Goal: Task Accomplishment & Management: Complete application form

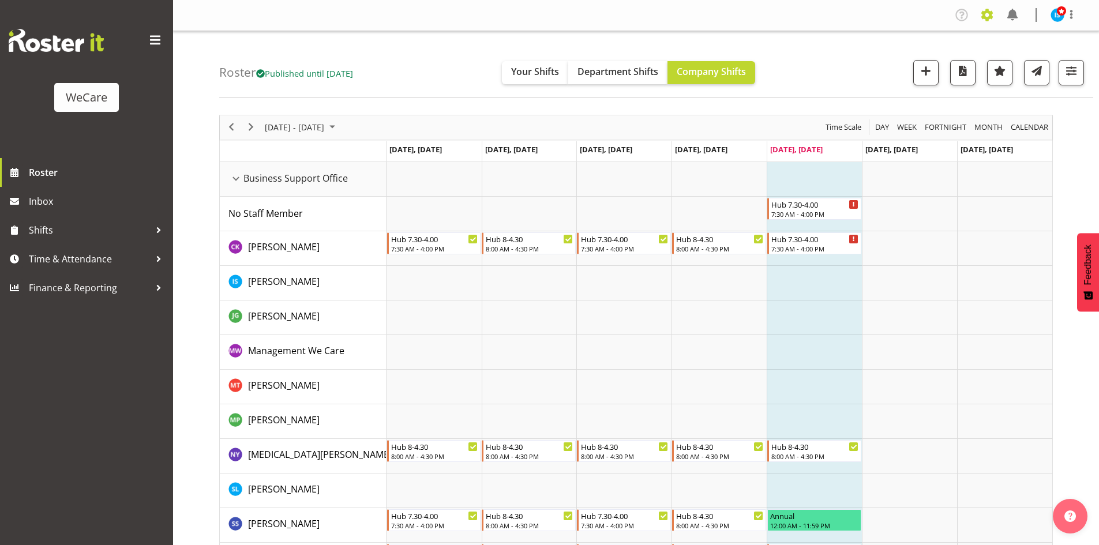
click at [989, 22] on span at bounding box center [986, 15] width 18 height 18
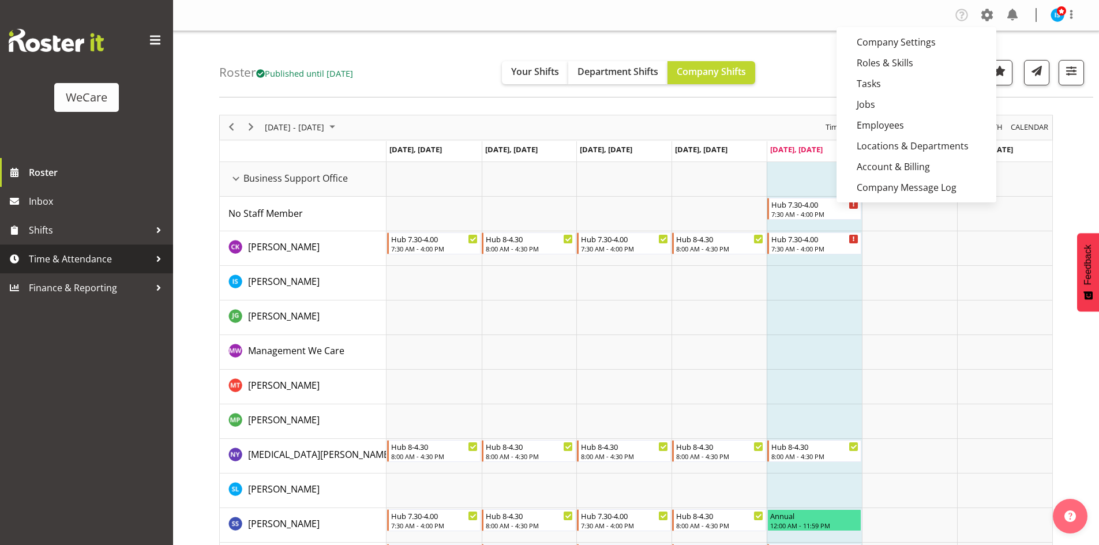
click at [86, 246] on link "Time & Attendance" at bounding box center [86, 259] width 173 height 29
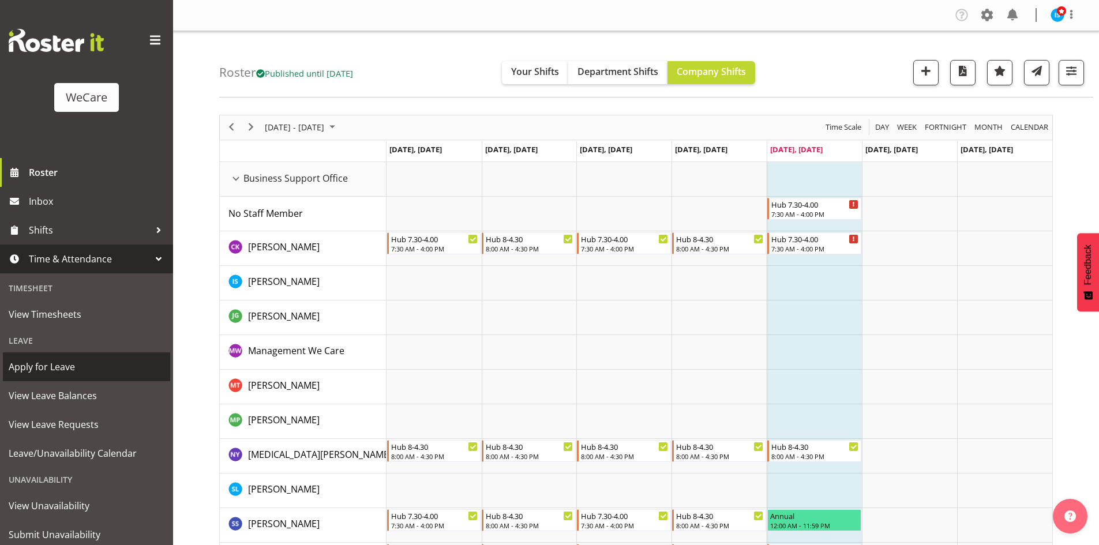
scroll to position [36, 0]
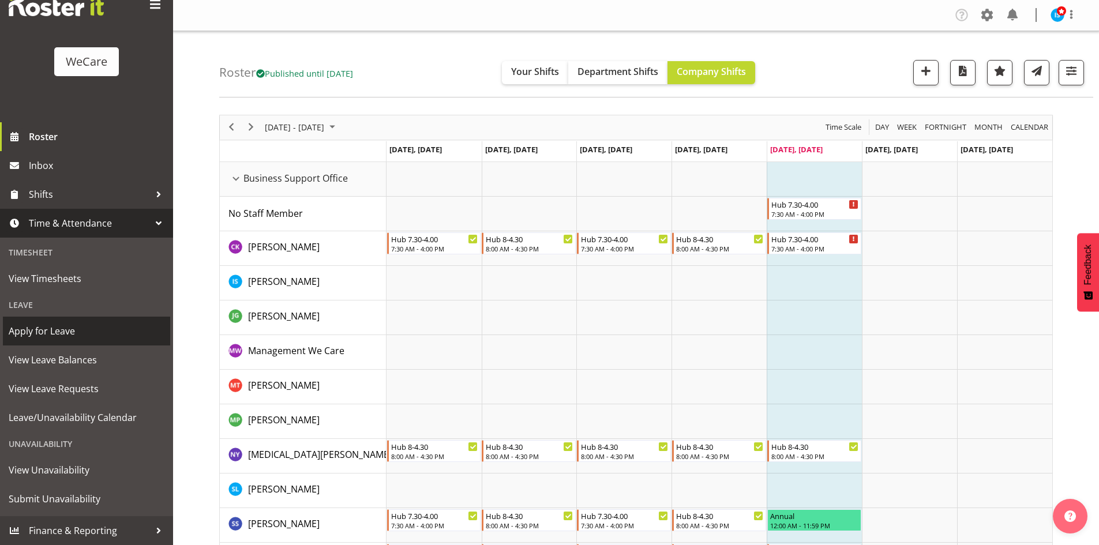
click at [76, 331] on span "Apply for Leave" at bounding box center [87, 330] width 156 height 17
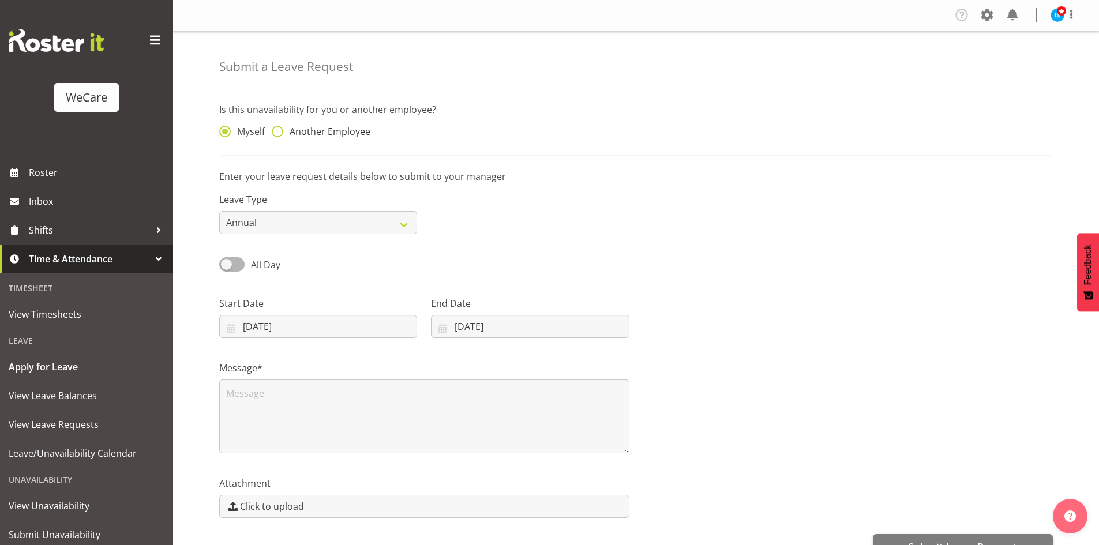
click at [322, 129] on span "Another Employee" at bounding box center [326, 132] width 87 height 12
click at [279, 129] on input "Another Employee" at bounding box center [275, 131] width 7 height 7
radio input "true"
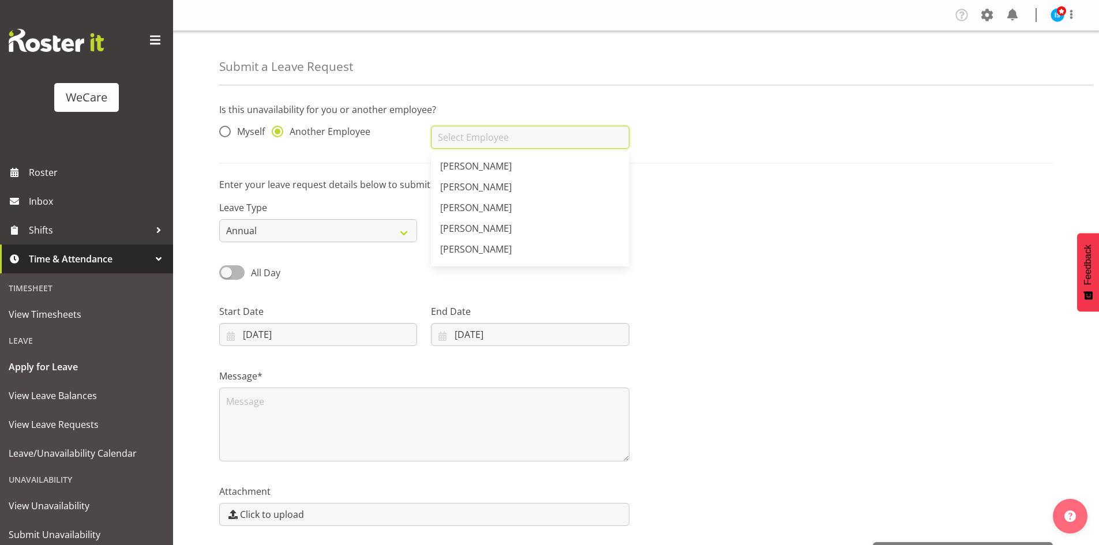
click at [473, 142] on input "text" at bounding box center [530, 137] width 198 height 23
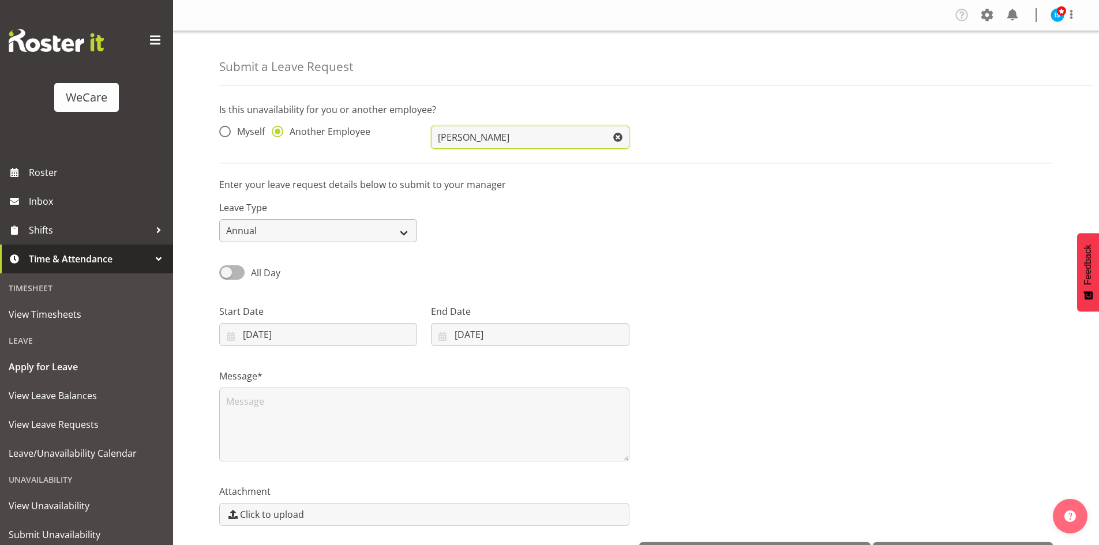
type input "[PERSON_NAME]"
click at [247, 227] on select "Annual Sick Leave Without Pay Bereavement Domestic Violence Parental Jury Servi…" at bounding box center [318, 230] width 198 height 23
click at [716, 200] on div "Leave Type Annual Sick Leave Without Pay Bereavement Domestic Violence Parental…" at bounding box center [635, 217] width 847 height 65
click at [277, 326] on input "[DATE]" at bounding box center [318, 334] width 198 height 23
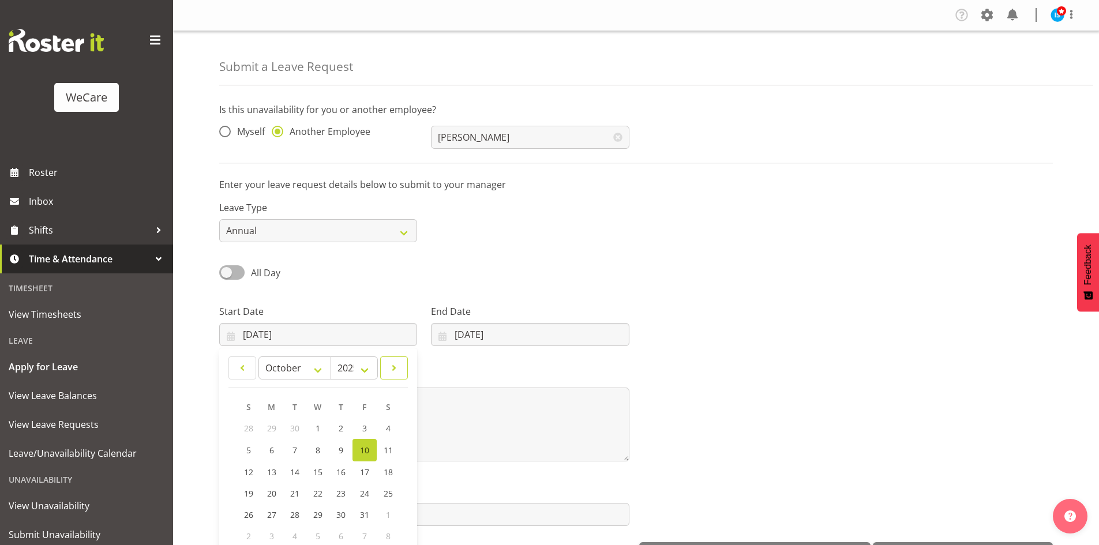
click at [385, 361] on link at bounding box center [394, 367] width 28 height 23
select select "0"
select select "2026"
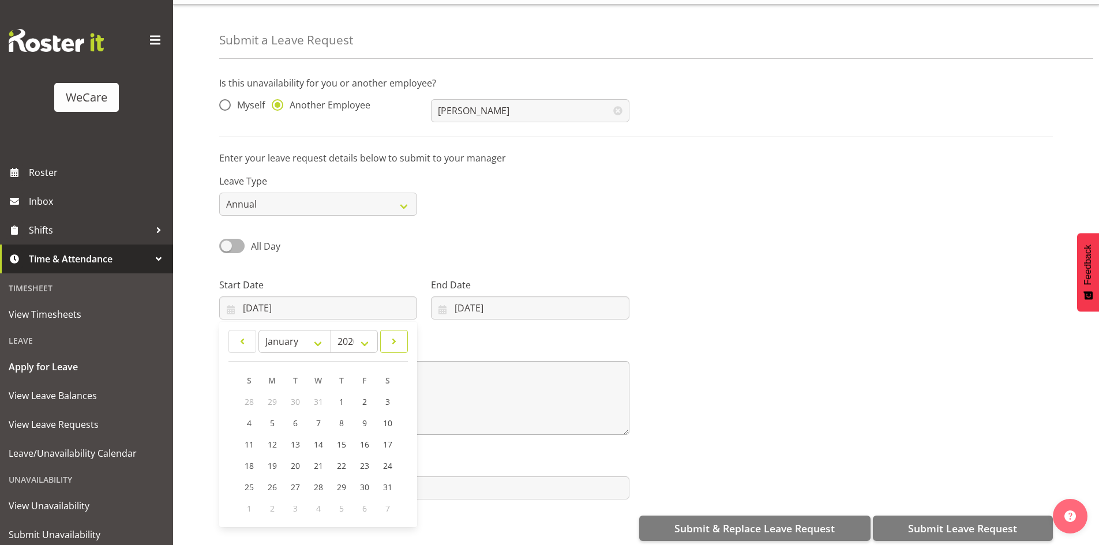
scroll to position [40, 0]
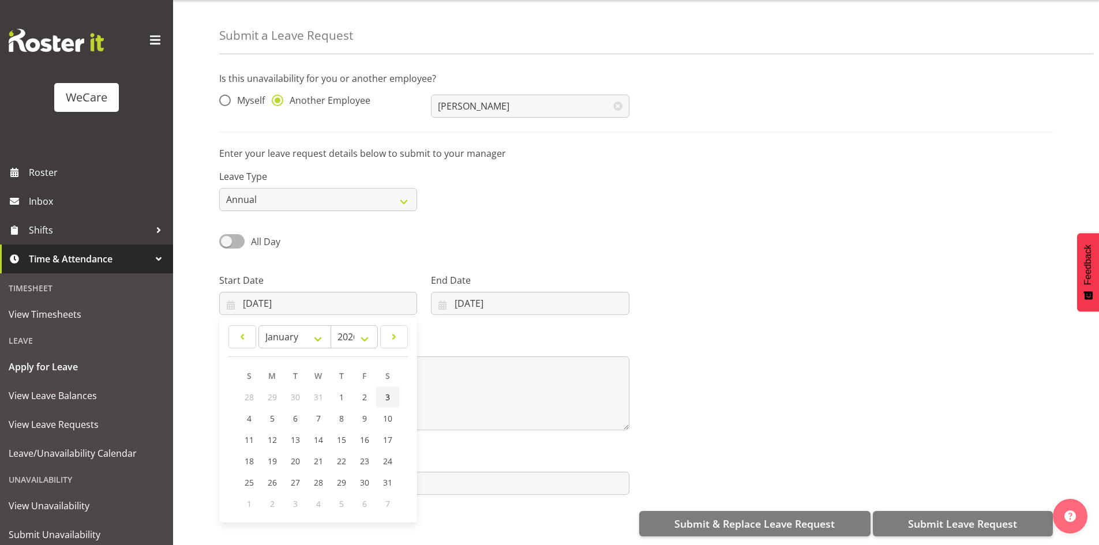
click at [390, 393] on link "3" at bounding box center [387, 396] width 23 height 21
type input "03/01/2026"
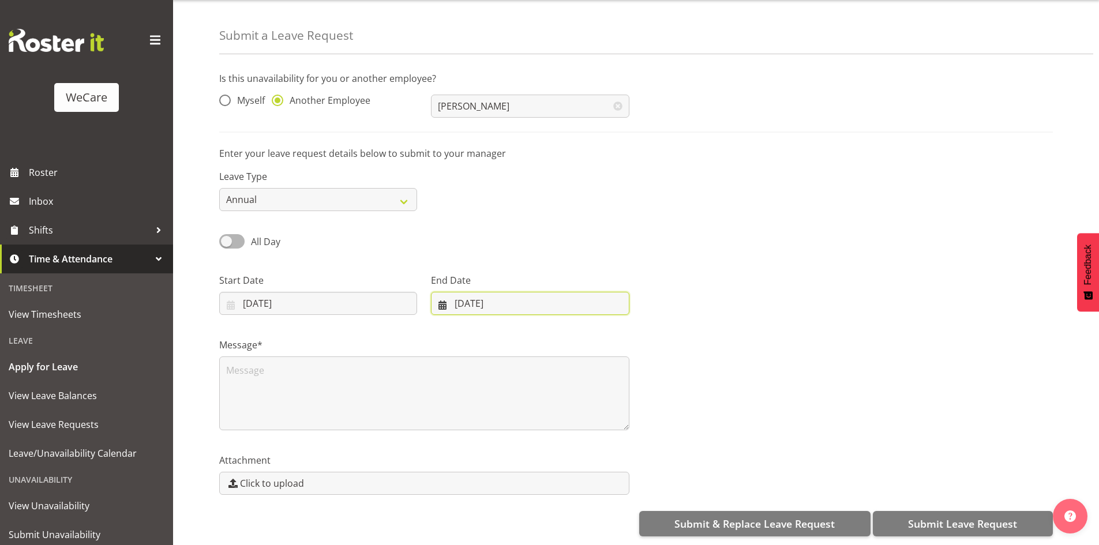
click at [490, 292] on input "[DATE]" at bounding box center [530, 303] width 198 height 23
click at [582, 328] on link at bounding box center [591, 336] width 29 height 23
click at [588, 330] on span at bounding box center [592, 337] width 14 height 14
select select "0"
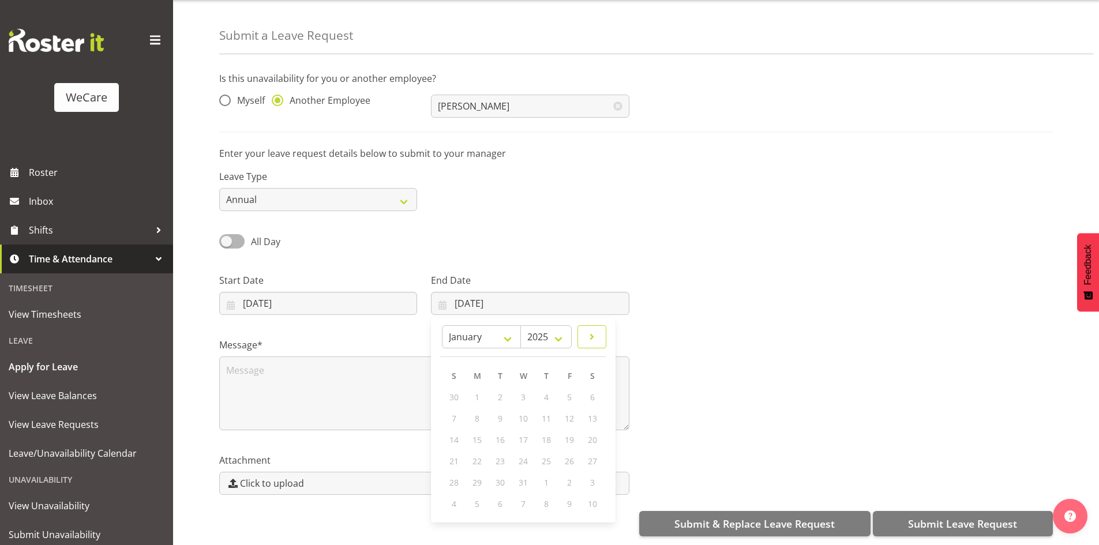
select select "2026"
click at [592, 392] on span "3" at bounding box center [592, 397] width 5 height 11
type input "03/01/2026"
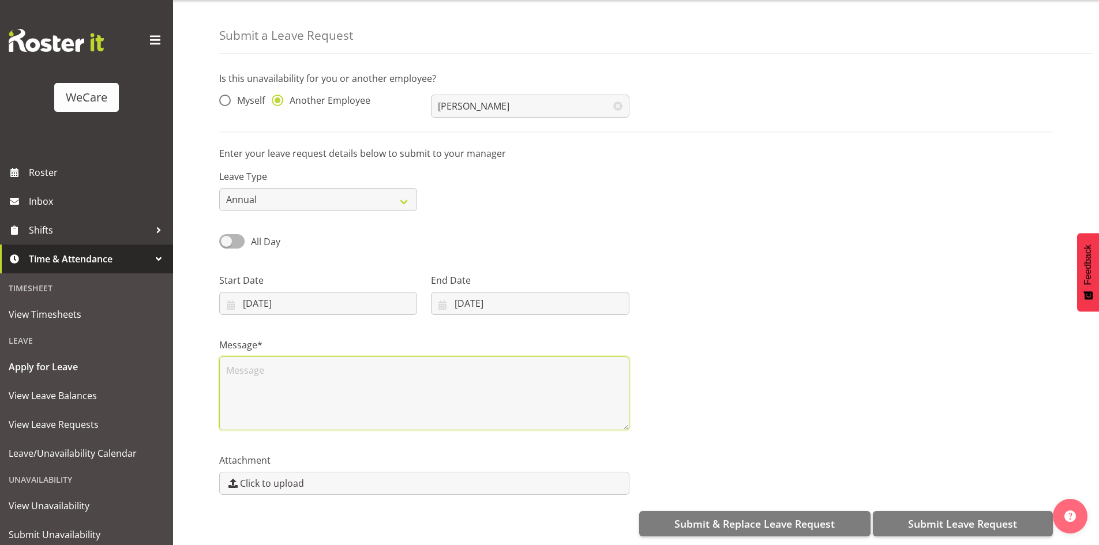
click at [389, 400] on textarea at bounding box center [424, 393] width 410 height 74
type textarea "Annual"
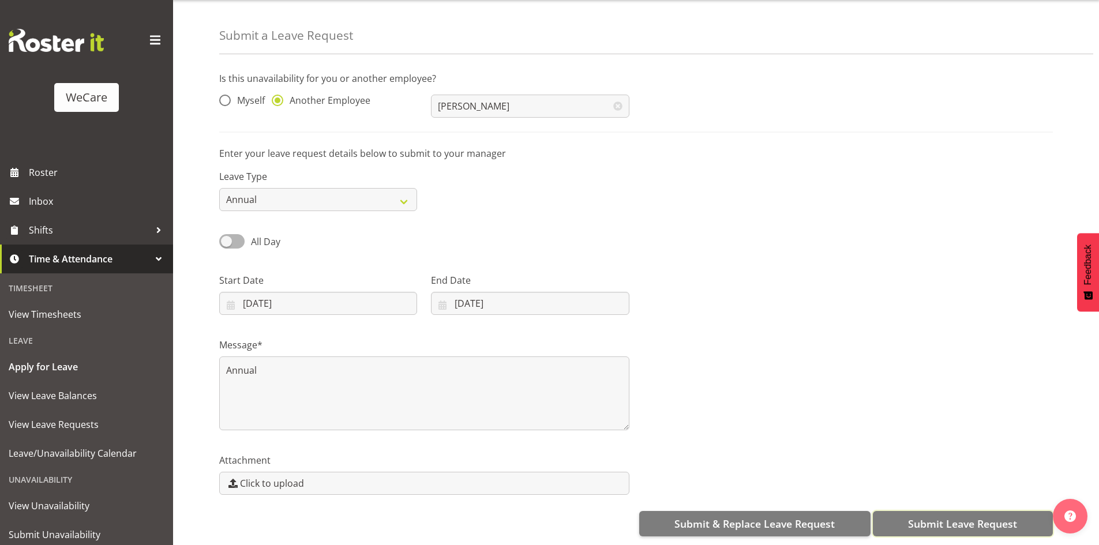
drag, startPoint x: 981, startPoint y: 515, endPoint x: 976, endPoint y: 511, distance: 6.2
click at [981, 516] on span "Submit Leave Request" at bounding box center [962, 523] width 109 height 15
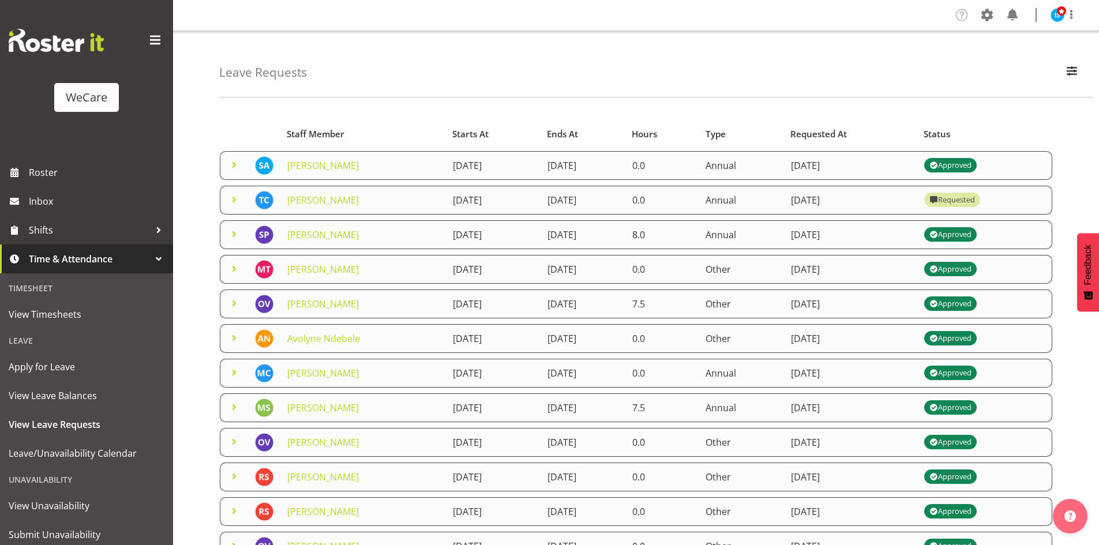
click at [226, 197] on td at bounding box center [234, 200] width 28 height 29
click at [232, 197] on span at bounding box center [234, 200] width 14 height 14
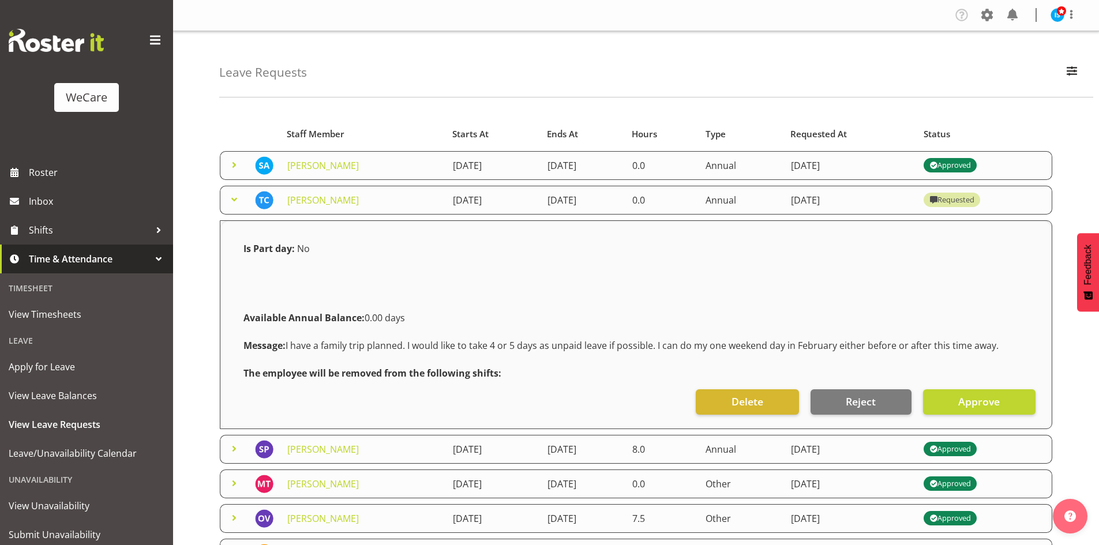
click at [232, 197] on span at bounding box center [234, 200] width 14 height 14
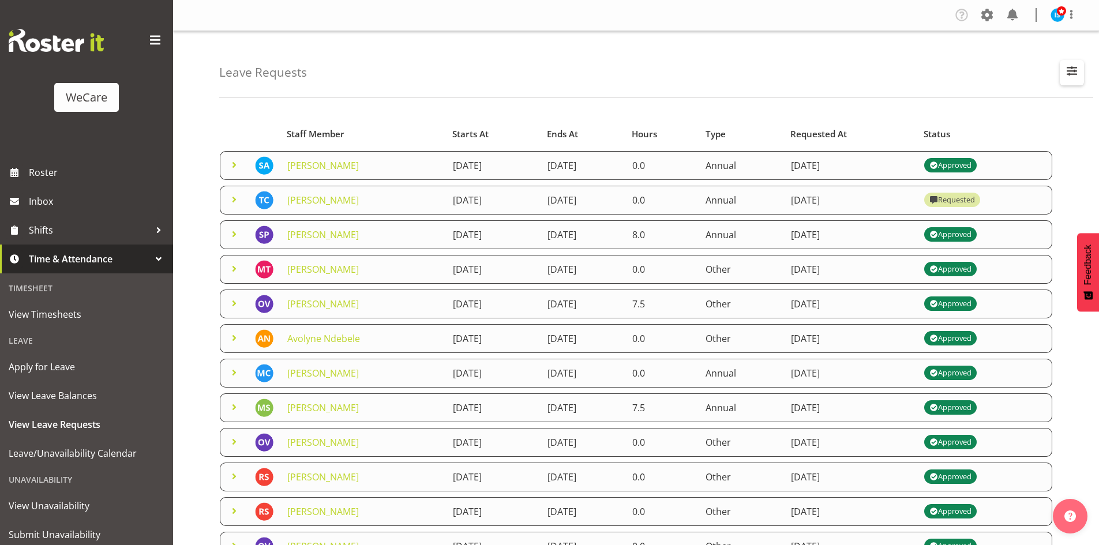
click at [1066, 69] on span "button" at bounding box center [1071, 70] width 15 height 15
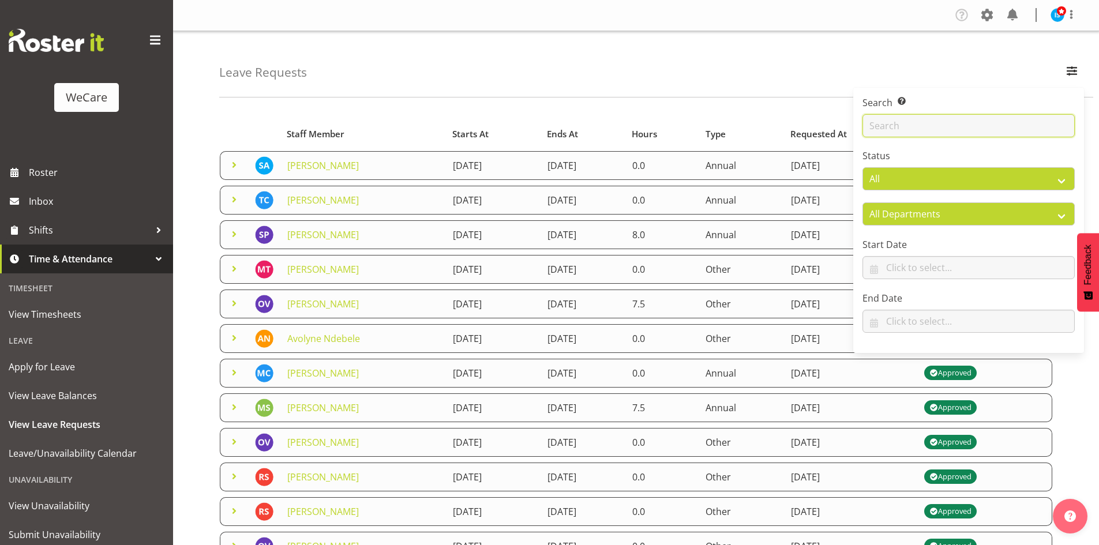
drag, startPoint x: 922, startPoint y: 131, endPoint x: 921, endPoint y: 120, distance: 11.6
click at [922, 131] on input "text" at bounding box center [968, 125] width 212 height 23
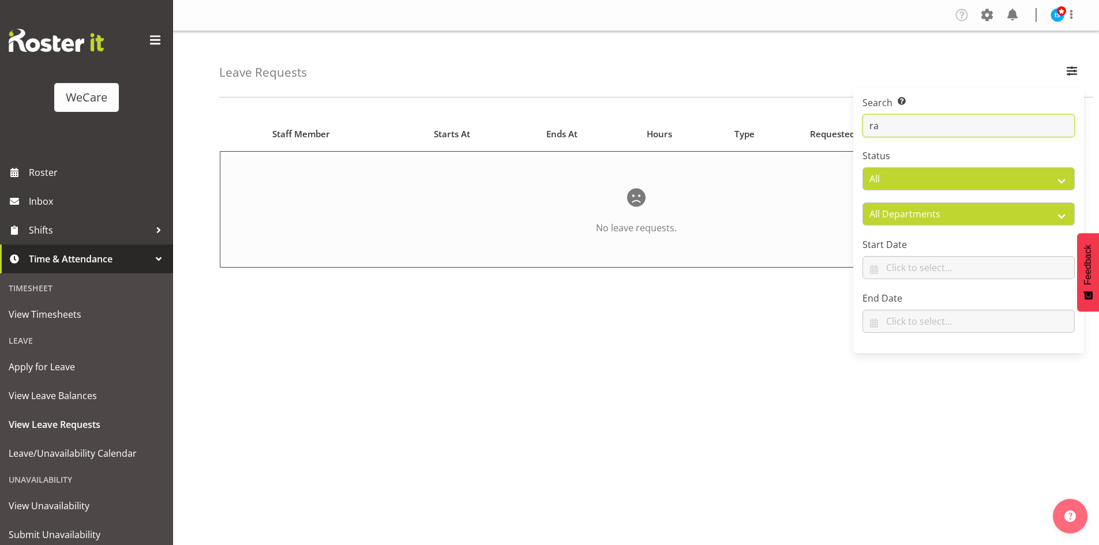
type input "r"
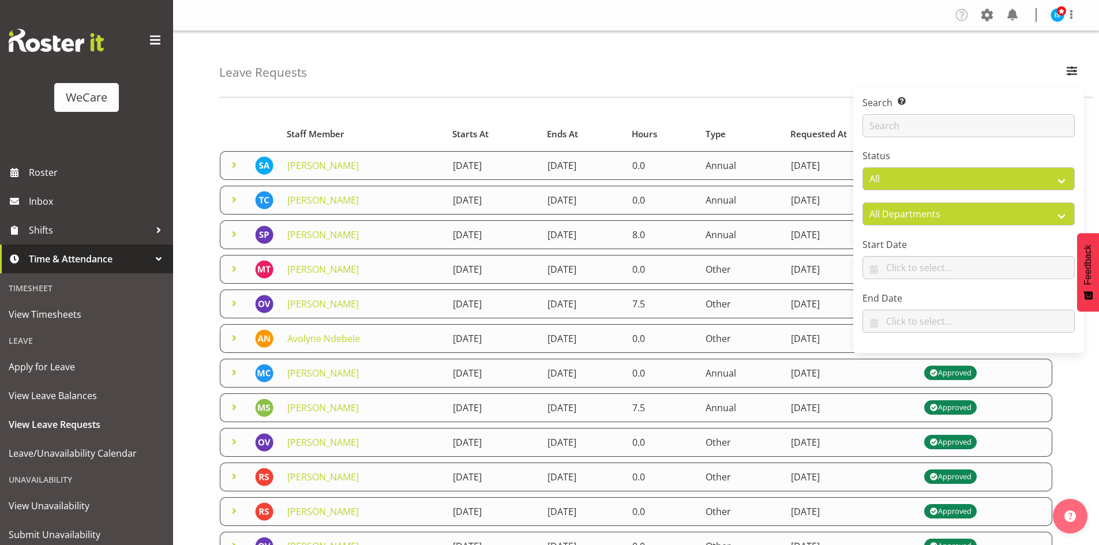
click at [355, 77] on div "Leave Requests Search Search for a particular employee Status All Approved Requ…" at bounding box center [656, 64] width 874 height 66
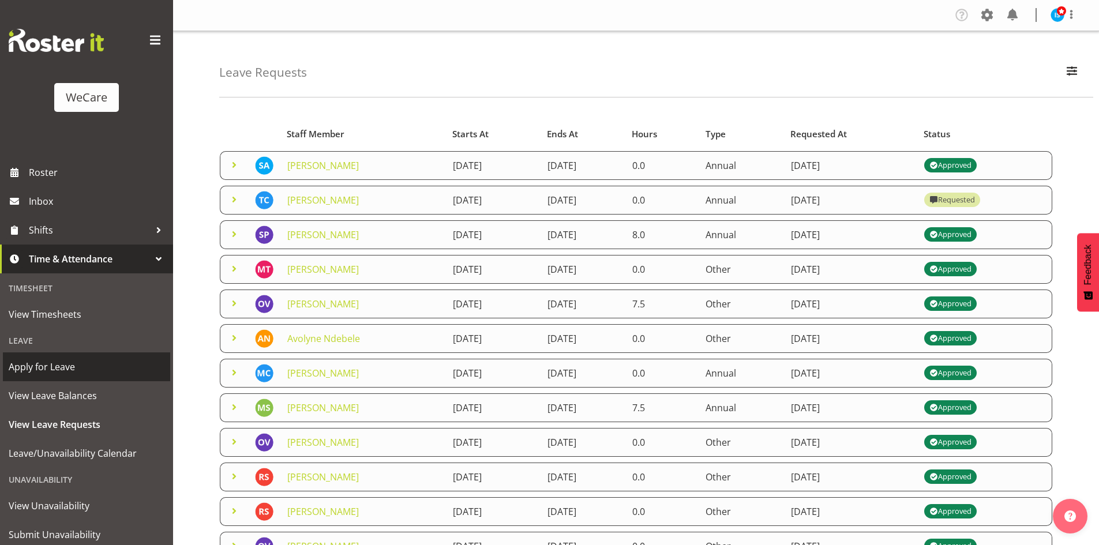
click at [65, 359] on span "Apply for Leave" at bounding box center [87, 366] width 156 height 17
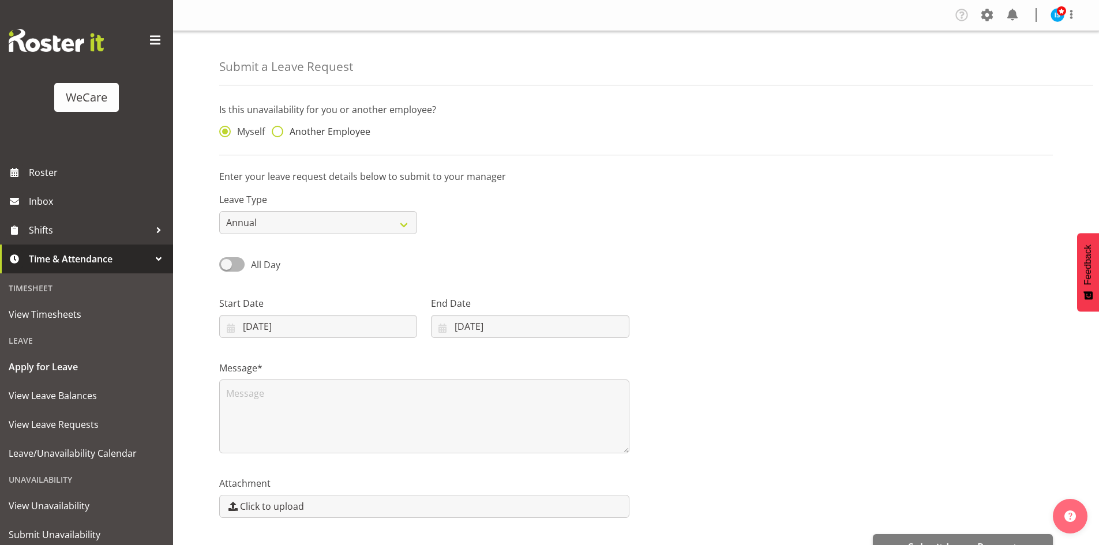
click at [326, 126] on span "Another Employee" at bounding box center [326, 132] width 87 height 12
click at [279, 128] on input "Another Employee" at bounding box center [275, 131] width 7 height 7
radio input "true"
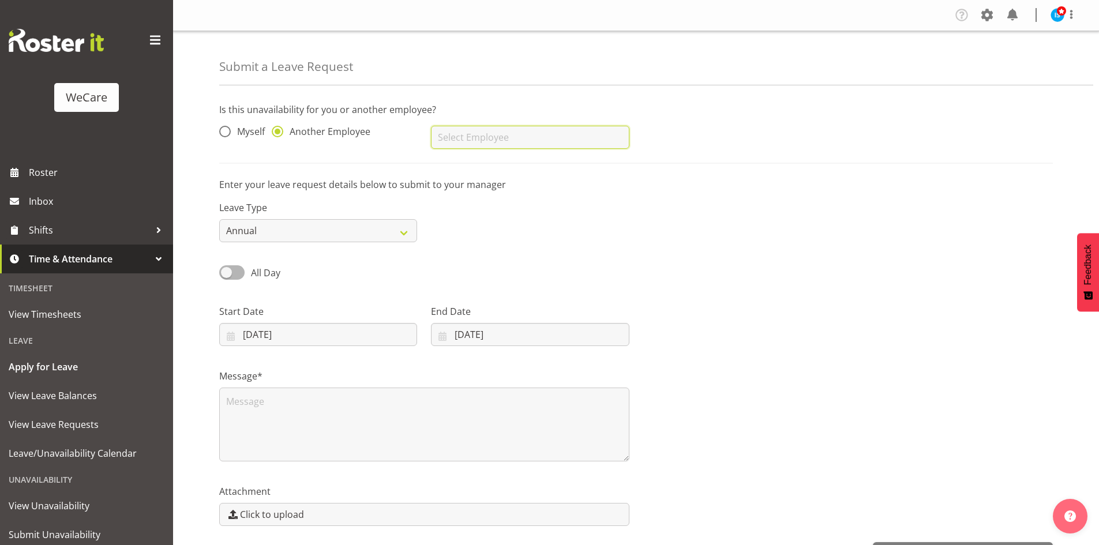
click at [543, 142] on input "text" at bounding box center [530, 137] width 198 height 23
click at [474, 158] on link "[PERSON_NAME]" at bounding box center [530, 166] width 198 height 21
type input "[PERSON_NAME]"
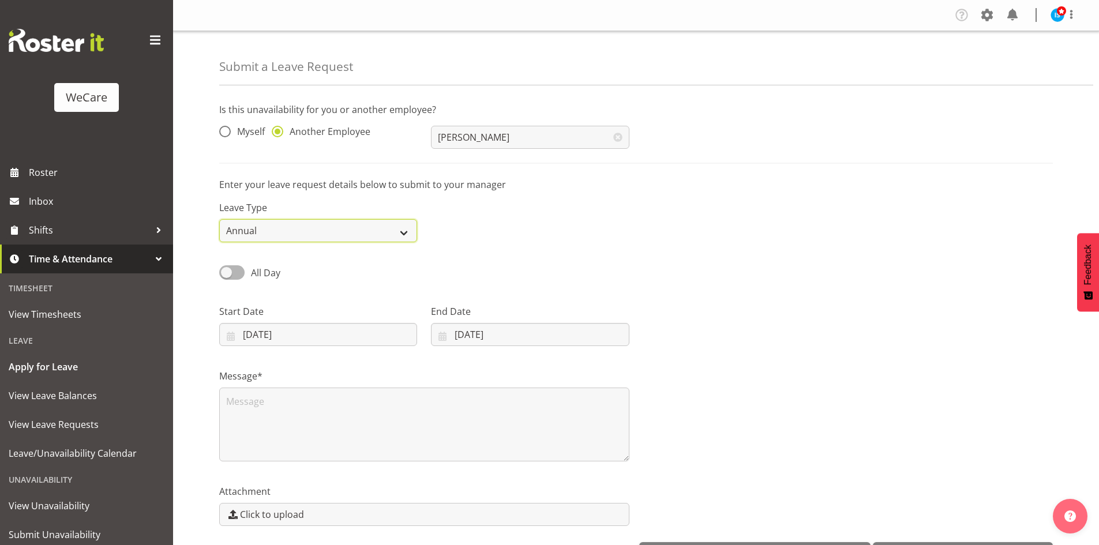
click at [299, 228] on select "Annual Sick Leave Without Pay Bereavement Domestic Violence Parental Jury Servi…" at bounding box center [318, 230] width 198 height 23
click at [714, 202] on div "Leave Type Annual Sick Leave Without Pay Bereavement Domestic Violence Parental…" at bounding box center [635, 217] width 847 height 65
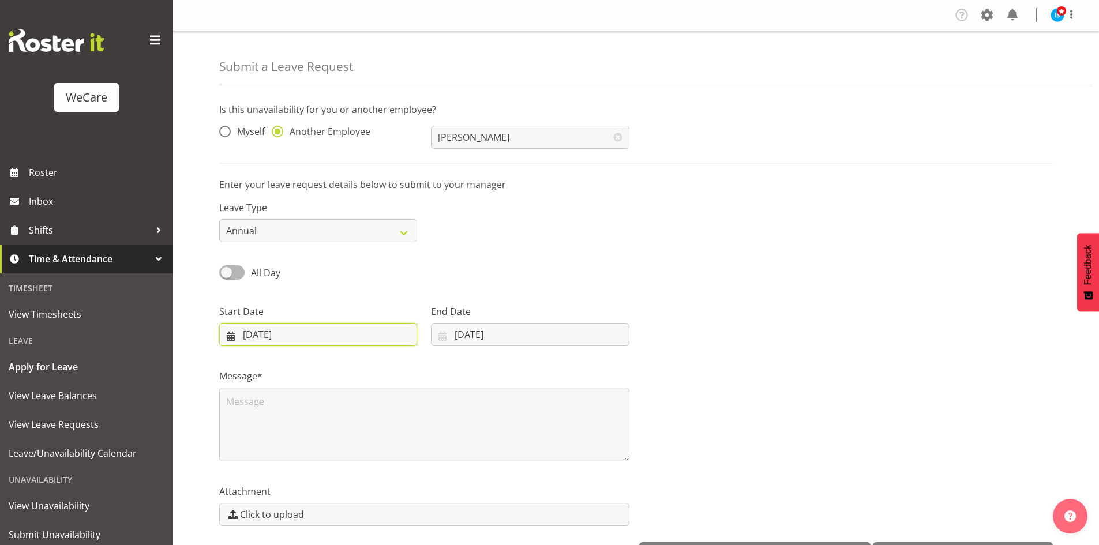
click at [289, 343] on input "[DATE]" at bounding box center [318, 334] width 198 height 23
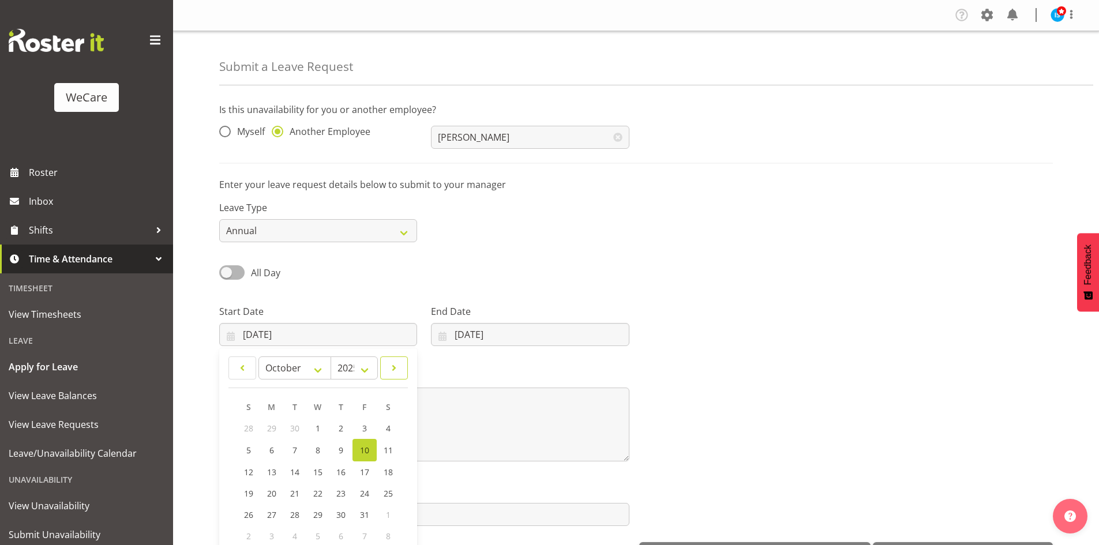
click at [398, 362] on span at bounding box center [394, 368] width 13 height 14
select select "11"
click at [281, 430] on link "1" at bounding box center [272, 427] width 23 height 21
type input "01/12/2025"
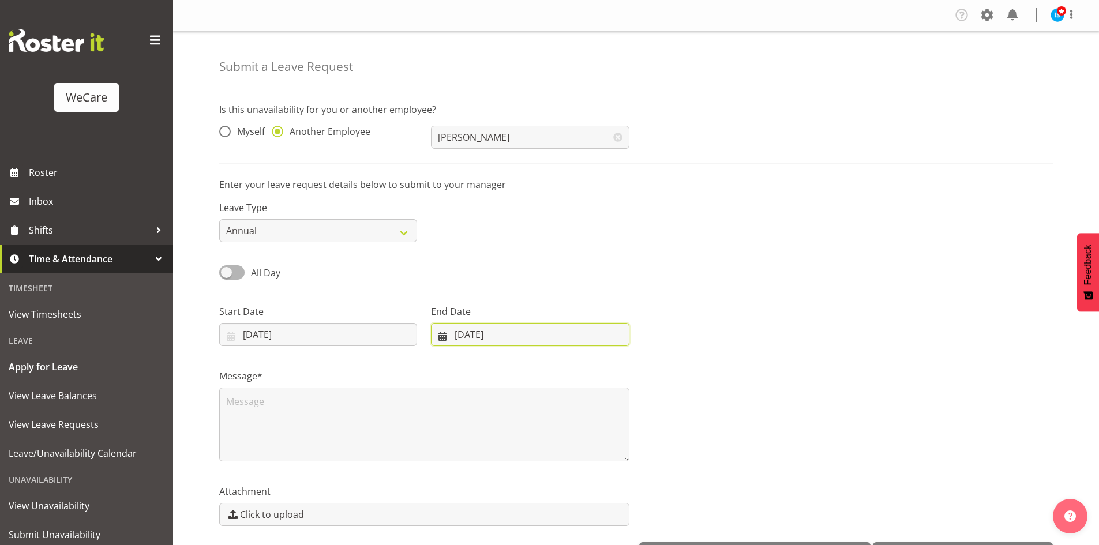
drag, startPoint x: 475, startPoint y: 326, endPoint x: 487, endPoint y: 326, distance: 12.7
click at [475, 326] on input "10/10/2025" at bounding box center [530, 334] width 198 height 23
click at [585, 352] on div "January February March April May June July August September October November De…" at bounding box center [523, 451] width 185 height 206
click at [594, 362] on span at bounding box center [592, 368] width 14 height 14
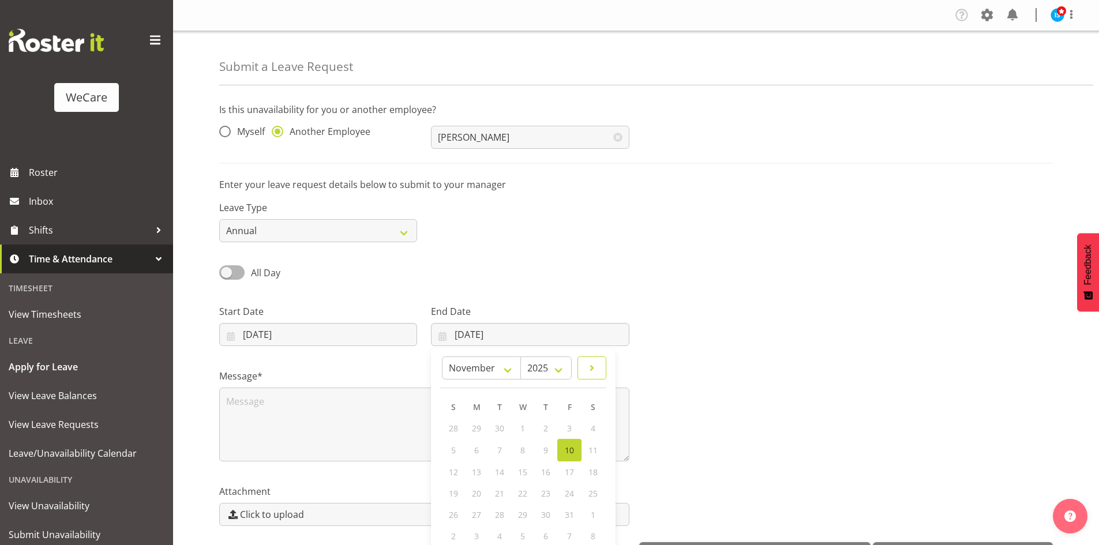
click at [594, 362] on span at bounding box center [592, 368] width 14 height 14
select select "0"
select select "2026"
click at [447, 371] on span at bounding box center [453, 368] width 13 height 14
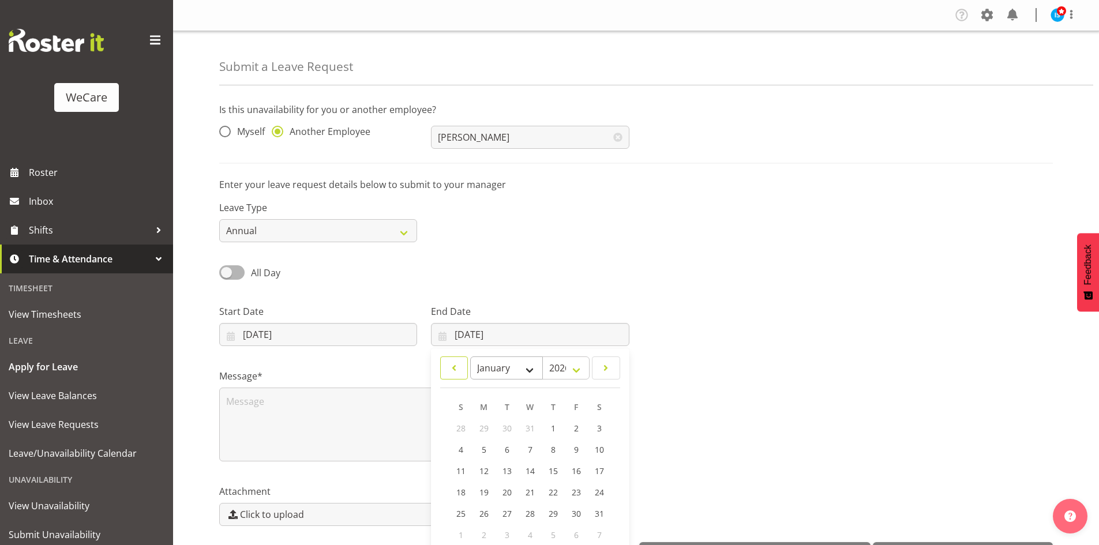
select select "11"
select select "2025"
click at [502, 489] on span "23" at bounding box center [499, 492] width 9 height 11
type input "[DATE]"
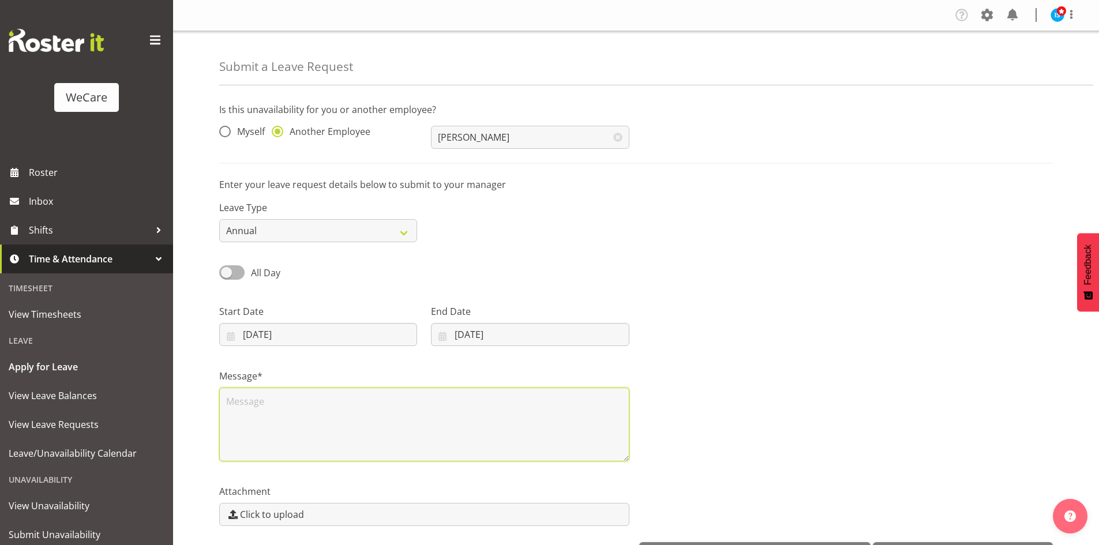
click at [427, 404] on textarea at bounding box center [424, 425] width 410 height 74
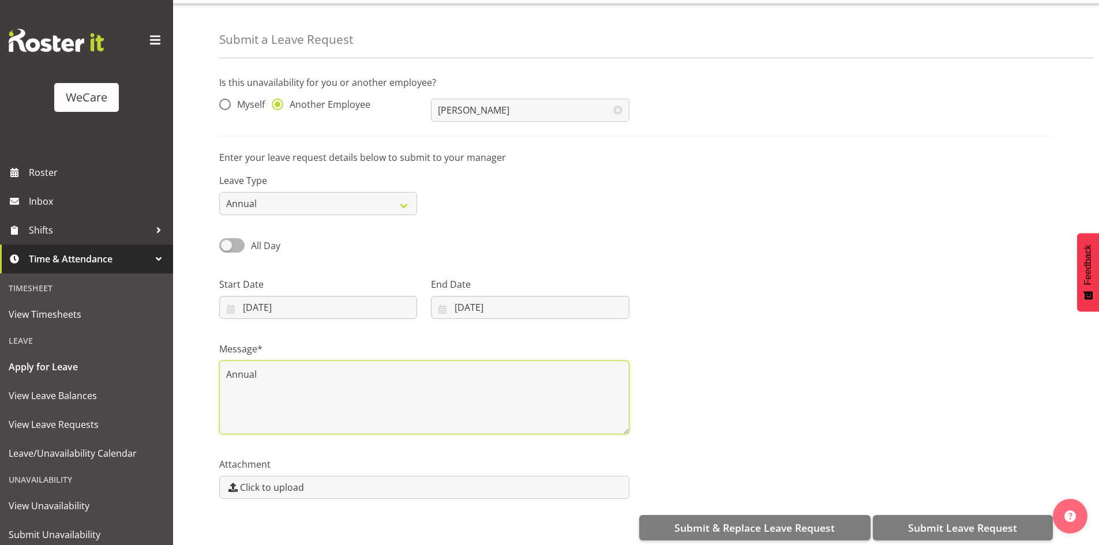
scroll to position [40, 0]
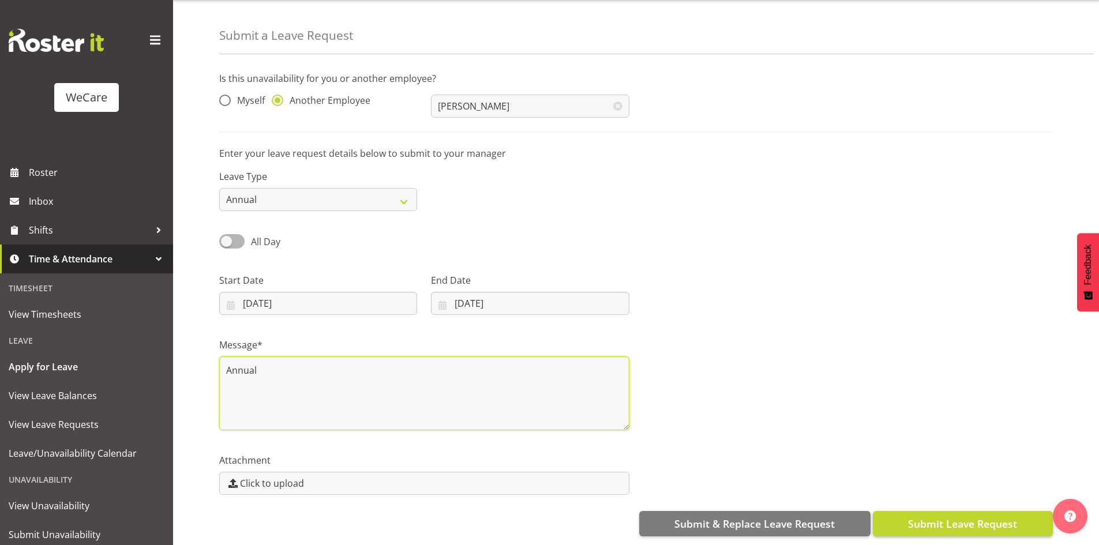
type textarea "Annual"
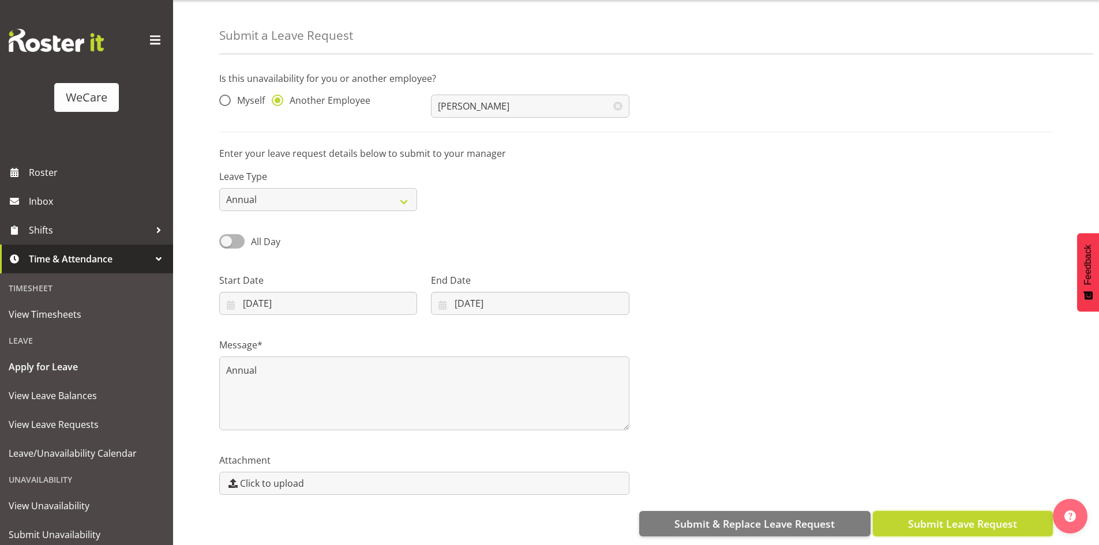
click at [955, 516] on span "Submit Leave Request" at bounding box center [962, 523] width 109 height 15
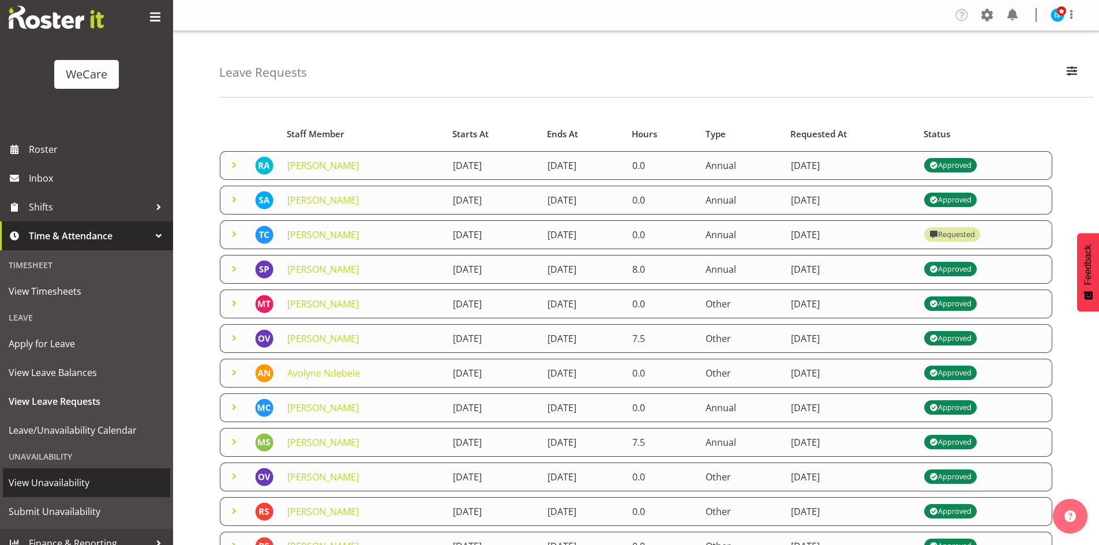
scroll to position [36, 0]
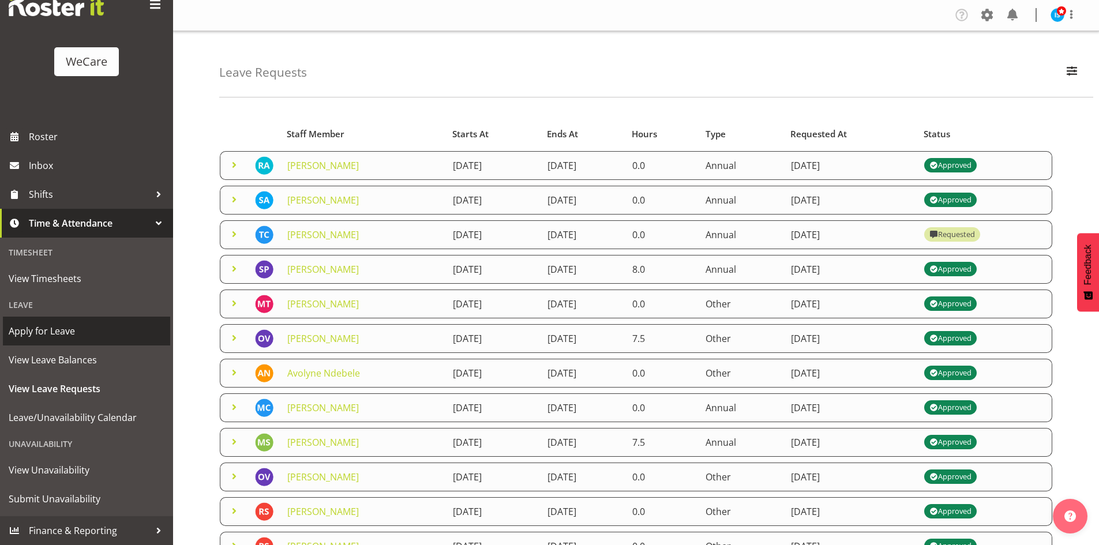
click at [65, 339] on span "Apply for Leave" at bounding box center [87, 330] width 156 height 17
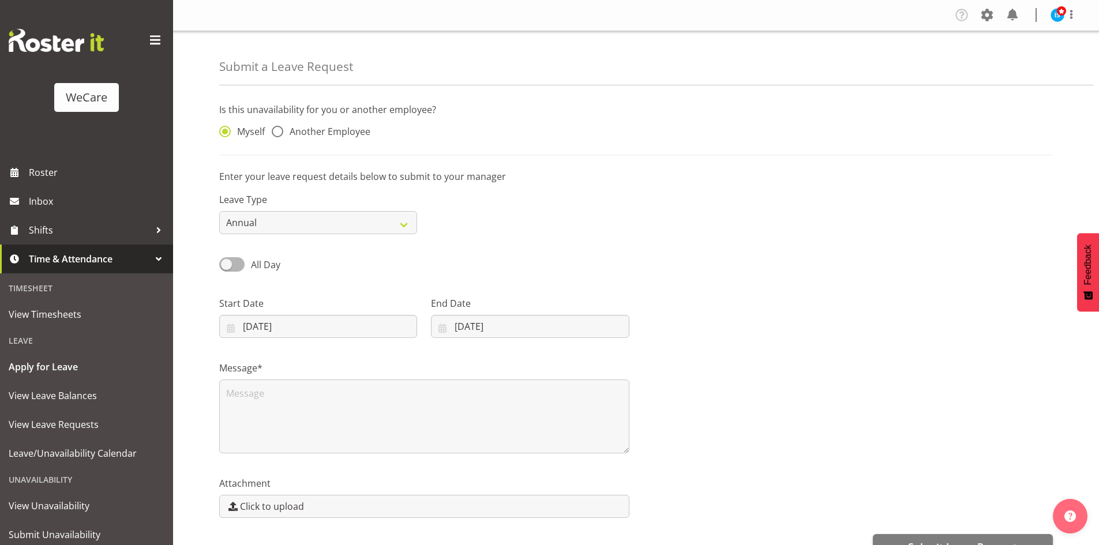
click at [348, 129] on span "Another Employee" at bounding box center [326, 132] width 87 height 12
click at [279, 129] on input "Another Employee" at bounding box center [275, 131] width 7 height 7
radio input "true"
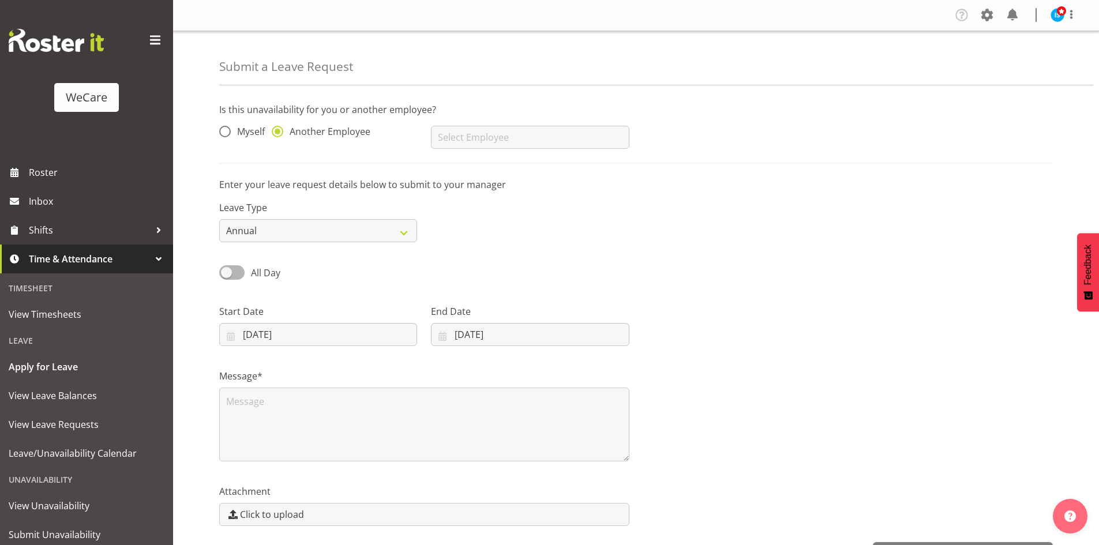
click at [539, 142] on input "text" at bounding box center [530, 137] width 198 height 23
type input "[PERSON_NAME]"
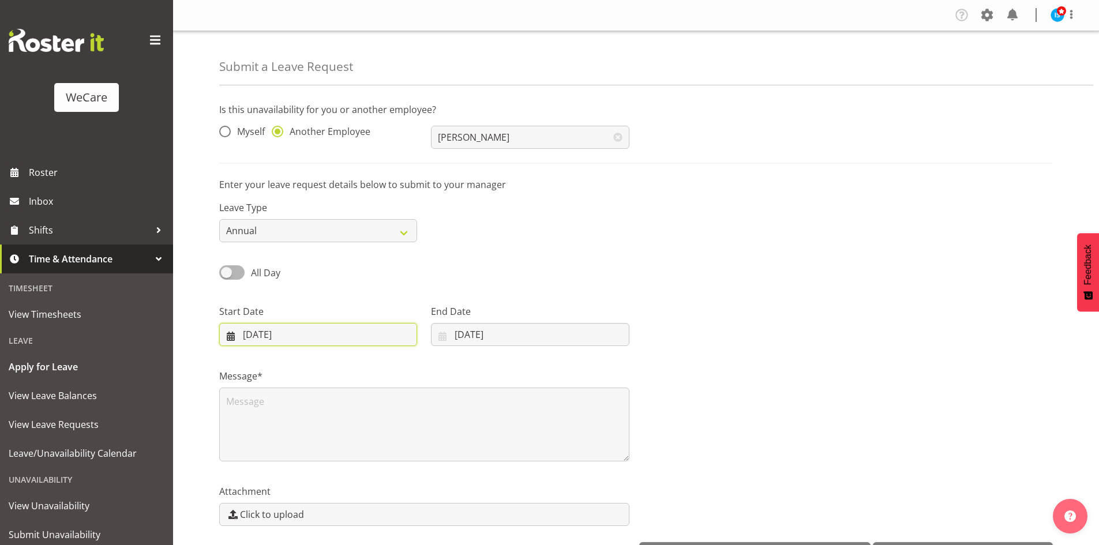
click at [270, 339] on input "[DATE]" at bounding box center [318, 334] width 198 height 23
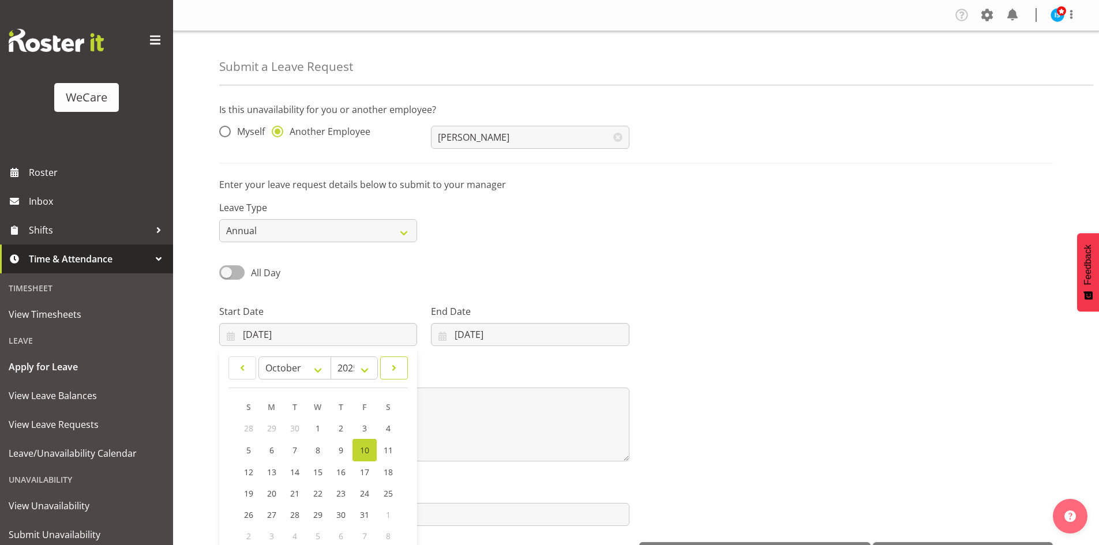
click at [408, 365] on link at bounding box center [394, 367] width 28 height 23
click at [404, 365] on link at bounding box center [394, 367] width 28 height 23
select select "11"
click at [272, 492] on span "22" at bounding box center [272, 492] width 9 height 11
type input "[DATE]"
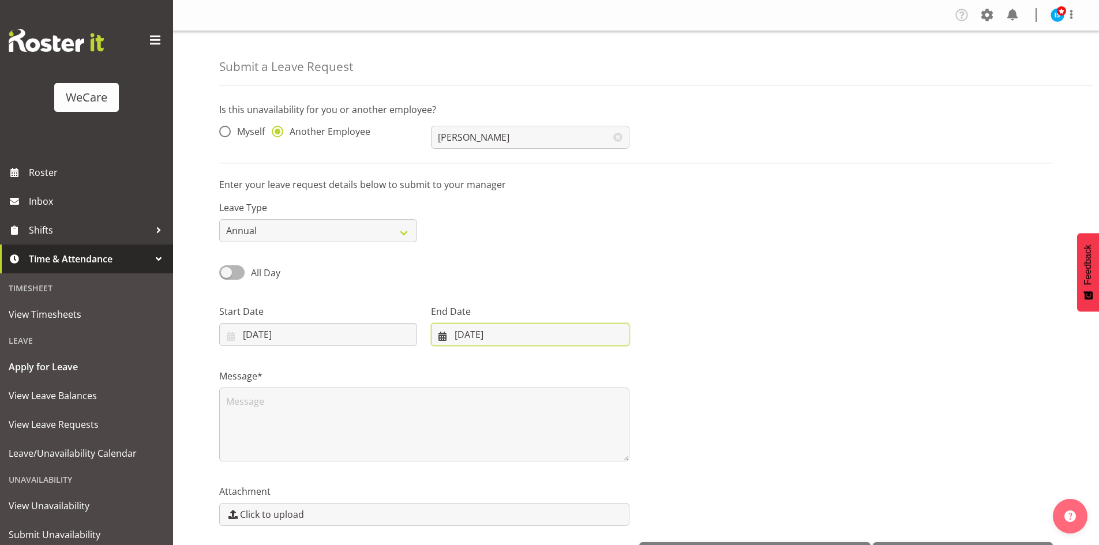
click at [487, 338] on input "[DATE]" at bounding box center [530, 334] width 198 height 23
click at [594, 366] on span at bounding box center [592, 368] width 14 height 14
select select "11"
click at [502, 495] on span "23" at bounding box center [499, 492] width 9 height 11
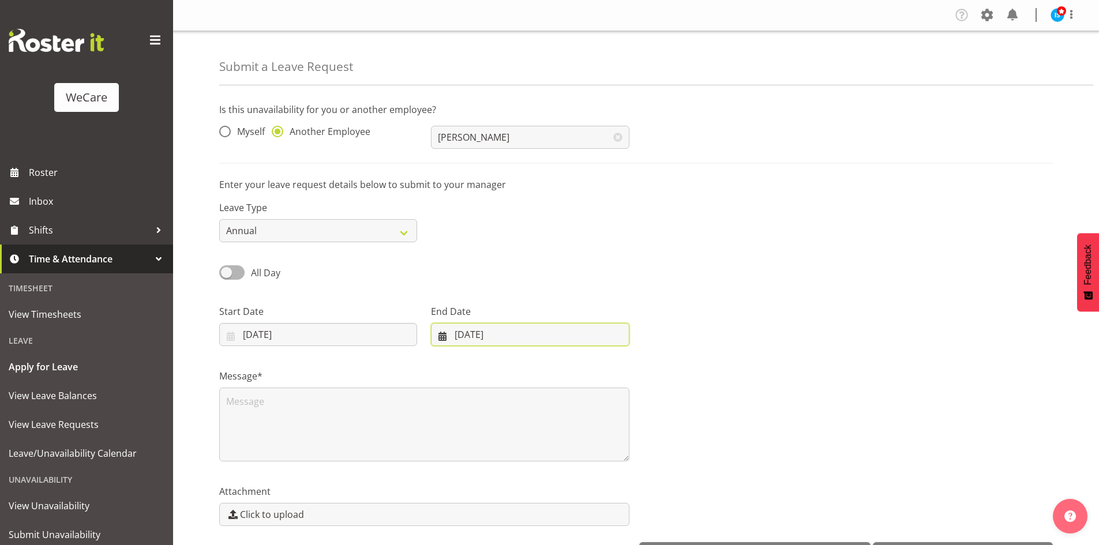
click at [489, 336] on input "23/12/2025" at bounding box center [530, 334] width 198 height 23
drag, startPoint x: 476, startPoint y: 499, endPoint x: 473, endPoint y: 493, distance: 6.2
click at [476, 498] on link "22" at bounding box center [476, 492] width 23 height 21
type input "22/12/2025"
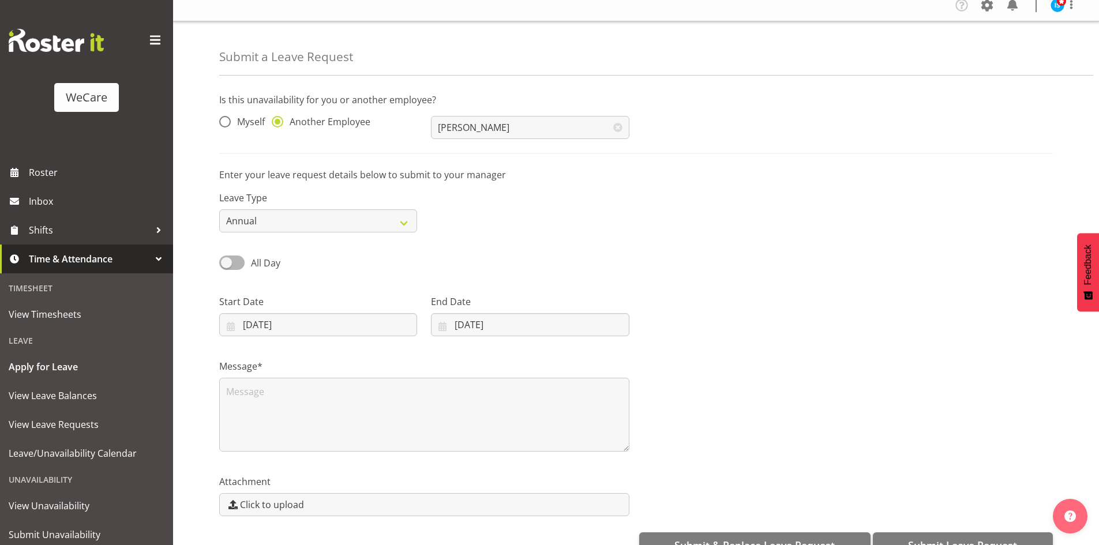
scroll to position [40, 0]
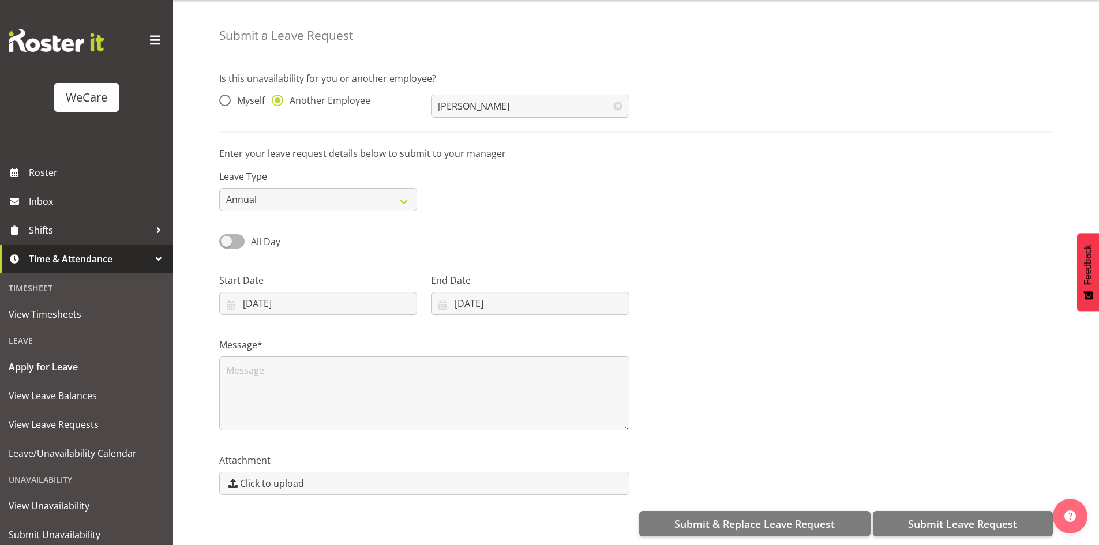
click at [386, 338] on label "Message*" at bounding box center [424, 345] width 410 height 14
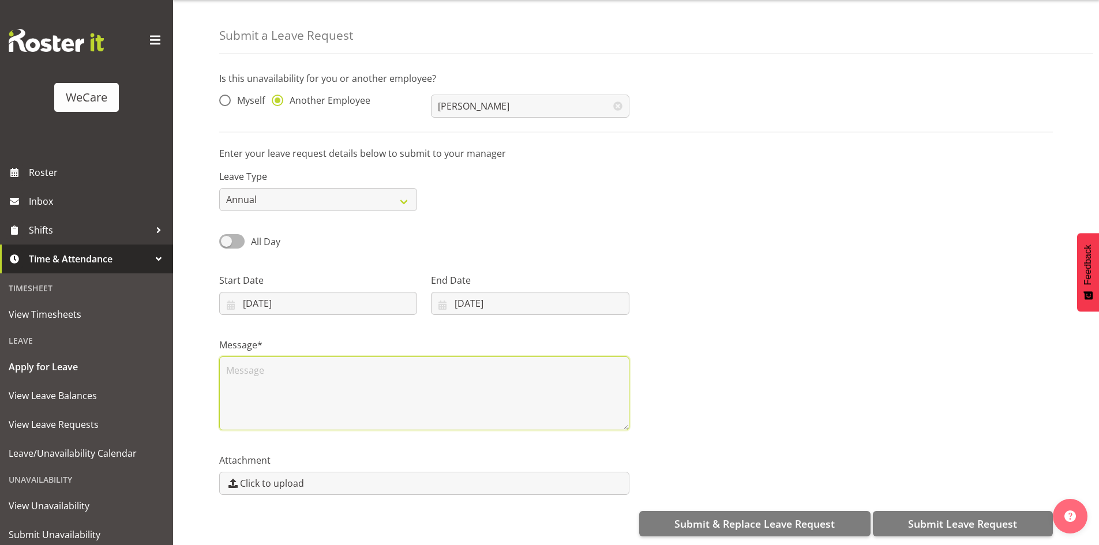
click at [396, 385] on textarea at bounding box center [424, 393] width 410 height 74
type textarea "Annual"
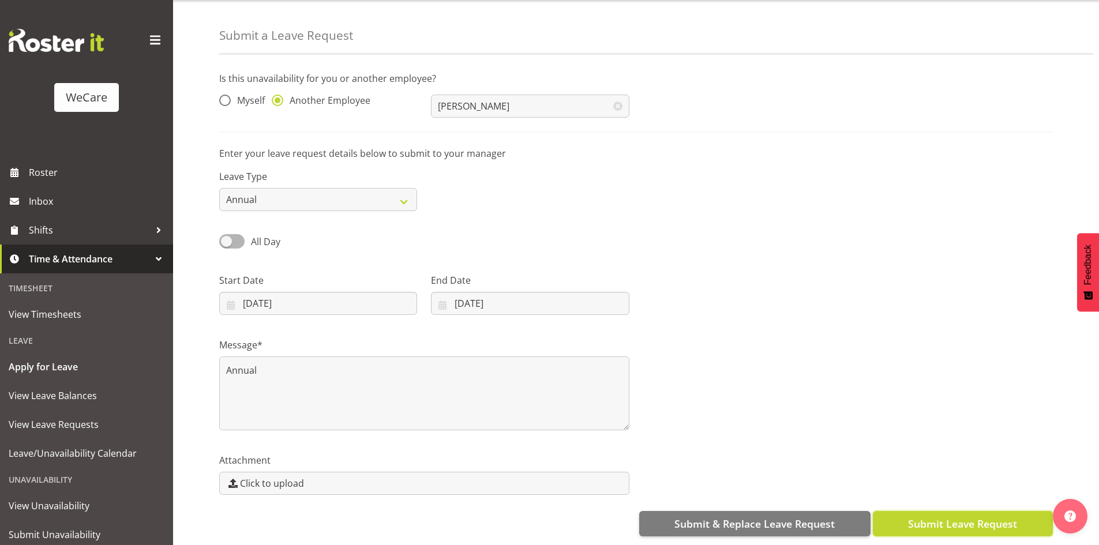
click at [992, 516] on span "Submit Leave Request" at bounding box center [962, 523] width 109 height 15
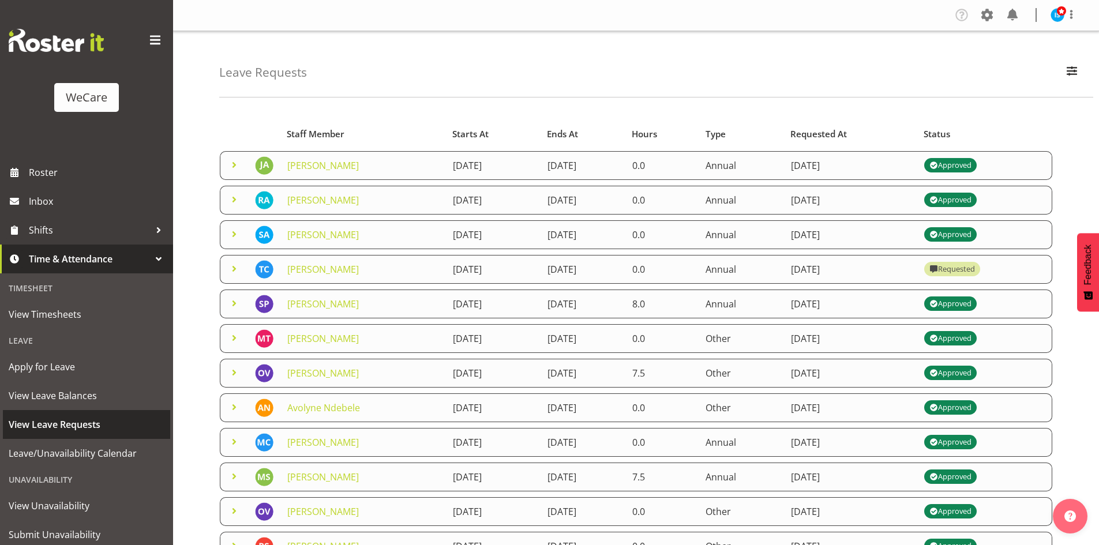
scroll to position [36, 0]
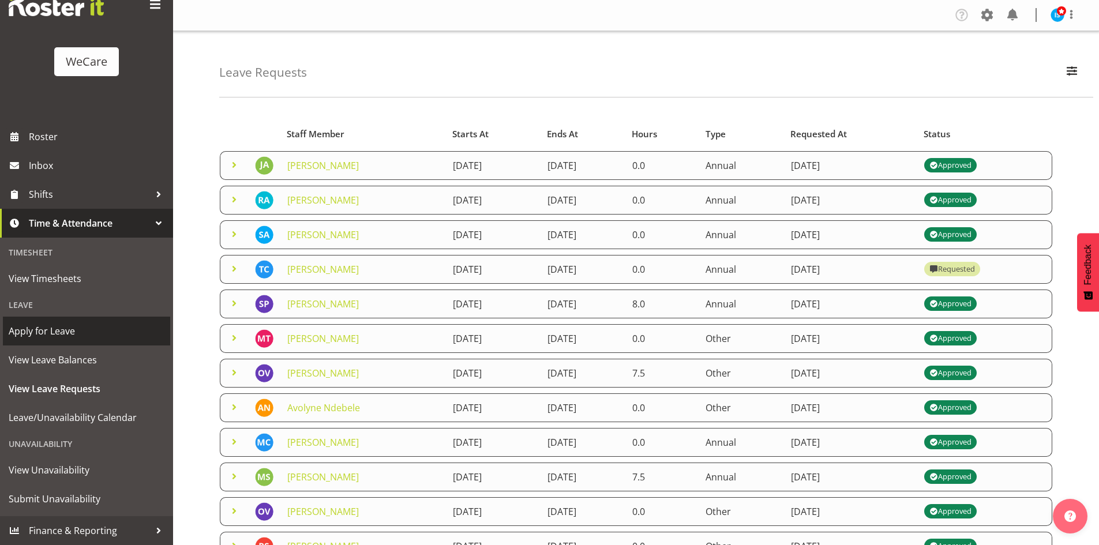
click at [57, 332] on span "Apply for Leave" at bounding box center [87, 330] width 156 height 17
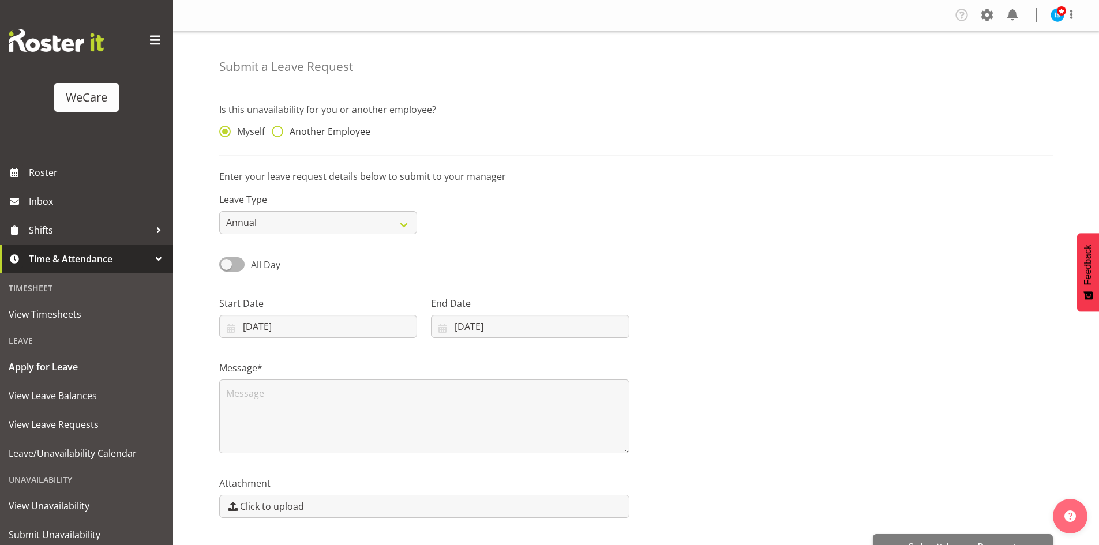
click at [324, 132] on span "Another Employee" at bounding box center [326, 132] width 87 height 12
click at [279, 132] on input "Another Employee" at bounding box center [275, 131] width 7 height 7
radio input "true"
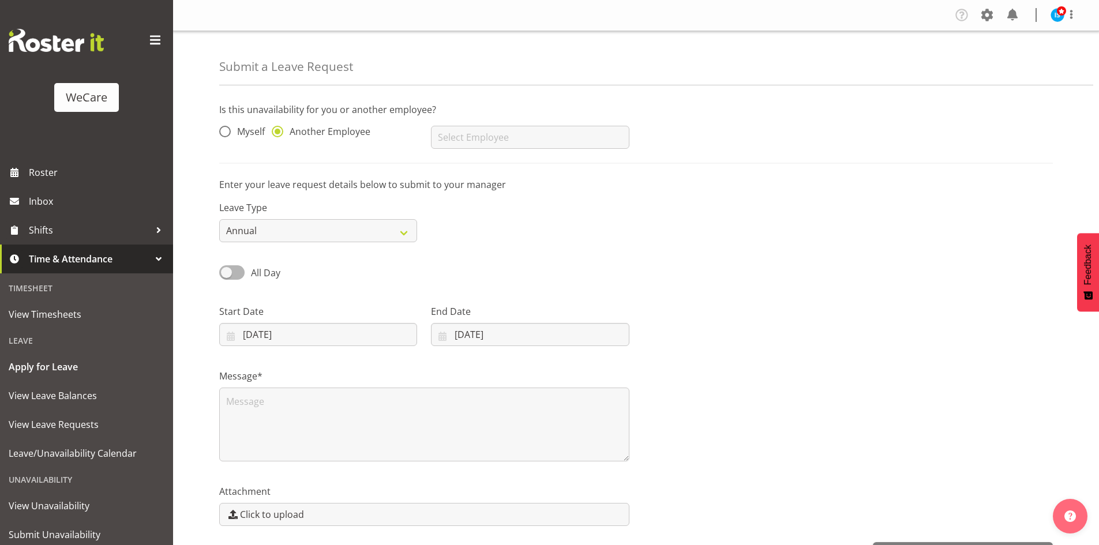
click at [521, 153] on div "[PERSON_NAME] [PERSON_NAME] [PERSON_NAME] [PERSON_NAME] [PERSON_NAME] [PERSON_N…" at bounding box center [530, 133] width 212 height 46
click at [511, 140] on input "text" at bounding box center [530, 137] width 198 height 23
type input "[PERSON_NAME]"
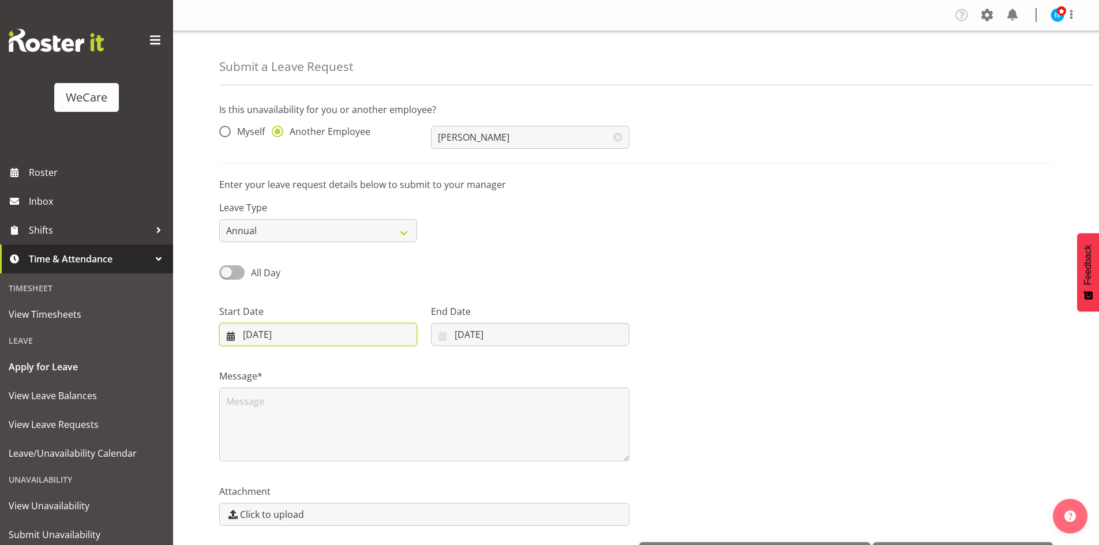
click at [279, 332] on input "10/10/2025" at bounding box center [318, 334] width 198 height 23
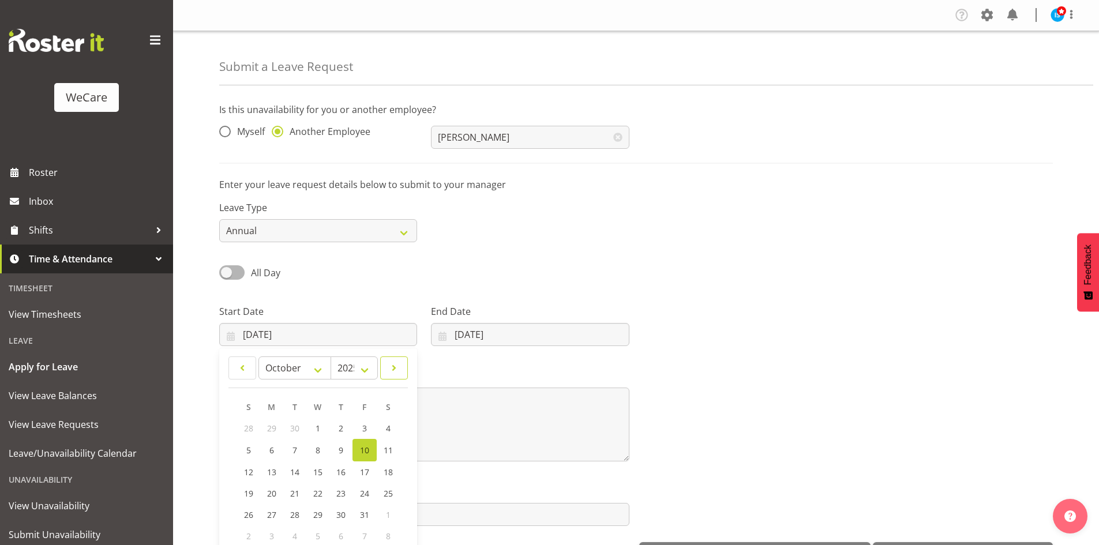
click at [394, 365] on span at bounding box center [394, 368] width 13 height 14
select select "11"
click at [355, 433] on link "5" at bounding box center [364, 427] width 23 height 21
type input "05/12/2025"
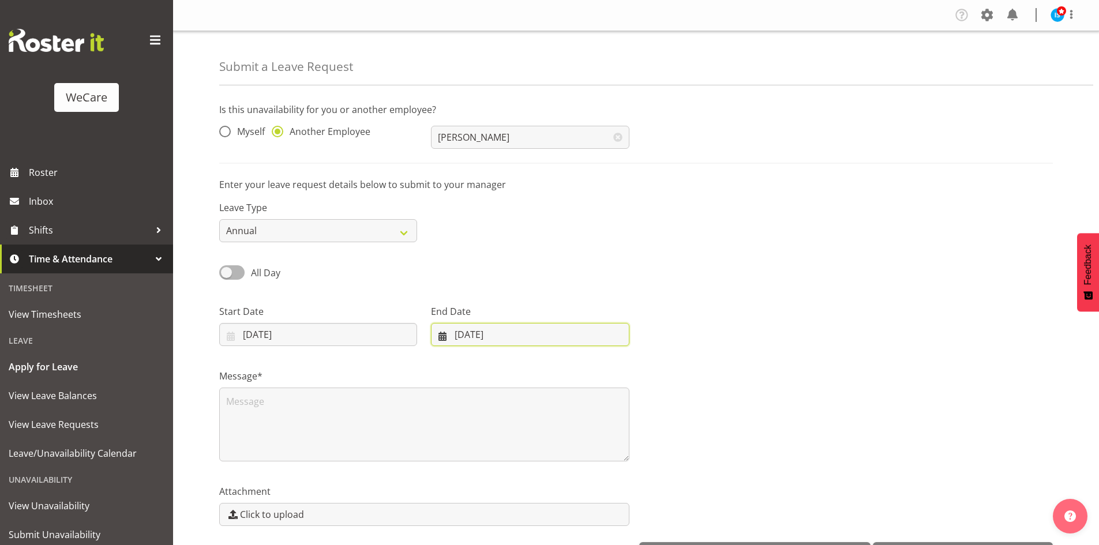
click at [496, 336] on input "10/10/2025" at bounding box center [530, 334] width 198 height 23
click at [607, 371] on div "January February March April May June July August September October November De…" at bounding box center [523, 367] width 171 height 23
click at [595, 368] on span at bounding box center [592, 368] width 14 height 14
select select "11"
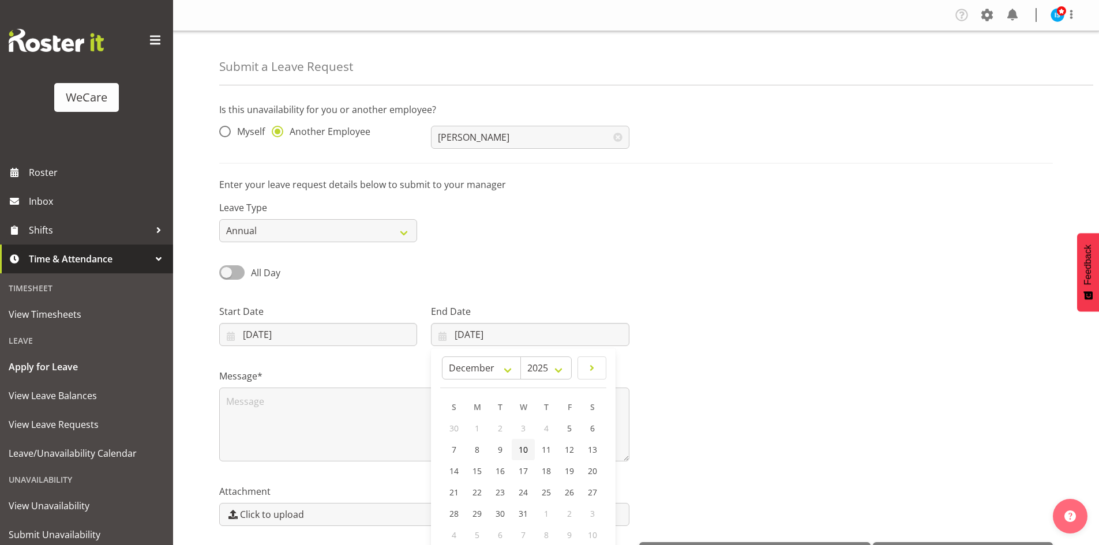
click at [524, 457] on link "10" at bounding box center [522, 449] width 23 height 21
type input "10/12/2025"
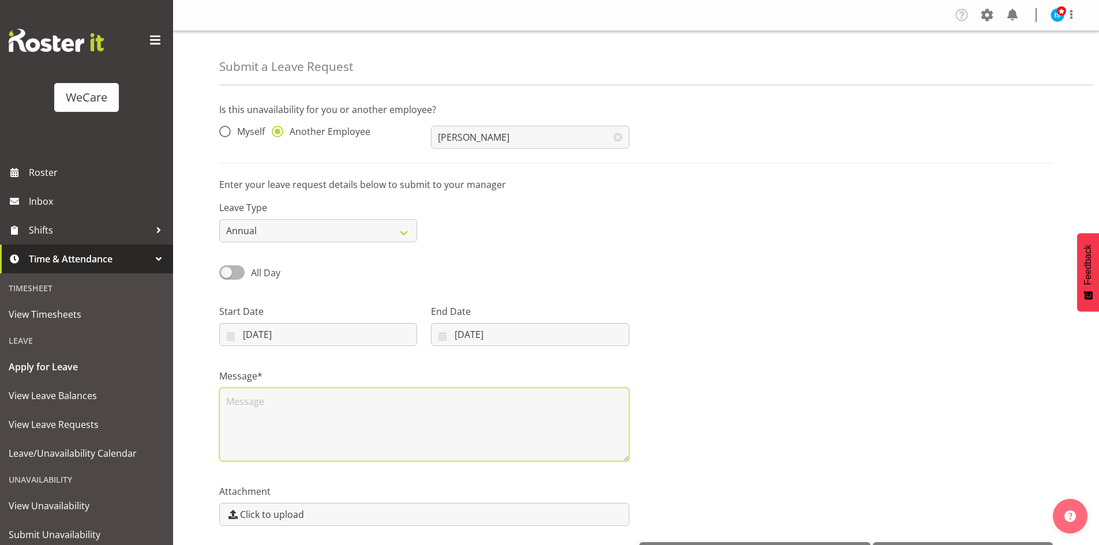
click at [441, 445] on textarea at bounding box center [424, 425] width 410 height 74
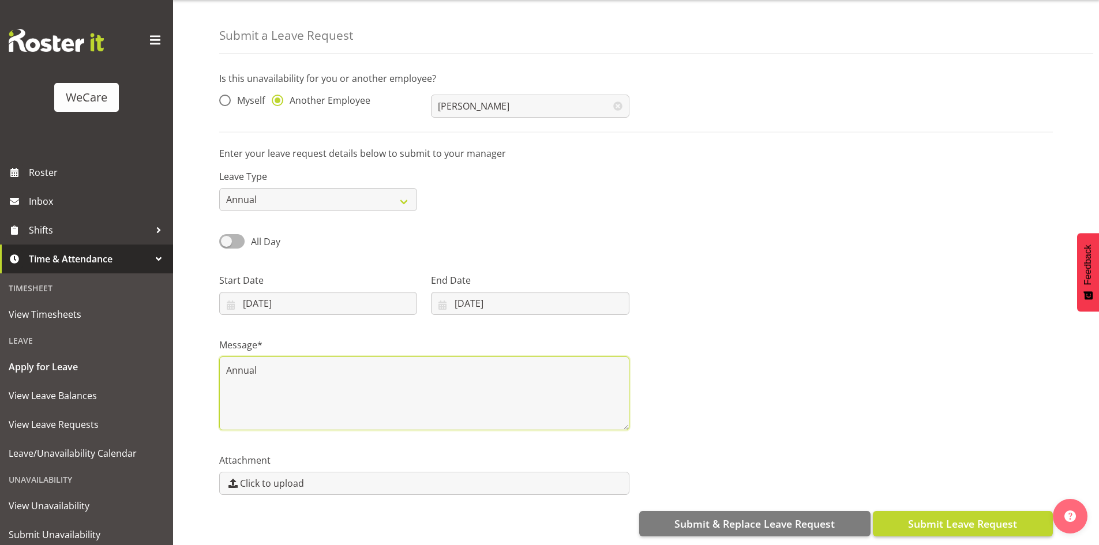
type textarea "Annual"
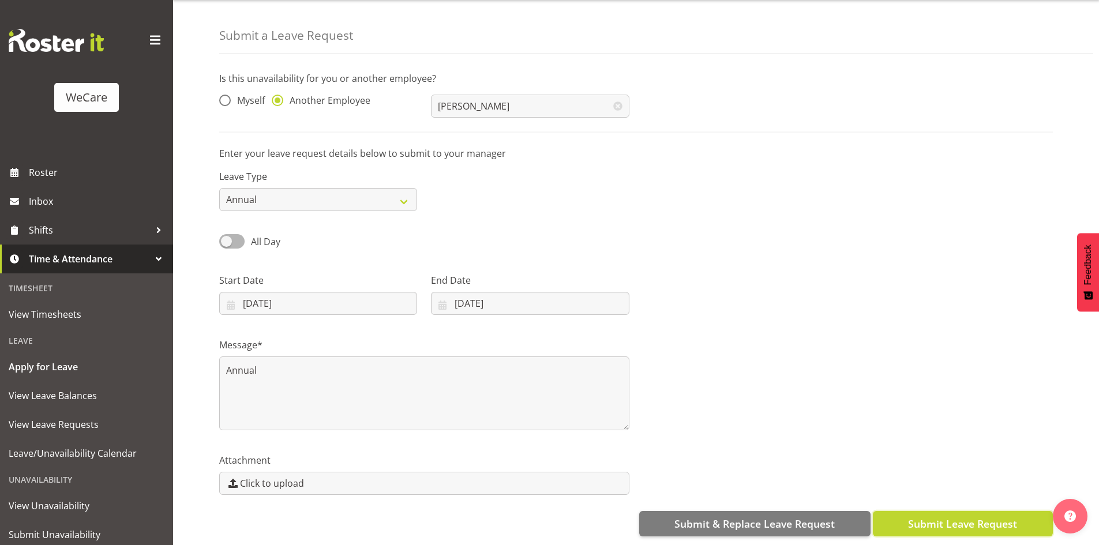
click at [916, 516] on span "Submit Leave Request" at bounding box center [962, 523] width 109 height 15
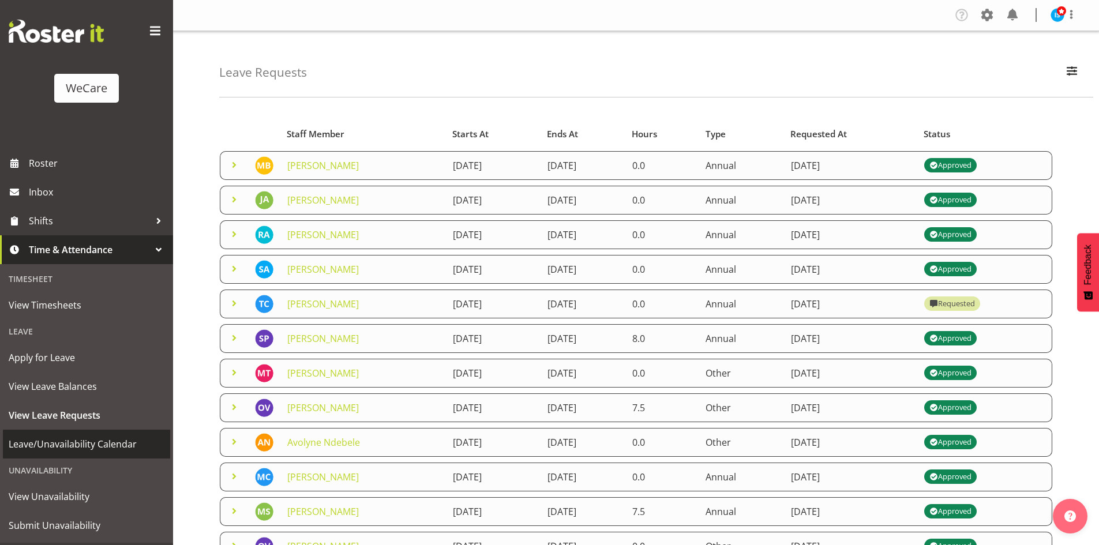
scroll to position [36, 0]
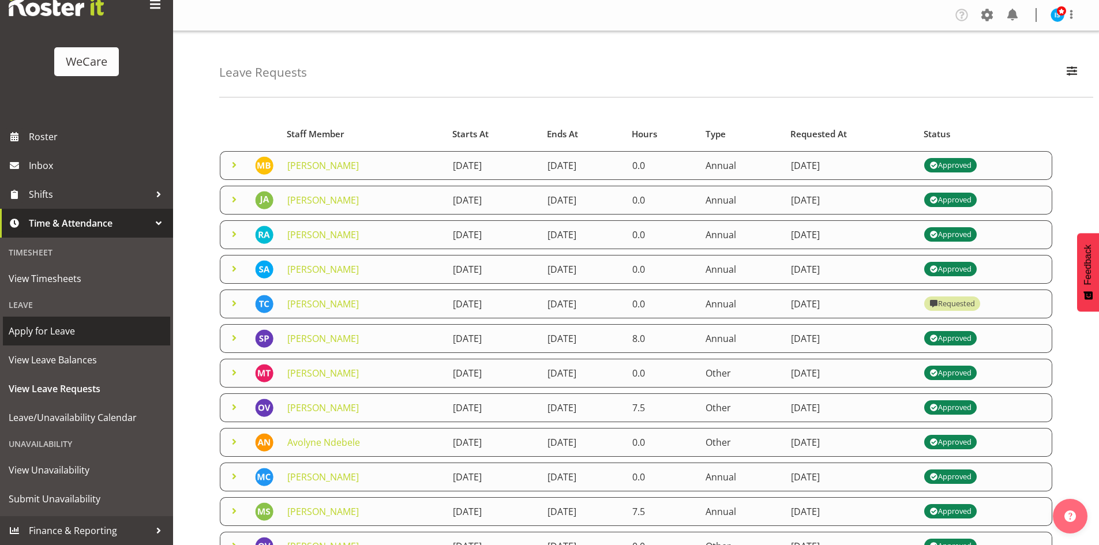
click at [72, 321] on link "Apply for Leave" at bounding box center [86, 331] width 167 height 29
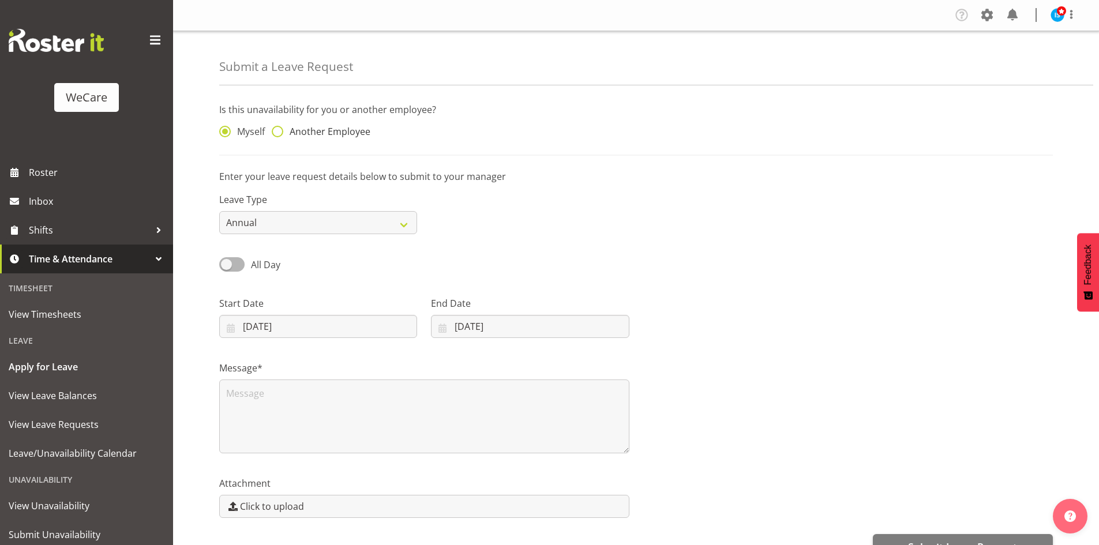
click at [349, 130] on span "Another Employee" at bounding box center [326, 132] width 87 height 12
click at [279, 130] on input "Another Employee" at bounding box center [275, 131] width 7 height 7
radio input "true"
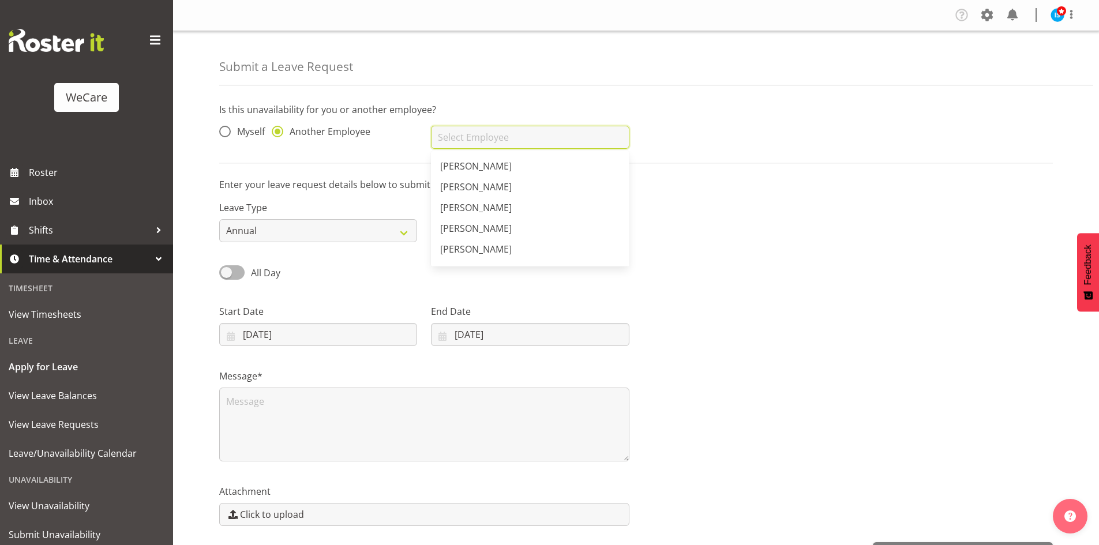
click at [552, 129] on input "text" at bounding box center [530, 137] width 198 height 23
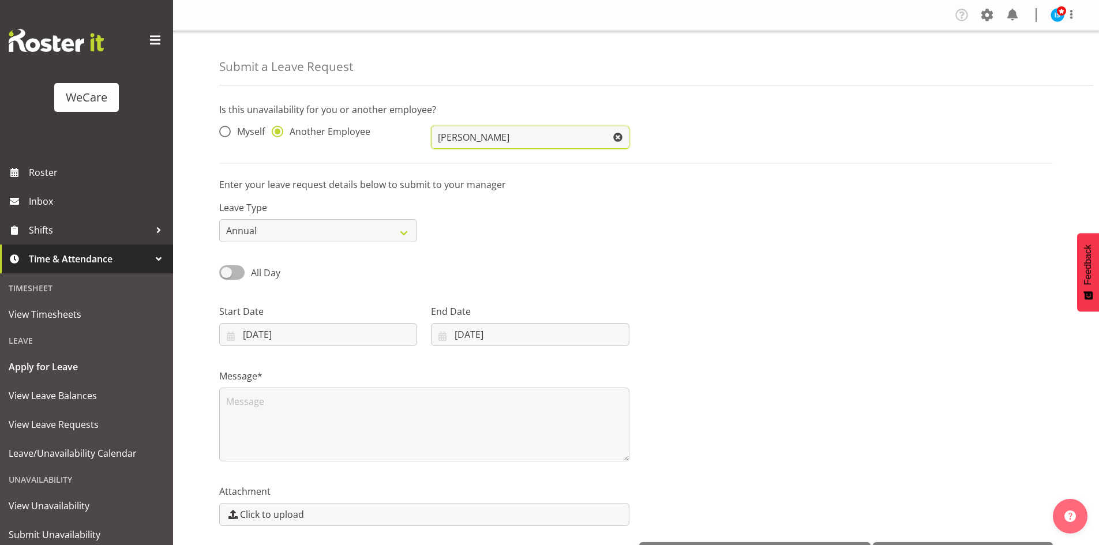
type input "[PERSON_NAME]"
click at [272, 349] on div "Start Date 10/10/2025 January February March April May June July August Septemb…" at bounding box center [318, 320] width 212 height 65
click at [277, 337] on input "10/10/2025" at bounding box center [318, 334] width 198 height 23
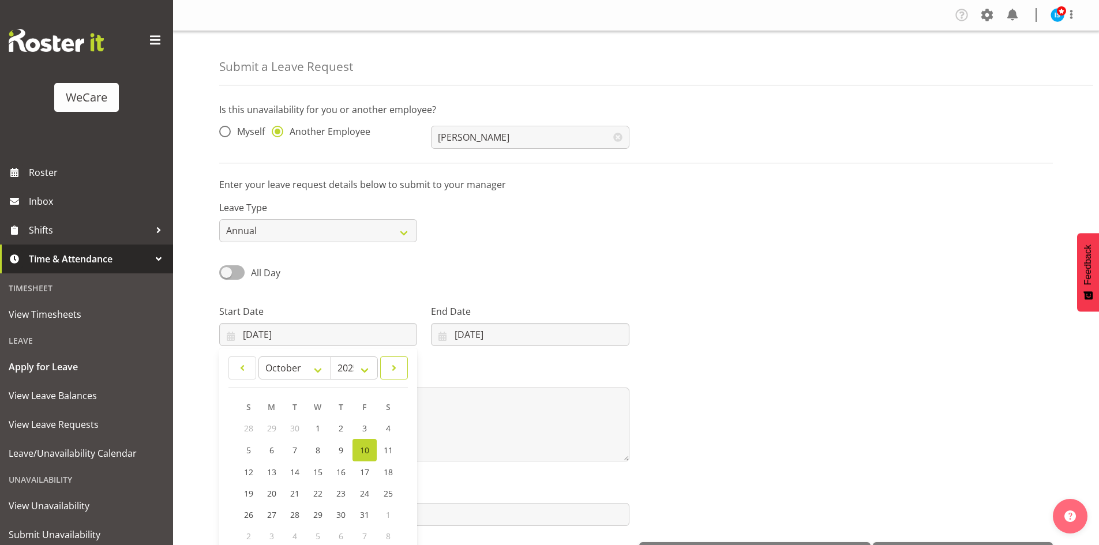
click at [388, 367] on span at bounding box center [394, 368] width 13 height 14
select select "11"
click at [316, 432] on span "3" at bounding box center [318, 428] width 5 height 11
type input "03/12/2025"
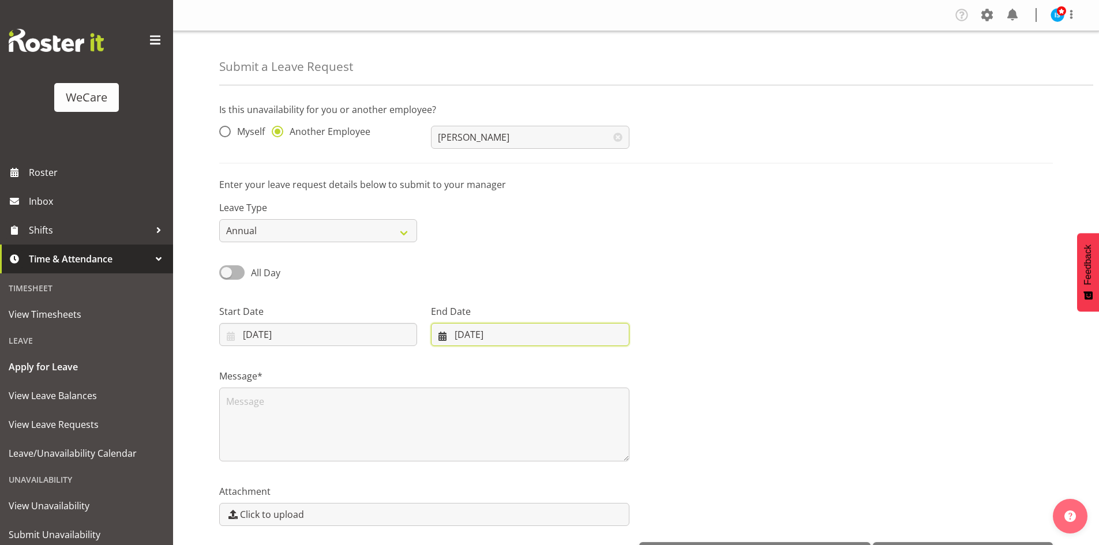
drag, startPoint x: 565, startPoint y: 332, endPoint x: 617, endPoint y: 340, distance: 52.6
click at [565, 331] on input "[DATE]" at bounding box center [530, 334] width 198 height 23
click at [587, 370] on span at bounding box center [592, 368] width 14 height 14
select select "11"
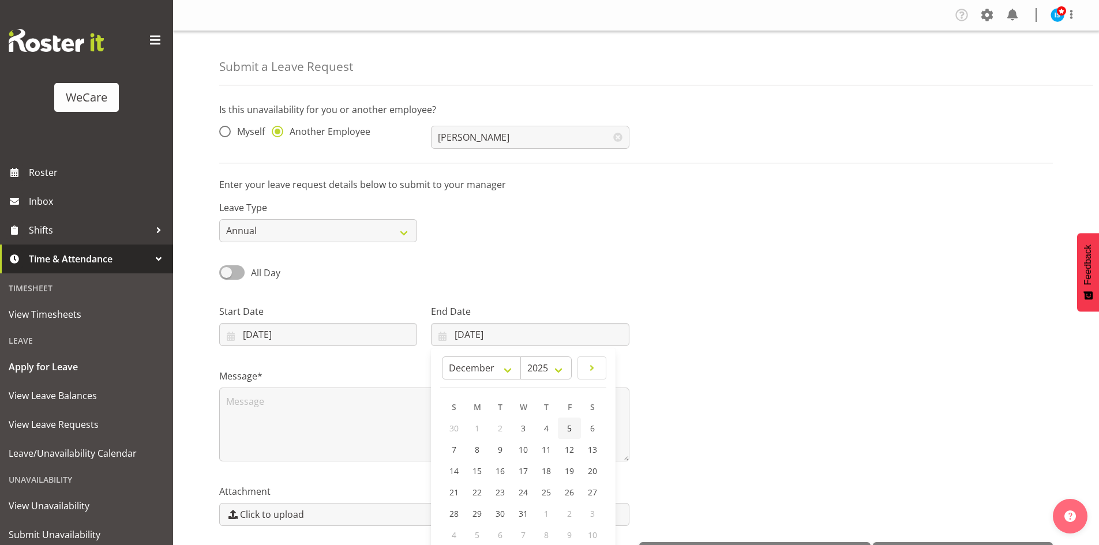
click at [569, 434] on link "5" at bounding box center [569, 427] width 23 height 21
type input "05/12/2025"
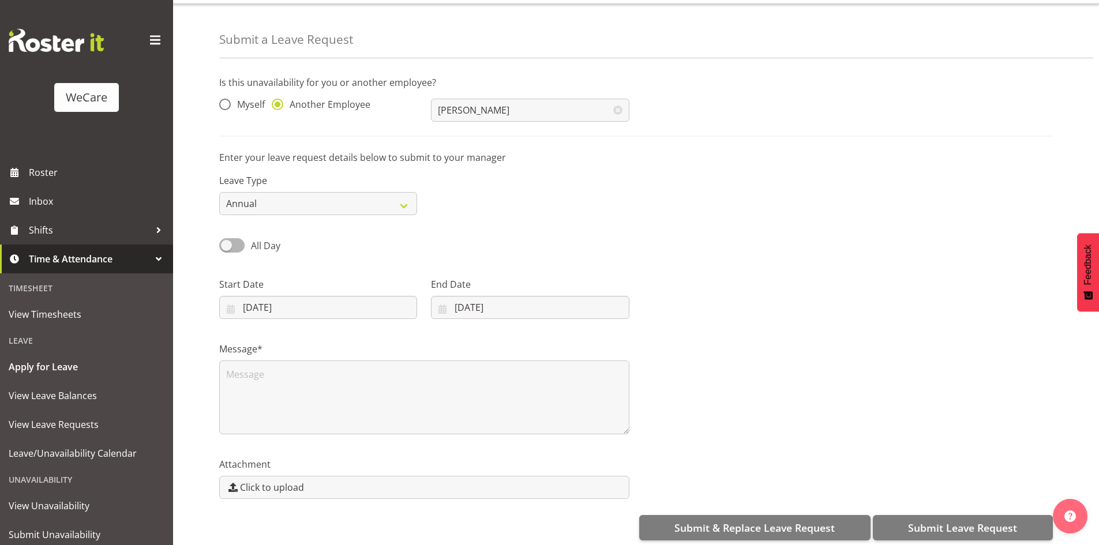
scroll to position [40, 0]
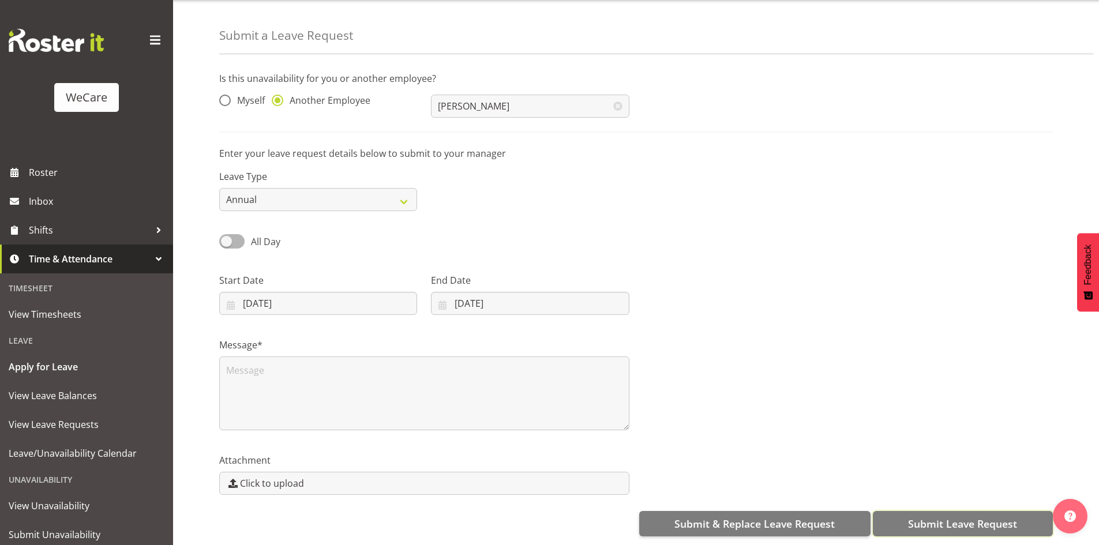
click at [1002, 516] on span "Submit Leave Request" at bounding box center [962, 523] width 109 height 15
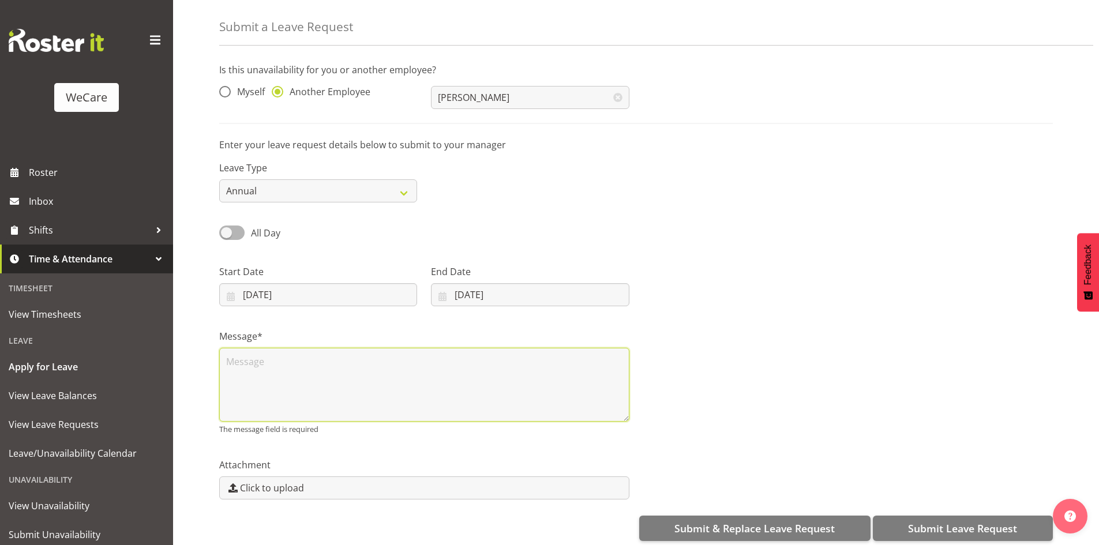
click at [386, 382] on textarea at bounding box center [424, 385] width 410 height 74
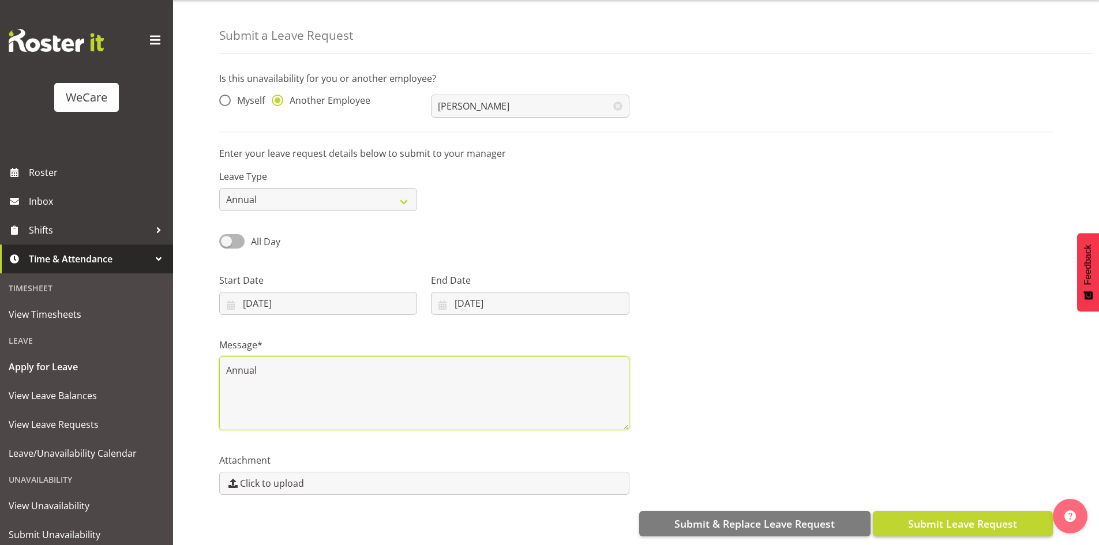
type textarea "Annual"
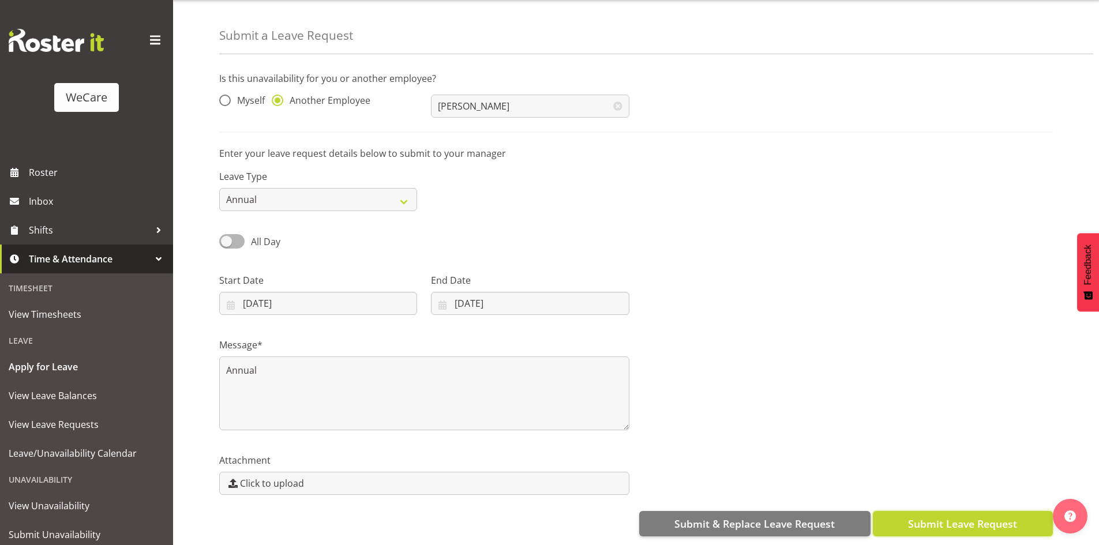
click at [938, 517] on span "Submit Leave Request" at bounding box center [962, 523] width 109 height 15
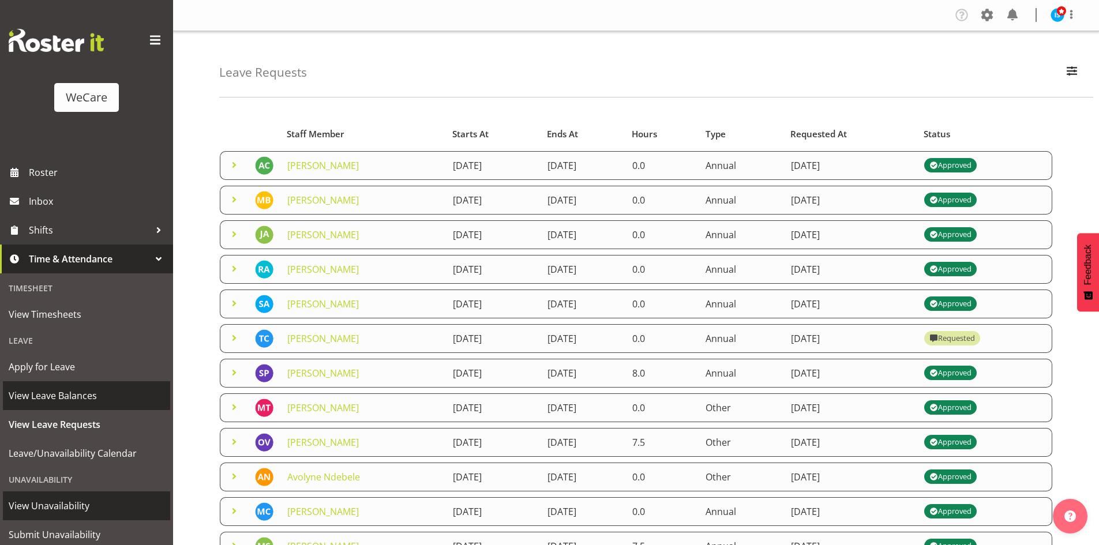
scroll to position [36, 0]
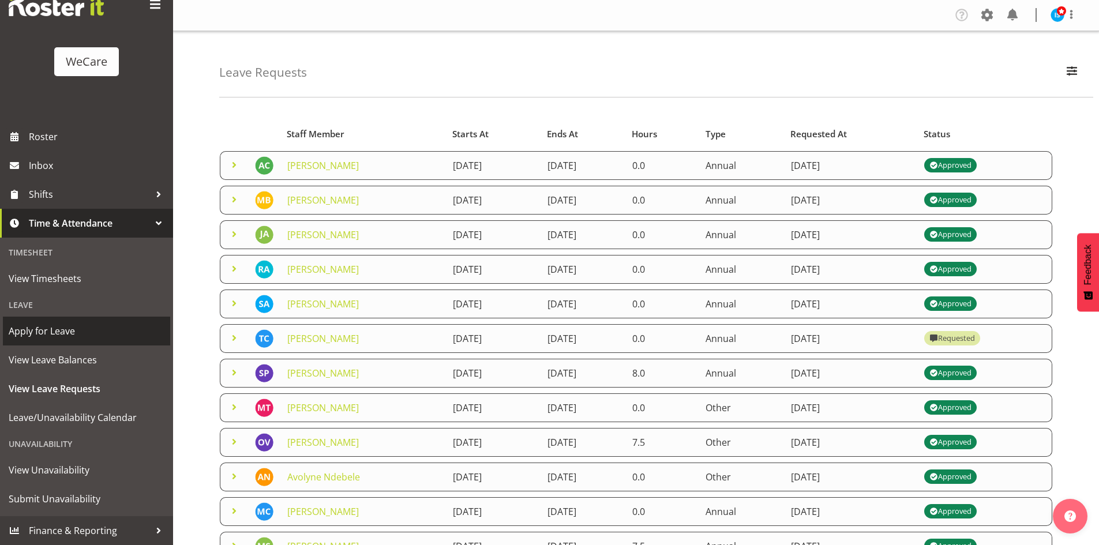
click at [52, 333] on span "Apply for Leave" at bounding box center [87, 330] width 156 height 17
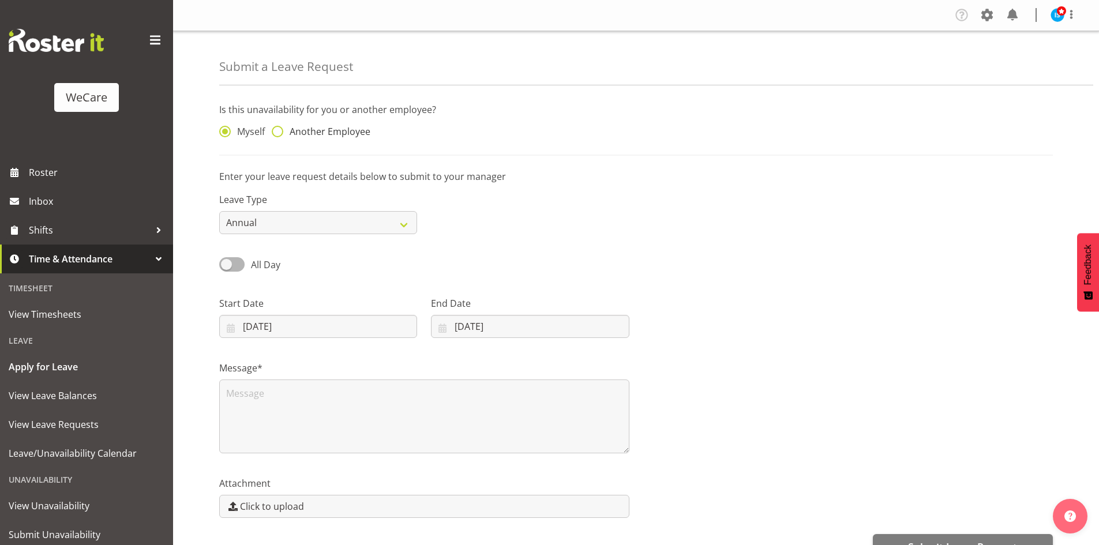
click at [299, 131] on span "Another Employee" at bounding box center [326, 132] width 87 height 12
click at [279, 131] on input "Another Employee" at bounding box center [275, 131] width 7 height 7
radio input "true"
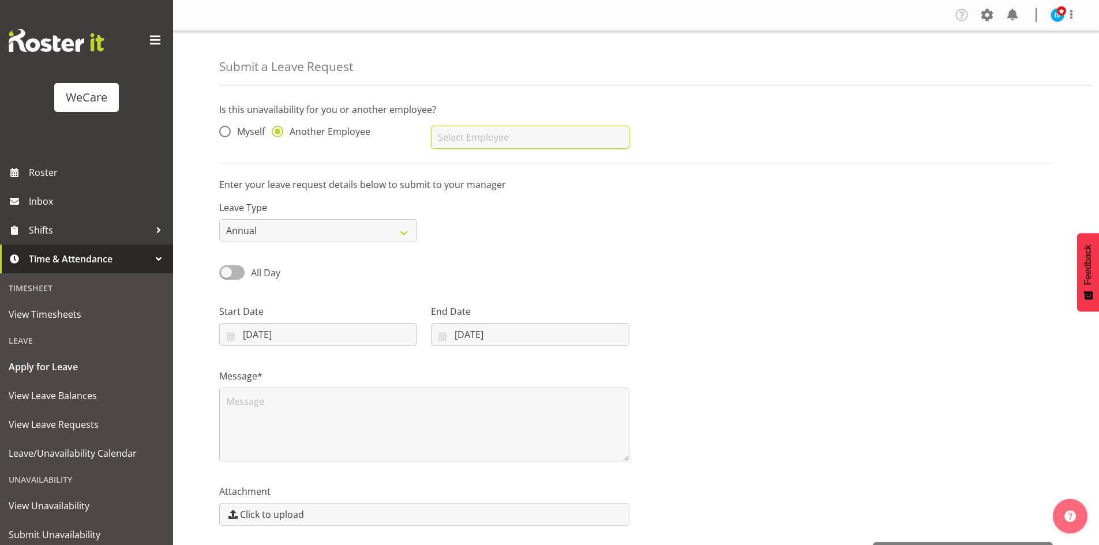
click at [496, 139] on input "text" at bounding box center [530, 137] width 198 height 23
type input "[PERSON_NAME]"
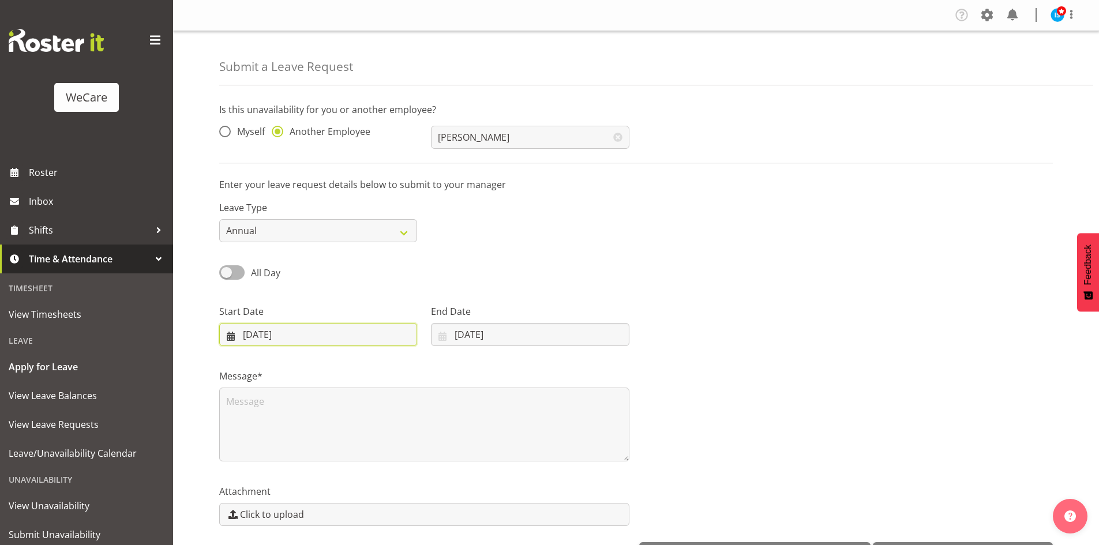
click at [296, 335] on input "[DATE]" at bounding box center [318, 334] width 198 height 23
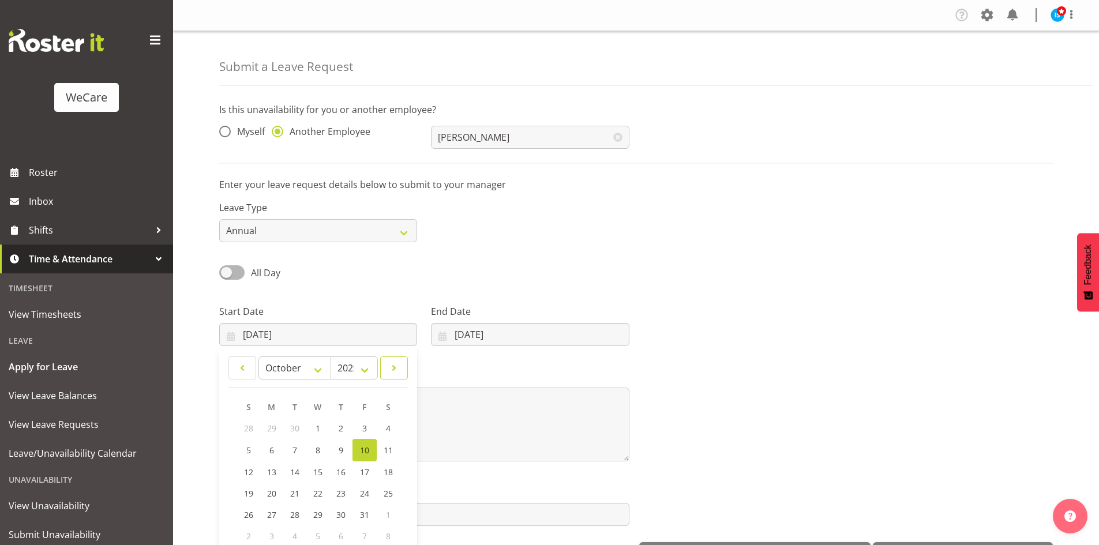
click at [395, 360] on link at bounding box center [394, 367] width 28 height 23
select select "11"
click at [390, 487] on span "27" at bounding box center [387, 492] width 9 height 11
type input "27/12/2025"
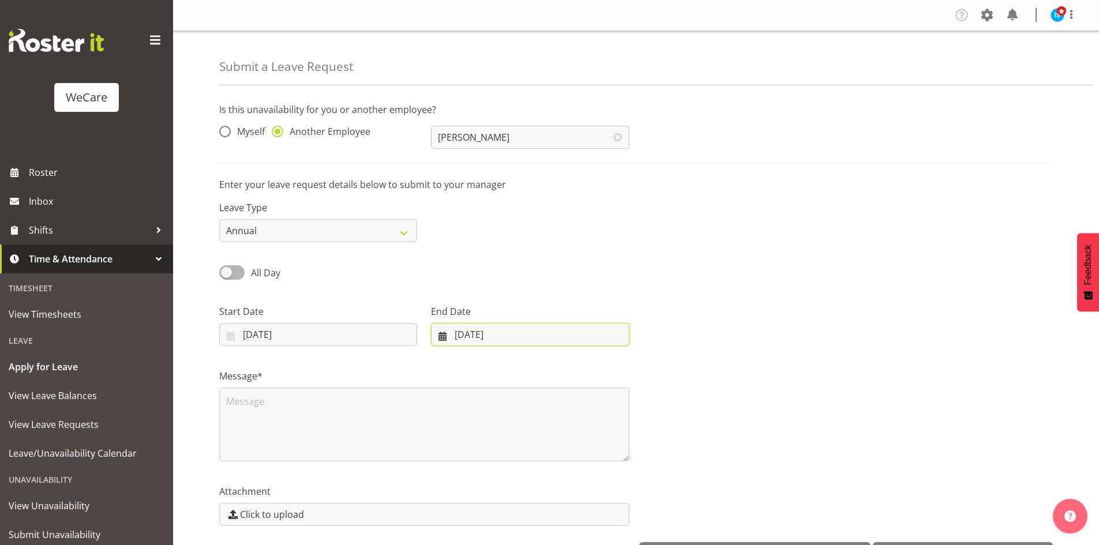
click at [479, 329] on input "10/10/2025" at bounding box center [530, 334] width 198 height 23
click at [599, 360] on link at bounding box center [591, 367] width 29 height 23
select select "0"
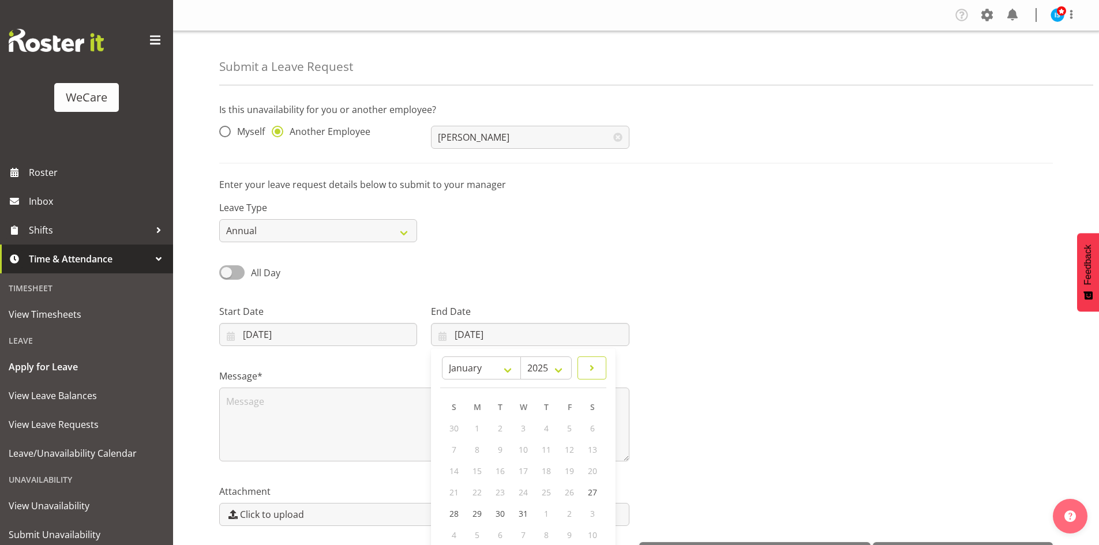
select select "2026"
click at [455, 450] on link "4" at bounding box center [460, 449] width 23 height 21
type input "04/01/2026"
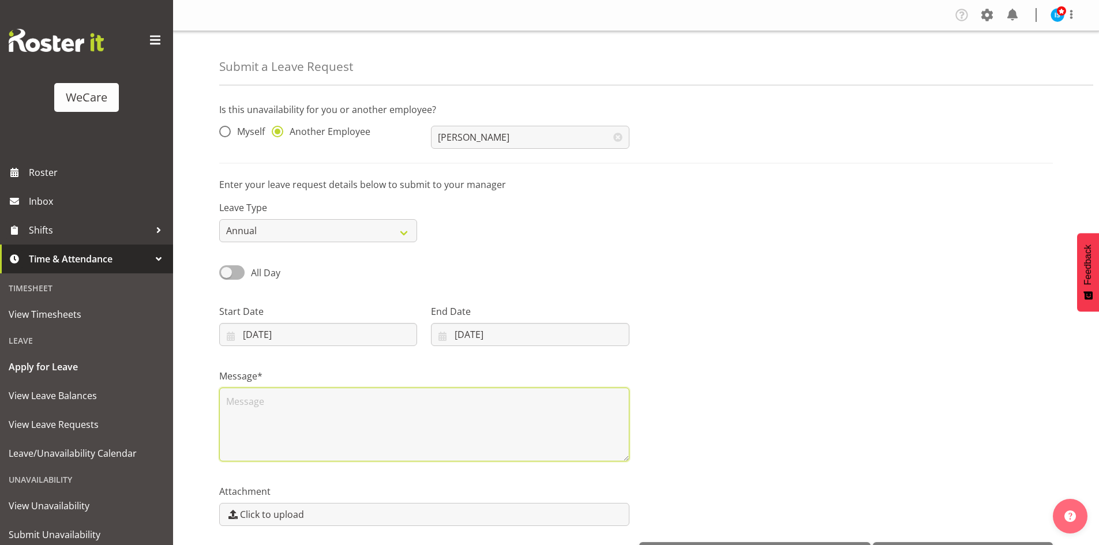
click at [394, 426] on textarea at bounding box center [424, 425] width 410 height 74
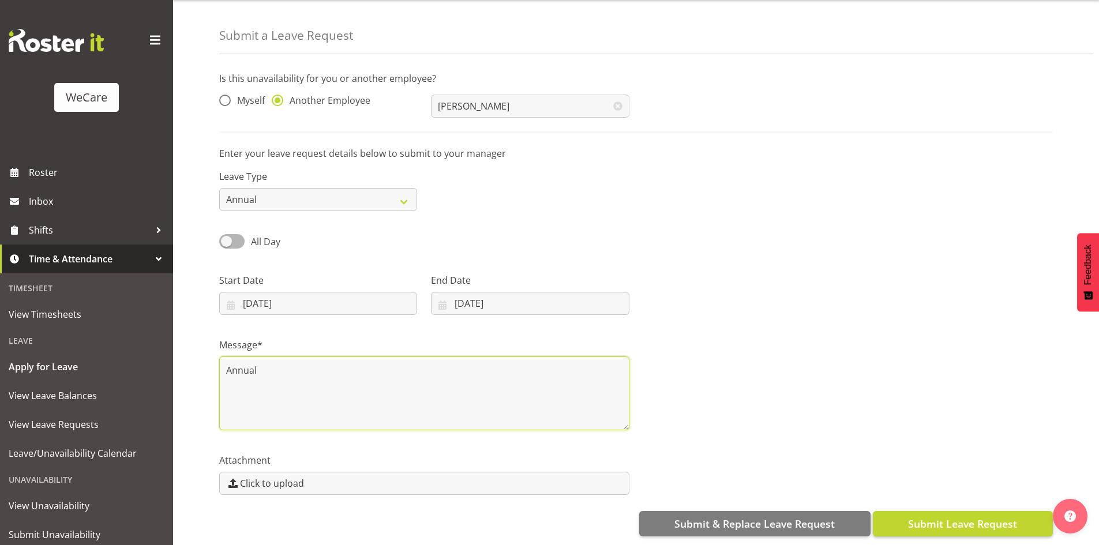
type textarea "Annual"
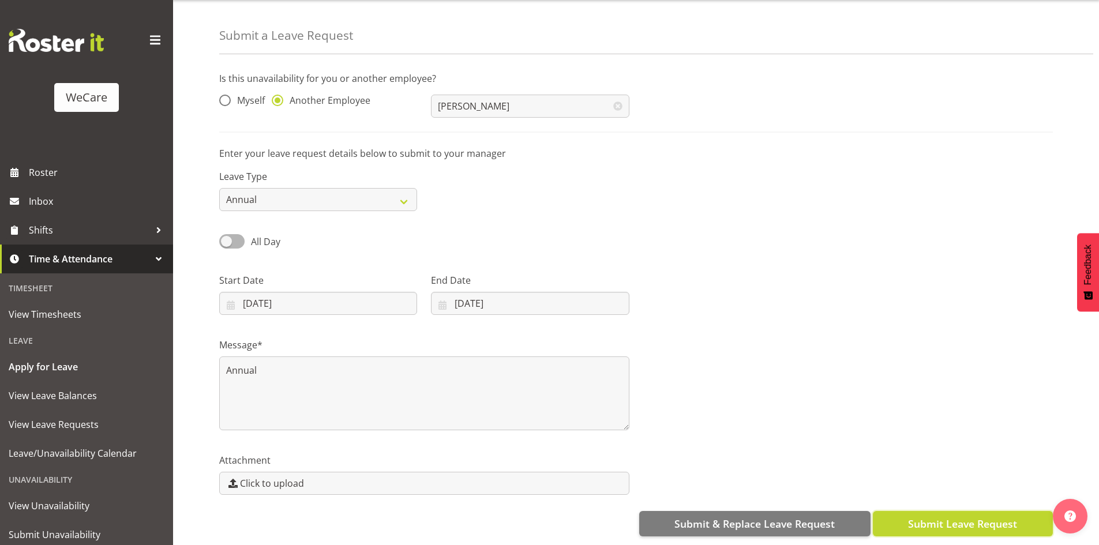
click at [964, 526] on button "Submit Leave Request" at bounding box center [962, 523] width 180 height 25
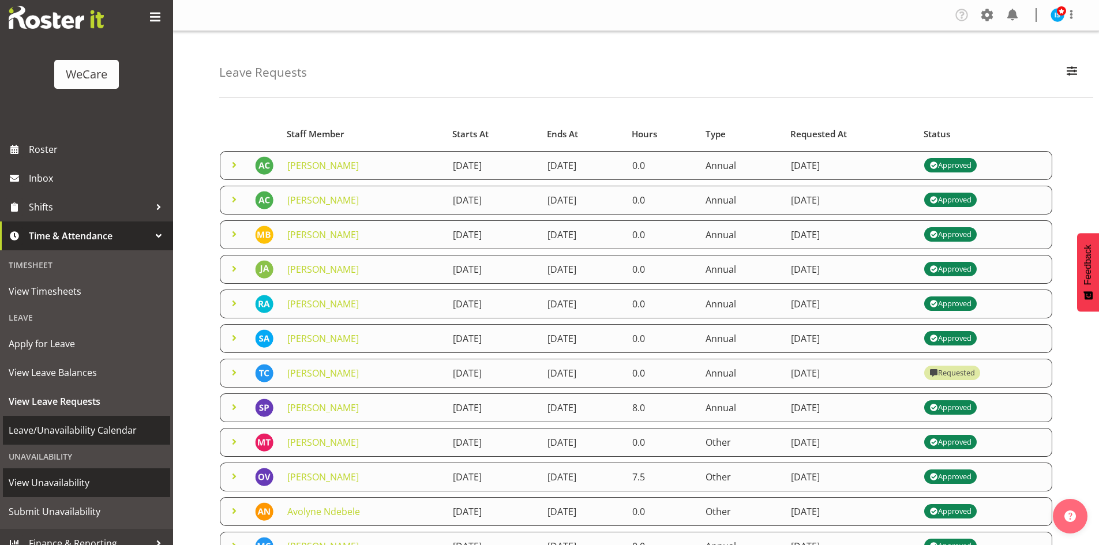
scroll to position [36, 0]
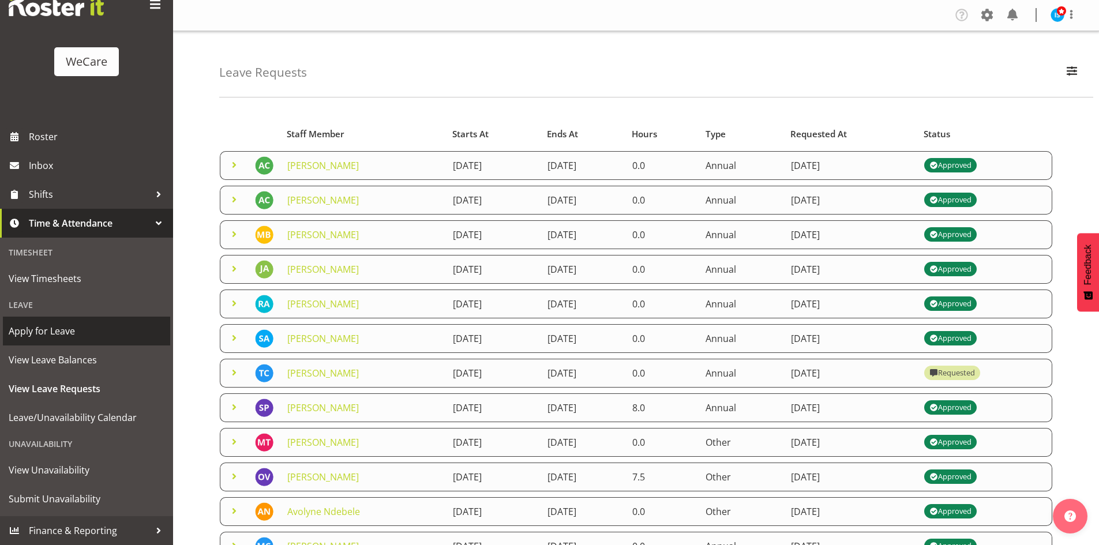
click at [43, 340] on link "Apply for Leave" at bounding box center [86, 331] width 167 height 29
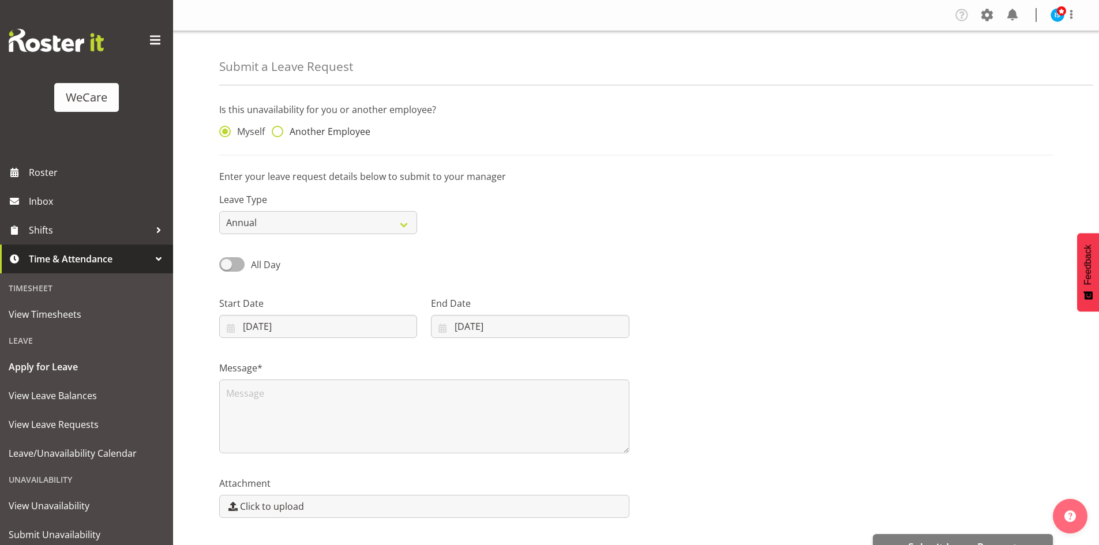
click at [318, 131] on span "Another Employee" at bounding box center [326, 132] width 87 height 12
click at [279, 131] on input "Another Employee" at bounding box center [275, 131] width 7 height 7
radio input "true"
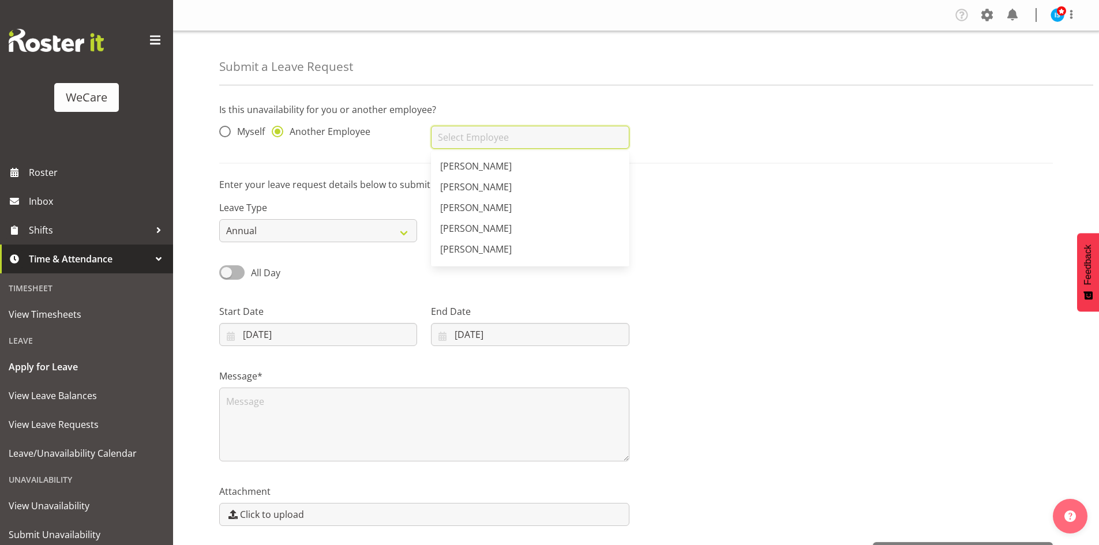
click at [449, 141] on input "text" at bounding box center [530, 137] width 198 height 23
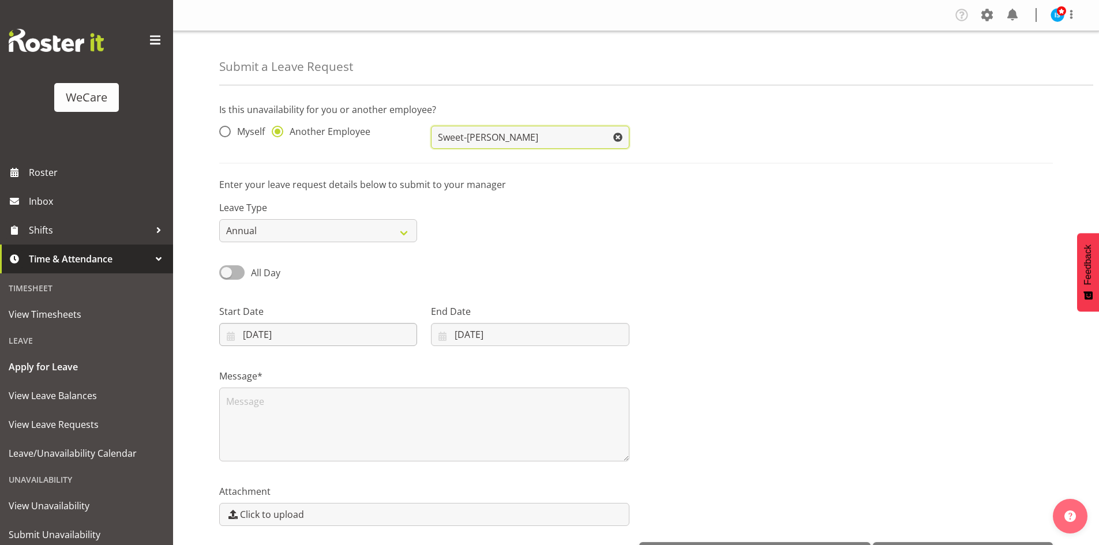
type input "Sweet-[PERSON_NAME]"
click at [260, 334] on input "[DATE]" at bounding box center [318, 334] width 198 height 23
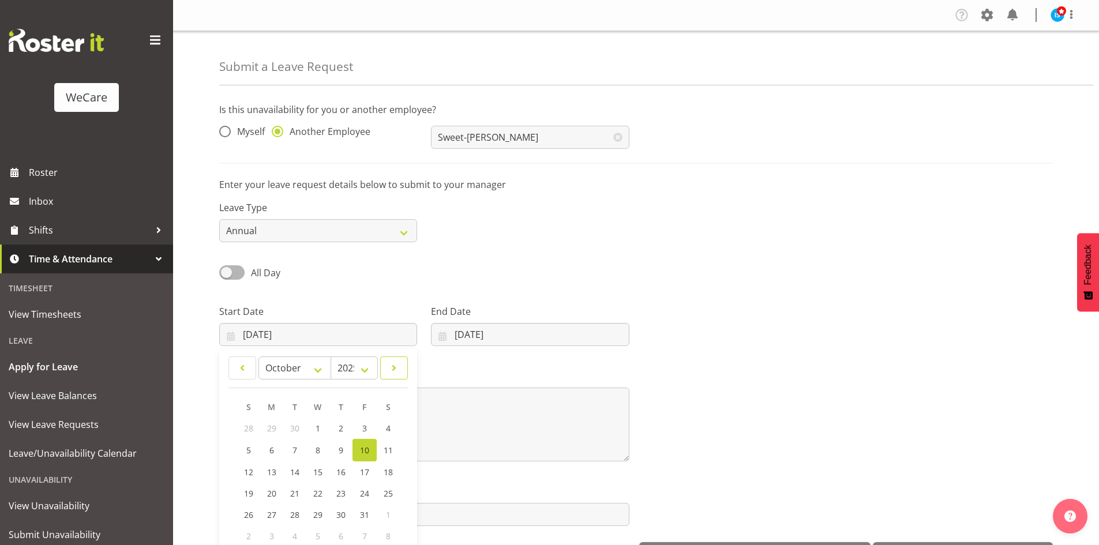
click at [388, 367] on span at bounding box center [394, 368] width 13 height 14
select select "11"
click at [364, 468] on span "19" at bounding box center [364, 470] width 9 height 11
type input "19/12/2025"
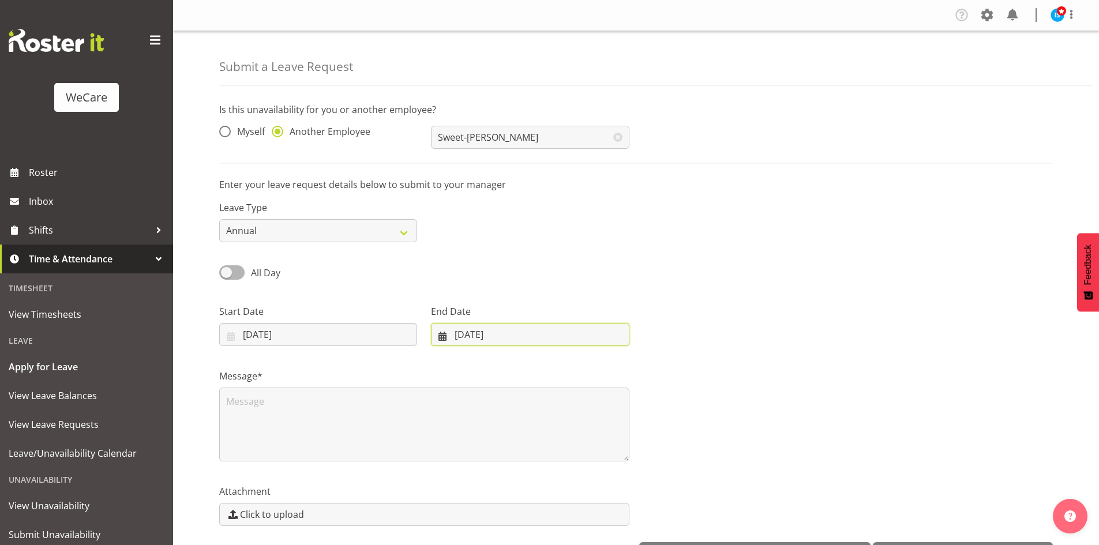
click at [473, 326] on input "[DATE]" at bounding box center [530, 334] width 198 height 23
click at [600, 362] on link at bounding box center [591, 367] width 29 height 23
select select "11"
click at [498, 494] on span "23" at bounding box center [499, 492] width 9 height 11
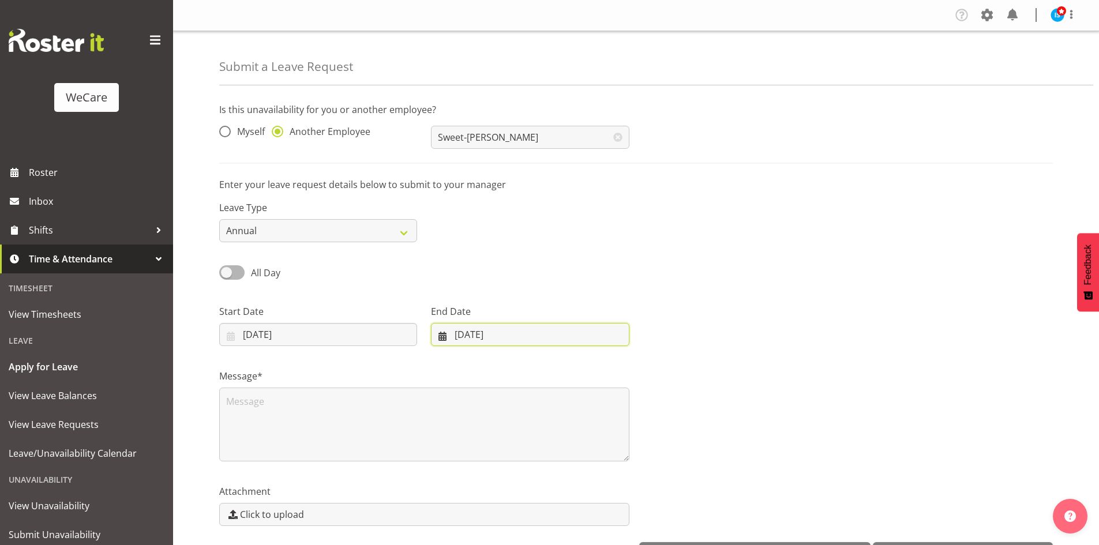
click at [490, 337] on input "23/12/2025" at bounding box center [530, 334] width 198 height 23
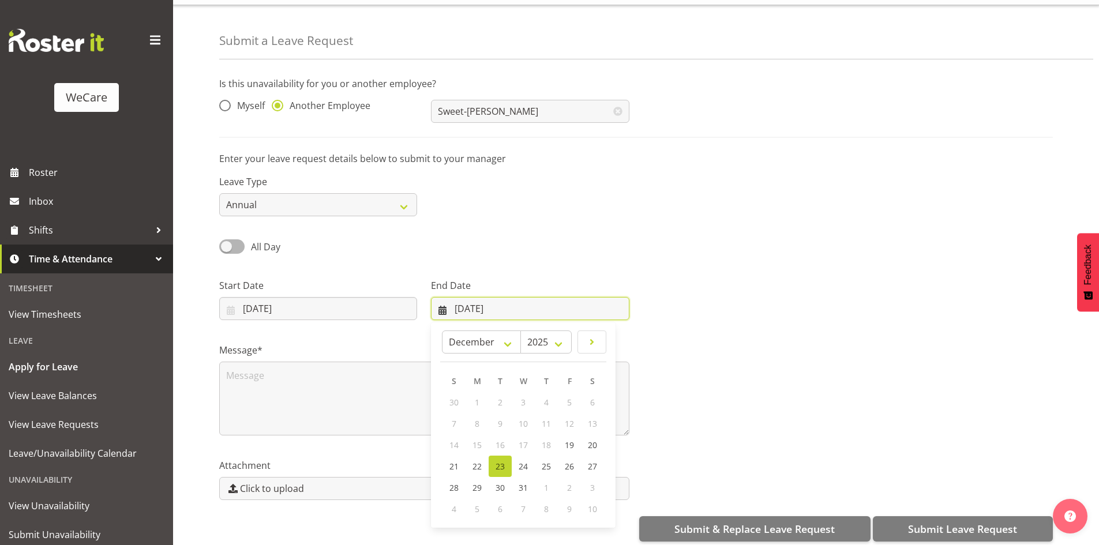
scroll to position [40, 0]
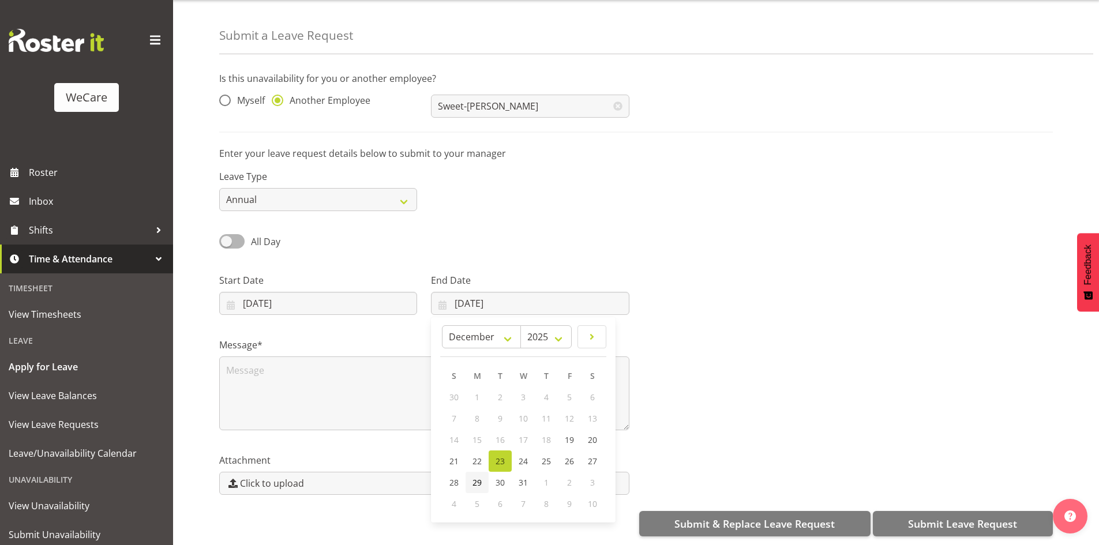
click at [472, 477] on span "29" at bounding box center [476, 482] width 9 height 11
type input "29/12/2025"
click at [516, 292] on input "29/12/2025" at bounding box center [530, 303] width 198 height 23
drag, startPoint x: 485, startPoint y: 474, endPoint x: 371, endPoint y: 398, distance: 136.7
click at [485, 473] on link "29" at bounding box center [476, 482] width 23 height 21
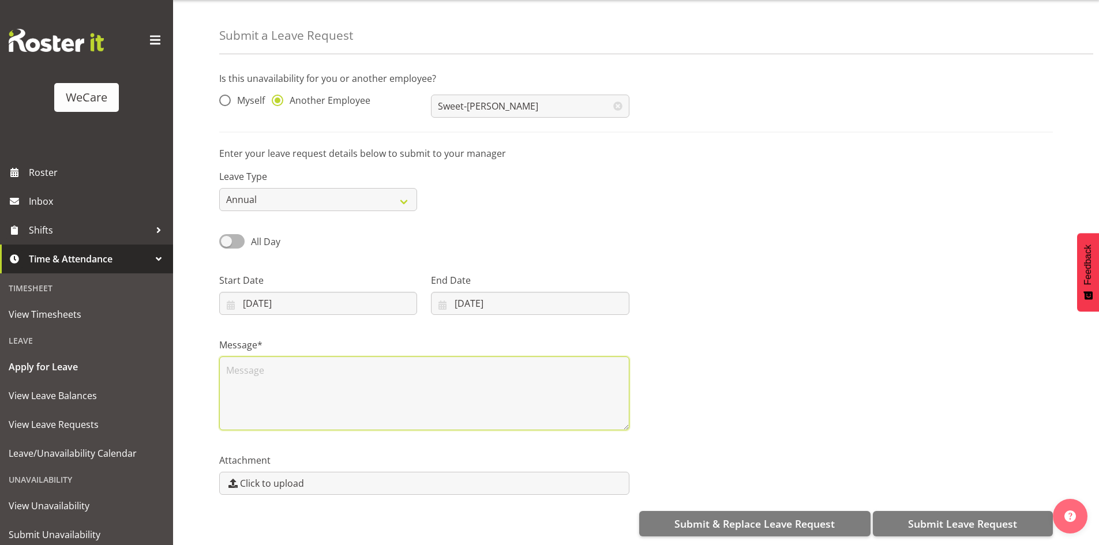
click at [364, 389] on textarea at bounding box center [424, 393] width 410 height 74
type textarea "Annual"
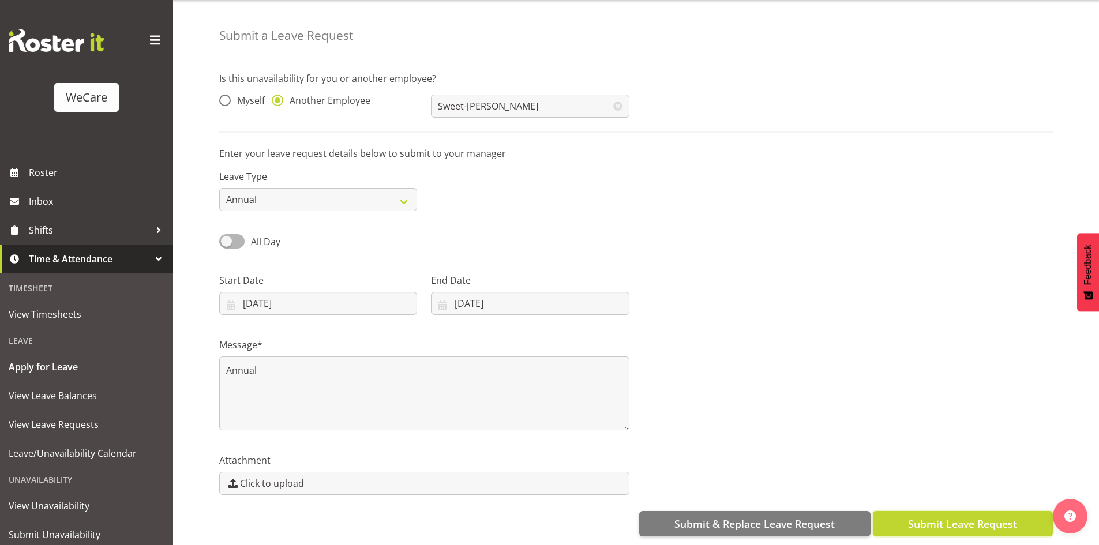
click at [928, 516] on span "Submit Leave Request" at bounding box center [962, 523] width 109 height 15
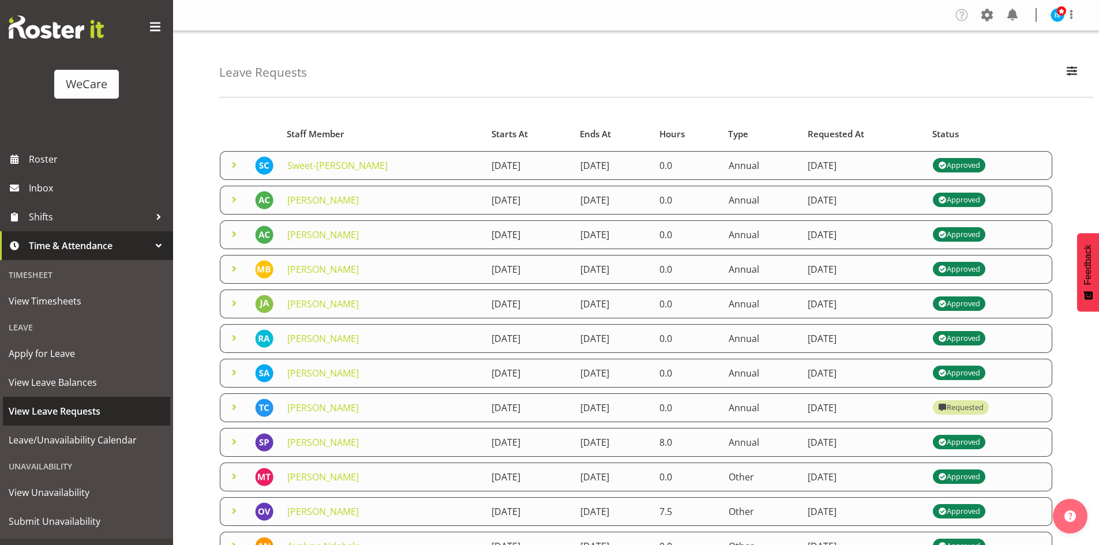
scroll to position [36, 0]
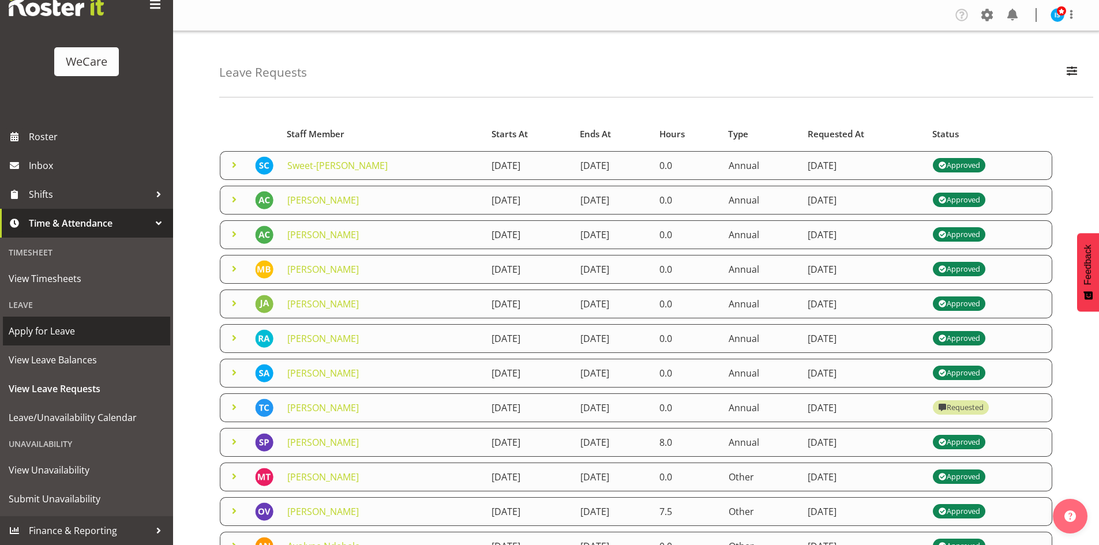
click at [50, 333] on span "Apply for Leave" at bounding box center [87, 330] width 156 height 17
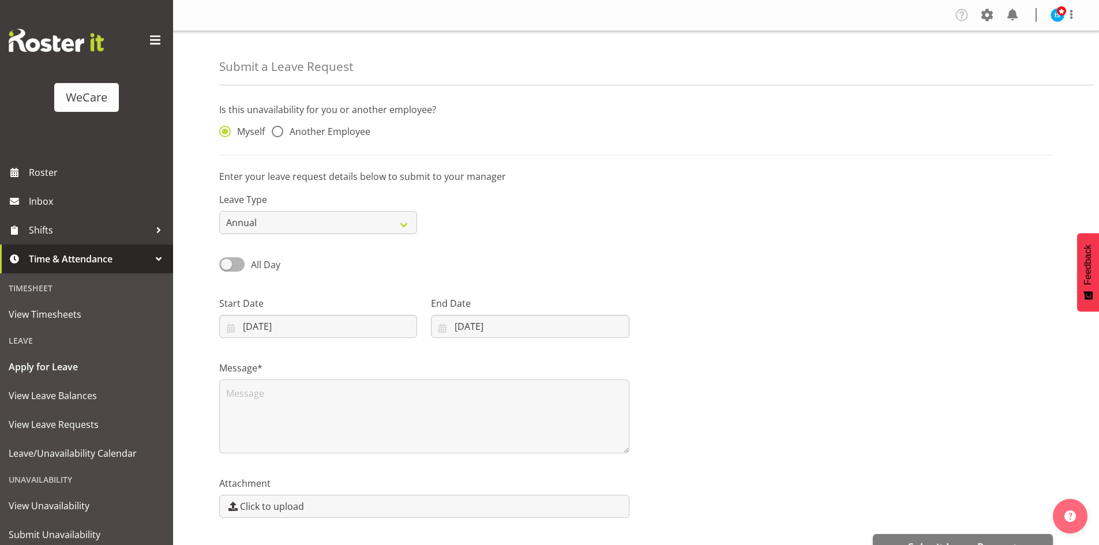
click at [331, 135] on span "Another Employee" at bounding box center [326, 132] width 87 height 12
click at [279, 135] on input "Another Employee" at bounding box center [275, 131] width 7 height 7
radio input "true"
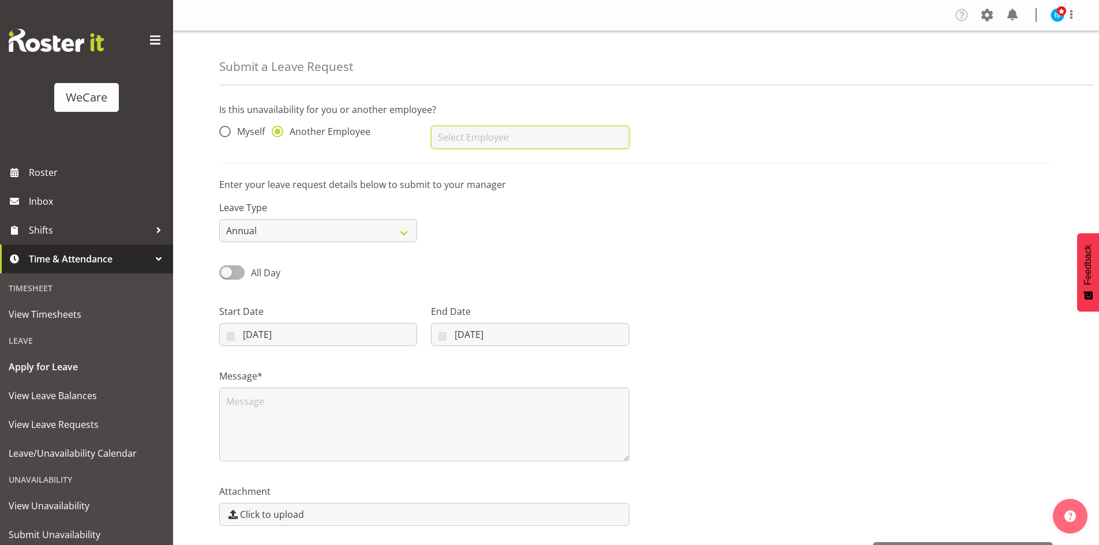
click at [537, 142] on input "text" at bounding box center [530, 137] width 198 height 23
type input "[PERSON_NAME]"
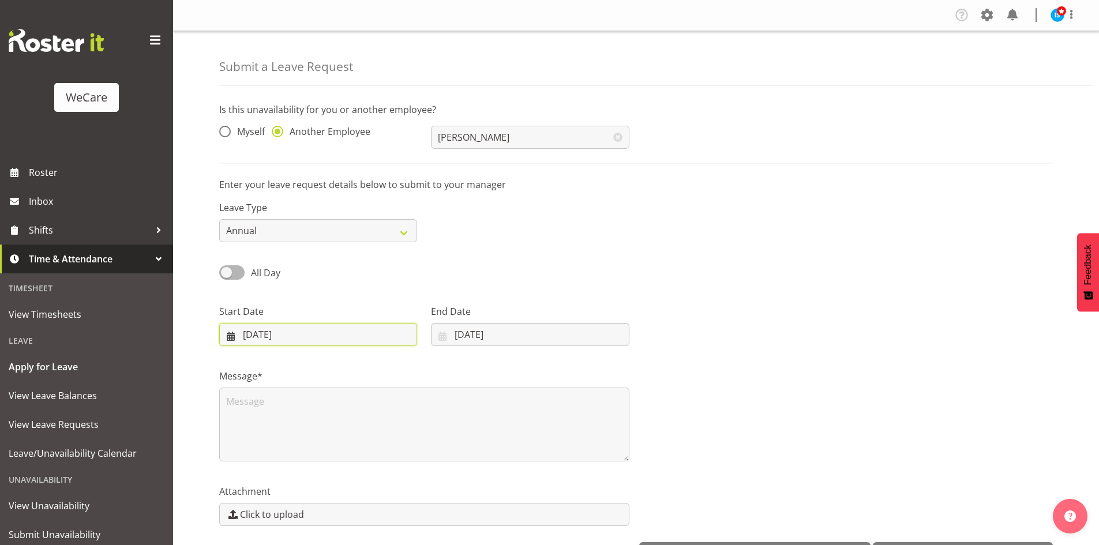
click at [254, 334] on input "10/10/2025" at bounding box center [318, 334] width 198 height 23
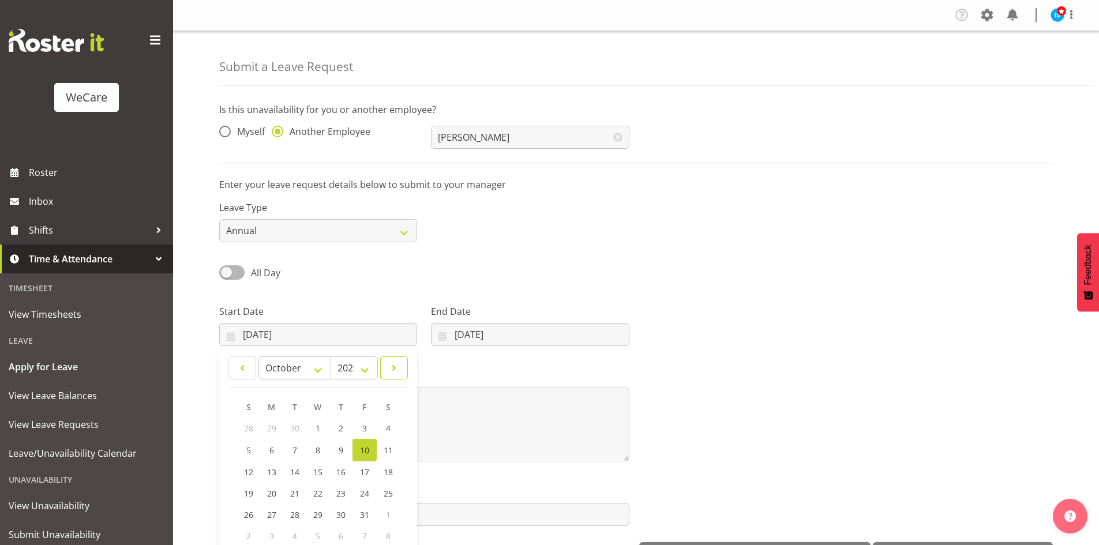
click at [390, 369] on span at bounding box center [394, 368] width 13 height 14
select select "11"
click at [271, 490] on span "22" at bounding box center [272, 492] width 9 height 11
type input "22/12/2025"
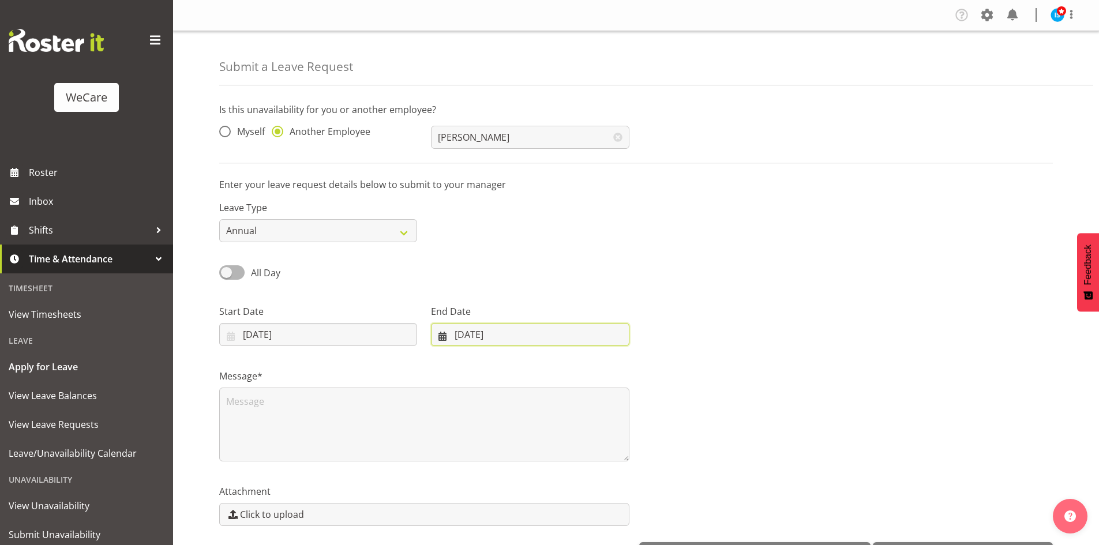
click at [468, 330] on input "10/10/2025" at bounding box center [530, 334] width 198 height 23
click at [588, 373] on span at bounding box center [592, 368] width 14 height 14
select select "11"
click at [527, 495] on span "24" at bounding box center [522, 492] width 9 height 11
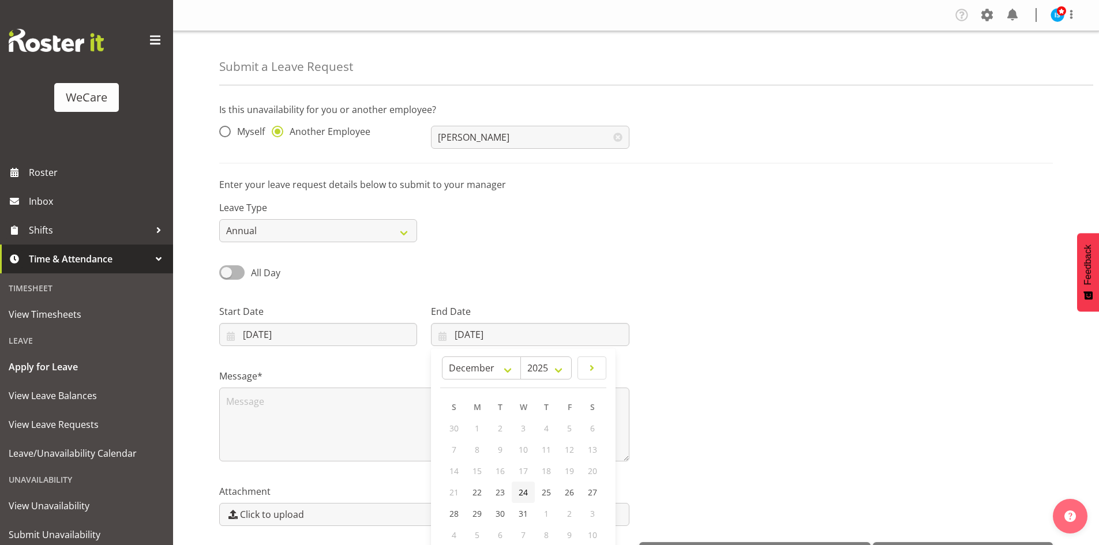
type input "24/12/2025"
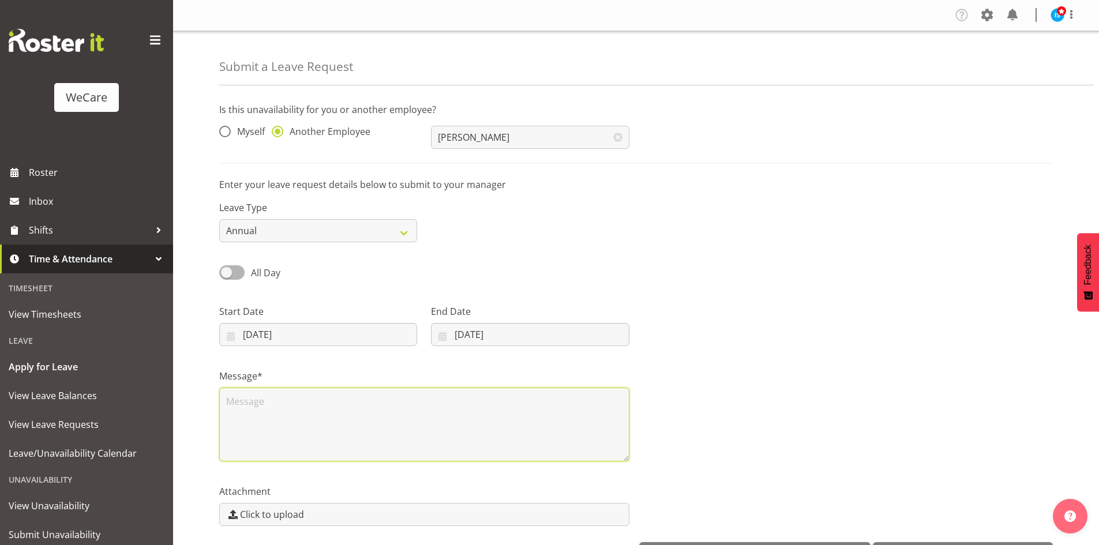
drag, startPoint x: 398, startPoint y: 409, endPoint x: 405, endPoint y: 412, distance: 8.3
click at [403, 412] on textarea at bounding box center [424, 425] width 410 height 74
type textarea "Annual"
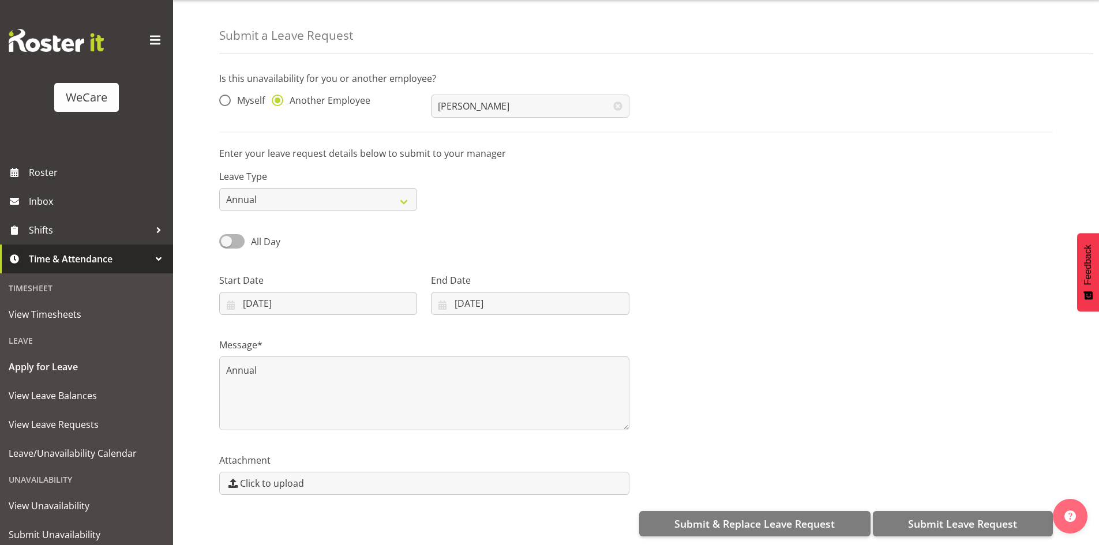
scroll to position [40, 0]
click at [995, 517] on span "Submit Leave Request" at bounding box center [962, 523] width 109 height 15
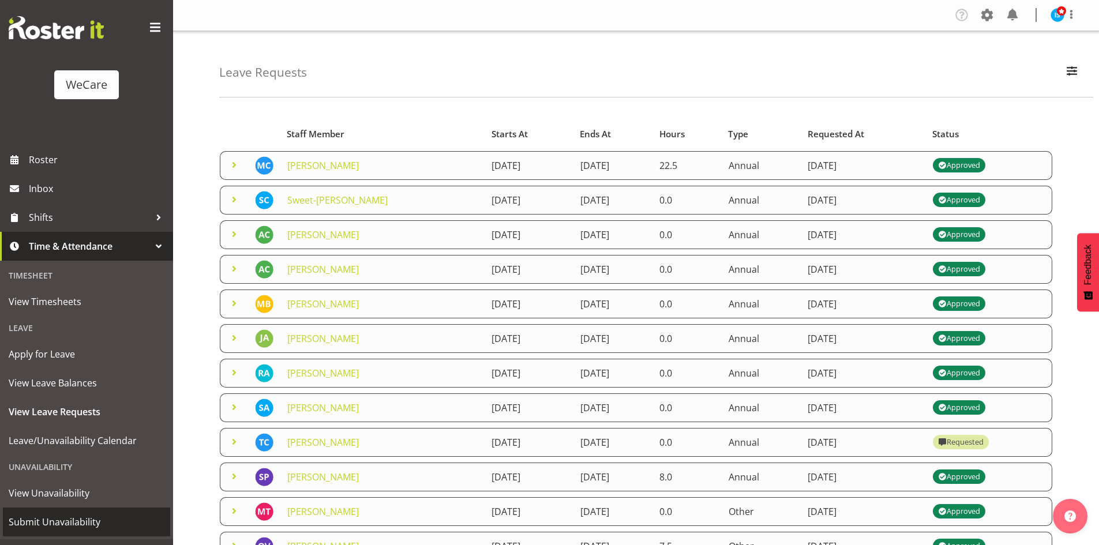
scroll to position [36, 0]
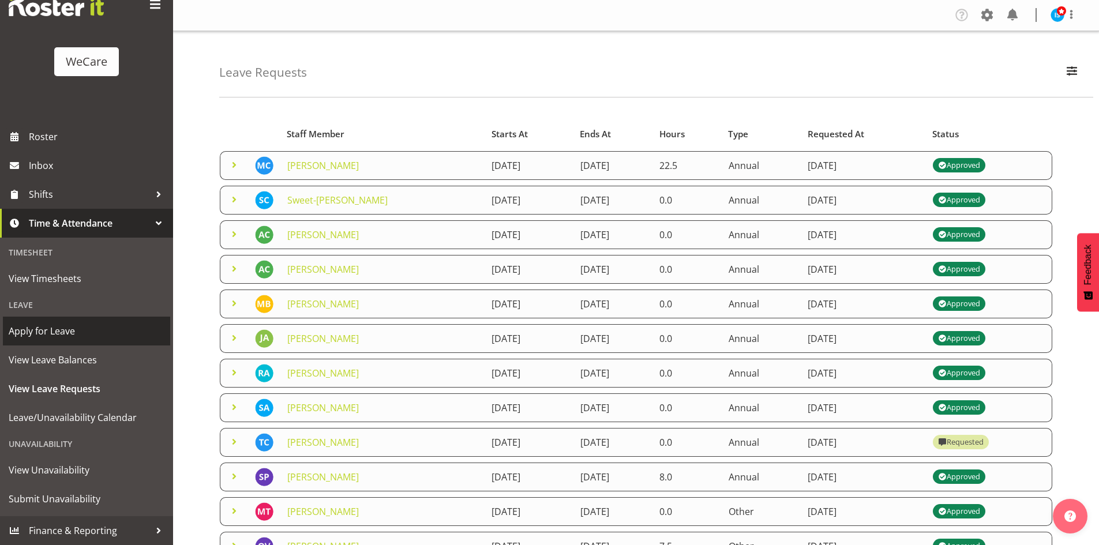
click at [45, 330] on span "Apply for Leave" at bounding box center [87, 330] width 156 height 17
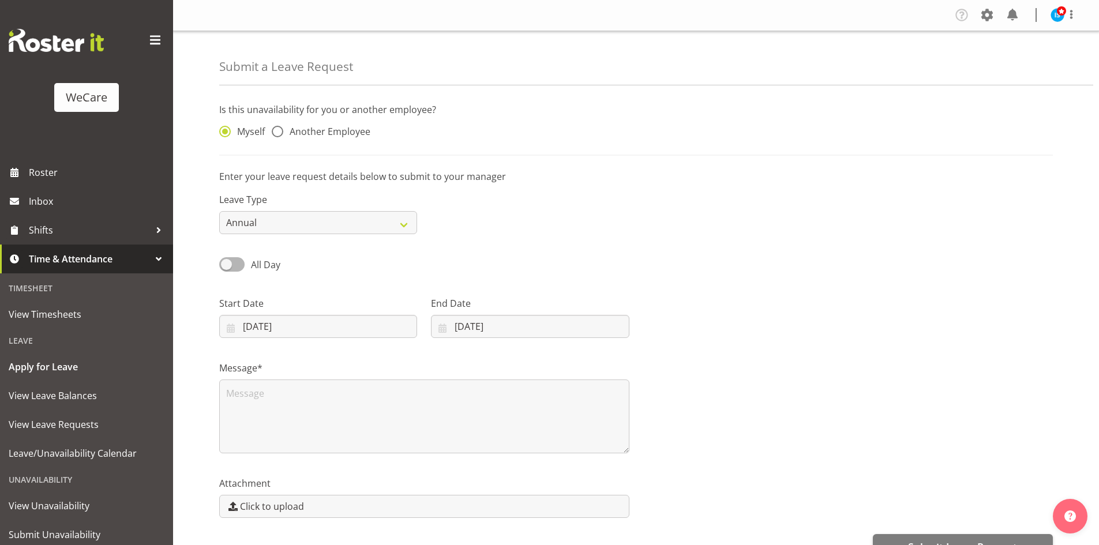
click at [325, 141] on div "Myself Another Employee" at bounding box center [318, 133] width 198 height 15
click at [328, 137] on span "Another Employee" at bounding box center [326, 132] width 87 height 12
click at [279, 136] on input "Another Employee" at bounding box center [275, 131] width 7 height 7
radio input "true"
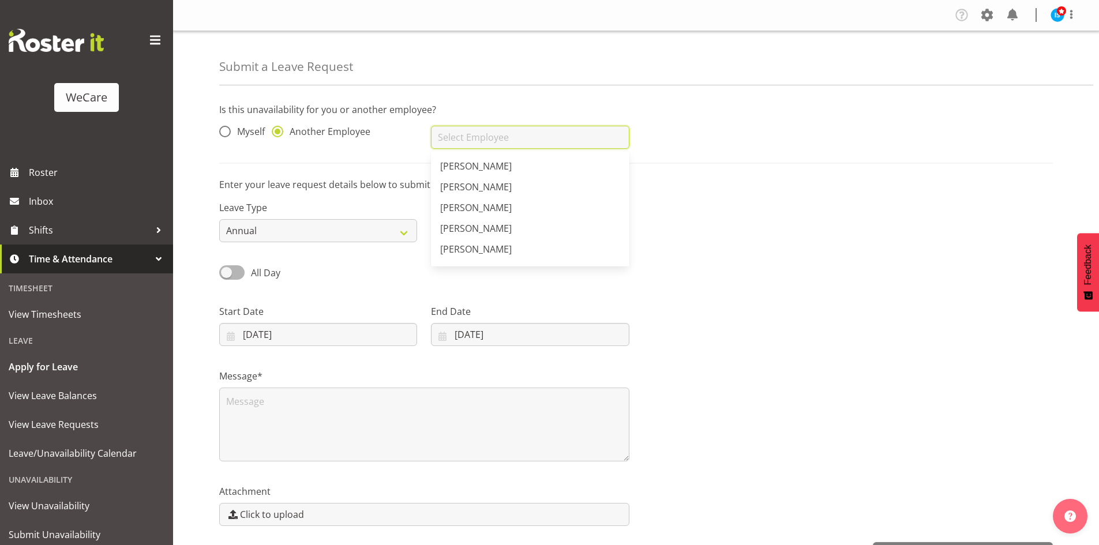
click at [471, 136] on input "text" at bounding box center [530, 137] width 198 height 23
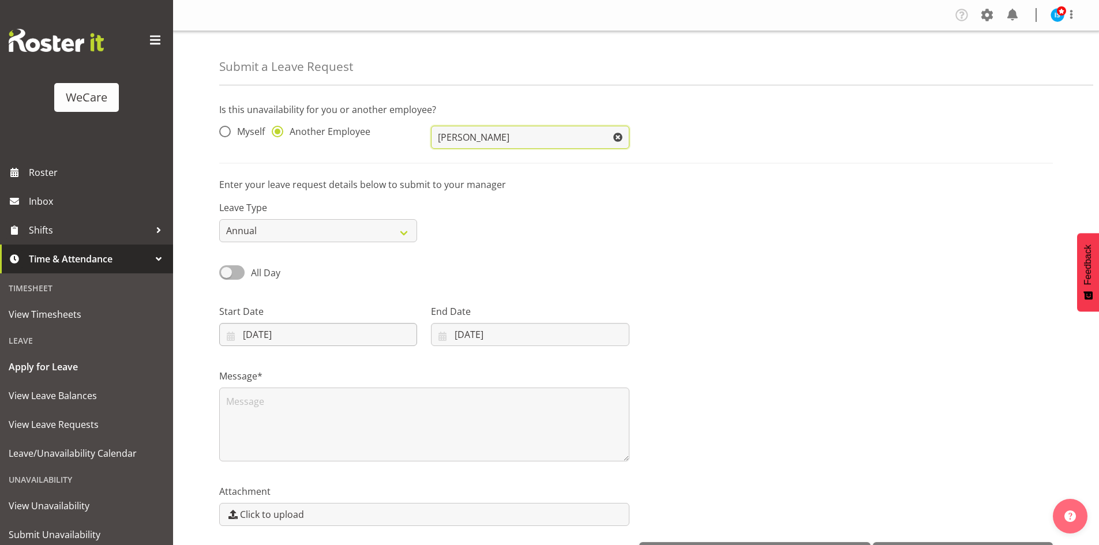
type input "[PERSON_NAME]"
click at [262, 330] on input "10/10/2025" at bounding box center [318, 334] width 198 height 23
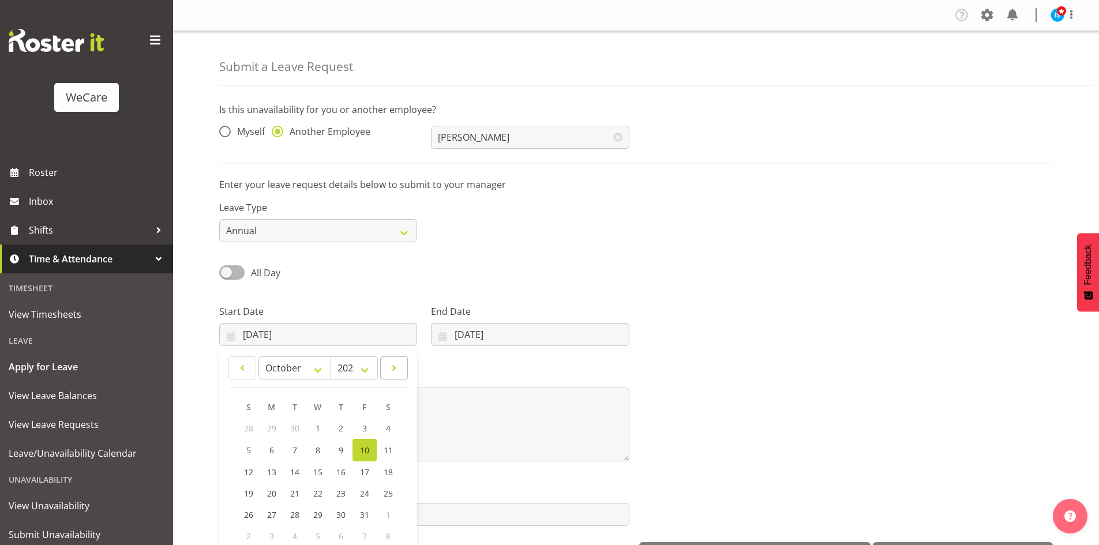
click at [408, 366] on div "January February March April May June July August September October November De…" at bounding box center [318, 451] width 198 height 197
click at [402, 365] on link at bounding box center [394, 367] width 28 height 23
select select "11"
click at [274, 488] on span "22" at bounding box center [272, 492] width 9 height 11
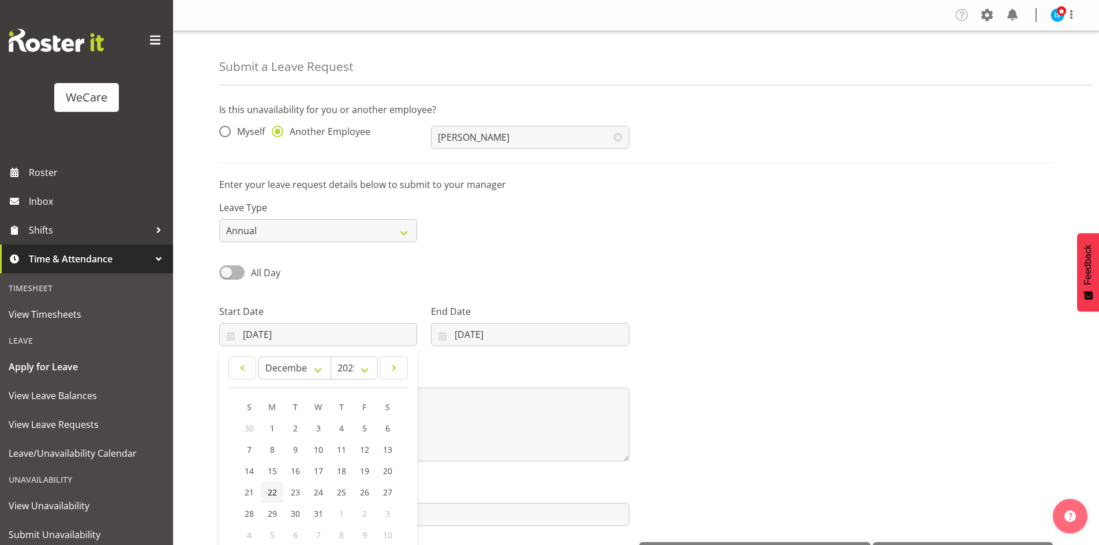
type input "22/12/2025"
click at [509, 318] on label "End Date" at bounding box center [530, 311] width 198 height 14
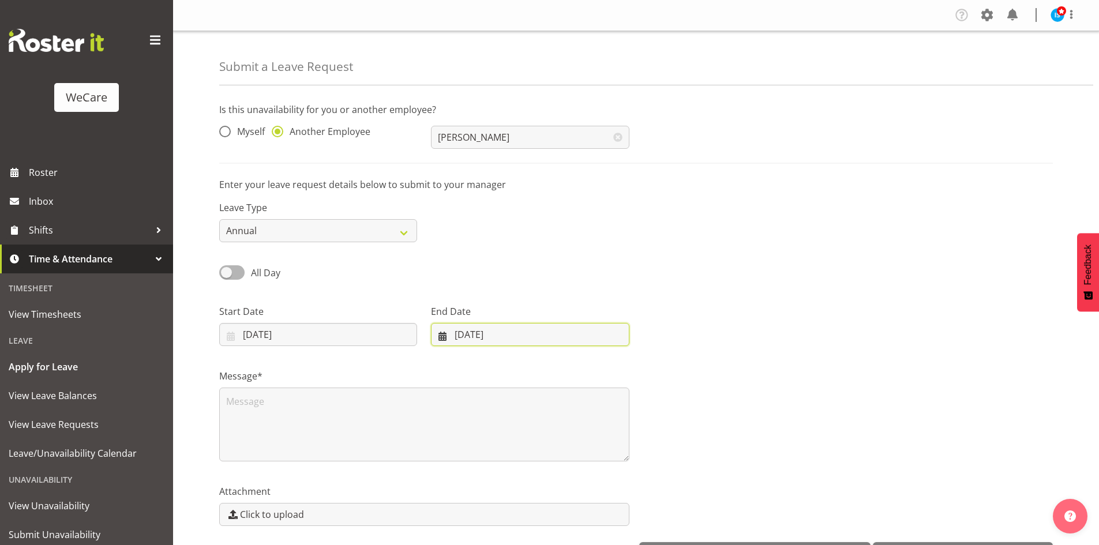
click at [514, 341] on input "10/10/2025" at bounding box center [530, 334] width 198 height 23
click at [596, 371] on span at bounding box center [592, 368] width 14 height 14
click at [596, 370] on span at bounding box center [592, 368] width 14 height 14
select select "11"
click at [479, 496] on span "22" at bounding box center [476, 492] width 9 height 11
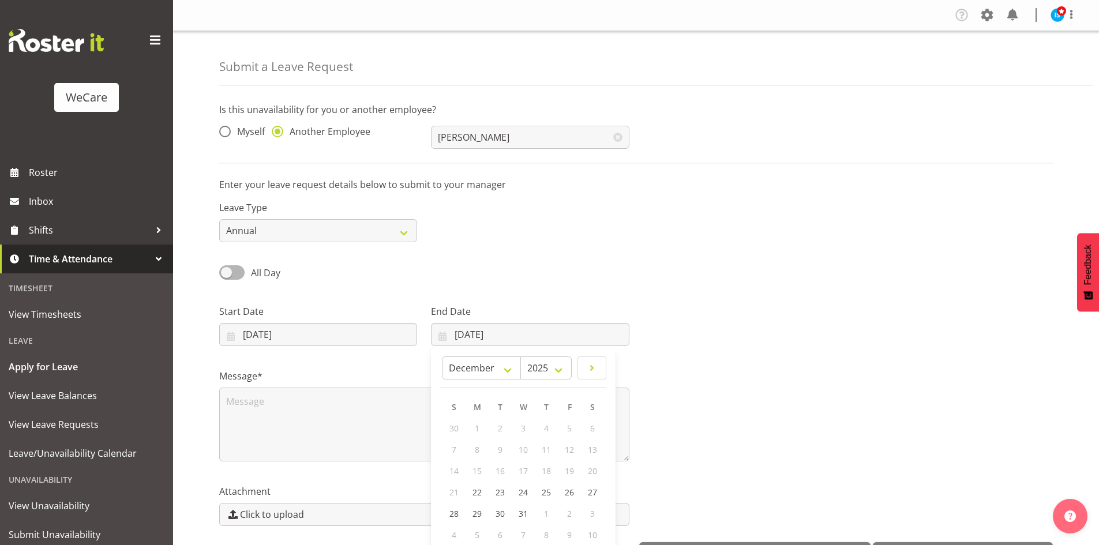
type input "22/12/2025"
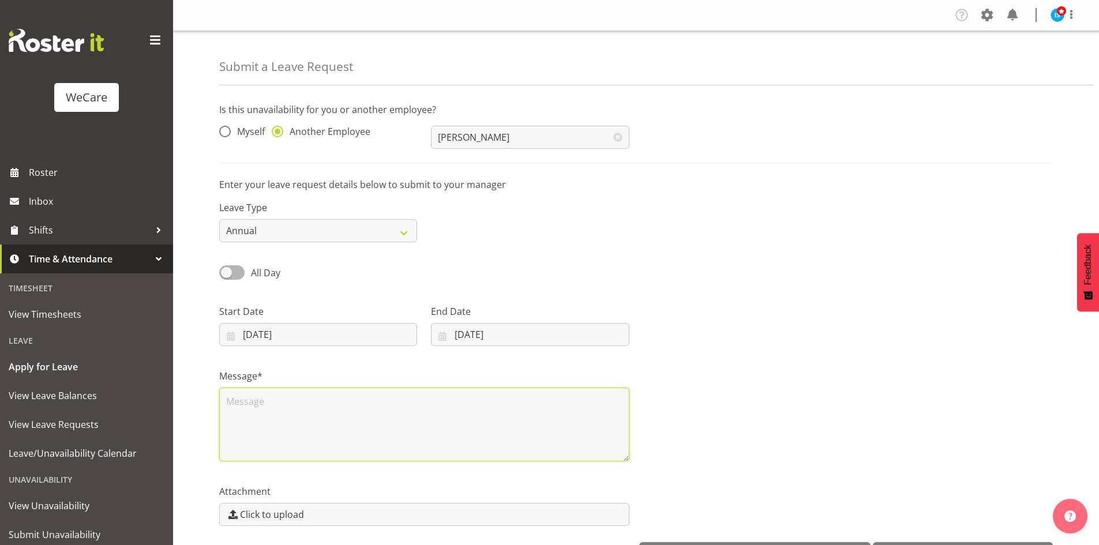
click at [368, 424] on textarea at bounding box center [424, 425] width 410 height 74
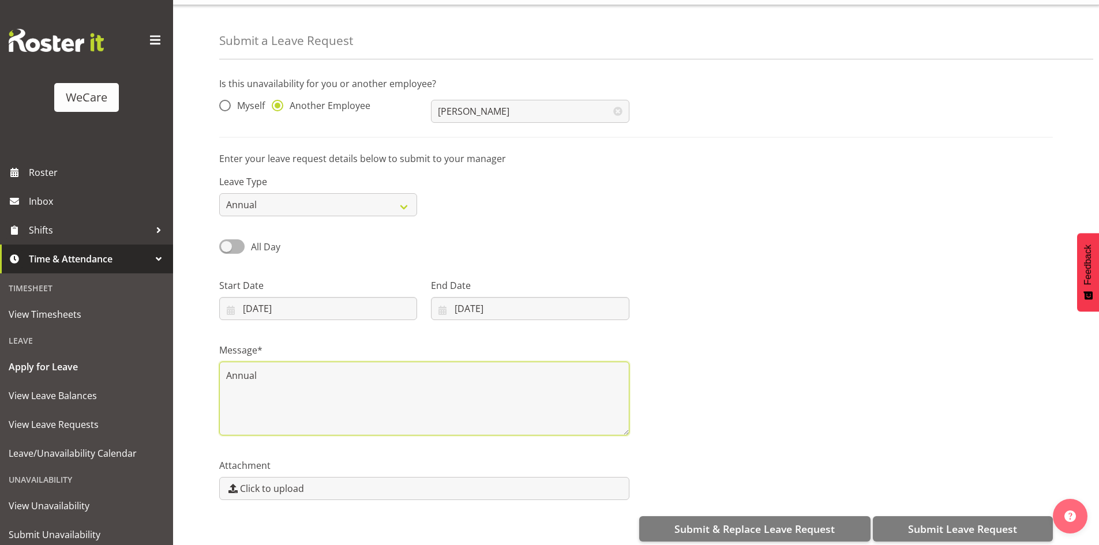
scroll to position [40, 0]
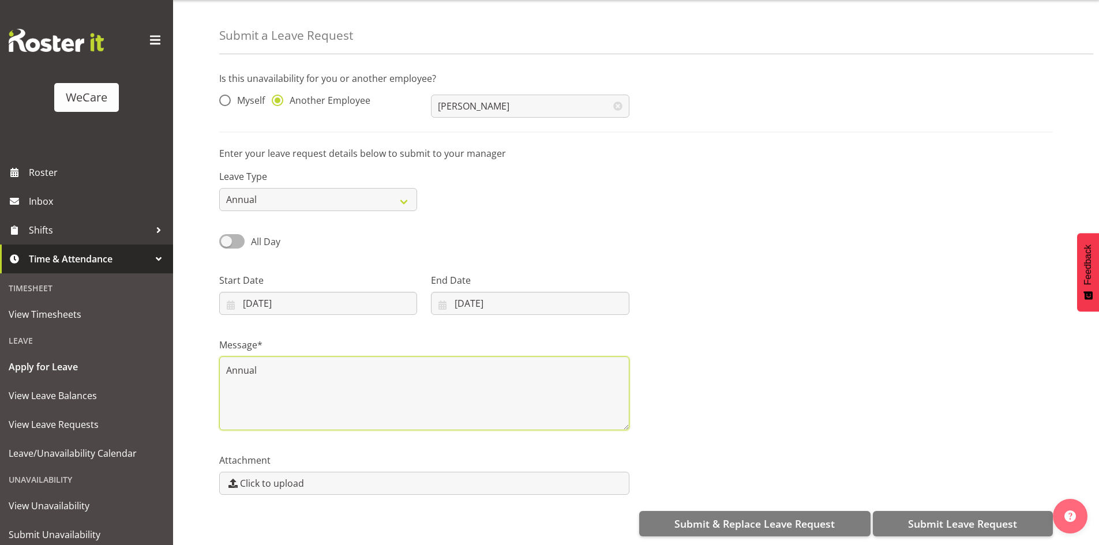
type textarea "Annual"
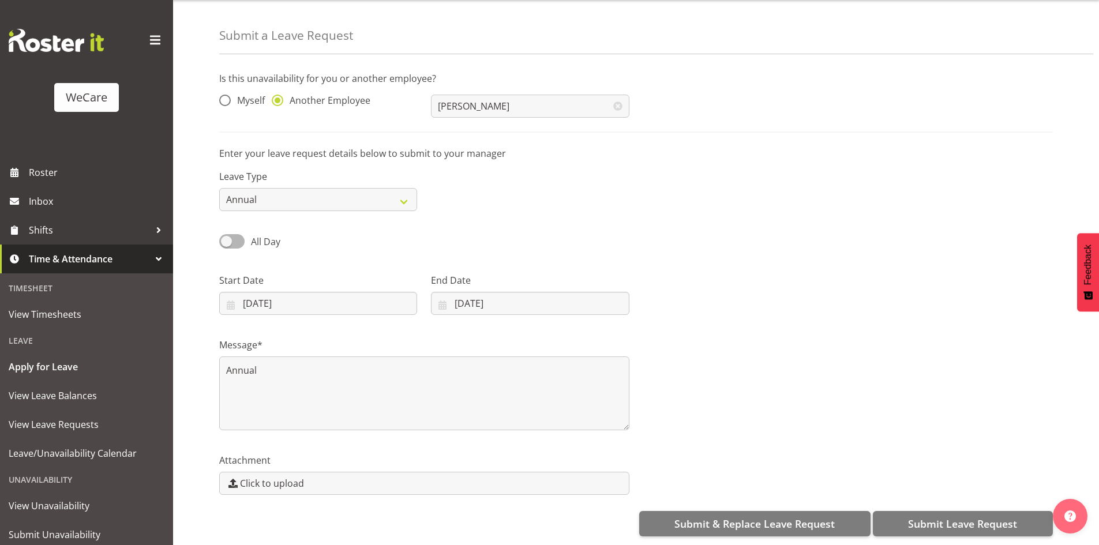
click at [918, 499] on div "Is this unavailability for you or another employee? Myself Another Employee Tor…" at bounding box center [658, 304] width 879 height 482
click at [920, 516] on span "Submit Leave Request" at bounding box center [962, 523] width 109 height 15
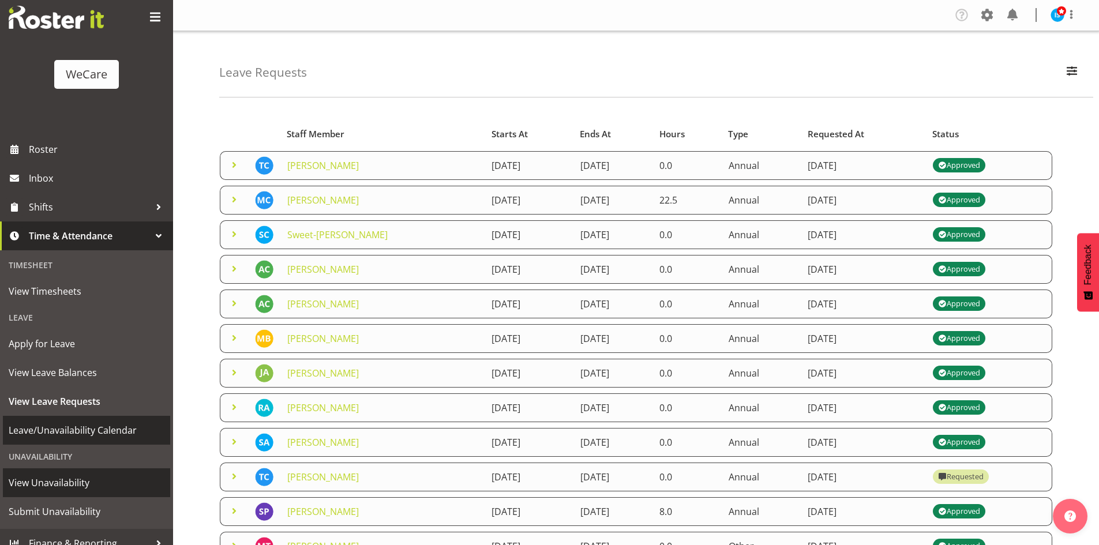
scroll to position [36, 0]
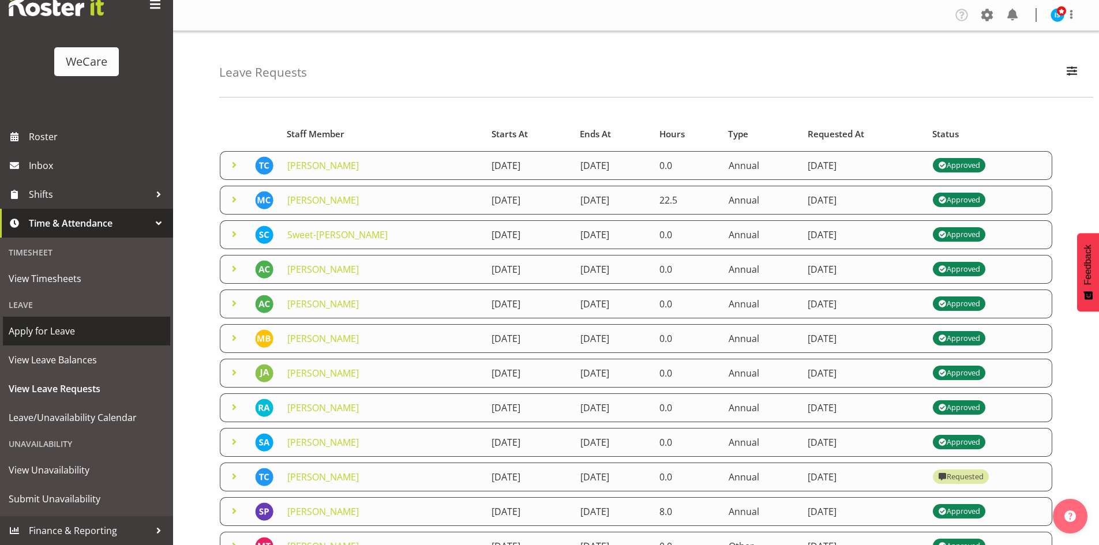
click at [50, 326] on span "Apply for Leave" at bounding box center [87, 330] width 156 height 17
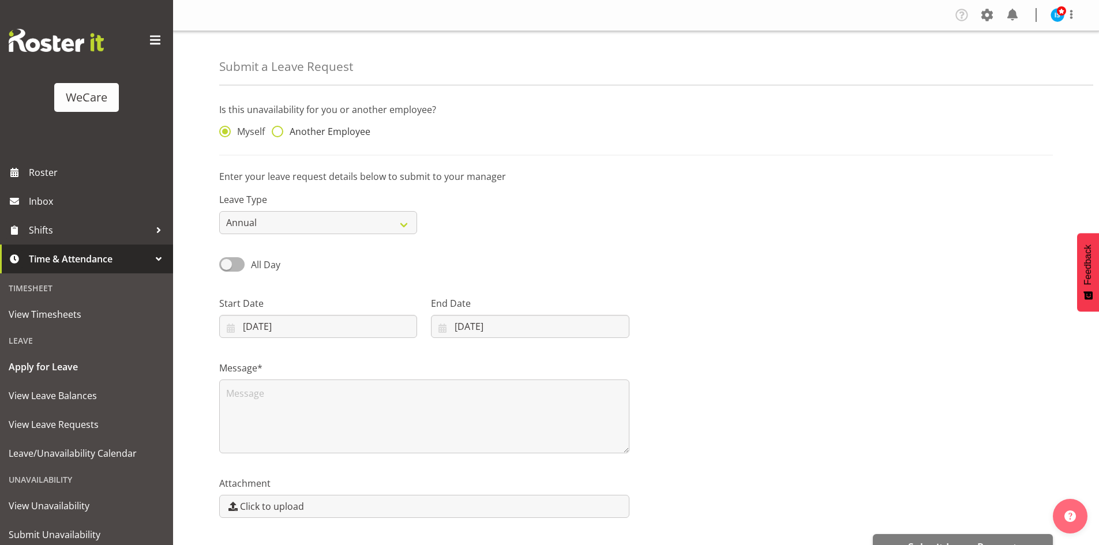
click at [326, 131] on span "Another Employee" at bounding box center [326, 132] width 87 height 12
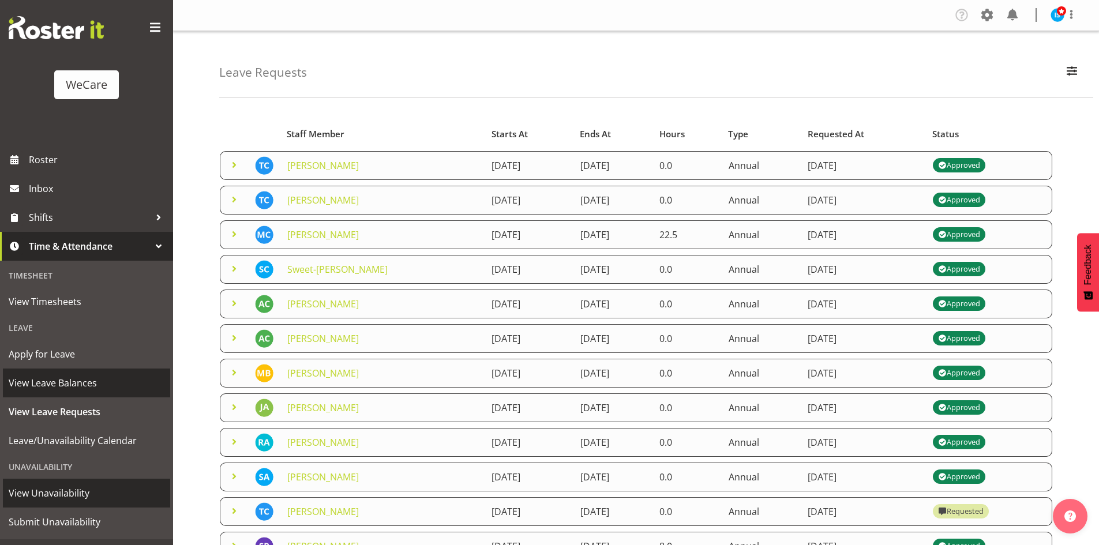
scroll to position [36, 0]
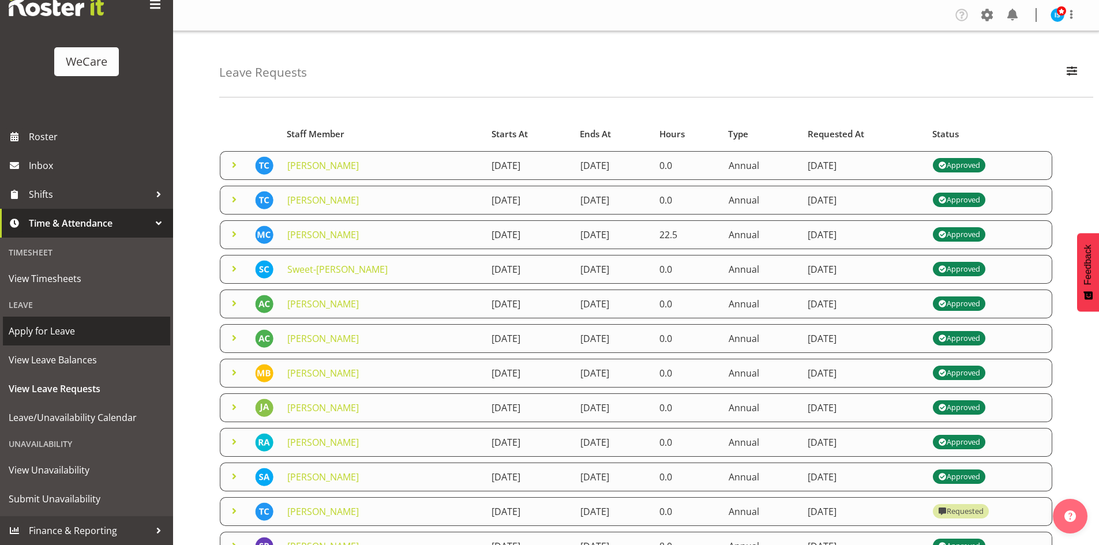
click at [66, 321] on link "Apply for Leave" at bounding box center [86, 331] width 167 height 29
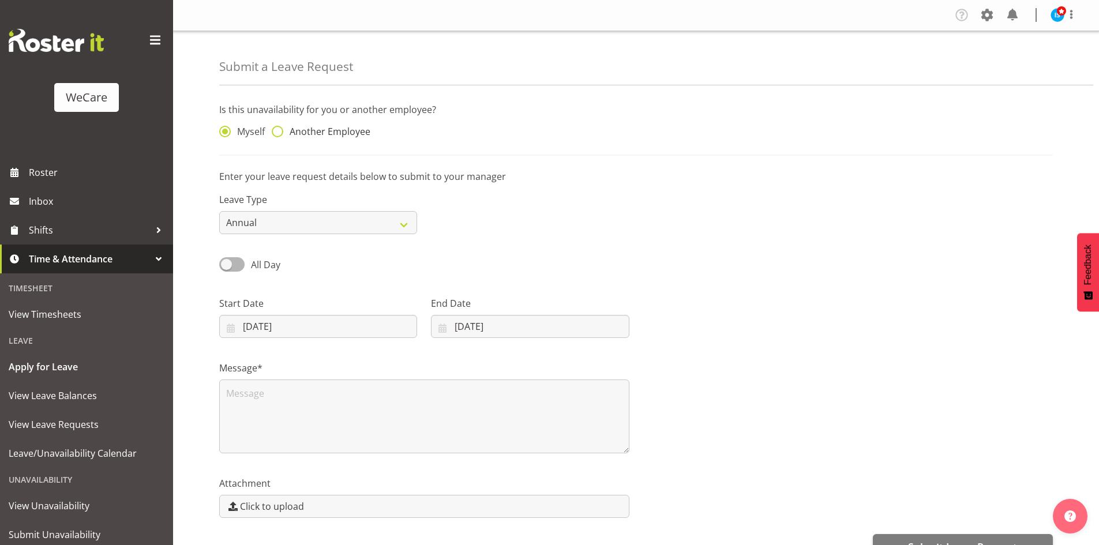
click at [317, 130] on span "Another Employee" at bounding box center [326, 132] width 87 height 12
click at [279, 130] on input "Another Employee" at bounding box center [275, 131] width 7 height 7
radio input "true"
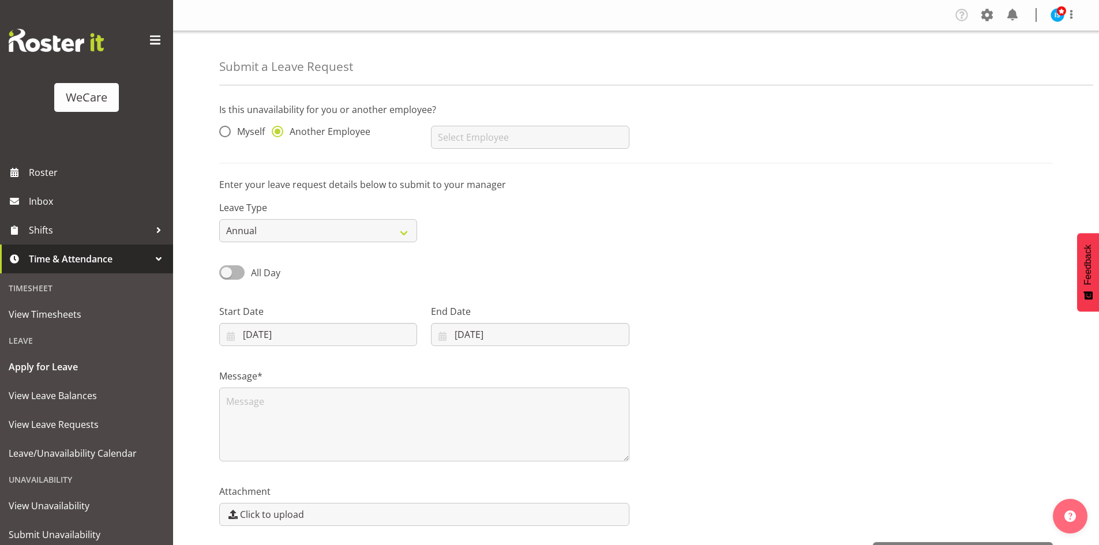
click at [545, 121] on div "AJ Jones Aleea Devenport Alex Ferguson Amy Johannsen Andrea Ramirez Andrew Casb…" at bounding box center [530, 133] width 212 height 46
click at [588, 137] on input "text" at bounding box center [530, 137] width 198 height 23
type input "[PERSON_NAME]"
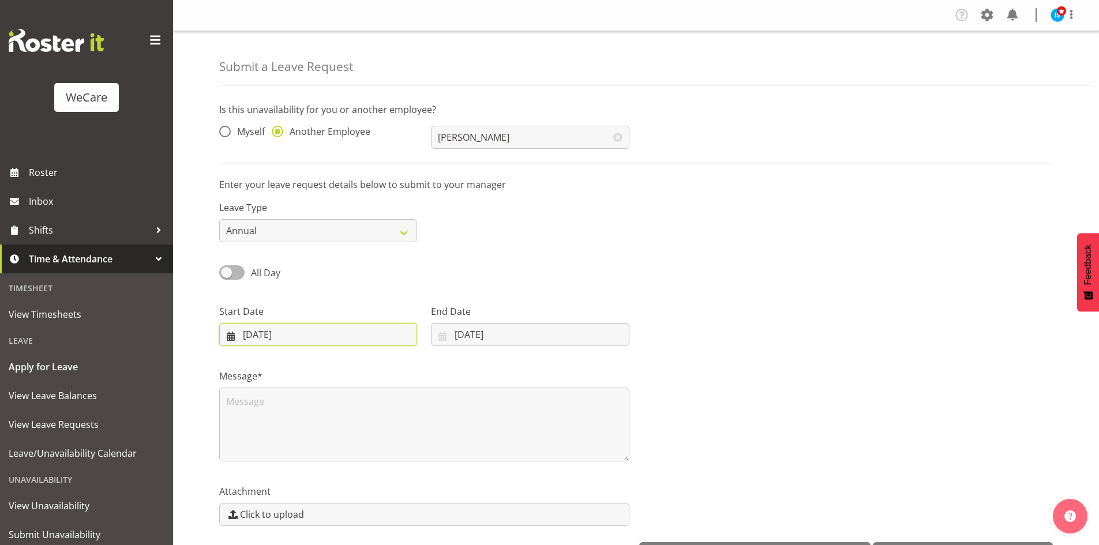
click at [272, 339] on input "[DATE]" at bounding box center [318, 334] width 198 height 23
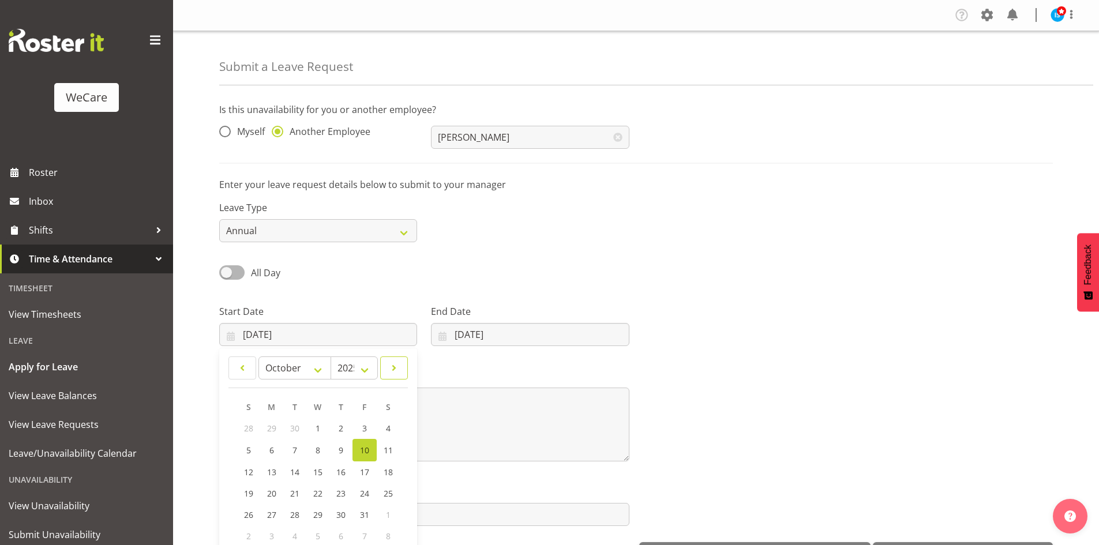
click at [404, 368] on link at bounding box center [394, 367] width 28 height 23
select select "11"
click at [266, 512] on link "29" at bounding box center [272, 513] width 23 height 21
type input "[DATE]"
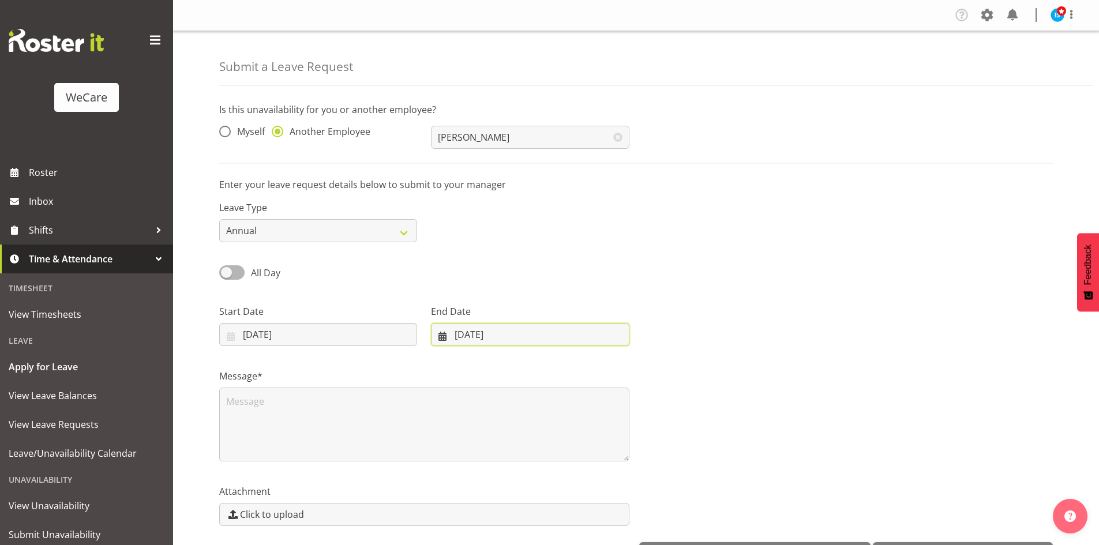
click at [473, 336] on input "[DATE]" at bounding box center [530, 334] width 198 height 23
click at [587, 368] on span at bounding box center [592, 368] width 14 height 14
select select "11"
click at [528, 520] on link "31" at bounding box center [522, 513] width 23 height 21
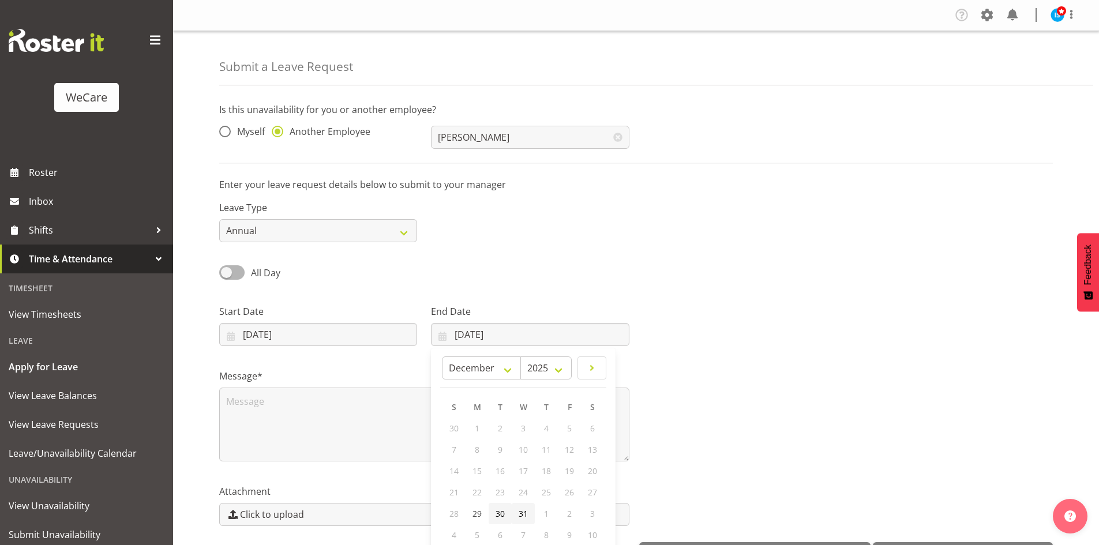
type input "31/12/2025"
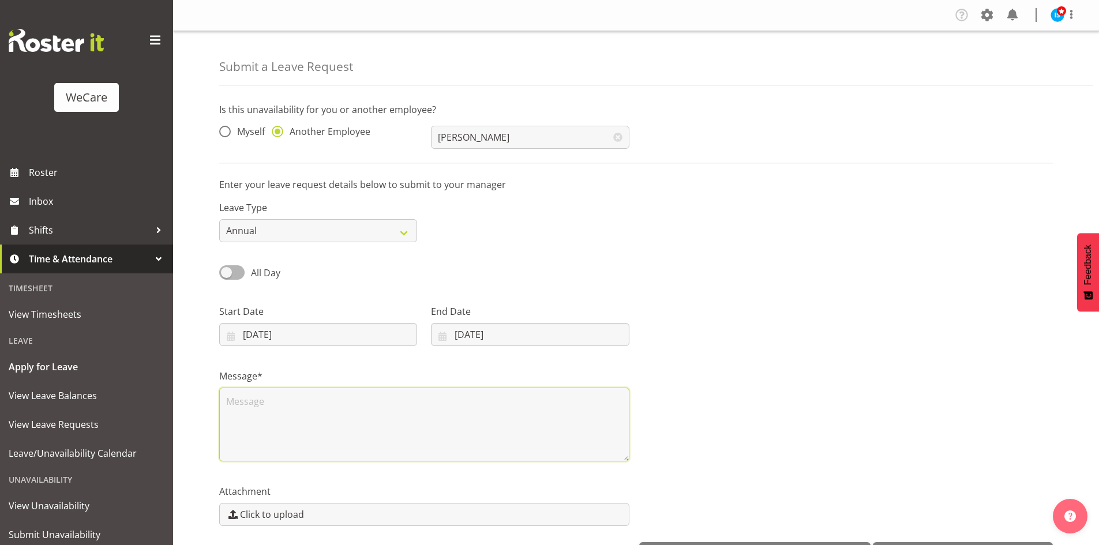
click at [298, 427] on textarea at bounding box center [424, 425] width 410 height 74
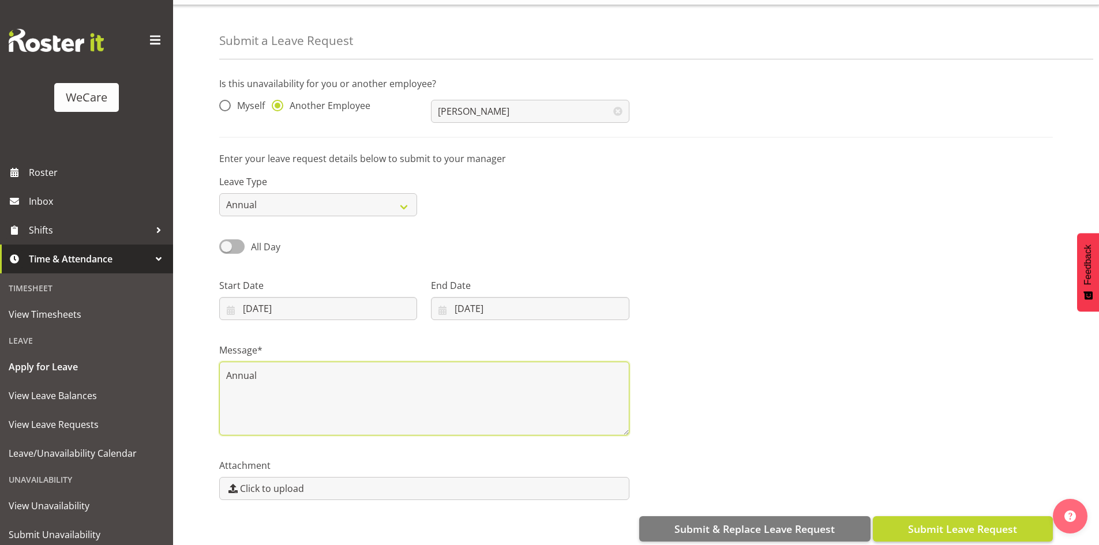
scroll to position [40, 0]
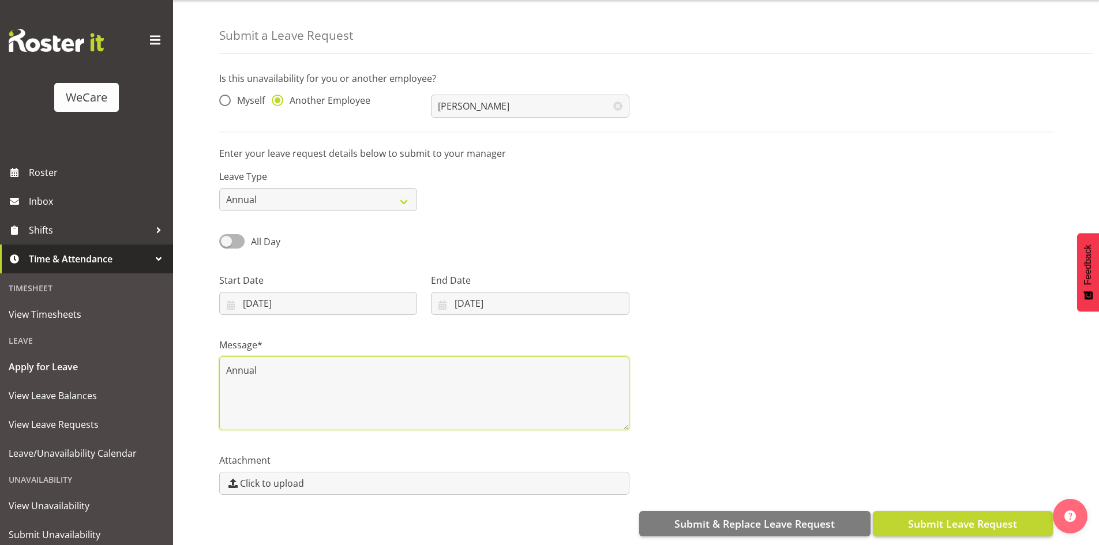
type textarea "Annual"
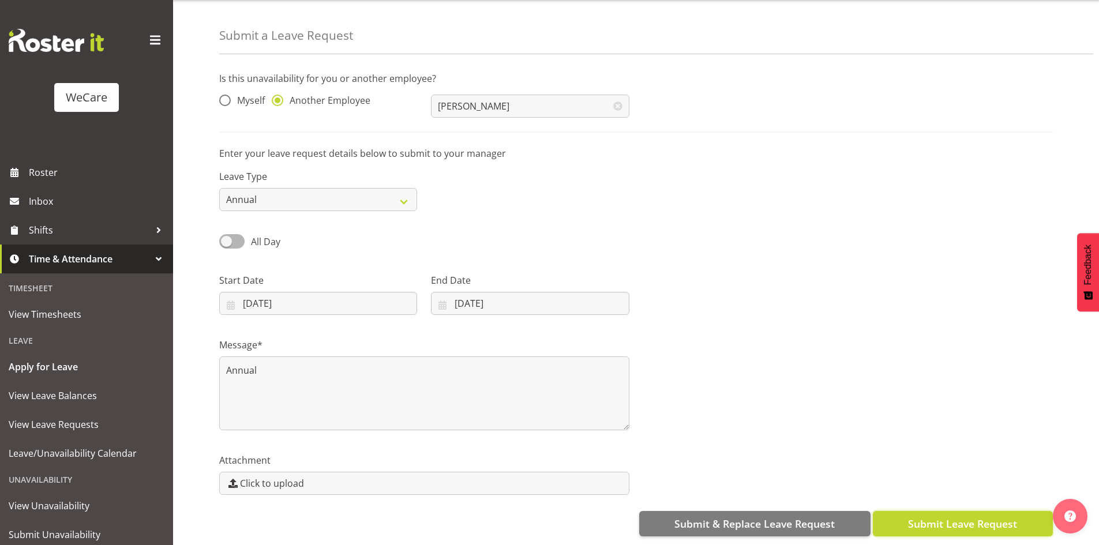
click at [912, 511] on button "Submit Leave Request" at bounding box center [962, 523] width 180 height 25
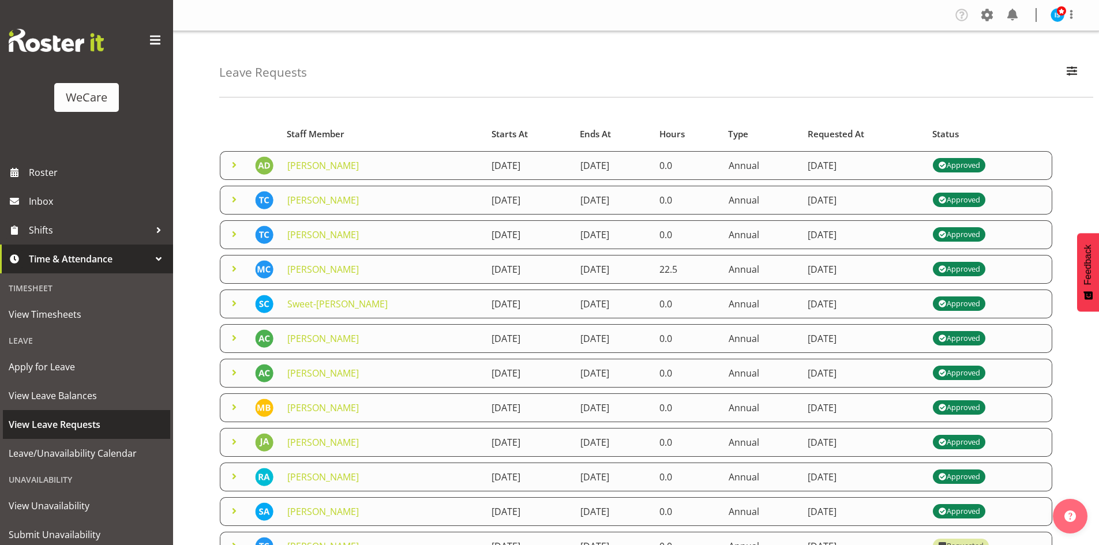
scroll to position [36, 0]
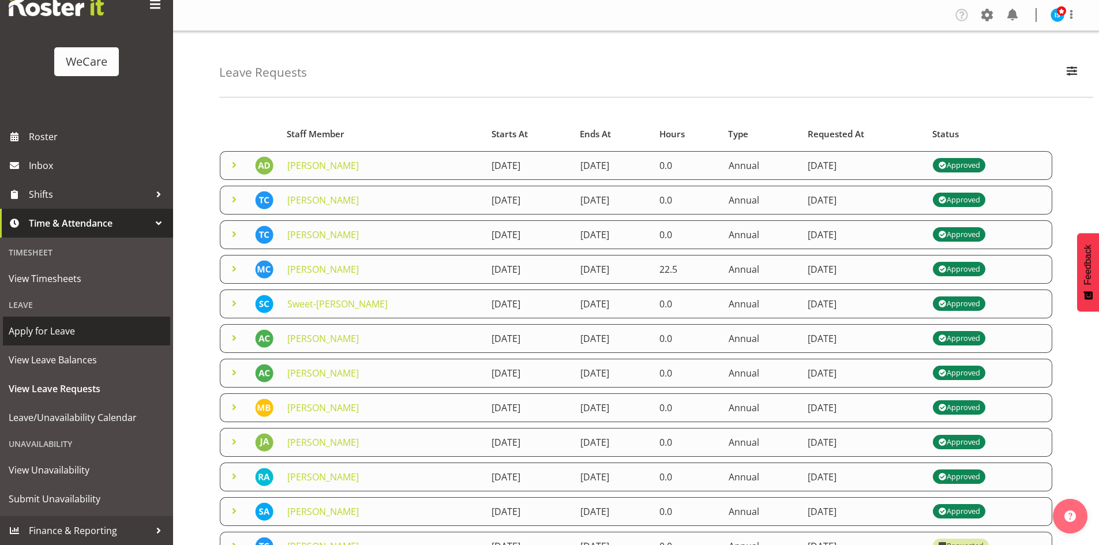
click at [61, 337] on span "Apply for Leave" at bounding box center [87, 330] width 156 height 17
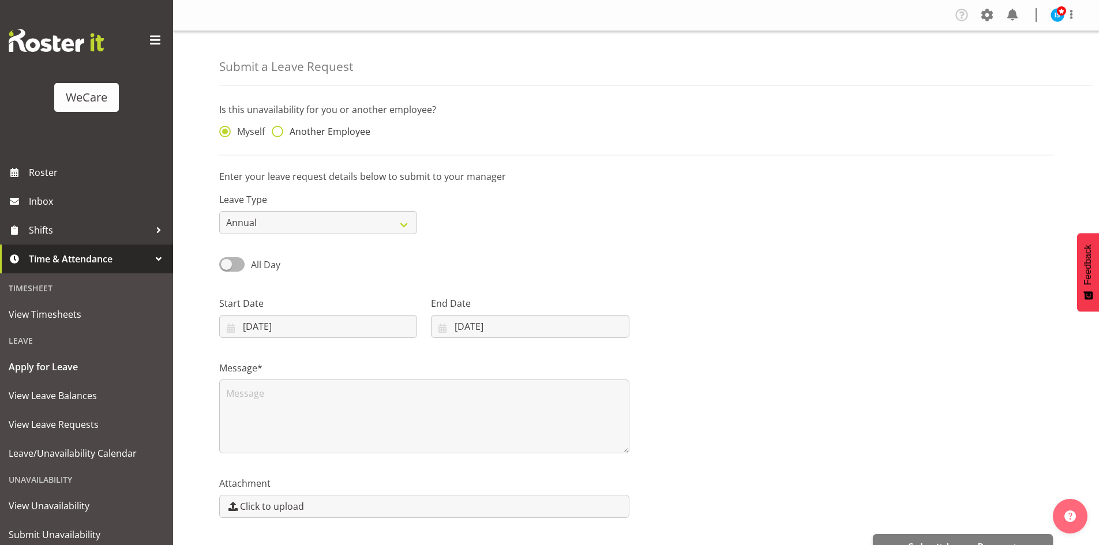
click at [360, 130] on span "Another Employee" at bounding box center [326, 132] width 87 height 12
click at [279, 130] on input "Another Employee" at bounding box center [275, 131] width 7 height 7
radio input "true"
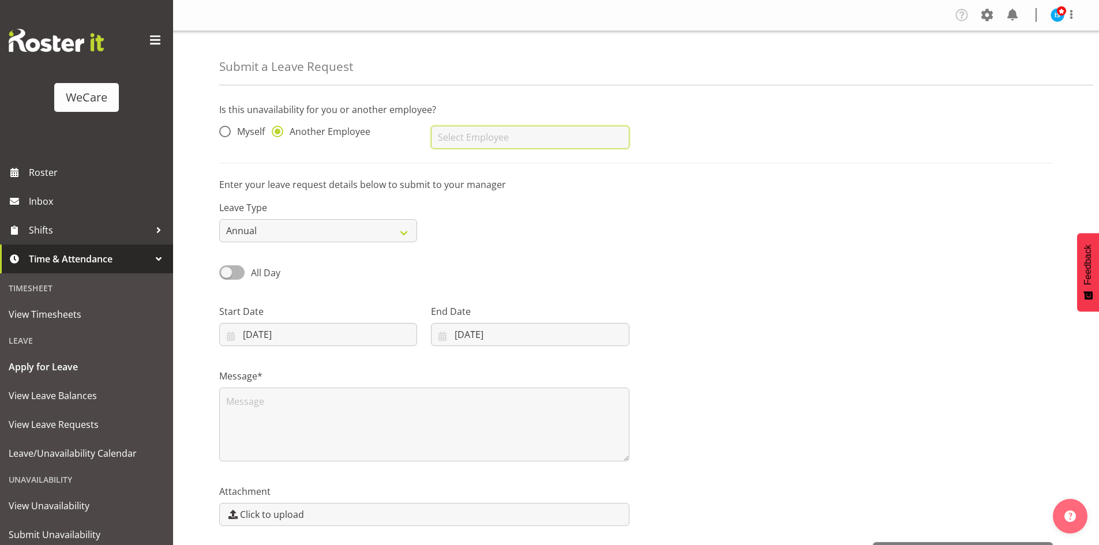
click at [517, 142] on input "text" at bounding box center [530, 137] width 198 height 23
type input "[PERSON_NAME]"
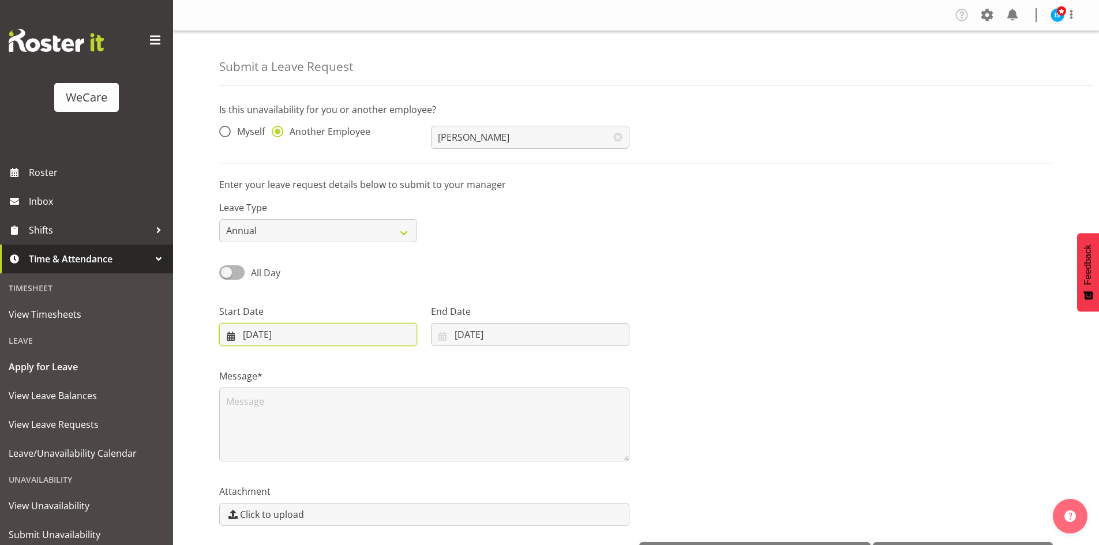
click at [269, 333] on input "[DATE]" at bounding box center [318, 334] width 198 height 23
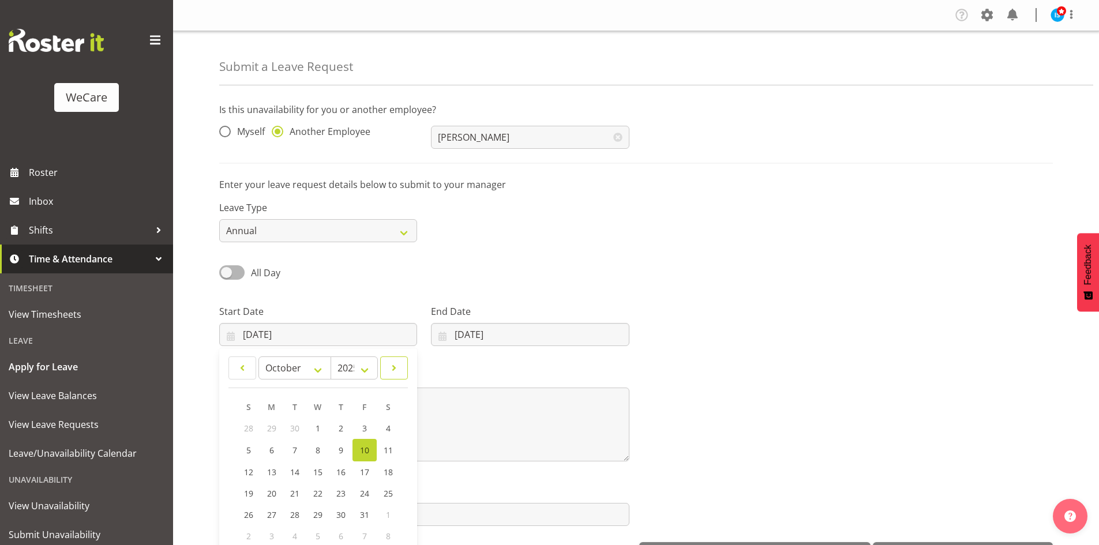
click at [397, 363] on span at bounding box center [394, 368] width 13 height 14
select select "11"
click at [381, 495] on link "27" at bounding box center [387, 492] width 23 height 21
type input "27/12/2025"
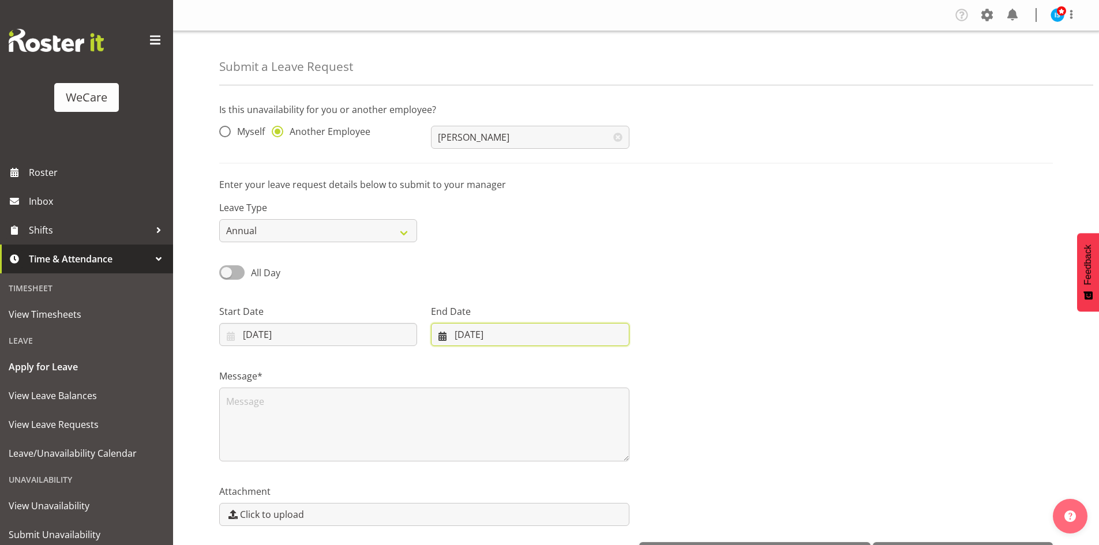
drag, startPoint x: 511, startPoint y: 325, endPoint x: 550, endPoint y: 347, distance: 44.9
click at [511, 325] on input "[DATE]" at bounding box center [530, 334] width 198 height 23
click at [602, 369] on link at bounding box center [591, 367] width 29 height 23
select select "11"
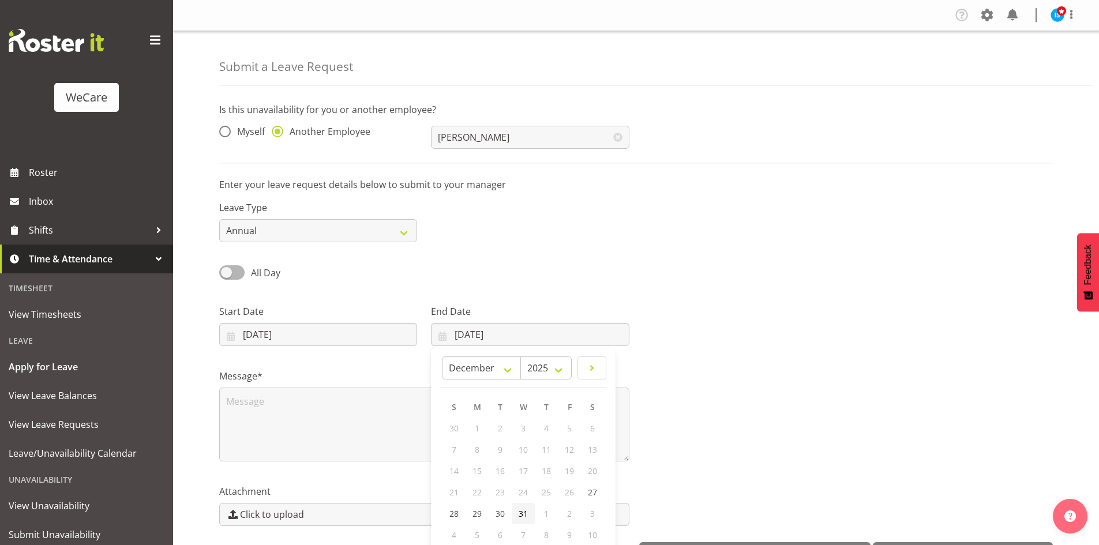
click at [532, 509] on link "31" at bounding box center [522, 513] width 23 height 21
type input "31/12/2025"
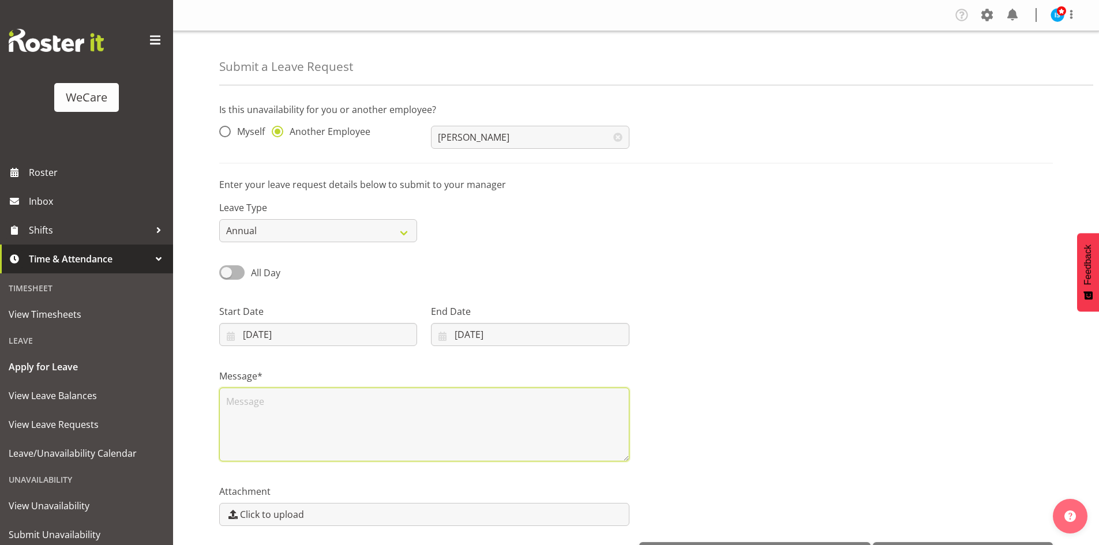
click at [338, 416] on textarea at bounding box center [424, 425] width 410 height 74
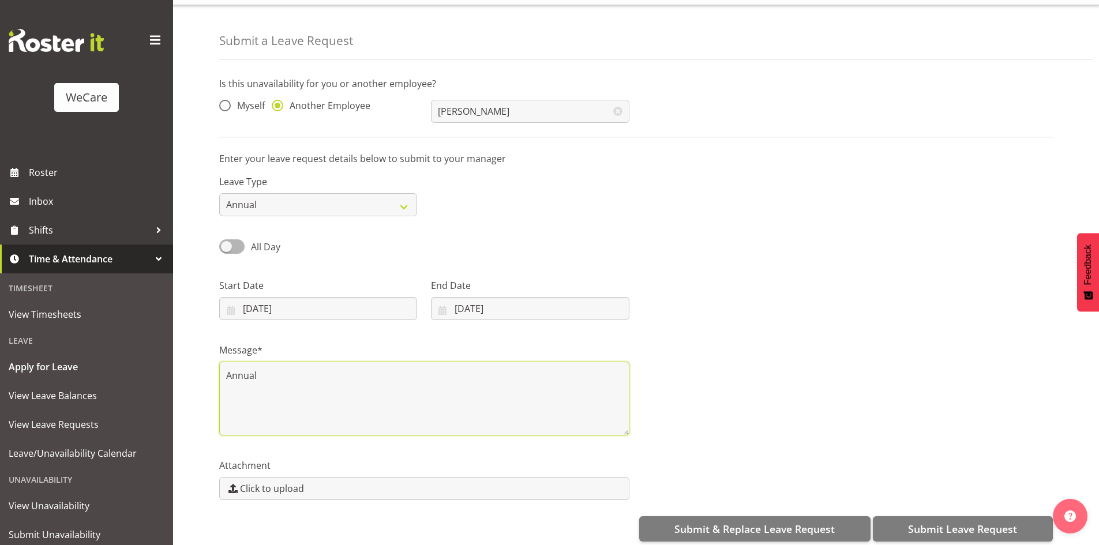
scroll to position [40, 0]
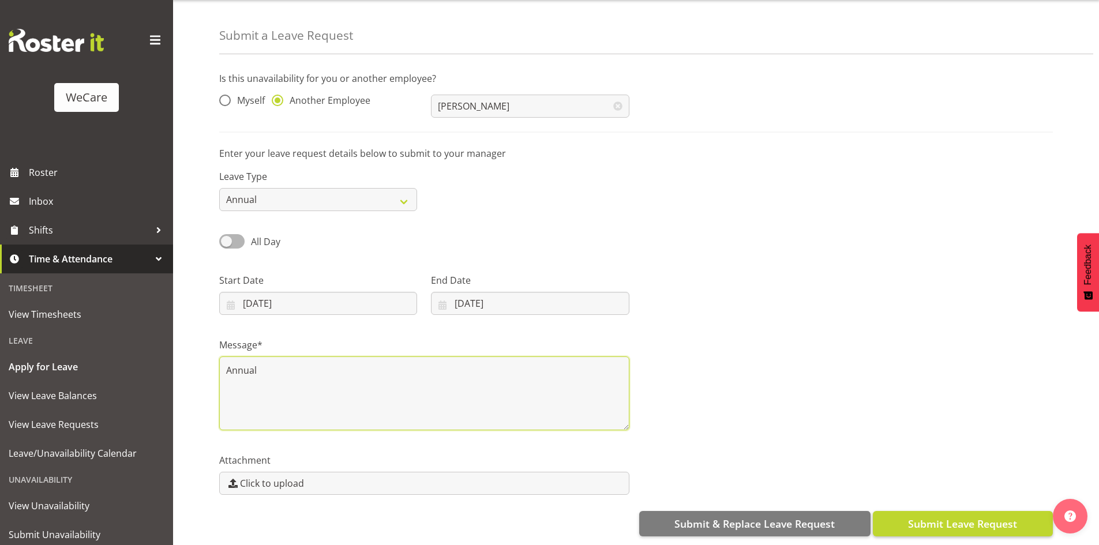
type textarea "Annual"
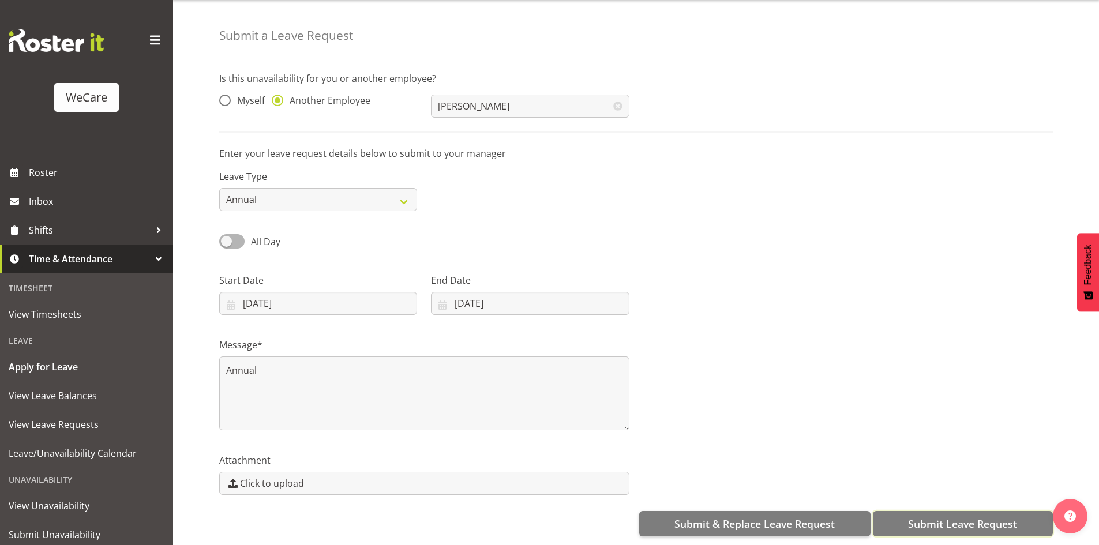
drag, startPoint x: 960, startPoint y: 510, endPoint x: 965, endPoint y: 509, distance: 5.8
click at [963, 516] on span "Submit Leave Request" at bounding box center [962, 523] width 109 height 15
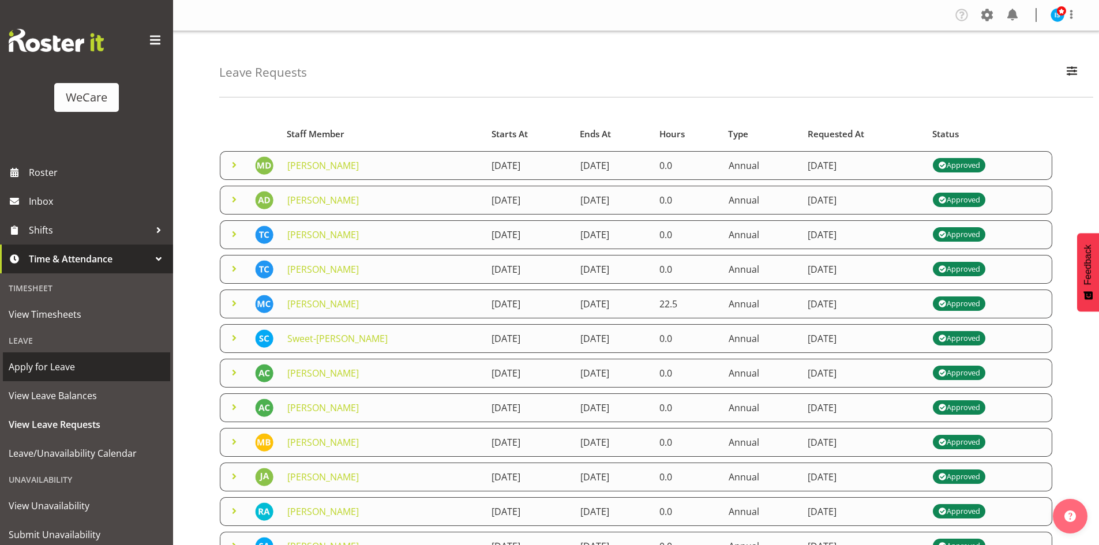
click at [54, 354] on link "Apply for Leave" at bounding box center [86, 366] width 167 height 29
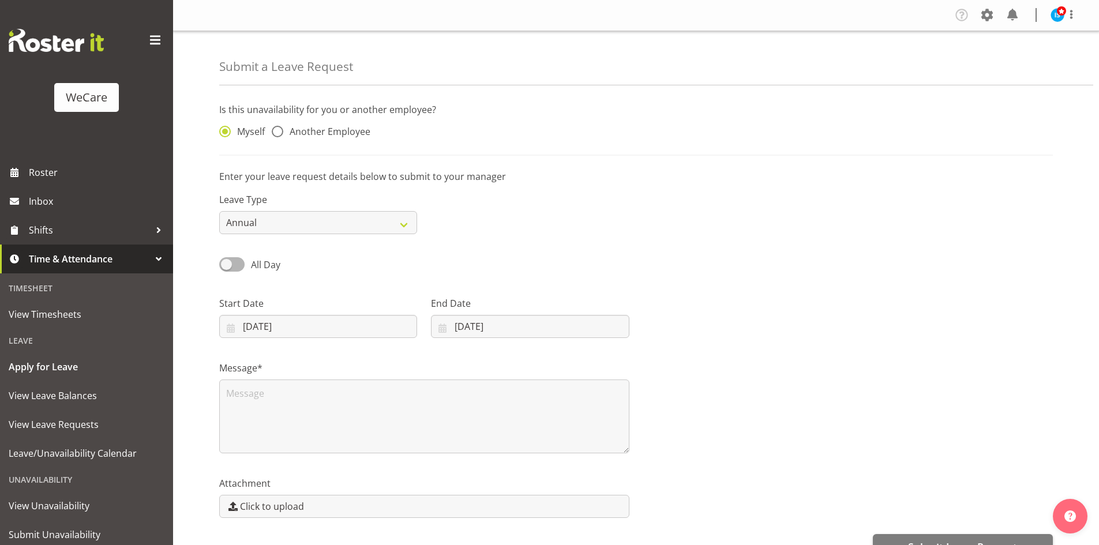
click at [318, 134] on span "Another Employee" at bounding box center [326, 132] width 87 height 12
click at [279, 134] on input "Another Employee" at bounding box center [275, 131] width 7 height 7
radio input "true"
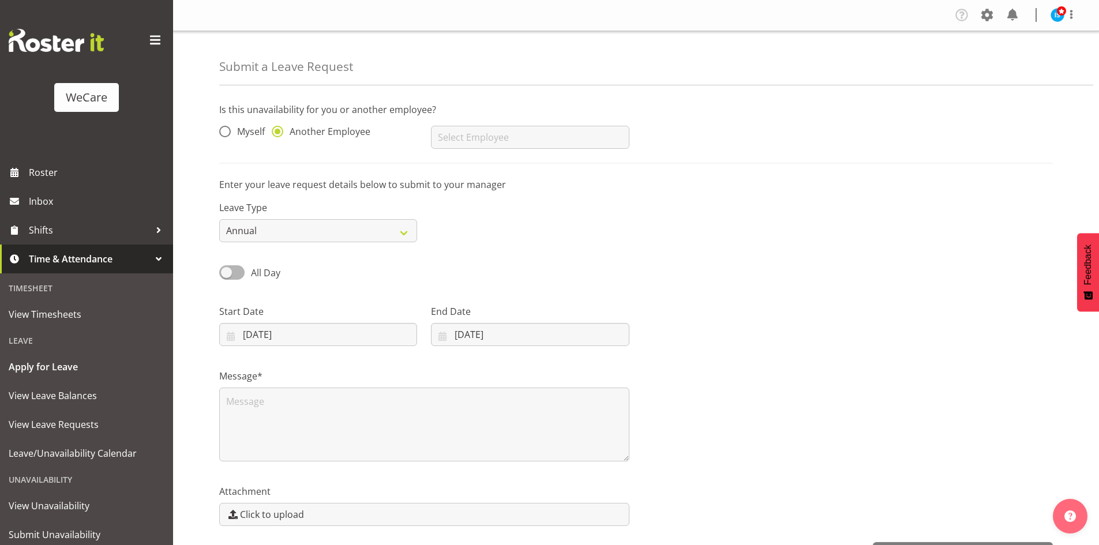
click at [452, 134] on input "text" at bounding box center [530, 137] width 198 height 23
type input "[PERSON_NAME]"
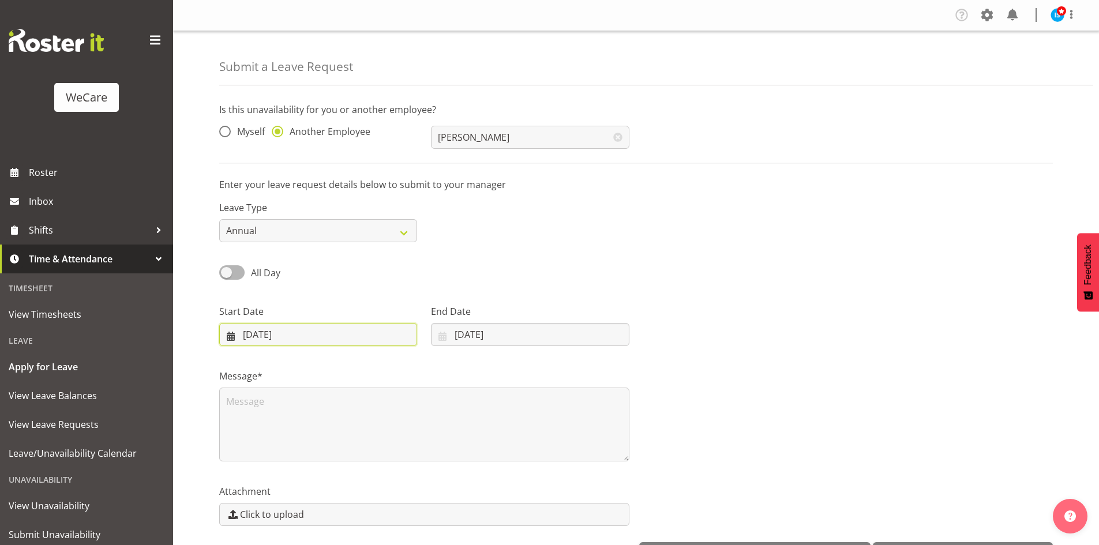
click at [266, 338] on input "[DATE]" at bounding box center [318, 334] width 198 height 23
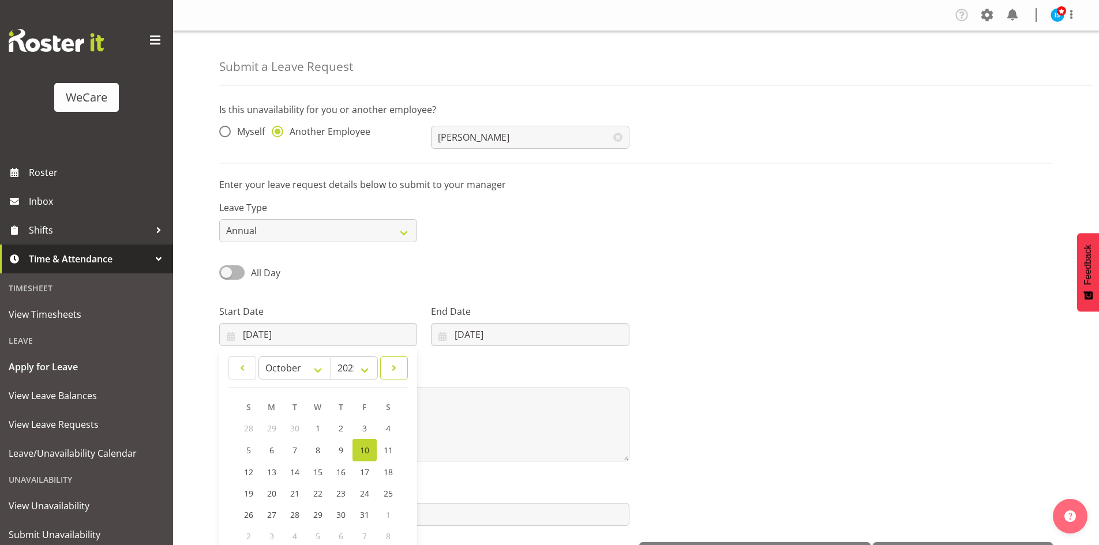
click at [393, 373] on span at bounding box center [394, 368] width 13 height 14
select select "11"
click at [358, 429] on link "5" at bounding box center [364, 427] width 23 height 21
type input "[DATE]"
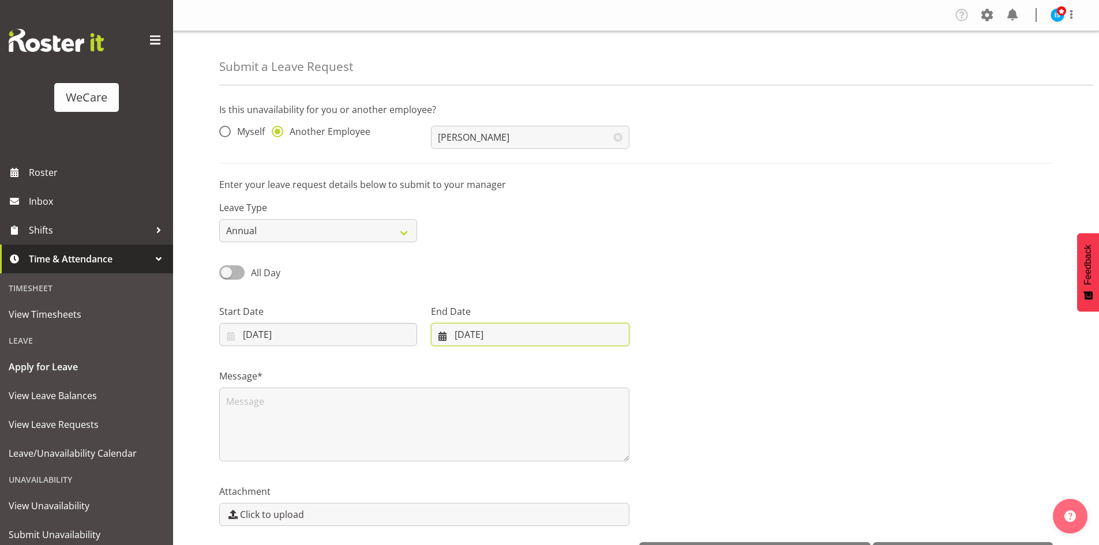
click at [482, 344] on input "[DATE]" at bounding box center [530, 334] width 198 height 23
click at [592, 371] on span at bounding box center [592, 368] width 14 height 14
select select "11"
click at [565, 428] on link "5" at bounding box center [569, 427] width 23 height 21
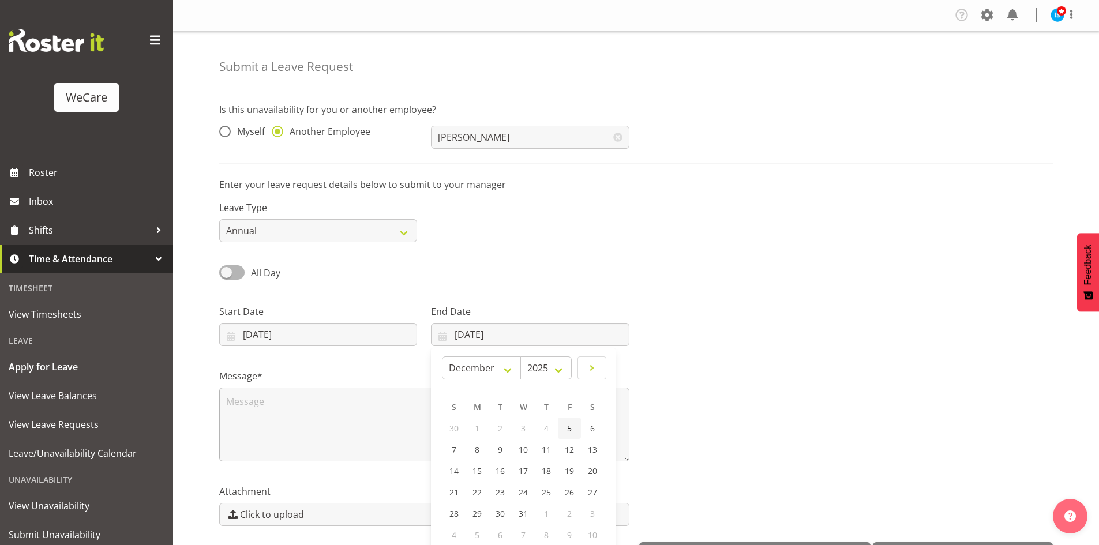
type input "[DATE]"
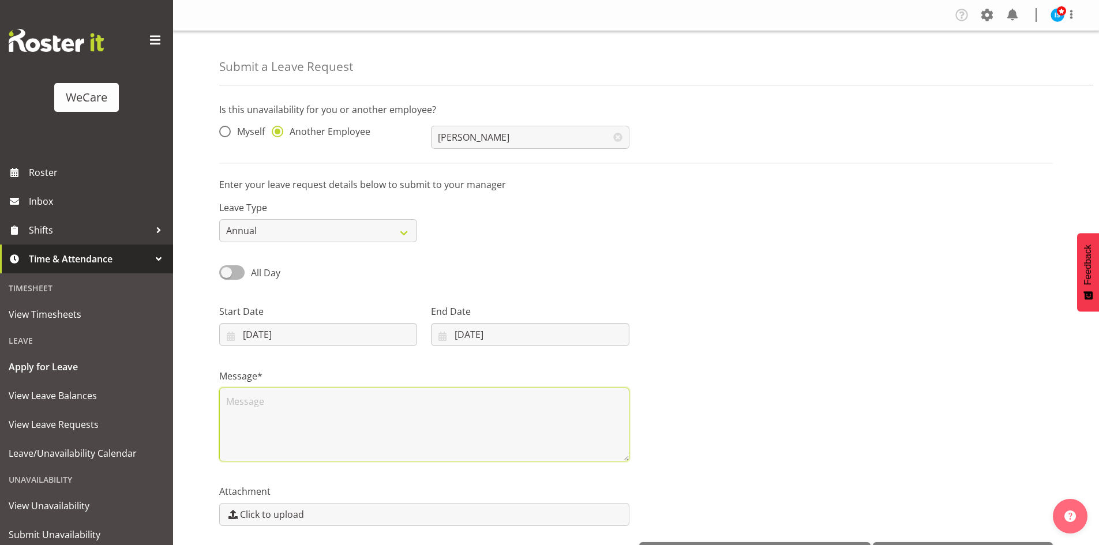
click at [309, 446] on textarea at bounding box center [424, 425] width 410 height 74
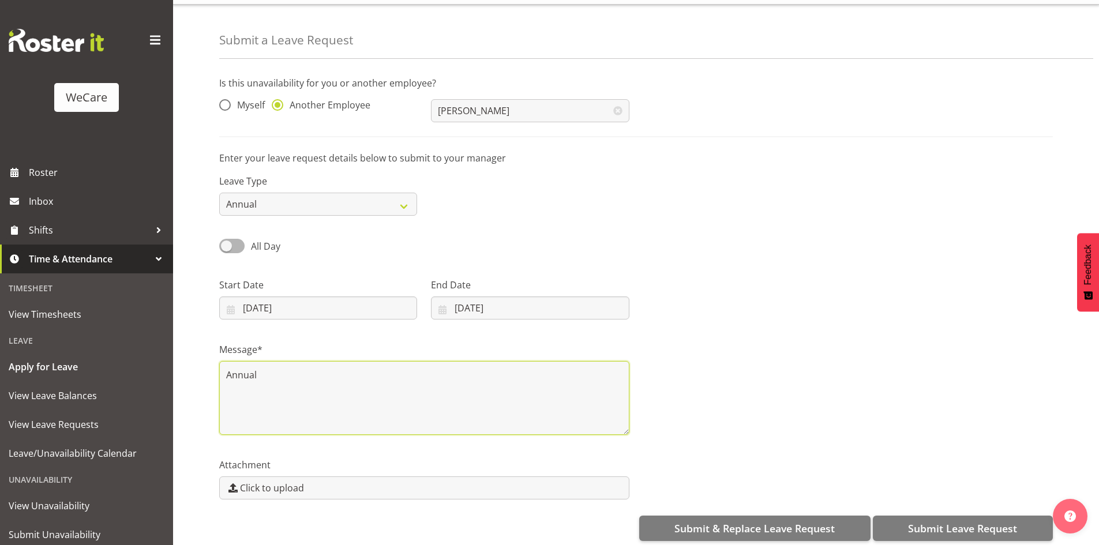
scroll to position [40, 0]
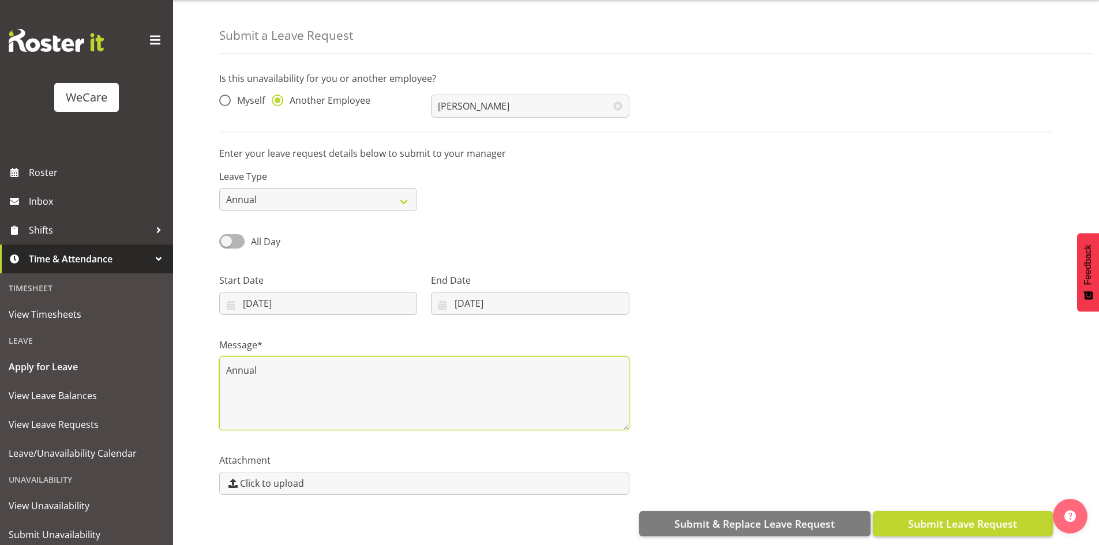
type textarea "Annual"
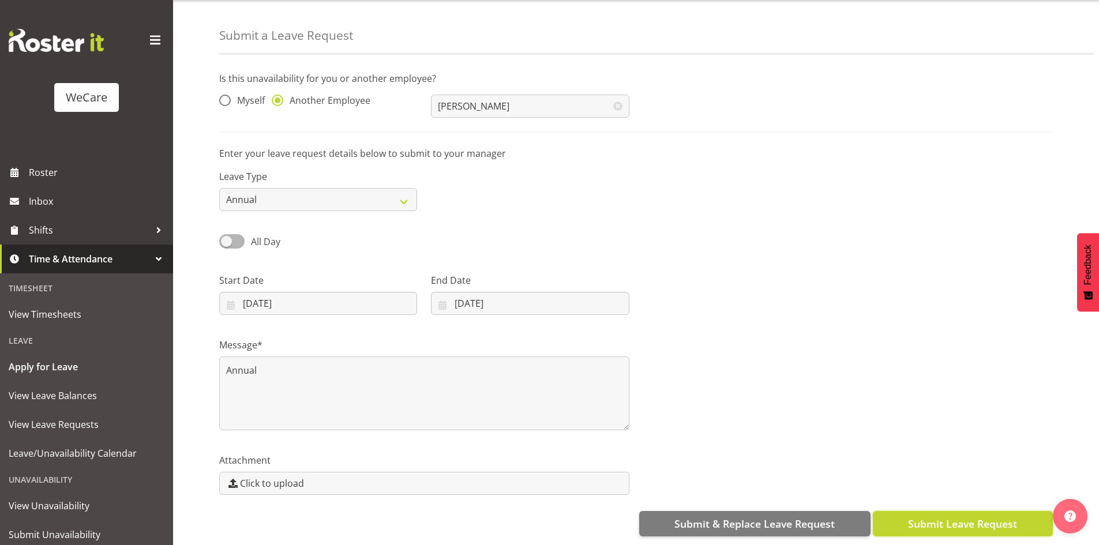
click at [974, 511] on button "Submit Leave Request" at bounding box center [962, 523] width 180 height 25
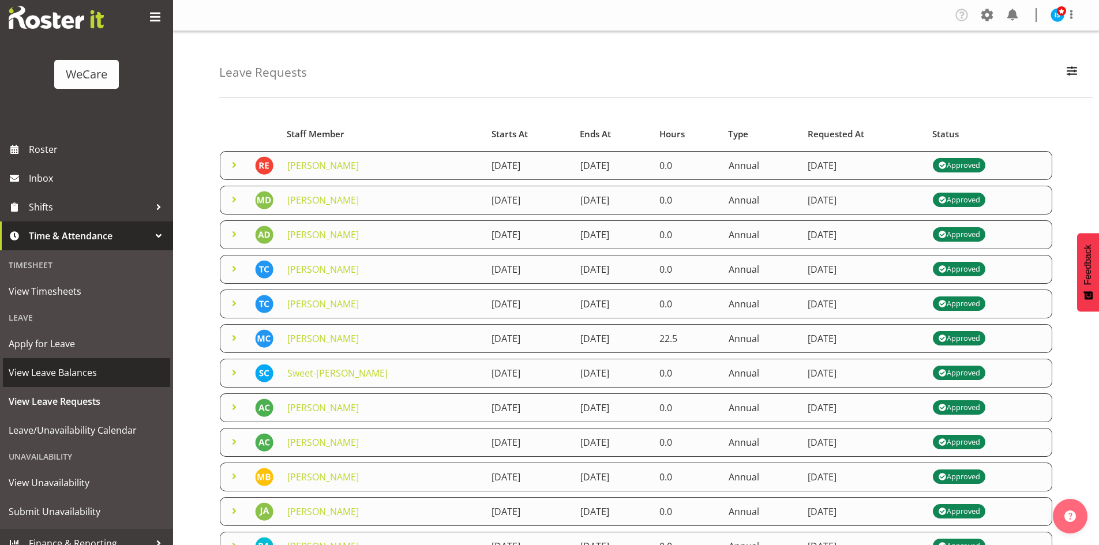
scroll to position [36, 0]
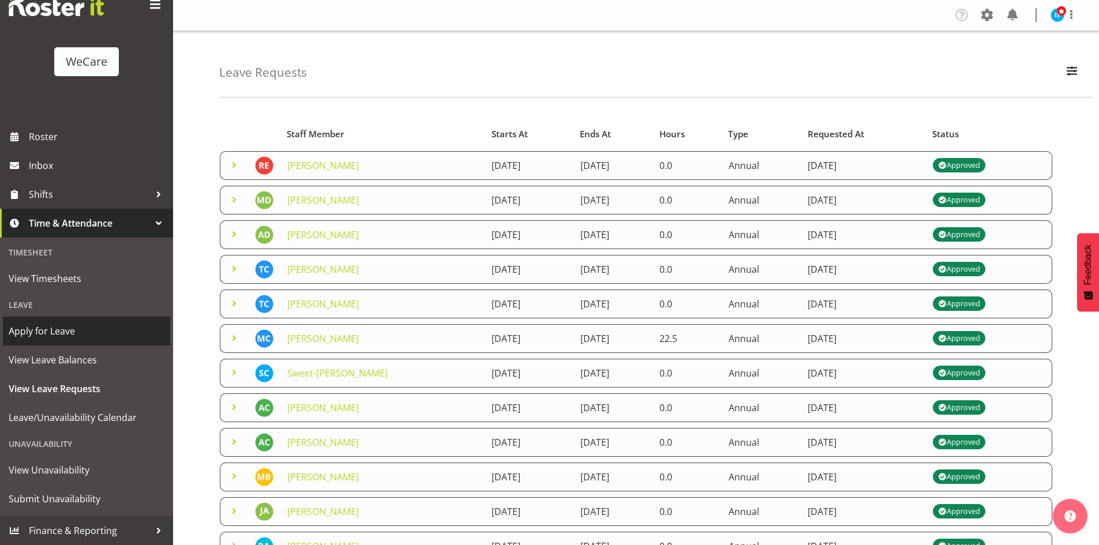
click at [40, 330] on span "Apply for Leave" at bounding box center [87, 330] width 156 height 17
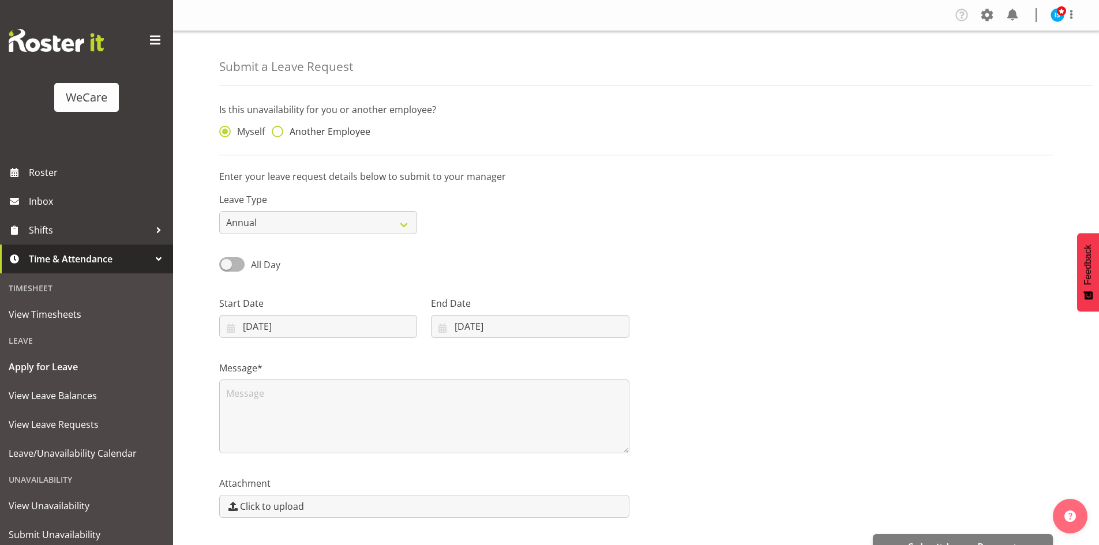
click at [305, 132] on span "Another Employee" at bounding box center [326, 132] width 87 height 12
click at [279, 132] on input "Another Employee" at bounding box center [275, 131] width 7 height 7
radio input "true"
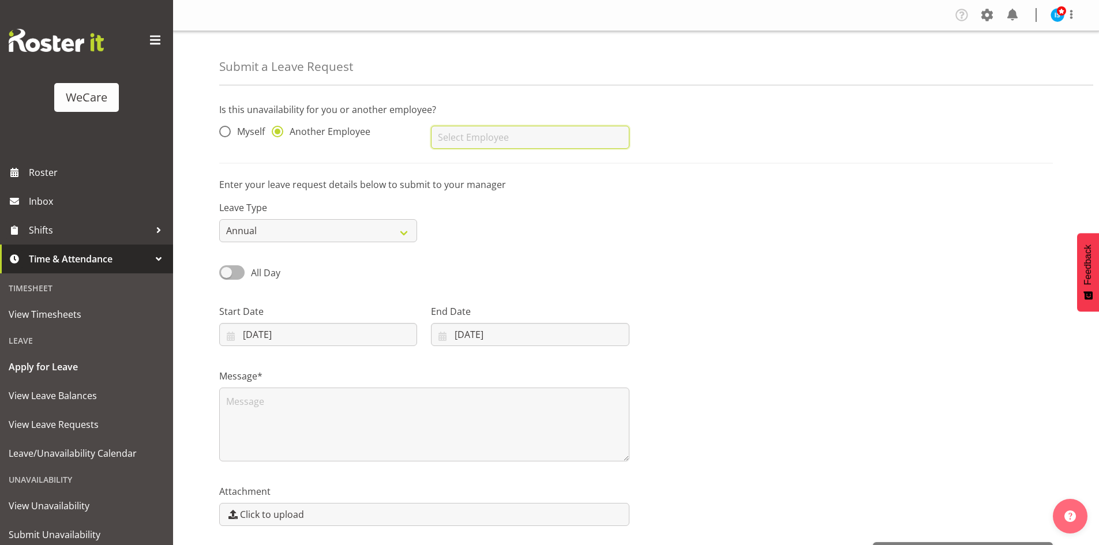
click at [509, 137] on input "text" at bounding box center [530, 137] width 198 height 23
type input "[PERSON_NAME]"
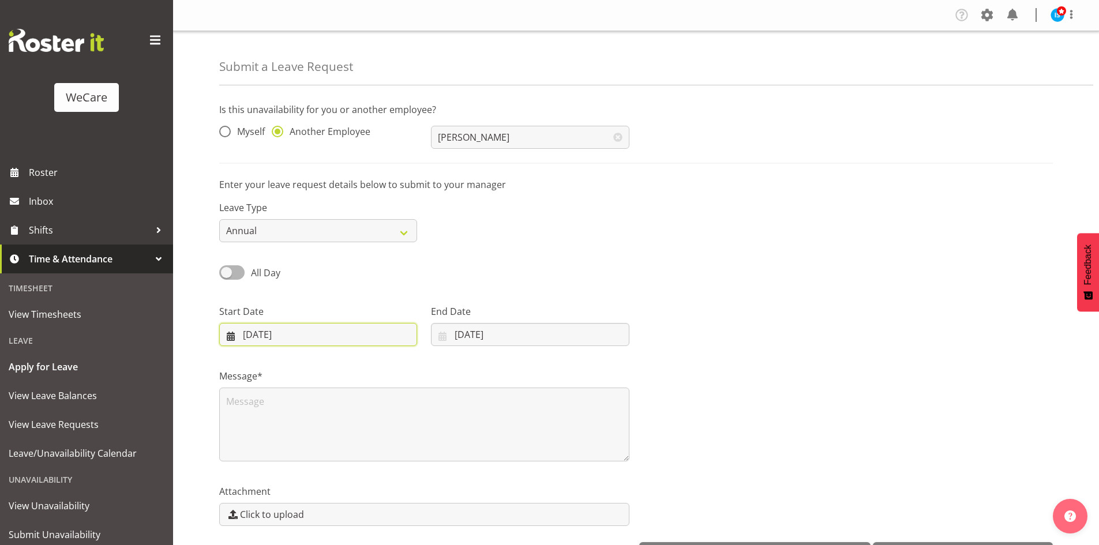
click at [259, 328] on input "[DATE]" at bounding box center [318, 334] width 198 height 23
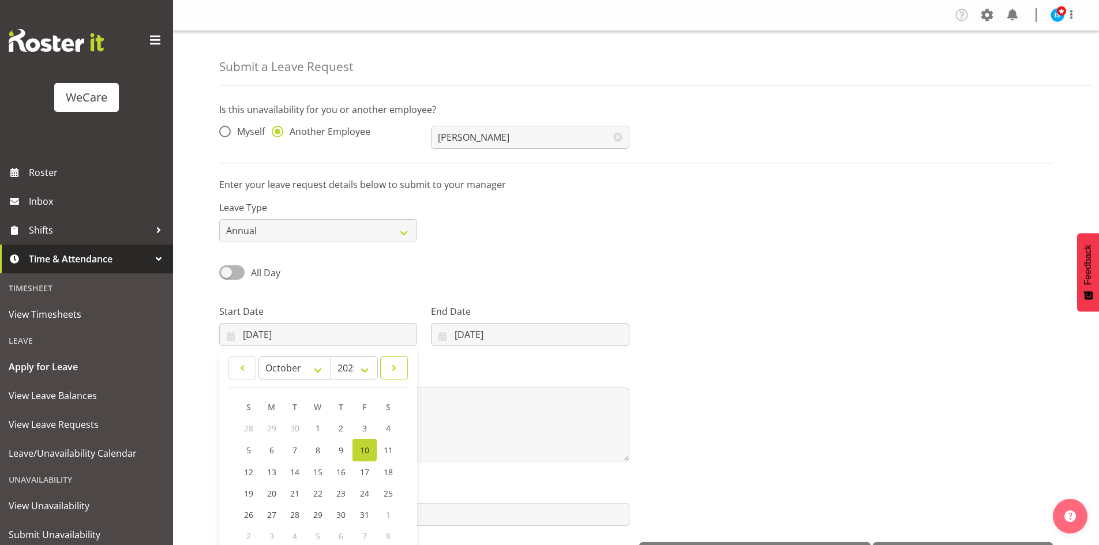
click at [388, 367] on span at bounding box center [394, 368] width 13 height 14
select select "11"
click at [315, 492] on span "24" at bounding box center [318, 492] width 9 height 11
type input "24/12/2025"
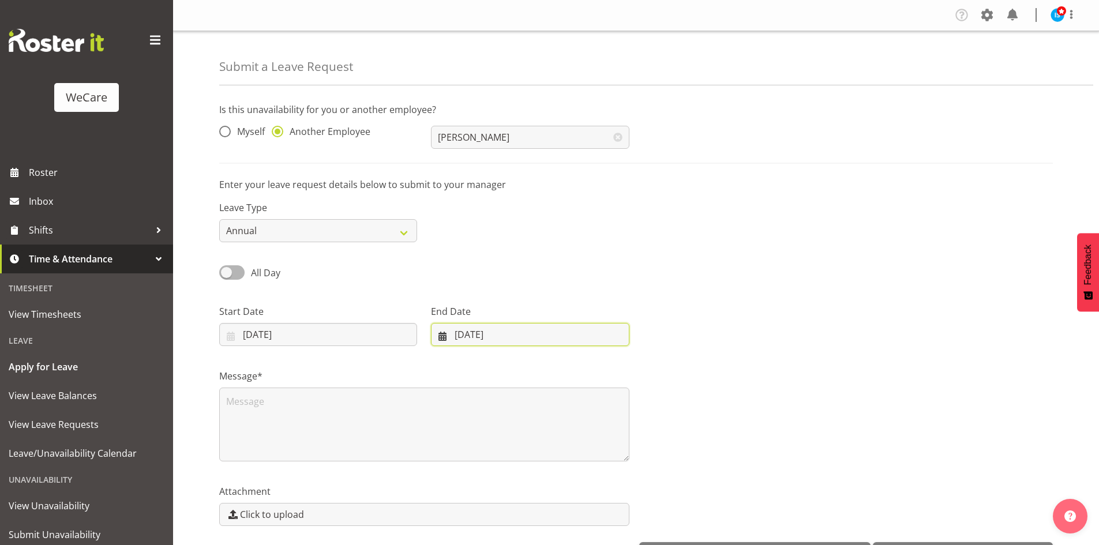
click at [491, 339] on input "[DATE]" at bounding box center [530, 334] width 198 height 23
click at [606, 366] on link at bounding box center [591, 367] width 29 height 23
select select "11"
click at [459, 520] on link "28" at bounding box center [453, 513] width 23 height 21
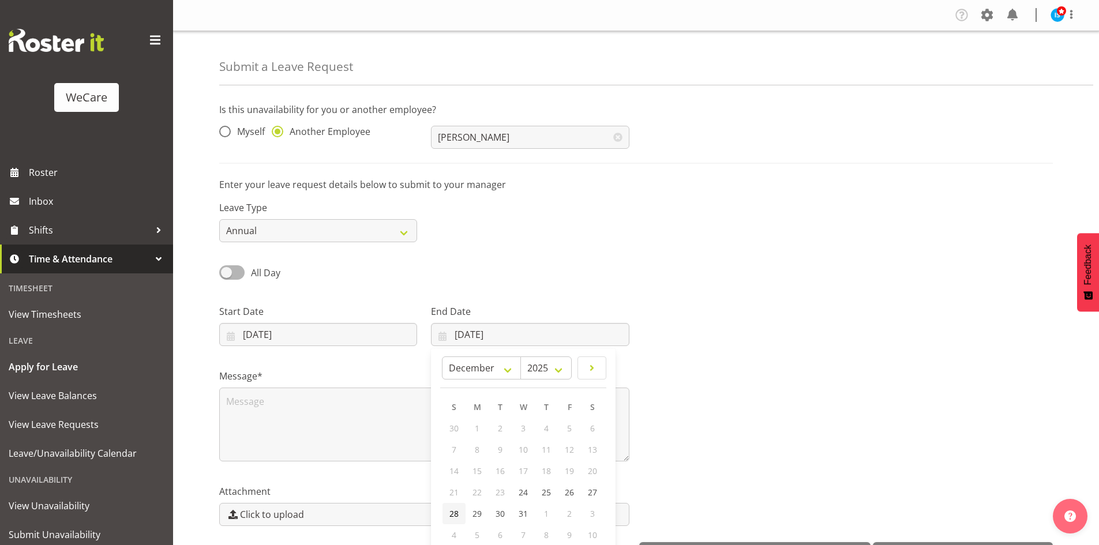
type input "28/12/2025"
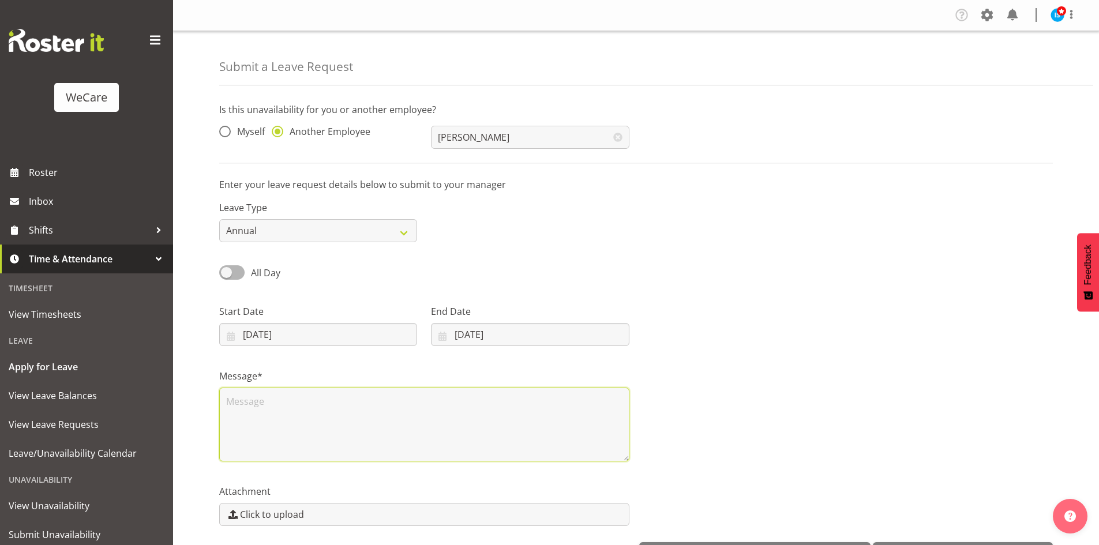
click at [353, 409] on textarea at bounding box center [424, 425] width 410 height 74
type textarea "Annual"
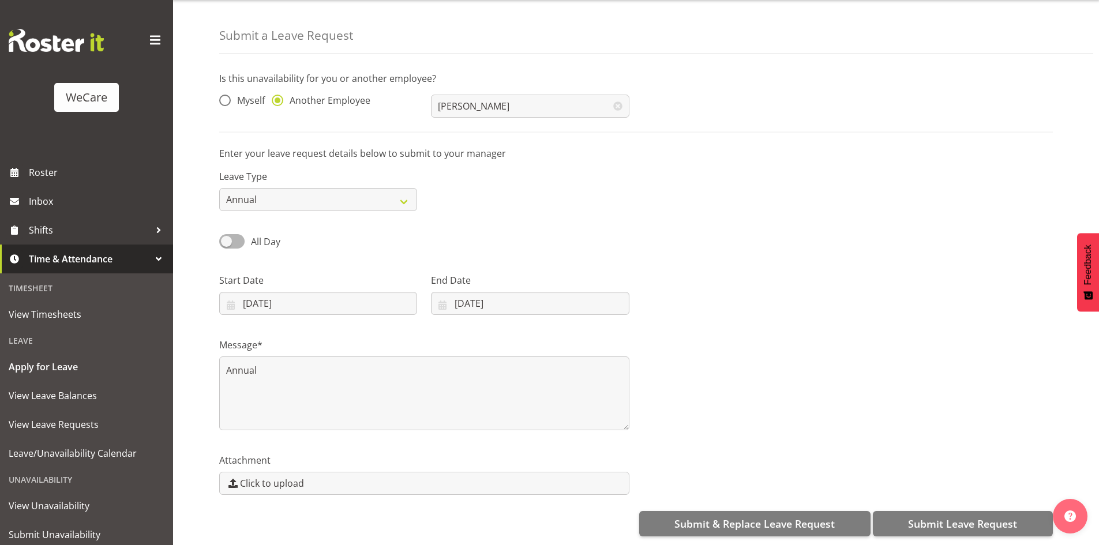
scroll to position [40, 0]
click at [955, 520] on span "Submit Leave Request" at bounding box center [962, 523] width 109 height 15
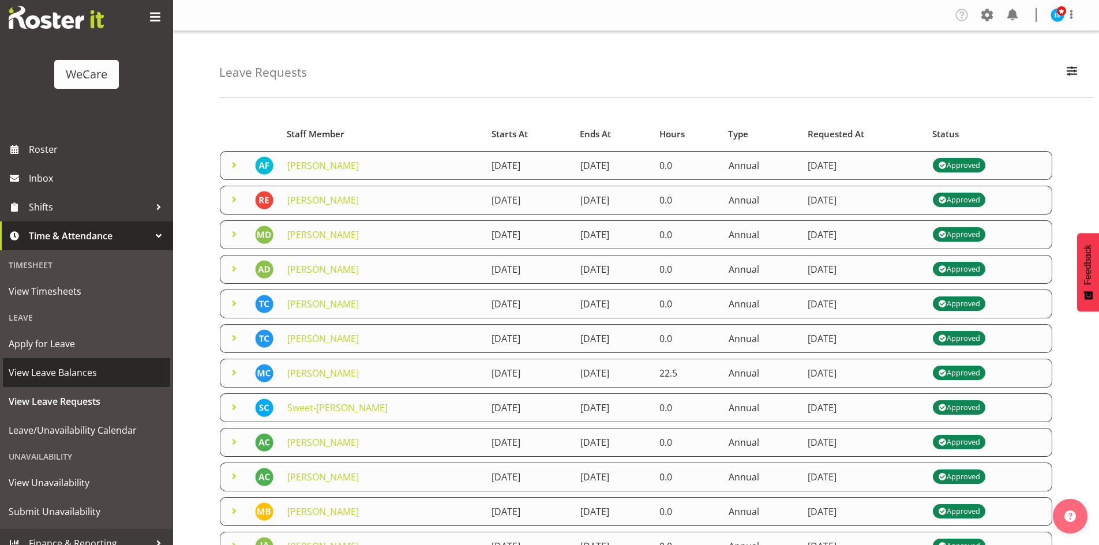
scroll to position [36, 0]
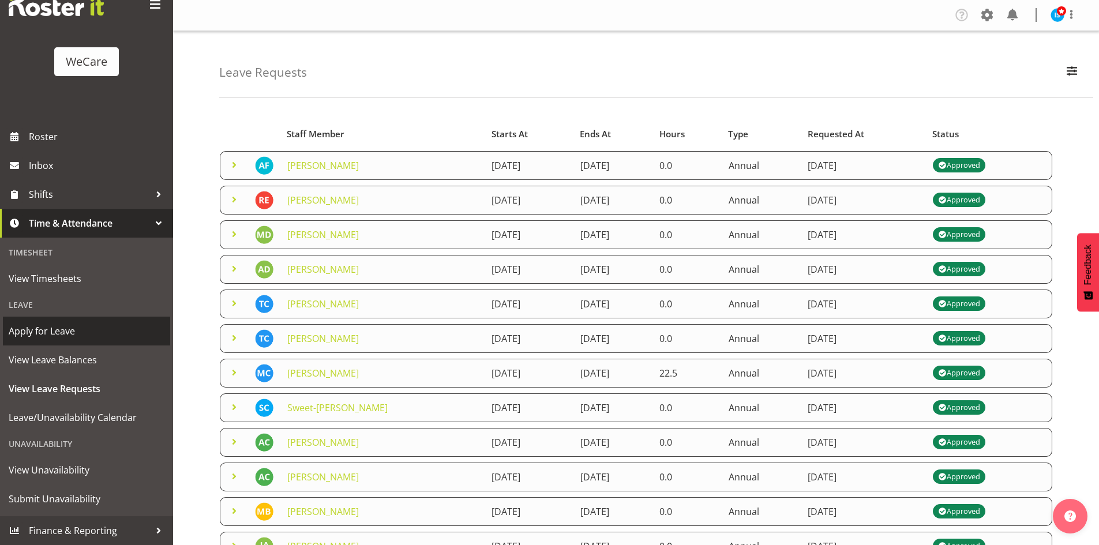
click at [56, 325] on span "Apply for Leave" at bounding box center [87, 330] width 156 height 17
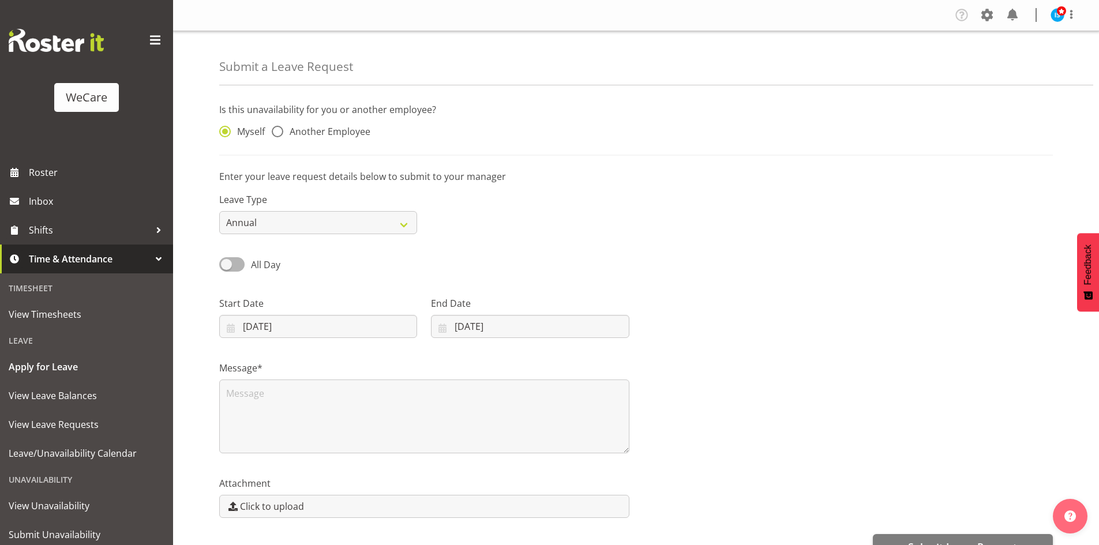
click at [413, 118] on div "Myself Another Employee" at bounding box center [318, 129] width 212 height 38
click at [361, 123] on div "Myself Another Employee" at bounding box center [318, 129] width 212 height 38
click at [395, 133] on div "Myself Another Employee" at bounding box center [318, 133] width 198 height 15
click at [337, 140] on div "Myself Another Employee" at bounding box center [318, 133] width 198 height 15
click at [335, 134] on span "Another Employee" at bounding box center [326, 132] width 87 height 12
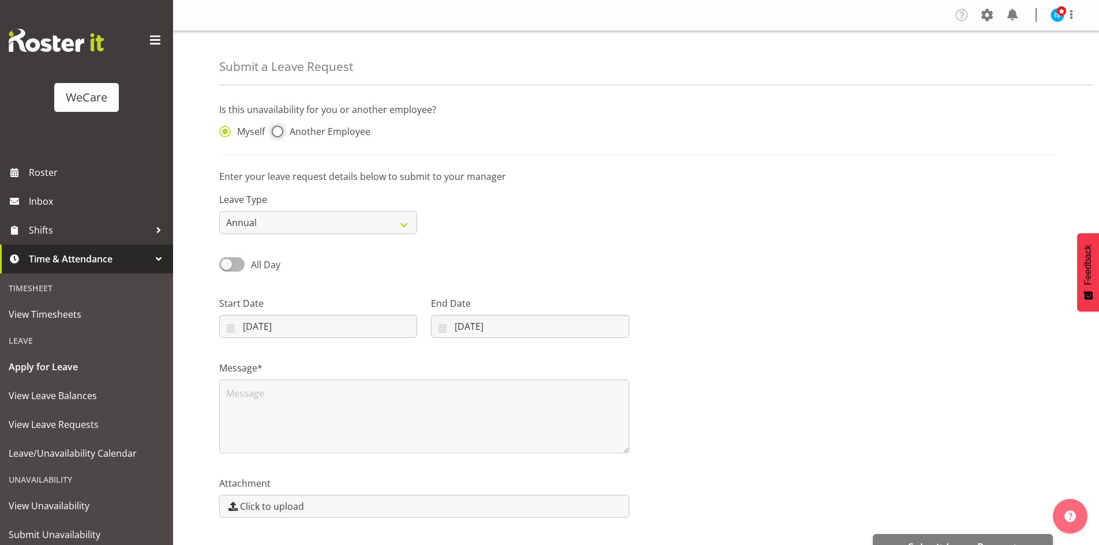
click at [279, 134] on input "Another Employee" at bounding box center [275, 131] width 7 height 7
radio input "true"
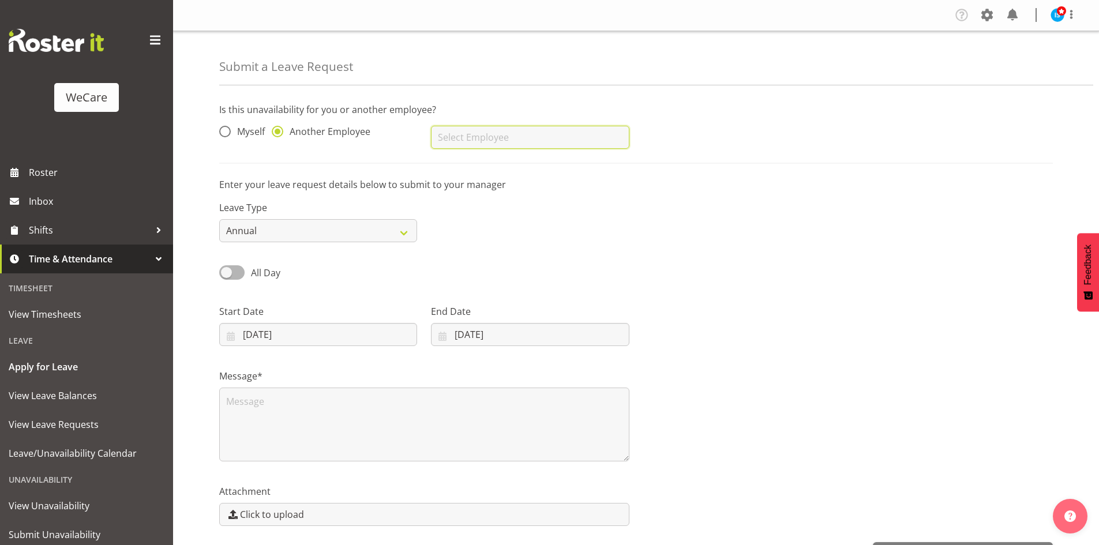
click at [505, 133] on input "text" at bounding box center [530, 137] width 198 height 23
type input "[PERSON_NAME]"
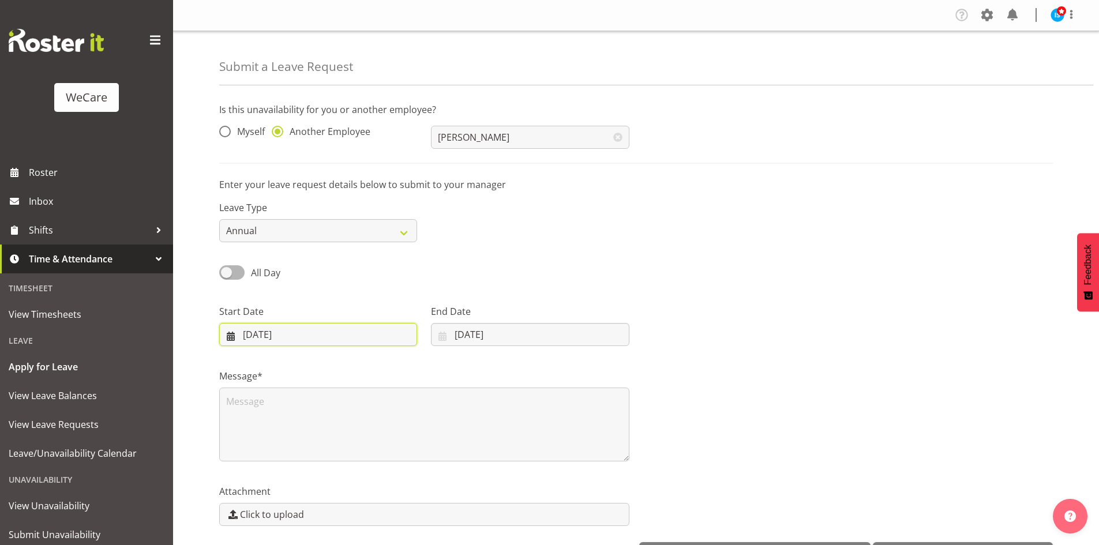
click at [252, 342] on input "[DATE]" at bounding box center [318, 334] width 198 height 23
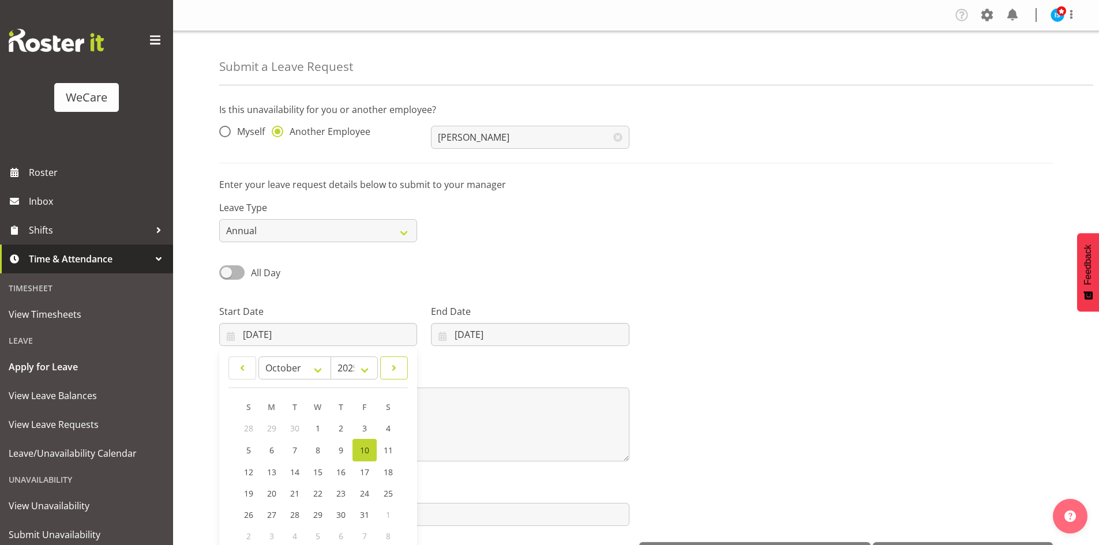
click at [393, 364] on span at bounding box center [394, 368] width 13 height 14
click at [392, 364] on span at bounding box center [394, 368] width 13 height 14
select select "11"
click at [263, 516] on link "29" at bounding box center [272, 513] width 23 height 21
type input "[DATE]"
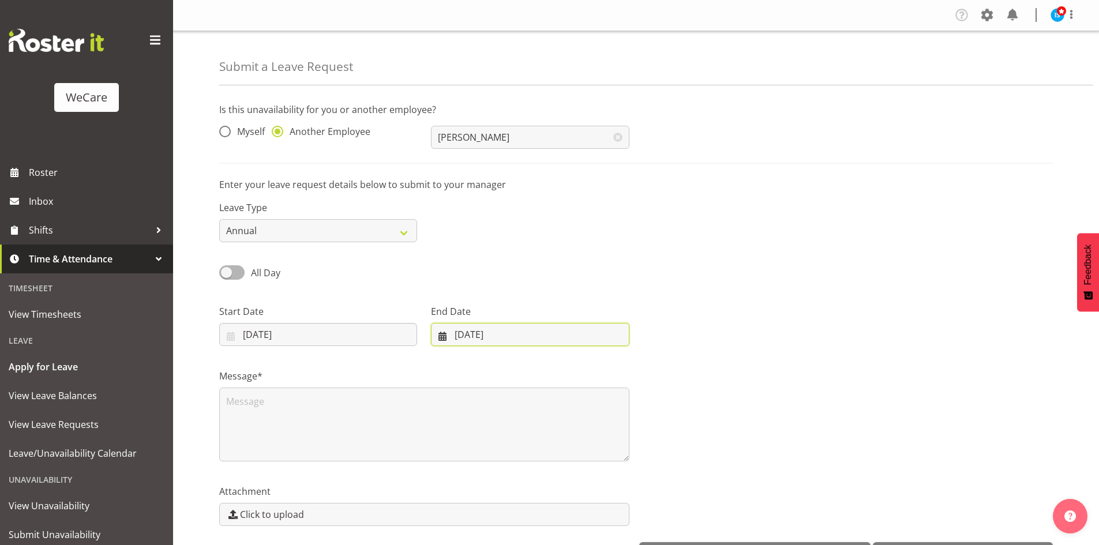
click at [472, 332] on input "[DATE]" at bounding box center [530, 334] width 198 height 23
click at [597, 367] on span at bounding box center [592, 368] width 14 height 14
click at [592, 367] on span at bounding box center [592, 368] width 14 height 14
select select "0"
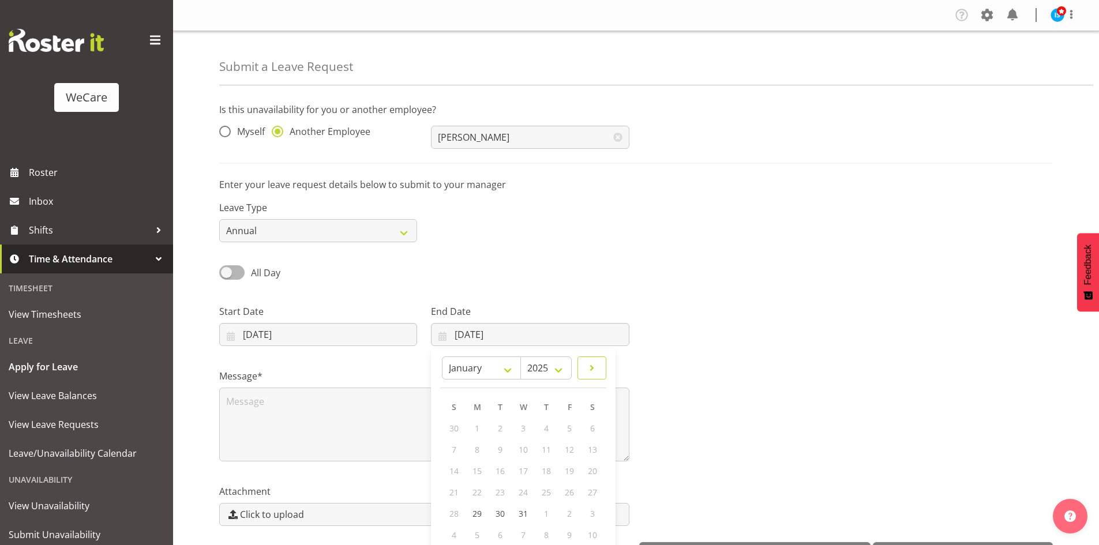
select select "2026"
click at [467, 447] on link "4" at bounding box center [460, 449] width 23 height 21
type input "04/01/2026"
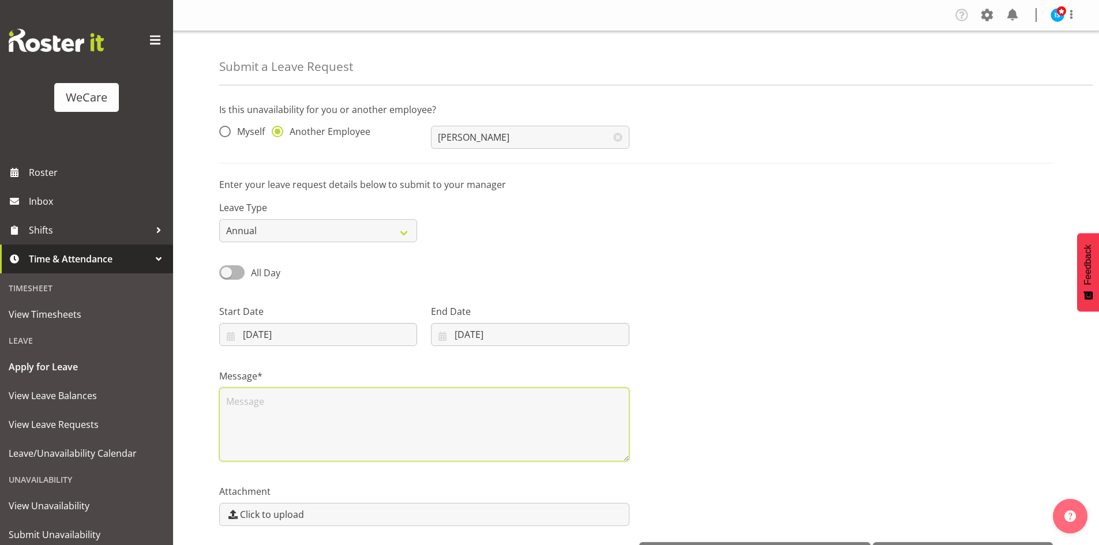
click at [348, 435] on textarea at bounding box center [424, 425] width 410 height 74
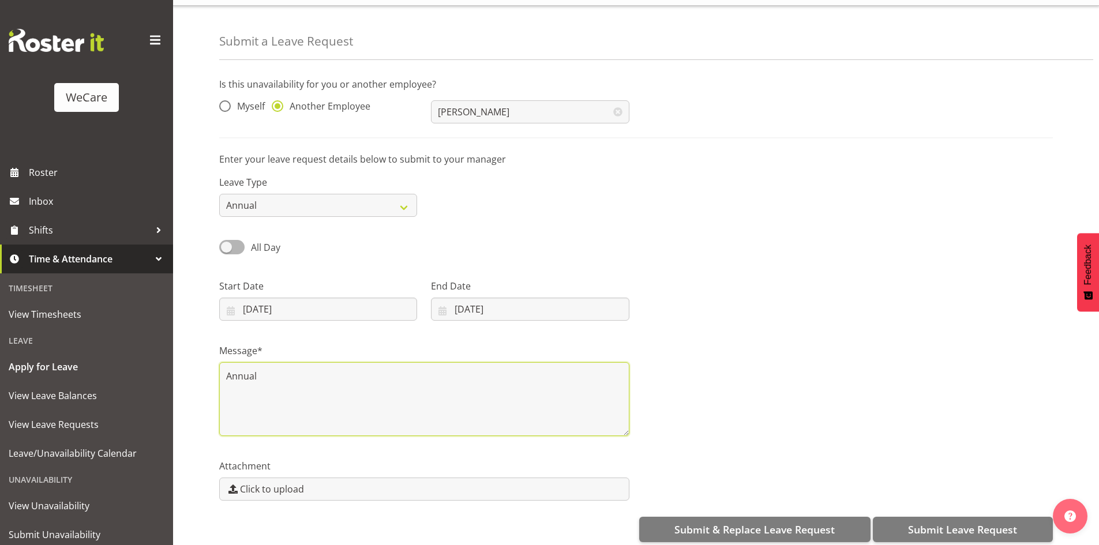
scroll to position [40, 0]
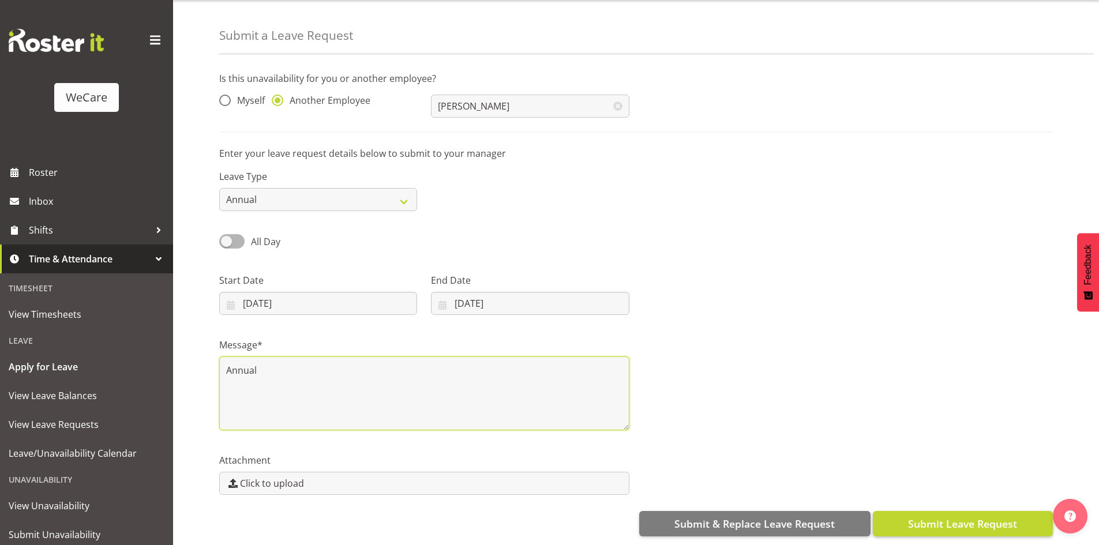
type textarea "Annual"
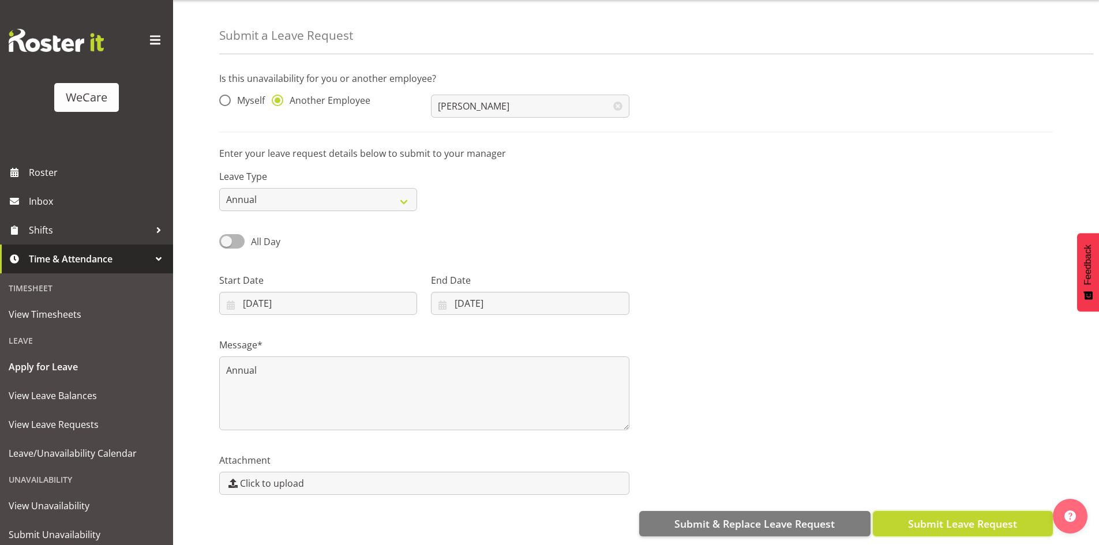
click at [942, 524] on button "Submit Leave Request" at bounding box center [962, 523] width 180 height 25
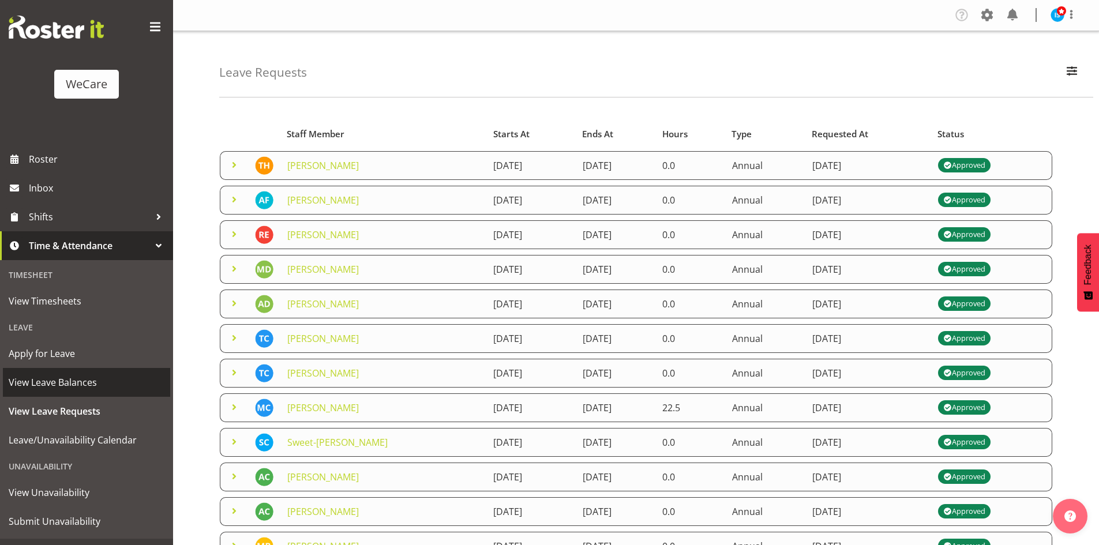
scroll to position [36, 0]
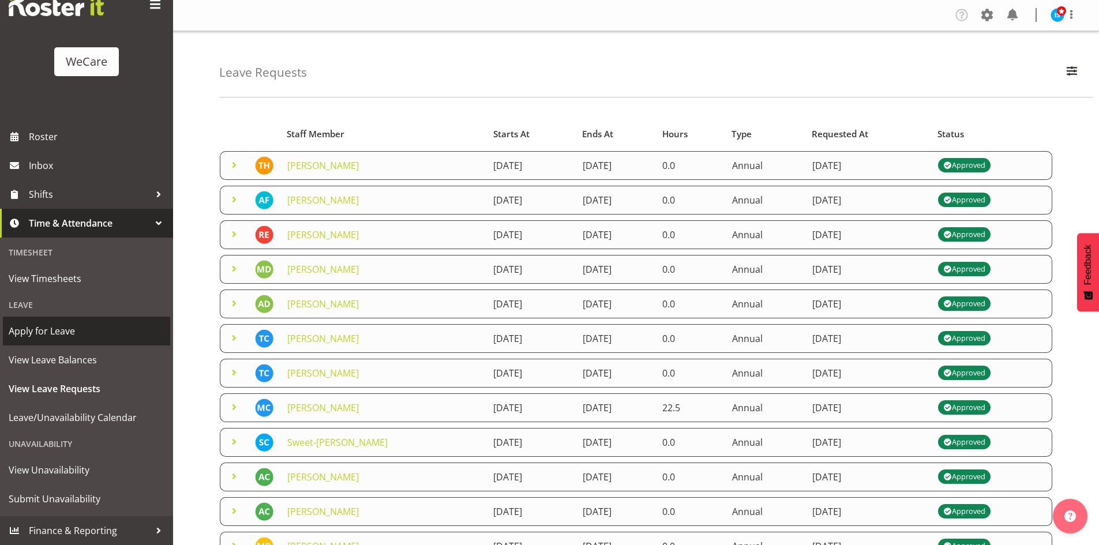
click at [51, 344] on link "Apply for Leave" at bounding box center [86, 331] width 167 height 29
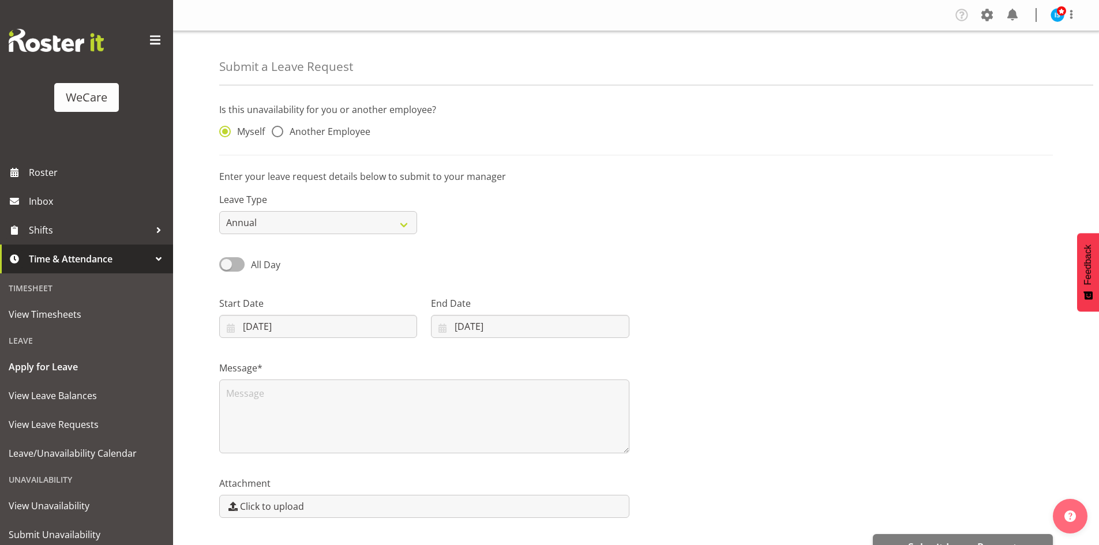
click at [313, 126] on span "Another Employee" at bounding box center [326, 132] width 87 height 12
click at [279, 128] on input "Another Employee" at bounding box center [275, 131] width 7 height 7
radio input "true"
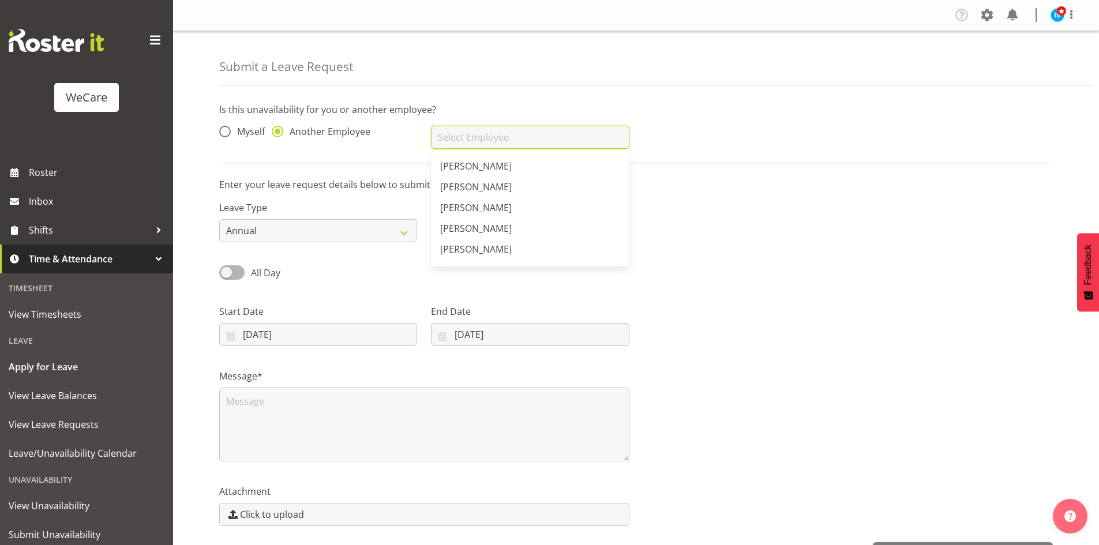
click at [437, 129] on input "text" at bounding box center [530, 137] width 198 height 23
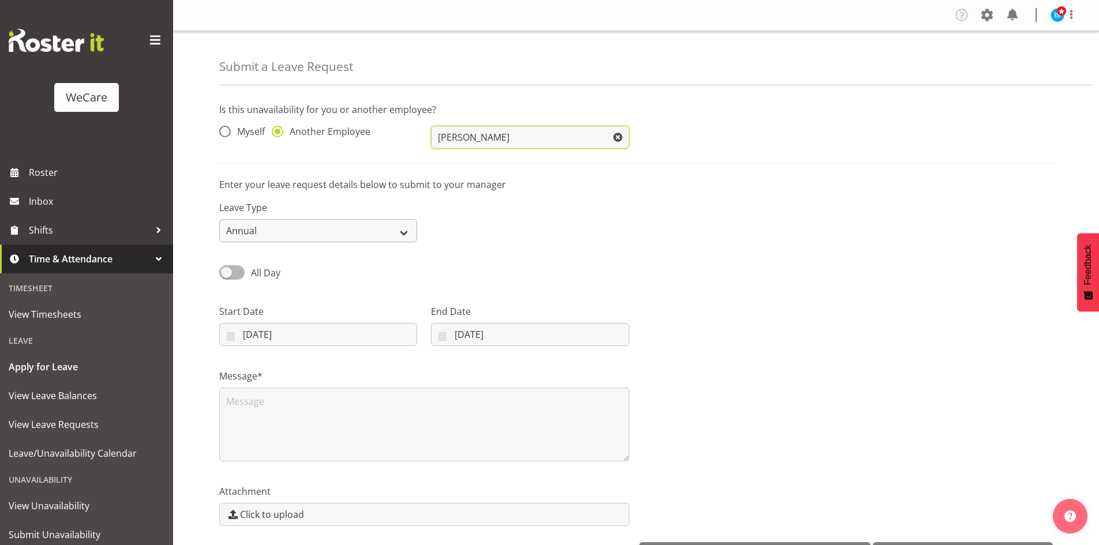
type input "[PERSON_NAME]"
click at [266, 220] on select "Annual Sick Leave Without Pay Bereavement Domestic Violence Parental Jury Servi…" at bounding box center [318, 230] width 198 height 23
select select "Other"
click at [219, 219] on select "Annual Sick Leave Without Pay Bereavement Domestic Violence Parental Jury Servi…" at bounding box center [318, 230] width 198 height 23
click at [272, 335] on input "[DATE]" at bounding box center [318, 334] width 198 height 23
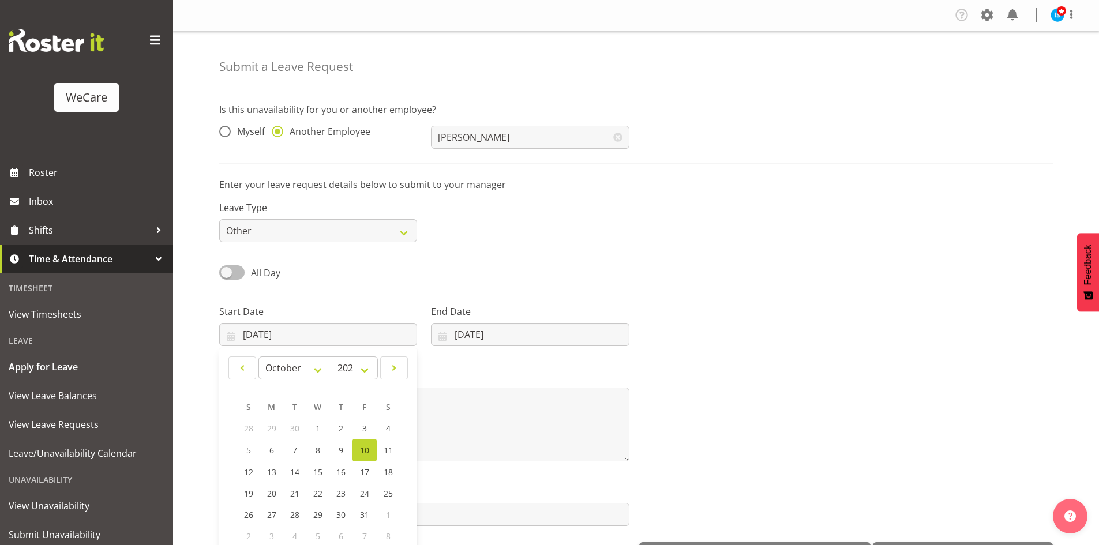
click at [241, 272] on span at bounding box center [231, 272] width 25 height 14
click at [227, 272] on input "All Day" at bounding box center [222, 272] width 7 height 7
checkbox input "true"
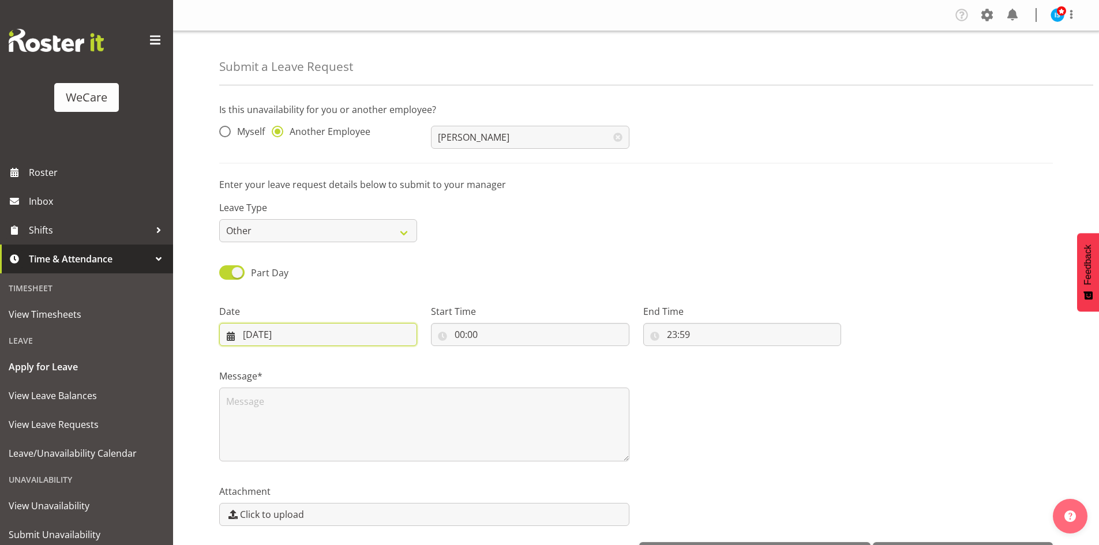
click at [274, 330] on input "10/10/2025" at bounding box center [318, 334] width 198 height 23
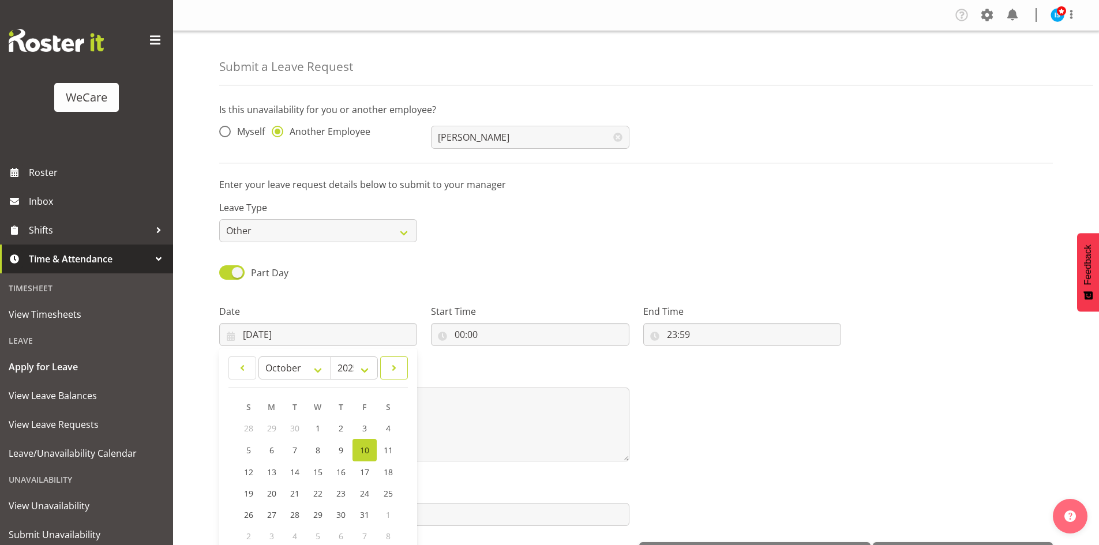
click at [381, 368] on link at bounding box center [394, 367] width 28 height 23
select select "11"
click at [337, 432] on link "4" at bounding box center [341, 427] width 23 height 21
type input "04/12/2025"
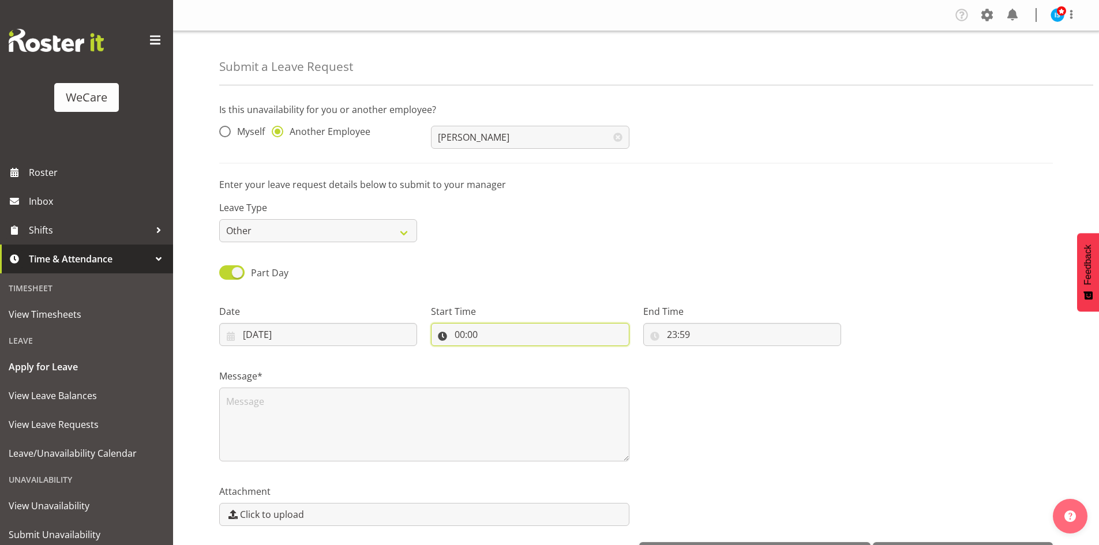
click at [465, 340] on input "00:00" at bounding box center [530, 334] width 198 height 23
click at [506, 369] on select "00 01 02 03 04 05 06 07 08 09 10 11 12 13 14 15 16 17 18 19 20 21 22 23" at bounding box center [509, 364] width 26 height 23
select select "14"
click at [496, 353] on select "00 01 02 03 04 05 06 07 08 09 10 11 12 13 14 15 16 17 18 19 20 21 22 23" at bounding box center [509, 364] width 26 height 23
type input "14:00"
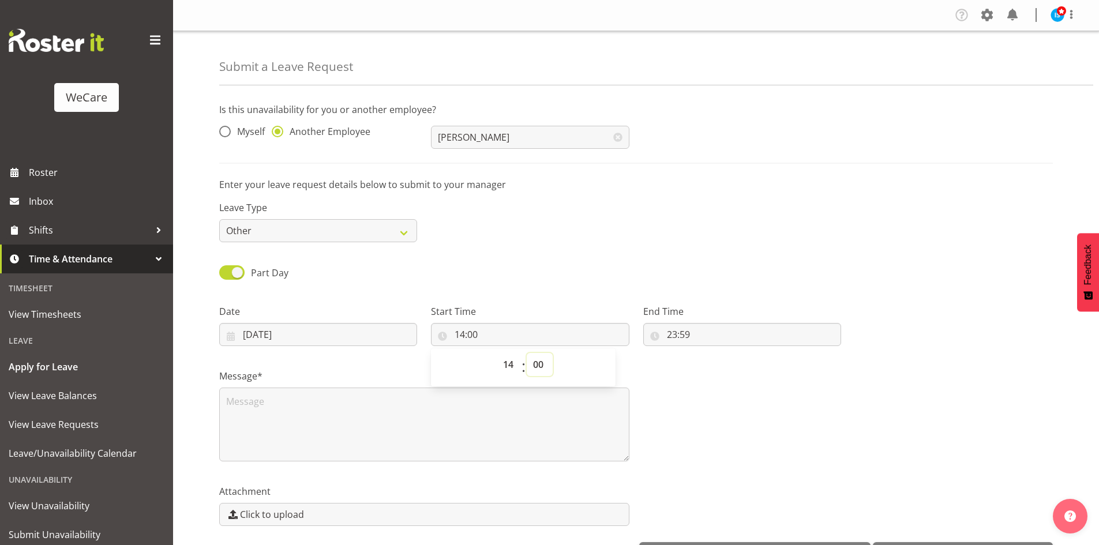
select select "30"
type input "14:30"
drag, startPoint x: 662, startPoint y: 336, endPoint x: 690, endPoint y: 358, distance: 36.1
click at [664, 335] on input "23:59" at bounding box center [742, 334] width 198 height 23
click at [734, 367] on span ":" at bounding box center [735, 367] width 4 height 29
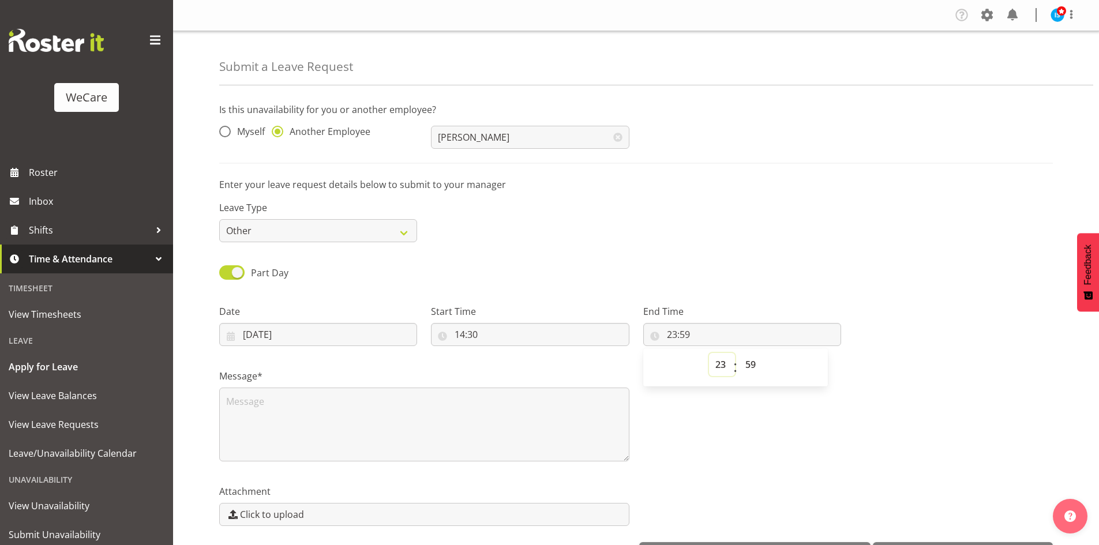
click at [730, 367] on select "00 01 02 03 04 05 06 07 08 09 10 11 12 13 14 15 16 17 18 19 20 21 22 23" at bounding box center [722, 364] width 26 height 23
select select "16"
click at [709, 353] on select "00 01 02 03 04 05 06 07 08 09 10 11 12 13 14 15 16 17 18 19 20 21 22 23" at bounding box center [722, 364] width 26 height 23
type input "16:59"
select select "30"
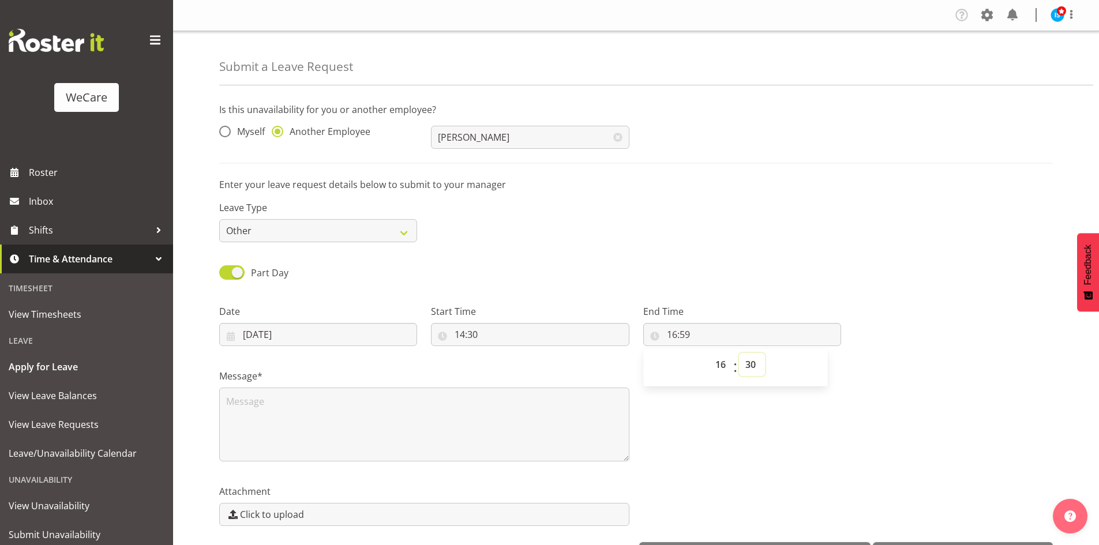
type input "16:30"
click at [504, 427] on textarea at bounding box center [424, 425] width 410 height 74
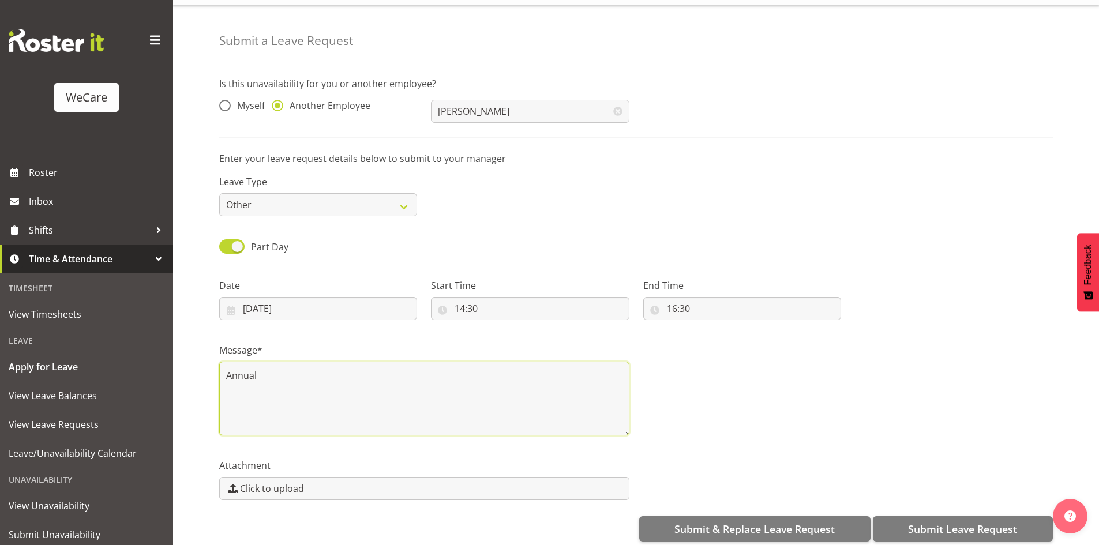
scroll to position [40, 0]
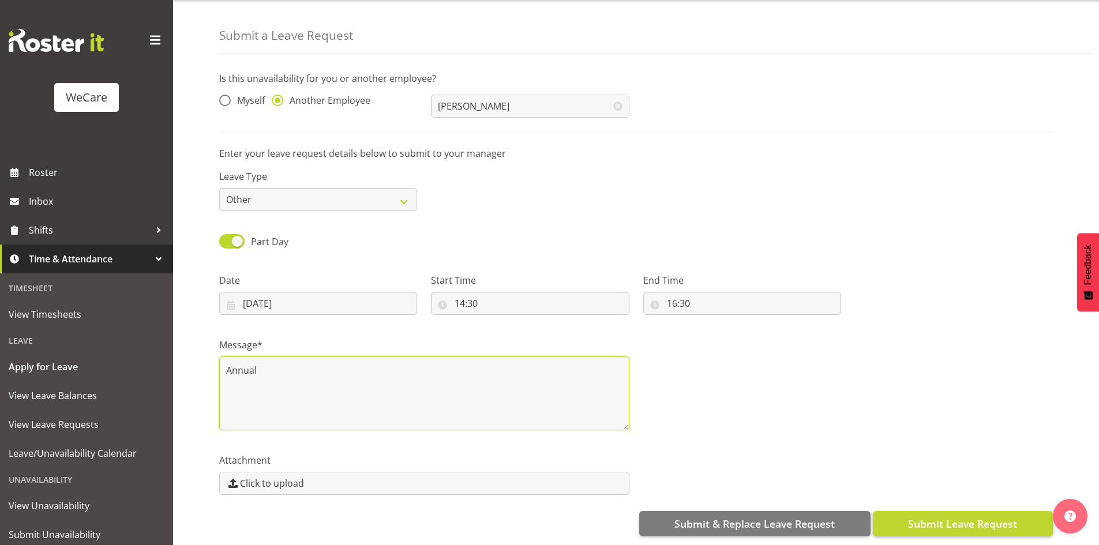
type textarea "Annual"
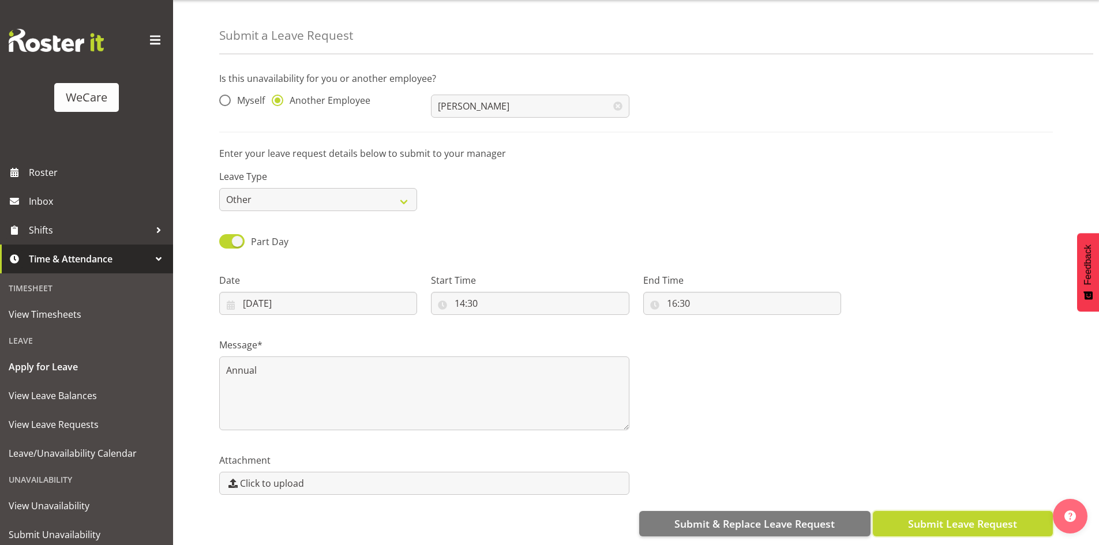
click at [953, 520] on span "Submit Leave Request" at bounding box center [962, 523] width 109 height 15
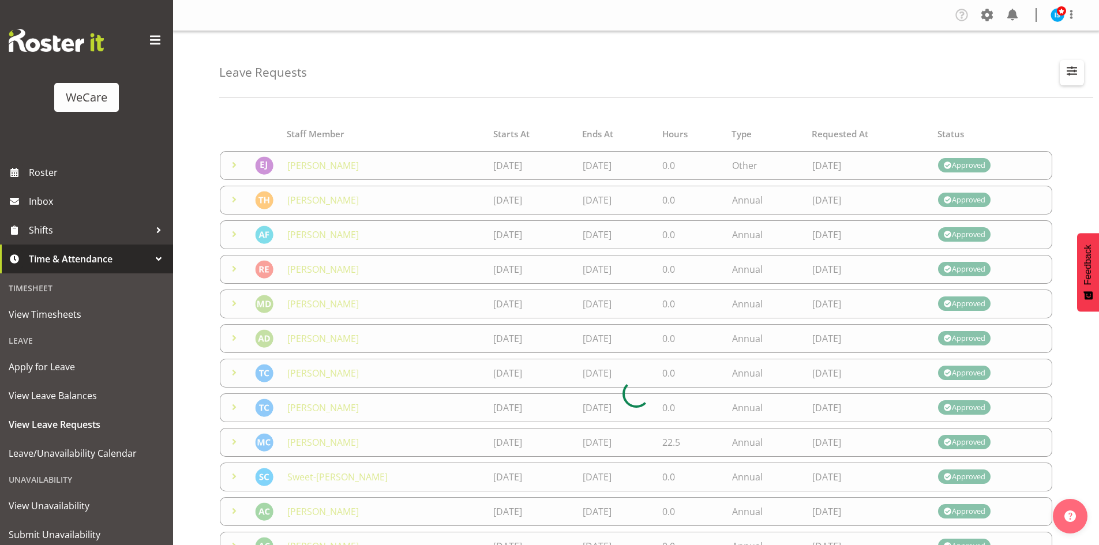
click at [1071, 76] on span "button" at bounding box center [1071, 70] width 15 height 15
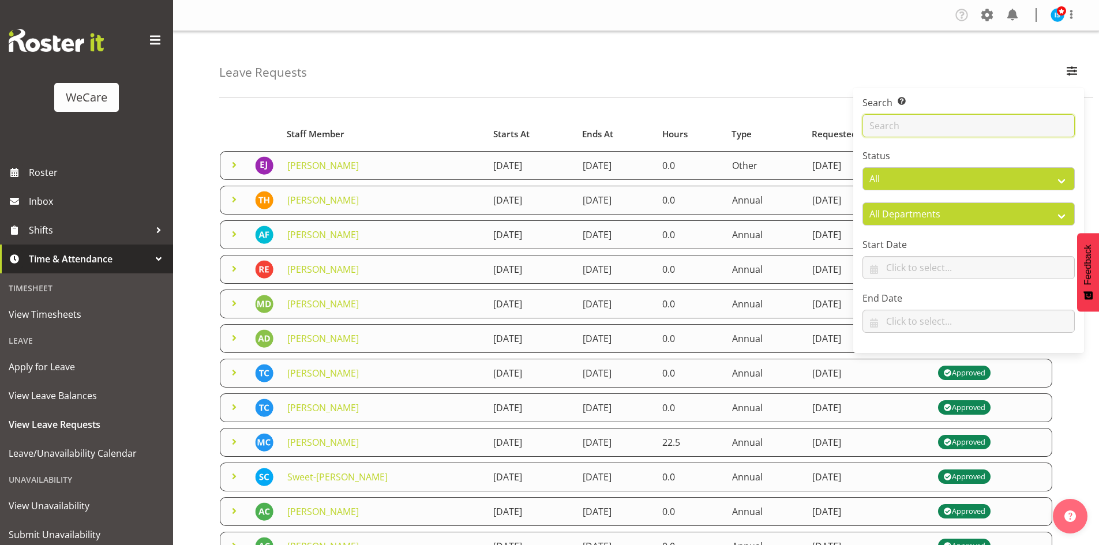
click at [1014, 119] on input "text" at bounding box center [968, 125] width 212 height 23
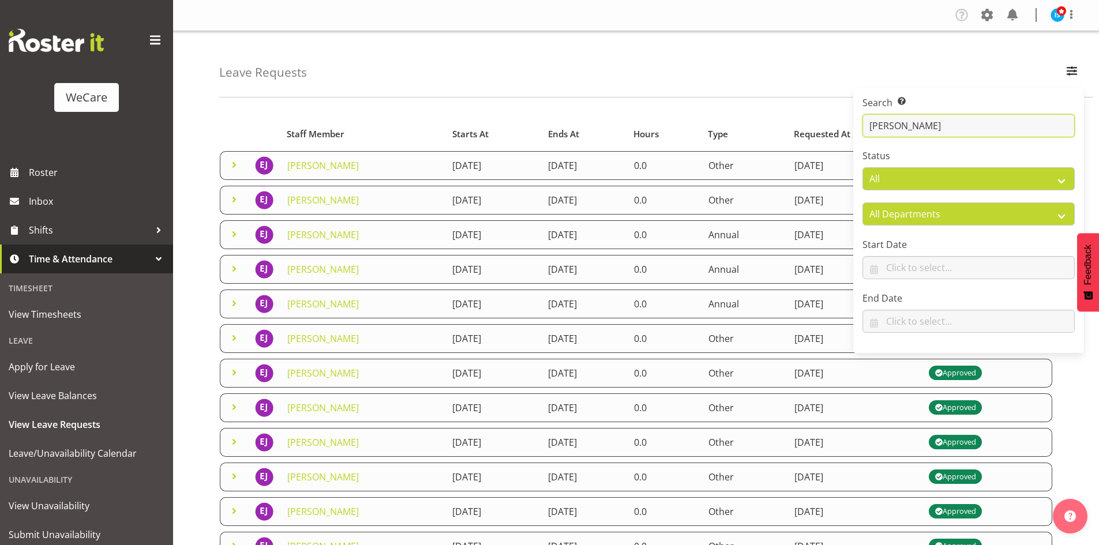
type input "[PERSON_NAME]"
click at [563, 88] on div "Leave Requests Search Search for a particular employee ella Status All Approved…" at bounding box center [656, 64] width 874 height 66
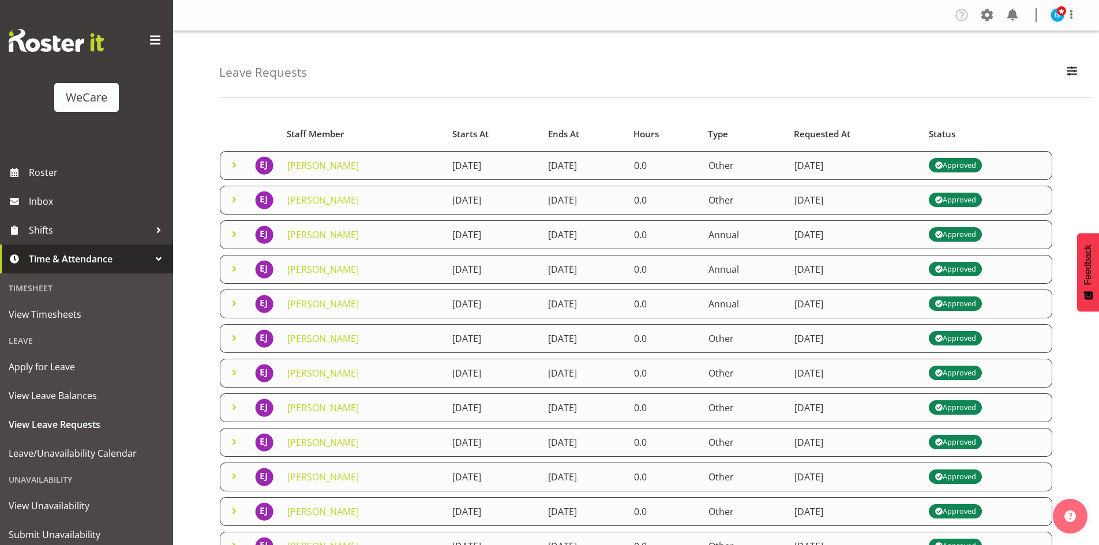
click at [230, 196] on span at bounding box center [234, 200] width 14 height 14
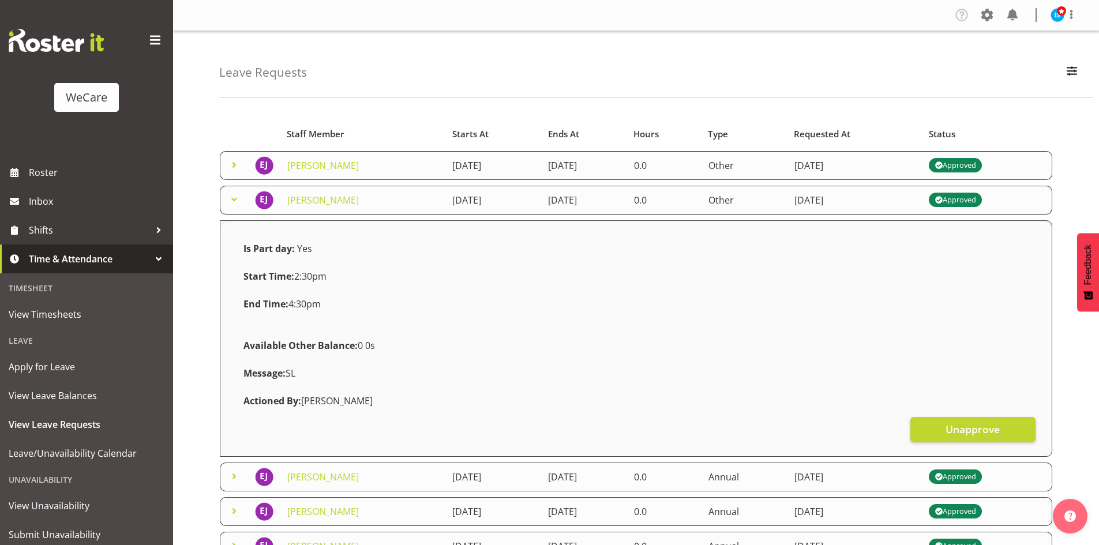
click at [230, 196] on span at bounding box center [234, 200] width 14 height 14
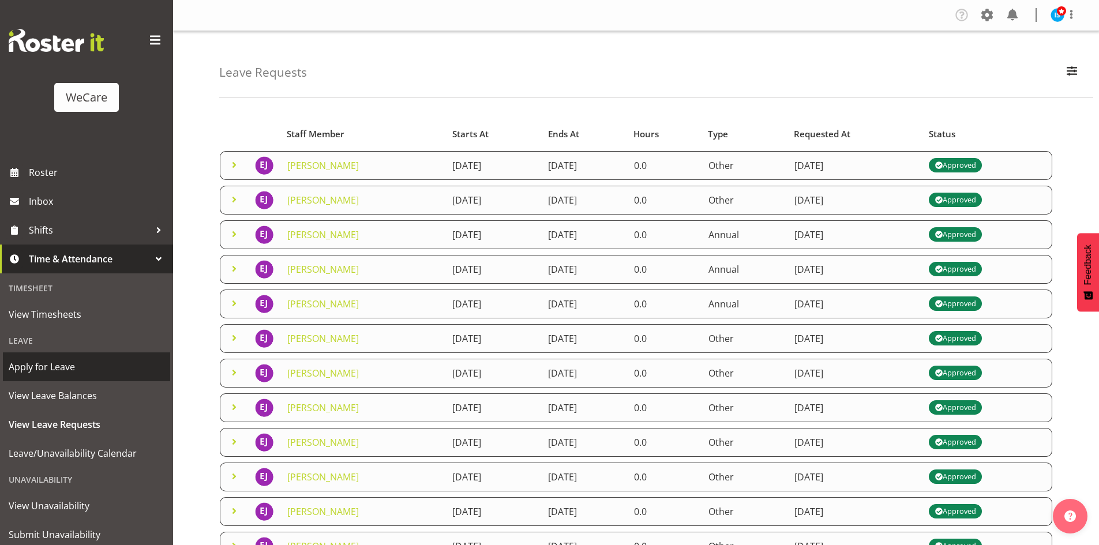
click at [53, 364] on span "Apply for Leave" at bounding box center [87, 366] width 156 height 17
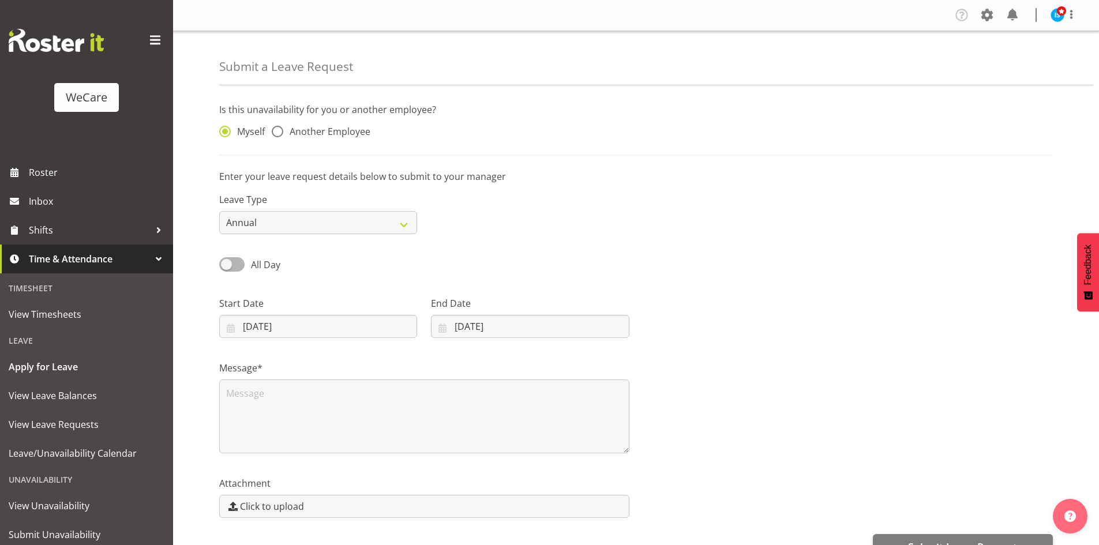
drag, startPoint x: 307, startPoint y: 127, endPoint x: 385, endPoint y: 138, distance: 78.6
click at [308, 128] on span "Another Employee" at bounding box center [326, 132] width 87 height 12
click at [279, 128] on input "Another Employee" at bounding box center [275, 131] width 7 height 7
radio input "true"
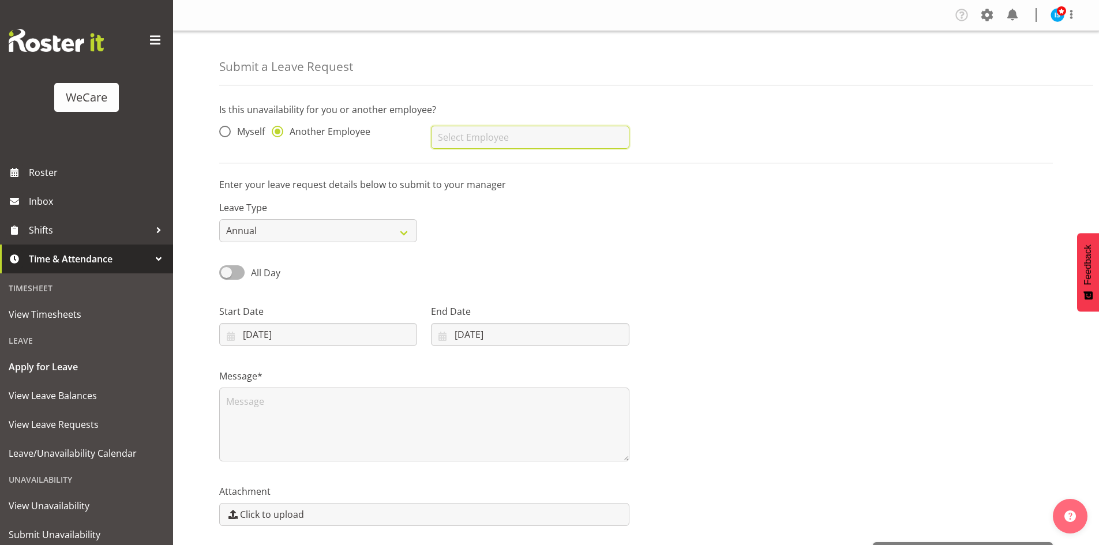
click at [465, 136] on input "text" at bounding box center [530, 137] width 198 height 23
type input "[PERSON_NAME]"
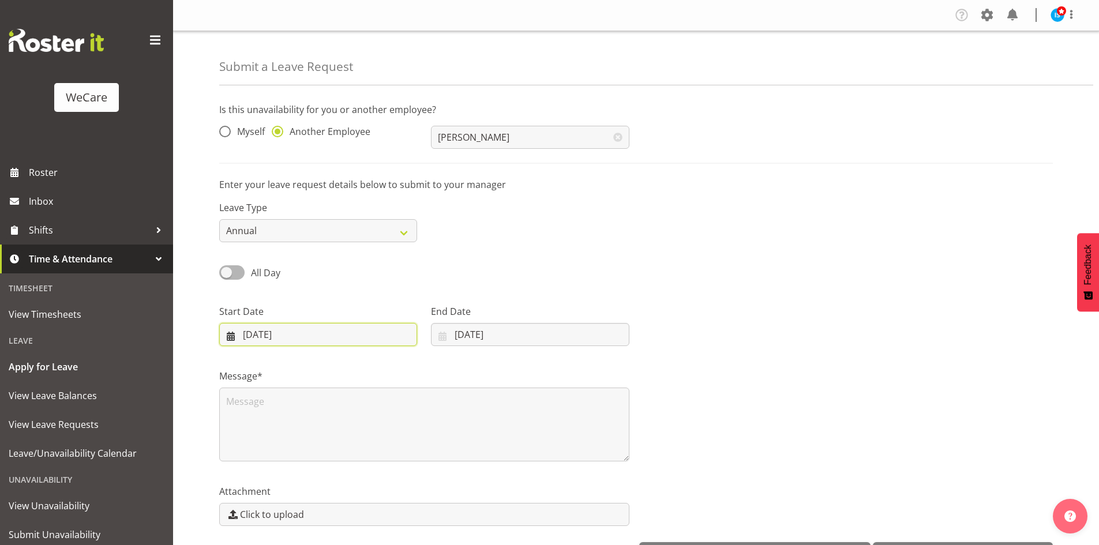
click at [268, 342] on input "[DATE]" at bounding box center [318, 334] width 198 height 23
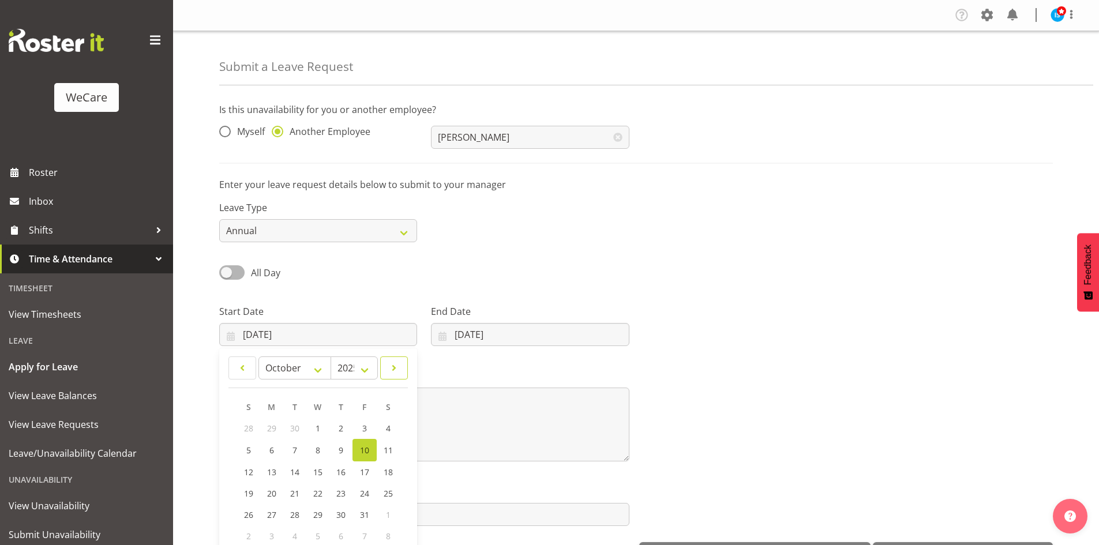
click at [389, 370] on span at bounding box center [394, 368] width 13 height 14
select select "11"
click at [302, 506] on link "30" at bounding box center [295, 513] width 23 height 21
type input "30/12/2025"
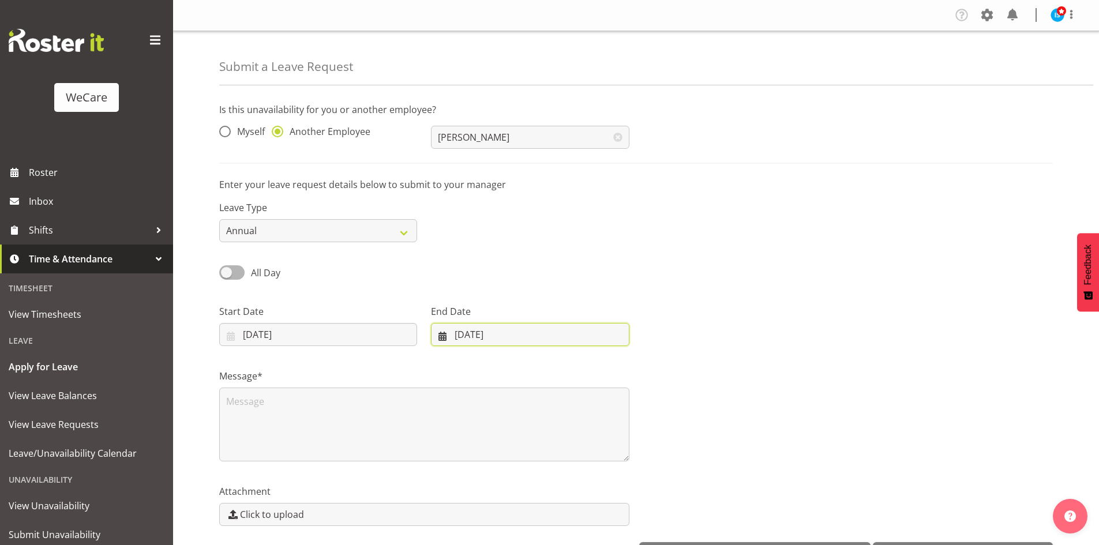
click at [498, 336] on input "[DATE]" at bounding box center [530, 334] width 198 height 23
click at [600, 368] on link at bounding box center [591, 367] width 29 height 23
click at [596, 369] on span at bounding box center [592, 368] width 14 height 14
click at [594, 375] on span at bounding box center [592, 368] width 14 height 14
select select "0"
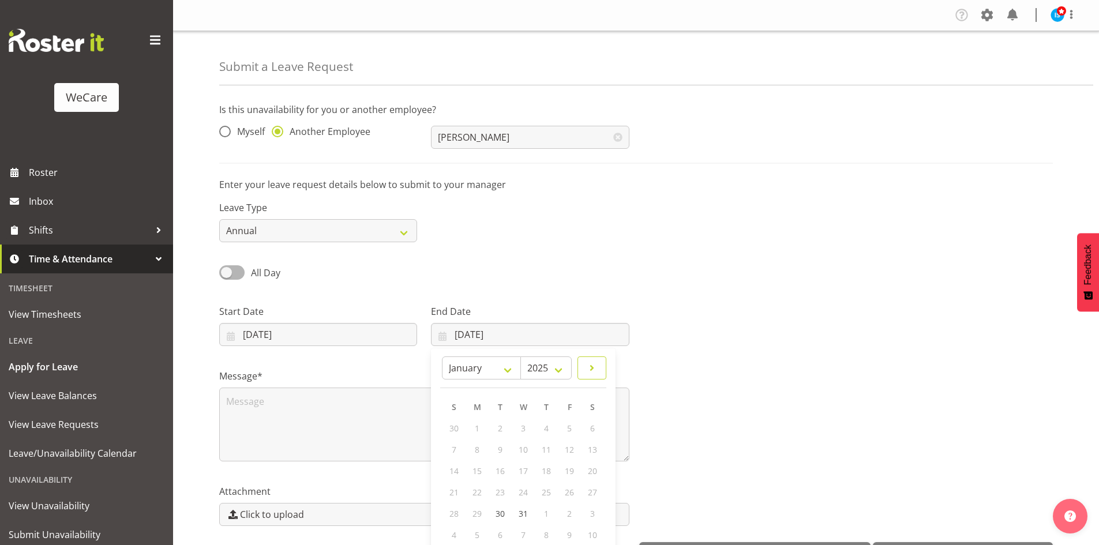
select select "2026"
click at [453, 453] on link "4" at bounding box center [460, 449] width 23 height 21
type input "04/01/2026"
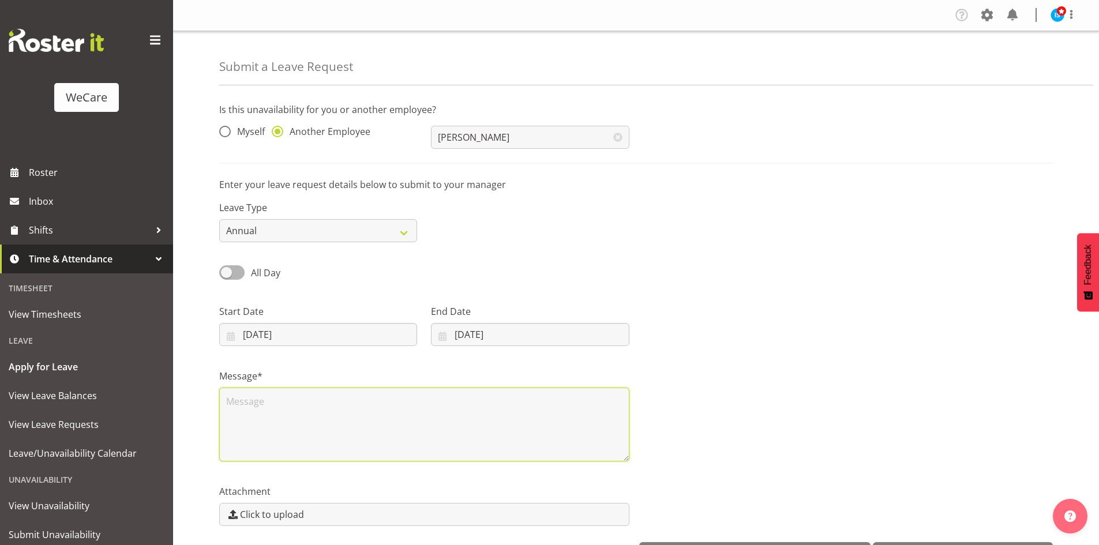
click at [383, 438] on textarea at bounding box center [424, 425] width 410 height 74
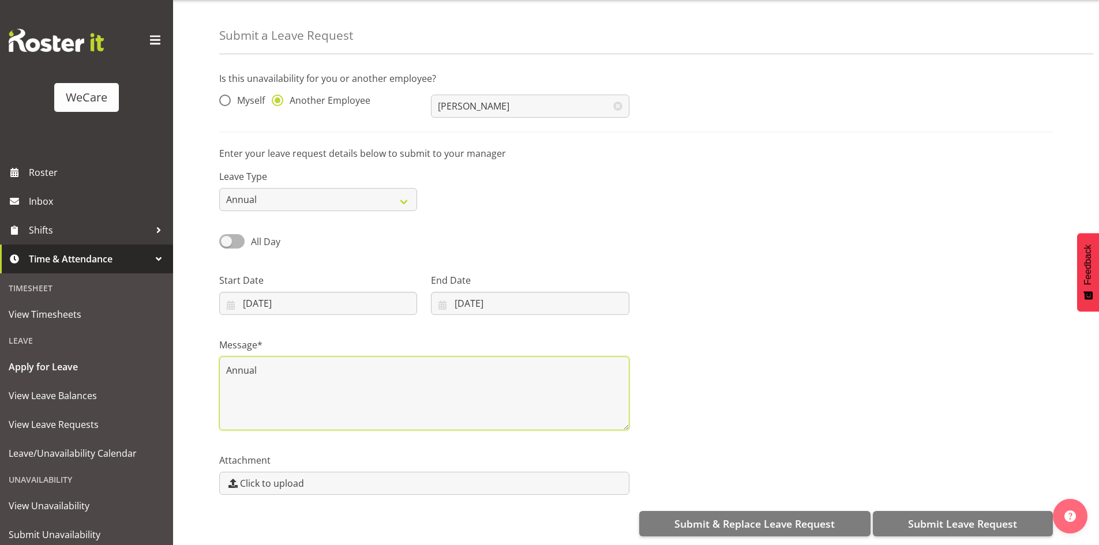
type textarea "Annual"
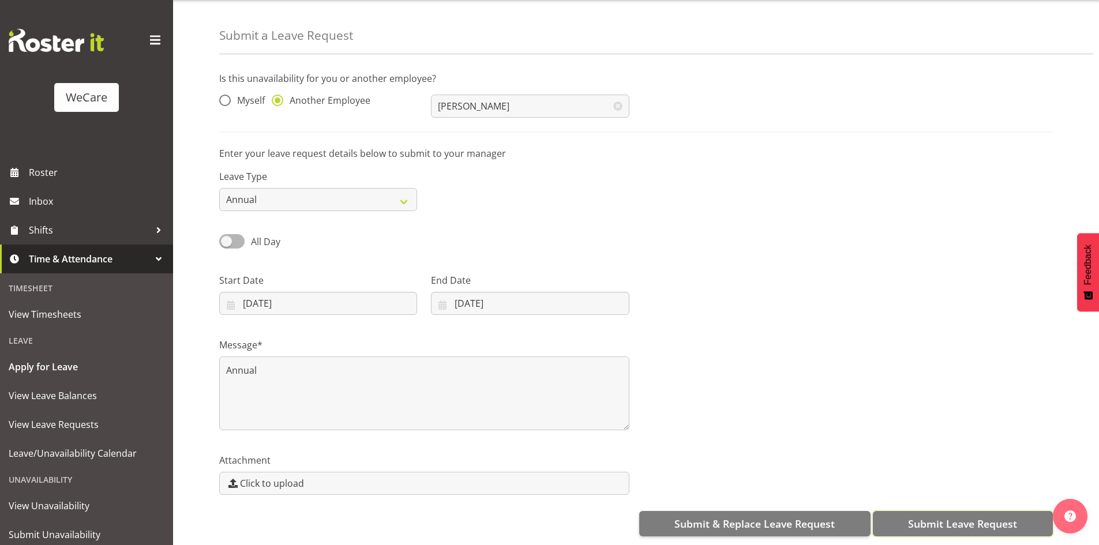
click at [940, 516] on span "Submit Leave Request" at bounding box center [962, 523] width 109 height 15
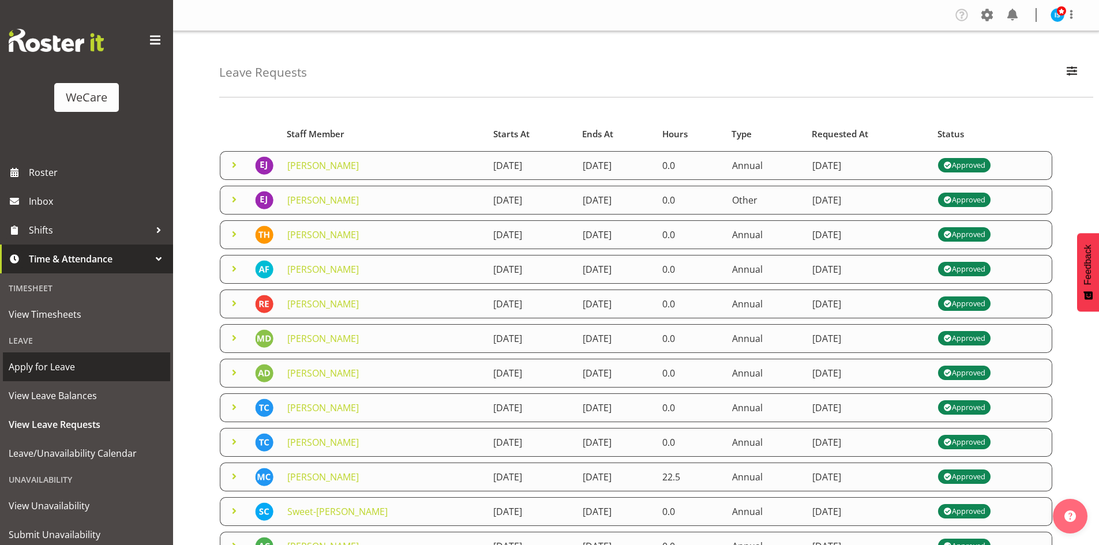
click at [66, 360] on span "Apply for Leave" at bounding box center [87, 366] width 156 height 17
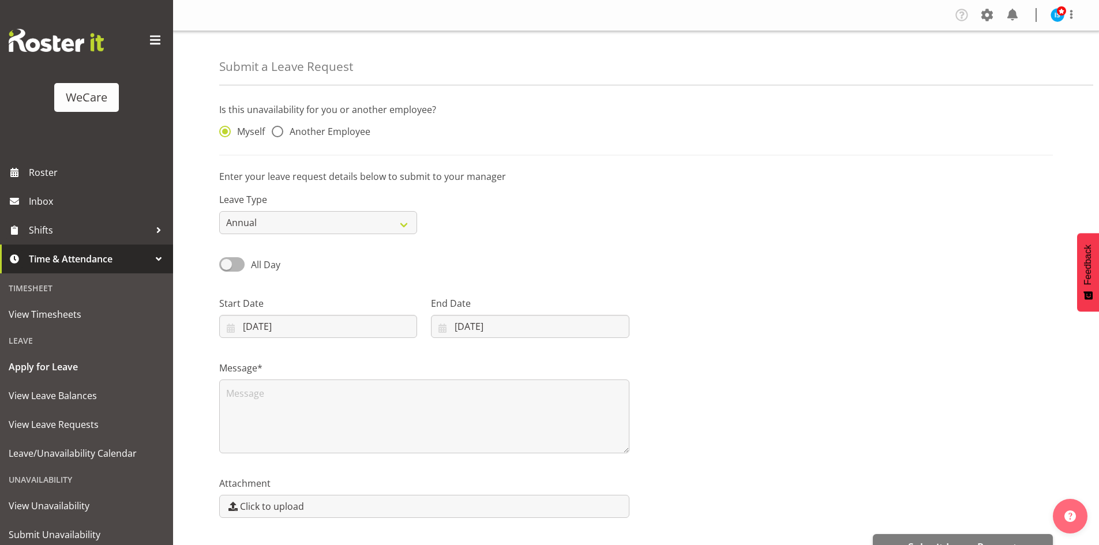
click at [347, 122] on div "Myself Another Employee" at bounding box center [318, 129] width 212 height 38
drag, startPoint x: 353, startPoint y: 132, endPoint x: 417, endPoint y: 131, distance: 64.0
click at [354, 132] on span "Another Employee" at bounding box center [326, 132] width 87 height 12
click at [279, 132] on input "Another Employee" at bounding box center [275, 131] width 7 height 7
radio input "true"
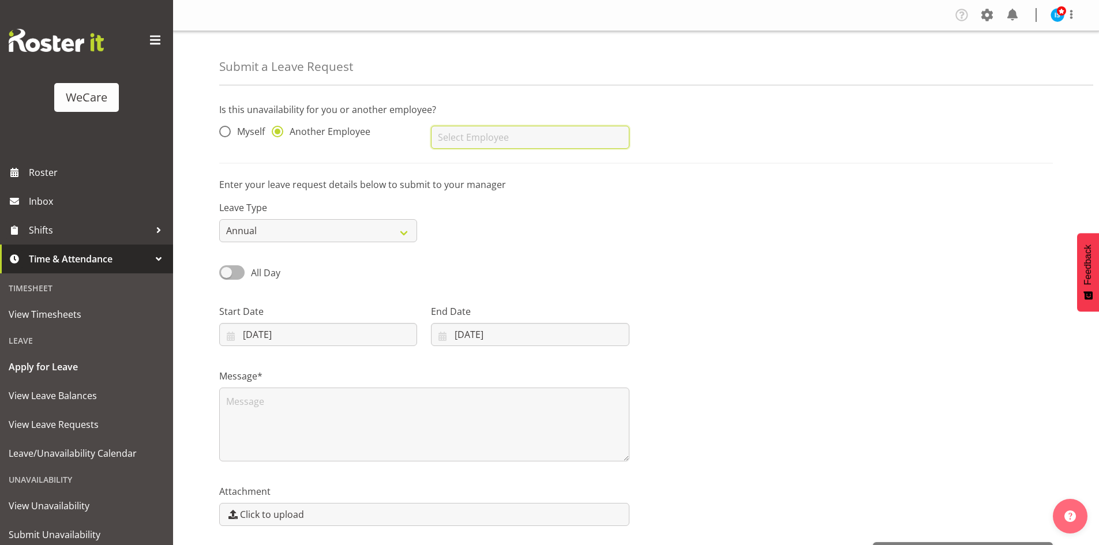
click at [459, 134] on input "text" at bounding box center [530, 137] width 198 height 23
type input "[PERSON_NAME]"
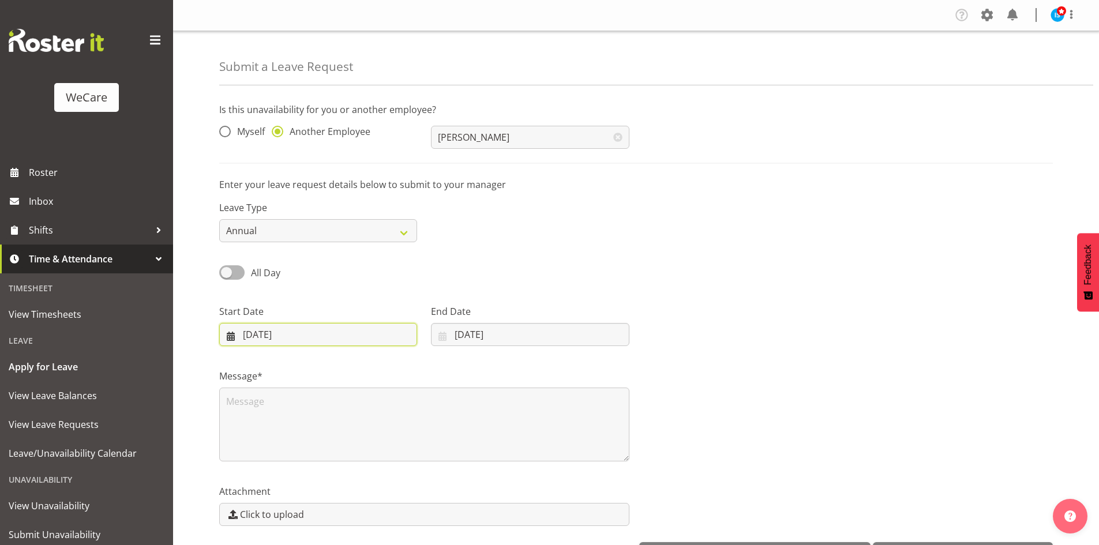
click at [307, 340] on input "10/10/2025" at bounding box center [318, 334] width 198 height 23
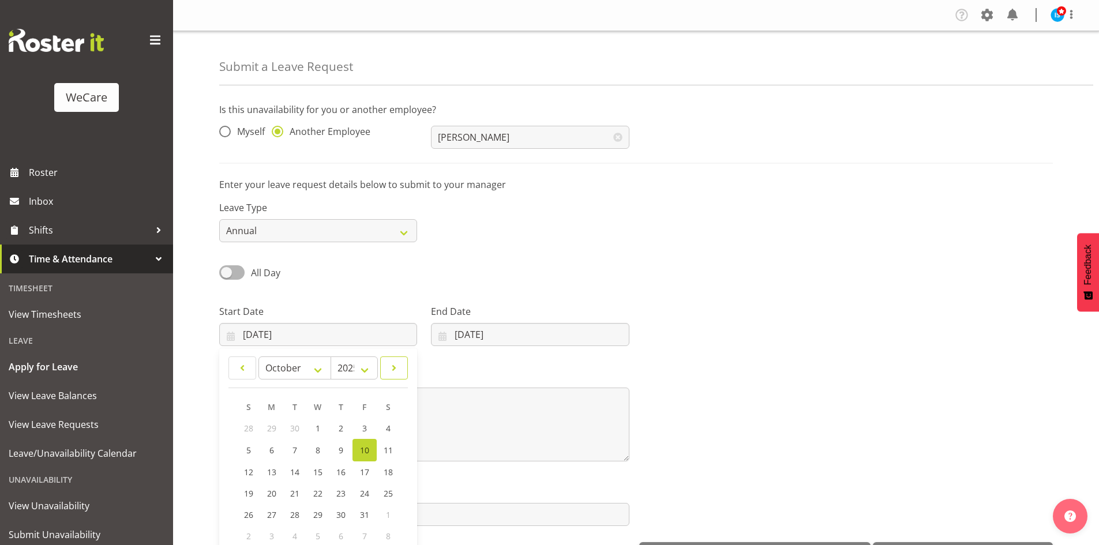
click at [402, 366] on link at bounding box center [394, 367] width 28 height 23
select select "11"
click at [366, 449] on span "12" at bounding box center [364, 449] width 9 height 11
type input "12/12/2025"
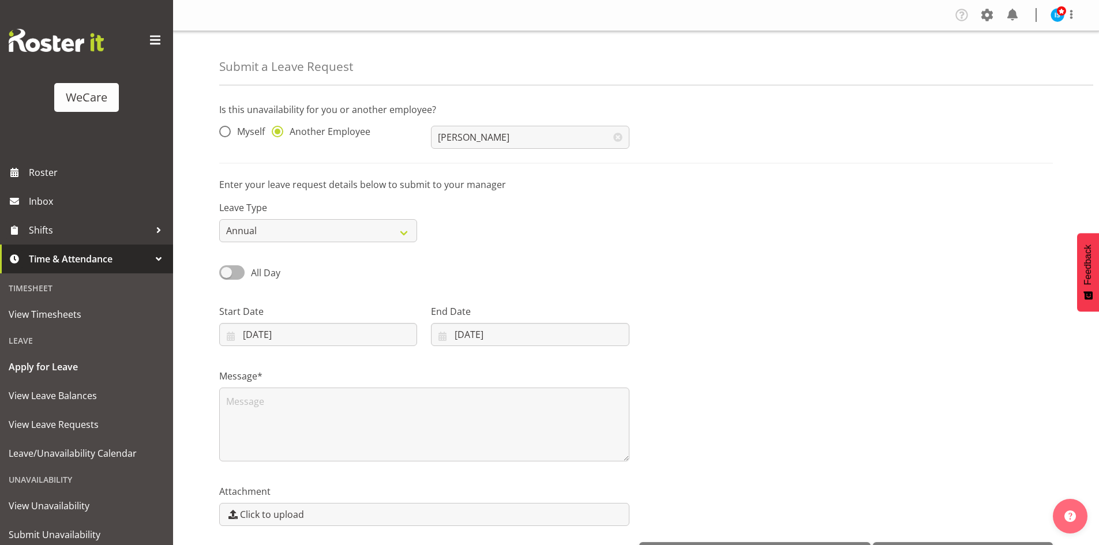
click at [466, 349] on div "End Date 10/10/2025 January February March April May June July August September…" at bounding box center [530, 320] width 212 height 65
click at [580, 324] on input "[DATE]" at bounding box center [530, 334] width 198 height 23
click at [603, 368] on link at bounding box center [591, 367] width 29 height 23
select select "11"
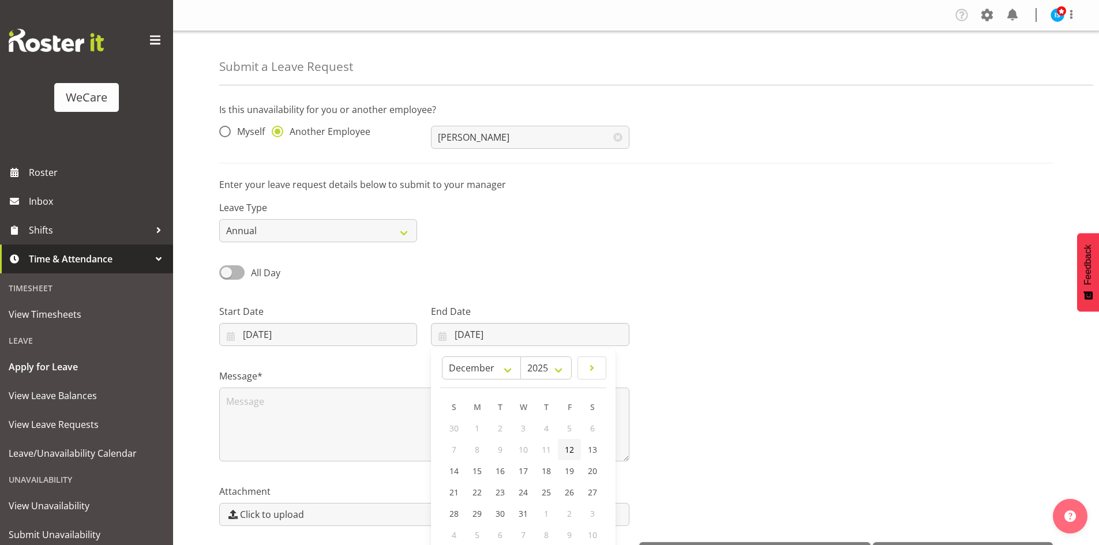
click at [567, 448] on span "12" at bounding box center [569, 449] width 9 height 11
type input "12/12/2025"
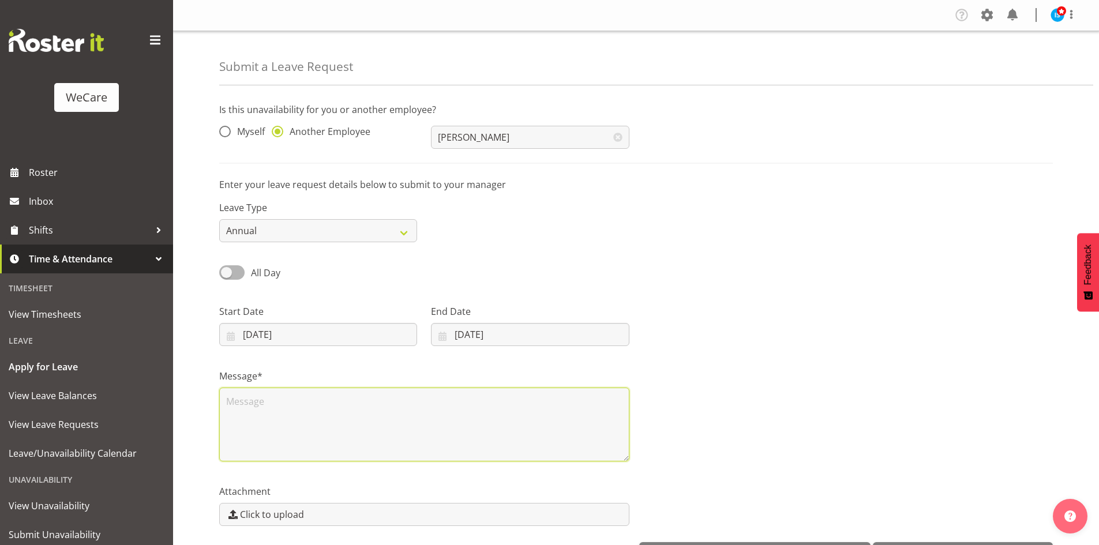
click at [367, 457] on textarea at bounding box center [424, 425] width 410 height 74
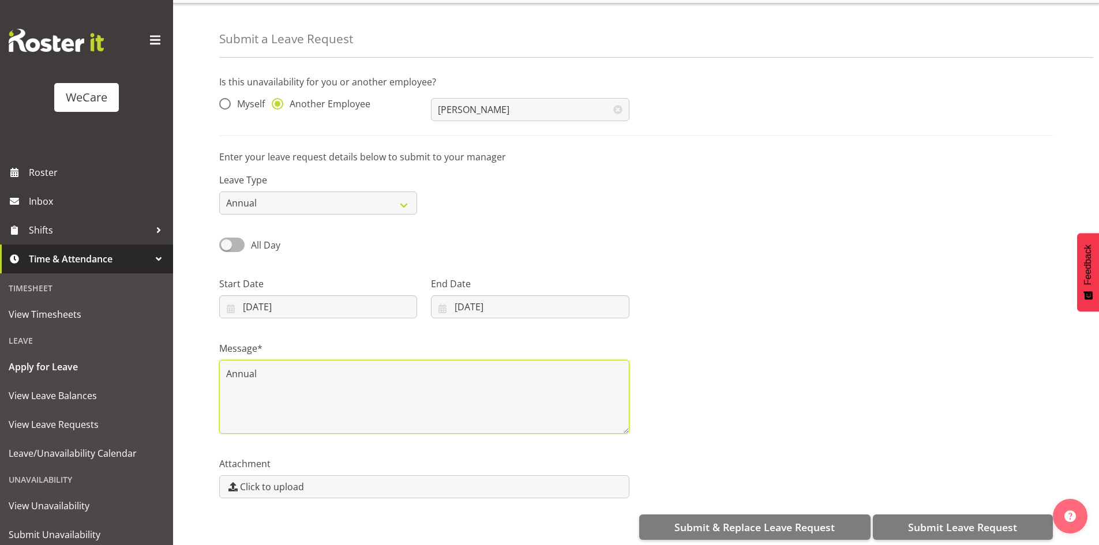
scroll to position [40, 0]
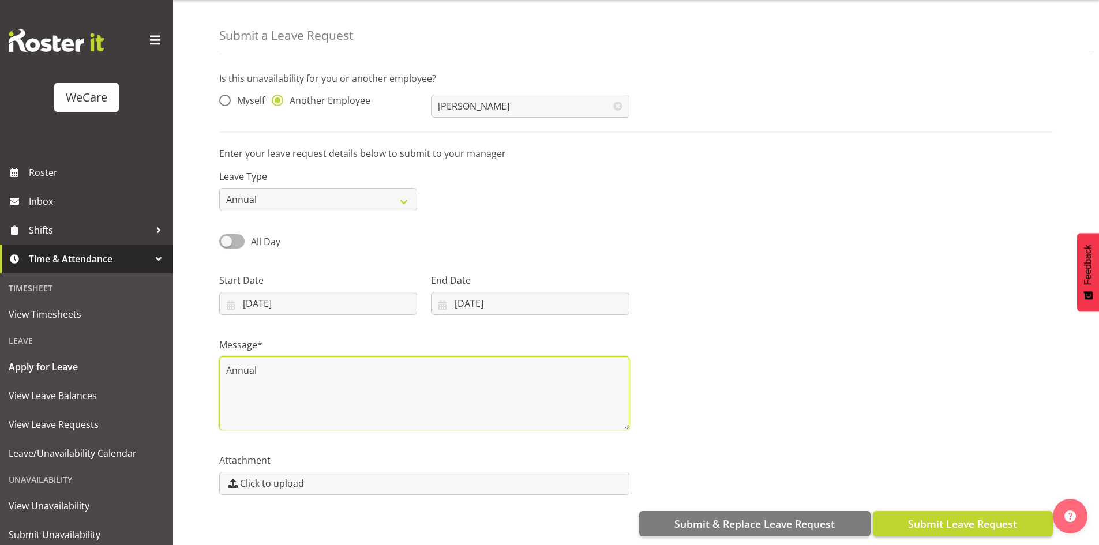
type textarea "Annual"
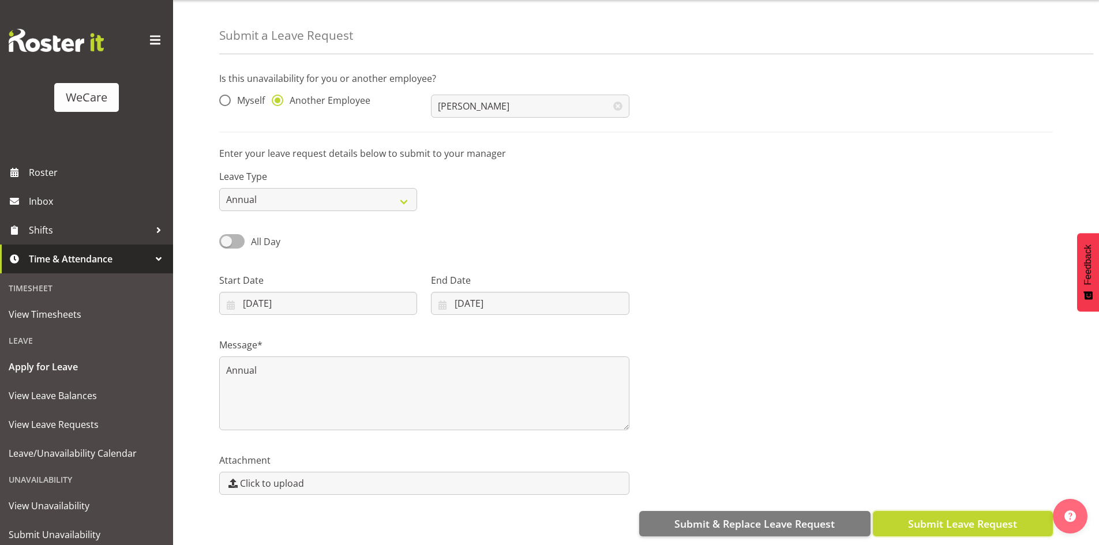
click at [946, 511] on button "Submit Leave Request" at bounding box center [962, 523] width 180 height 25
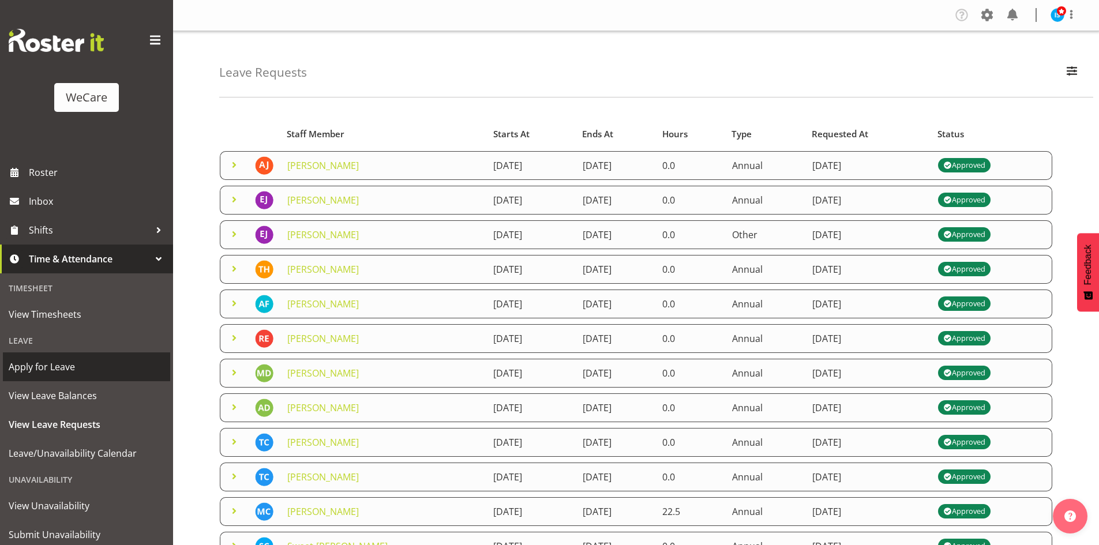
drag, startPoint x: 72, startPoint y: 363, endPoint x: 80, endPoint y: 360, distance: 8.0
click at [73, 363] on span "Apply for Leave" at bounding box center [87, 366] width 156 height 17
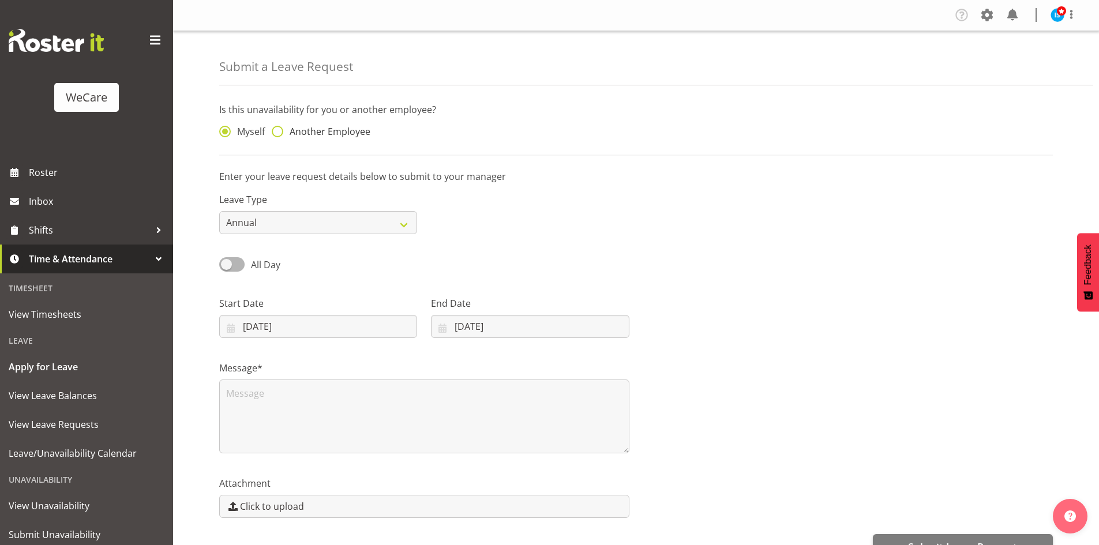
click at [317, 127] on span "Another Employee" at bounding box center [326, 132] width 87 height 12
click at [279, 128] on input "Another Employee" at bounding box center [275, 131] width 7 height 7
radio input "true"
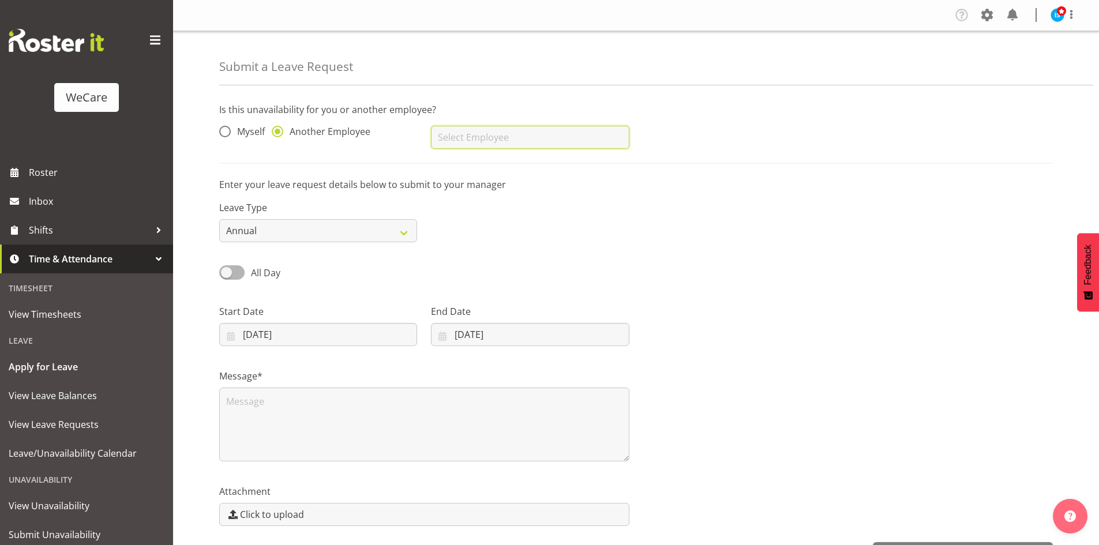
click at [519, 138] on input "text" at bounding box center [530, 137] width 198 height 23
type input "[PERSON_NAME]"
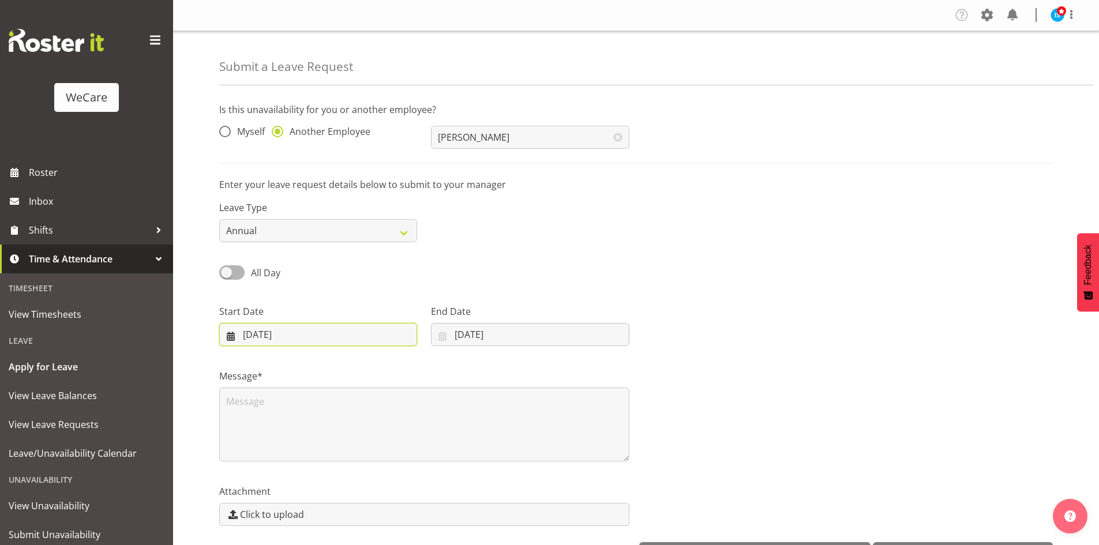
click at [307, 329] on input "[DATE]" at bounding box center [318, 334] width 198 height 23
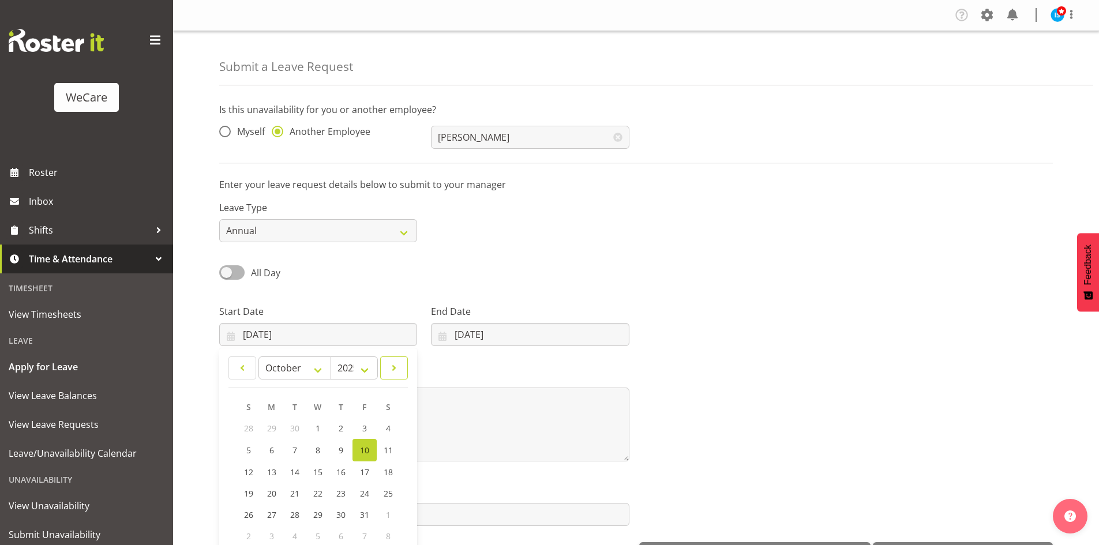
click at [392, 362] on span at bounding box center [394, 368] width 13 height 14
select select "11"
click at [322, 476] on span "17" at bounding box center [318, 470] width 9 height 11
type input "[DATE]"
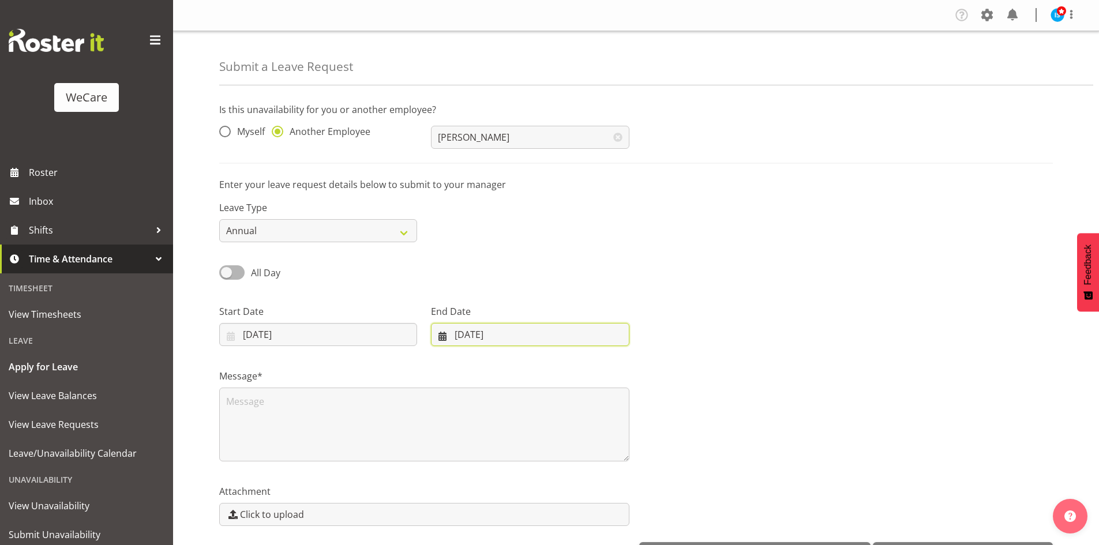
click at [499, 346] on input "[DATE]" at bounding box center [530, 334] width 198 height 23
click at [608, 366] on div "January February March April May June July August September October November [D…" at bounding box center [523, 367] width 171 height 23
click at [607, 366] on div "January February March April May June July August September October November [D…" at bounding box center [523, 367] width 171 height 23
click at [593, 363] on span at bounding box center [592, 368] width 14 height 14
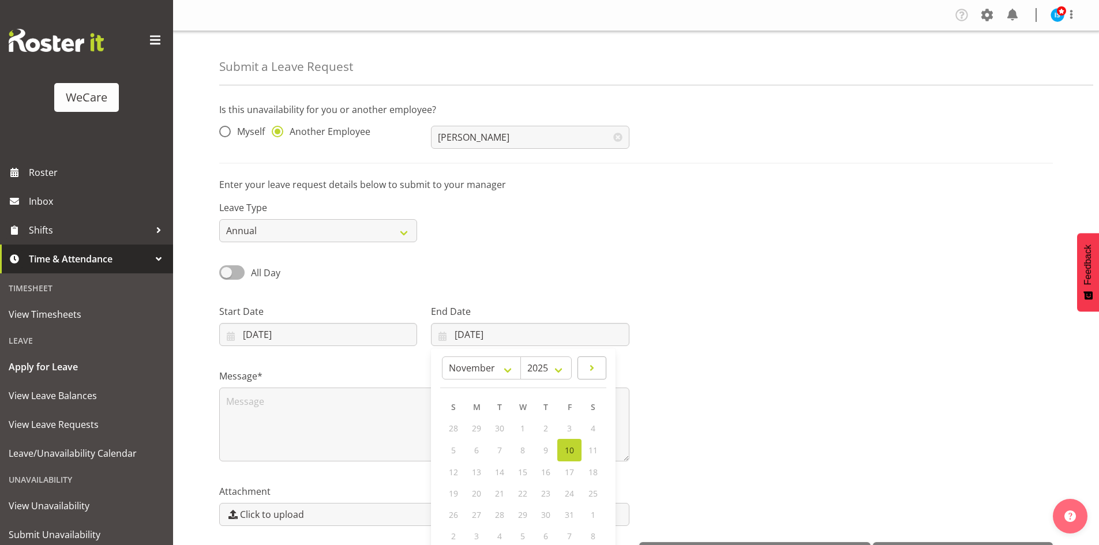
select select "11"
click at [519, 465] on span "17" at bounding box center [522, 470] width 9 height 11
type input "[DATE]"
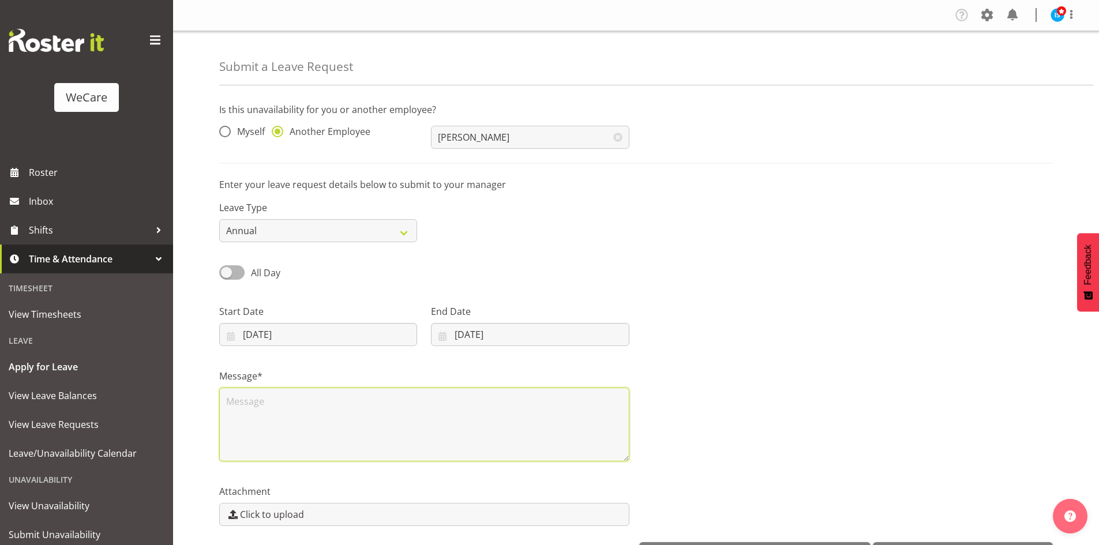
click at [415, 442] on textarea at bounding box center [424, 425] width 410 height 74
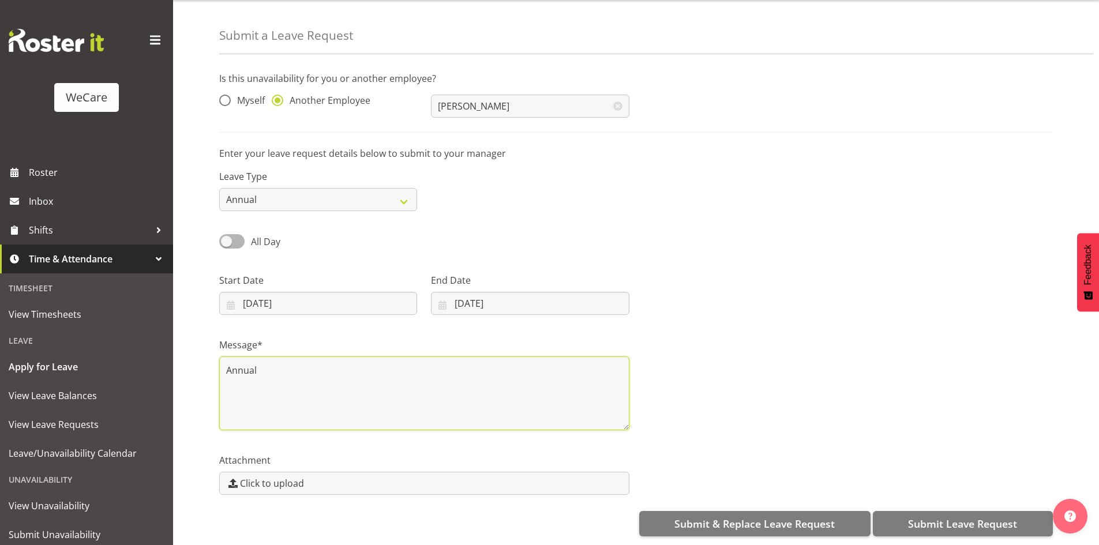
scroll to position [40, 0]
type textarea "Annual"
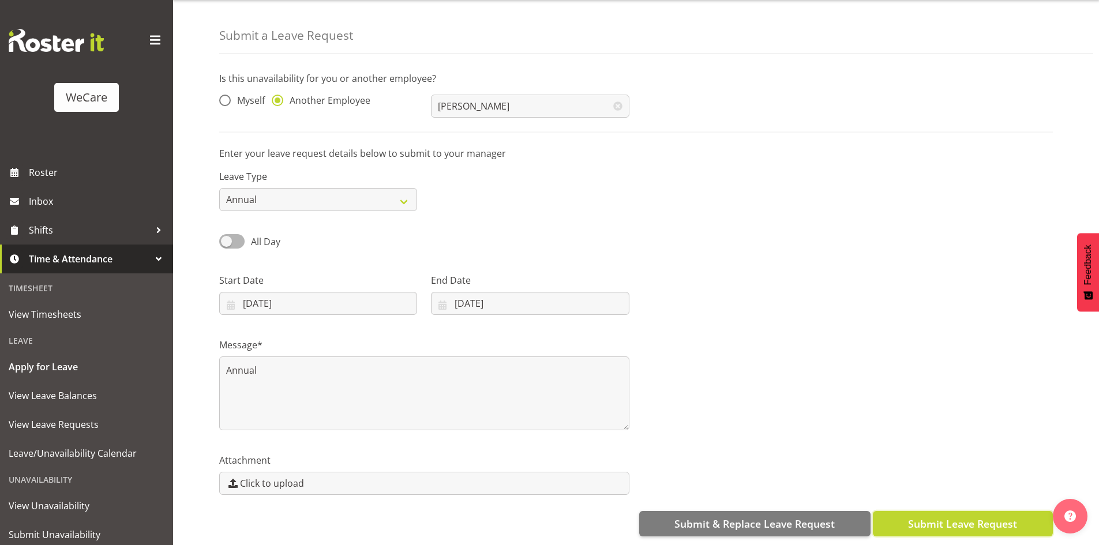
click at [991, 516] on span "Submit Leave Request" at bounding box center [962, 523] width 109 height 15
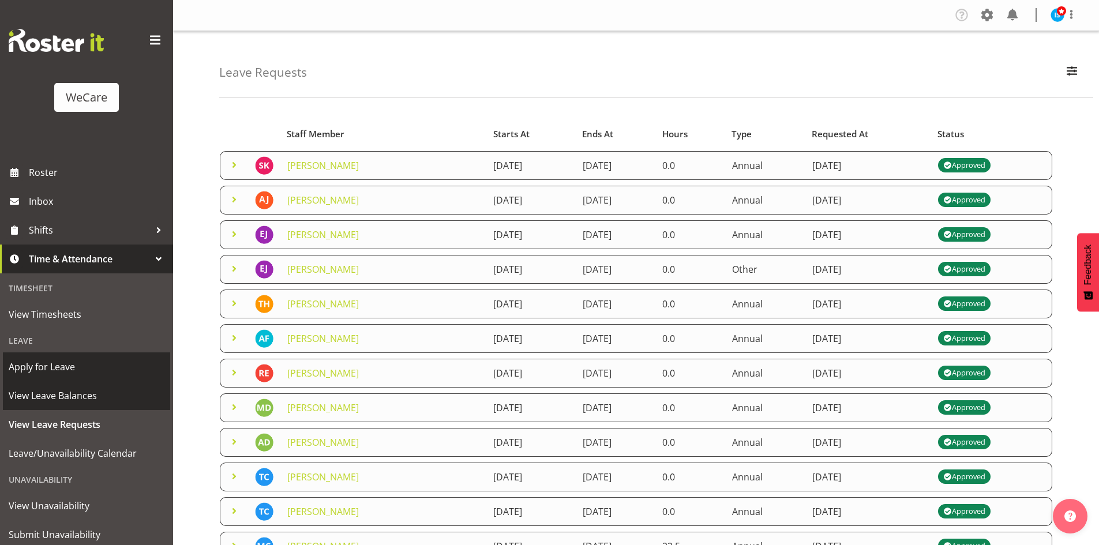
click at [79, 372] on span "Apply for Leave" at bounding box center [87, 366] width 156 height 17
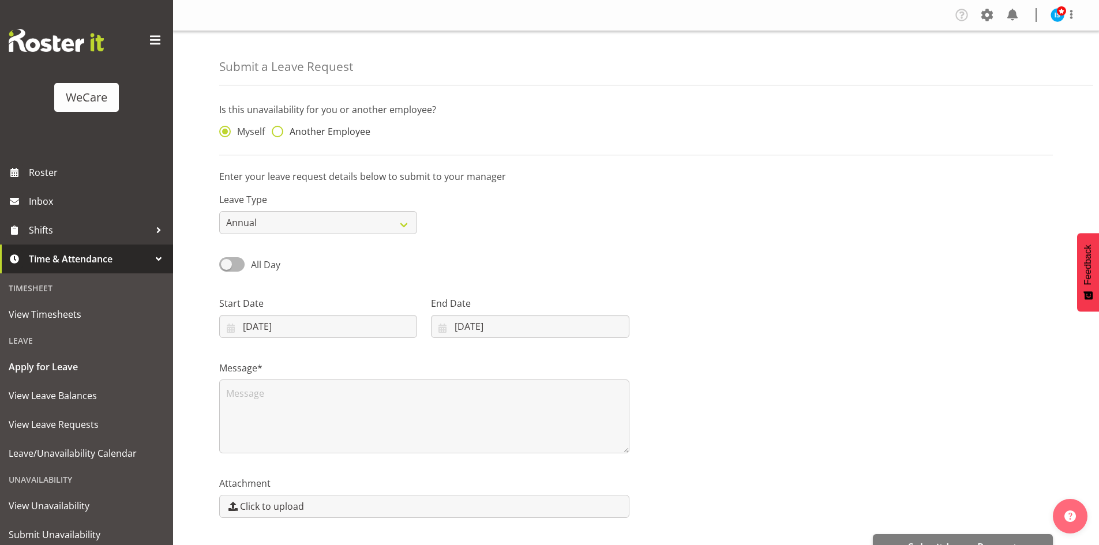
click at [315, 136] on span "Another Employee" at bounding box center [326, 132] width 87 height 12
click at [279, 136] on input "Another Employee" at bounding box center [275, 131] width 7 height 7
radio input "true"
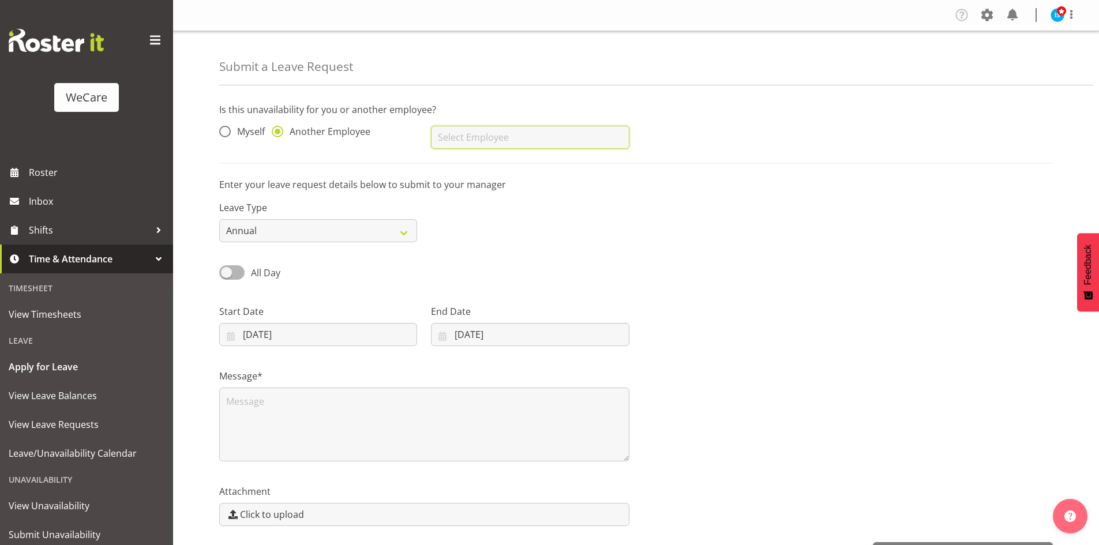
click at [476, 137] on input "text" at bounding box center [530, 137] width 198 height 23
type input "f"
type input "Deepti Mahajan"
click at [284, 321] on div "Start Date 10/10/2025 January February March April May June July August Septemb…" at bounding box center [318, 325] width 198 height 42
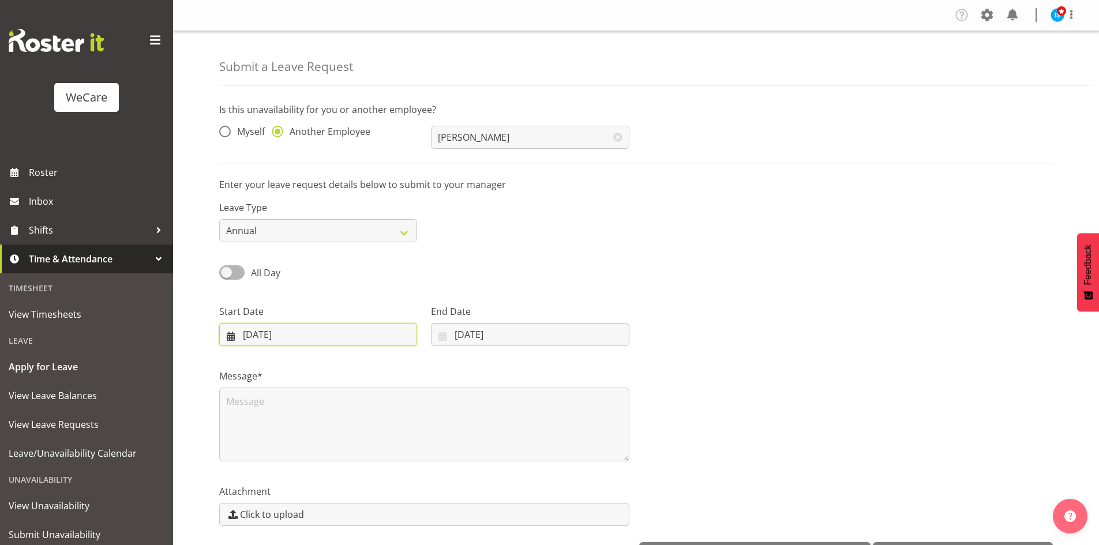
click at [257, 325] on input "[DATE]" at bounding box center [318, 334] width 198 height 23
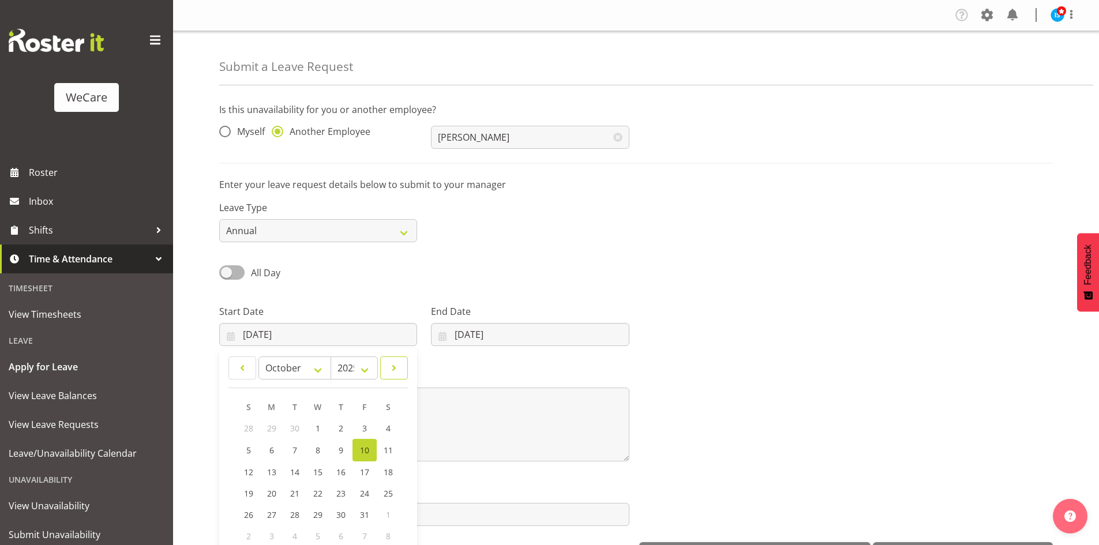
click at [386, 360] on link at bounding box center [394, 367] width 28 height 23
click at [386, 361] on link at bounding box center [394, 367] width 28 height 23
select select "11"
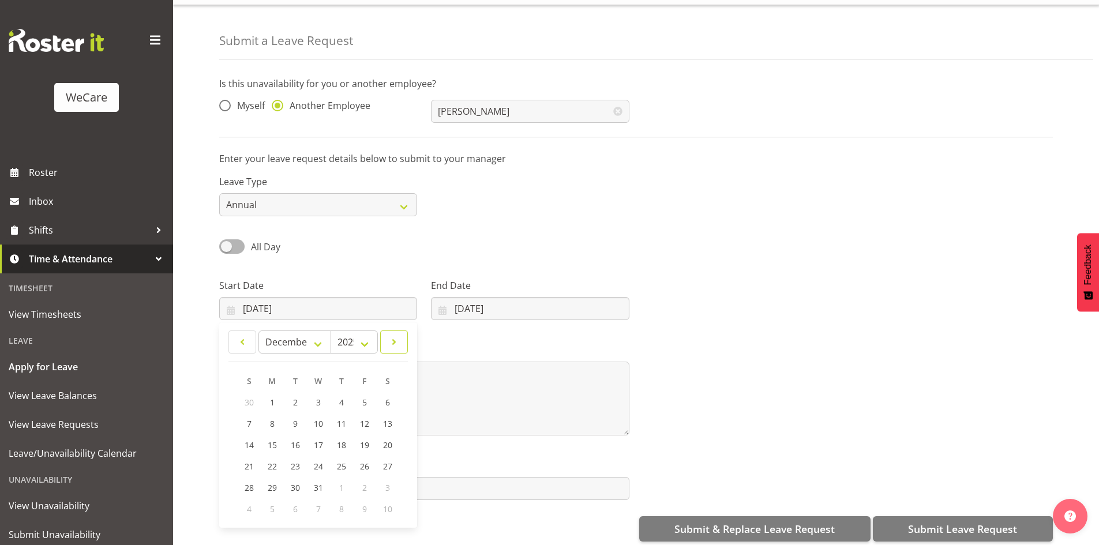
scroll to position [40, 0]
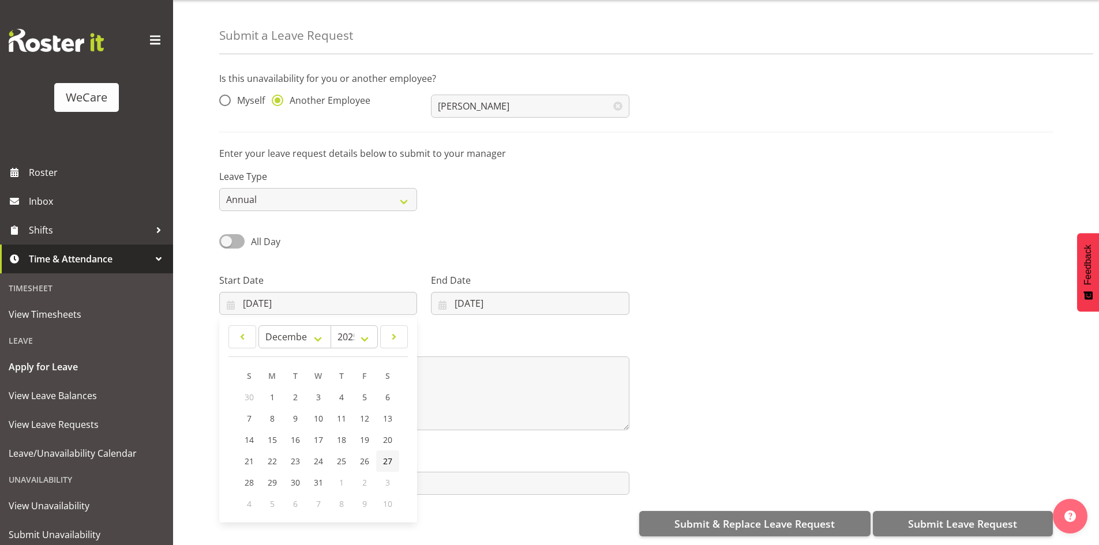
click at [379, 453] on link "27" at bounding box center [387, 460] width 23 height 21
type input "27/12/2025"
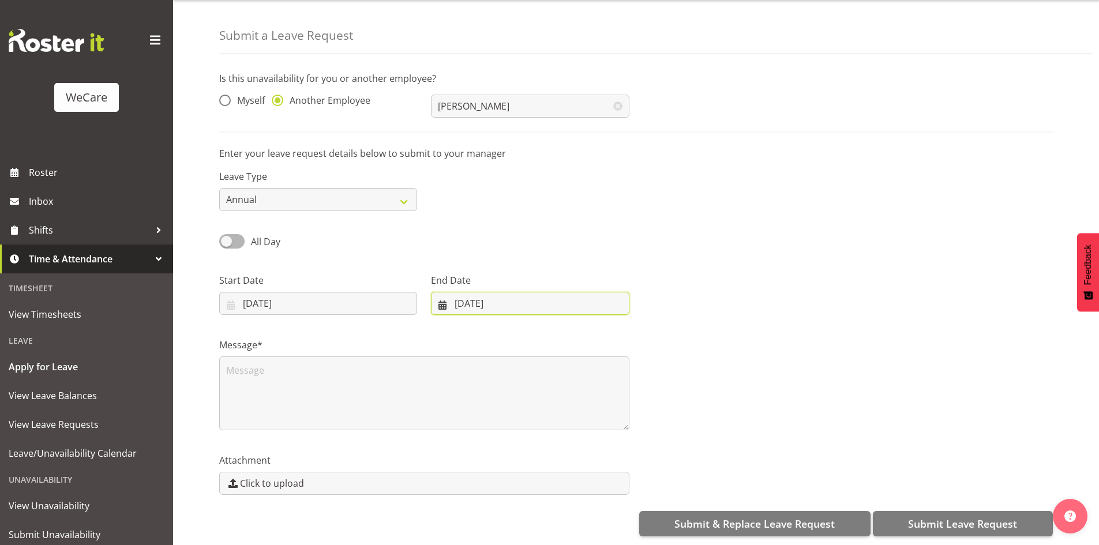
click at [496, 292] on input "[DATE]" at bounding box center [530, 303] width 198 height 23
click at [592, 330] on span at bounding box center [592, 337] width 14 height 14
select select "11"
click at [469, 472] on link "29" at bounding box center [476, 482] width 23 height 21
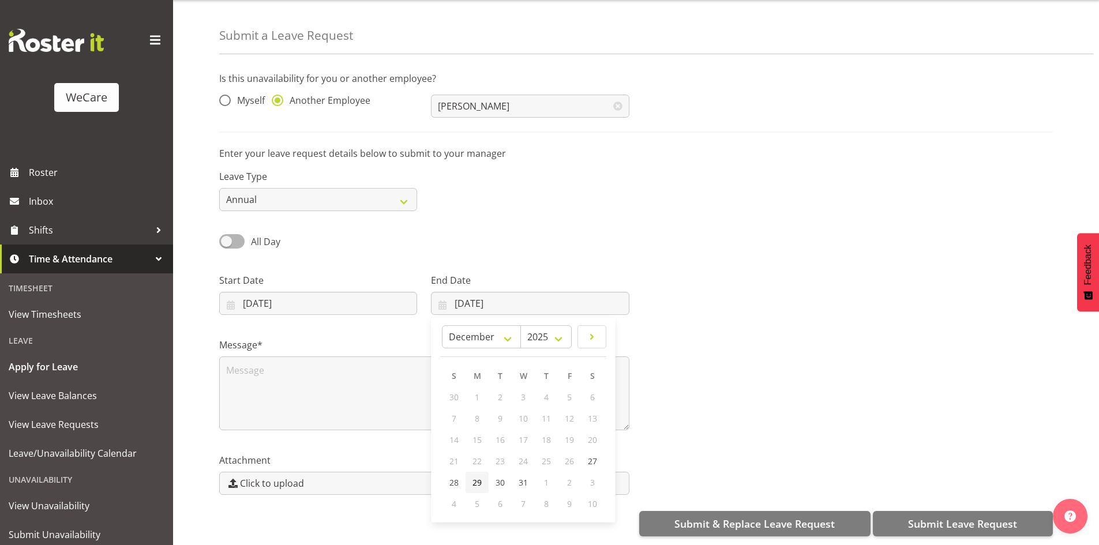
type input "29/12/2025"
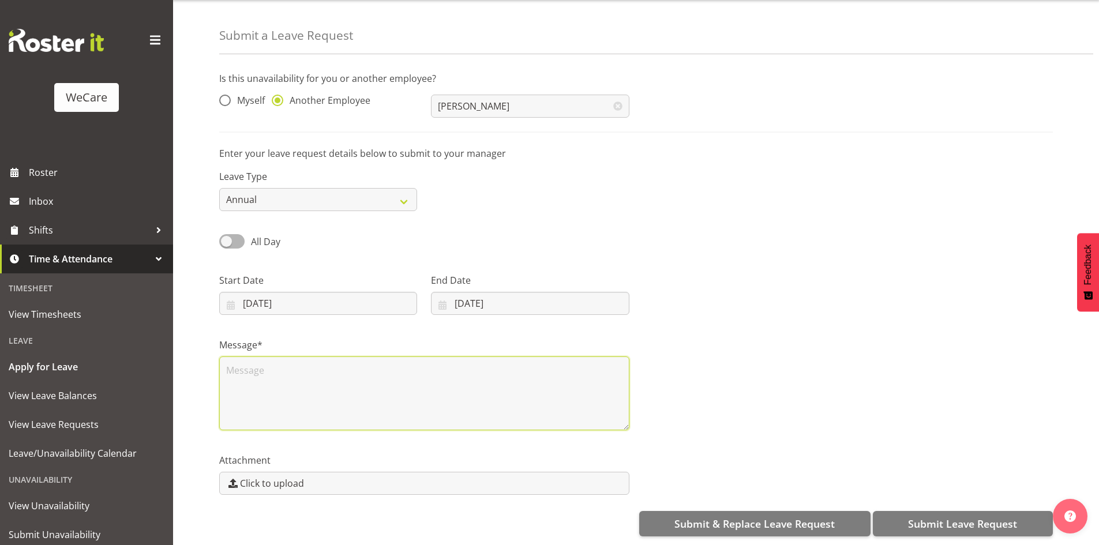
click at [356, 375] on textarea at bounding box center [424, 393] width 410 height 74
type textarea "Annual"
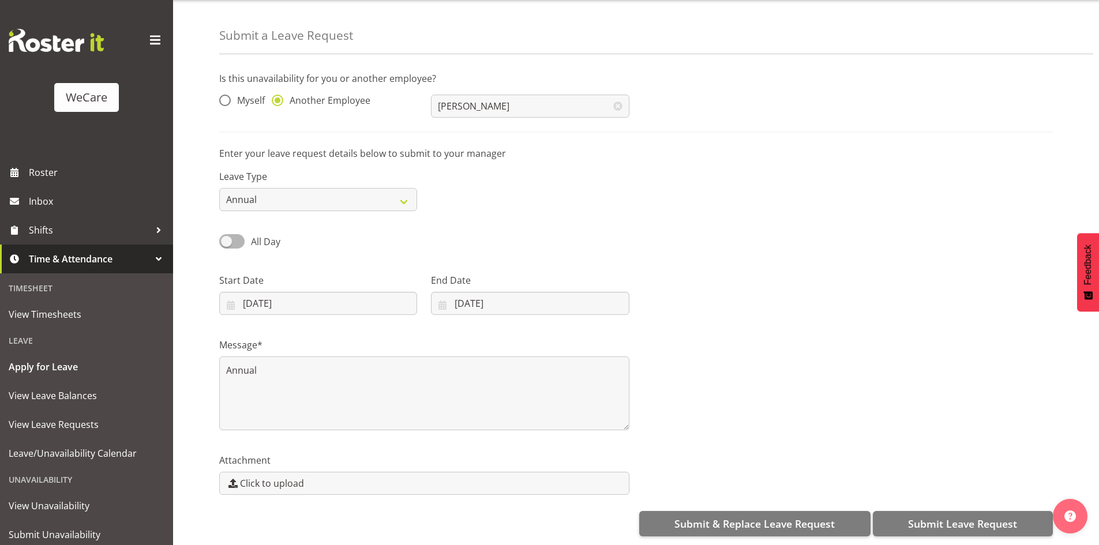
click at [969, 499] on div "Is this unavailability for you or another employee? Myself Another Employee Dee…" at bounding box center [658, 304] width 879 height 482
click at [971, 511] on button "Submit Leave Request" at bounding box center [962, 523] width 180 height 25
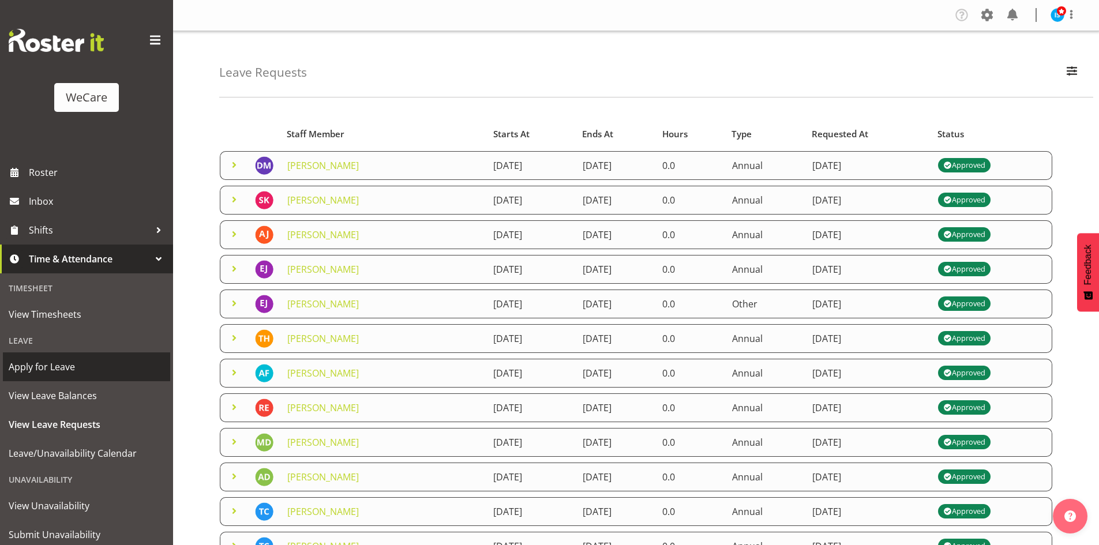
click at [18, 360] on span "Apply for Leave" at bounding box center [87, 366] width 156 height 17
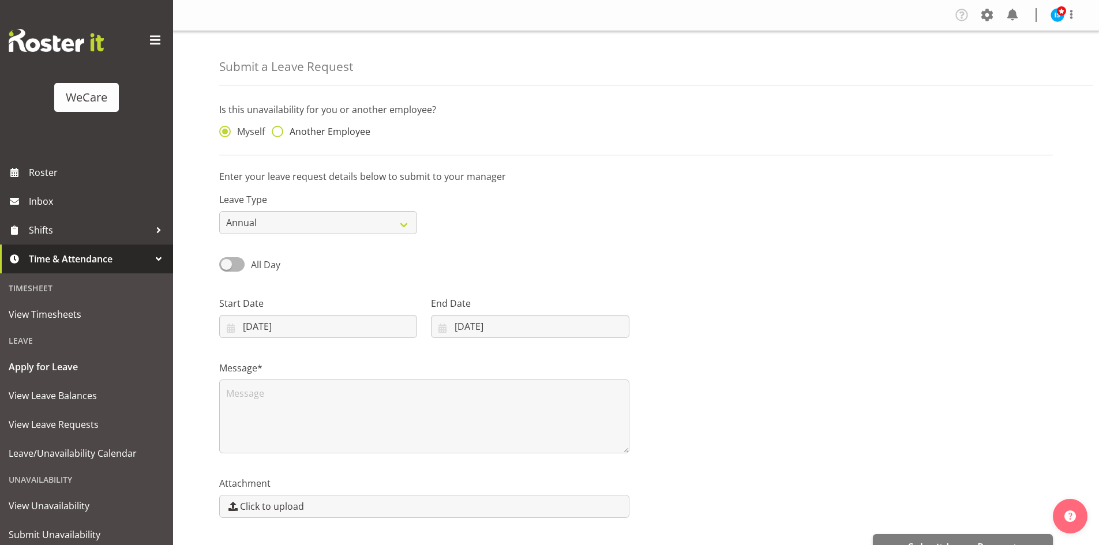
drag, startPoint x: 0, startPoint y: 0, endPoint x: 302, endPoint y: 136, distance: 331.4
click at [303, 137] on span "Another Employee" at bounding box center [326, 132] width 87 height 12
click at [279, 136] on input "Another Employee" at bounding box center [275, 131] width 7 height 7
radio input "true"
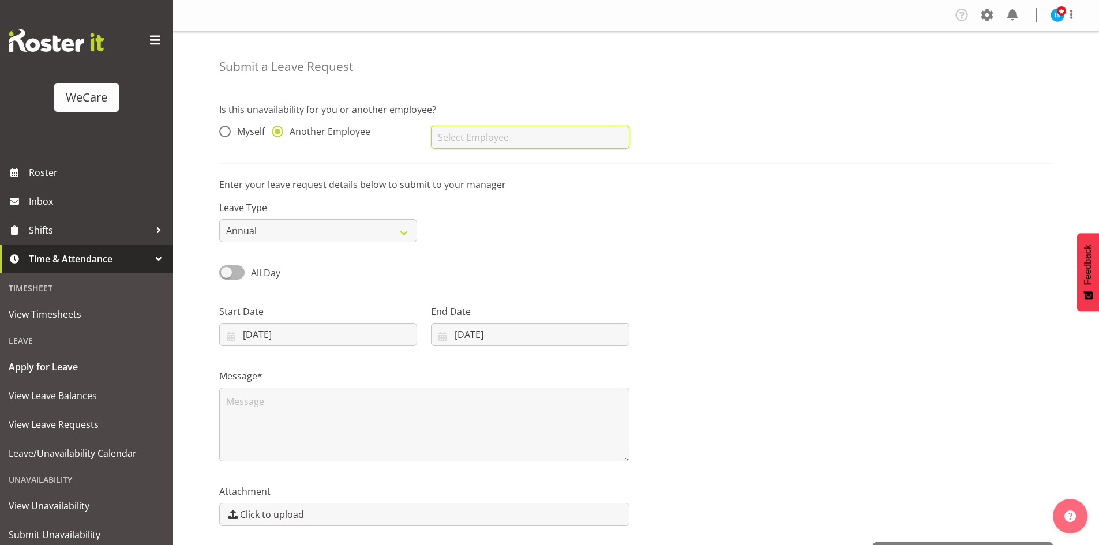
click at [498, 128] on input "text" at bounding box center [530, 137] width 198 height 23
type input "[PERSON_NAME]"
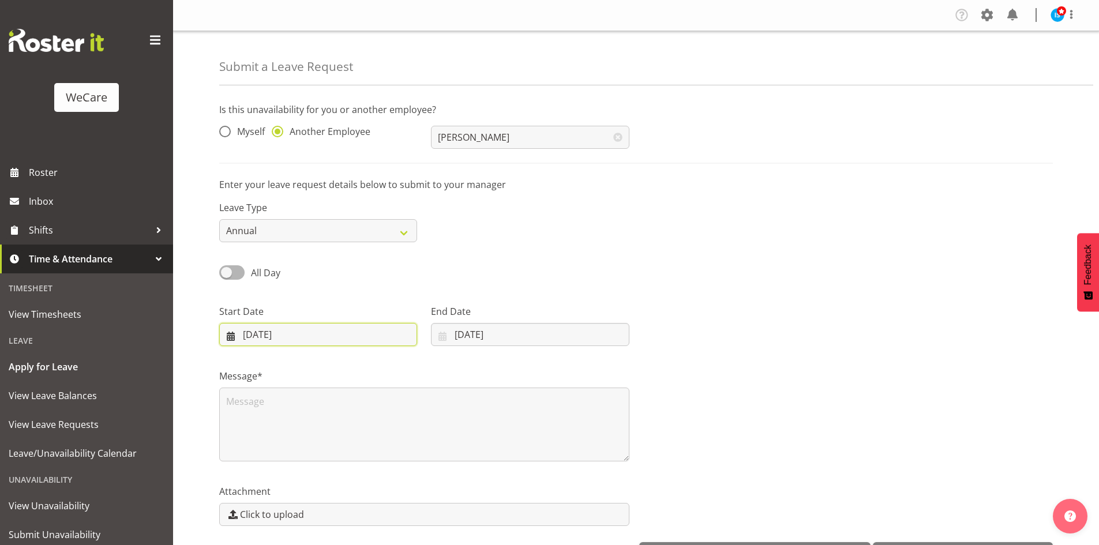
click at [272, 333] on input "[DATE]" at bounding box center [318, 334] width 198 height 23
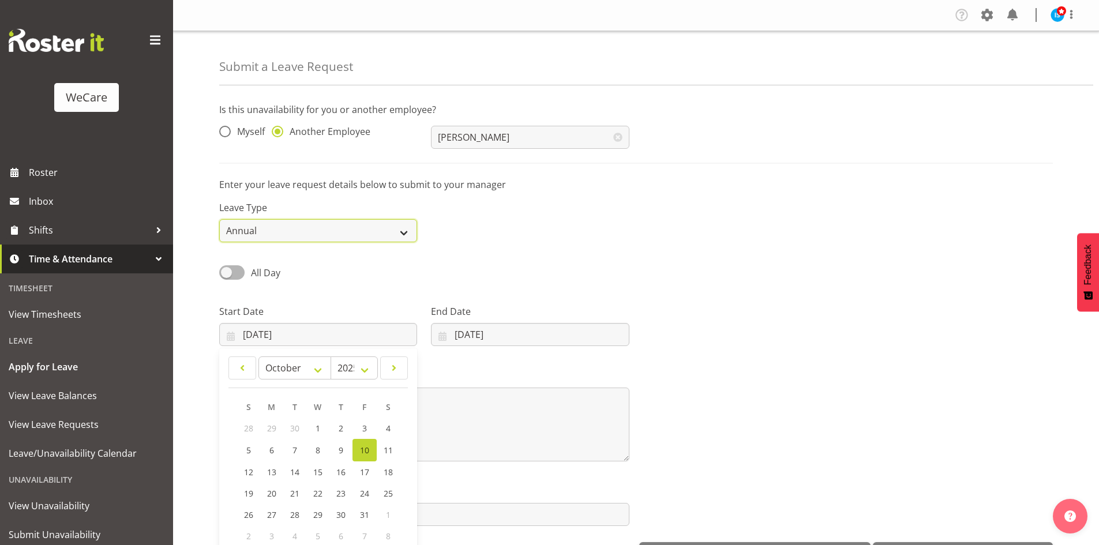
click at [287, 233] on select "Annual Sick Leave Without Pay Bereavement Domestic Violence Parental Jury Servi…" at bounding box center [318, 230] width 198 height 23
select select "Other"
click at [219, 219] on select "Annual Sick Leave Without Pay Bereavement Domestic Violence Parental Jury Servi…" at bounding box center [318, 230] width 198 height 23
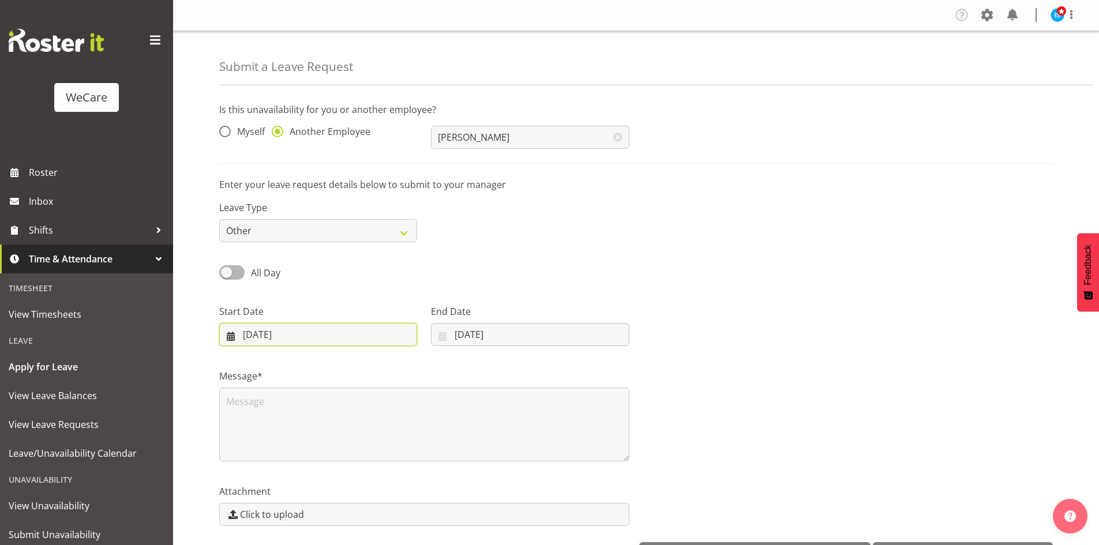
click at [271, 342] on input "10/10/2025" at bounding box center [318, 334] width 198 height 23
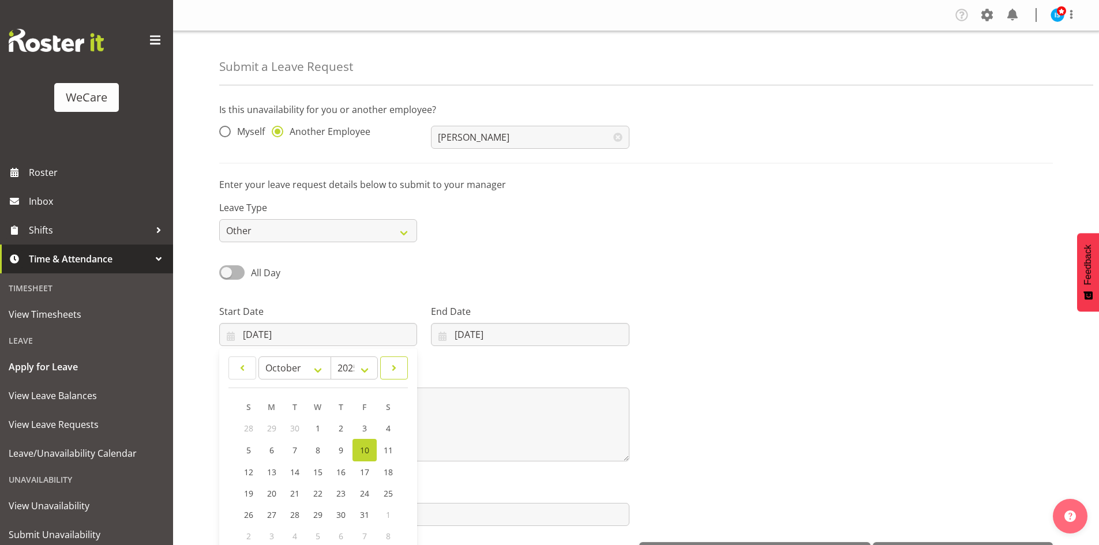
click at [400, 360] on link at bounding box center [394, 367] width 28 height 23
select select "11"
click at [265, 426] on link "1" at bounding box center [272, 427] width 23 height 21
type input "01/12/2025"
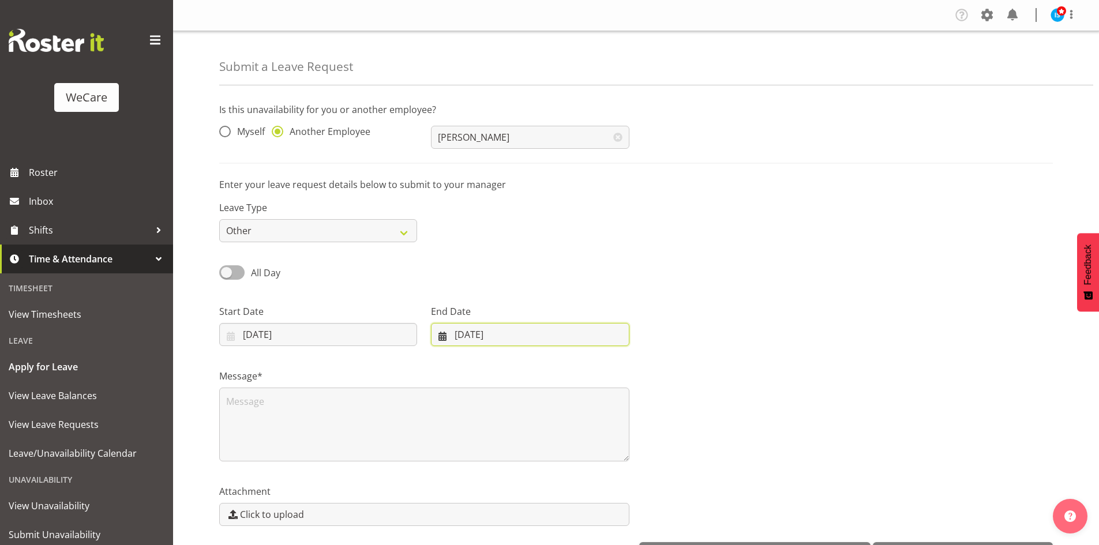
click at [473, 332] on input "10/10/2025" at bounding box center [530, 334] width 198 height 23
click at [596, 369] on span at bounding box center [592, 368] width 14 height 14
click at [595, 369] on span at bounding box center [592, 368] width 14 height 14
select select "11"
click at [495, 432] on link "2" at bounding box center [499, 427] width 23 height 21
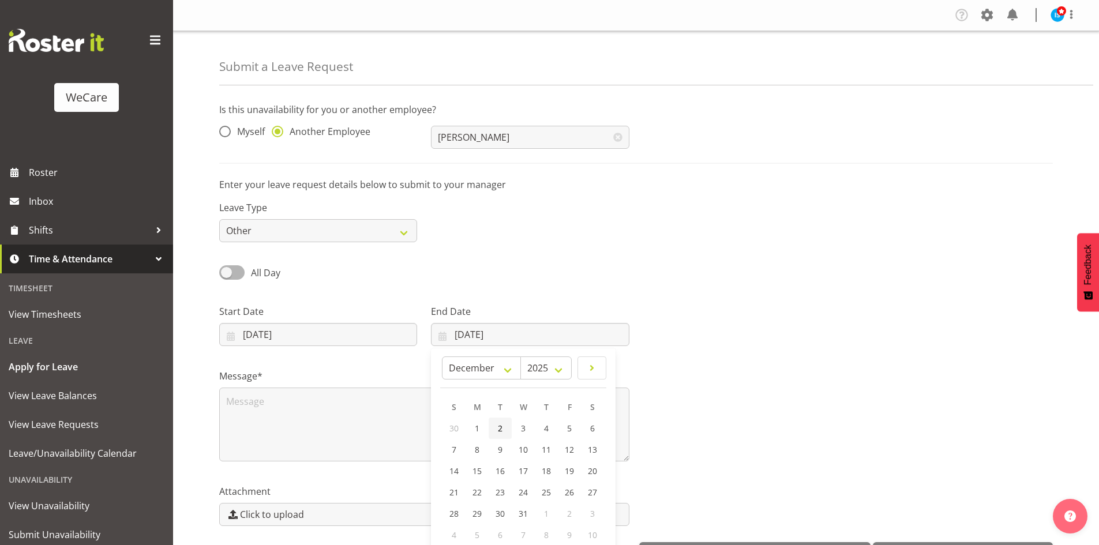
type input "02/12/2025"
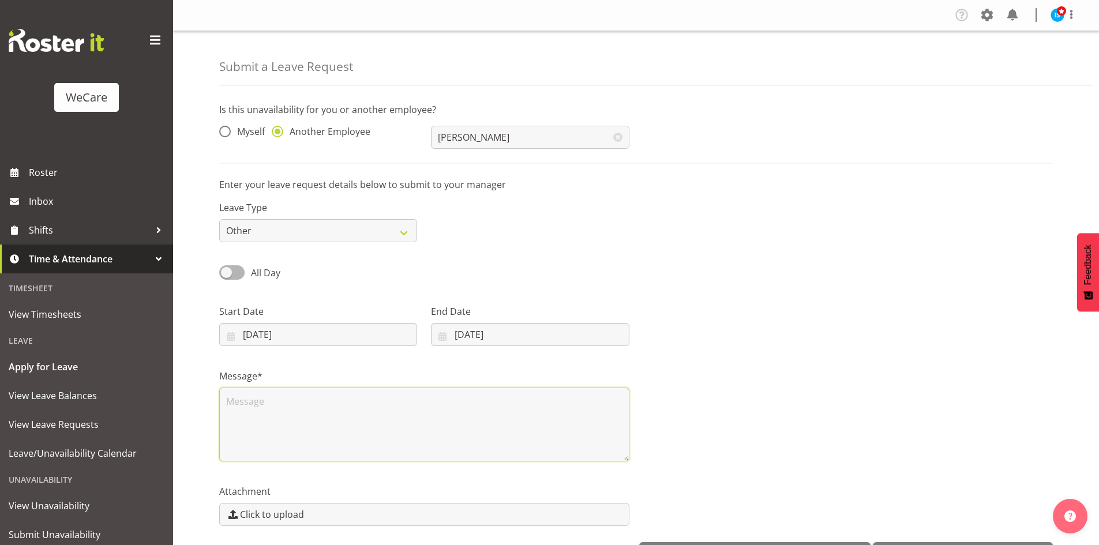
click at [401, 419] on textarea at bounding box center [424, 425] width 410 height 74
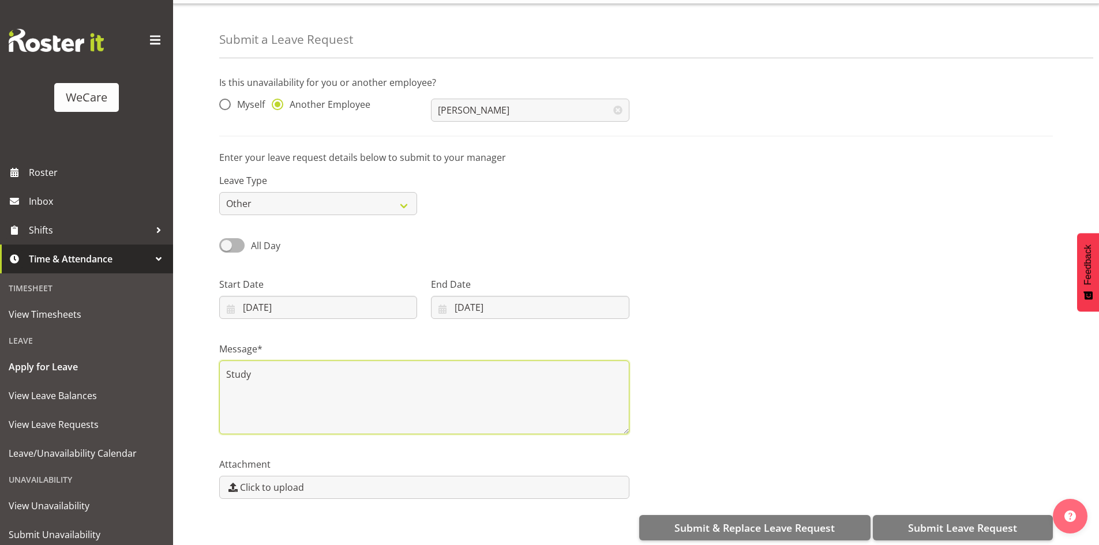
scroll to position [40, 0]
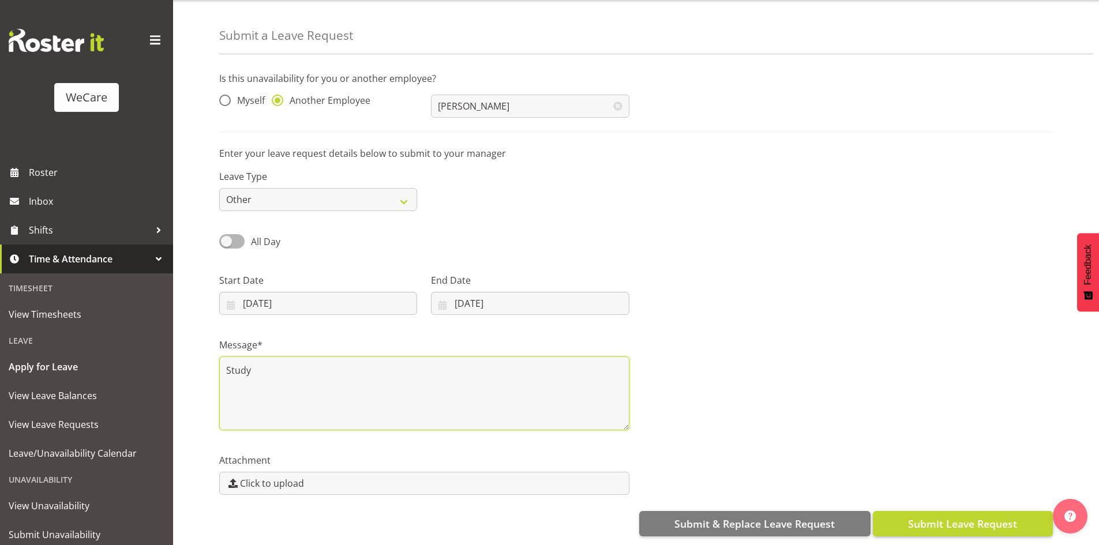
type textarea "Study"
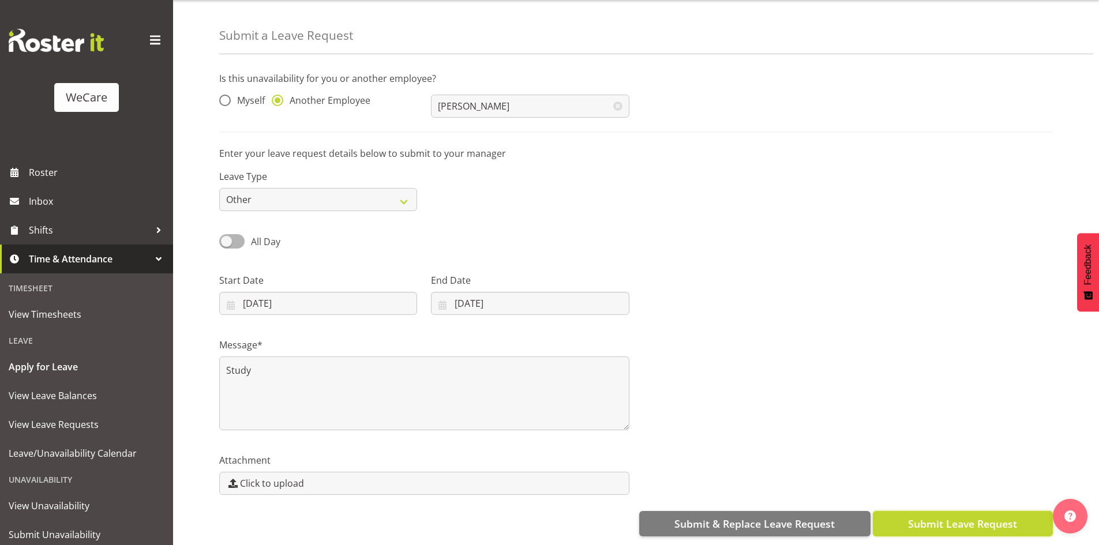
click at [960, 516] on span "Submit Leave Request" at bounding box center [962, 523] width 109 height 15
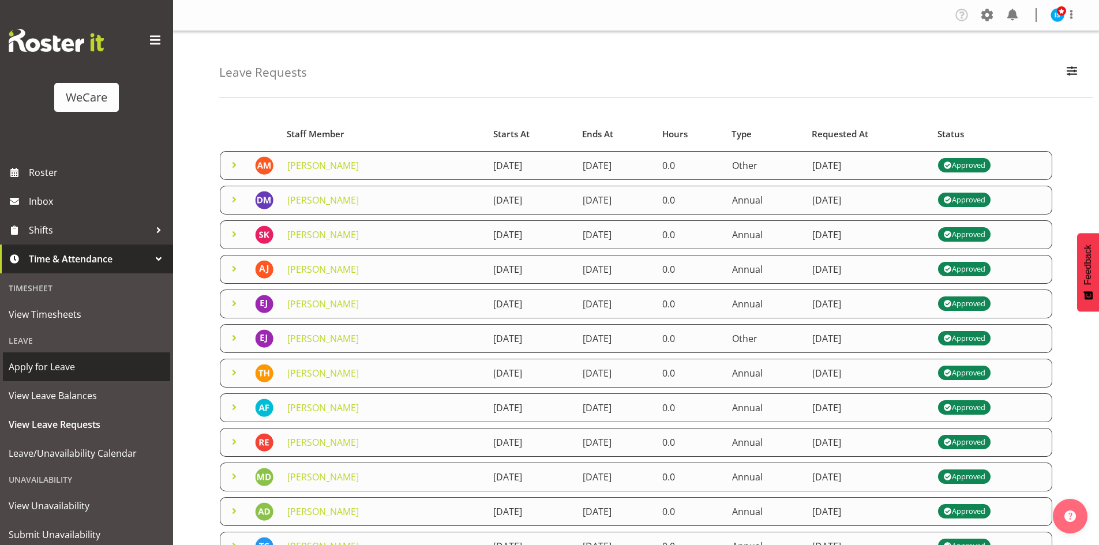
click at [42, 365] on span "Apply for Leave" at bounding box center [87, 366] width 156 height 17
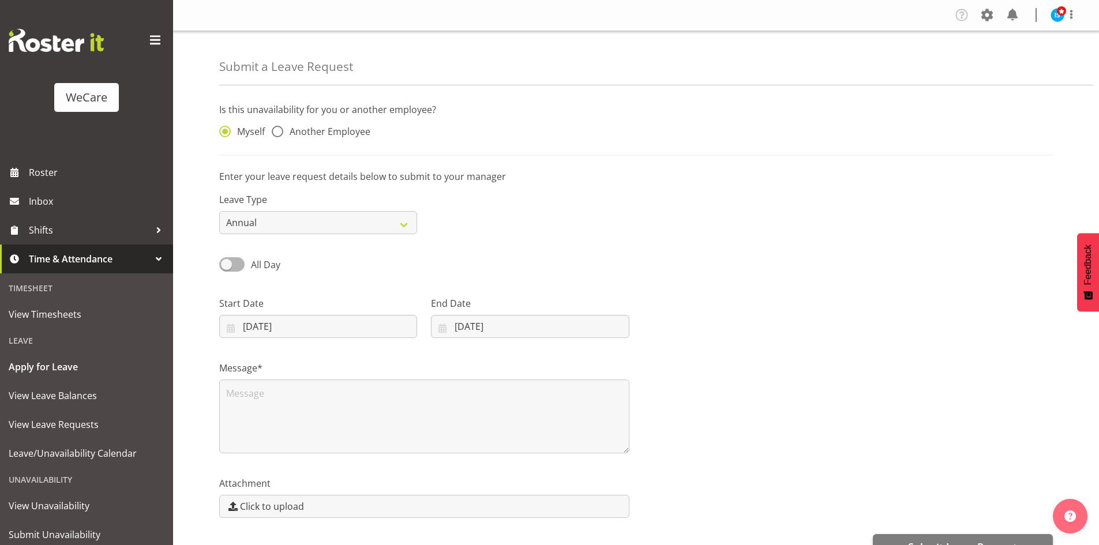
click at [353, 121] on div "Myself Another Employee" at bounding box center [318, 129] width 212 height 38
click at [352, 146] on div "Myself Another Employee" at bounding box center [318, 129] width 212 height 38
click at [351, 136] on span "Another Employee" at bounding box center [326, 132] width 87 height 12
click at [279, 136] on input "Another Employee" at bounding box center [275, 131] width 7 height 7
radio input "true"
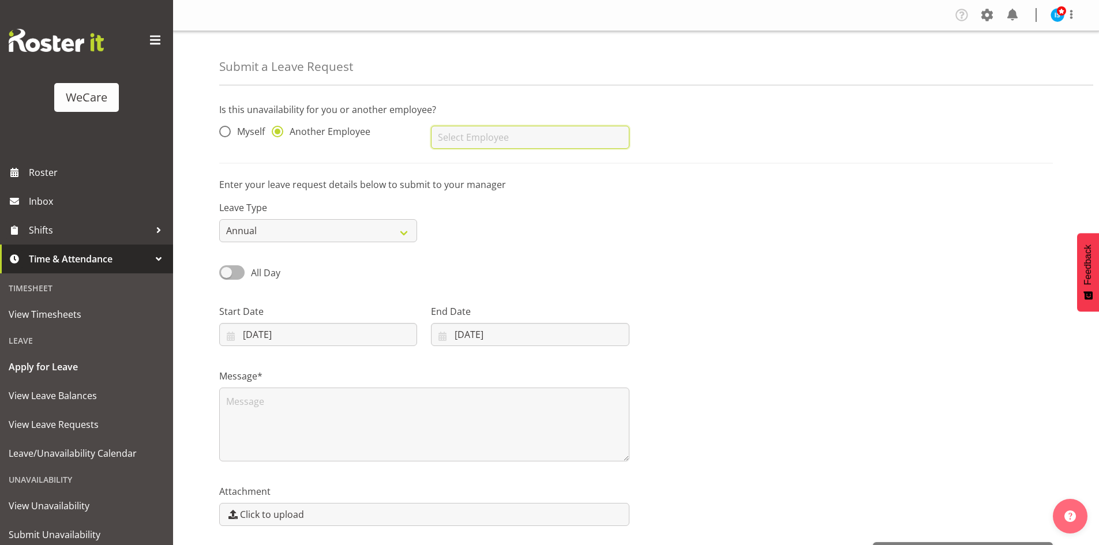
click at [516, 145] on input "text" at bounding box center [530, 137] width 198 height 23
type input "[PERSON_NAME]"
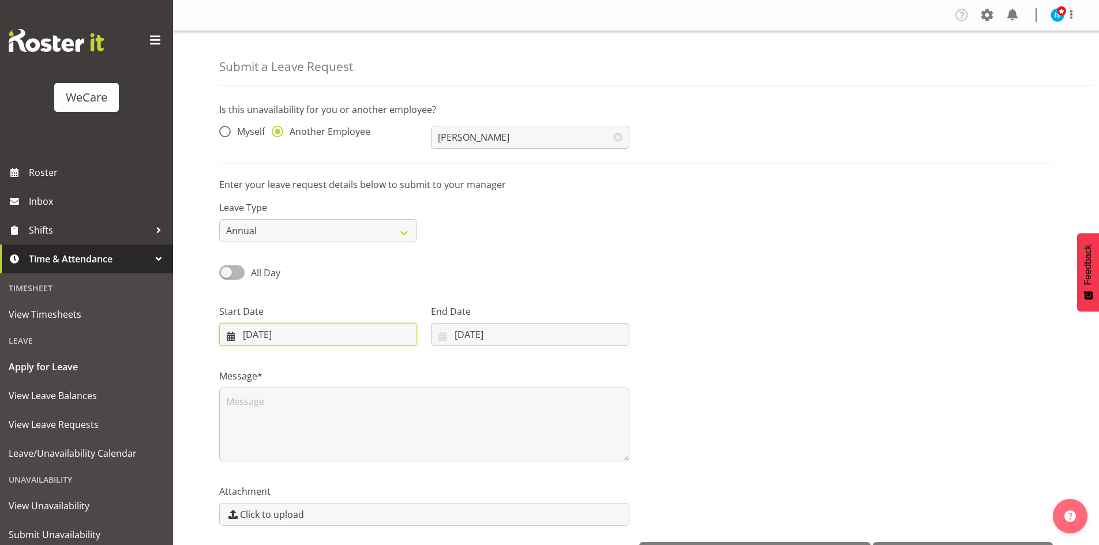
drag, startPoint x: 268, startPoint y: 324, endPoint x: 361, endPoint y: 367, distance: 102.2
click at [269, 324] on input "[DATE]" at bounding box center [318, 334] width 198 height 23
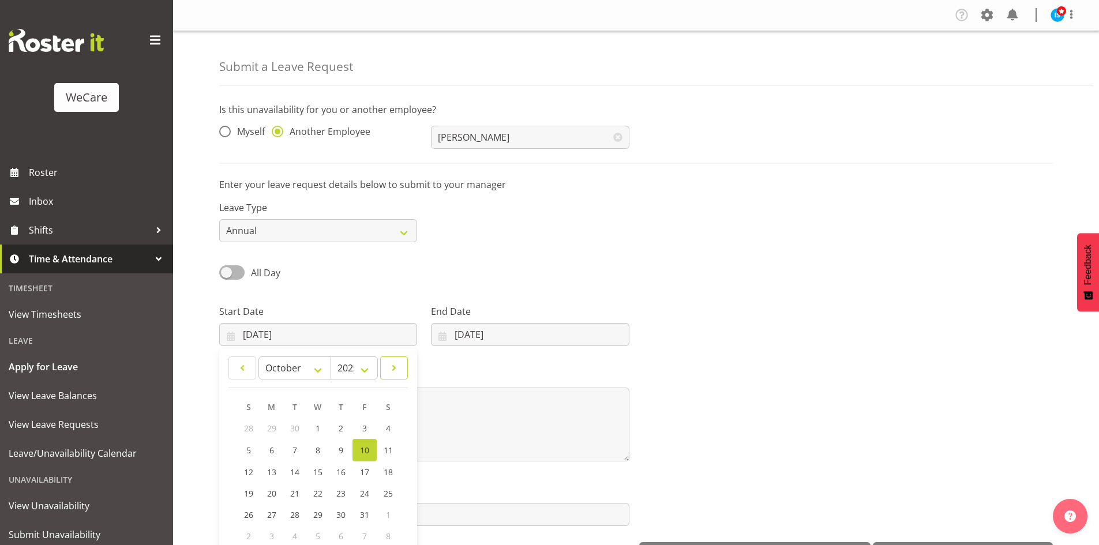
click at [393, 367] on span at bounding box center [394, 368] width 13 height 14
click at [392, 367] on span at bounding box center [394, 368] width 13 height 14
select select "11"
click at [291, 518] on span "30" at bounding box center [295, 513] width 9 height 11
type input "[DATE]"
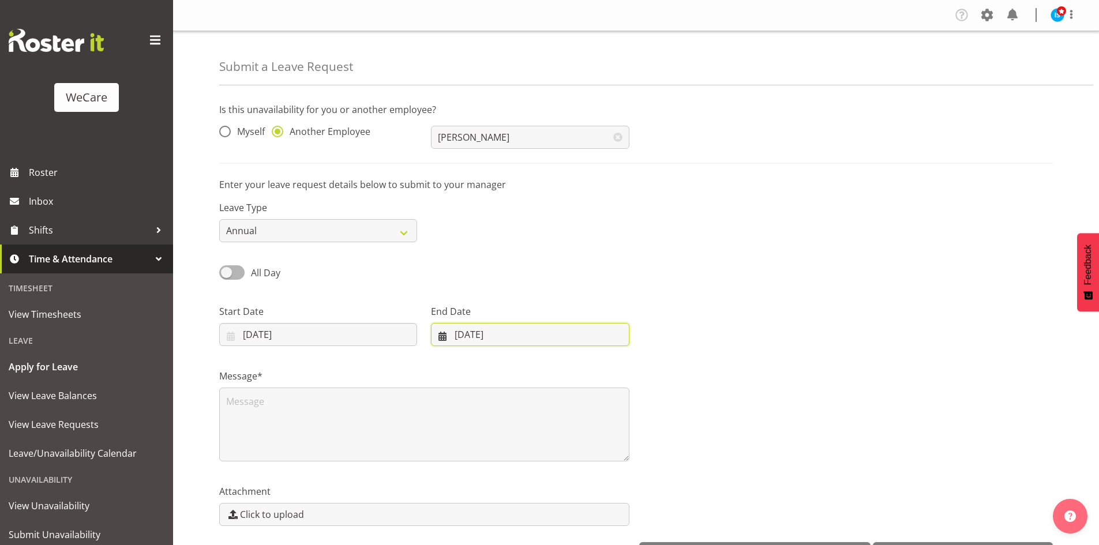
click at [496, 332] on input "[DATE]" at bounding box center [530, 334] width 198 height 23
click at [597, 362] on span at bounding box center [592, 368] width 14 height 14
click at [596, 362] on span at bounding box center [592, 368] width 14 height 14
select select "0"
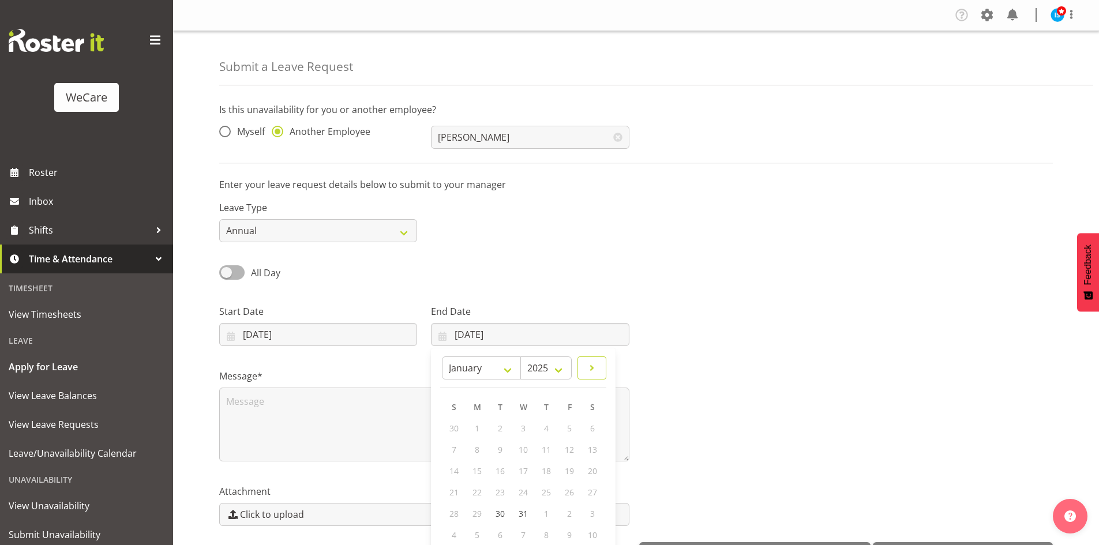
select select "2026"
click at [455, 447] on link "4" at bounding box center [460, 449] width 23 height 21
type input "04/01/2026"
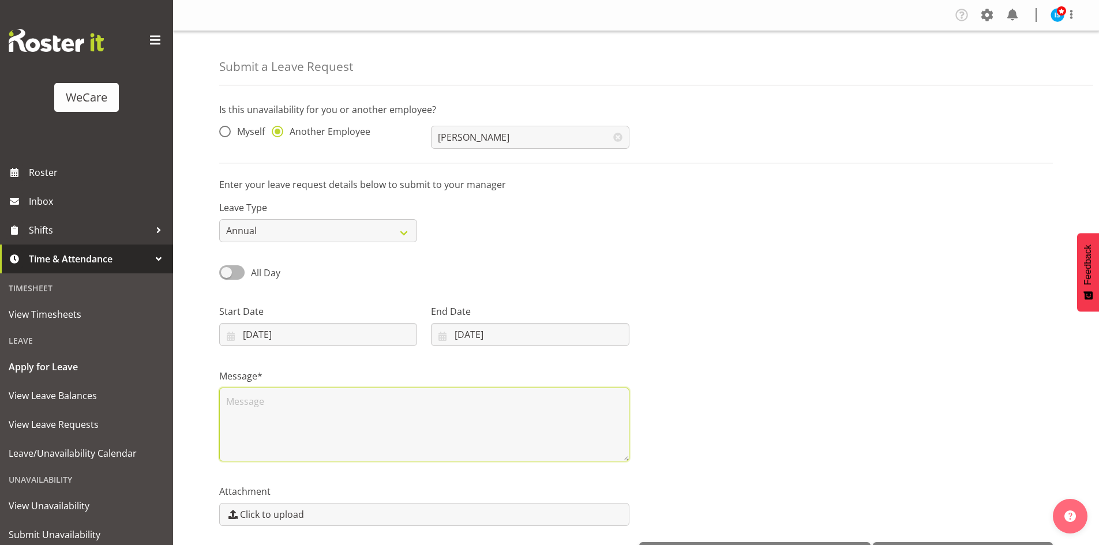
click at [344, 424] on textarea at bounding box center [424, 425] width 410 height 74
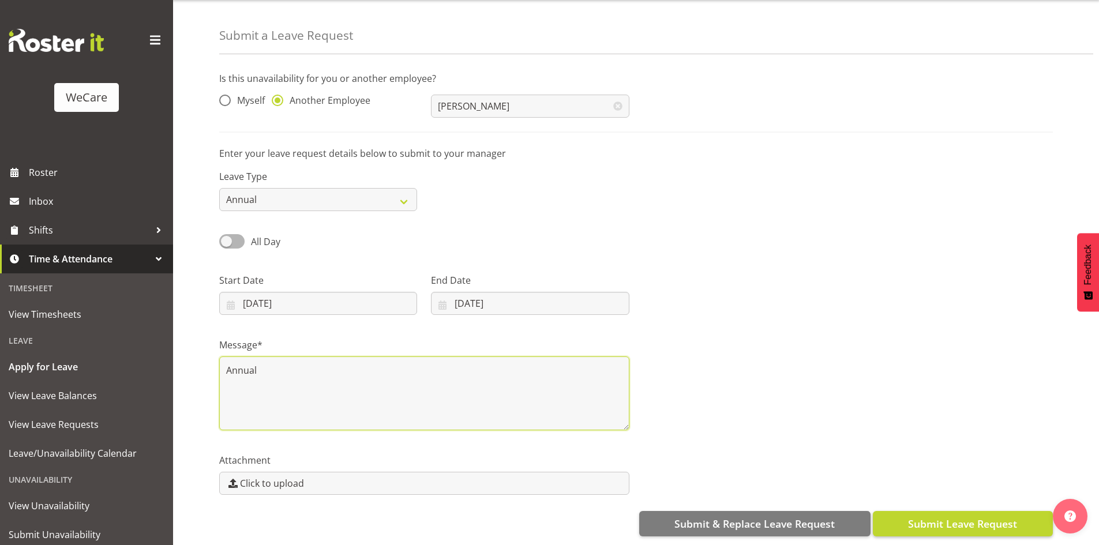
type textarea "Annual"
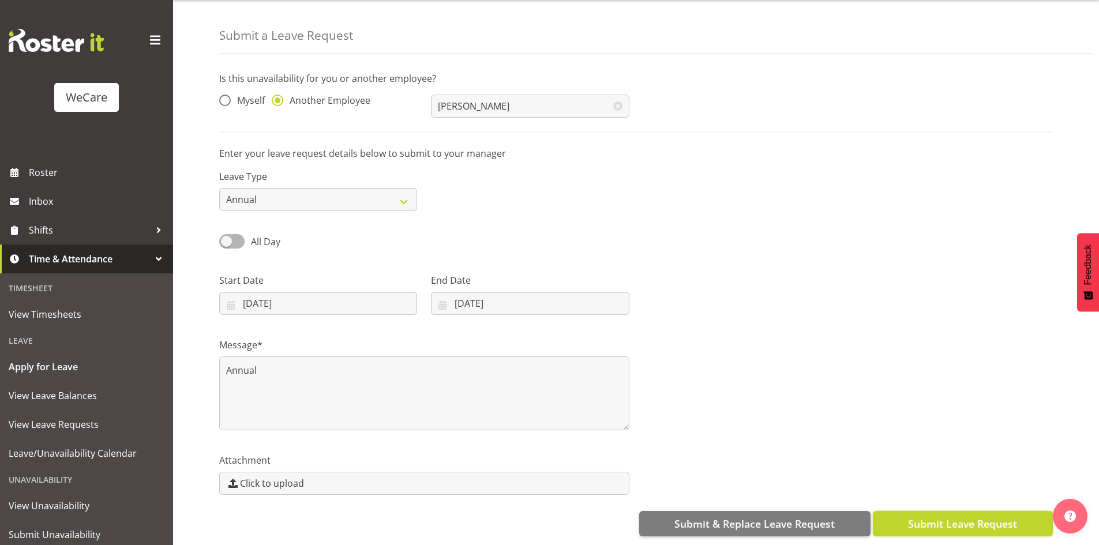
drag, startPoint x: 927, startPoint y: 513, endPoint x: 911, endPoint y: 513, distance: 16.2
click at [927, 516] on span "Submit Leave Request" at bounding box center [962, 523] width 109 height 15
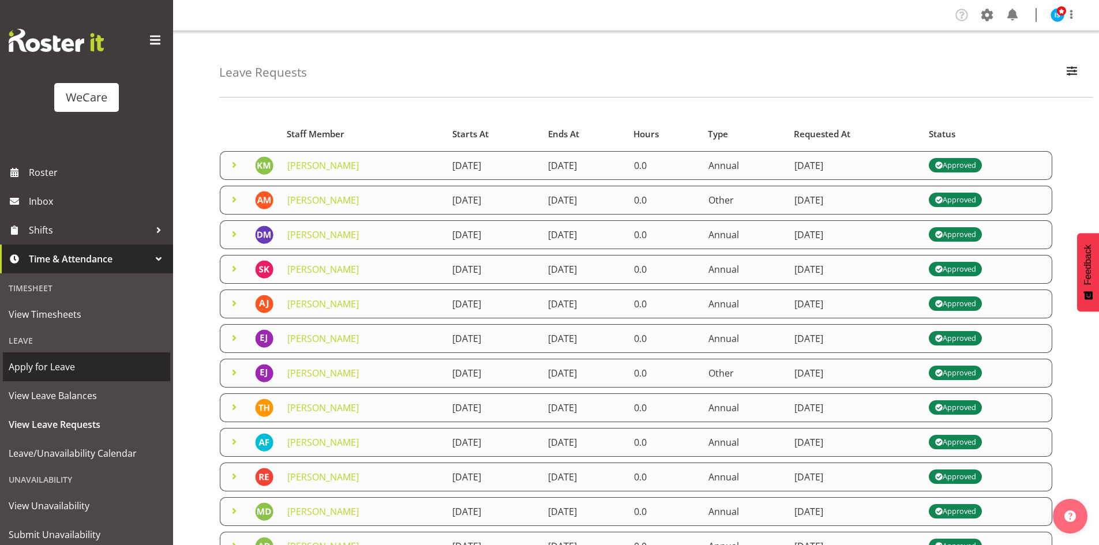
click at [85, 372] on span "Apply for Leave" at bounding box center [87, 366] width 156 height 17
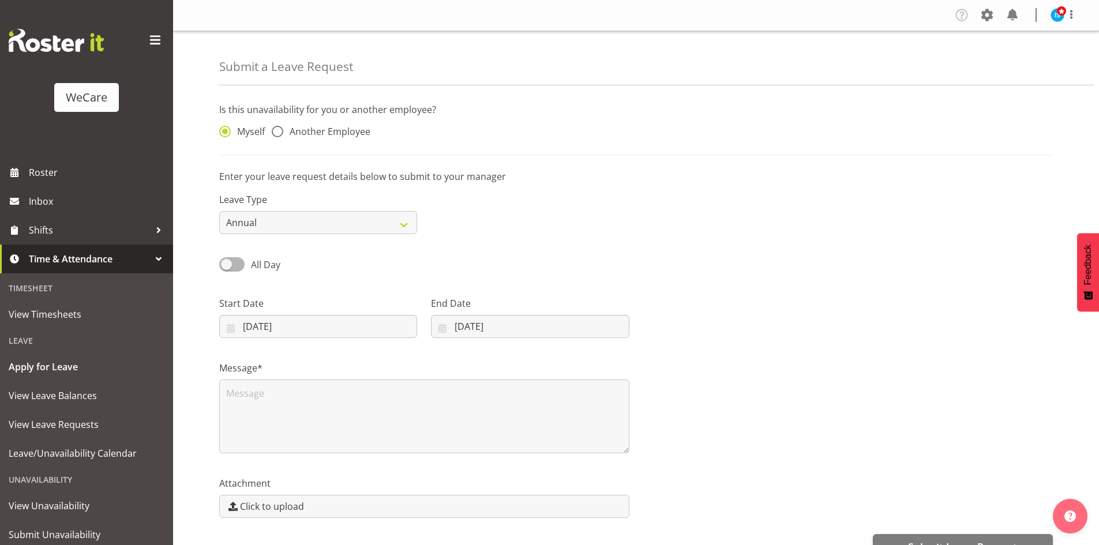
click at [340, 136] on span "Another Employee" at bounding box center [326, 132] width 87 height 12
click at [279, 136] on input "Another Employee" at bounding box center [275, 131] width 7 height 7
radio input "true"
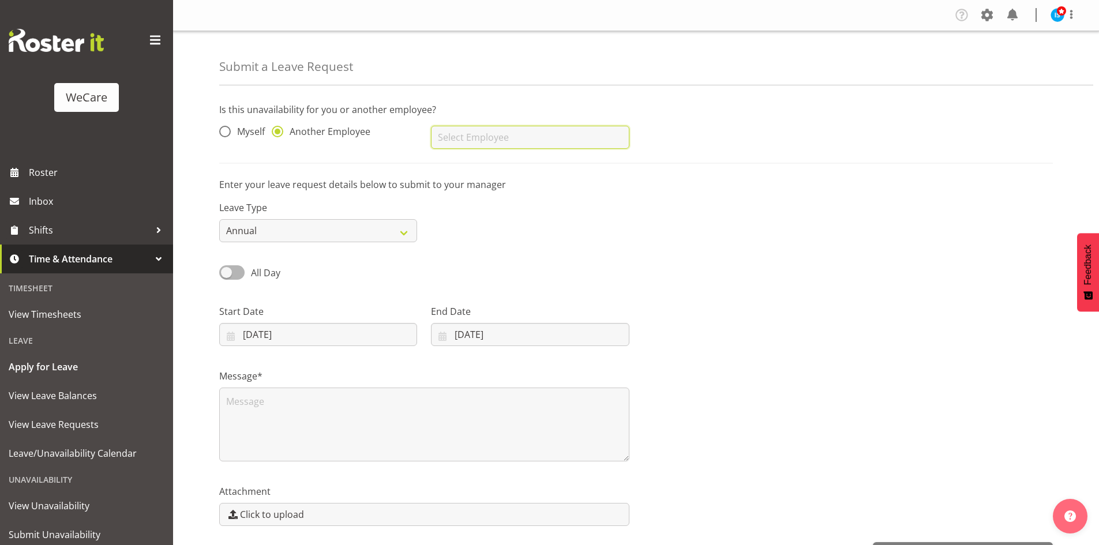
click at [503, 144] on input "text" at bounding box center [530, 137] width 198 height 23
type input "[PERSON_NAME]"
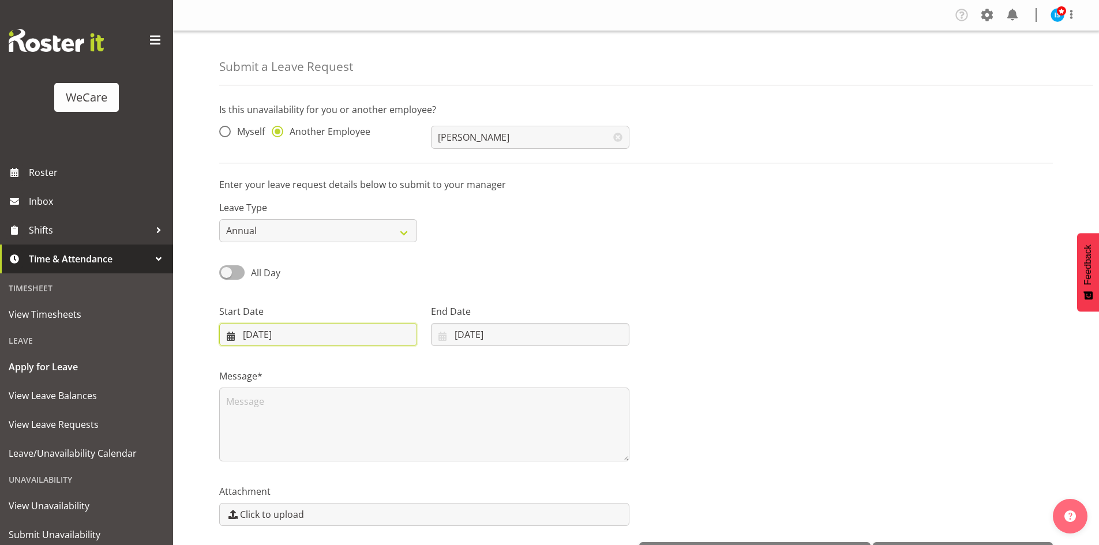
click at [284, 332] on input "[DATE]" at bounding box center [318, 334] width 198 height 23
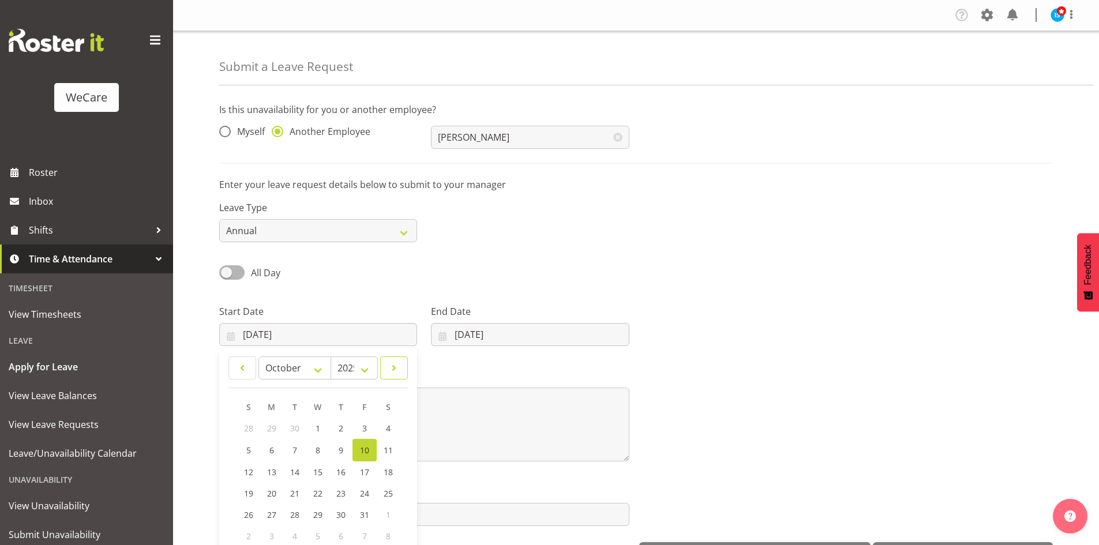
click at [396, 373] on span at bounding box center [394, 368] width 13 height 14
click at [394, 372] on span at bounding box center [394, 368] width 13 height 14
select select "11"
click at [271, 509] on span "29" at bounding box center [272, 513] width 9 height 11
type input "29/12/2025"
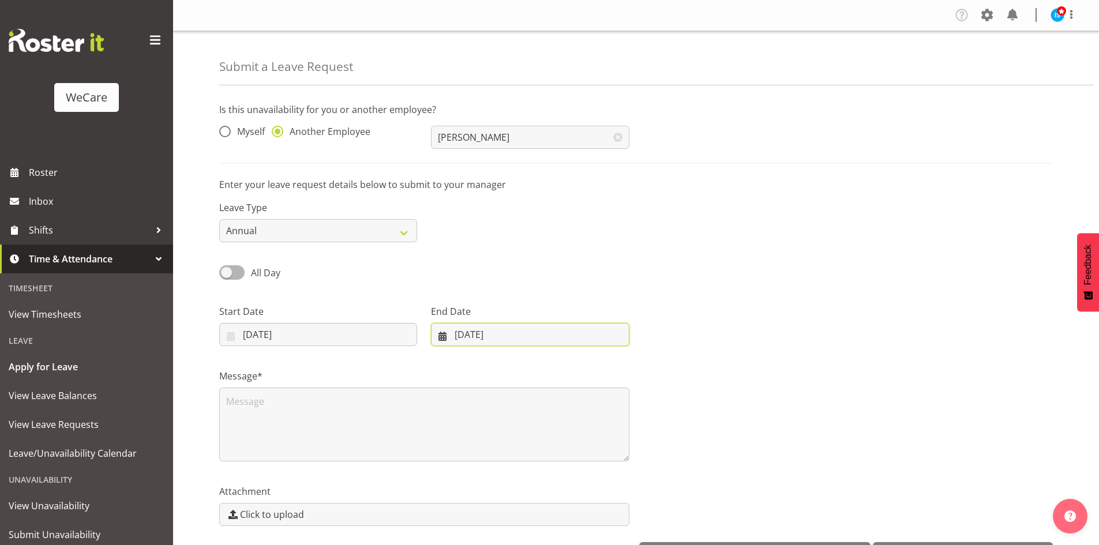
click at [529, 325] on input "[DATE]" at bounding box center [530, 334] width 198 height 23
click at [588, 368] on span at bounding box center [592, 368] width 14 height 14
select select "11"
click at [529, 517] on link "31" at bounding box center [522, 513] width 23 height 21
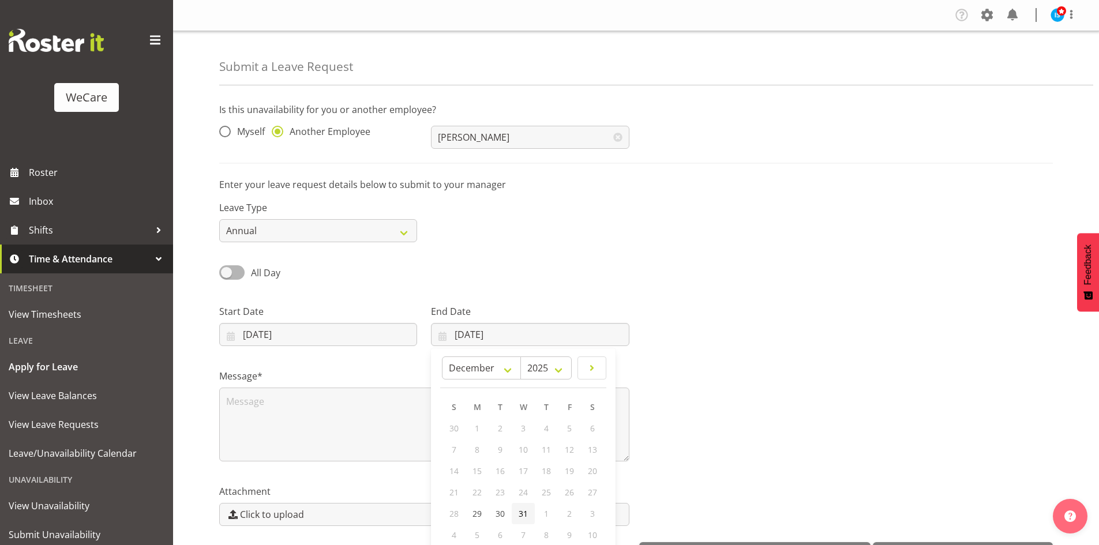
type input "[DATE]"
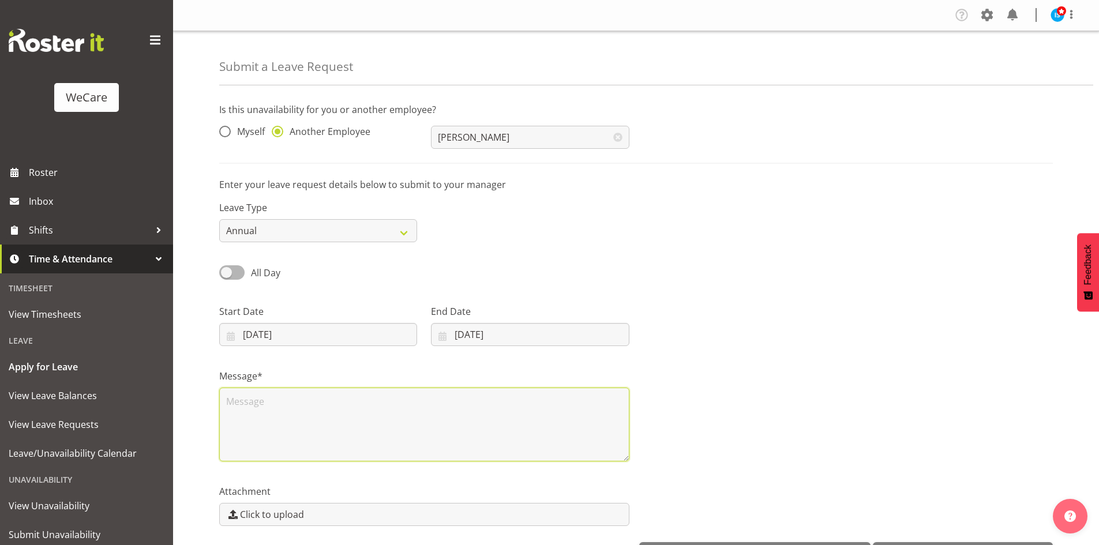
click at [432, 450] on textarea at bounding box center [424, 425] width 410 height 74
type textarea "Annual"
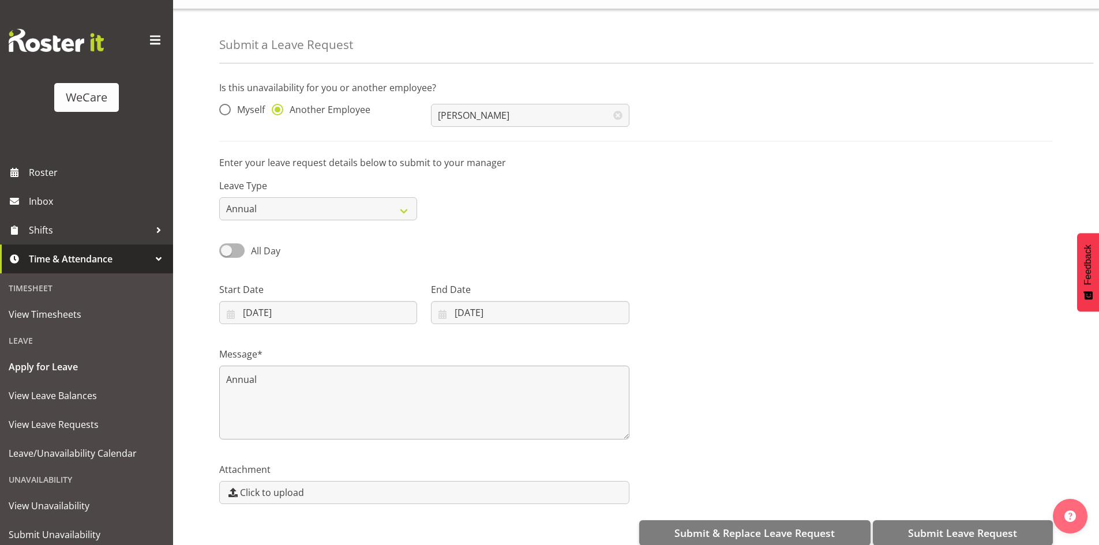
scroll to position [40, 0]
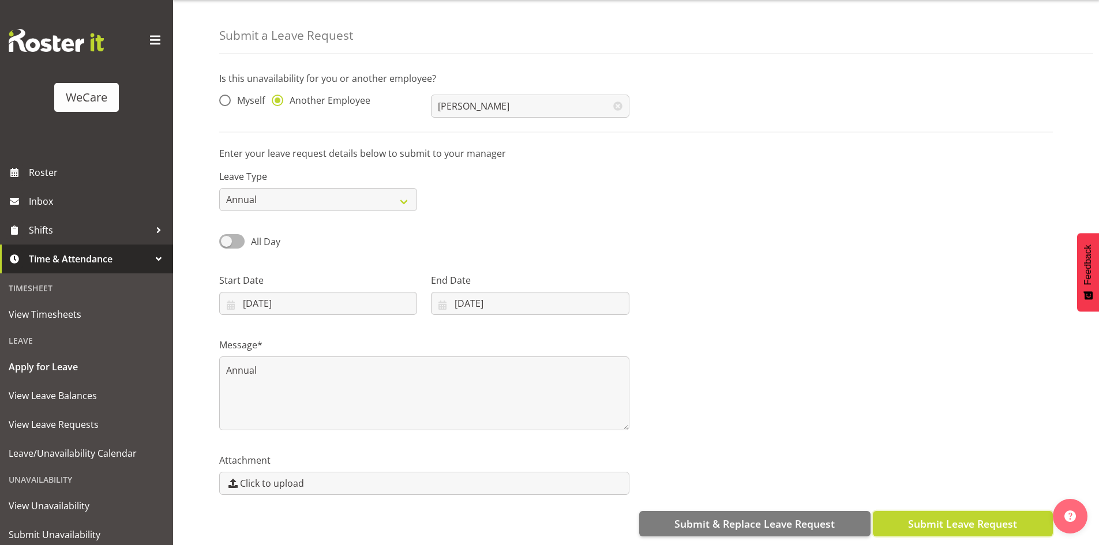
click at [939, 516] on span "Submit Leave Request" at bounding box center [962, 523] width 109 height 15
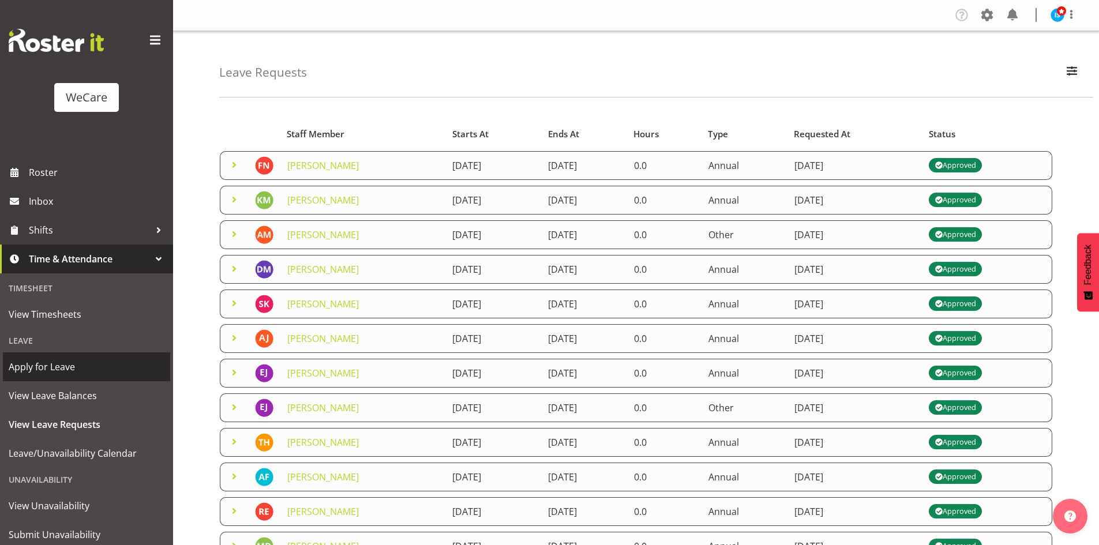
click at [66, 374] on span "Apply for Leave" at bounding box center [87, 366] width 156 height 17
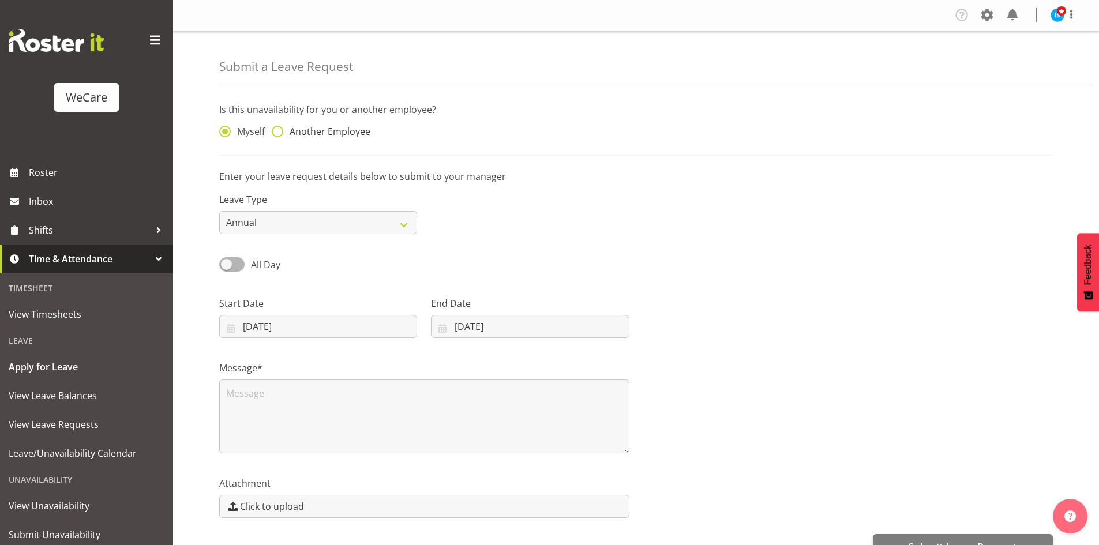
click at [303, 128] on span "Another Employee" at bounding box center [326, 132] width 87 height 12
click at [279, 128] on input "Another Employee" at bounding box center [275, 131] width 7 height 7
radio input "true"
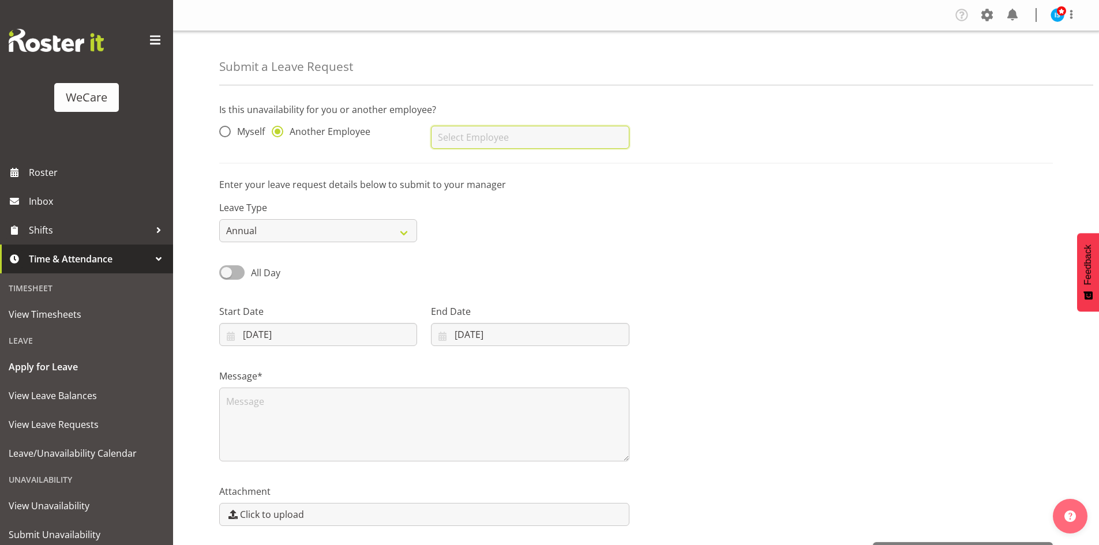
click at [468, 133] on input "text" at bounding box center [530, 137] width 198 height 23
type input "Avolyne Ndebele"
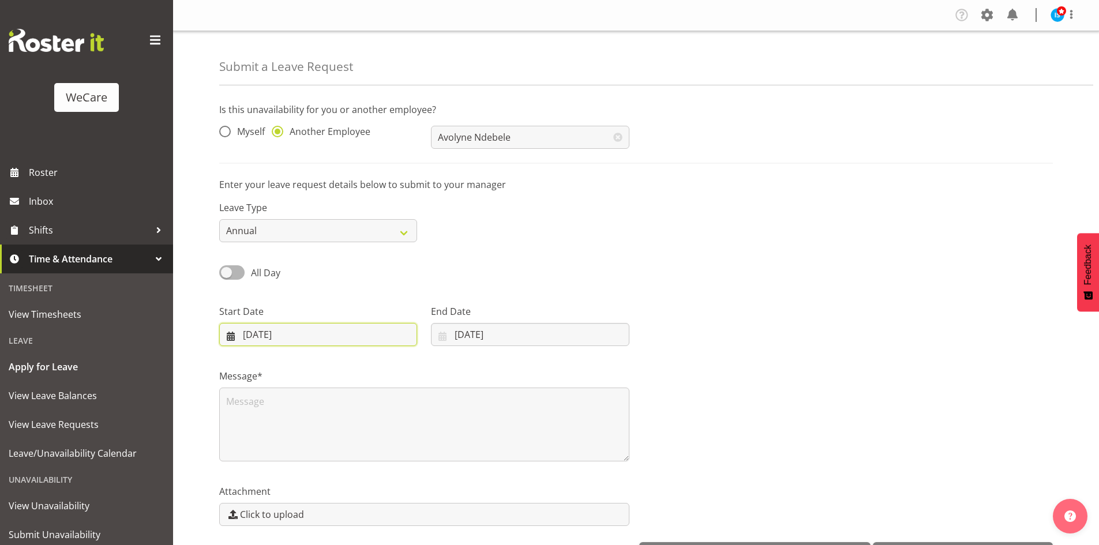
click at [276, 329] on input "[DATE]" at bounding box center [318, 334] width 198 height 23
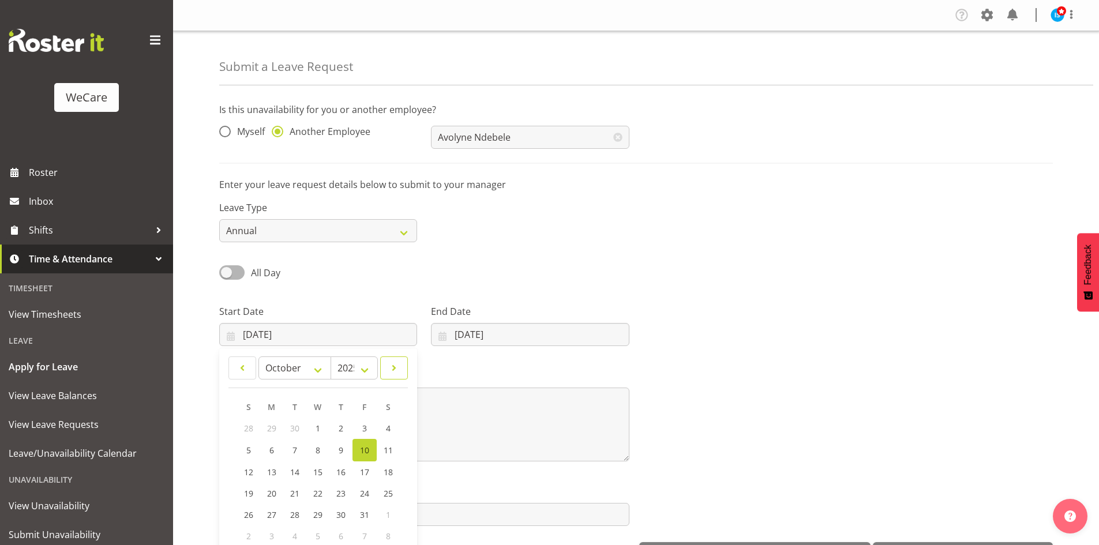
click at [393, 363] on span at bounding box center [394, 368] width 13 height 14
select select "11"
click at [334, 428] on link "4" at bounding box center [341, 427] width 23 height 21
type input "04/12/2025"
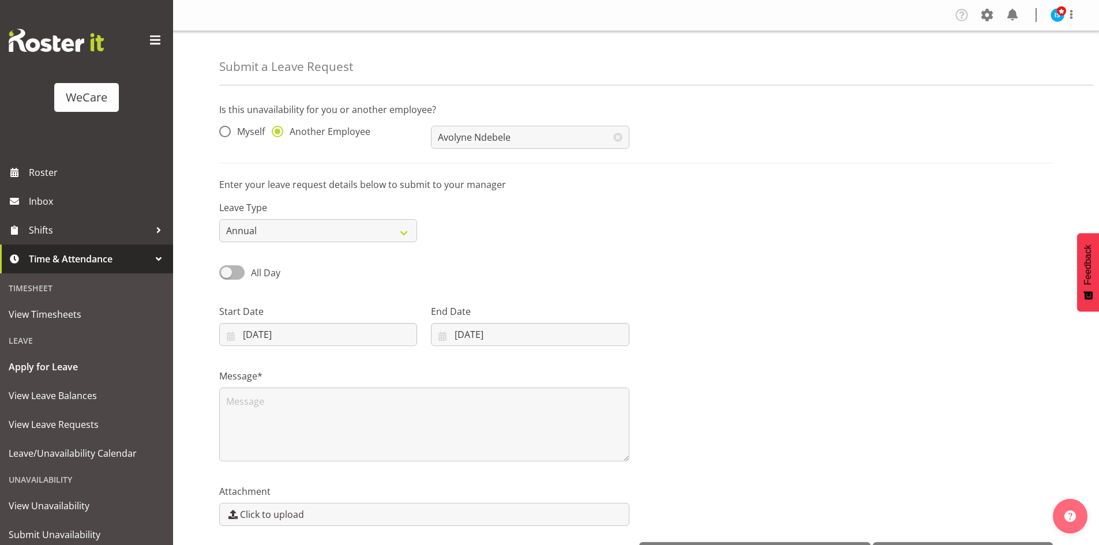
drag, startPoint x: 232, startPoint y: 278, endPoint x: 247, endPoint y: 307, distance: 32.5
click at [232, 277] on span at bounding box center [231, 272] width 25 height 14
click at [227, 276] on input "All Day" at bounding box center [222, 272] width 7 height 7
checkbox input "true"
type input "[DATE]"
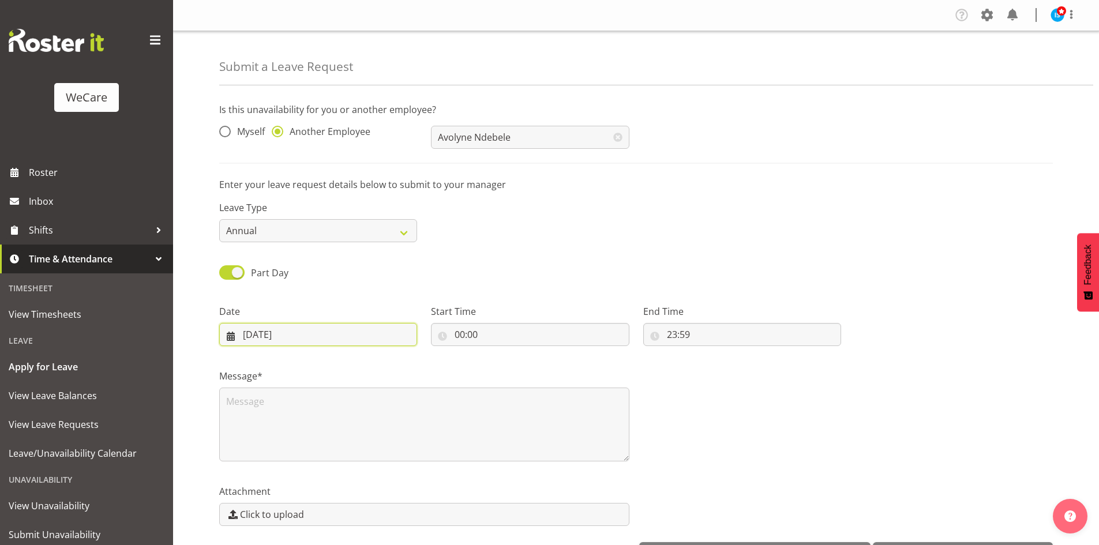
click at [261, 332] on input "10/10/2025" at bounding box center [318, 334] width 198 height 23
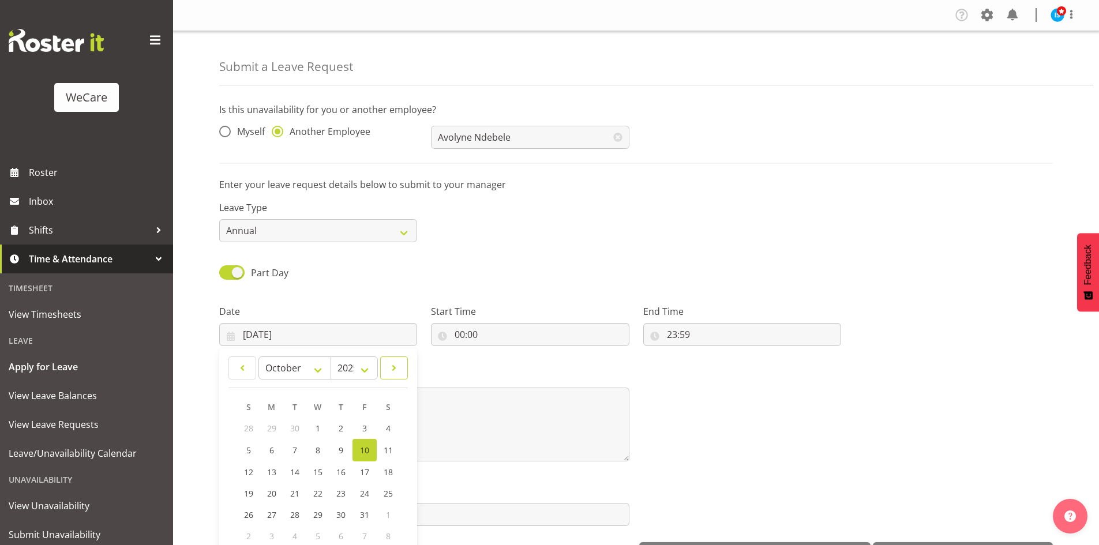
click at [398, 367] on span at bounding box center [394, 368] width 13 height 14
drag, startPoint x: 398, startPoint y: 367, endPoint x: 390, endPoint y: 370, distance: 8.3
click at [397, 366] on span at bounding box center [394, 368] width 13 height 14
select select "11"
click at [345, 421] on link "4" at bounding box center [341, 427] width 23 height 21
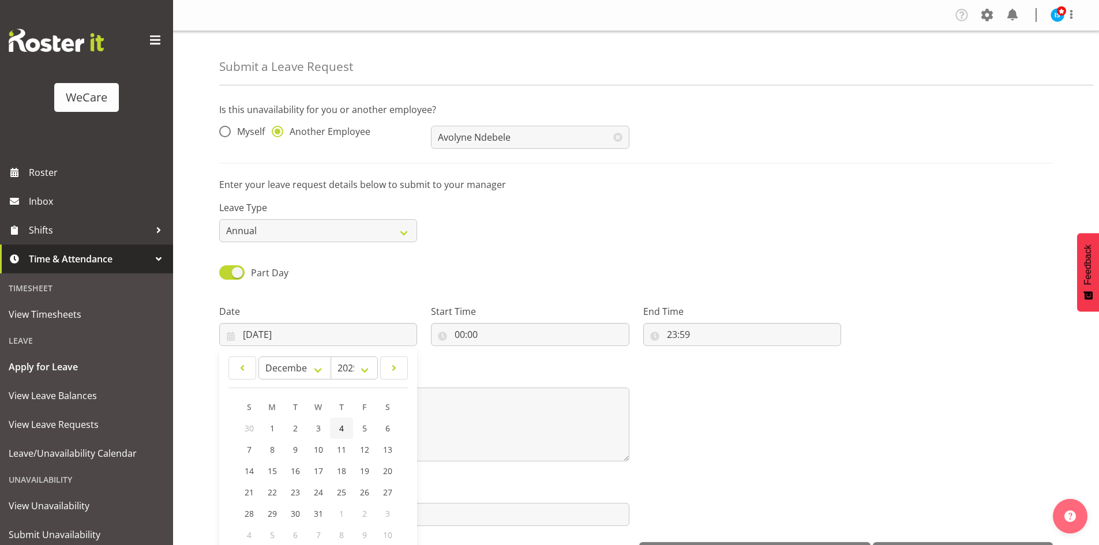
type input "[DATE]"
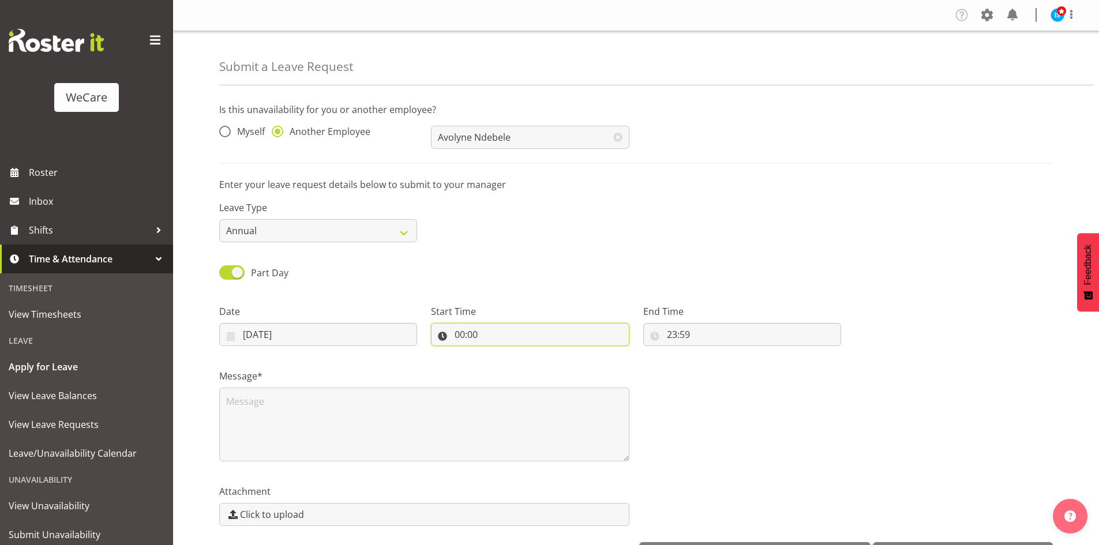
click at [473, 333] on input "00:00" at bounding box center [530, 334] width 198 height 23
click at [493, 366] on div "00 01 02 03 04 05 06 07 08 09 10 11 12 13 14 15 16 17 18 19 20 21 22 23 : 00 01…" at bounding box center [523, 367] width 185 height 29
click at [495, 371] on div "00 01 02 03 04 05 06 07 08 09 10 11 12 13 14 15 16 17 18 19 20 21 22 23" at bounding box center [508, 367] width 26 height 29
click at [496, 371] on select "00 01 02 03 04 05 06 07 08 09 10 11 12 13 14 15 16 17 18 19 20 21 22 23" at bounding box center [509, 364] width 26 height 23
select select "14"
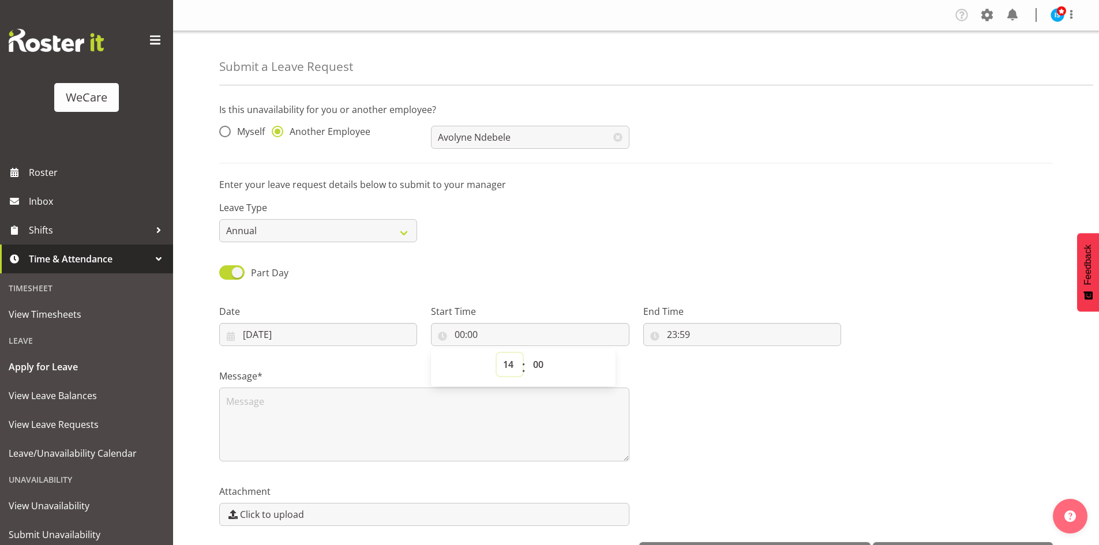
click at [496, 353] on select "00 01 02 03 04 05 06 07 08 09 10 11 12 13 14 15 16 17 18 19 20 21 22 23" at bounding box center [509, 364] width 26 height 23
type input "14:00"
select select "30"
type input "14:30"
click at [678, 338] on input "23:59" at bounding box center [742, 334] width 198 height 23
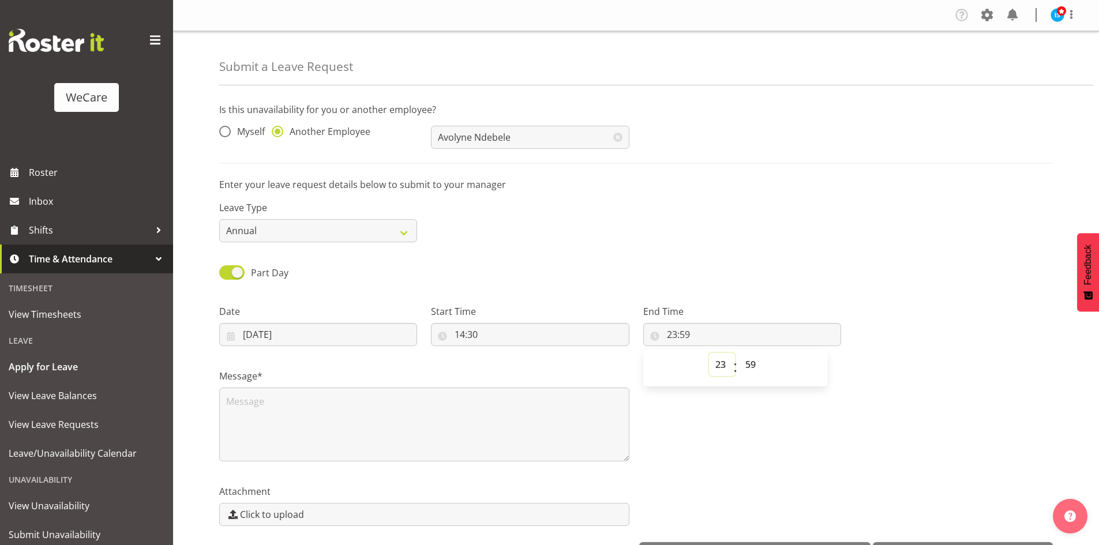
click at [723, 363] on select "00 01 02 03 04 05 06 07 08 09 10 11 12 13 14 15 16 17 18 19 20 21 22 23" at bounding box center [722, 364] width 26 height 23
select select "16"
click at [709, 353] on select "00 01 02 03 04 05 06 07 08 09 10 11 12 13 14 15 16 17 18 19 20 21 22 23" at bounding box center [722, 364] width 26 height 23
type input "16:59"
select select "30"
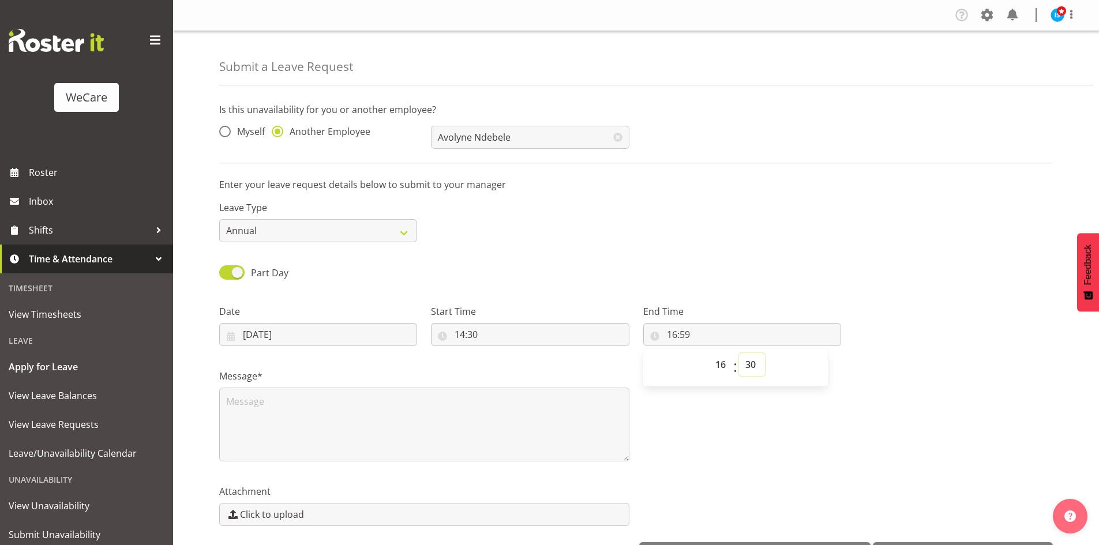
type input "16:30"
click at [491, 398] on textarea at bounding box center [424, 425] width 410 height 74
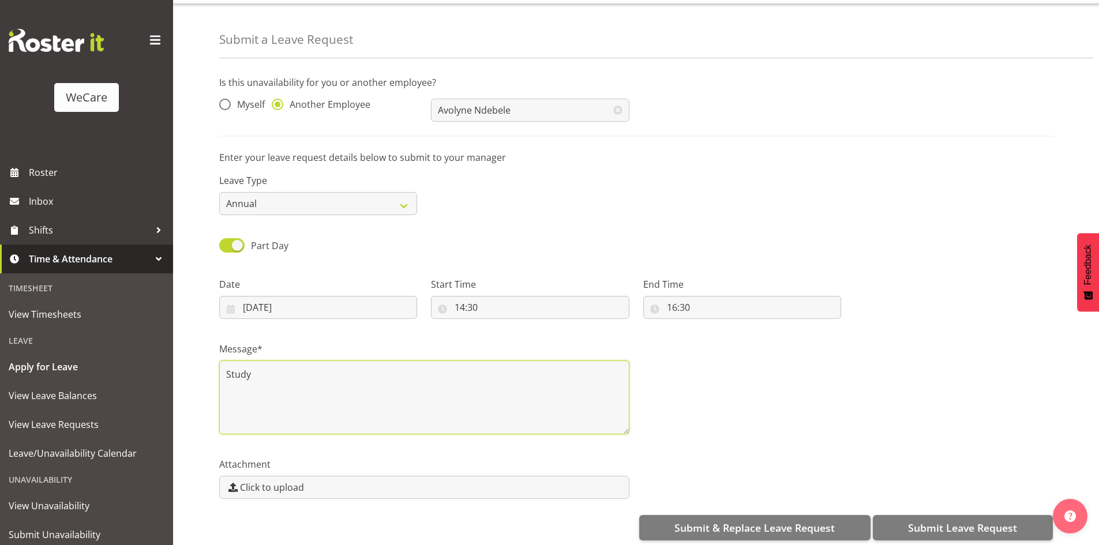
scroll to position [40, 0]
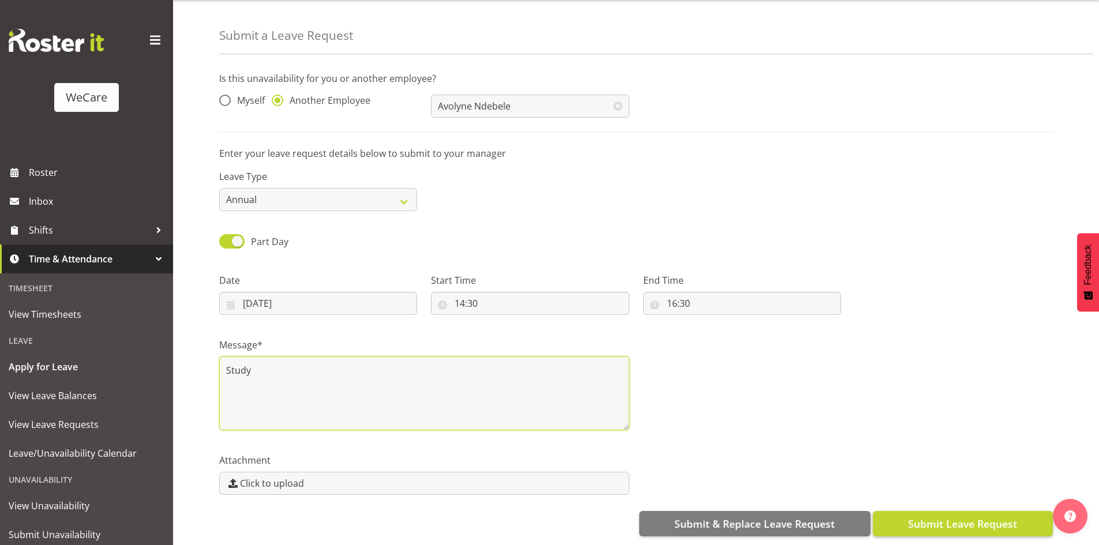
type textarea "Study"
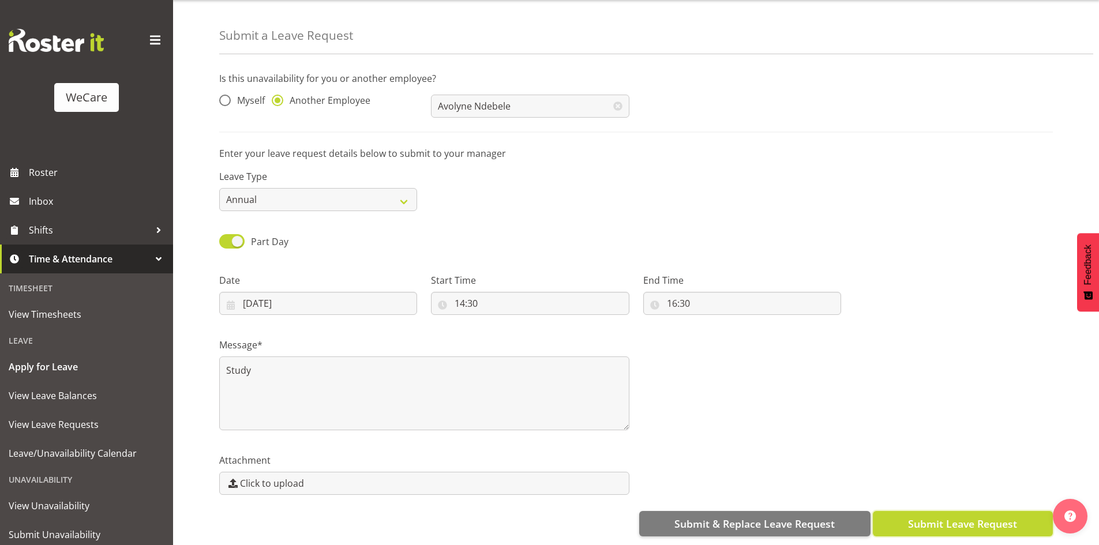
click at [970, 520] on span "Submit Leave Request" at bounding box center [962, 523] width 109 height 15
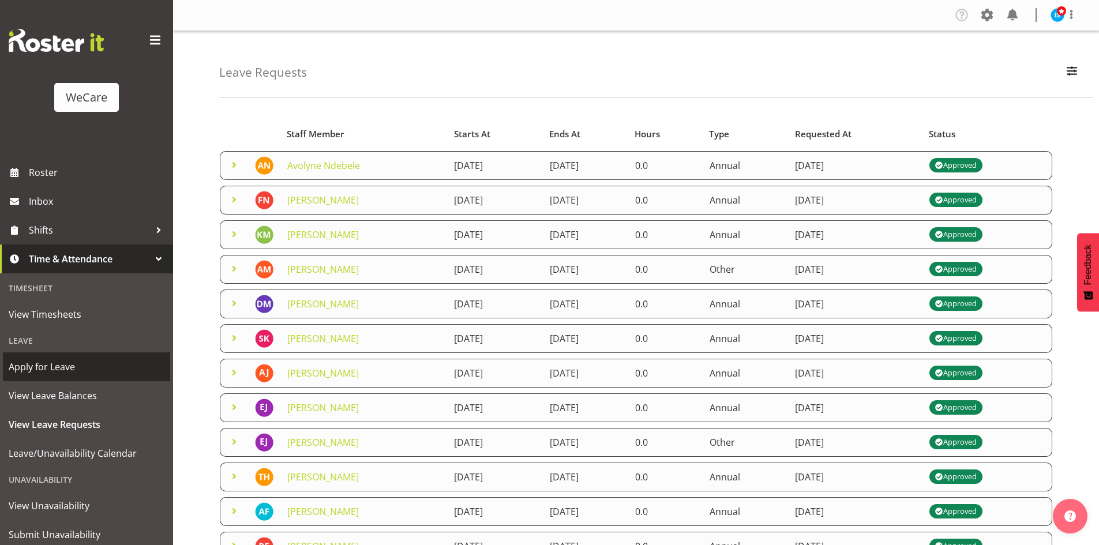
click at [34, 358] on link "Apply for Leave" at bounding box center [86, 366] width 167 height 29
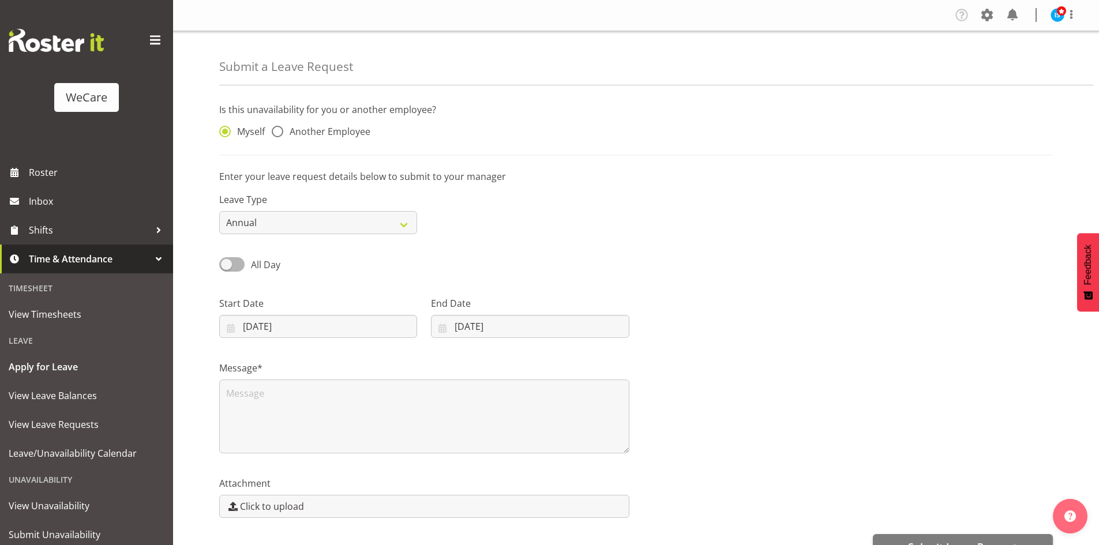
click at [329, 133] on span "Another Employee" at bounding box center [326, 132] width 87 height 12
click at [279, 133] on input "Another Employee" at bounding box center [275, 131] width 7 height 7
radio input "true"
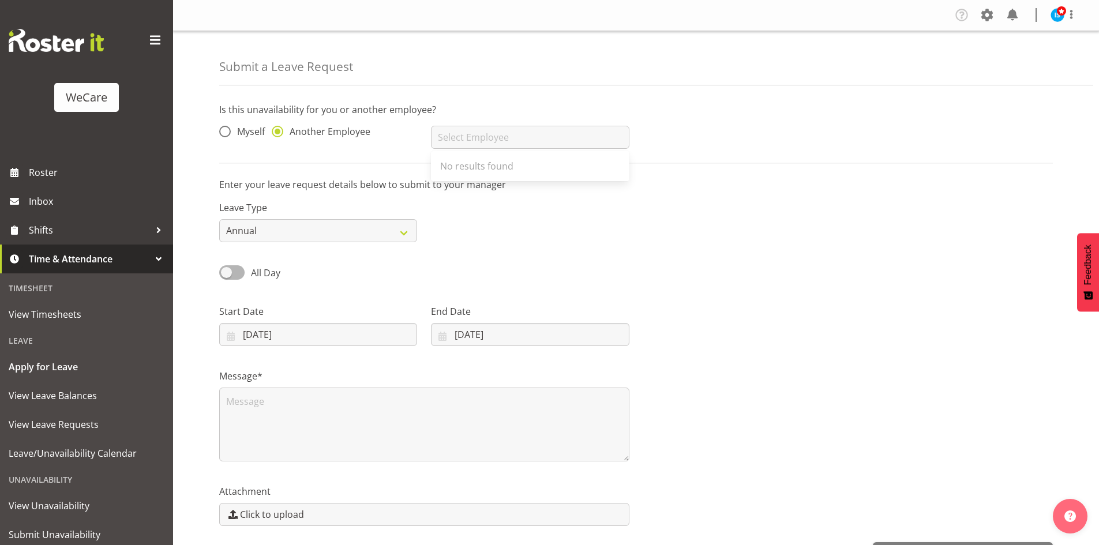
click at [486, 140] on input "text" at bounding box center [530, 137] width 198 height 23
type input "[PERSON_NAME]"
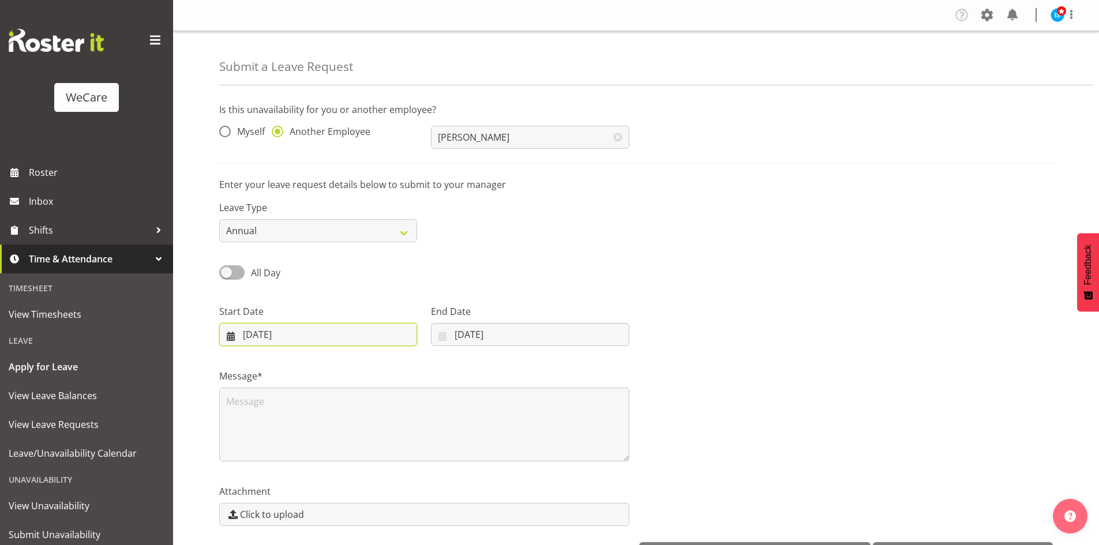
click at [259, 324] on input "[DATE]" at bounding box center [318, 334] width 198 height 23
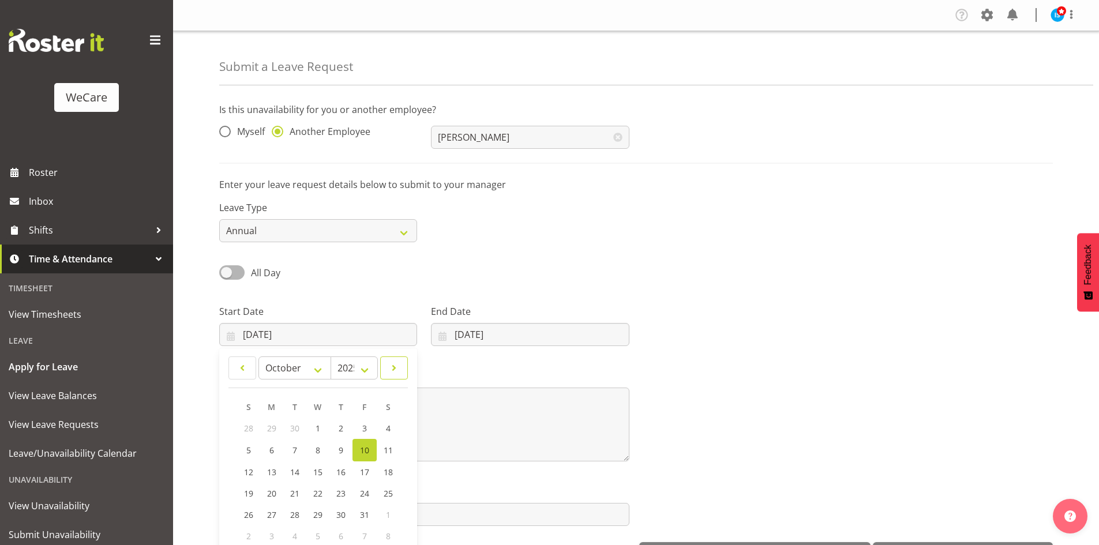
click at [407, 362] on link at bounding box center [394, 367] width 28 height 23
click at [406, 362] on link at bounding box center [394, 367] width 28 height 23
select select "11"
click at [343, 452] on span "11" at bounding box center [341, 449] width 9 height 11
type input "11/12/2025"
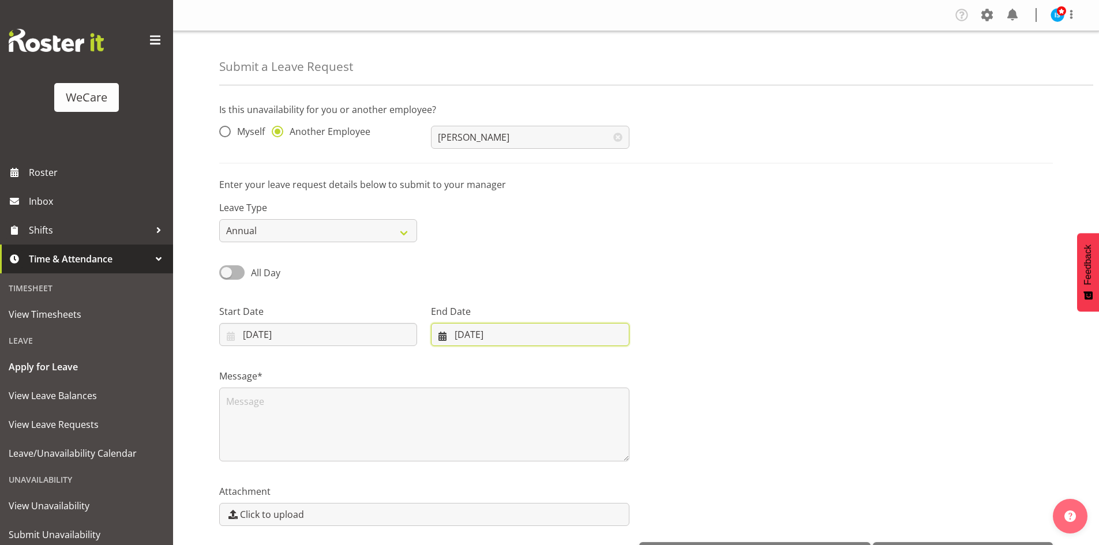
click at [459, 330] on input "[DATE]" at bounding box center [530, 334] width 198 height 23
click at [597, 359] on link at bounding box center [591, 367] width 29 height 23
select select "11"
click at [517, 515] on link "31" at bounding box center [522, 513] width 23 height 21
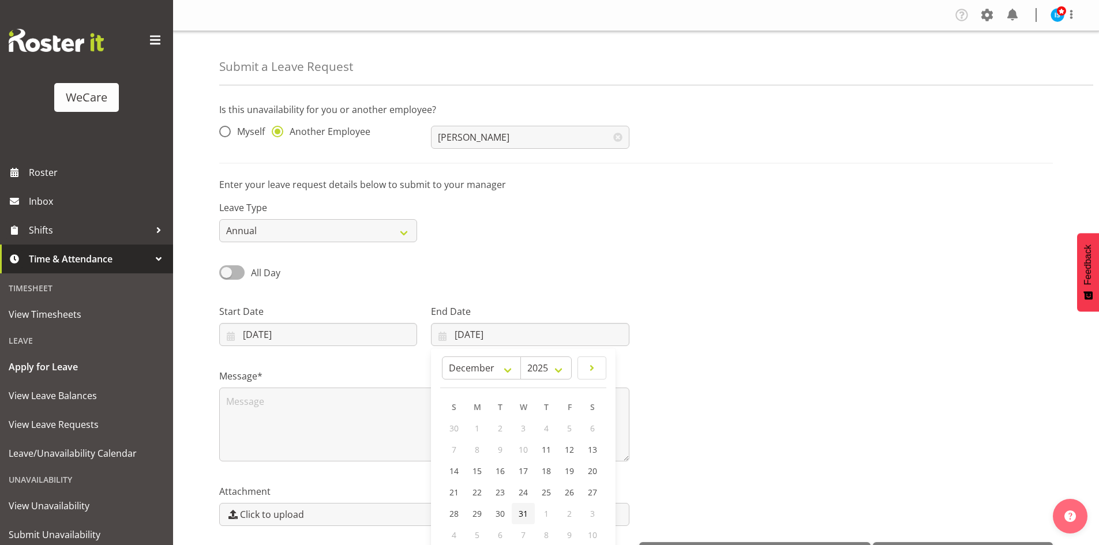
type input "31/12/2025"
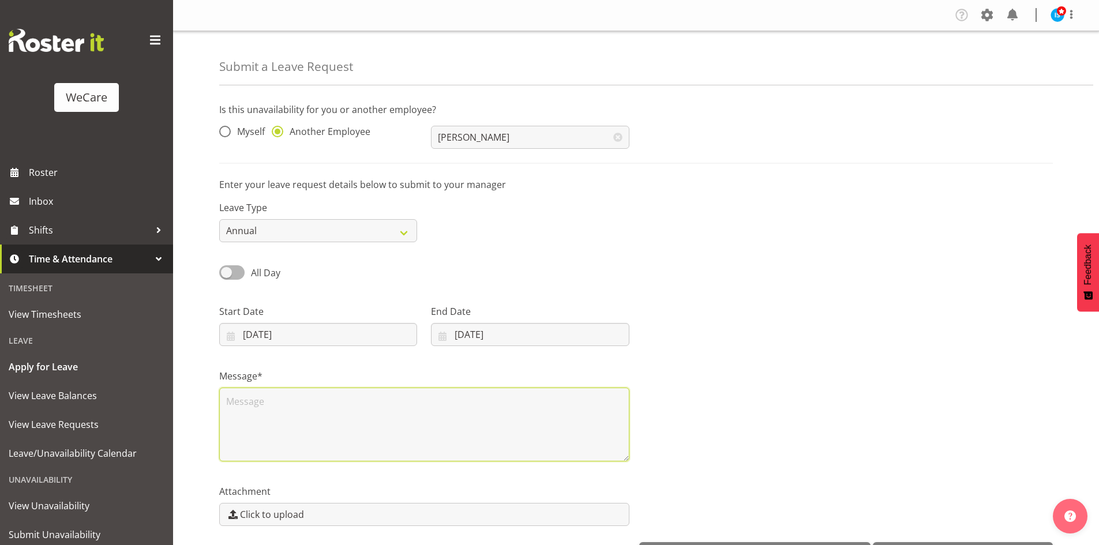
click at [374, 428] on textarea at bounding box center [424, 425] width 410 height 74
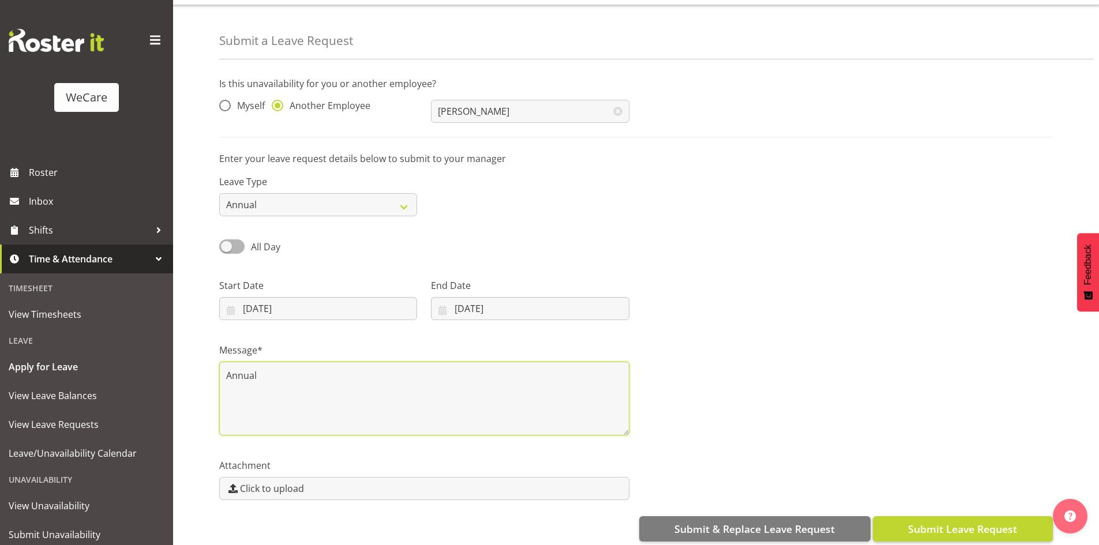
scroll to position [40, 0]
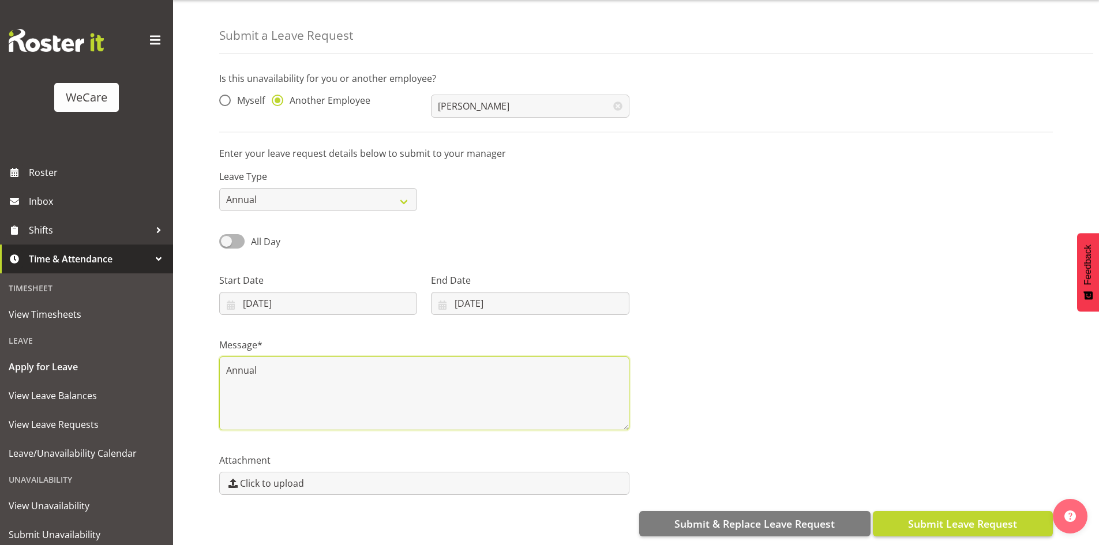
type textarea "Annual"
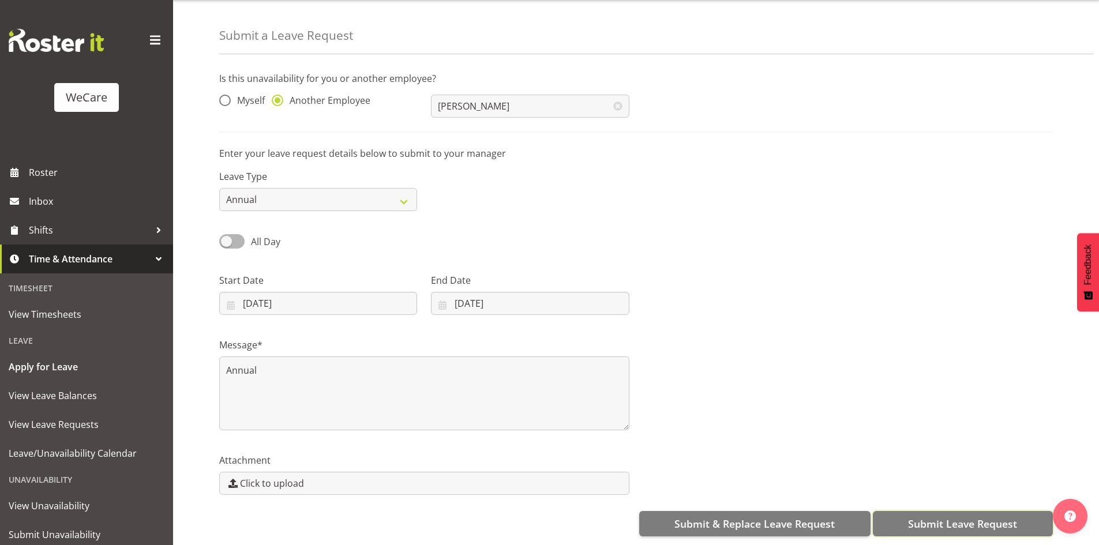
click at [982, 516] on span "Submit Leave Request" at bounding box center [962, 523] width 109 height 15
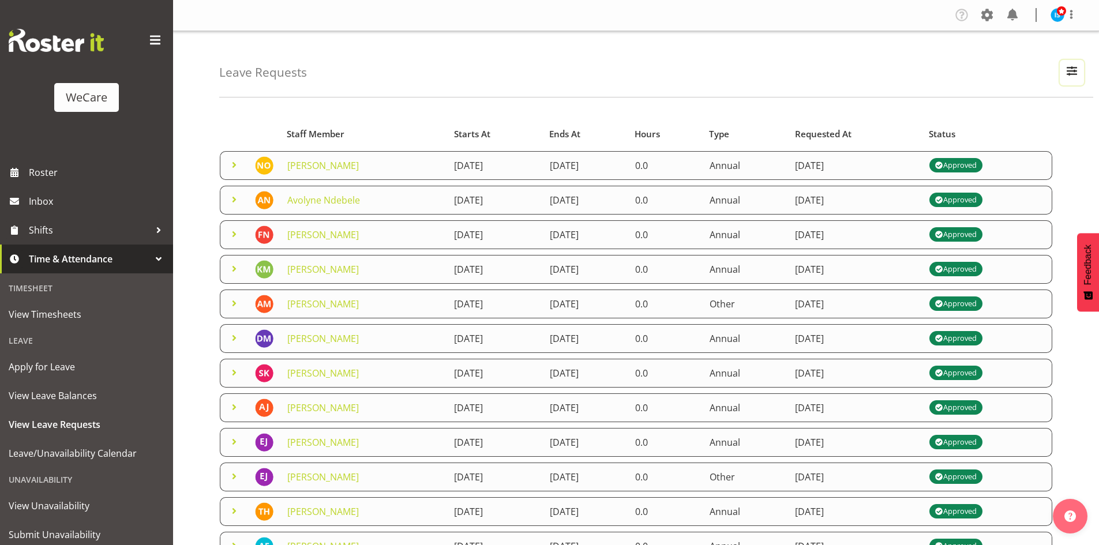
drag, startPoint x: 1081, startPoint y: 63, endPoint x: 1020, endPoint y: 89, distance: 65.9
click at [1081, 65] on button "button" at bounding box center [1071, 72] width 24 height 25
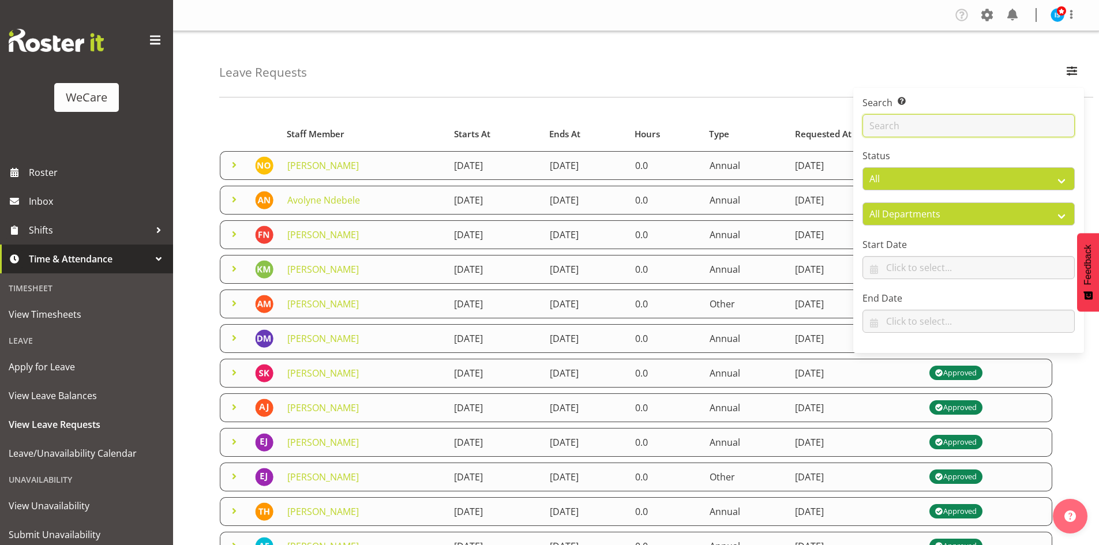
click at [909, 119] on input "text" at bounding box center [968, 125] width 212 height 23
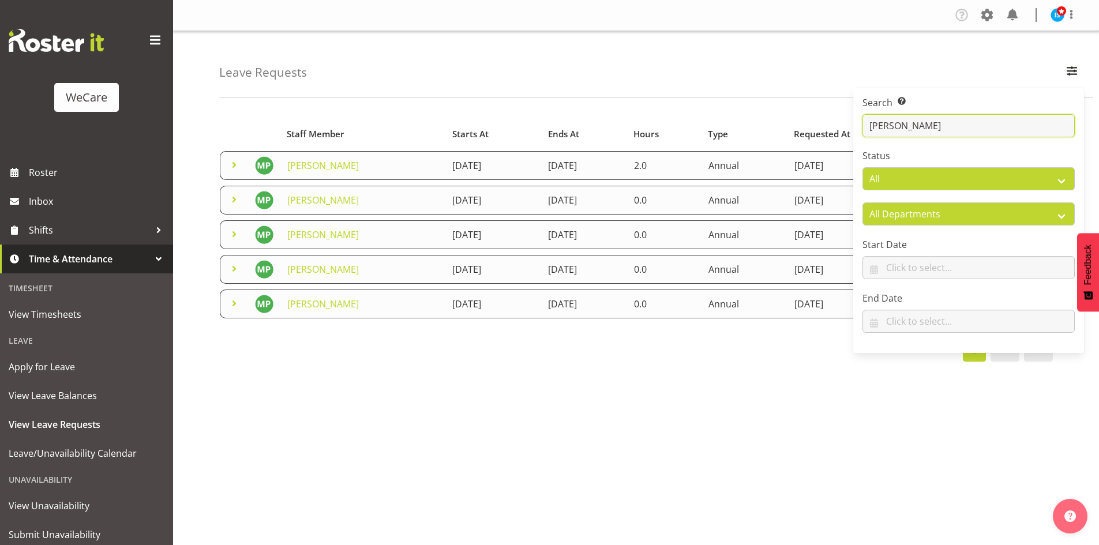
type input "[PERSON_NAME]"
click at [530, 36] on div "Leave Requests Search Search for a particular employee [PERSON_NAME] Status All…" at bounding box center [656, 64] width 874 height 66
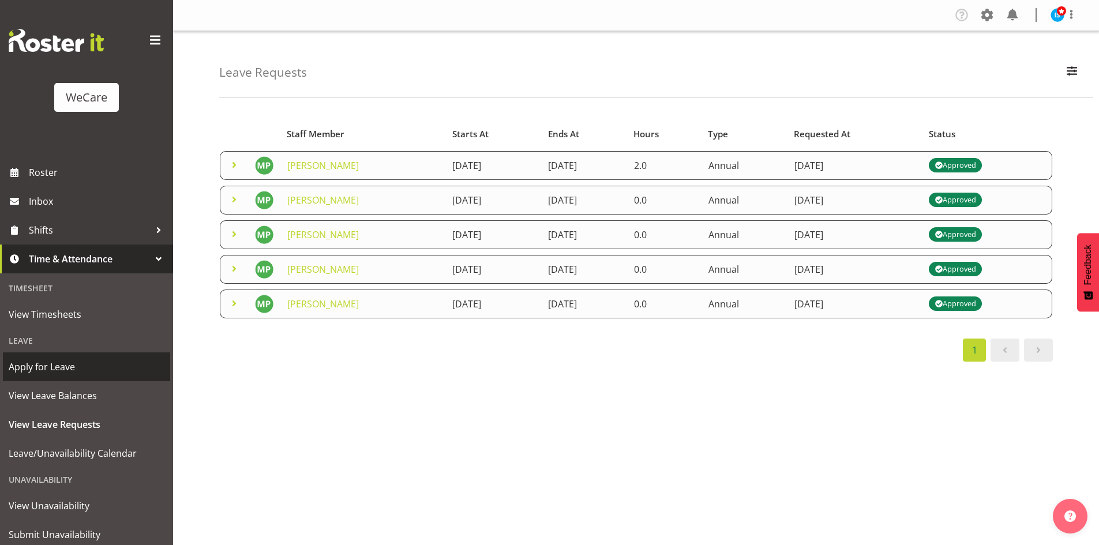
click at [86, 364] on span "Apply for Leave" at bounding box center [87, 366] width 156 height 17
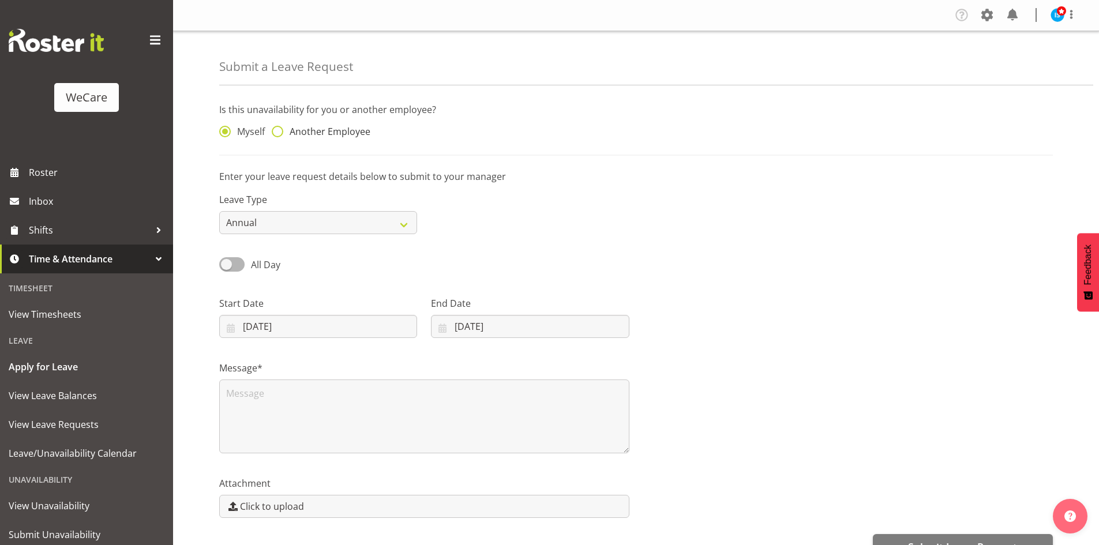
click at [332, 130] on span "Another Employee" at bounding box center [326, 132] width 87 height 12
click at [279, 130] on input "Another Employee" at bounding box center [275, 131] width 7 height 7
radio input "true"
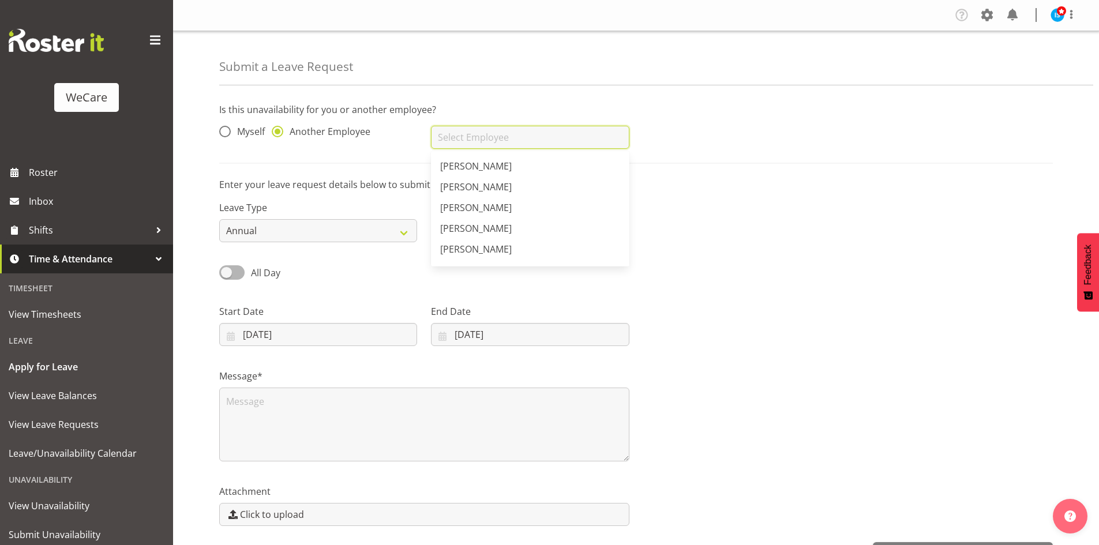
click at [489, 136] on input "text" at bounding box center [530, 137] width 198 height 23
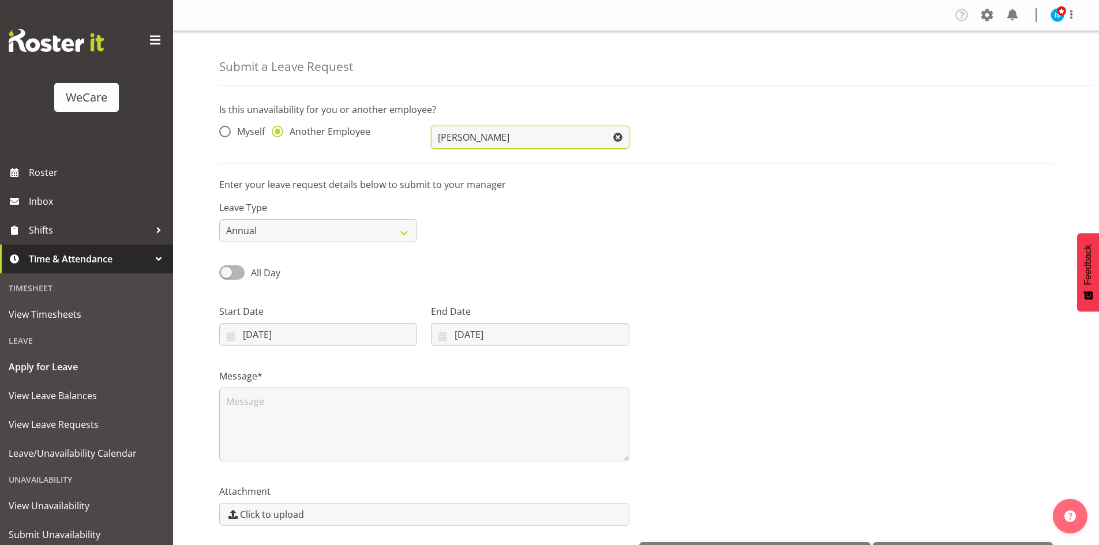
type input "[PERSON_NAME]"
click at [266, 323] on div "Start Date [DATE] January February March April May June July August September O…" at bounding box center [318, 325] width 198 height 42
click at [322, 336] on input "[DATE]" at bounding box center [318, 334] width 198 height 23
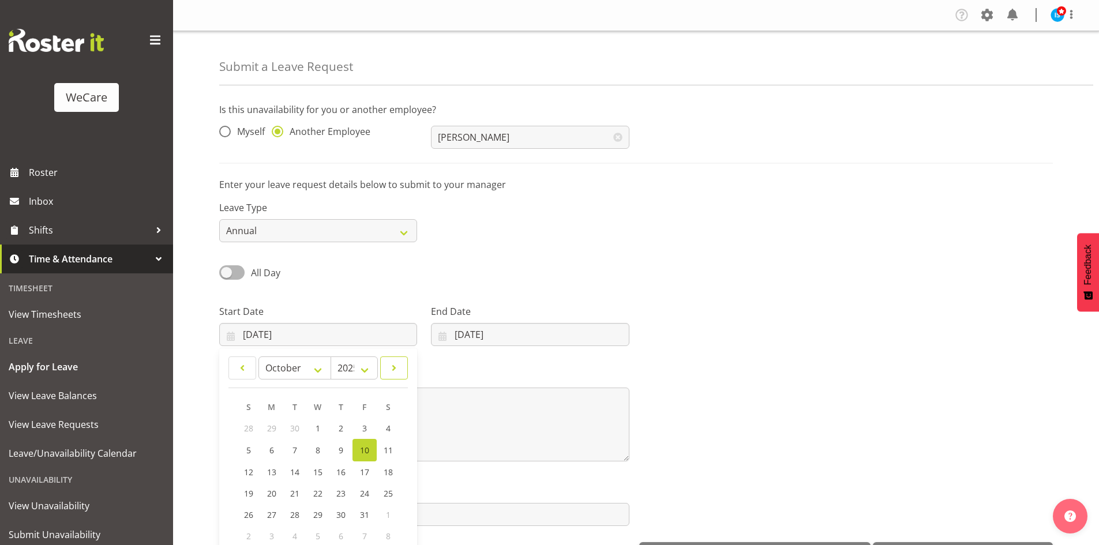
click at [399, 368] on span at bounding box center [394, 368] width 13 height 14
select select "11"
click at [317, 488] on span "24" at bounding box center [318, 492] width 9 height 11
type input "[DATE]"
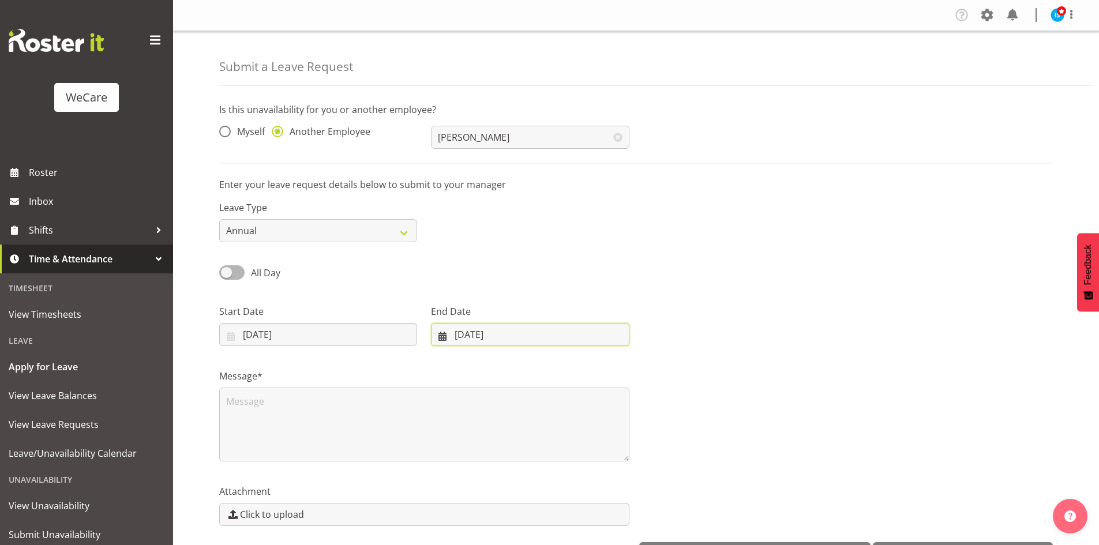
click at [528, 337] on input "[DATE]" at bounding box center [530, 334] width 198 height 23
click at [588, 372] on span at bounding box center [592, 368] width 14 height 14
select select "11"
click at [526, 508] on span "31" at bounding box center [522, 513] width 9 height 11
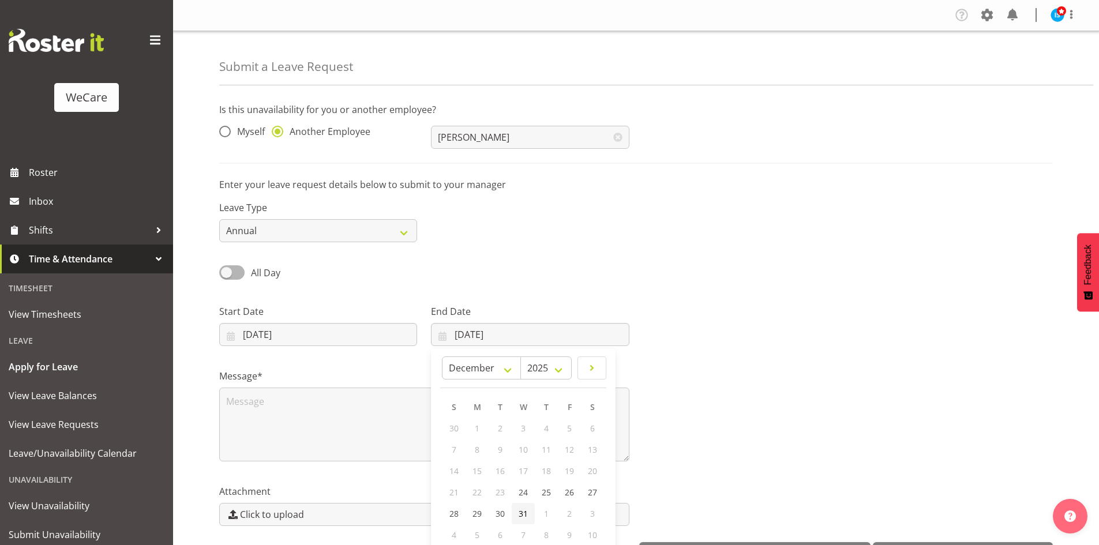
type input "[DATE]"
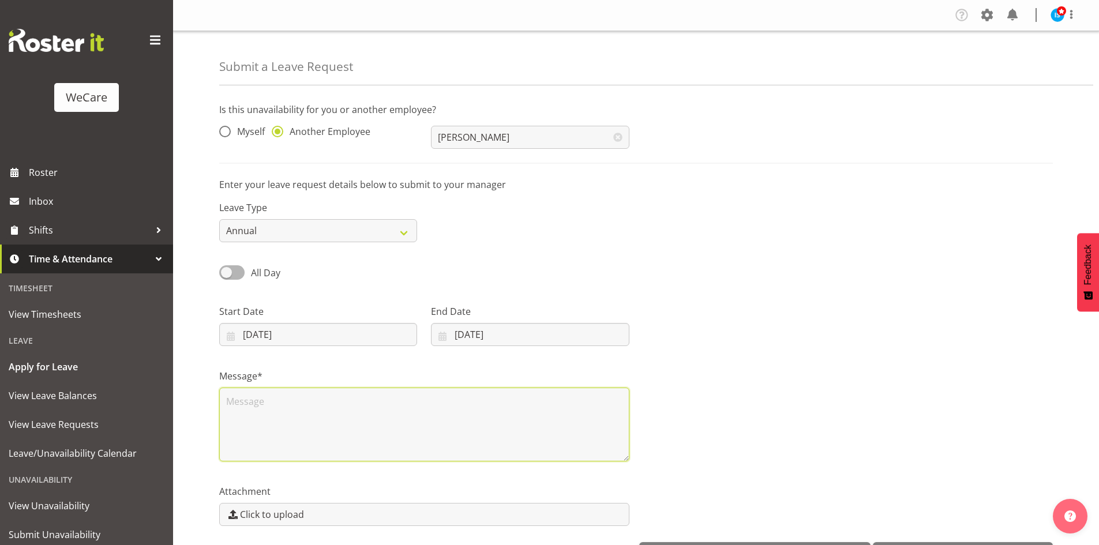
click at [357, 454] on textarea at bounding box center [424, 425] width 410 height 74
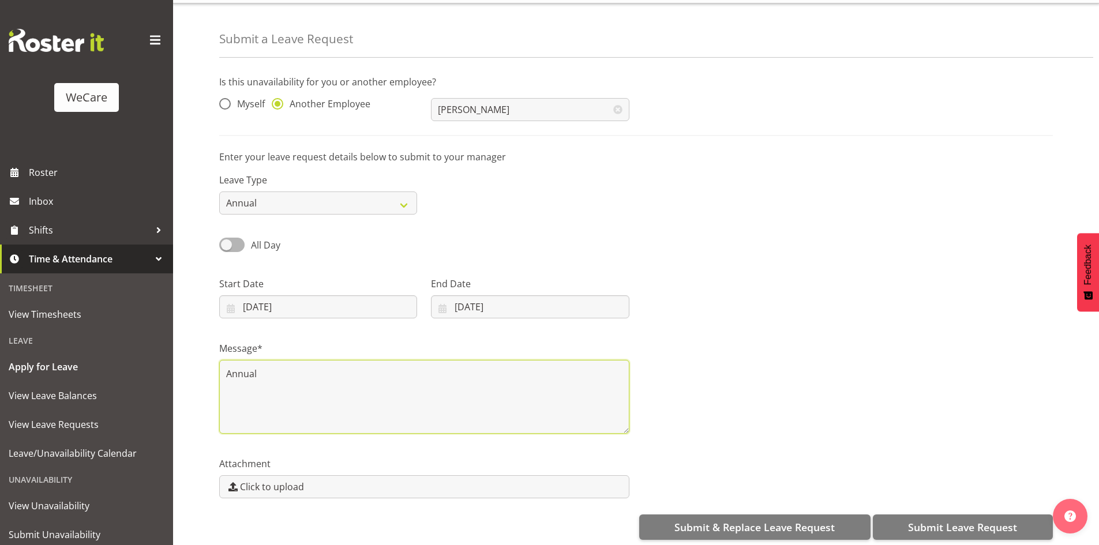
scroll to position [40, 0]
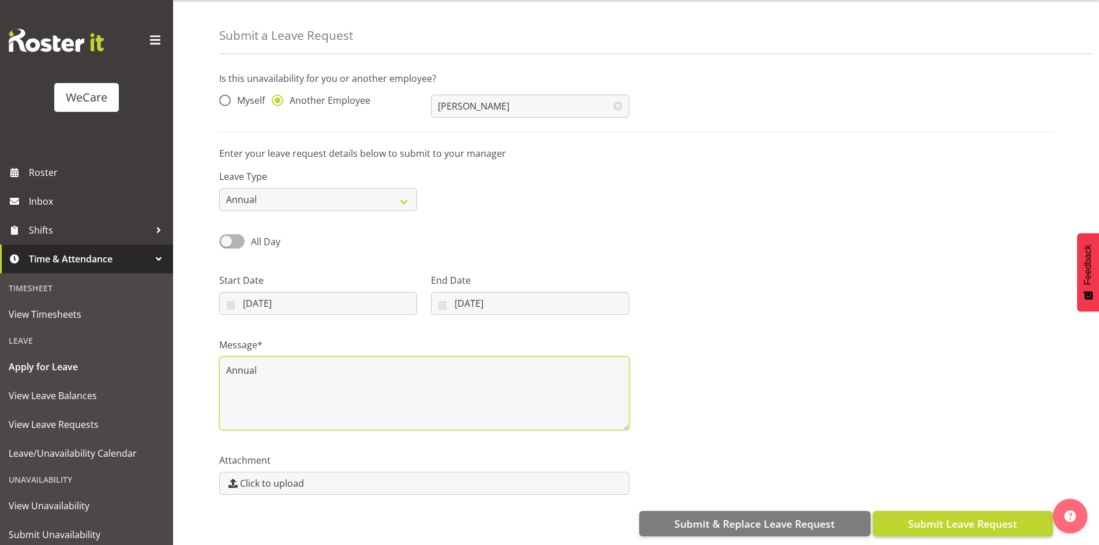
type textarea "Annual"
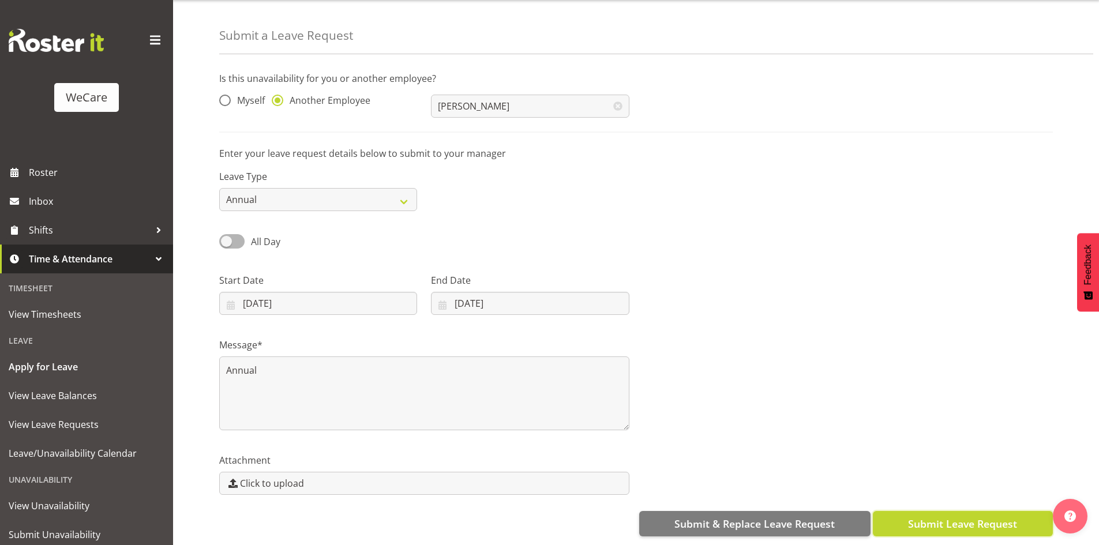
click at [932, 516] on span "Submit Leave Request" at bounding box center [962, 523] width 109 height 15
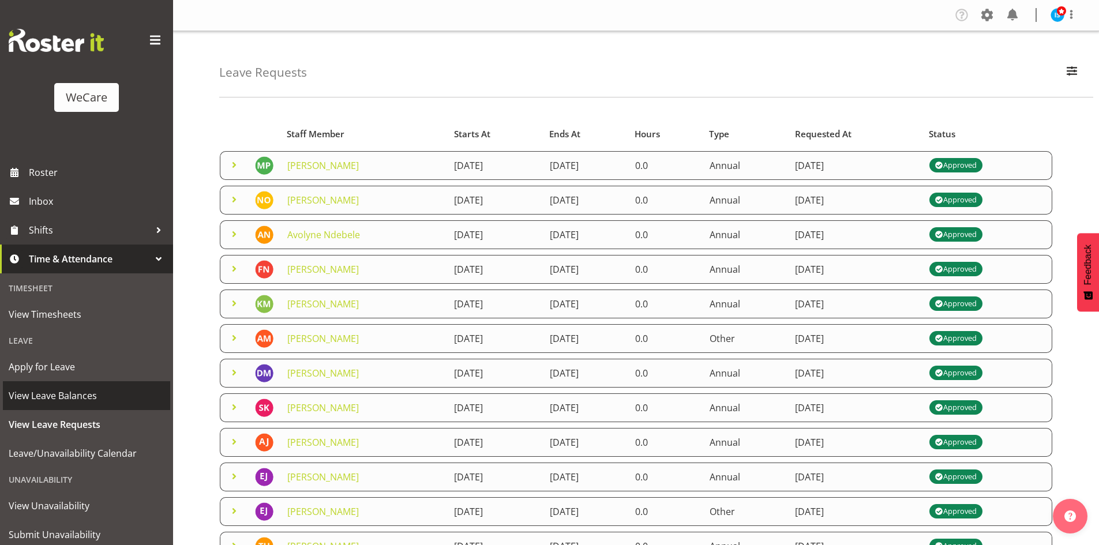
click at [93, 381] on link "View Leave Balances" at bounding box center [86, 395] width 167 height 29
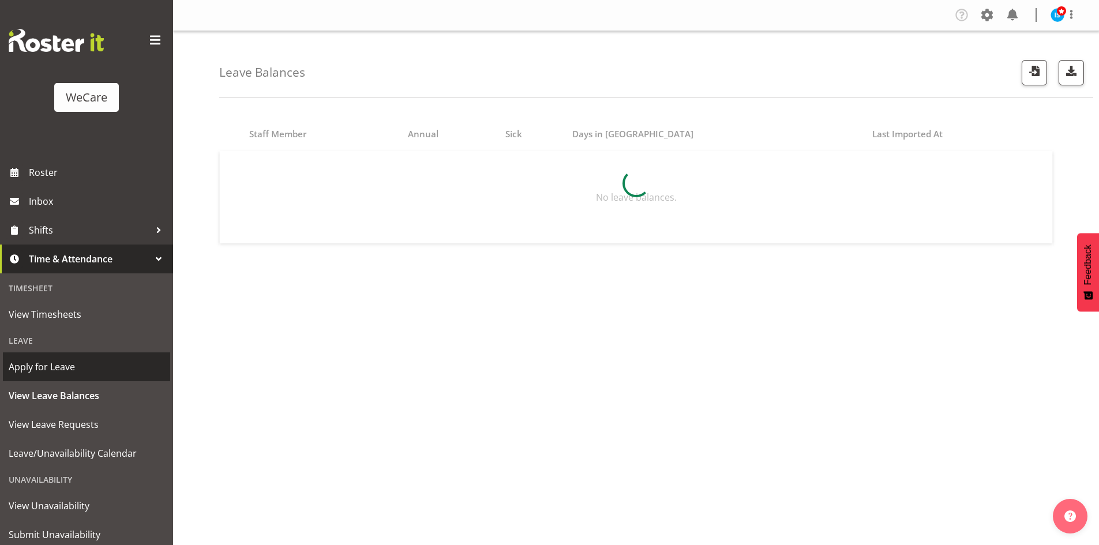
click at [81, 365] on span "Apply for Leave" at bounding box center [87, 366] width 156 height 17
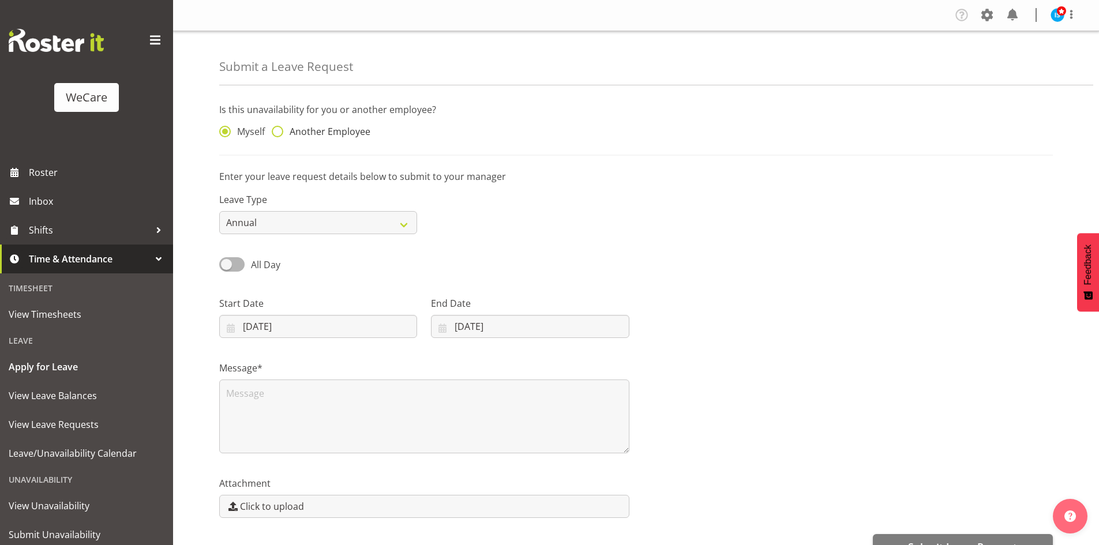
click at [325, 127] on span "Another Employee" at bounding box center [326, 132] width 87 height 12
click at [279, 128] on input "Another Employee" at bounding box center [275, 131] width 7 height 7
radio input "true"
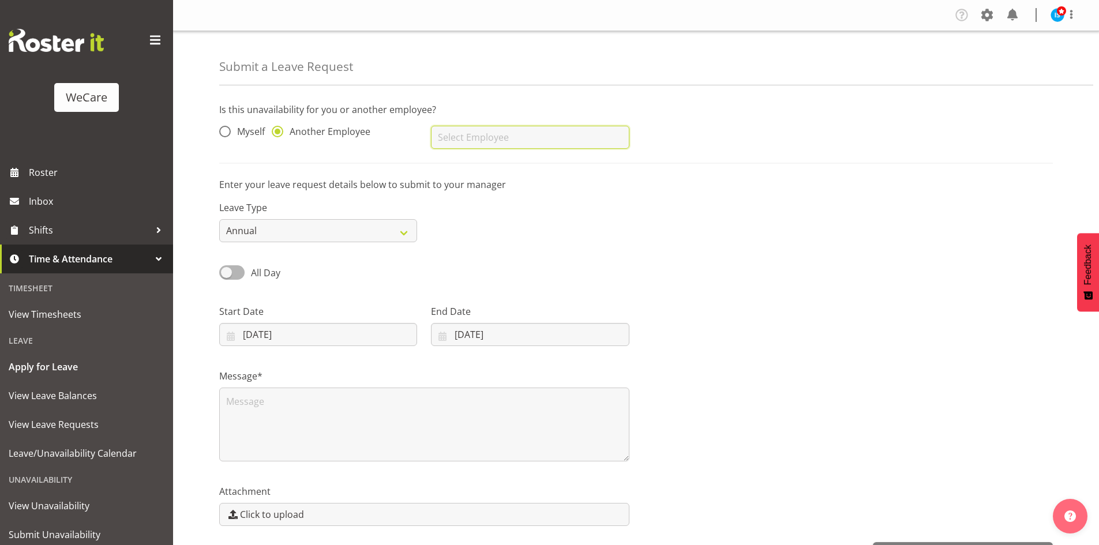
click at [477, 140] on input "text" at bounding box center [530, 137] width 198 height 23
type input "[PERSON_NAME]"
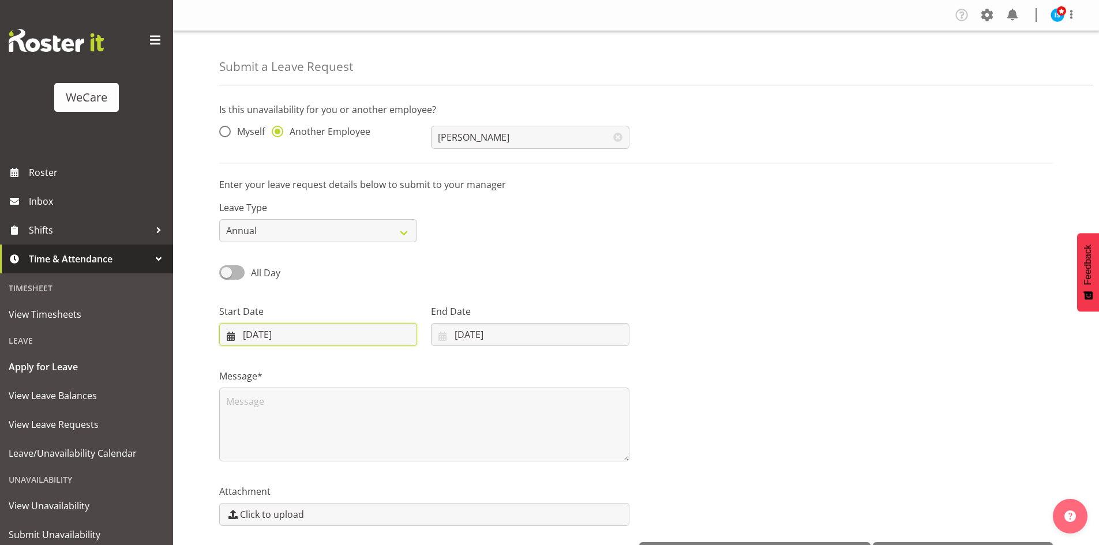
click at [249, 336] on input "[DATE]" at bounding box center [318, 334] width 198 height 23
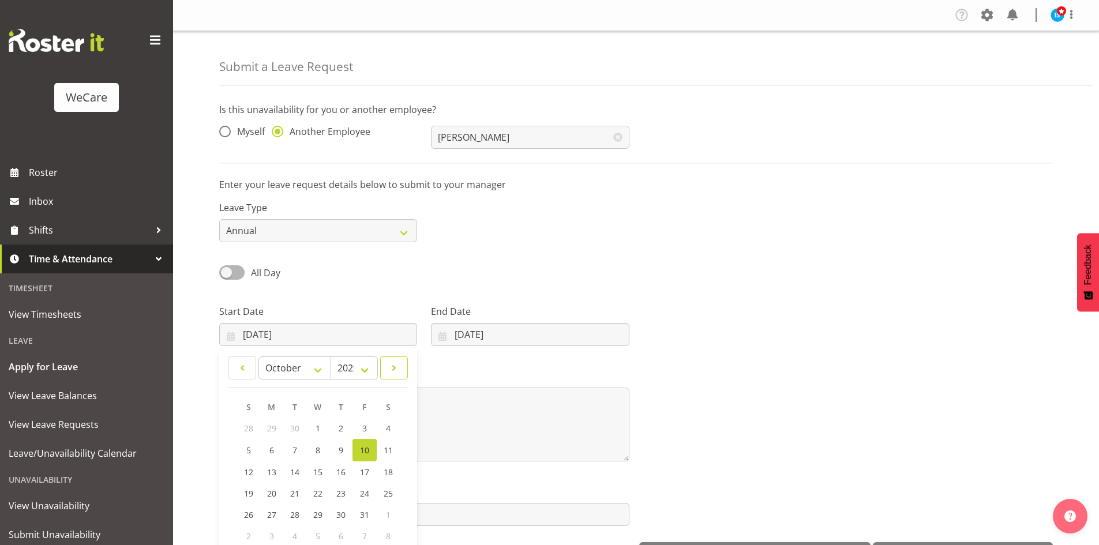
click at [400, 368] on span at bounding box center [394, 368] width 13 height 14
select select "11"
click at [268, 518] on span "29" at bounding box center [272, 513] width 9 height 11
type input "[DATE]"
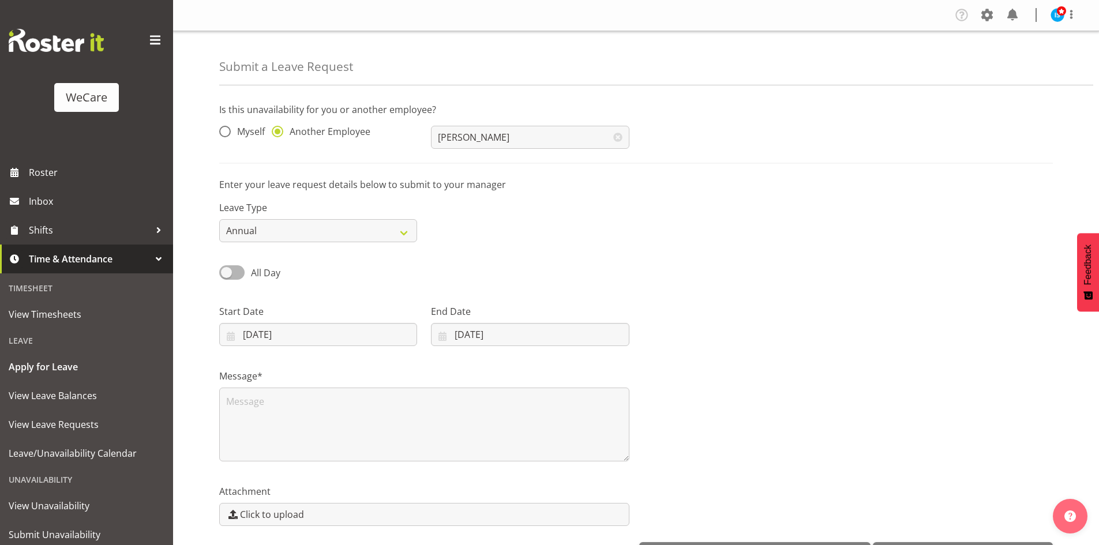
click at [515, 316] on label "End Date" at bounding box center [530, 311] width 198 height 14
click at [515, 349] on div "End Date [DATE] January February March April May June July August September Oct…" at bounding box center [530, 320] width 212 height 65
click at [585, 338] on input "[DATE]" at bounding box center [530, 334] width 198 height 23
click at [598, 370] on span at bounding box center [592, 368] width 14 height 14
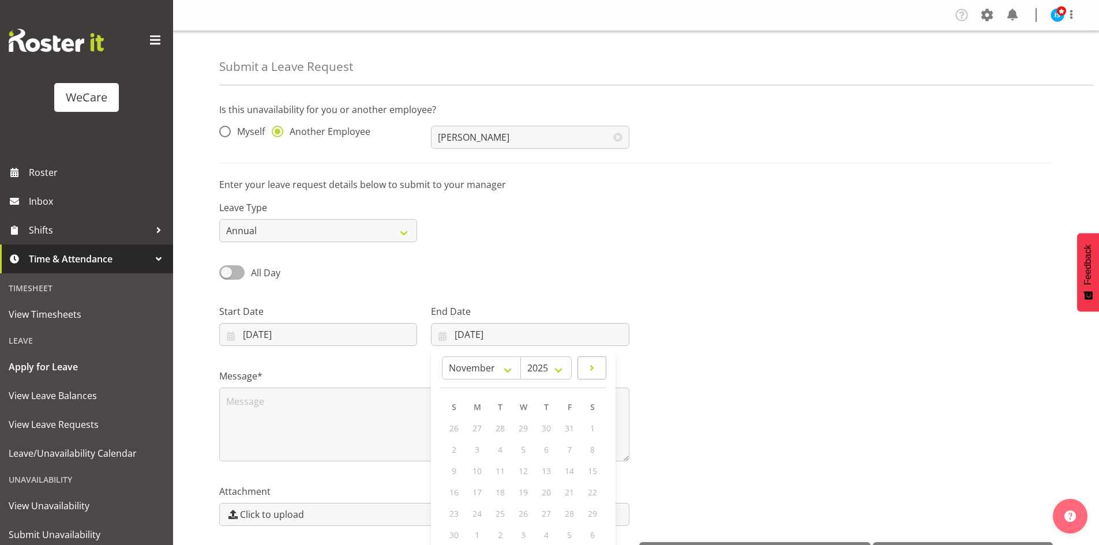
select select "11"
click at [494, 520] on link "30" at bounding box center [499, 513] width 23 height 21
type input "[DATE]"
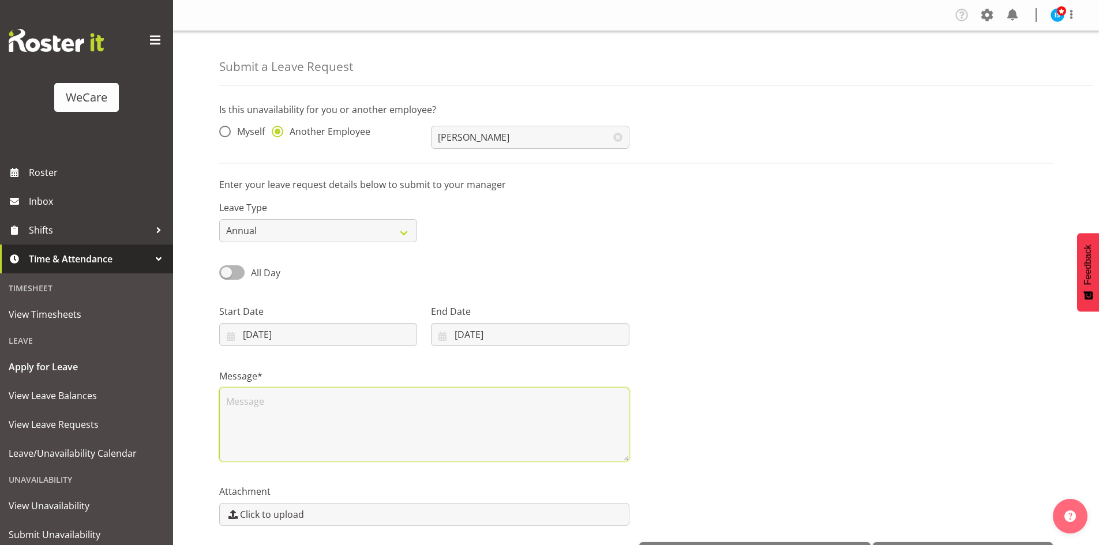
click at [419, 453] on textarea at bounding box center [424, 425] width 410 height 74
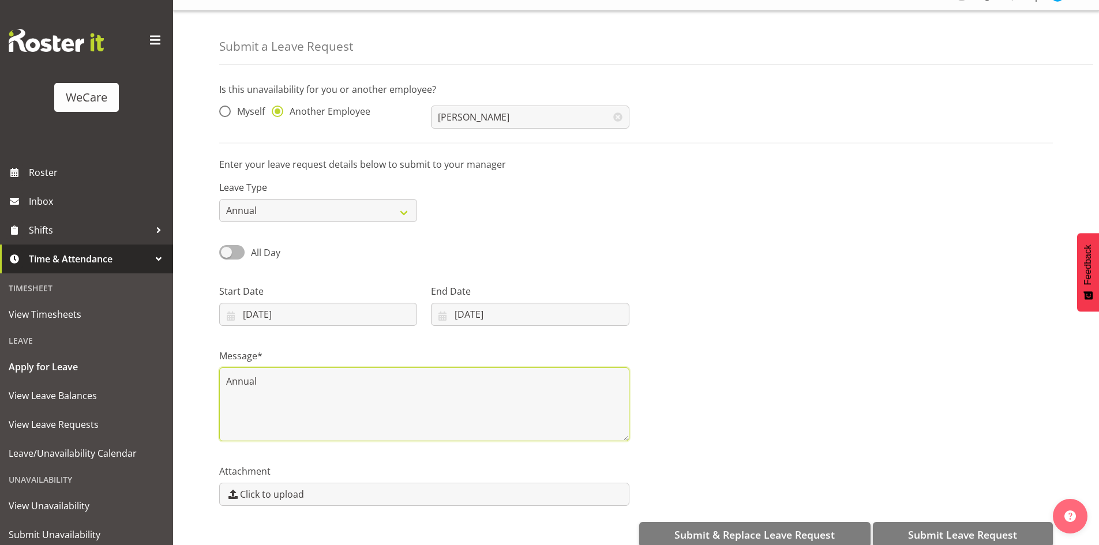
scroll to position [40, 0]
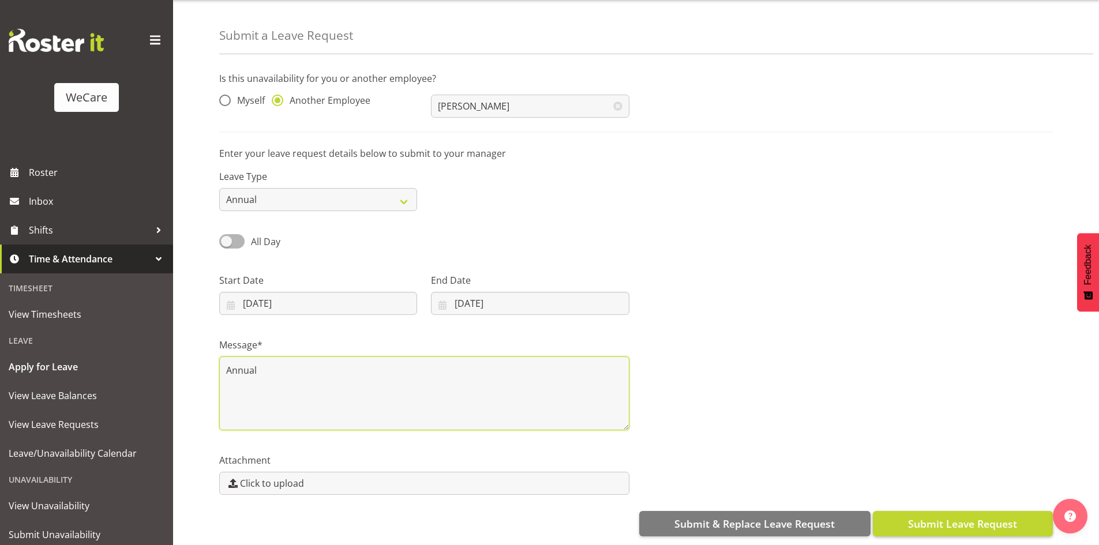
type textarea "Annual"
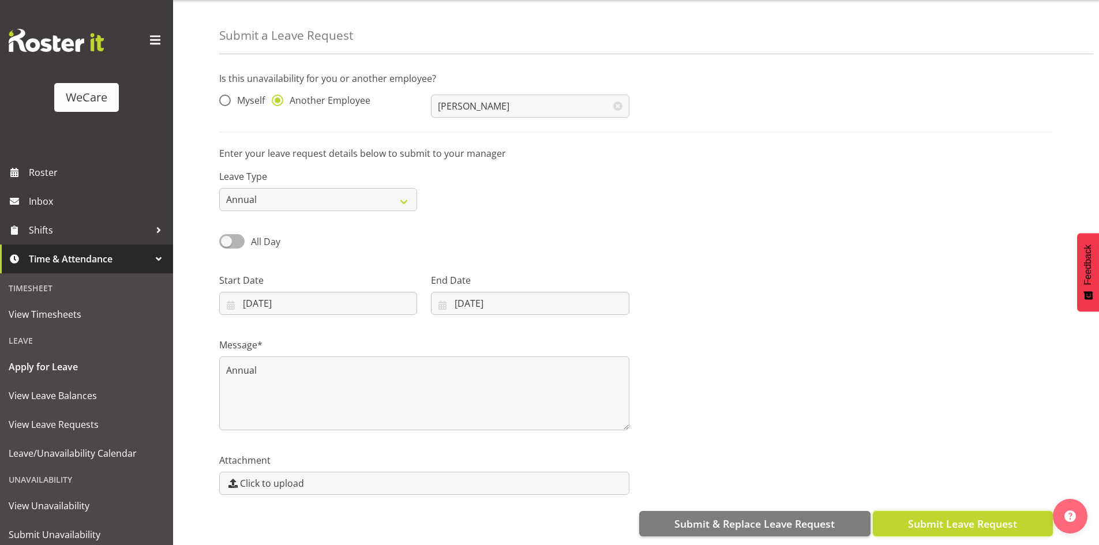
click at [928, 516] on span "Submit Leave Request" at bounding box center [962, 523] width 109 height 15
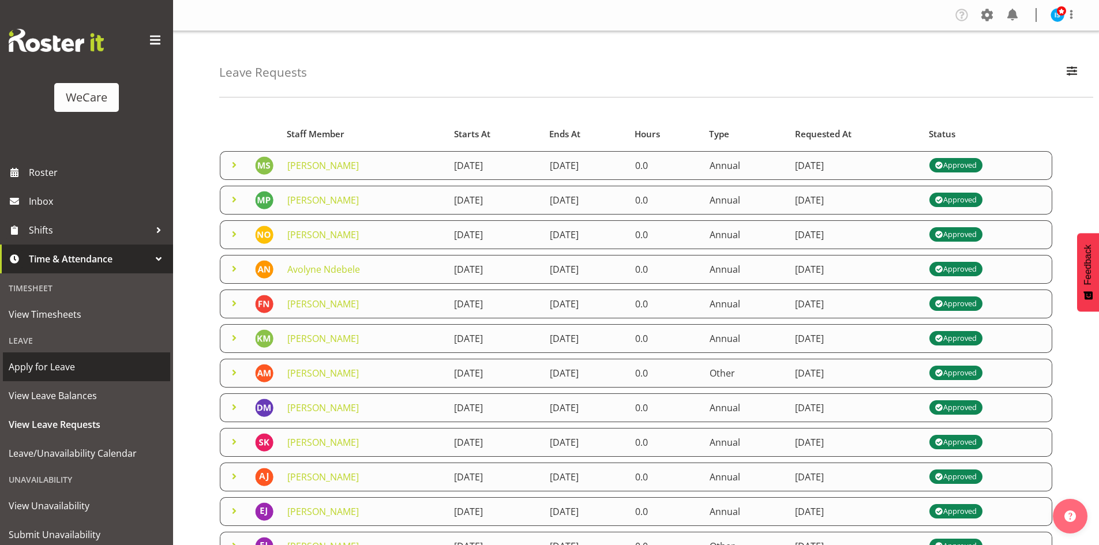
click at [63, 360] on span "Apply for Leave" at bounding box center [87, 366] width 156 height 17
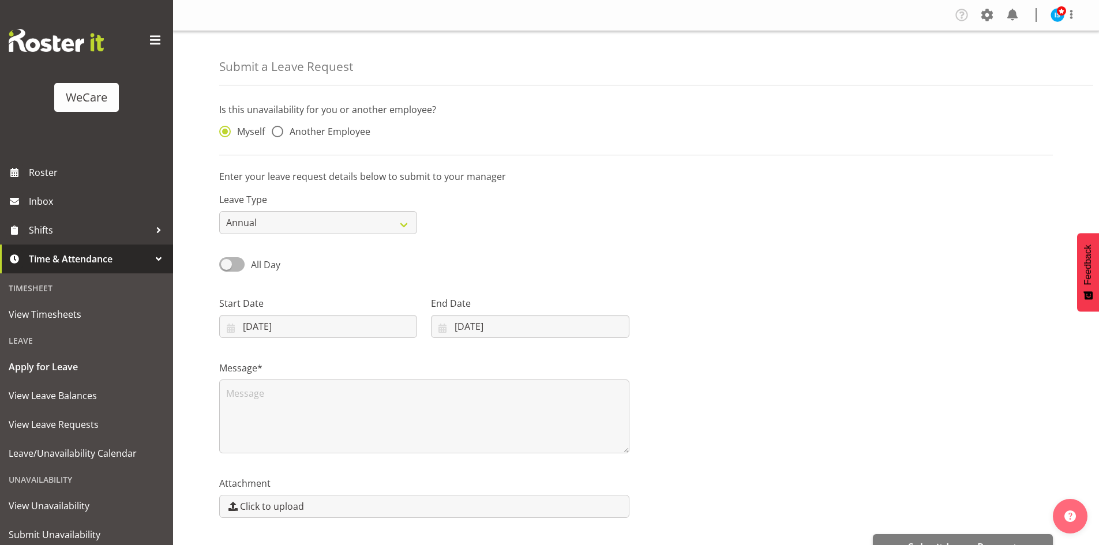
drag, startPoint x: 315, startPoint y: 140, endPoint x: 334, endPoint y: 129, distance: 22.0
click at [315, 140] on div "Myself Another Employee" at bounding box center [318, 133] width 198 height 15
click at [355, 121] on div "Myself Another Employee" at bounding box center [318, 129] width 212 height 38
drag, startPoint x: 358, startPoint y: 129, endPoint x: 400, endPoint y: 129, distance: 42.1
click at [358, 129] on span "Another Employee" at bounding box center [326, 132] width 87 height 12
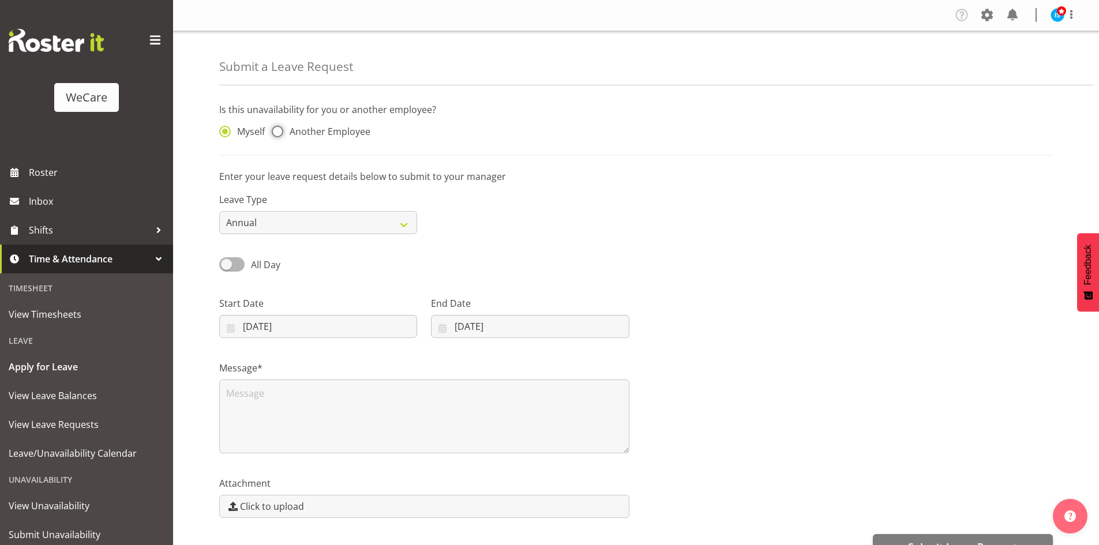
click at [279, 129] on input "Another Employee" at bounding box center [275, 131] width 7 height 7
radio input "true"
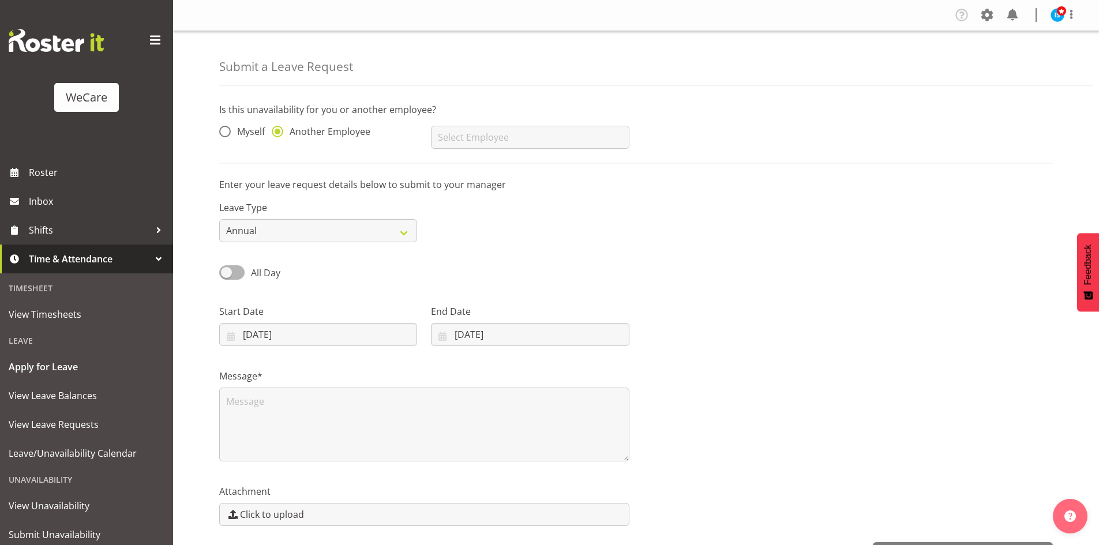
click at [482, 125] on div "[PERSON_NAME] [PERSON_NAME] [PERSON_NAME] [PERSON_NAME] [PERSON_NAME] [PERSON_N…" at bounding box center [530, 133] width 212 height 46
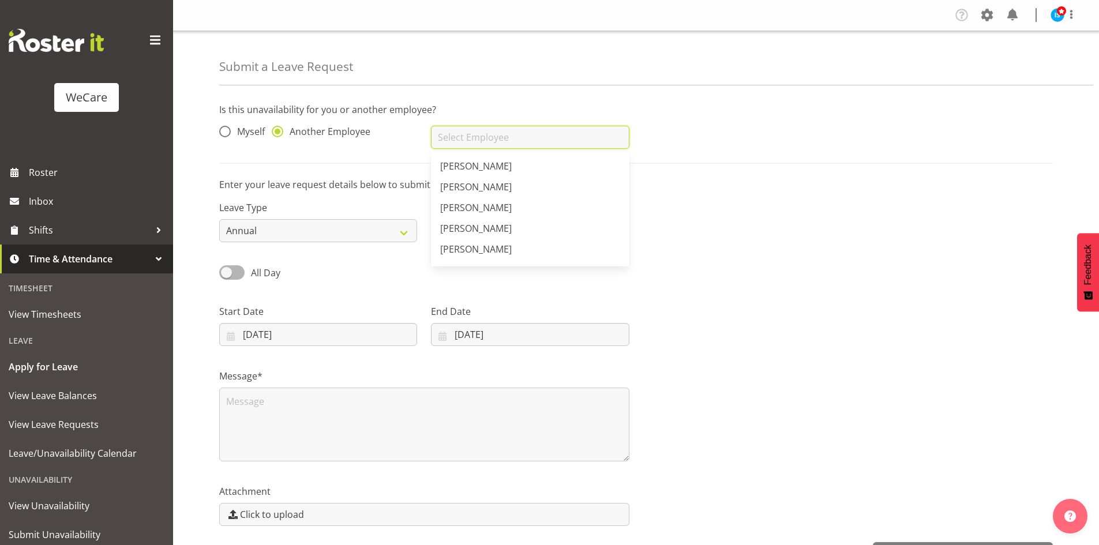
click at [486, 140] on input "text" at bounding box center [530, 137] width 198 height 23
type input "w"
drag, startPoint x: 500, startPoint y: 246, endPoint x: 478, endPoint y: 238, distance: 23.4
click at [499, 246] on link "[PERSON_NAME]" at bounding box center [530, 251] width 198 height 21
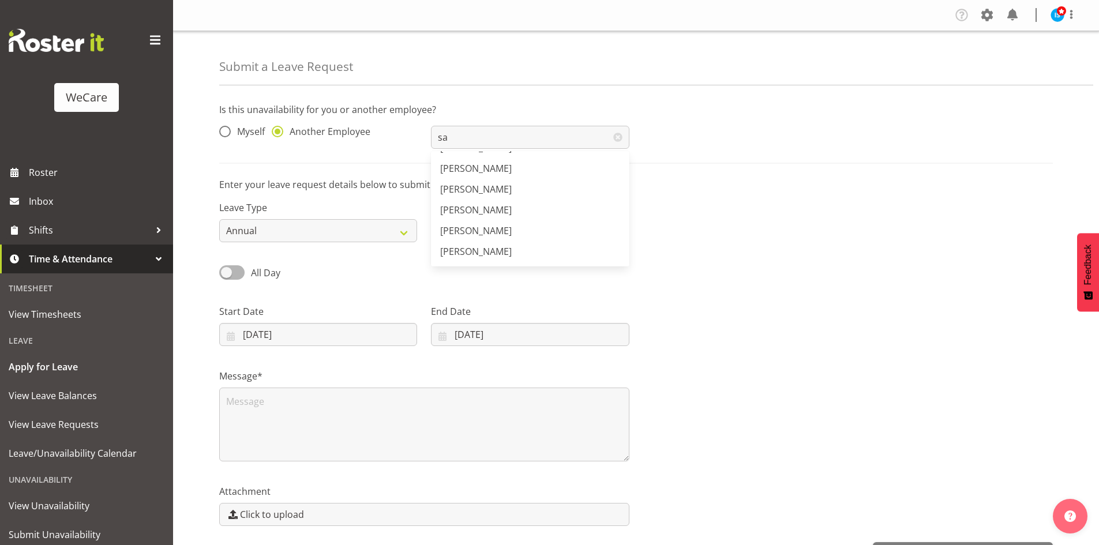
type input "[PERSON_NAME]"
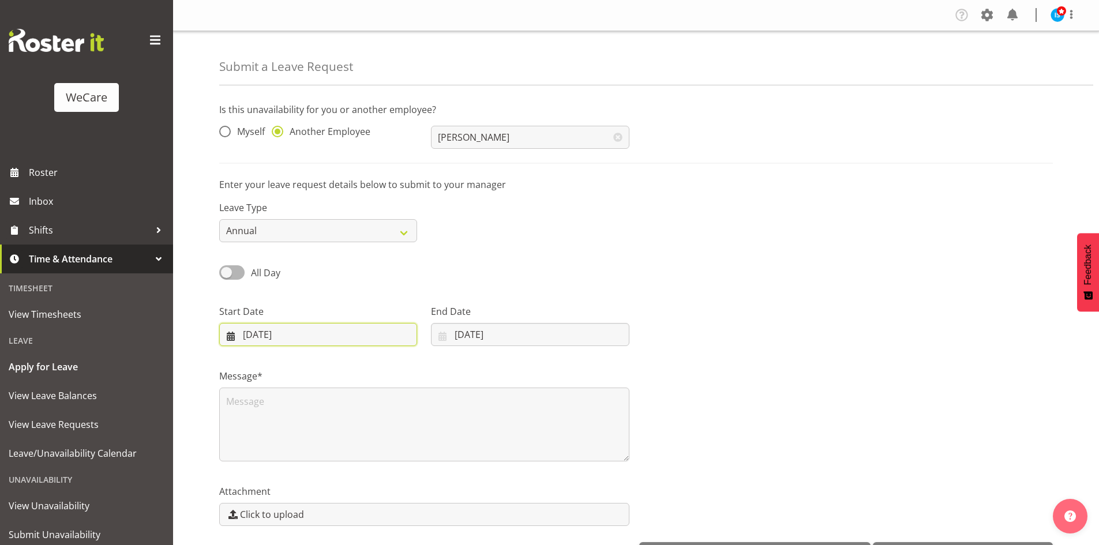
click at [298, 334] on input "[DATE]" at bounding box center [318, 334] width 198 height 23
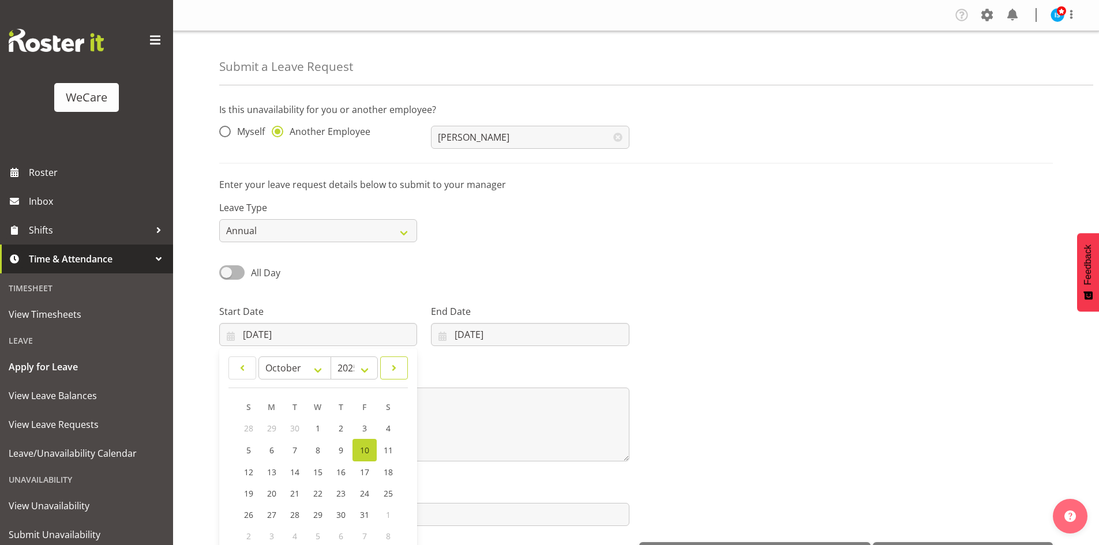
click at [396, 370] on span at bounding box center [394, 368] width 13 height 14
click at [394, 370] on span at bounding box center [394, 368] width 13 height 14
select select "11"
click at [265, 427] on link "1" at bounding box center [272, 427] width 23 height 21
type input "[DATE]"
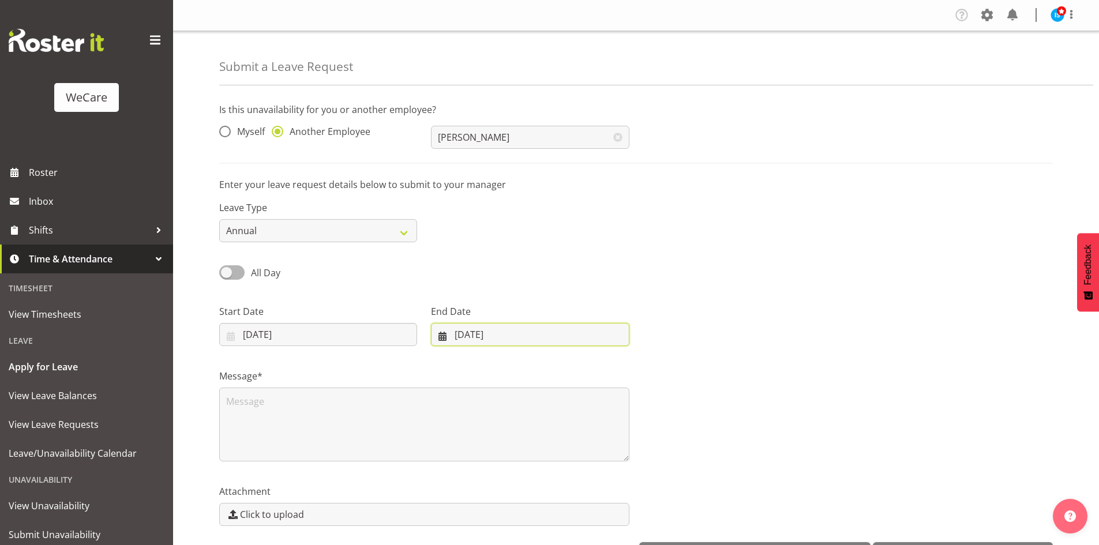
click at [544, 326] on input "[DATE]" at bounding box center [530, 334] width 198 height 23
click at [603, 359] on link at bounding box center [591, 367] width 29 height 23
select select "11"
click at [518, 494] on link "24" at bounding box center [522, 492] width 23 height 21
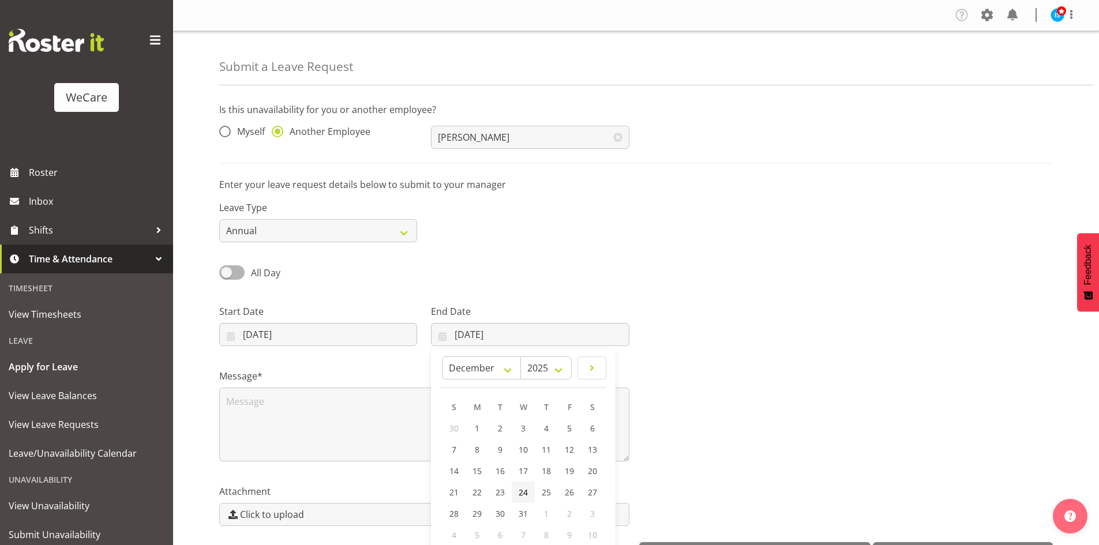
type input "[DATE]"
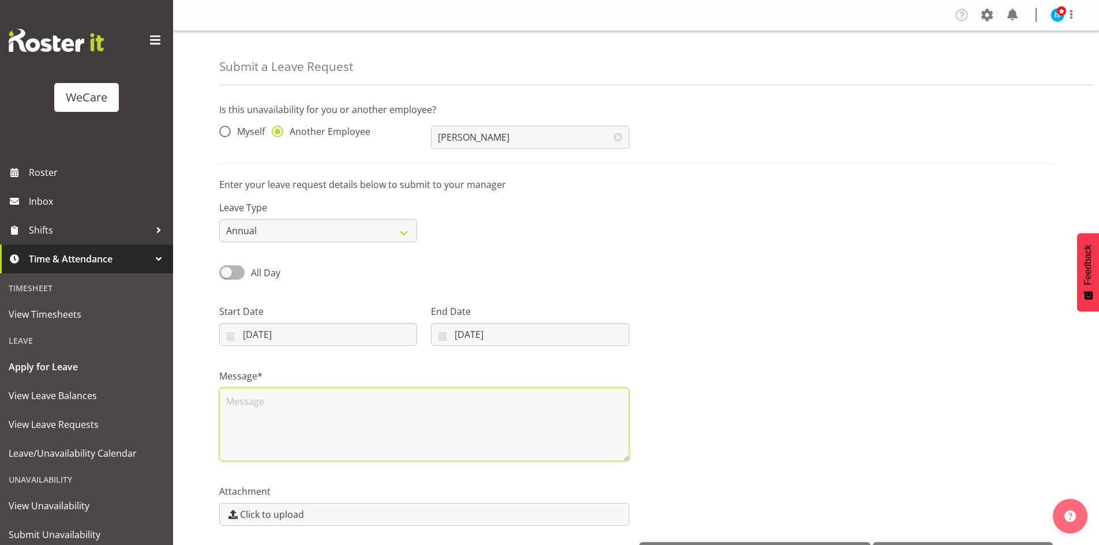
click at [449, 431] on textarea at bounding box center [424, 425] width 410 height 74
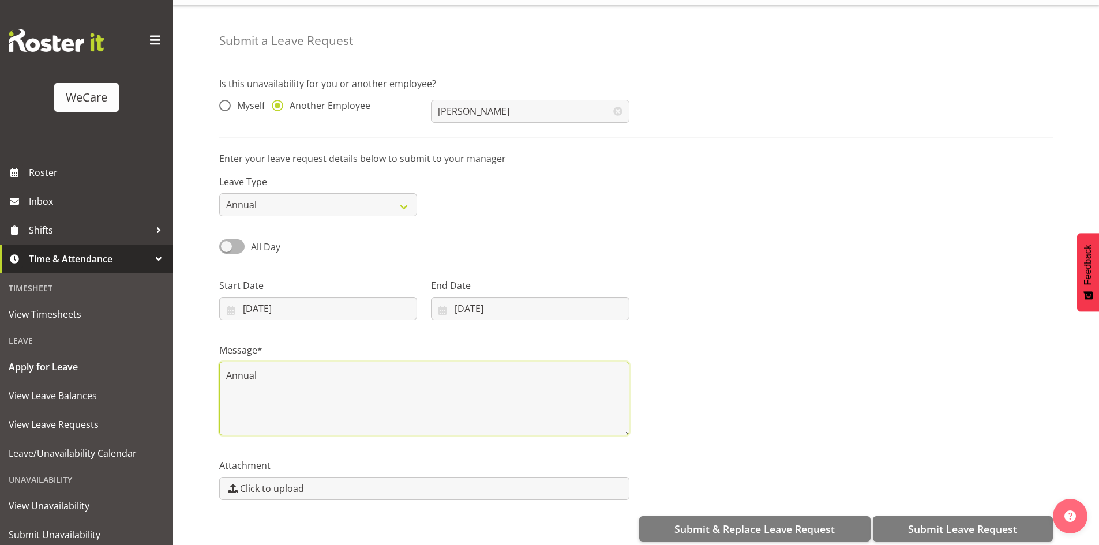
scroll to position [40, 0]
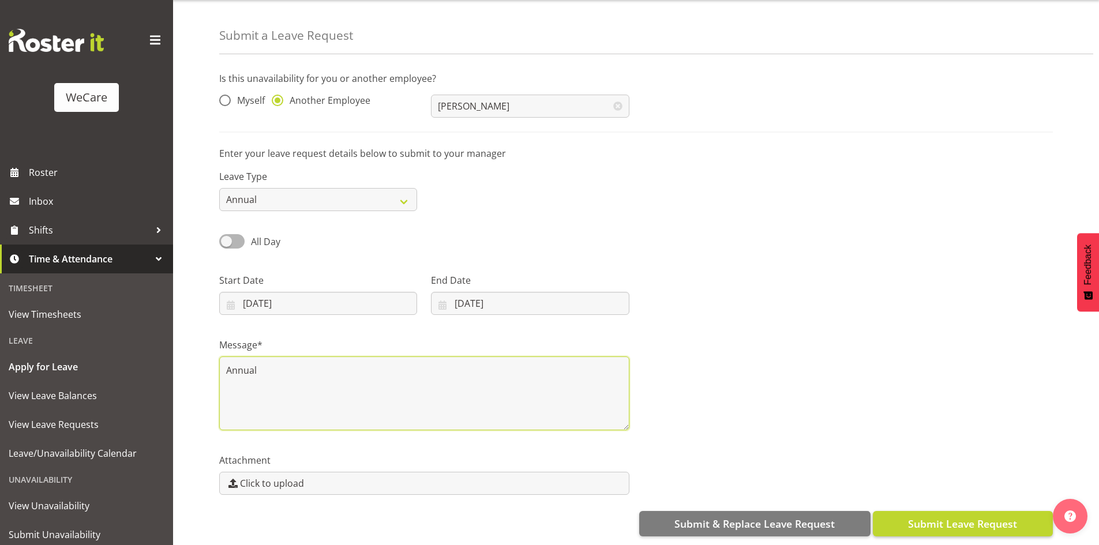
type textarea "Annual"
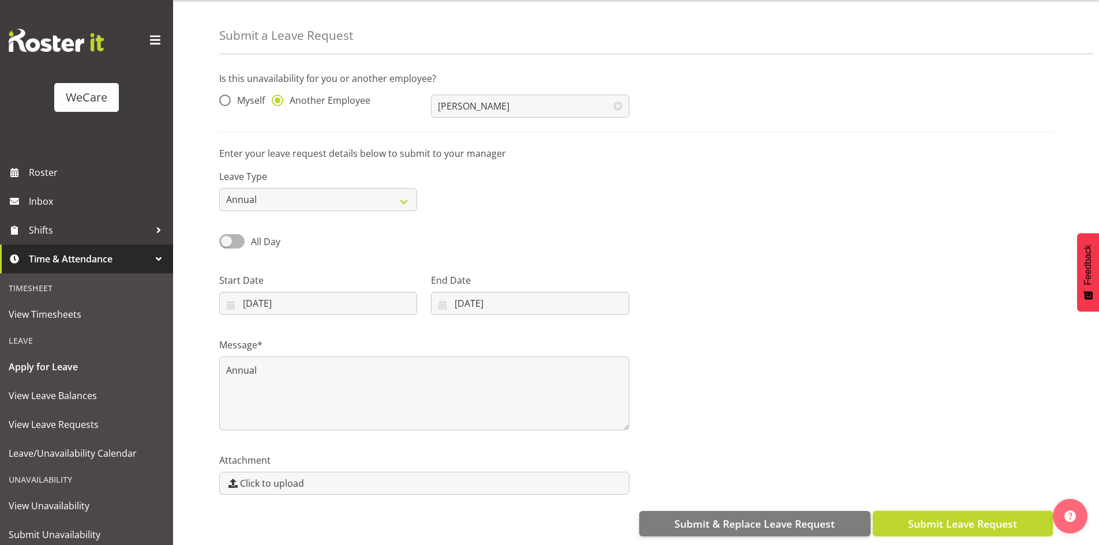
click at [976, 521] on span "Submit Leave Request" at bounding box center [962, 523] width 109 height 15
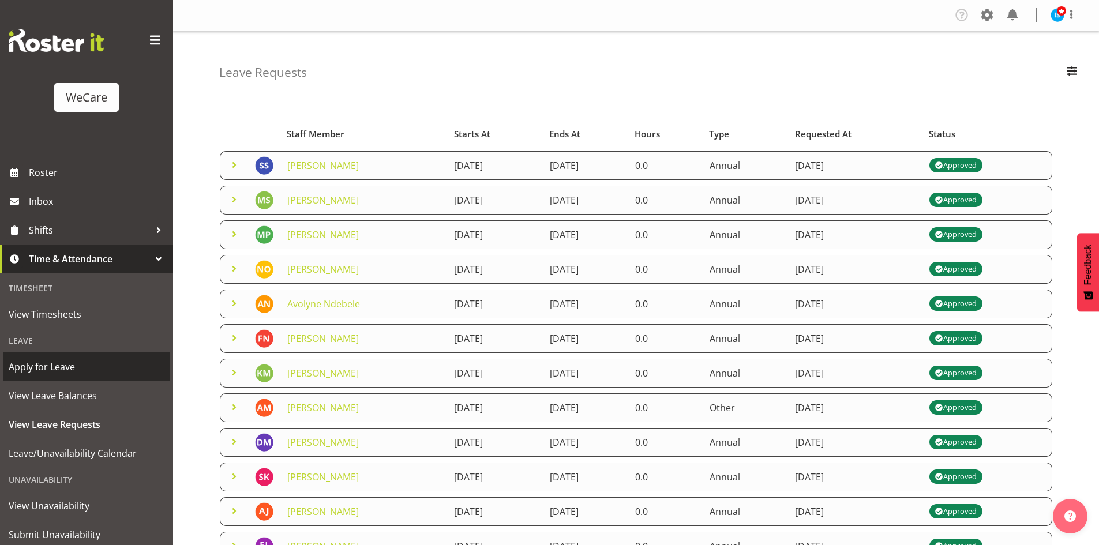
click at [73, 367] on span "Apply for Leave" at bounding box center [87, 366] width 156 height 17
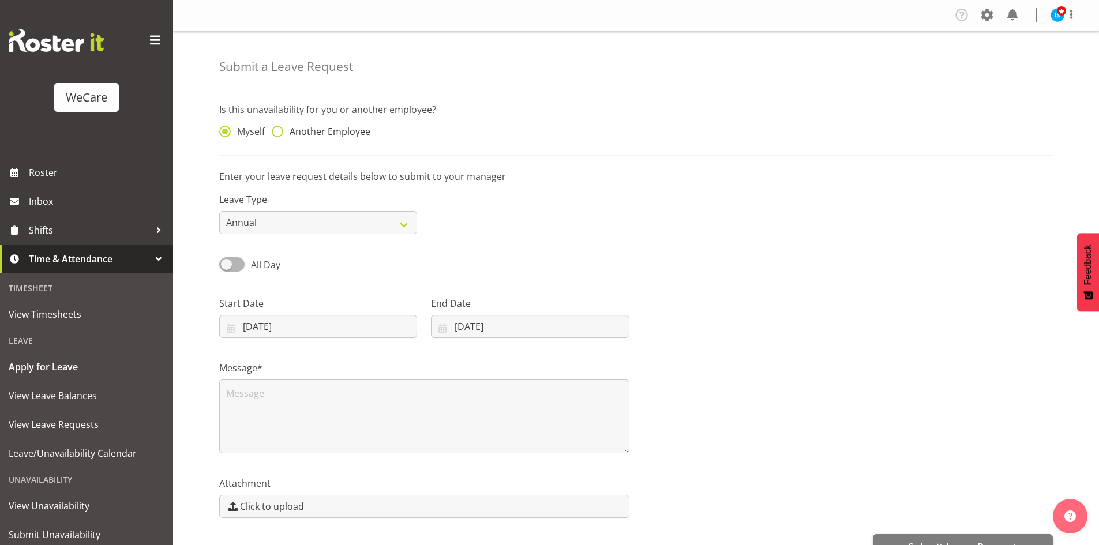
click at [315, 134] on span "Another Employee" at bounding box center [326, 132] width 87 height 12
click at [279, 134] on input "Another Employee" at bounding box center [275, 131] width 7 height 7
radio input "true"
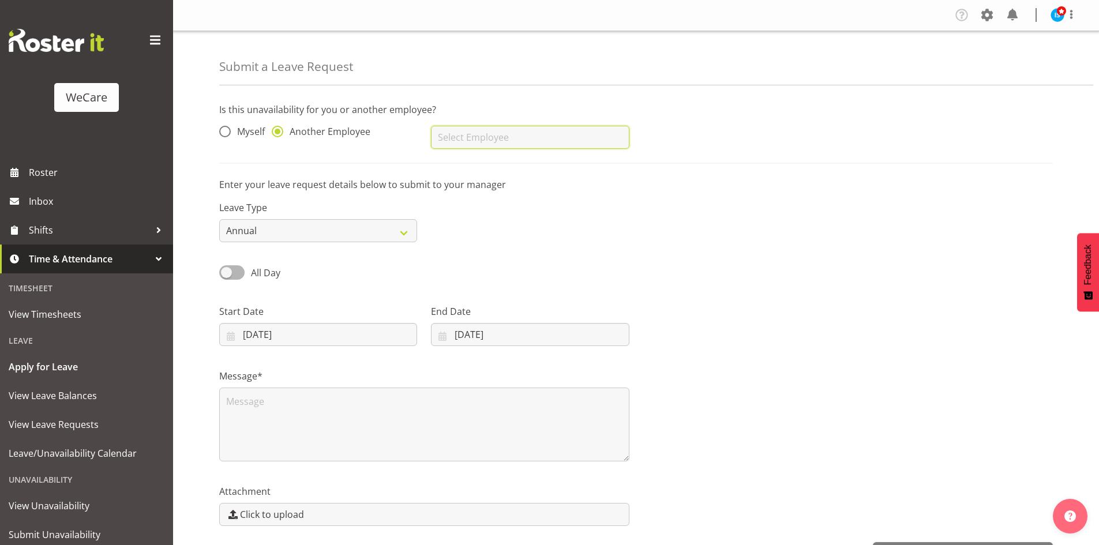
click at [471, 135] on input "text" at bounding box center [530, 137] width 198 height 23
type input "[PERSON_NAME]"
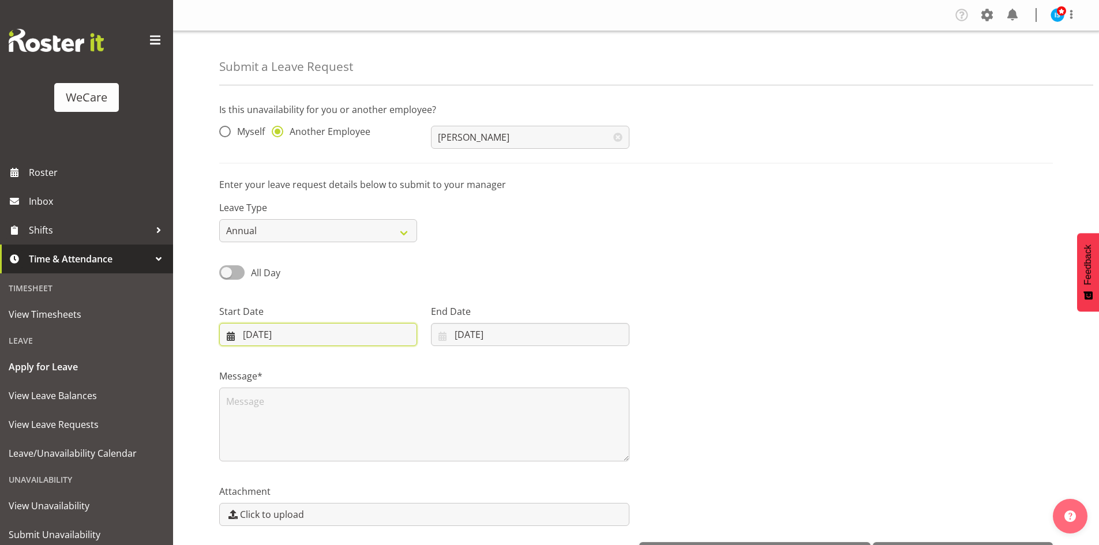
click at [280, 329] on input "[DATE]" at bounding box center [318, 334] width 198 height 23
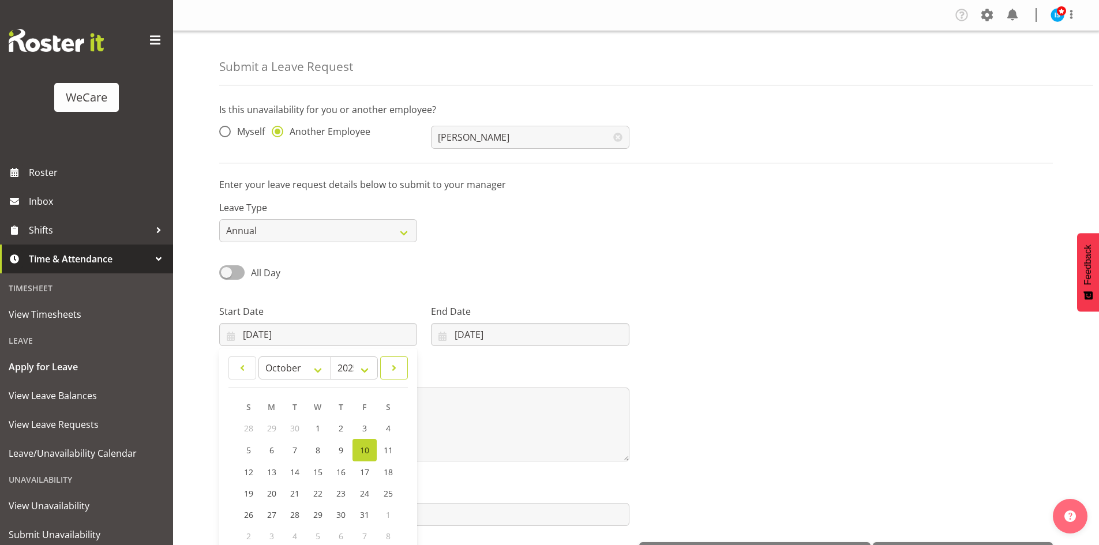
click at [398, 371] on span at bounding box center [394, 368] width 13 height 14
select select "11"
click at [267, 453] on link "8" at bounding box center [272, 449] width 23 height 21
type input "[DATE]"
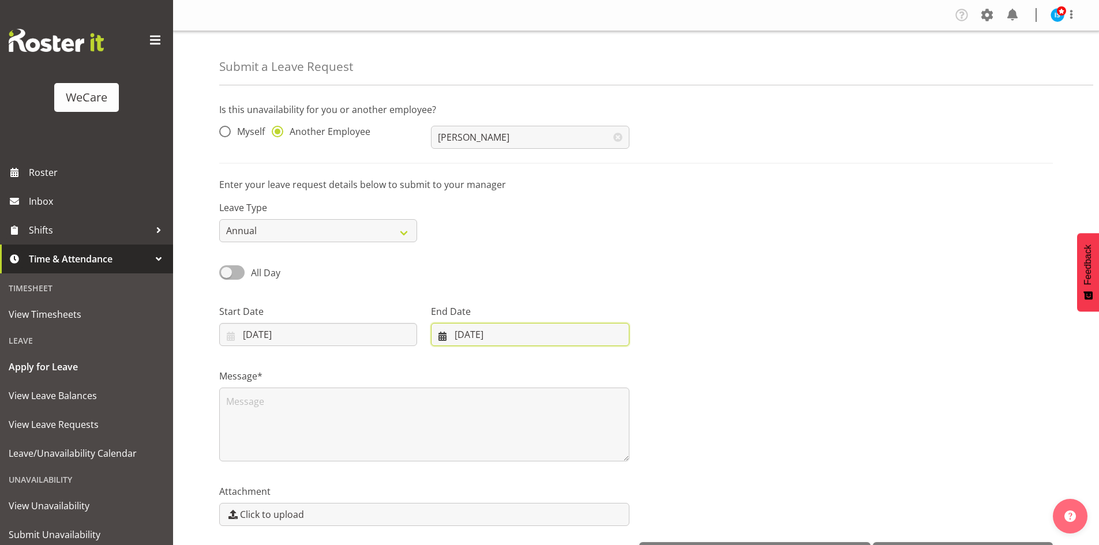
click at [484, 330] on input "[DATE]" at bounding box center [530, 334] width 198 height 23
click at [600, 363] on link at bounding box center [591, 367] width 29 height 23
select select "11"
click at [518, 447] on link "10" at bounding box center [522, 449] width 23 height 21
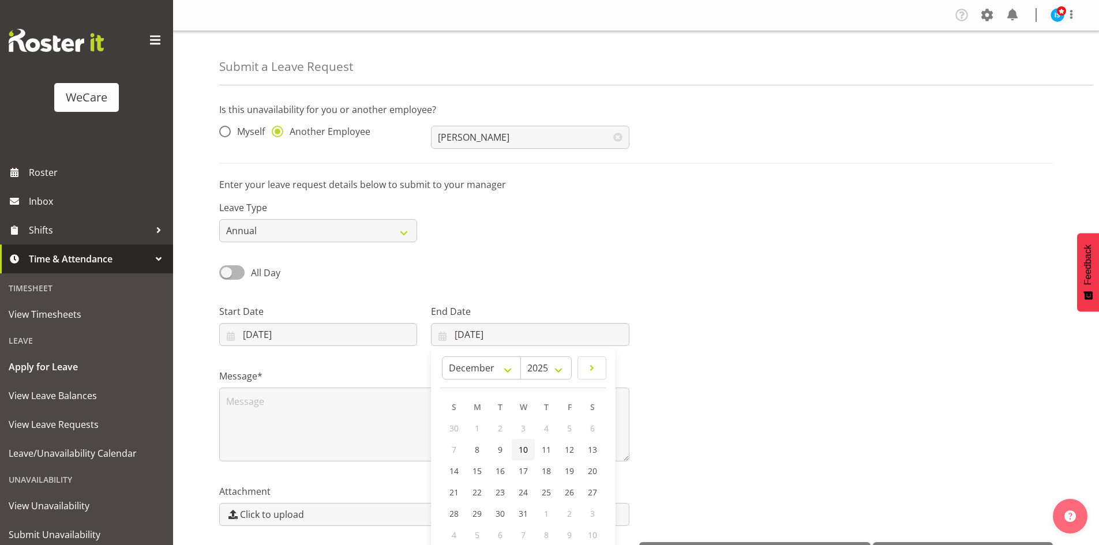
type input "[DATE]"
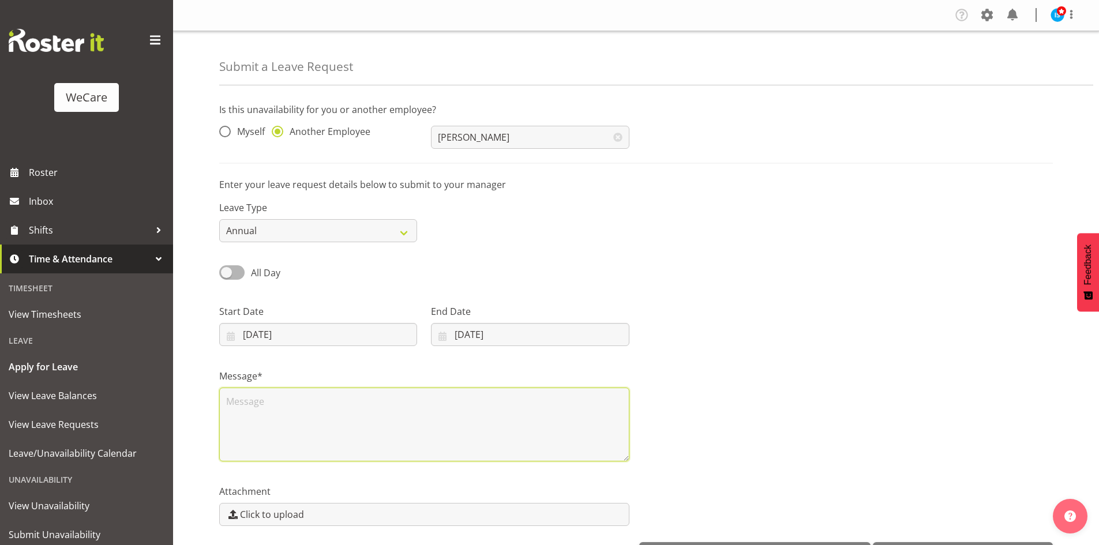
click at [393, 437] on textarea at bounding box center [424, 425] width 410 height 74
type textarea "Annual"
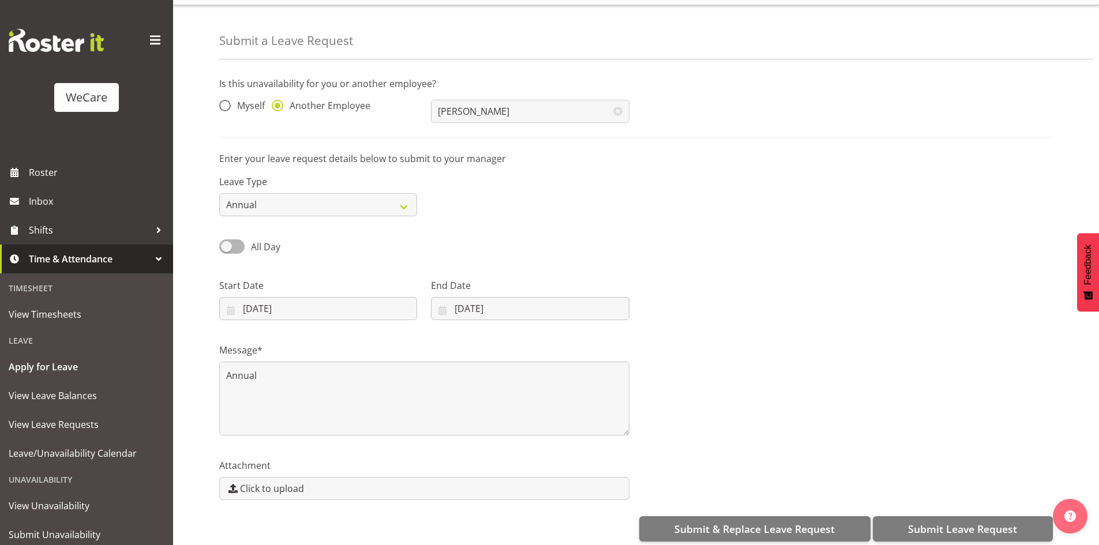
scroll to position [40, 0]
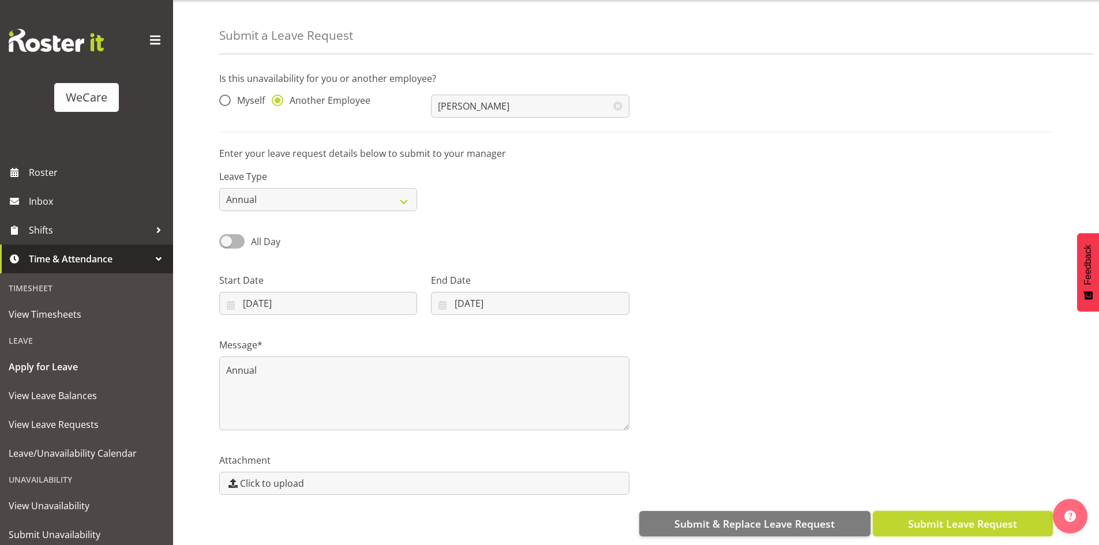
click at [958, 511] on button "Submit Leave Request" at bounding box center [962, 523] width 180 height 25
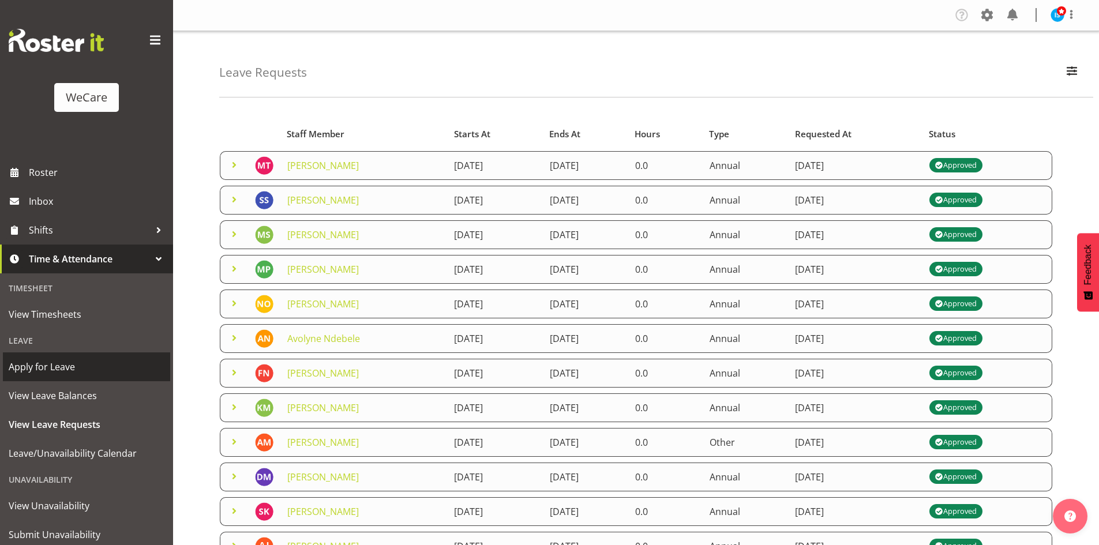
drag, startPoint x: 61, startPoint y: 363, endPoint x: 62, endPoint y: 369, distance: 6.4
click at [61, 363] on span "Apply for Leave" at bounding box center [87, 366] width 156 height 17
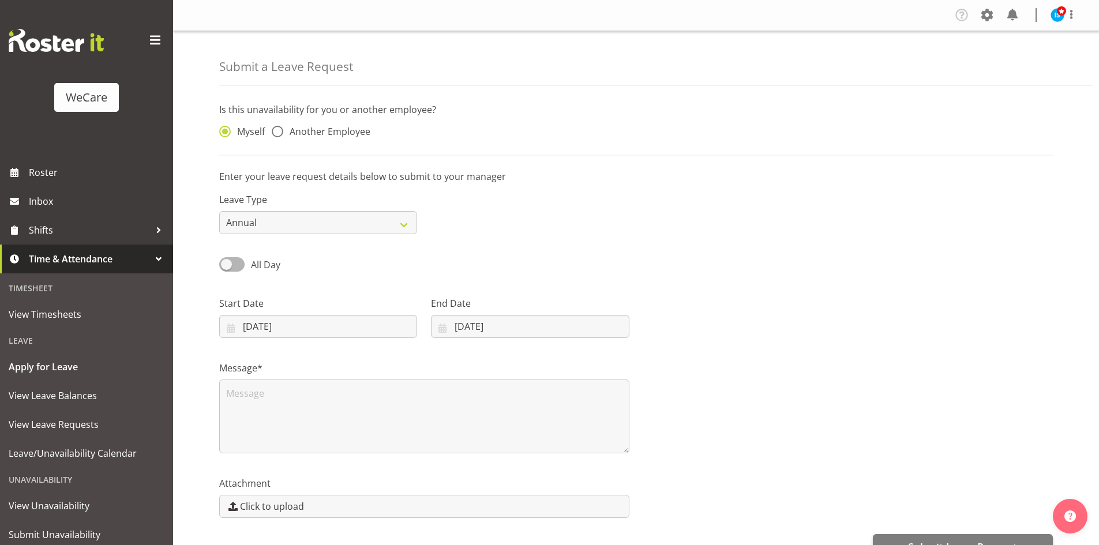
click at [346, 127] on span "Another Employee" at bounding box center [326, 132] width 87 height 12
click at [279, 128] on input "Another Employee" at bounding box center [275, 131] width 7 height 7
radio input "true"
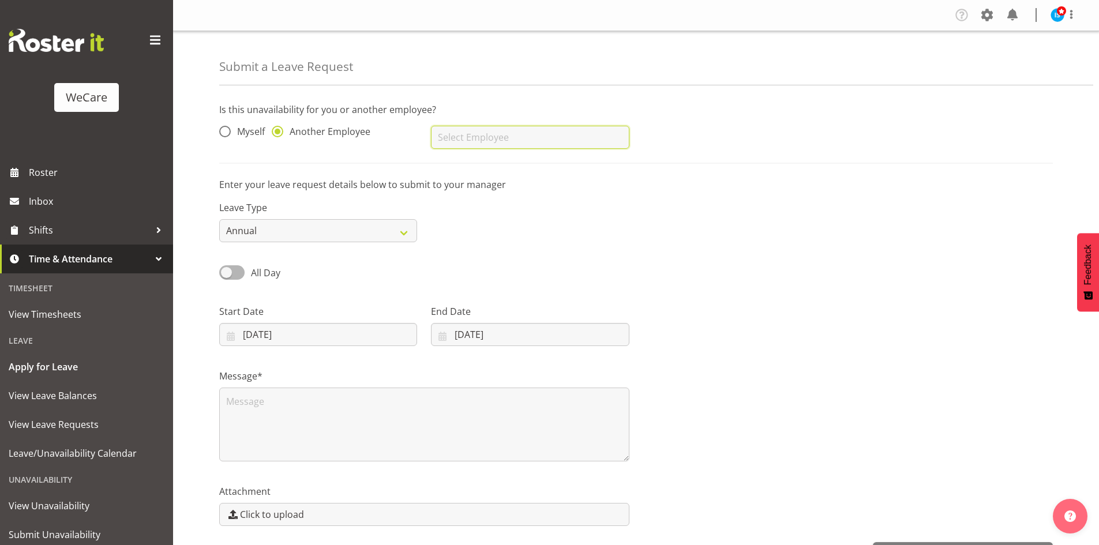
click at [550, 131] on input "text" at bounding box center [530, 137] width 198 height 23
type input "[PERSON_NAME]"
click at [269, 329] on input "[DATE]" at bounding box center [318, 334] width 198 height 23
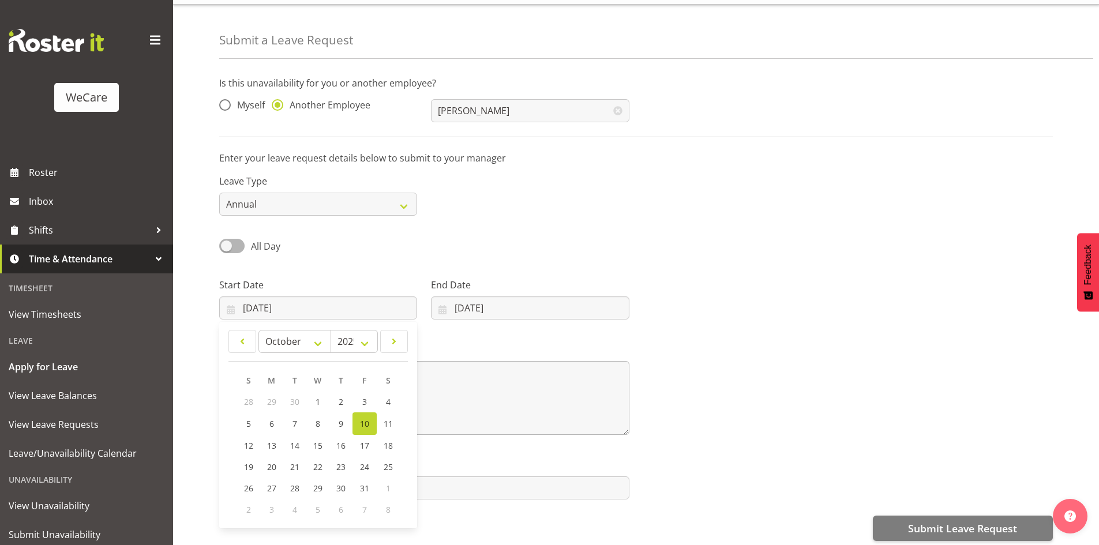
scroll to position [40, 0]
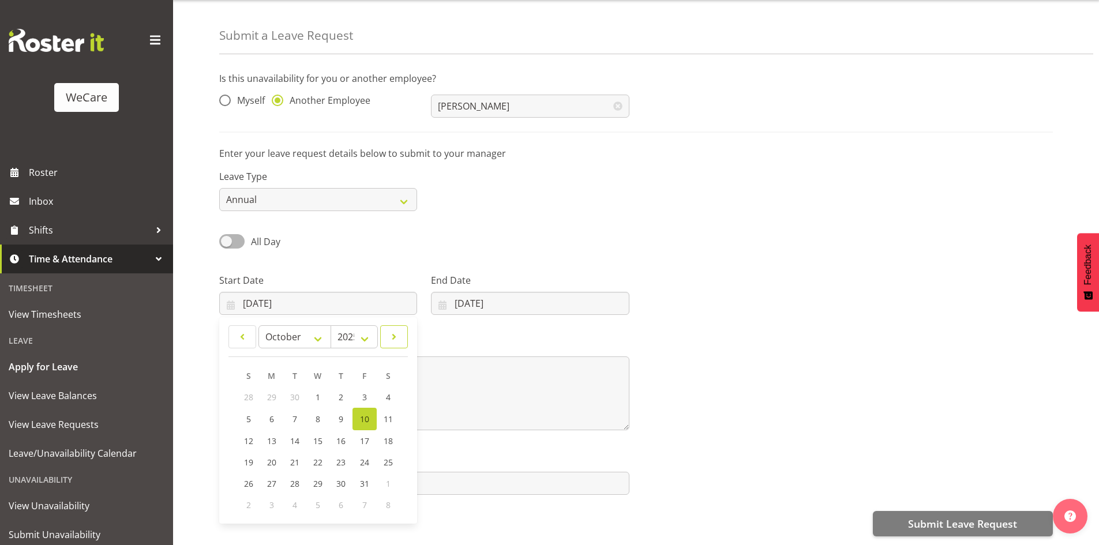
click at [395, 330] on span at bounding box center [394, 337] width 13 height 14
select select "11"
click at [309, 455] on link "24" at bounding box center [318, 460] width 23 height 21
type input "[DATE]"
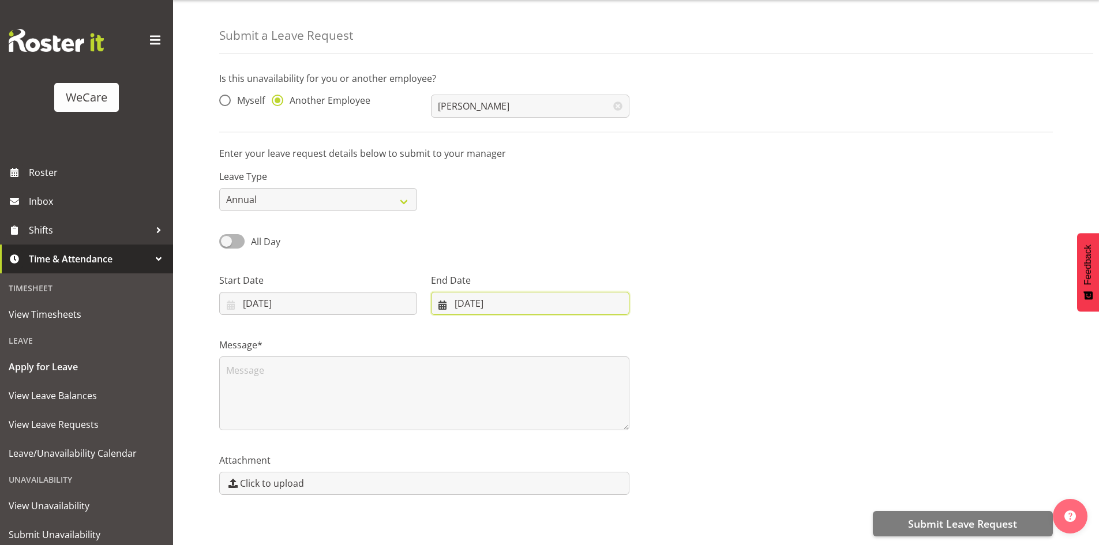
click at [517, 296] on input "[DATE]" at bounding box center [530, 303] width 198 height 23
click at [601, 330] on link at bounding box center [591, 336] width 29 height 23
select select "11"
click at [524, 479] on span "31" at bounding box center [522, 482] width 9 height 11
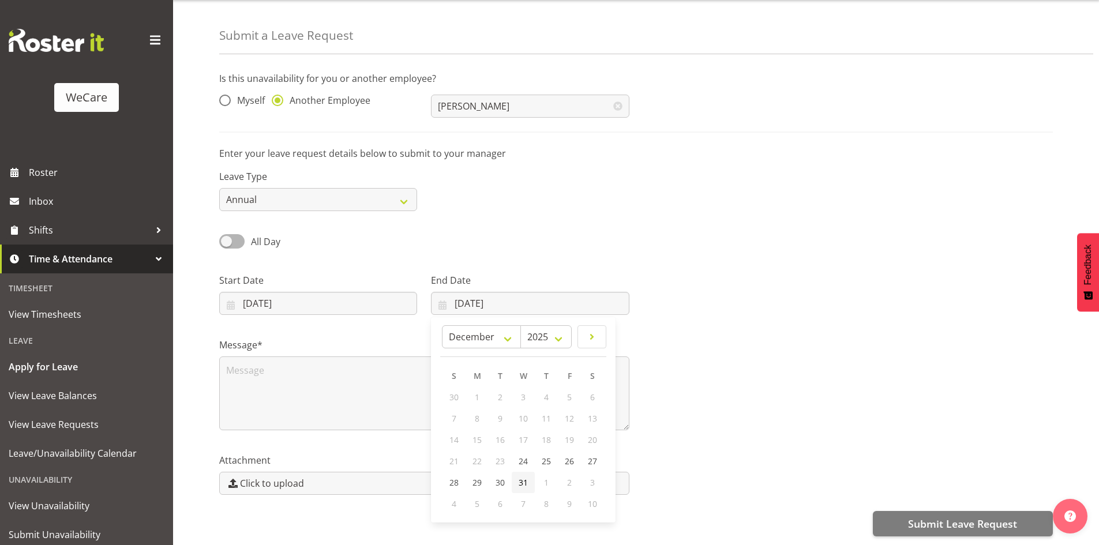
type input "[DATE]"
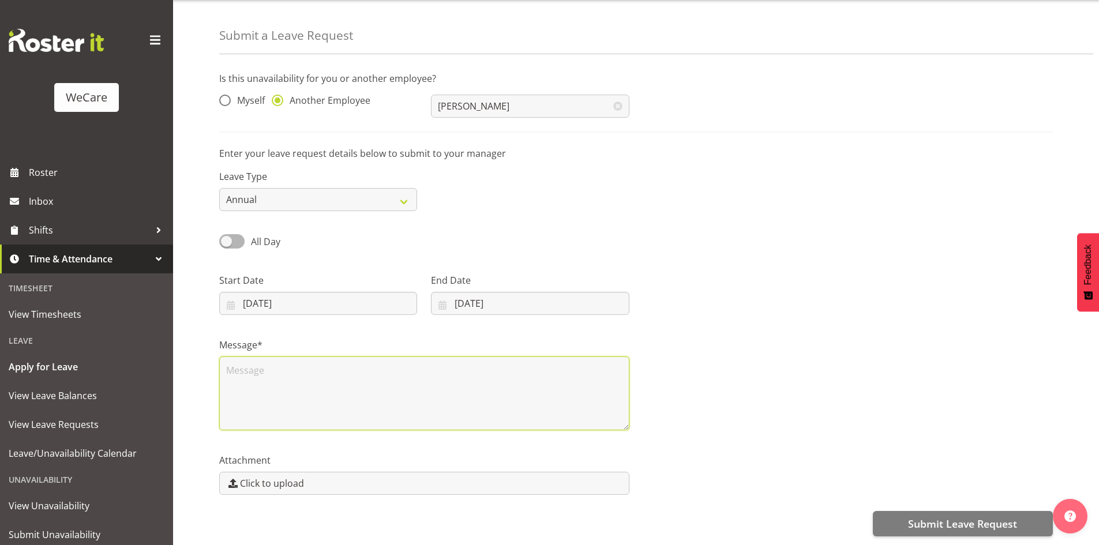
click at [305, 398] on textarea at bounding box center [424, 393] width 410 height 74
type textarea "Annual"
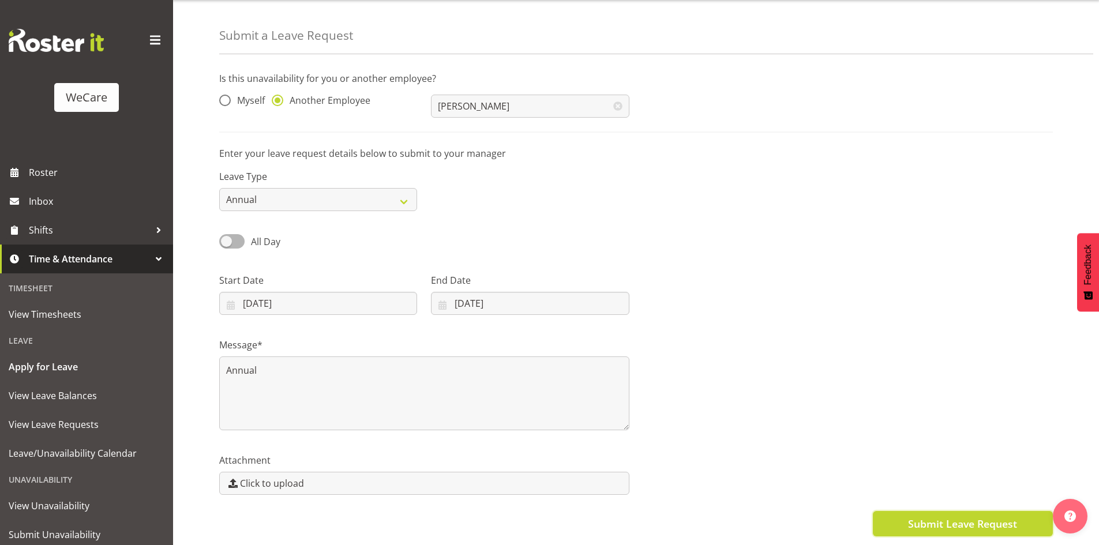
click at [942, 520] on span "Submit Leave Request" at bounding box center [962, 523] width 109 height 15
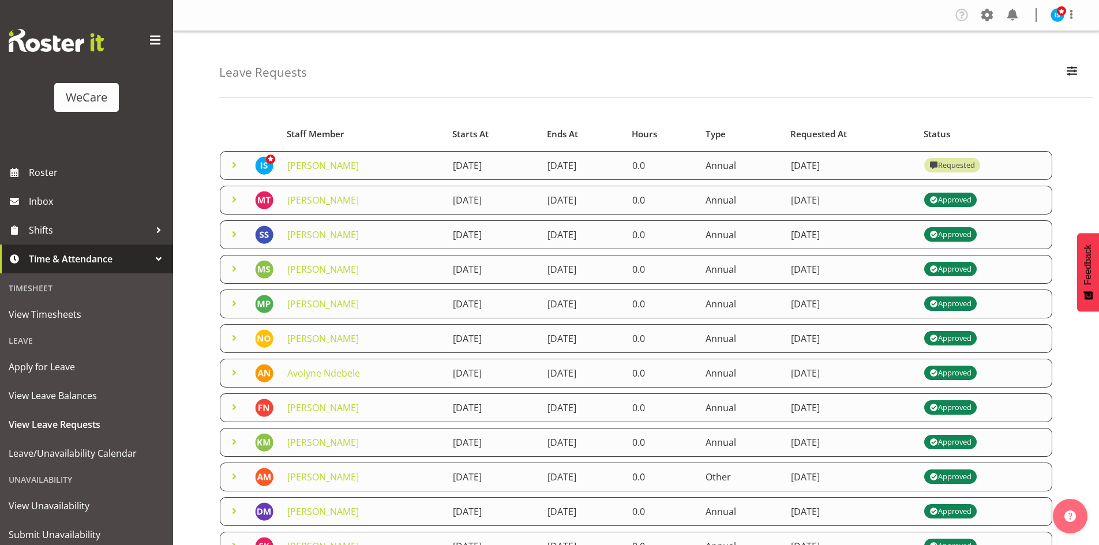
click at [233, 165] on span at bounding box center [234, 165] width 14 height 14
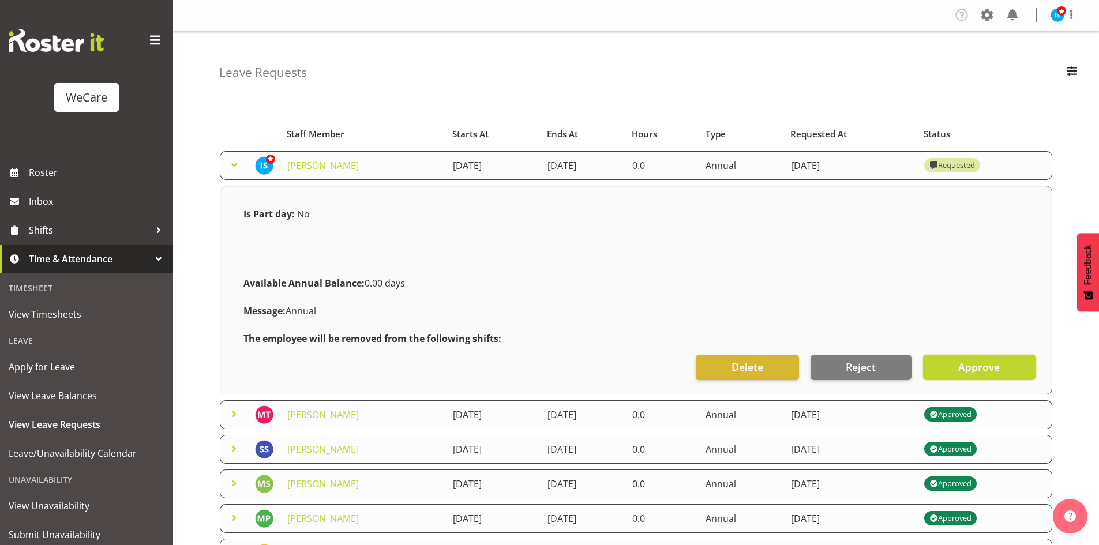
click at [1005, 366] on button "Approve" at bounding box center [979, 367] width 112 height 25
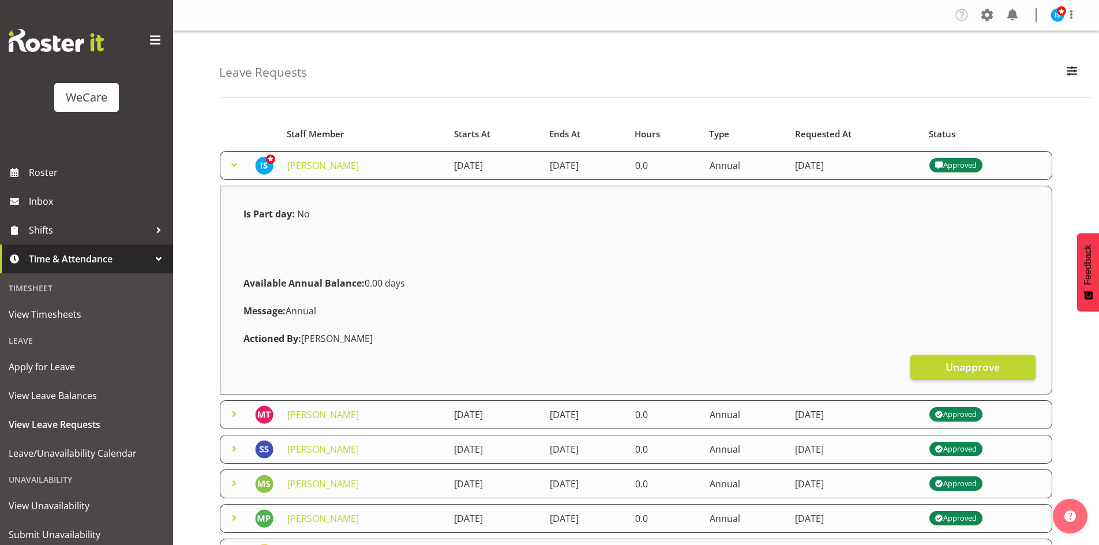
click at [232, 163] on span at bounding box center [234, 165] width 14 height 14
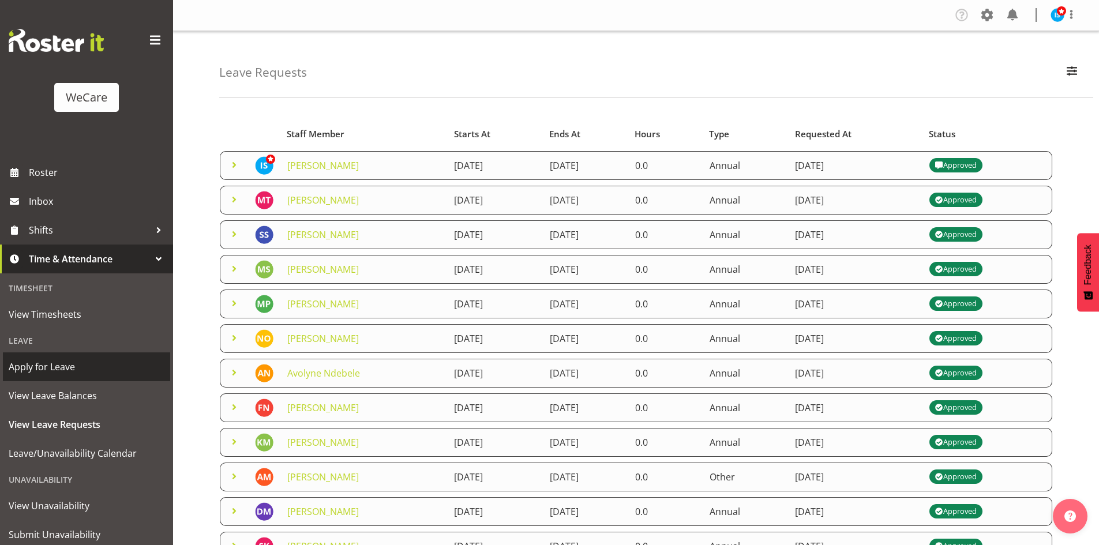
click at [73, 372] on span "Apply for Leave" at bounding box center [87, 366] width 156 height 17
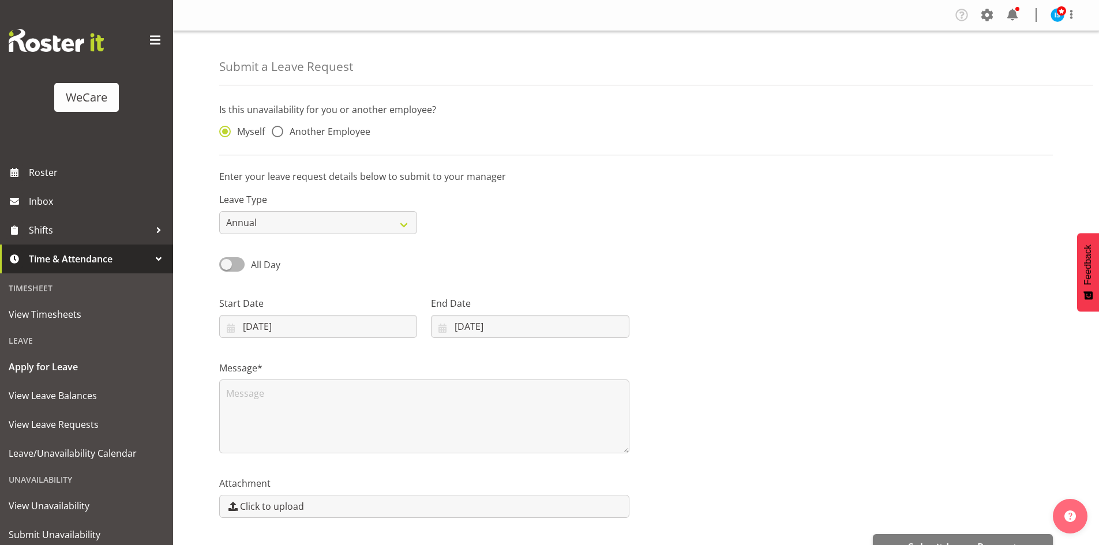
click at [379, 137] on div "Myself Another Employee" at bounding box center [318, 133] width 198 height 15
click at [353, 130] on span "Another Employee" at bounding box center [326, 132] width 87 height 12
click at [279, 130] on input "Another Employee" at bounding box center [275, 131] width 7 height 7
radio input "true"
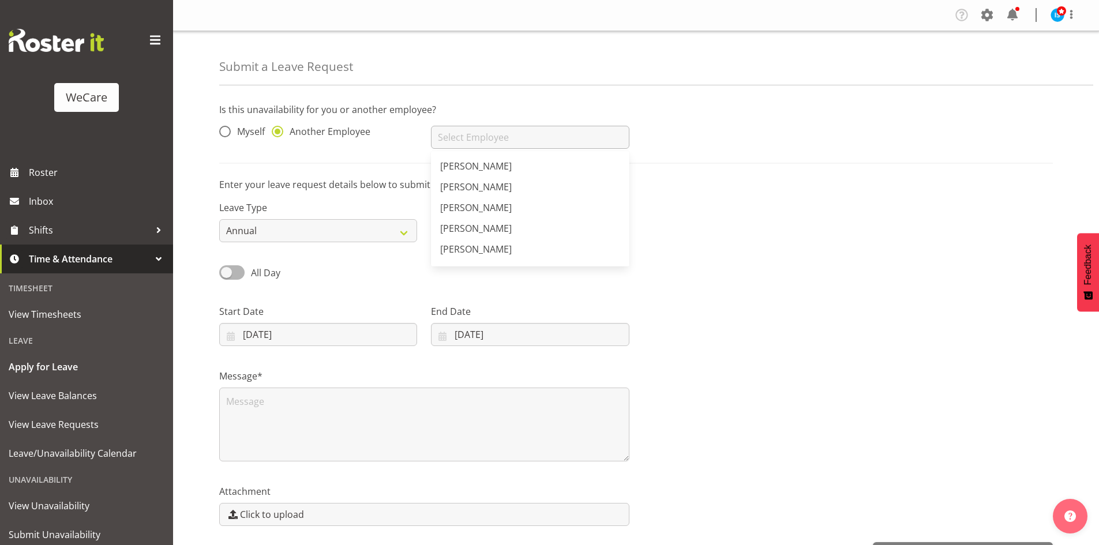
click at [603, 140] on input "text" at bounding box center [530, 137] width 198 height 23
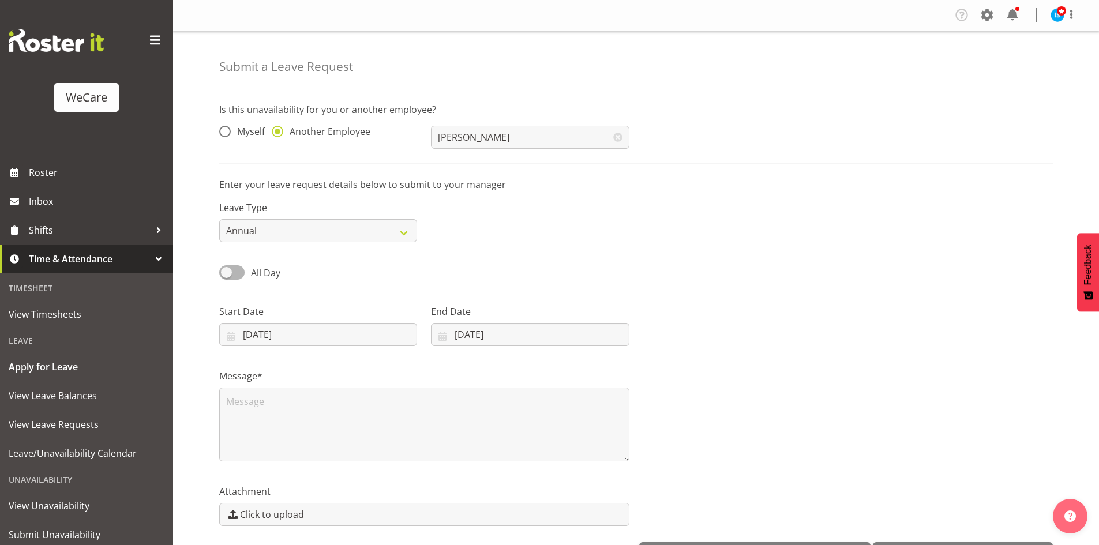
type input "[PERSON_NAME]"
drag, startPoint x: 307, startPoint y: 321, endPoint x: 326, endPoint y: 369, distance: 51.8
click at [307, 321] on div "Start Date [DATE] January February March April May June July August September O…" at bounding box center [318, 325] width 198 height 42
drag, startPoint x: 304, startPoint y: 314, endPoint x: 307, endPoint y: 325, distance: 11.5
click at [304, 314] on label "Start Date" at bounding box center [318, 311] width 198 height 14
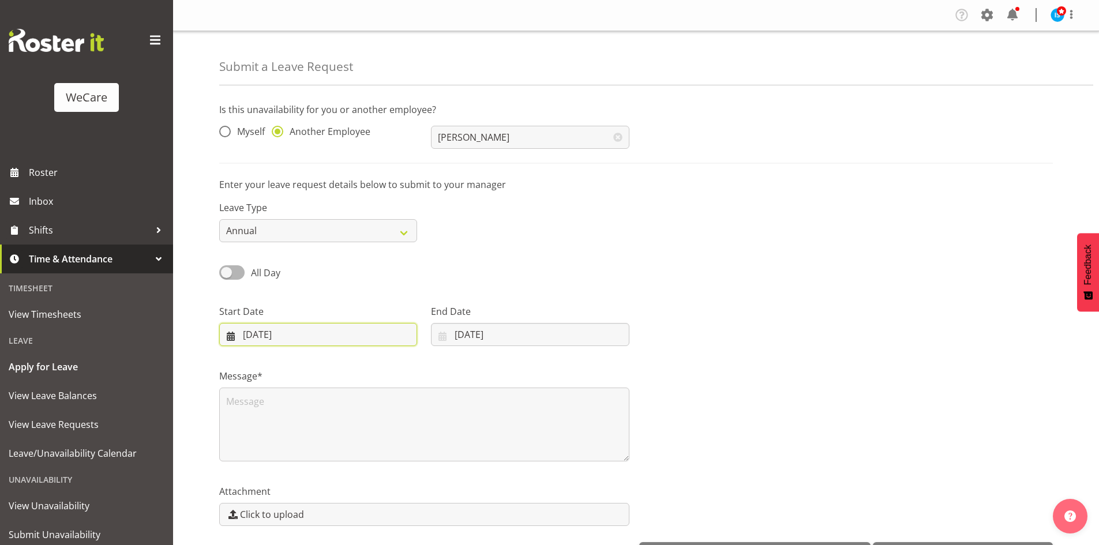
drag, startPoint x: 307, startPoint y: 325, endPoint x: 374, endPoint y: 349, distance: 71.1
click at [308, 325] on input "[DATE]" at bounding box center [318, 334] width 198 height 23
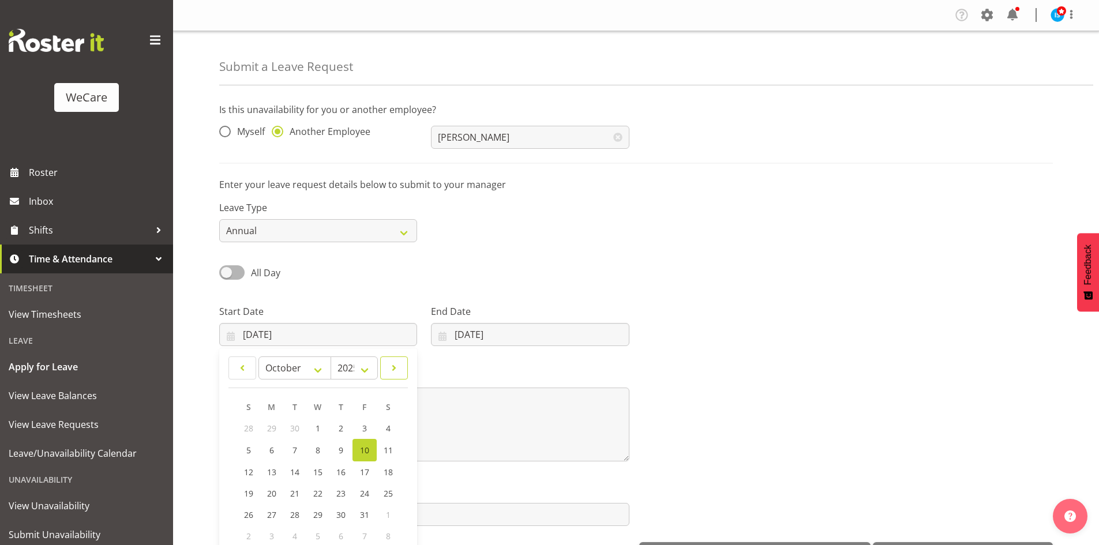
click at [395, 363] on span at bounding box center [394, 368] width 13 height 14
select select "0"
select select "2026"
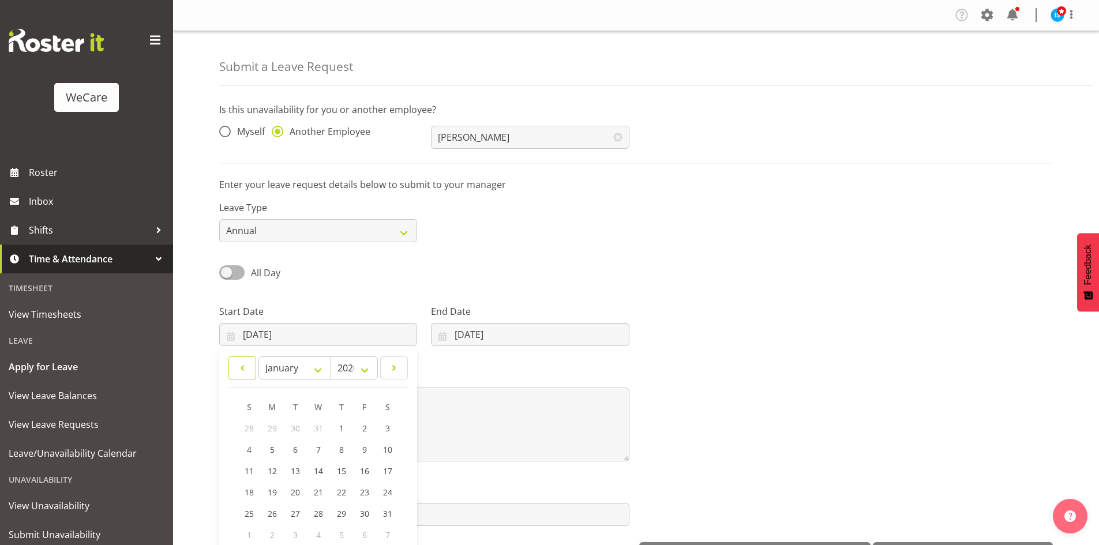
click at [253, 364] on link at bounding box center [242, 367] width 28 height 23
select select "11"
select select "2025"
click at [345, 428] on link "4" at bounding box center [341, 427] width 23 height 21
type input "[DATE]"
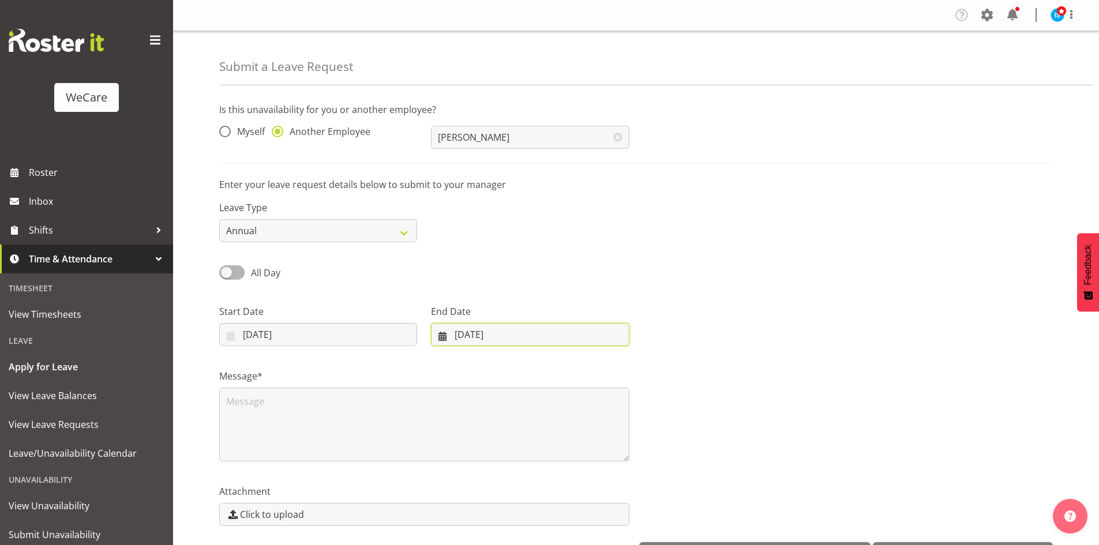
click at [449, 331] on input "[DATE]" at bounding box center [530, 334] width 198 height 23
click at [581, 369] on link at bounding box center [591, 367] width 29 height 23
select select "11"
click at [450, 451] on link "7" at bounding box center [453, 449] width 23 height 21
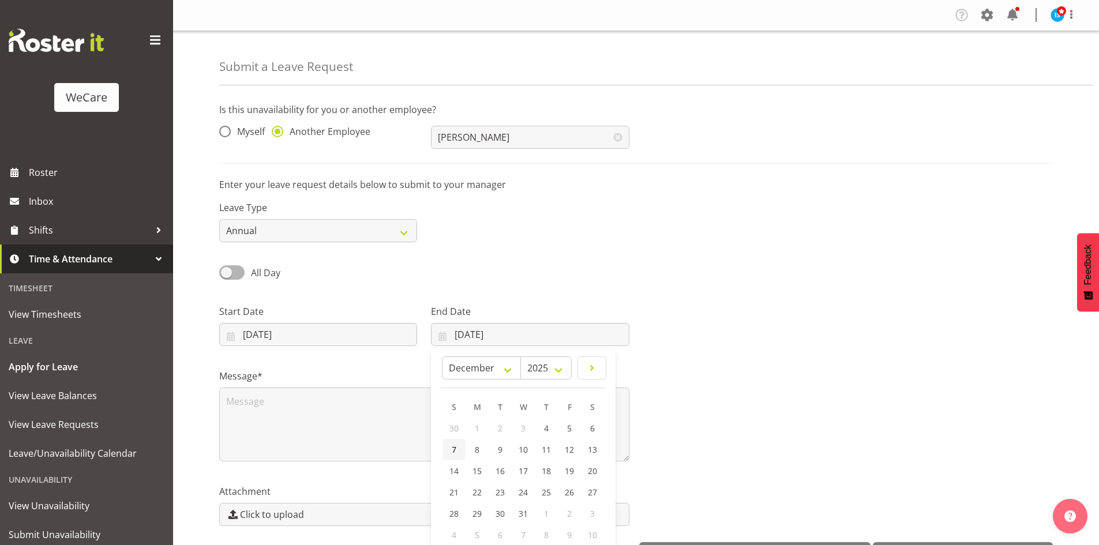
type input "[DATE]"
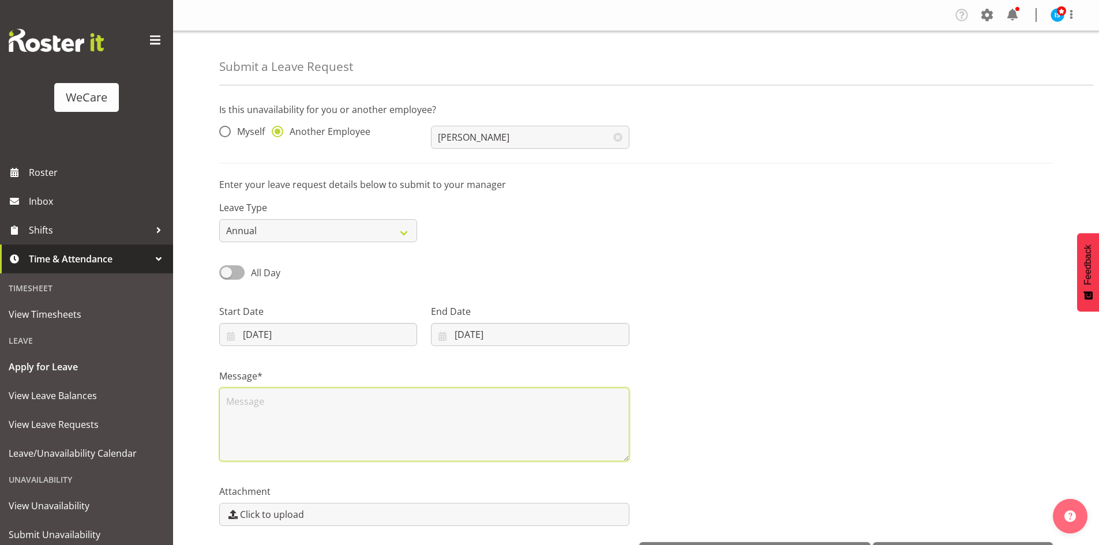
click at [426, 393] on textarea at bounding box center [424, 425] width 410 height 74
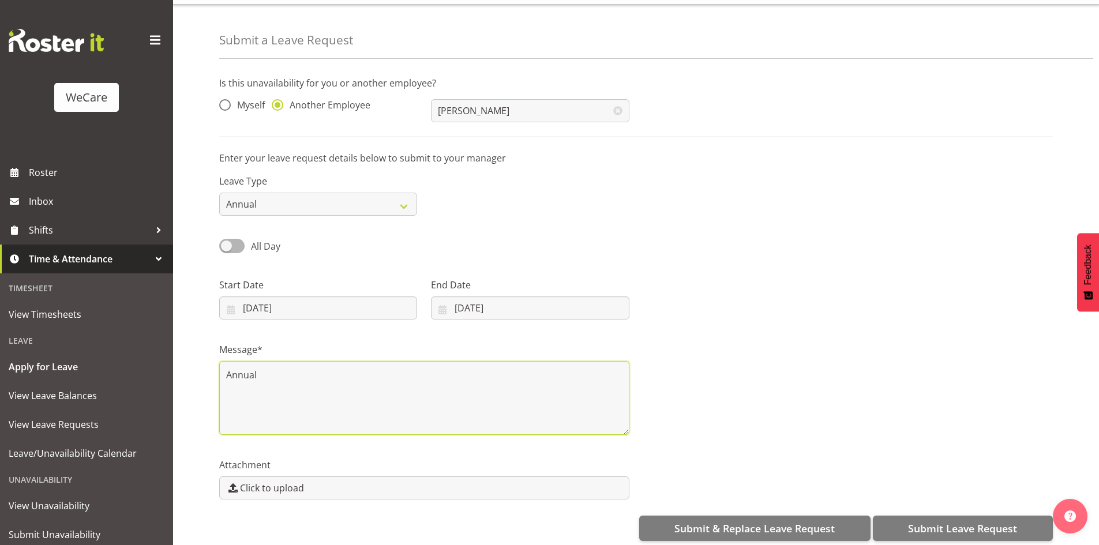
scroll to position [40, 0]
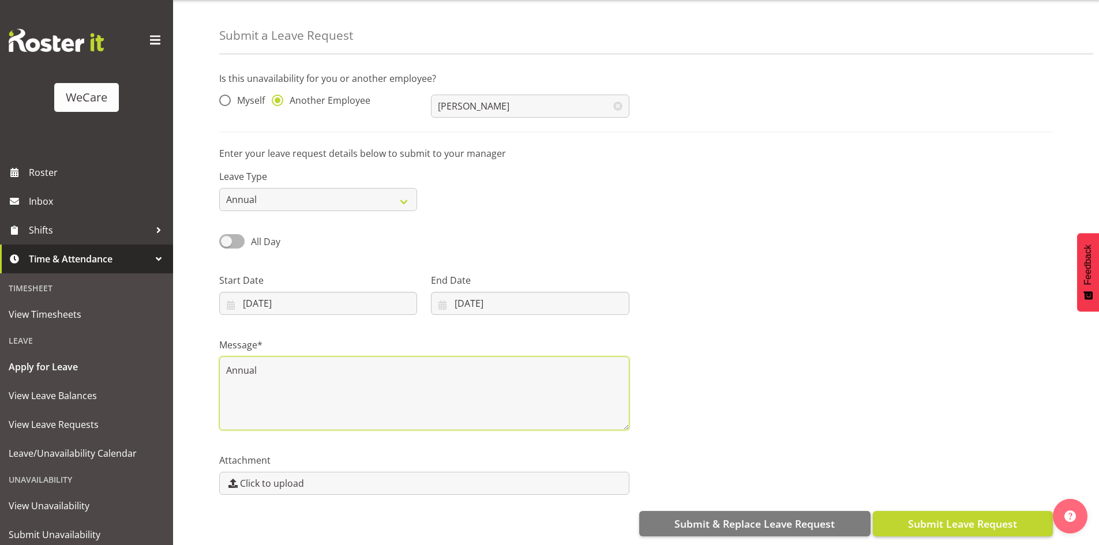
type textarea "Annual"
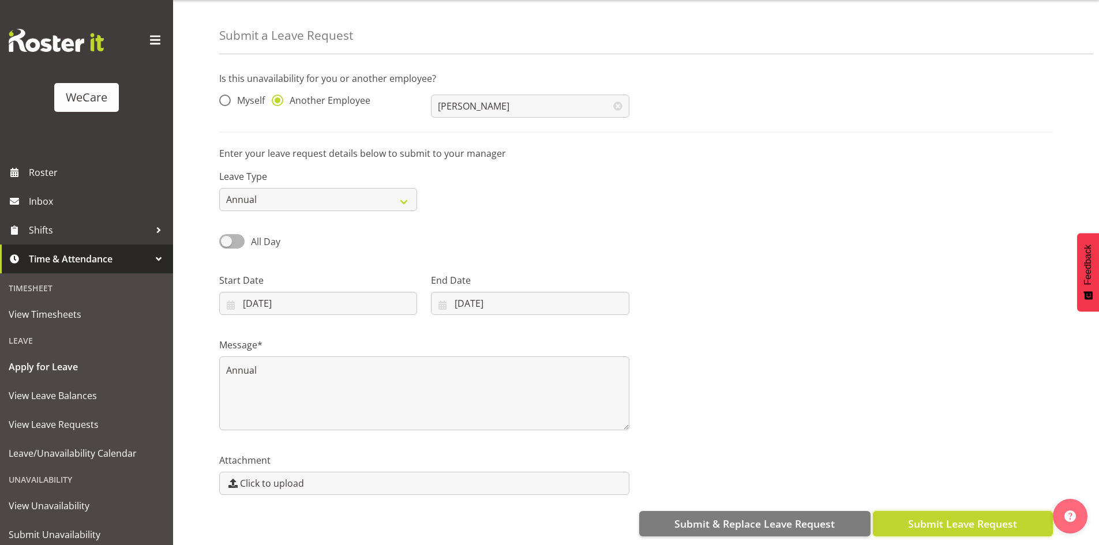
click at [928, 516] on span "Submit Leave Request" at bounding box center [962, 523] width 109 height 15
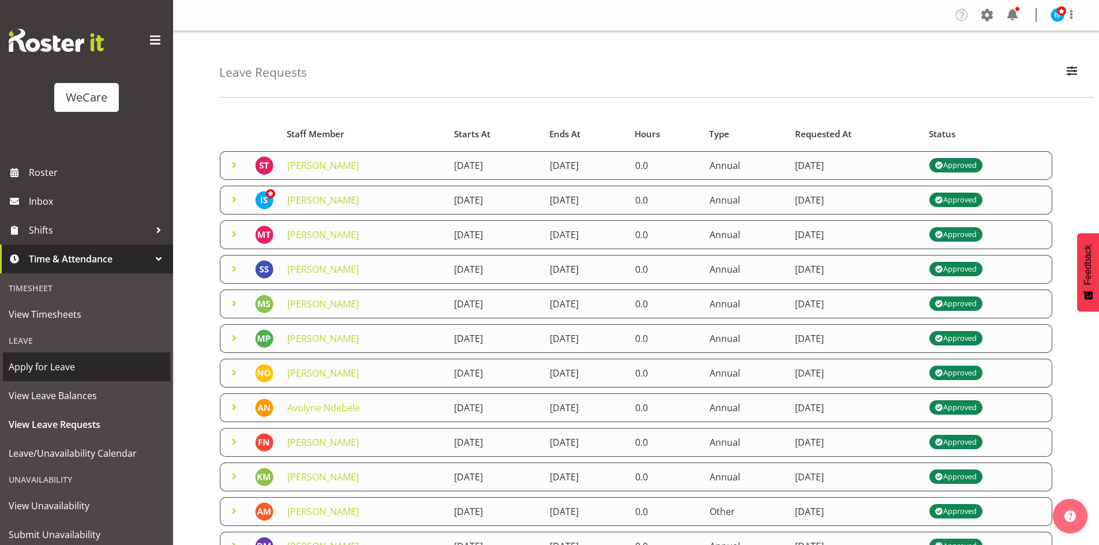
click at [65, 370] on span "Apply for Leave" at bounding box center [87, 366] width 156 height 17
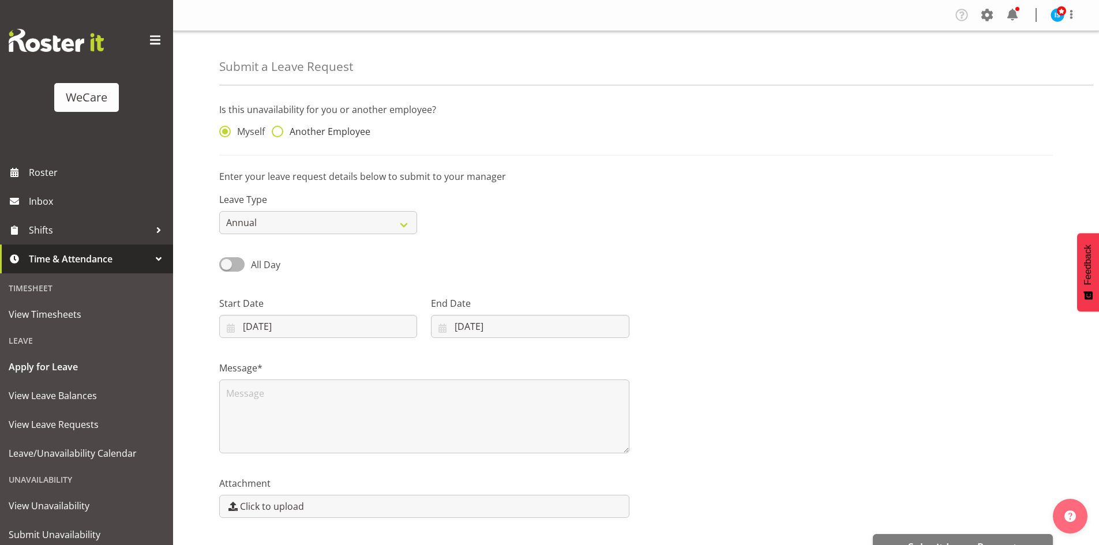
click at [351, 137] on span "Another Employee" at bounding box center [326, 132] width 87 height 12
click at [279, 136] on input "Another Employee" at bounding box center [275, 131] width 7 height 7
radio input "true"
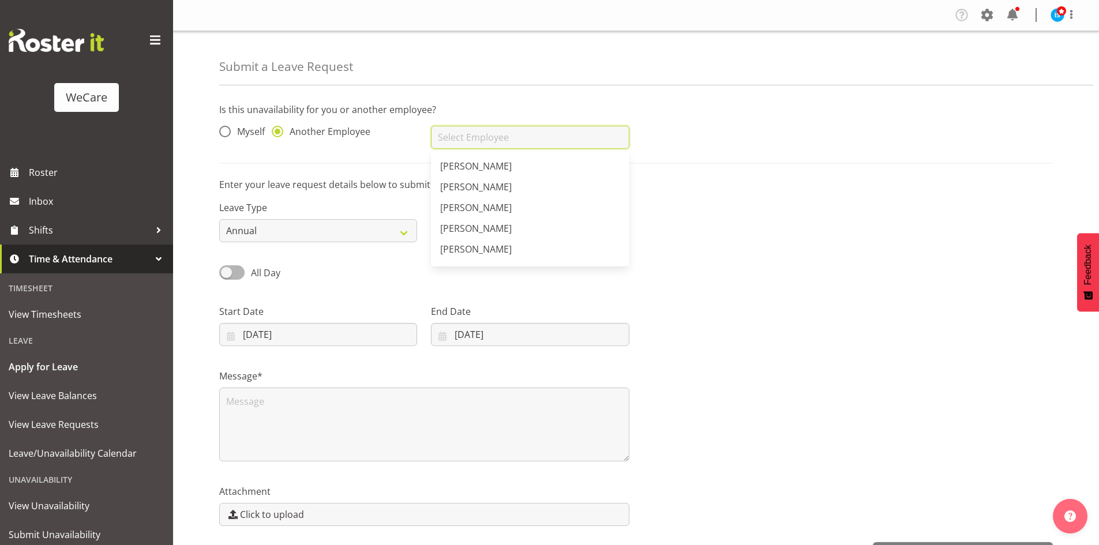
click at [521, 129] on input "text" at bounding box center [530, 137] width 198 height 23
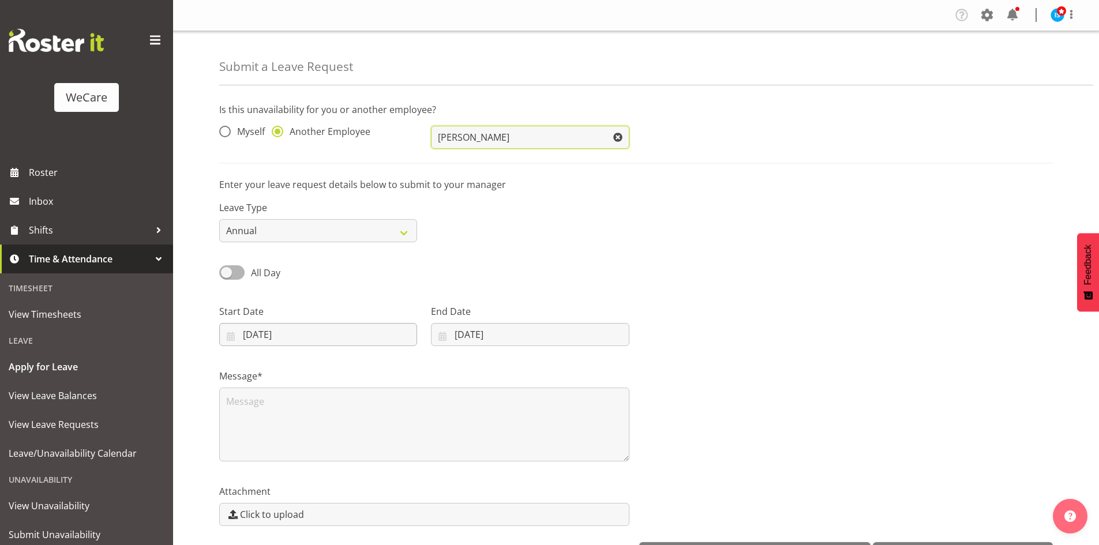
type input "[PERSON_NAME]"
click at [299, 333] on input "[DATE]" at bounding box center [318, 334] width 198 height 23
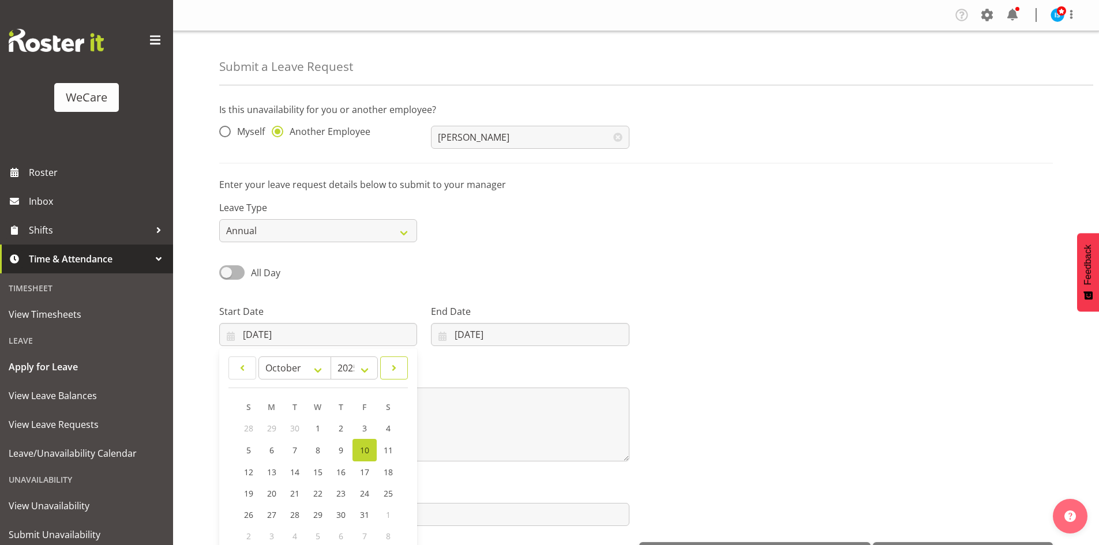
click at [386, 373] on link at bounding box center [394, 367] width 28 height 23
select select "11"
click at [379, 499] on link "27" at bounding box center [387, 492] width 23 height 21
type input "[DATE]"
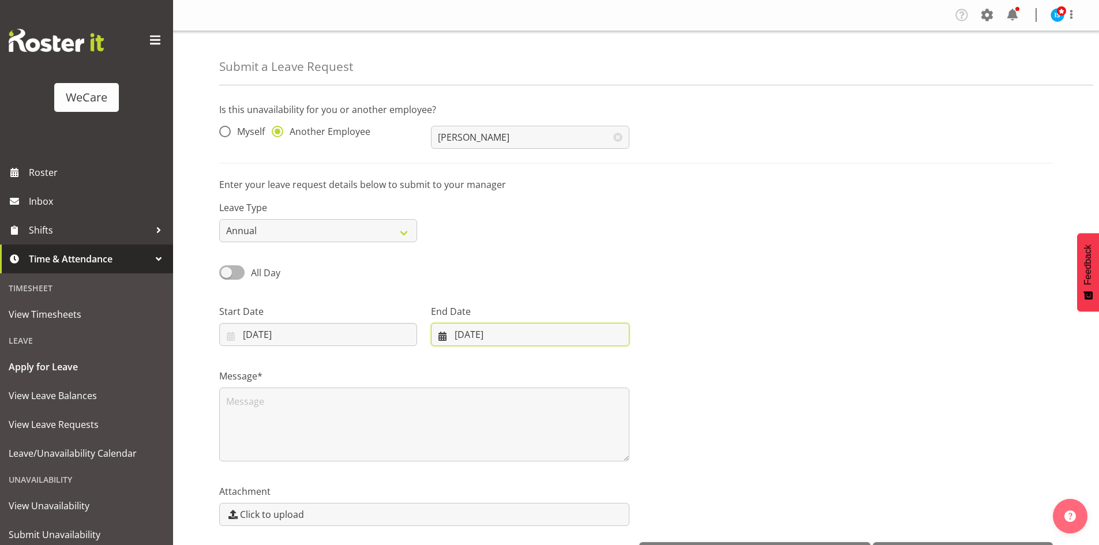
drag, startPoint x: 528, startPoint y: 331, endPoint x: 578, endPoint y: 355, distance: 55.2
click at [528, 331] on input "[DATE]" at bounding box center [530, 334] width 198 height 23
click at [588, 368] on span at bounding box center [592, 368] width 14 height 14
select select "11"
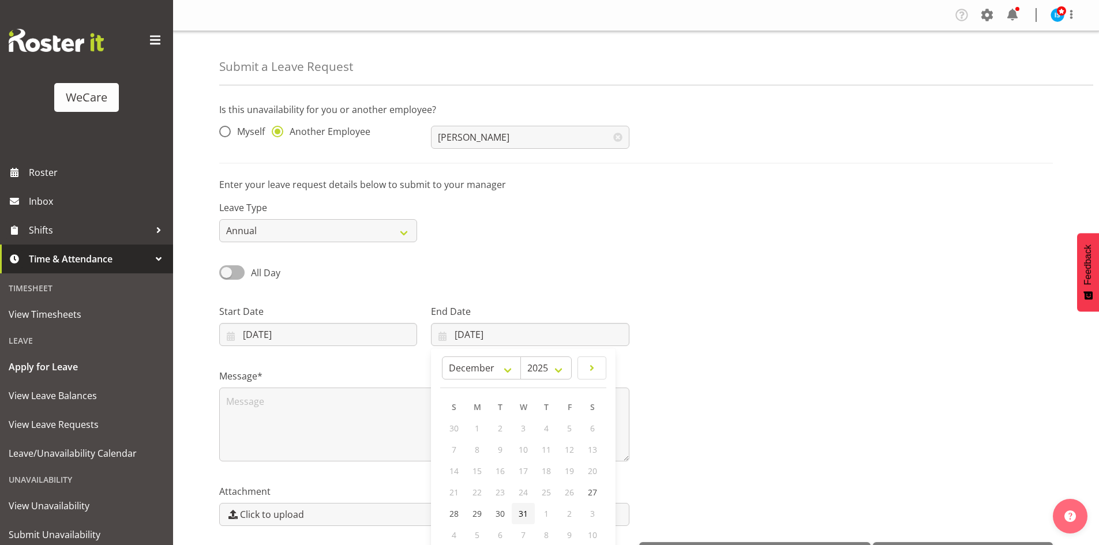
click at [514, 517] on link "31" at bounding box center [522, 513] width 23 height 21
type input "[DATE]"
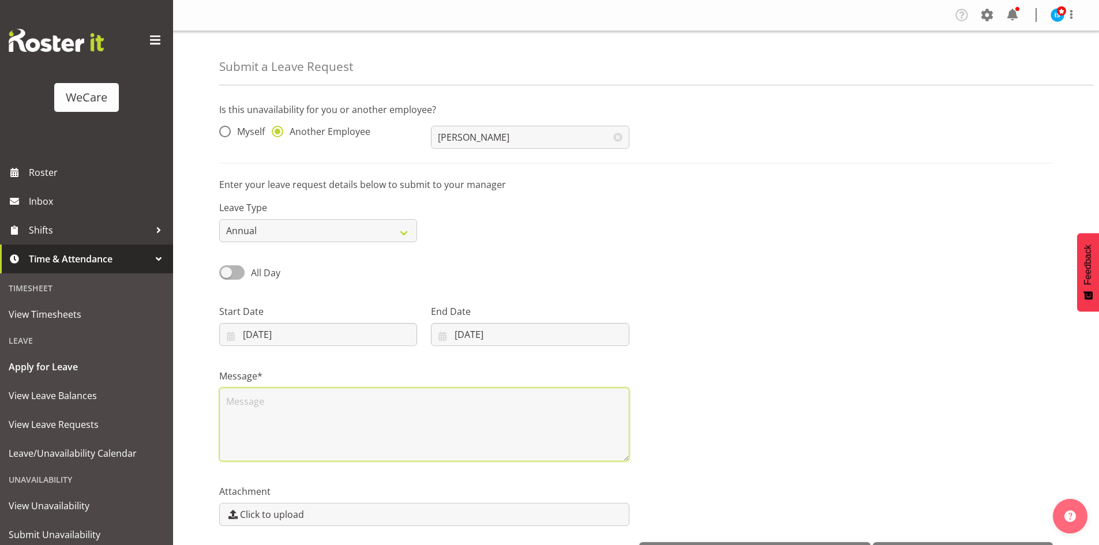
click at [388, 426] on textarea at bounding box center [424, 425] width 410 height 74
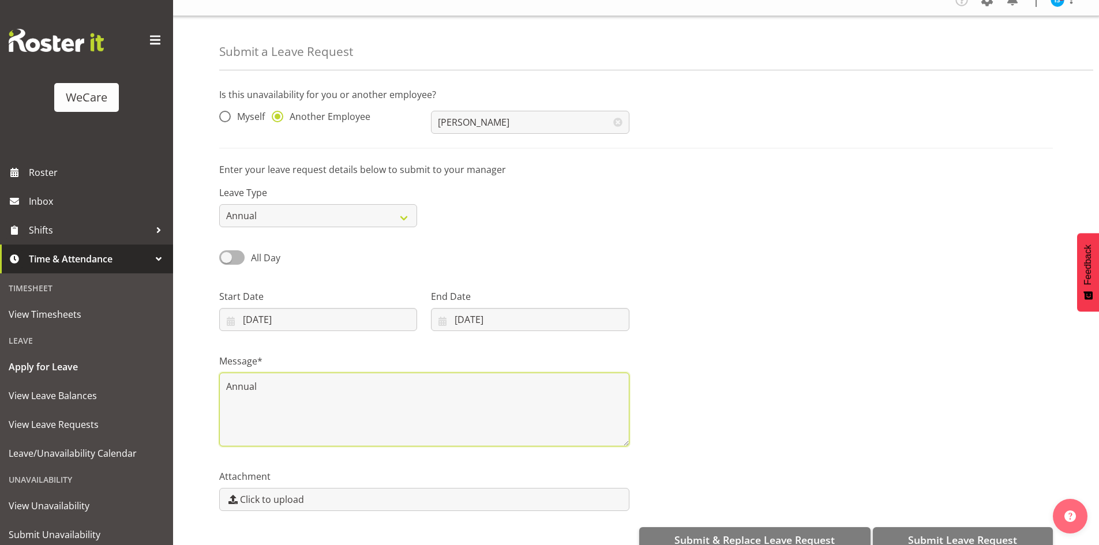
scroll to position [40, 0]
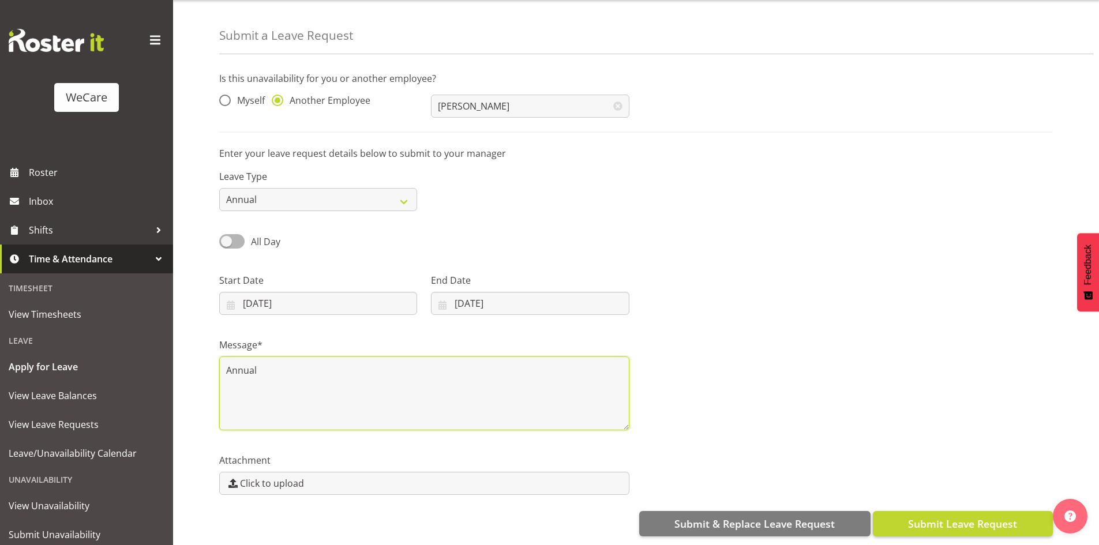
type textarea "Annual"
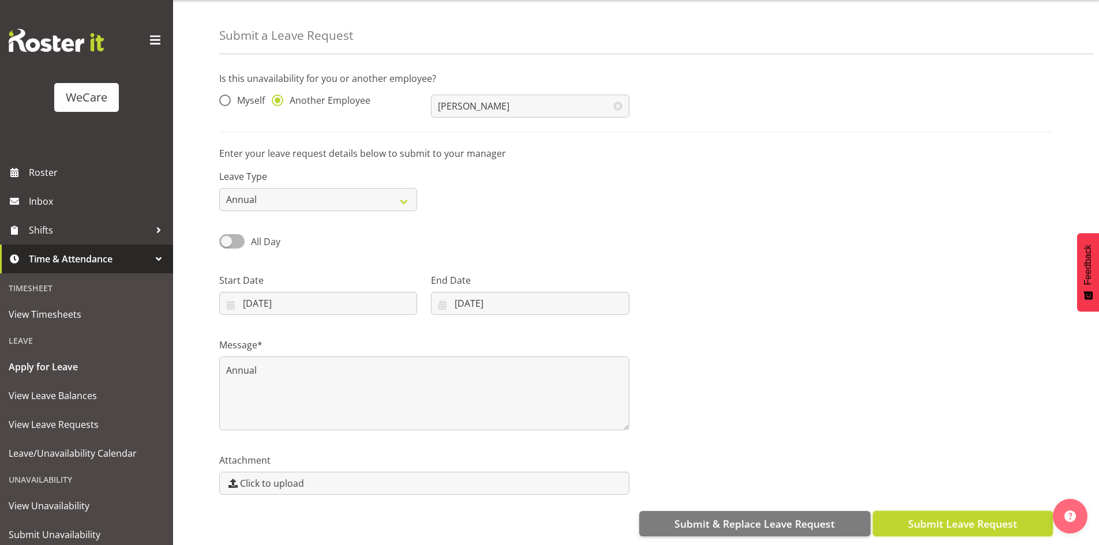
click at [1000, 516] on span "Submit Leave Request" at bounding box center [962, 523] width 109 height 15
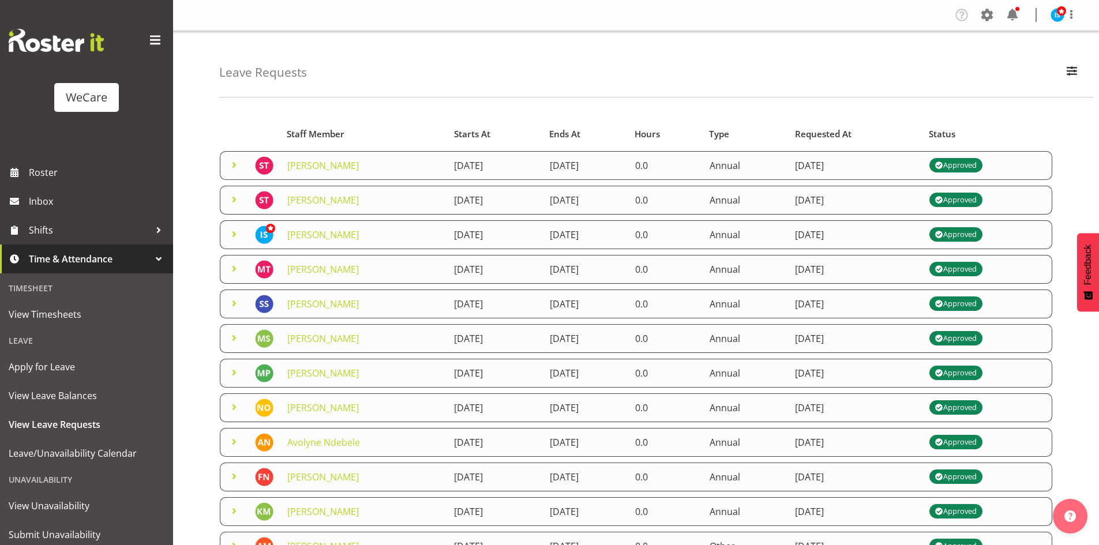
click at [40, 348] on div "Leave" at bounding box center [86, 341] width 167 height 24
click at [40, 364] on span "Apply for Leave" at bounding box center [87, 366] width 156 height 17
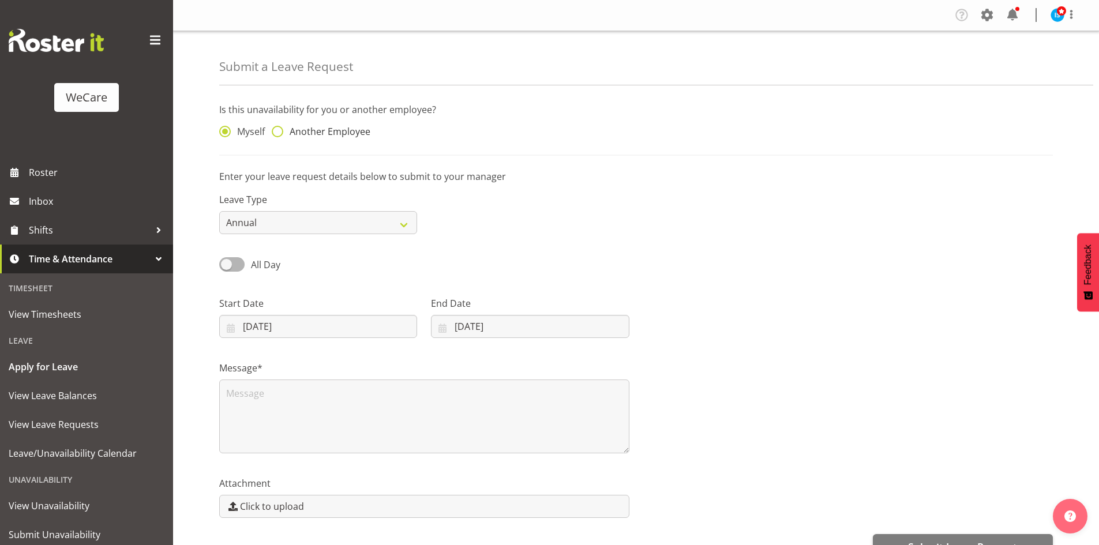
click at [309, 127] on span "Another Employee" at bounding box center [326, 132] width 87 height 12
click at [279, 128] on input "Another Employee" at bounding box center [275, 131] width 7 height 7
radio input "true"
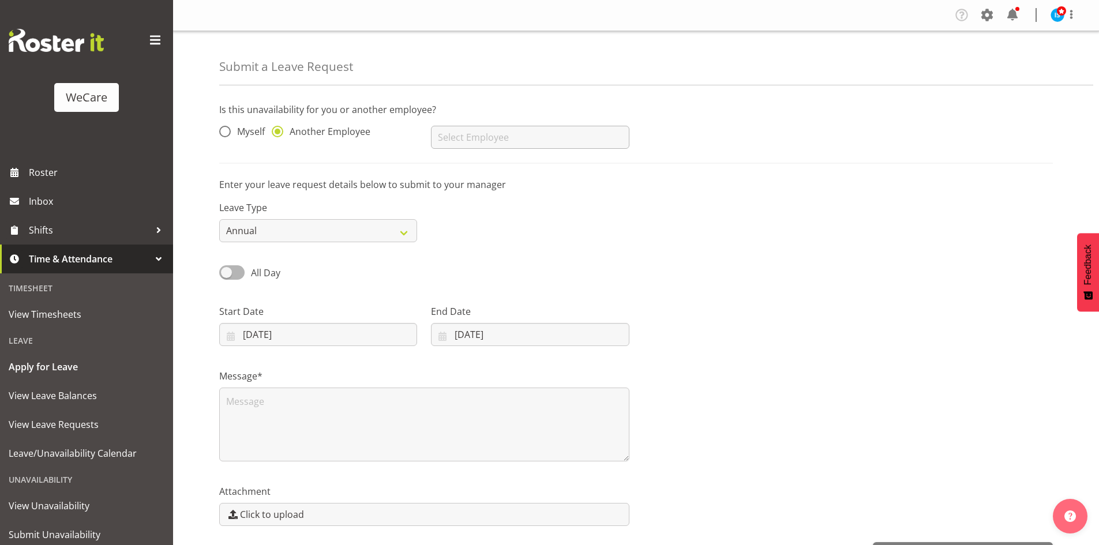
drag, startPoint x: 466, startPoint y: 155, endPoint x: 469, endPoint y: 141, distance: 14.3
click at [467, 151] on div "[PERSON_NAME] [PERSON_NAME] [PERSON_NAME] [PERSON_NAME] [PERSON_NAME] [PERSON_N…" at bounding box center [530, 133] width 212 height 46
click at [471, 140] on input "text" at bounding box center [530, 137] width 198 height 23
type input "[PERSON_NAME]"
click at [247, 273] on span "All Day" at bounding box center [263, 273] width 36 height 14
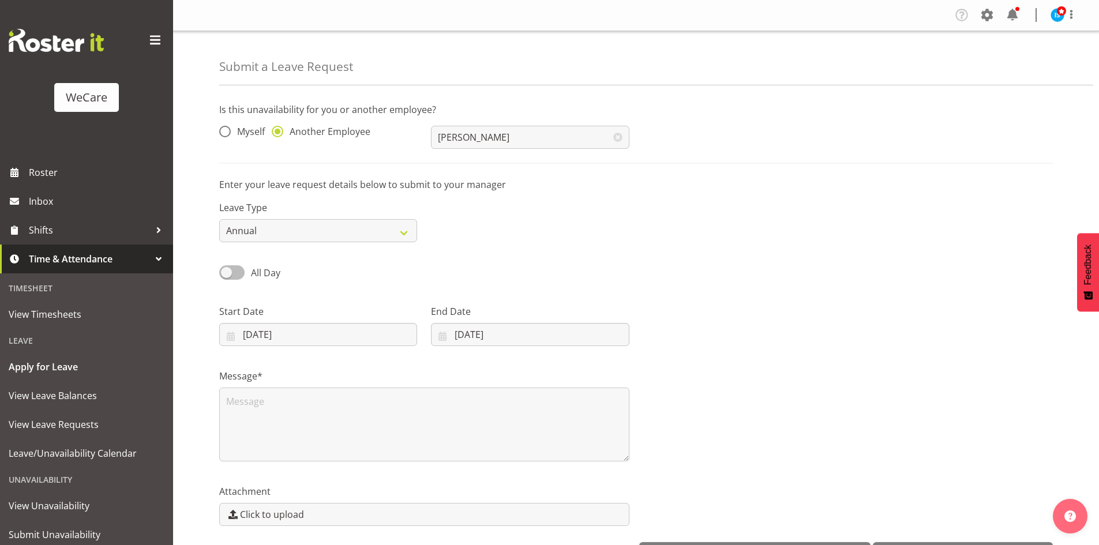
click at [227, 273] on input "All Day" at bounding box center [222, 272] width 7 height 7
checkbox input "true"
click at [286, 227] on select "Annual Sick Leave Without Pay Bereavement Domestic Violence Parental Jury Servi…" at bounding box center [318, 230] width 198 height 23
select select "Other"
click at [219, 219] on select "Annual Sick Leave Without Pay Bereavement Domestic Violence Parental Jury Servi…" at bounding box center [318, 230] width 198 height 23
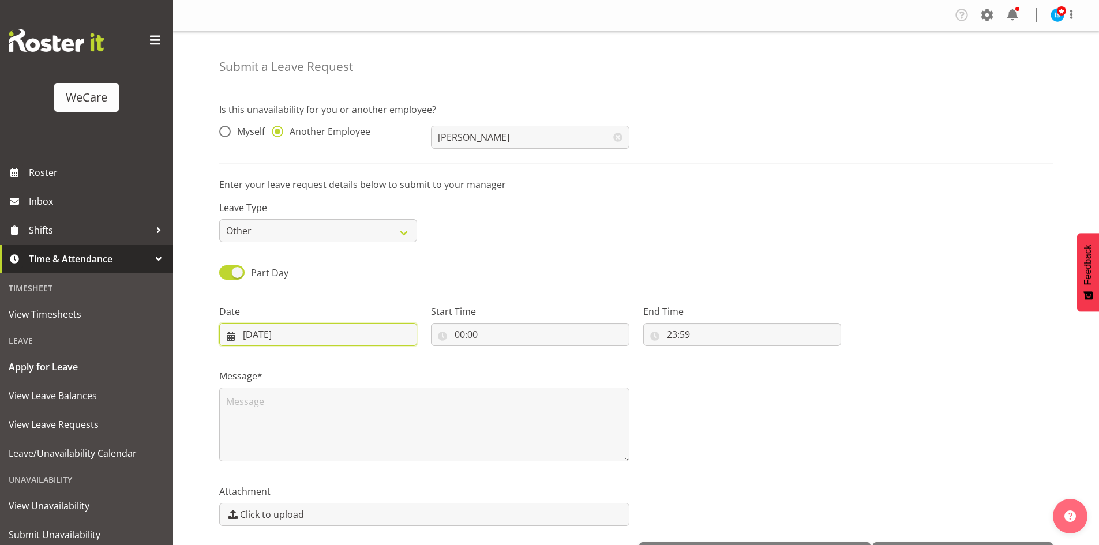
click at [258, 337] on input "[DATE]" at bounding box center [318, 334] width 198 height 23
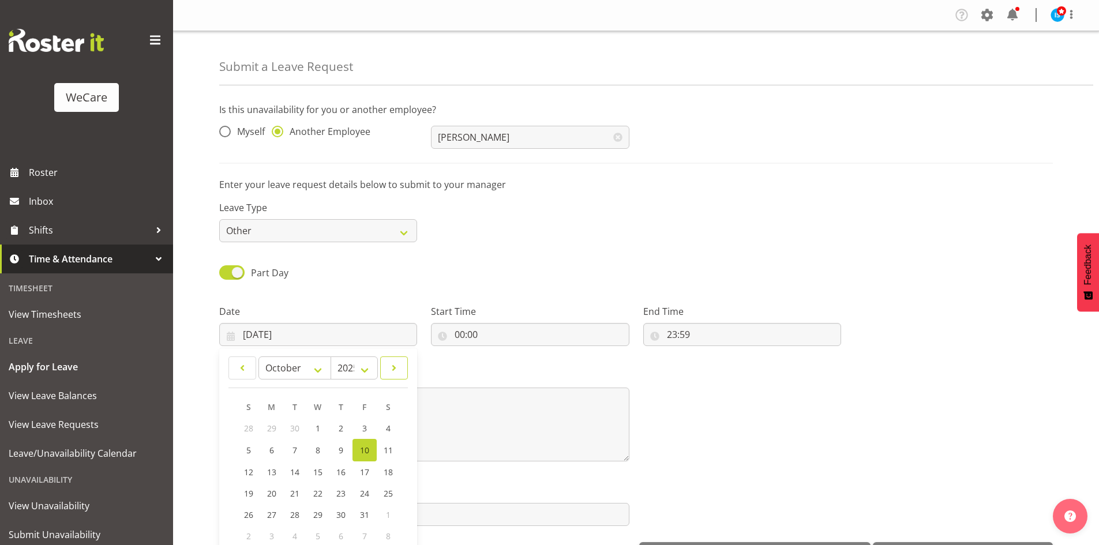
click at [395, 368] on span at bounding box center [394, 368] width 13 height 14
select select "11"
click at [333, 433] on link "4" at bounding box center [341, 427] width 23 height 21
type input "[DATE]"
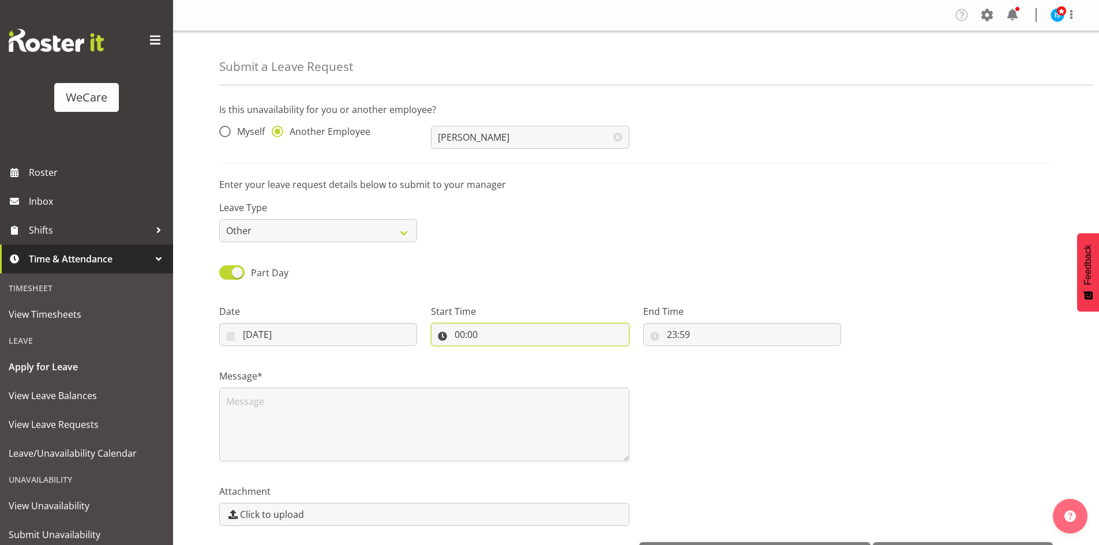
click at [458, 336] on input "00:00" at bounding box center [530, 334] width 198 height 23
click at [498, 371] on select "00 01 02 03 04 05 06 07 08 09 10 11 12 13 14 15 16 17 18 19 20 21 22 23" at bounding box center [509, 364] width 26 height 23
select select "14"
click at [496, 353] on select "00 01 02 03 04 05 06 07 08 09 10 11 12 13 14 15 16 17 18 19 20 21 22 23" at bounding box center [509, 364] width 26 height 23
type input "14:00"
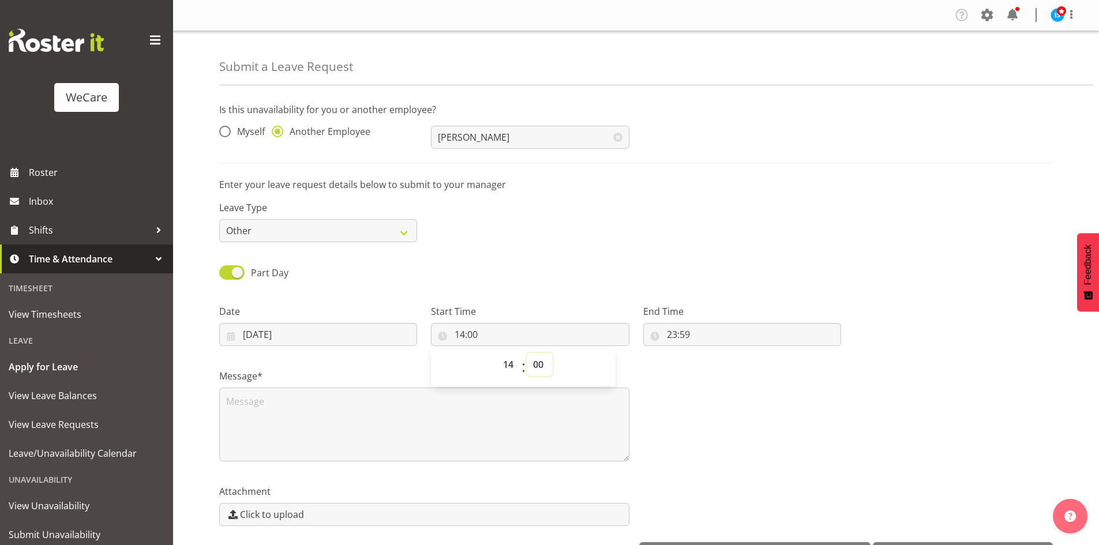
select select "30"
type input "14:30"
click at [684, 339] on input "23:59" at bounding box center [742, 334] width 198 height 23
click at [719, 363] on select "00 01 02 03 04 05 06 07 08 09 10 11 12 13 14 15 16 17 18 19 20 21 22 23" at bounding box center [722, 364] width 26 height 23
select select "16"
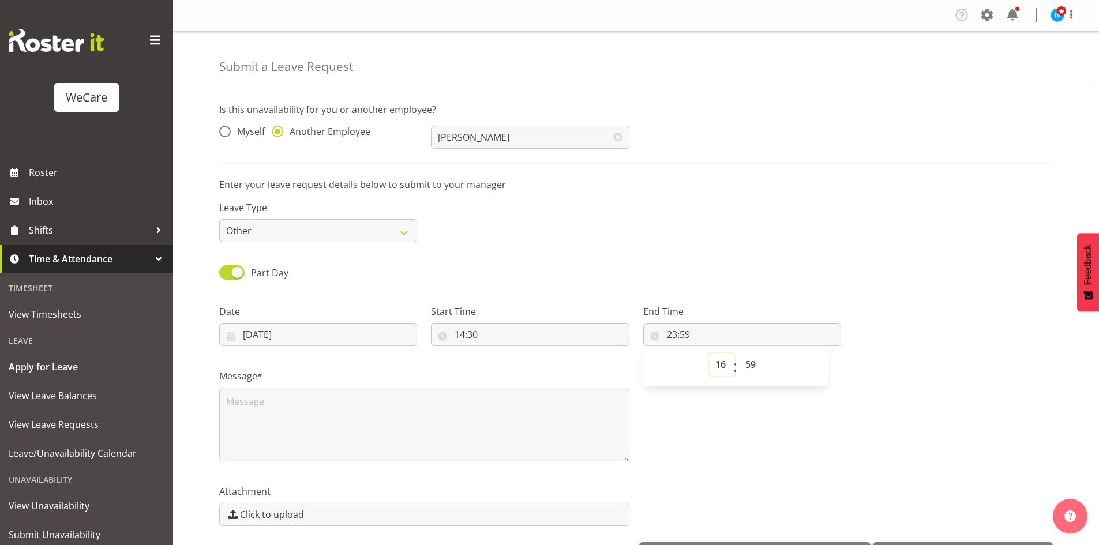
click at [709, 353] on select "00 01 02 03 04 05 06 07 08 09 10 11 12 13 14 15 16 17 18 19 20 21 22 23" at bounding box center [722, 364] width 26 height 23
type input "16:59"
select select "30"
type input "16:30"
drag, startPoint x: 466, startPoint y: 426, endPoint x: 466, endPoint y: 452, distance: 25.9
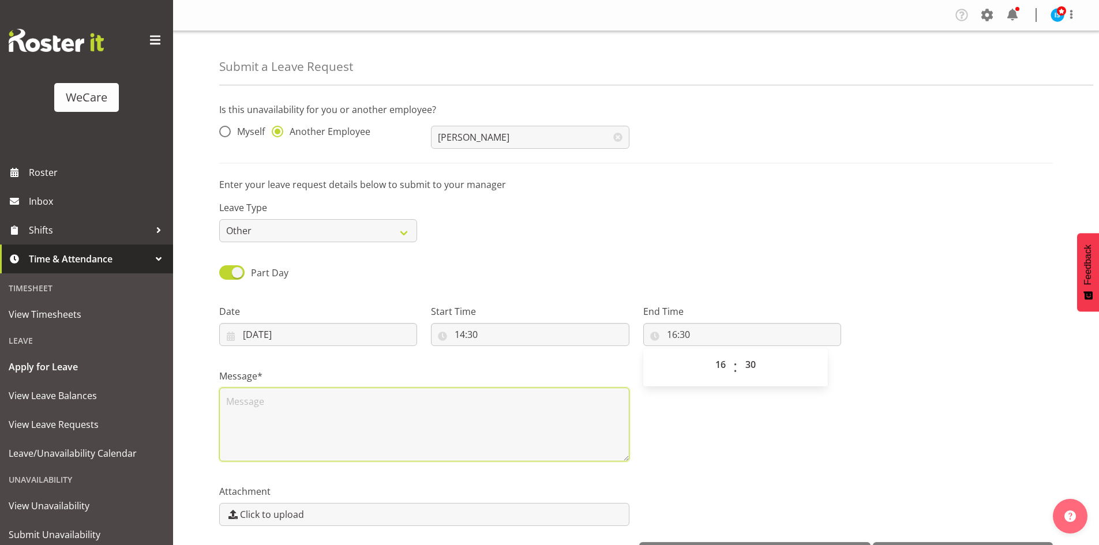
click at [466, 435] on textarea at bounding box center [424, 425] width 410 height 74
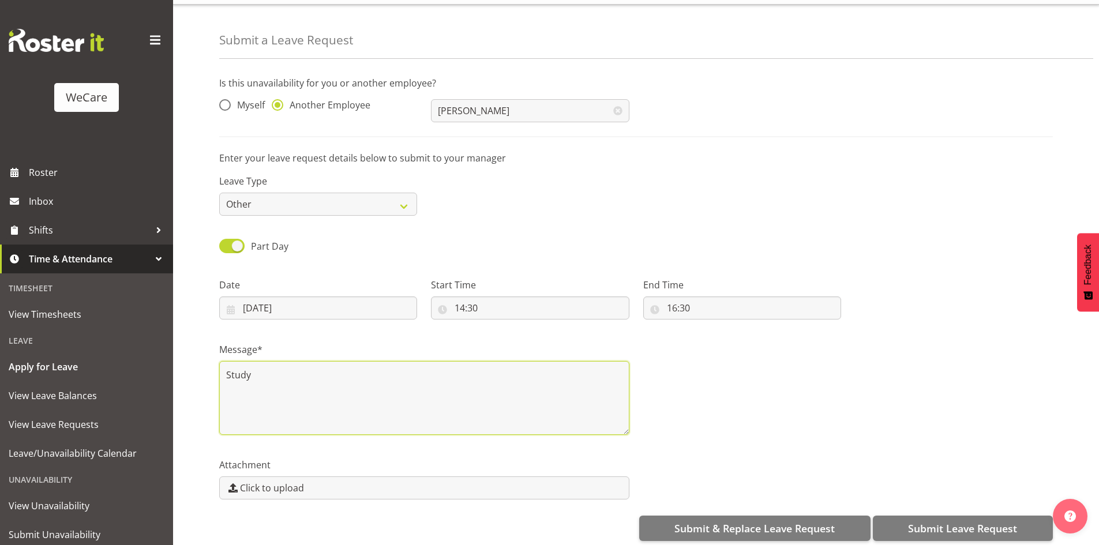
scroll to position [40, 0]
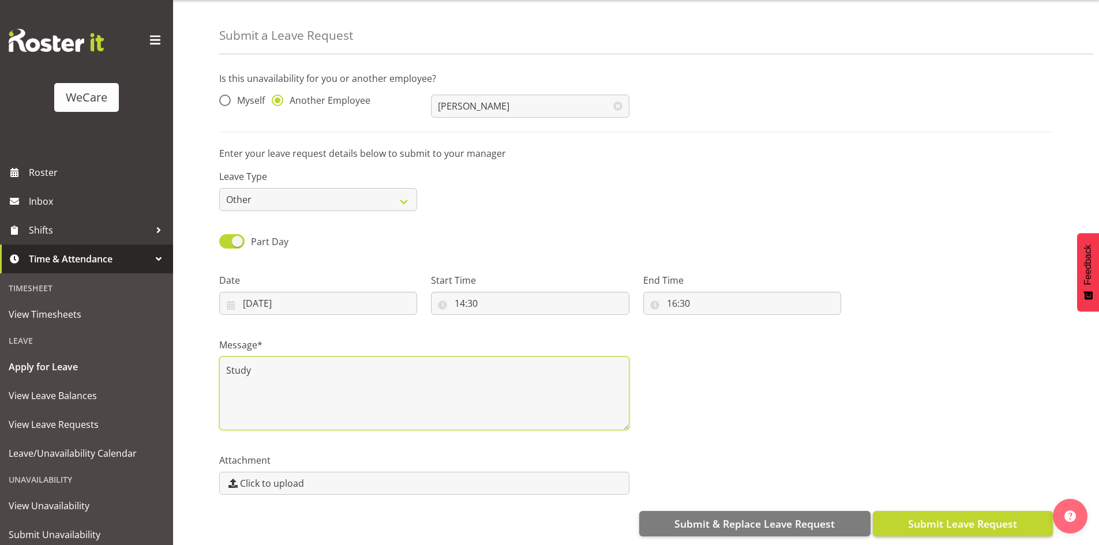
type textarea "Study"
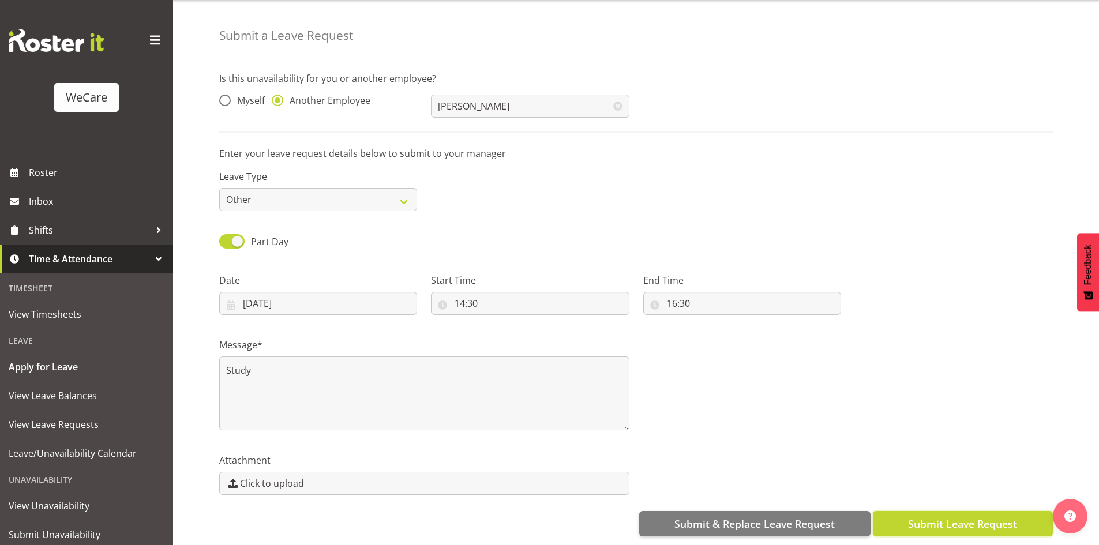
click at [979, 511] on button "Submit Leave Request" at bounding box center [962, 523] width 180 height 25
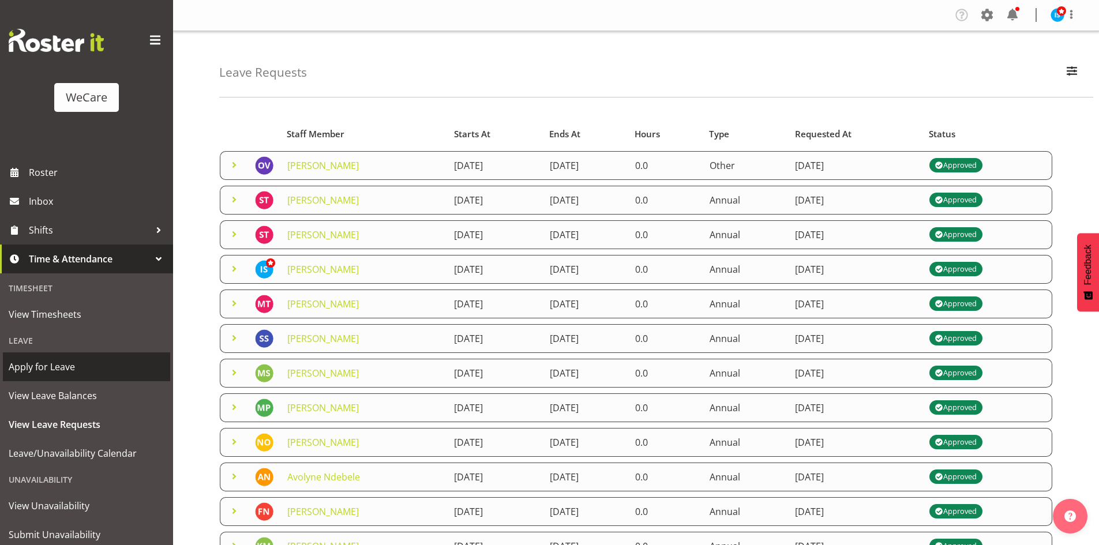
click at [65, 358] on link "Apply for Leave" at bounding box center [86, 366] width 167 height 29
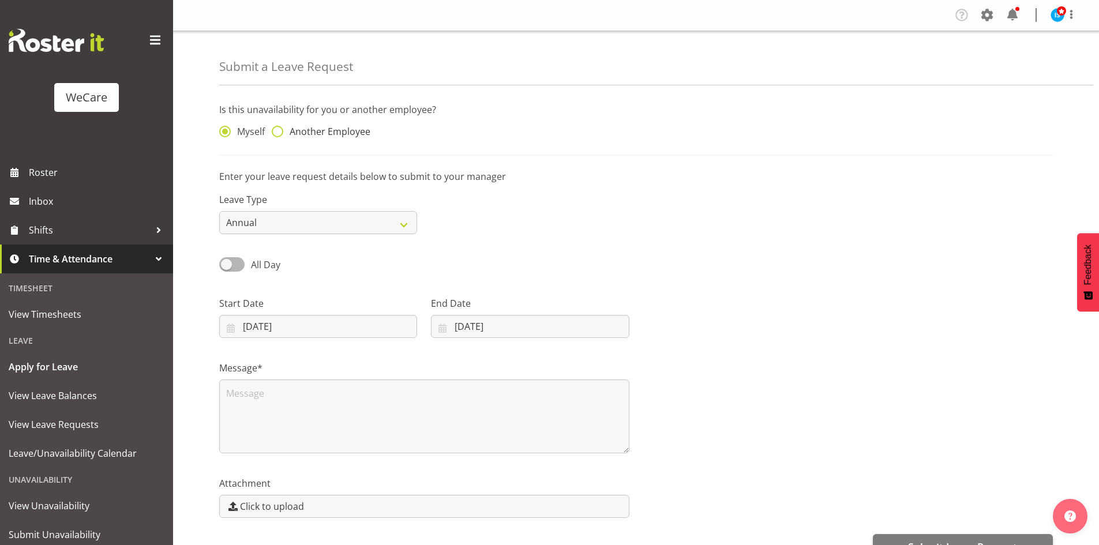
click at [343, 126] on span "Another Employee" at bounding box center [326, 132] width 87 height 12
click at [279, 128] on input "Another Employee" at bounding box center [275, 131] width 7 height 7
radio input "true"
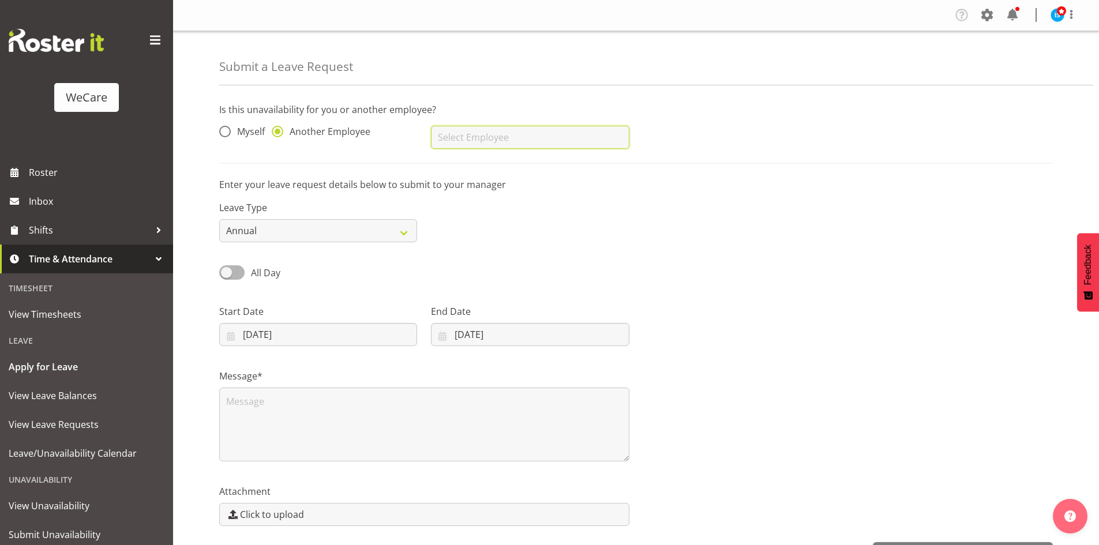
click at [541, 148] on input "text" at bounding box center [530, 137] width 198 height 23
type input "[MEDICAL_DATA][PERSON_NAME]"
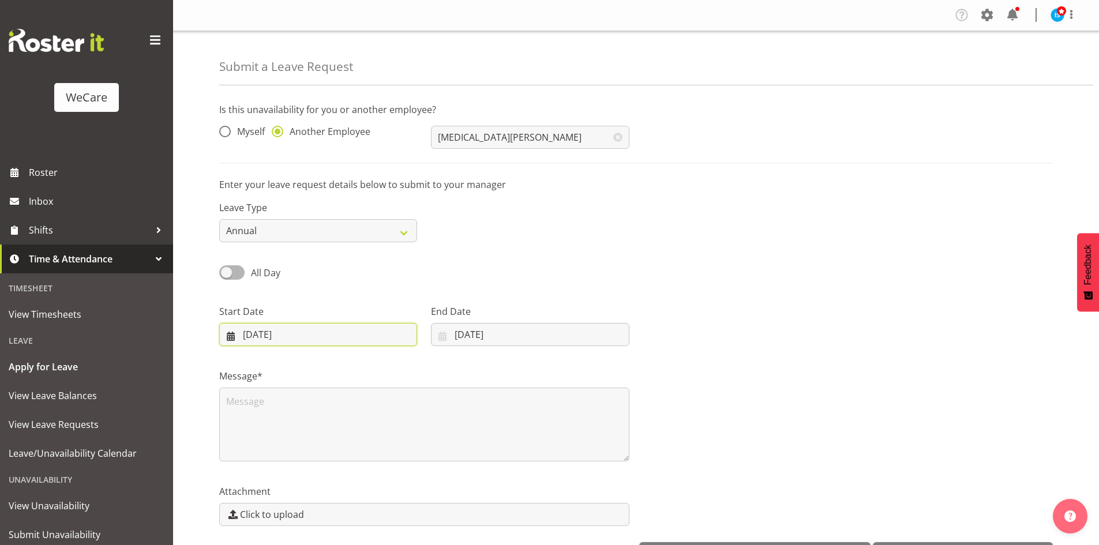
click at [296, 327] on input "10/10/2025" at bounding box center [318, 334] width 198 height 23
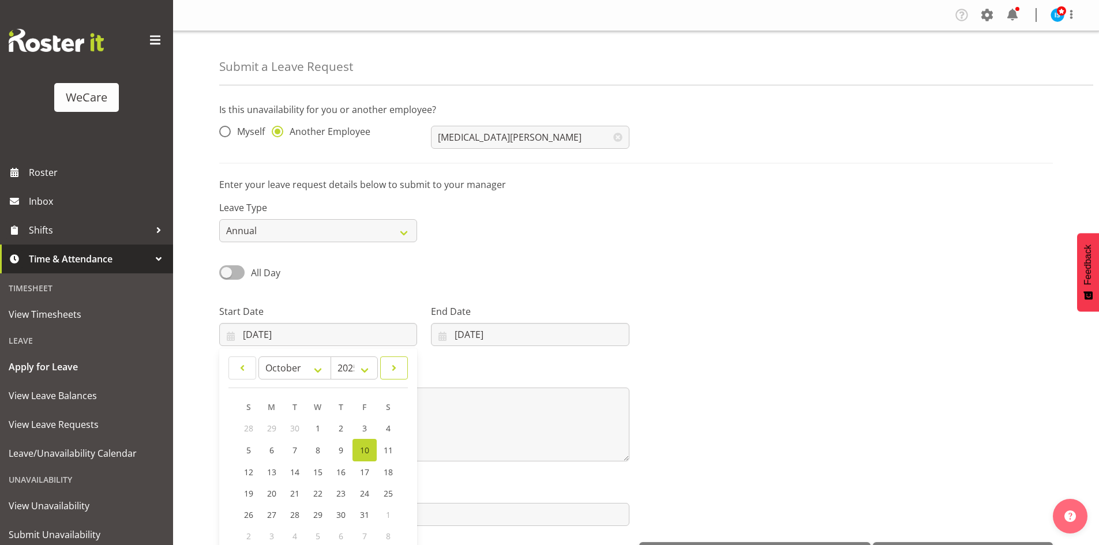
click at [404, 368] on link at bounding box center [394, 367] width 28 height 23
select select "11"
click at [274, 514] on span "29" at bounding box center [272, 513] width 9 height 11
type input "29/12/2025"
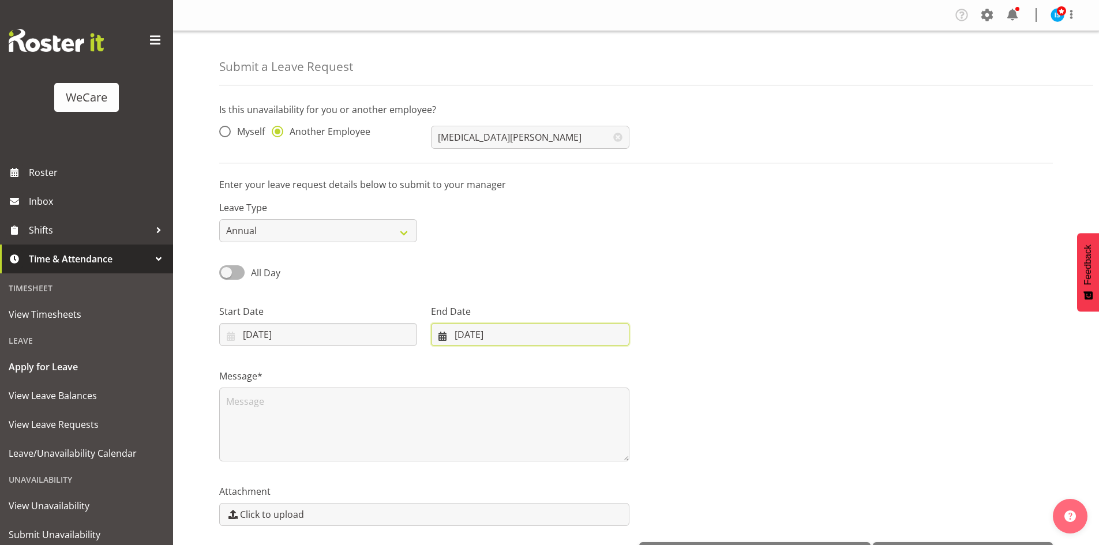
drag, startPoint x: 461, startPoint y: 330, endPoint x: 503, endPoint y: 345, distance: 45.4
click at [461, 330] on input "10/10/2025" at bounding box center [530, 334] width 198 height 23
click at [586, 364] on span at bounding box center [592, 368] width 14 height 14
select select "11"
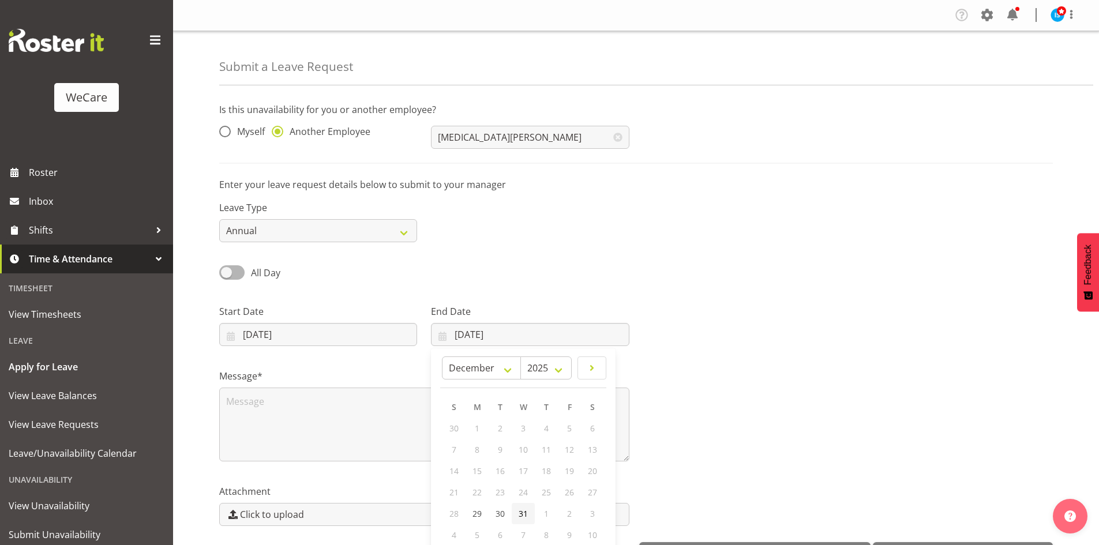
click at [520, 517] on span "31" at bounding box center [522, 513] width 9 height 11
type input "31/12/2025"
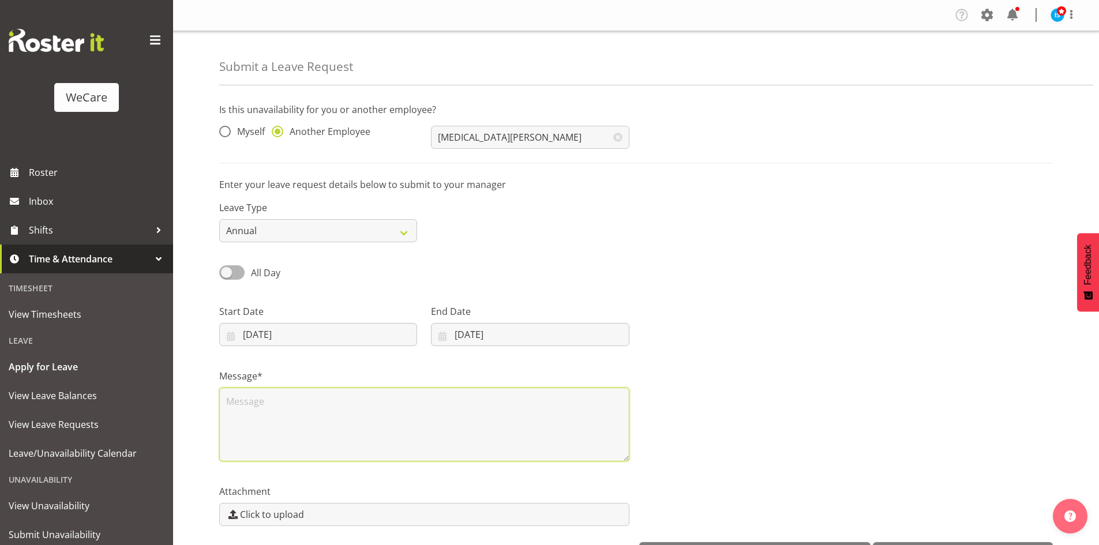
click at [423, 450] on textarea at bounding box center [424, 425] width 410 height 74
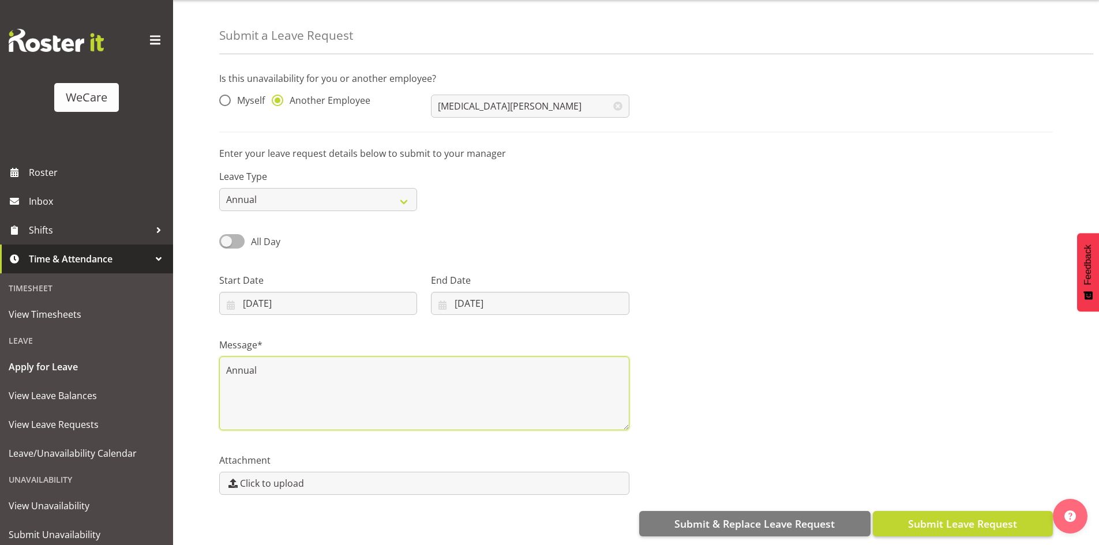
type textarea "Annual"
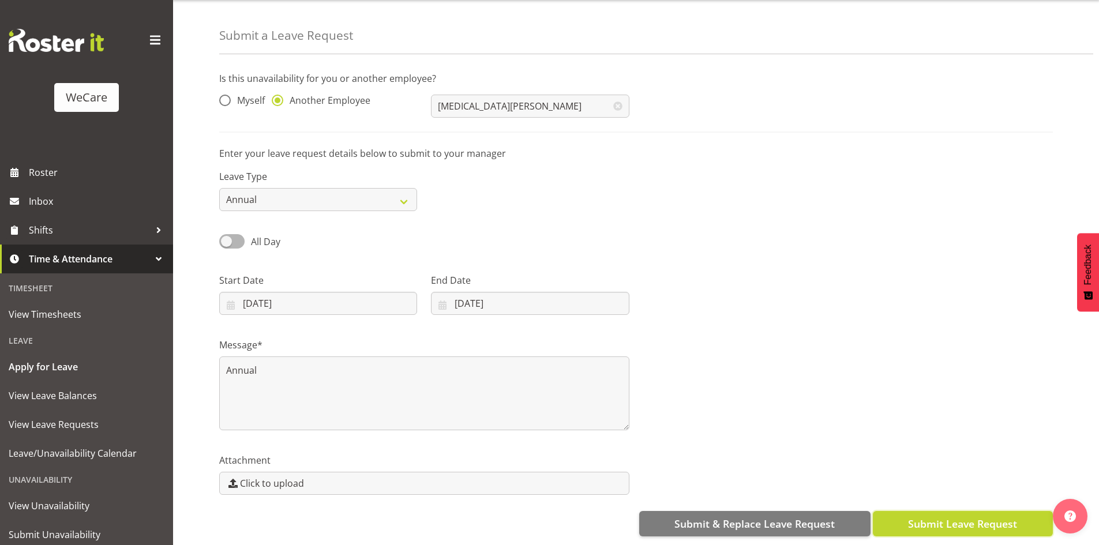
click at [969, 520] on span "Submit Leave Request" at bounding box center [962, 523] width 109 height 15
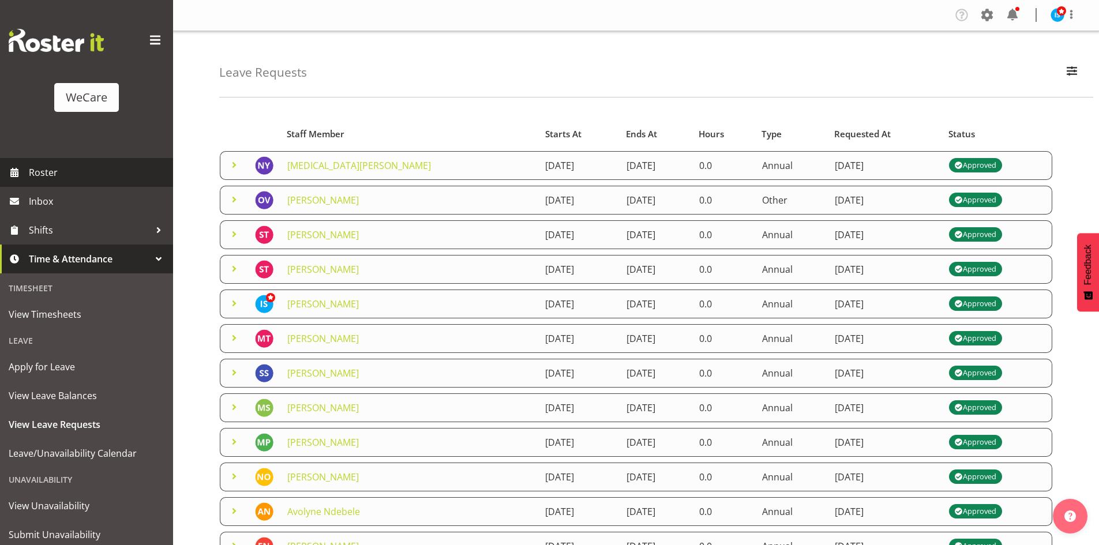
click at [25, 165] on link "Roster" at bounding box center [86, 172] width 173 height 29
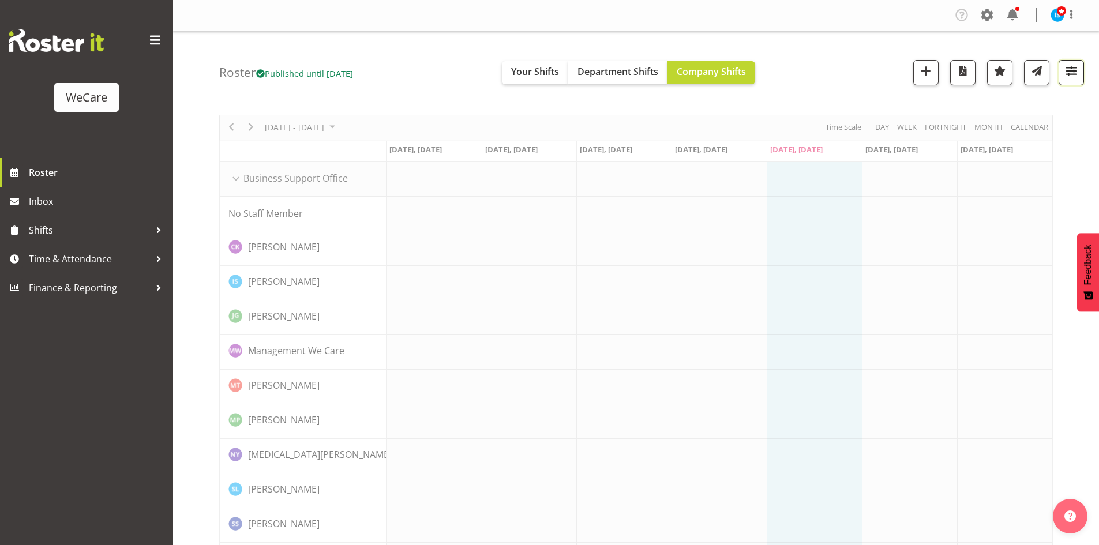
click at [1075, 70] on span "button" at bounding box center [1070, 70] width 15 height 15
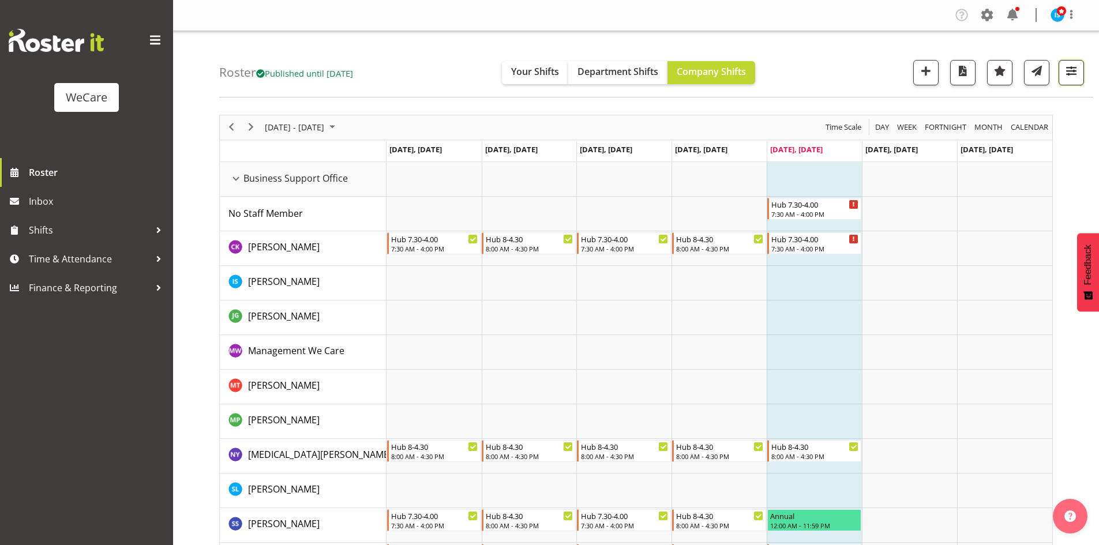
click at [1071, 73] on span "button" at bounding box center [1070, 70] width 15 height 15
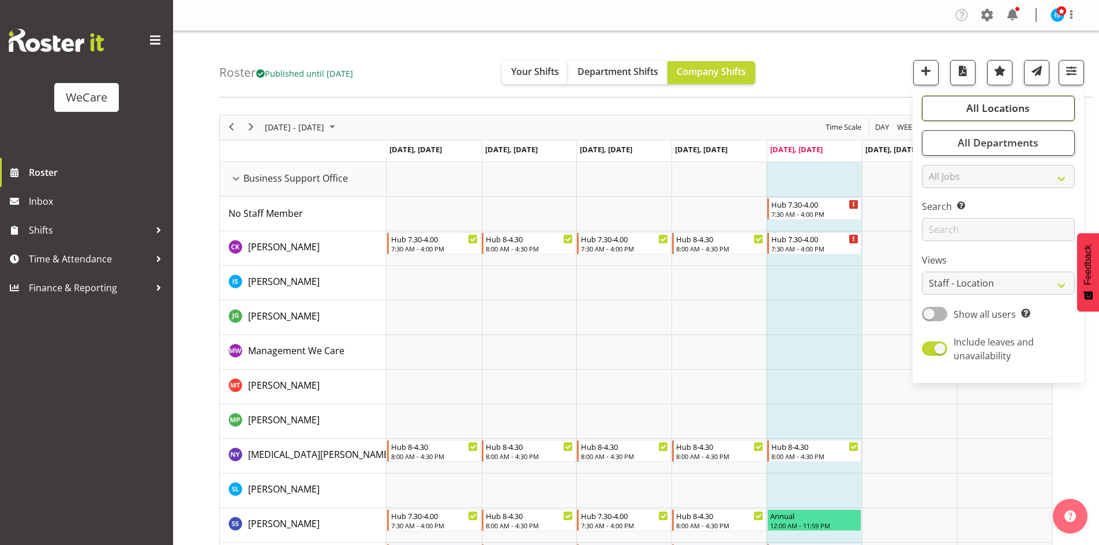
click at [1035, 107] on button "All Locations" at bounding box center [997, 108] width 153 height 25
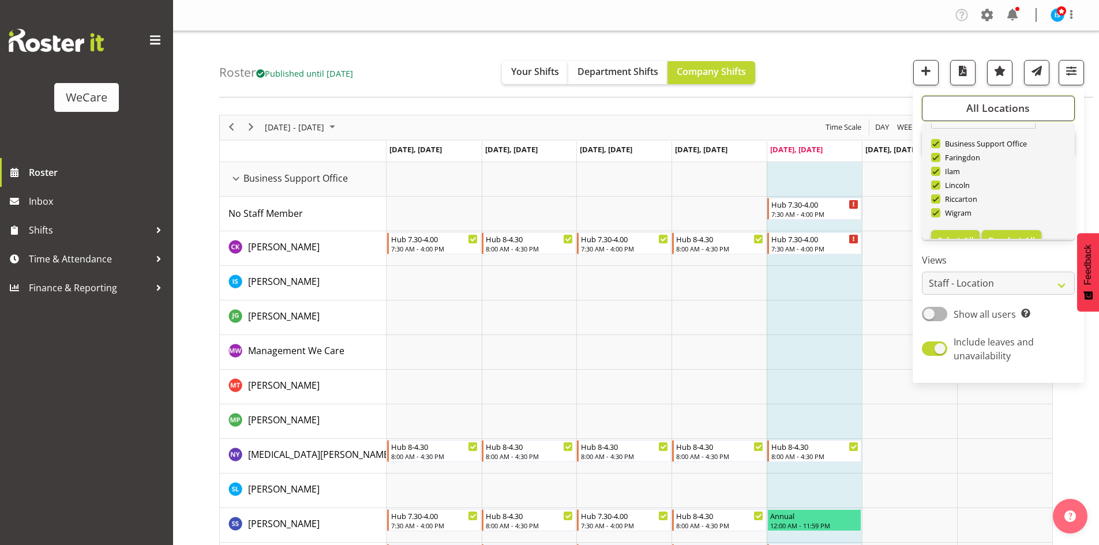
scroll to position [42, 0]
click at [1031, 213] on button "Deselect All" at bounding box center [1010, 220] width 59 height 21
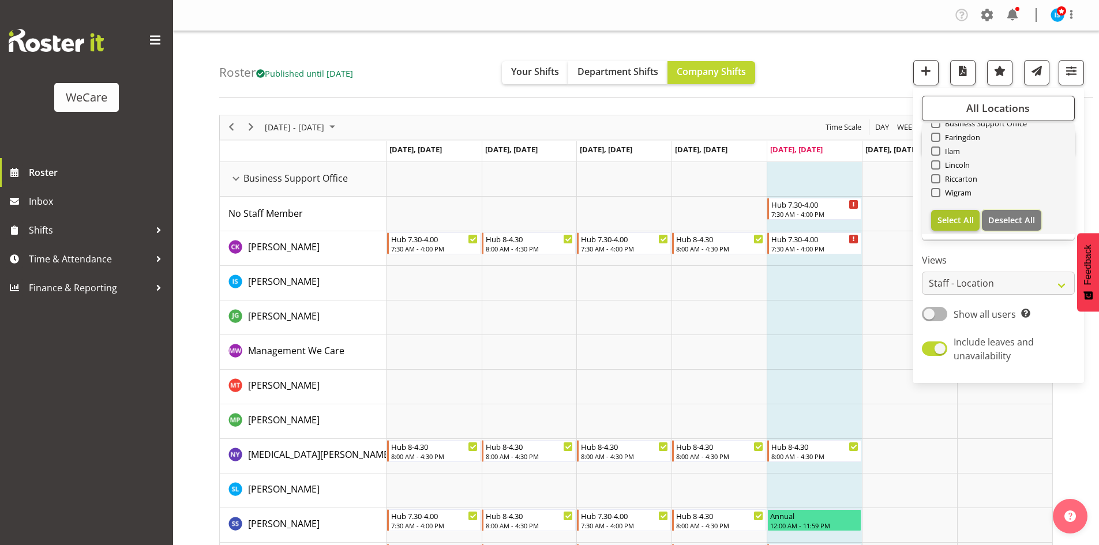
checkbox input "false"
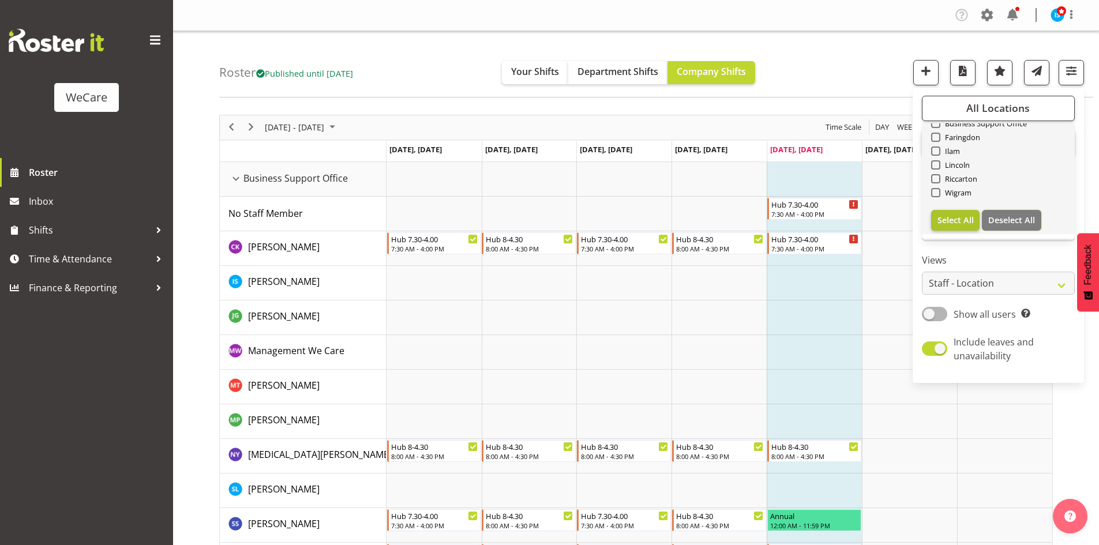
checkbox input "false"
click at [973, 217] on span "Select All" at bounding box center [955, 220] width 36 height 11
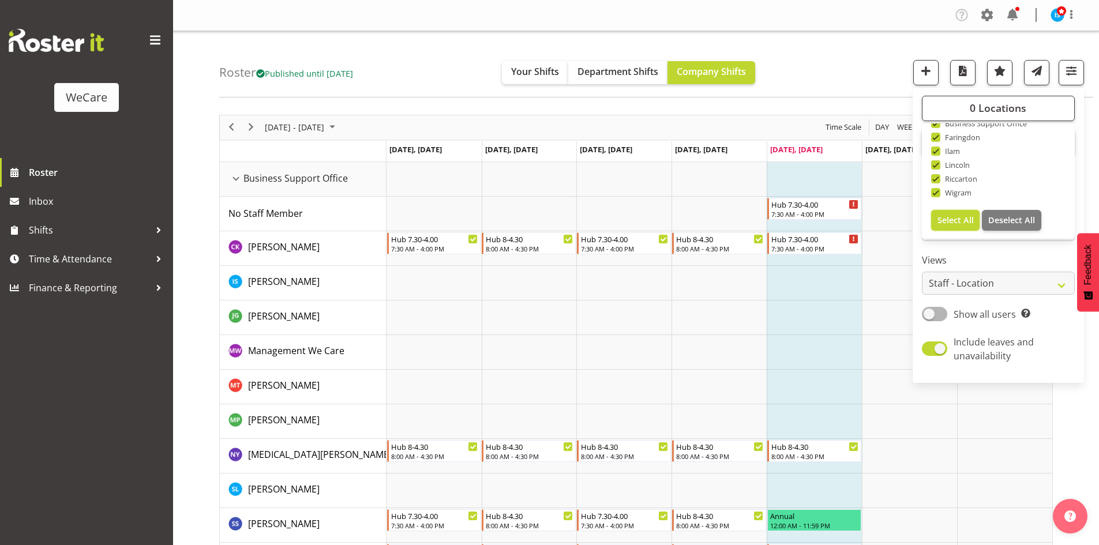
checkbox input "true"
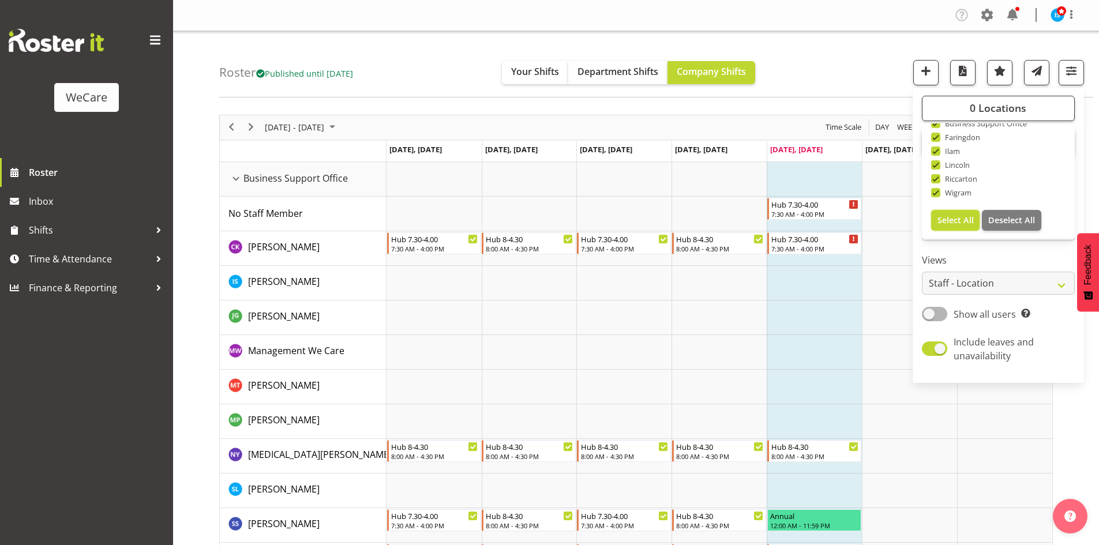
checkbox input "true"
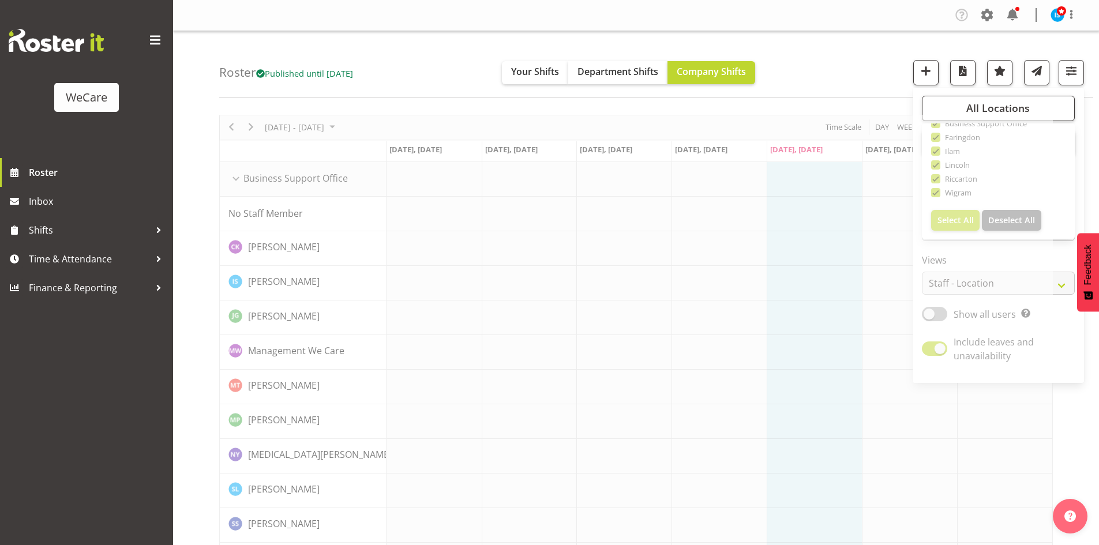
click at [788, 56] on div "Roster Published until Nov 30, 2025 Your Shifts Department Shifts Company Shift…" at bounding box center [656, 64] width 874 height 66
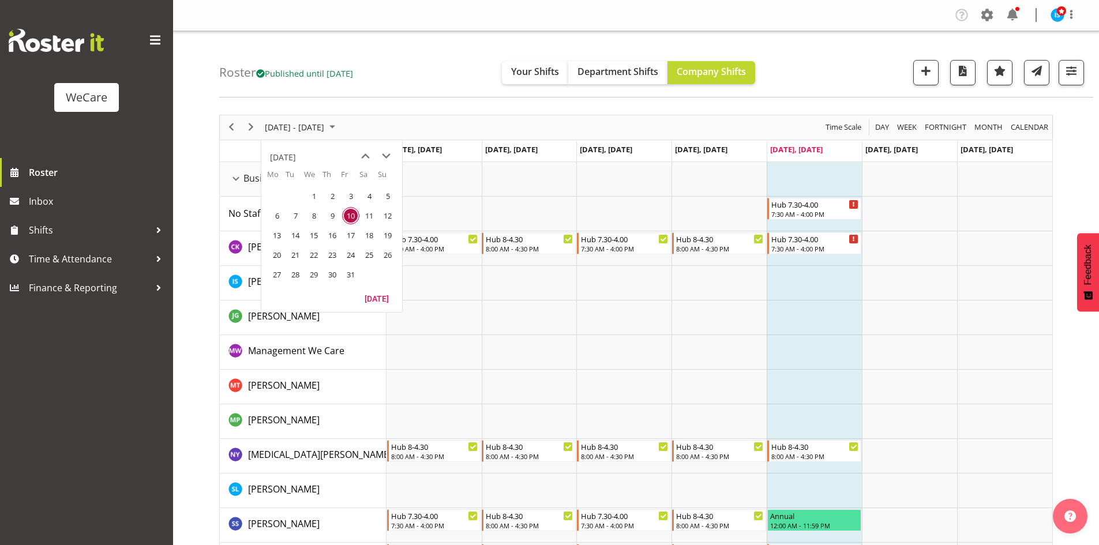
click at [317, 131] on span "October 06 - 12, 2025" at bounding box center [295, 127] width 62 height 14
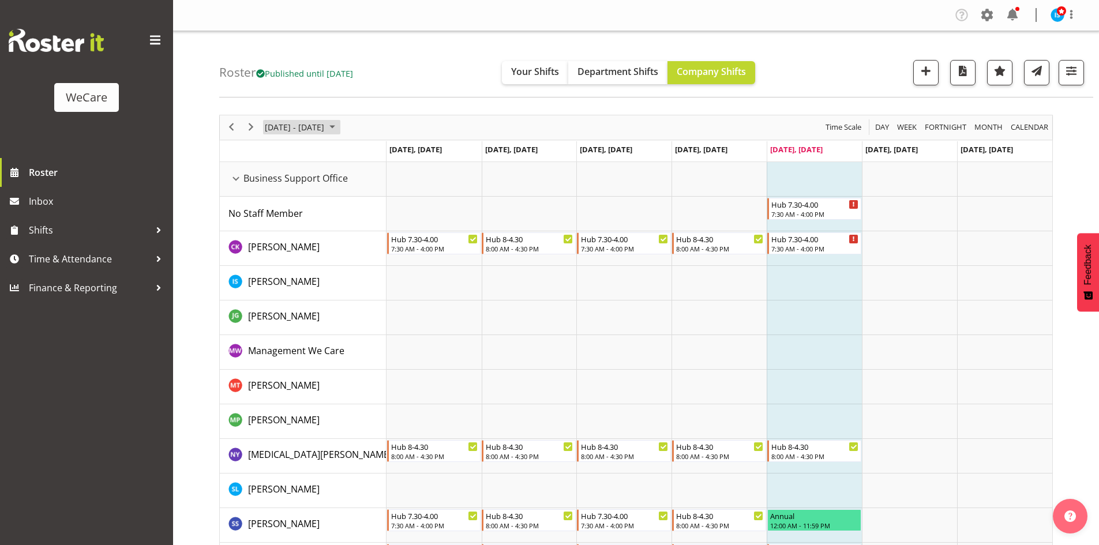
click at [325, 127] on span "October 06 - 12, 2025" at bounding box center [295, 127] width 62 height 14
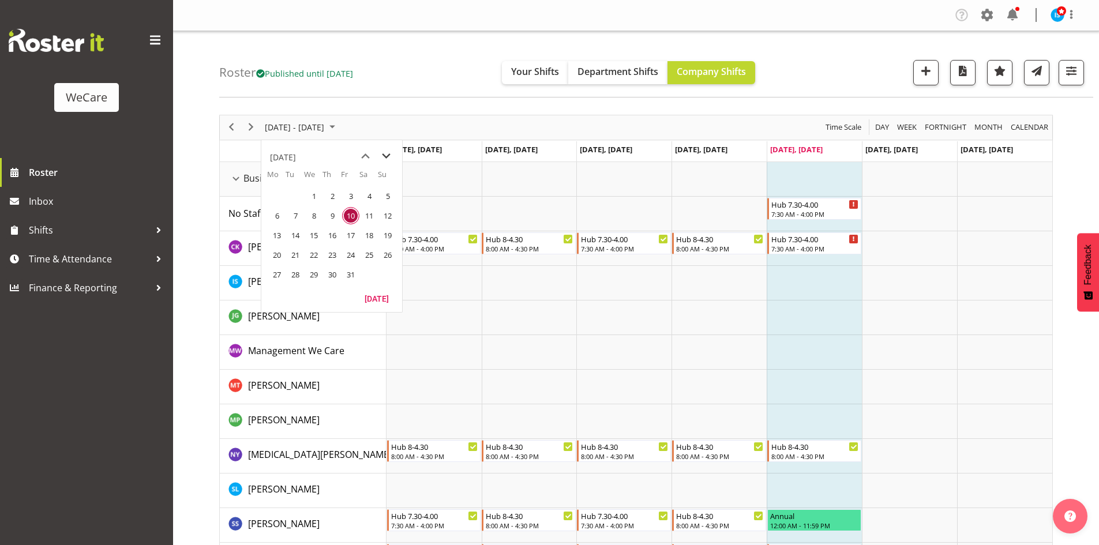
click at [395, 155] on span "next month" at bounding box center [386, 156] width 20 height 21
click at [392, 154] on span "next month" at bounding box center [386, 156] width 20 height 21
click at [285, 197] on span "1" at bounding box center [276, 195] width 17 height 17
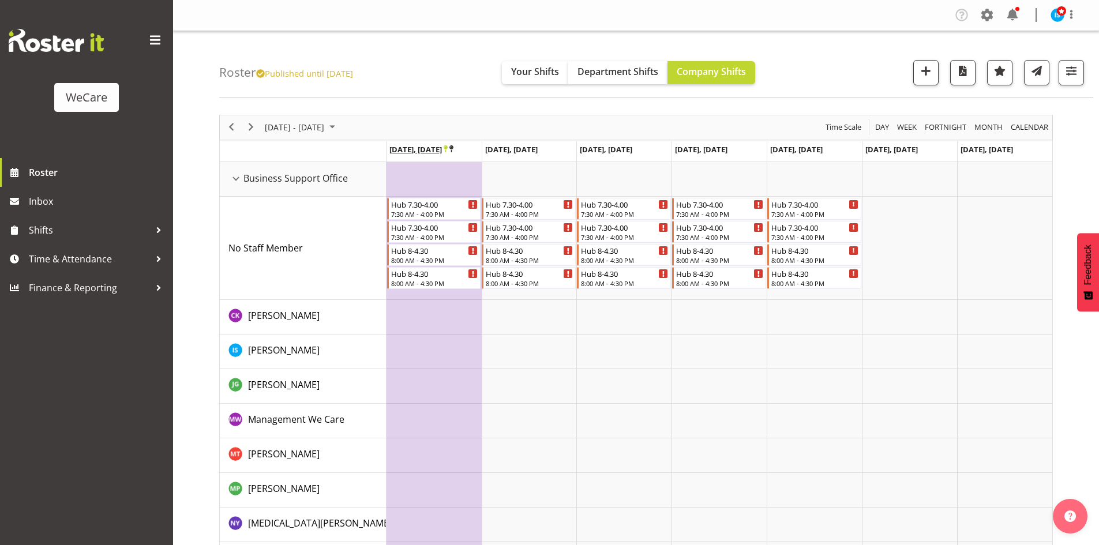
click at [453, 148] on icon "Timeline Week of December 1, 2025" at bounding box center [451, 148] width 4 height 7
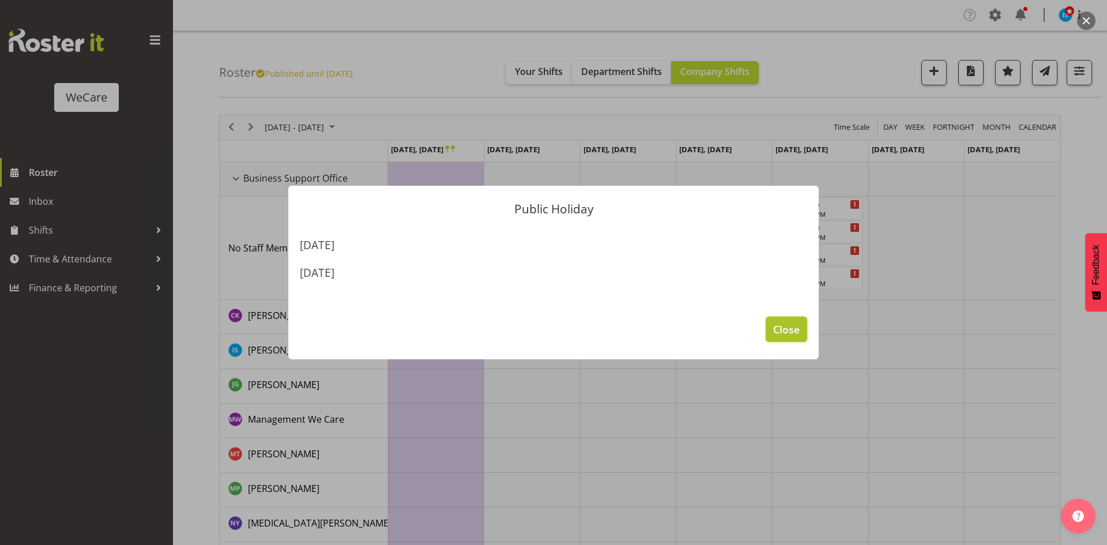
click at [794, 320] on button "Close" at bounding box center [787, 329] width 42 height 25
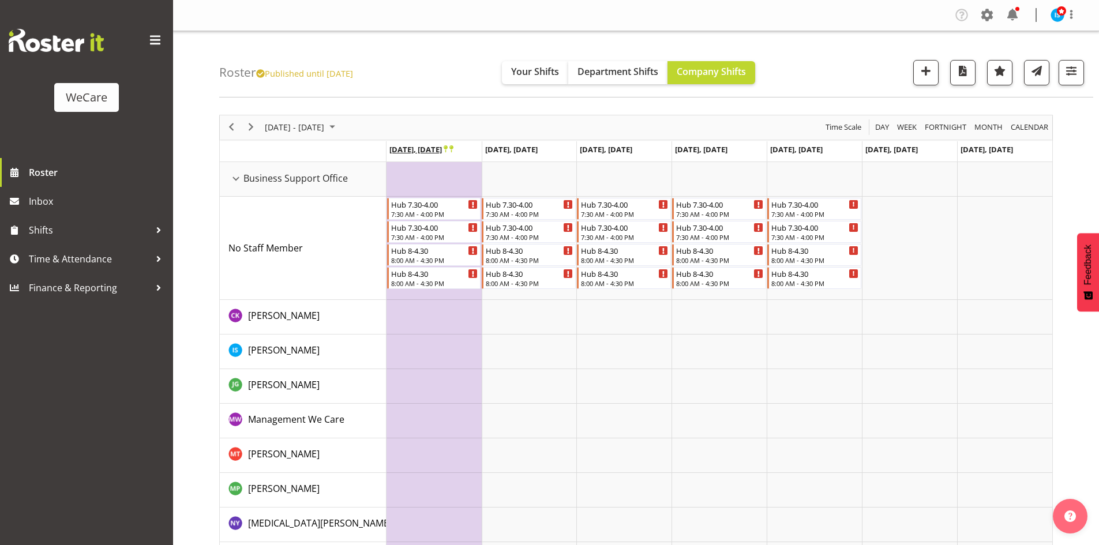
click at [443, 146] on span "Dec 1, Monday" at bounding box center [421, 149] width 65 height 10
click at [447, 149] on icon "Timeline Week of December 1, 2025" at bounding box center [445, 148] width 4 height 7
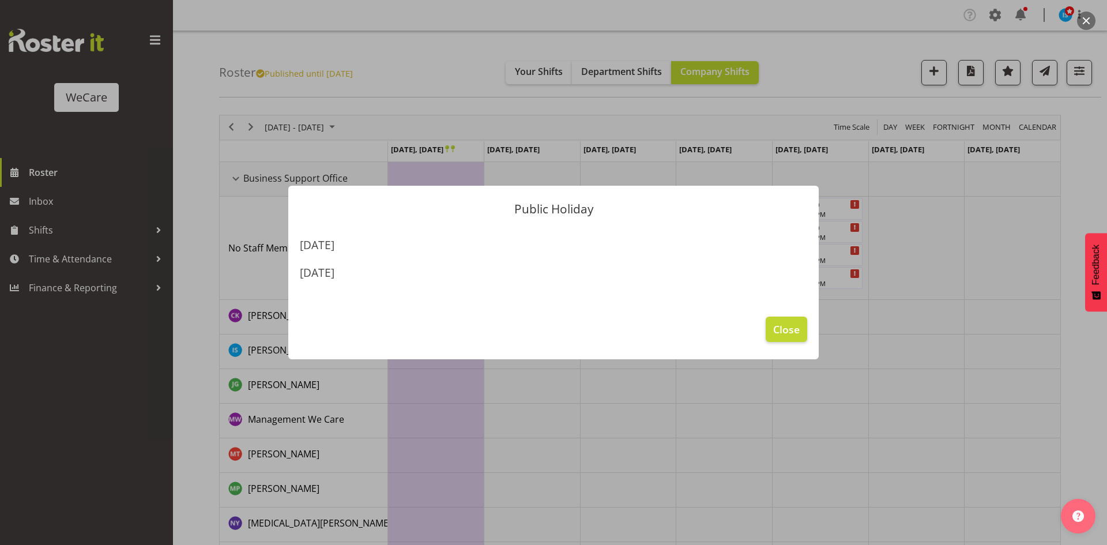
drag, startPoint x: 445, startPoint y: 95, endPoint x: 463, endPoint y: 106, distance: 21.8
click at [445, 94] on div at bounding box center [553, 272] width 1107 height 545
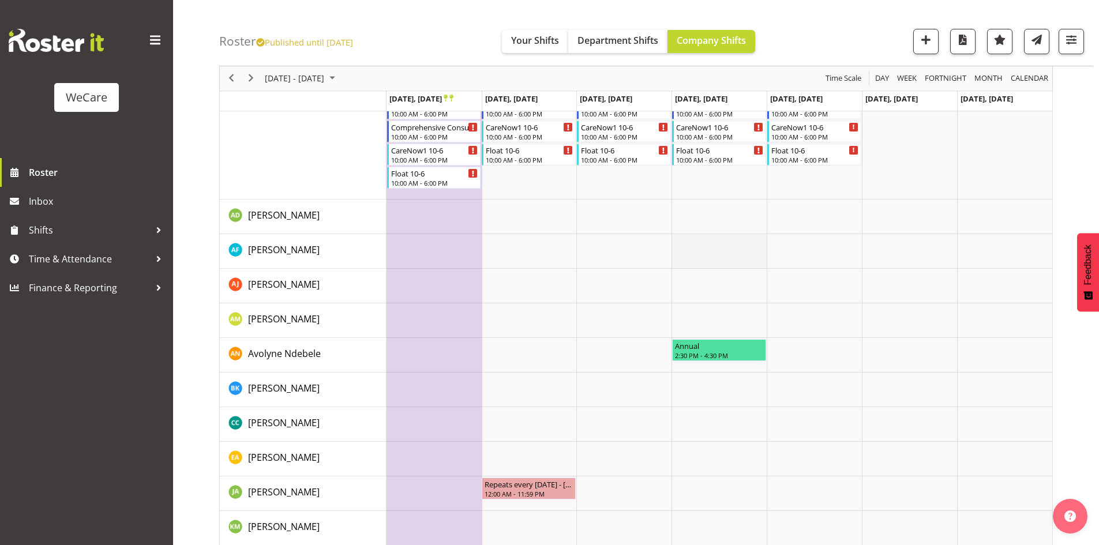
scroll to position [923, 0]
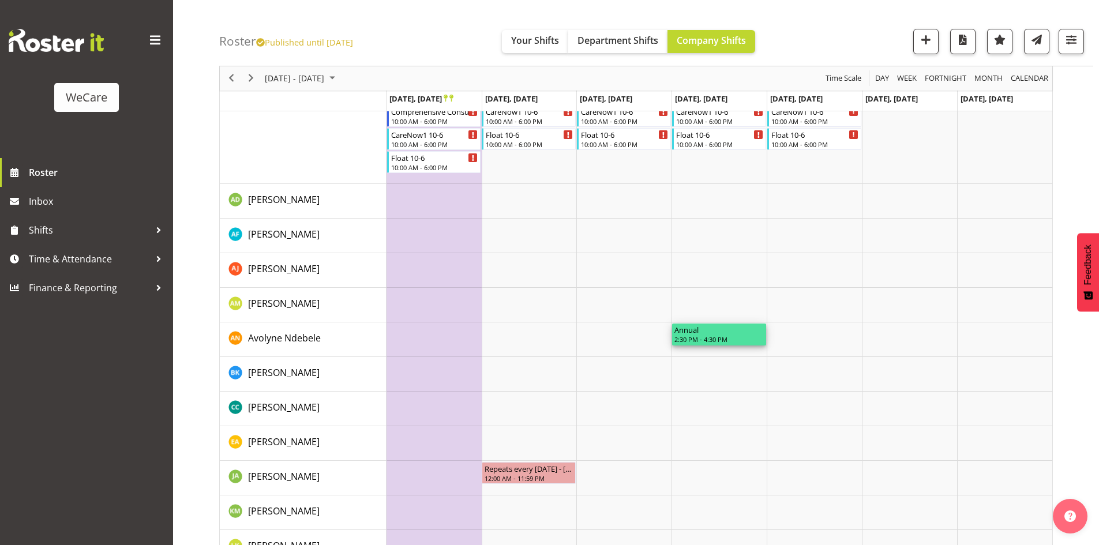
click at [718, 343] on div "2:30 PM - 4:30 PM" at bounding box center [718, 338] width 89 height 9
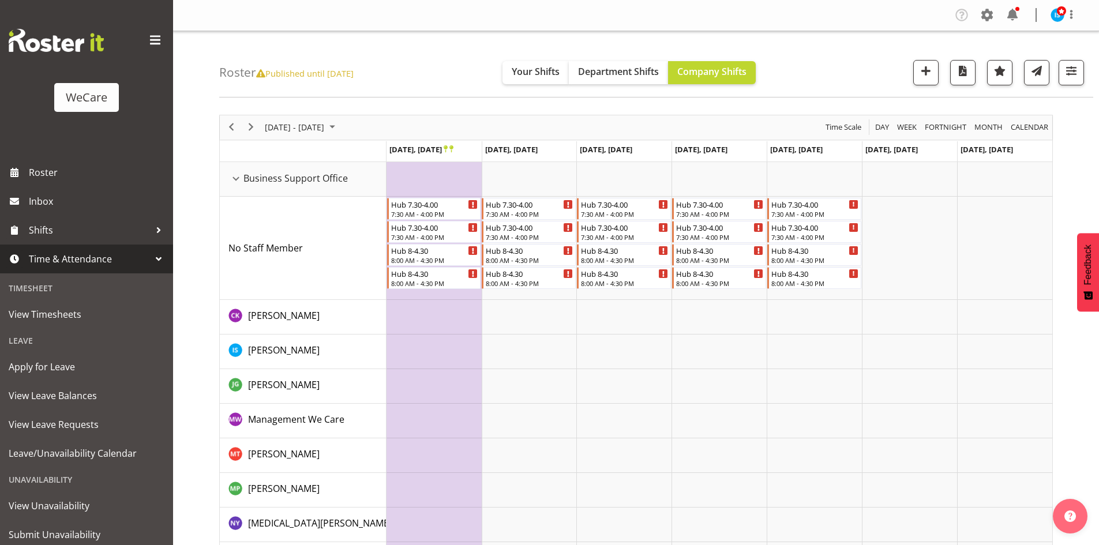
scroll to position [923, 0]
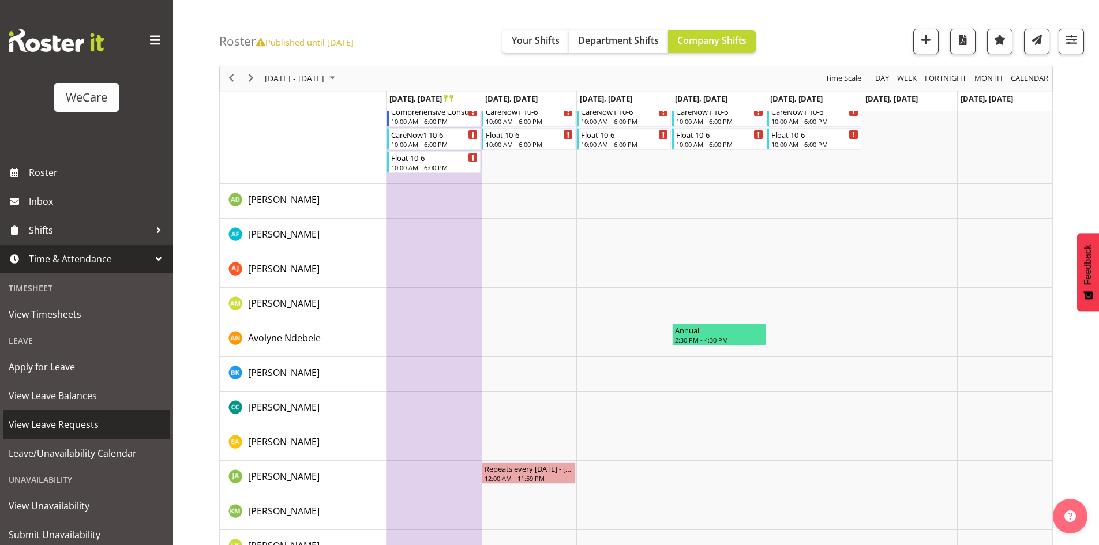
click at [59, 430] on span "View Leave Requests" at bounding box center [87, 424] width 156 height 17
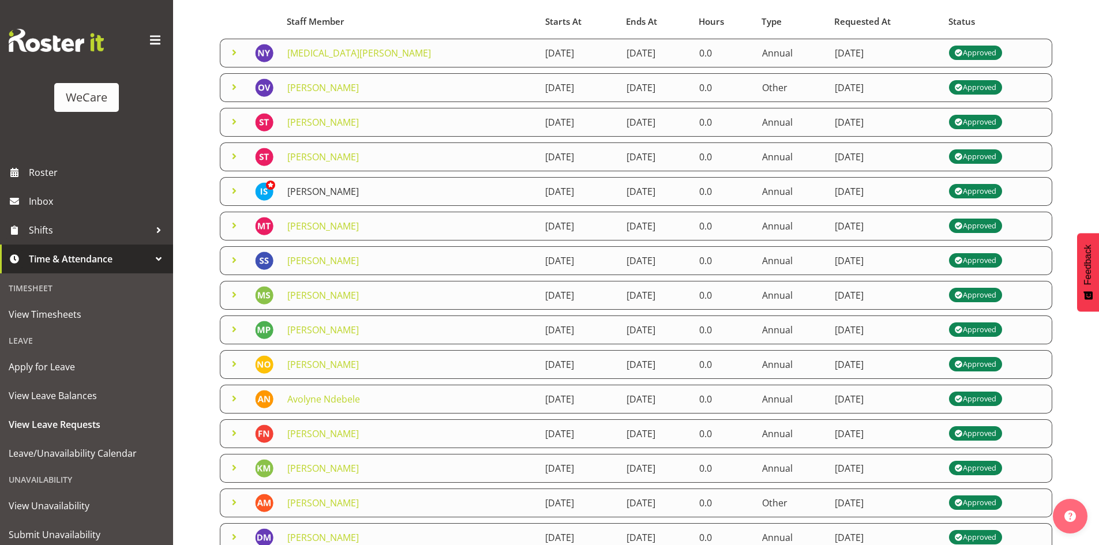
scroll to position [115, 0]
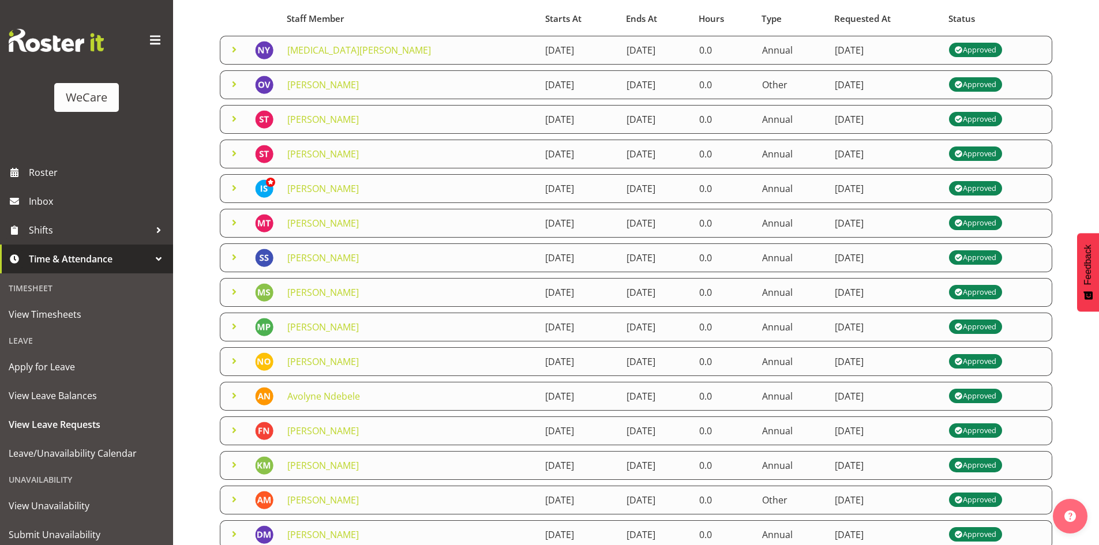
click at [237, 393] on span at bounding box center [234, 396] width 14 height 14
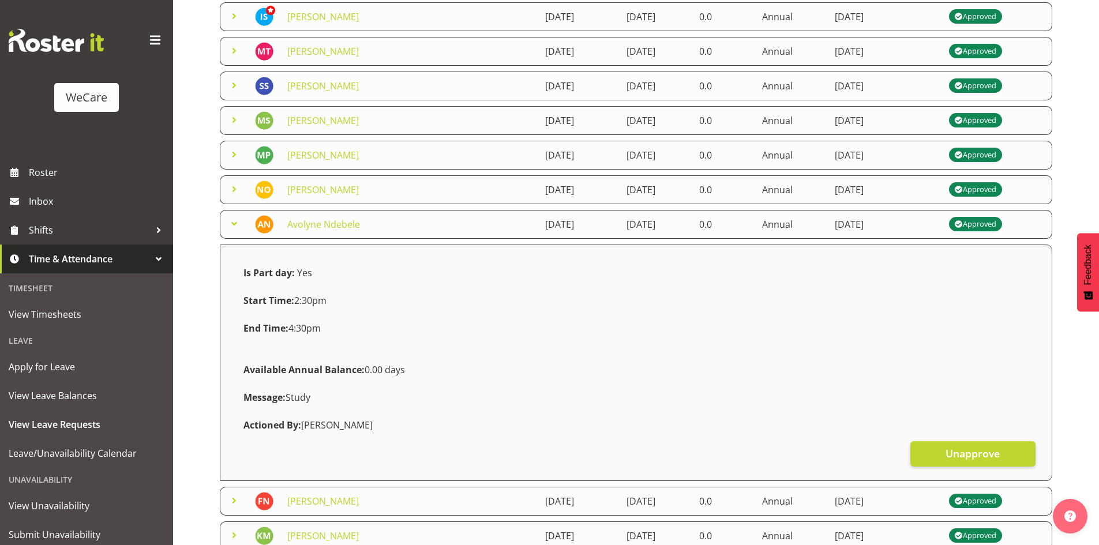
scroll to position [288, 0]
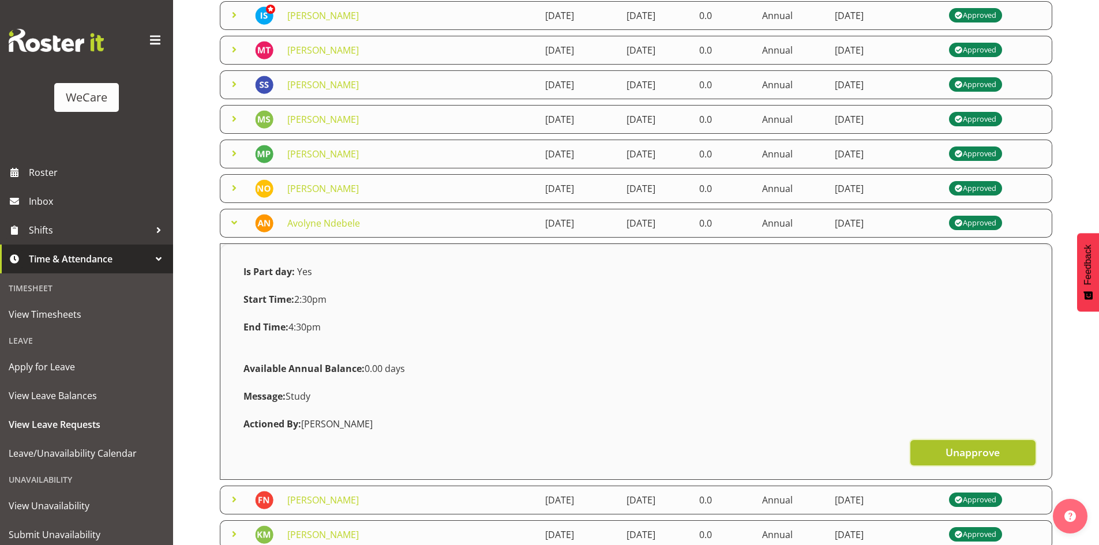
click at [962, 451] on span "Unapprove" at bounding box center [972, 452] width 54 height 15
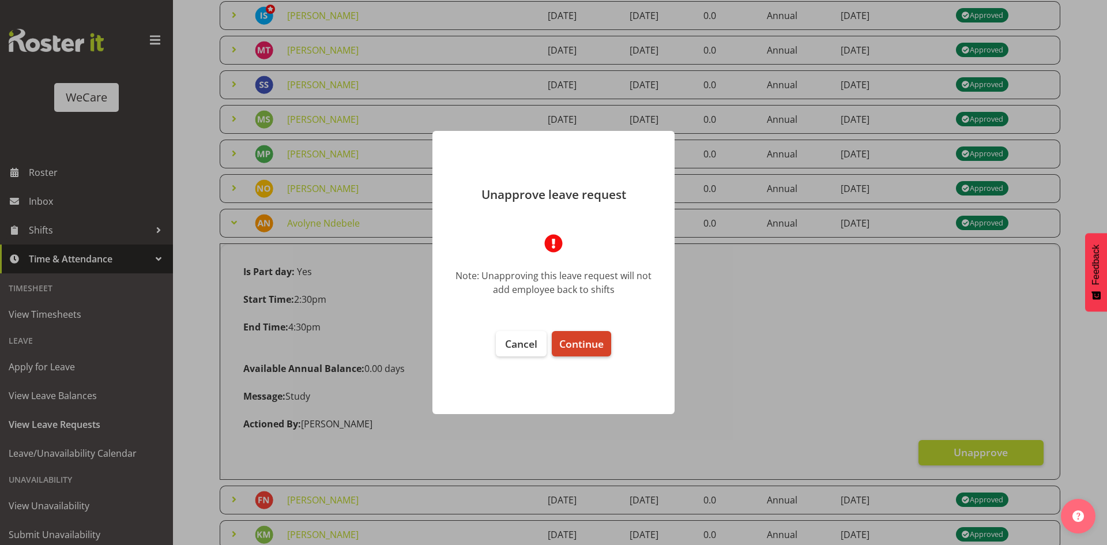
click at [604, 355] on button "Continue" at bounding box center [581, 343] width 59 height 25
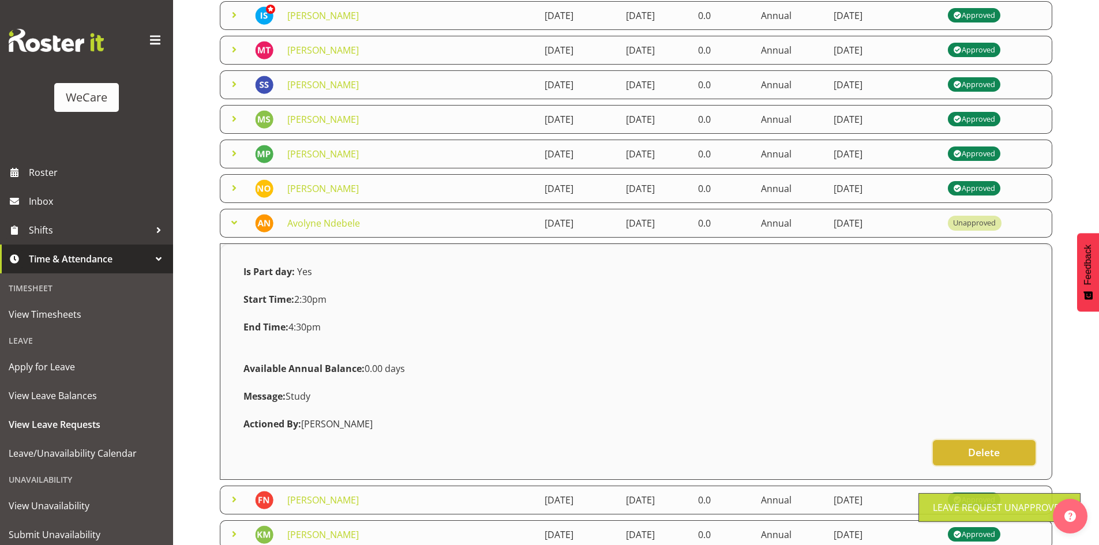
click at [975, 454] on span "Delete" at bounding box center [984, 452] width 32 height 15
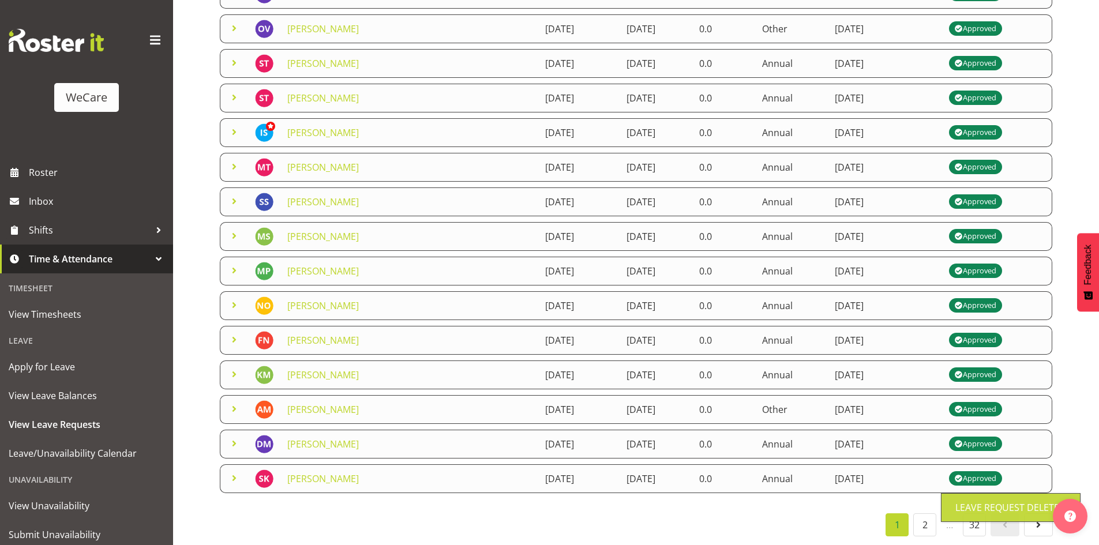
scroll to position [180, 0]
click at [92, 355] on link "Apply for Leave" at bounding box center [86, 366] width 167 height 29
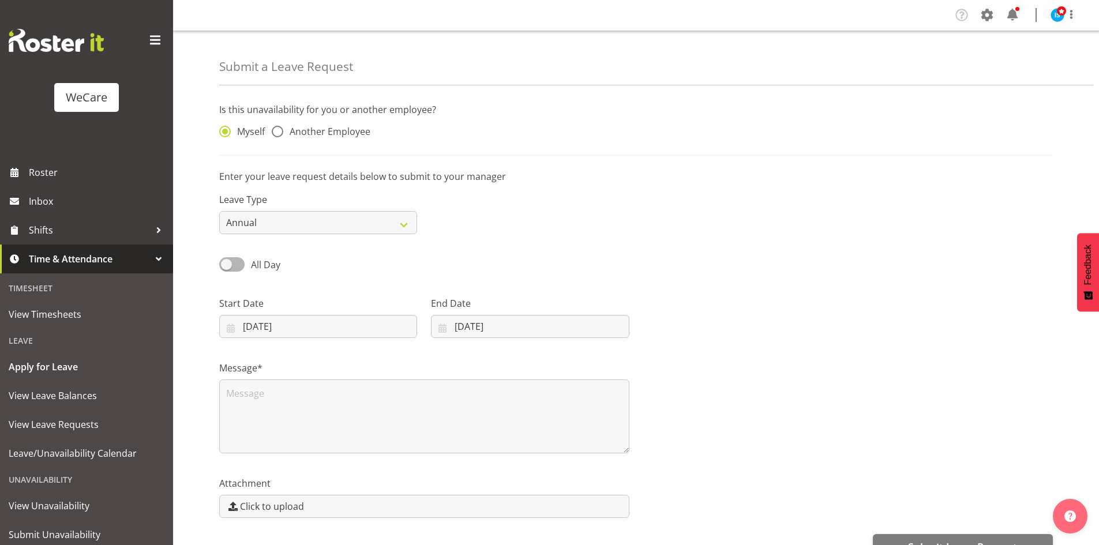
click at [345, 138] on div "Myself Another Employee" at bounding box center [318, 133] width 198 height 15
click at [368, 132] on span "Another Employee" at bounding box center [326, 132] width 87 height 12
click at [279, 132] on input "Another Employee" at bounding box center [275, 131] width 7 height 7
radio input "true"
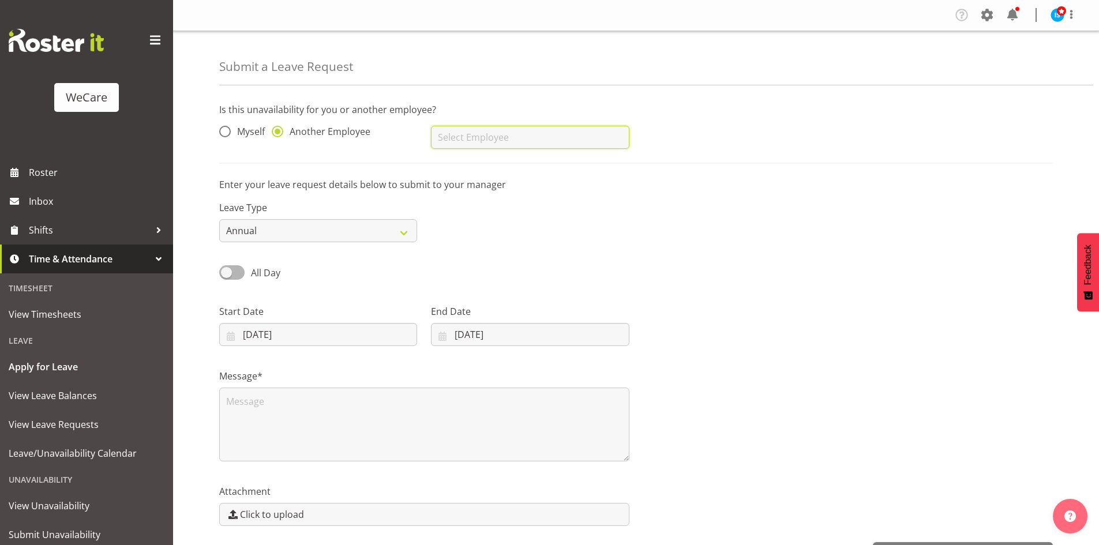
click at [492, 136] on input "text" at bounding box center [530, 137] width 198 height 23
click at [499, 161] on span "Avolyne Ndebele" at bounding box center [476, 166] width 73 height 13
type input "Avolyne Ndebele"
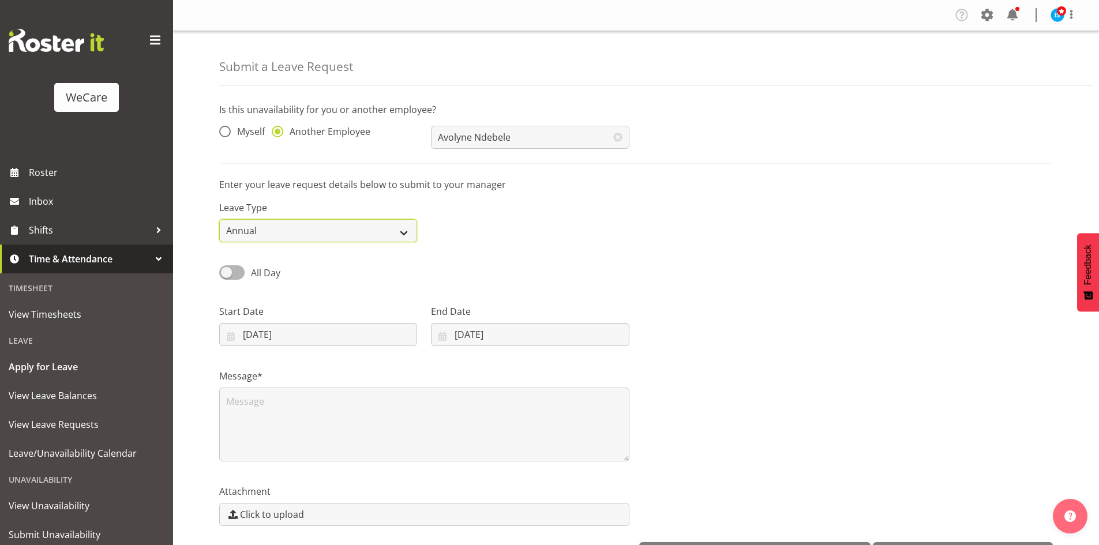
click at [257, 235] on select "Annual Sick Leave Without Pay Bereavement Domestic Violence Parental Jury Servi…" at bounding box center [318, 230] width 198 height 23
select select "Other"
click at [219, 219] on select "Annual Sick Leave Without Pay Bereavement Domestic Violence Parental Jury Servi…" at bounding box center [318, 230] width 198 height 23
click at [232, 280] on span at bounding box center [231, 272] width 25 height 14
click at [227, 276] on input "All Day" at bounding box center [222, 272] width 7 height 7
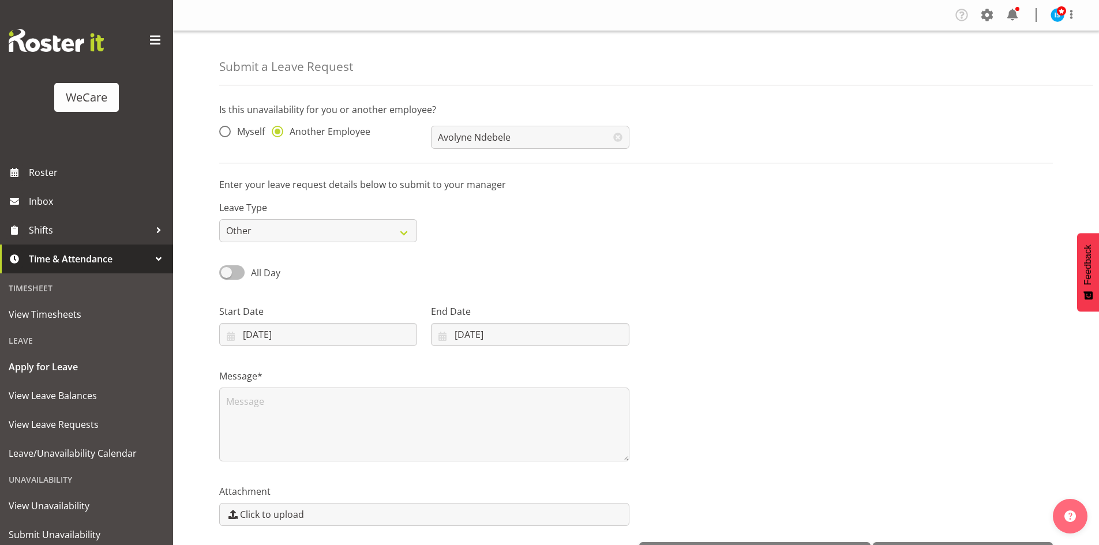
checkbox input "true"
click at [247, 338] on input "10/10/2025" at bounding box center [318, 334] width 198 height 23
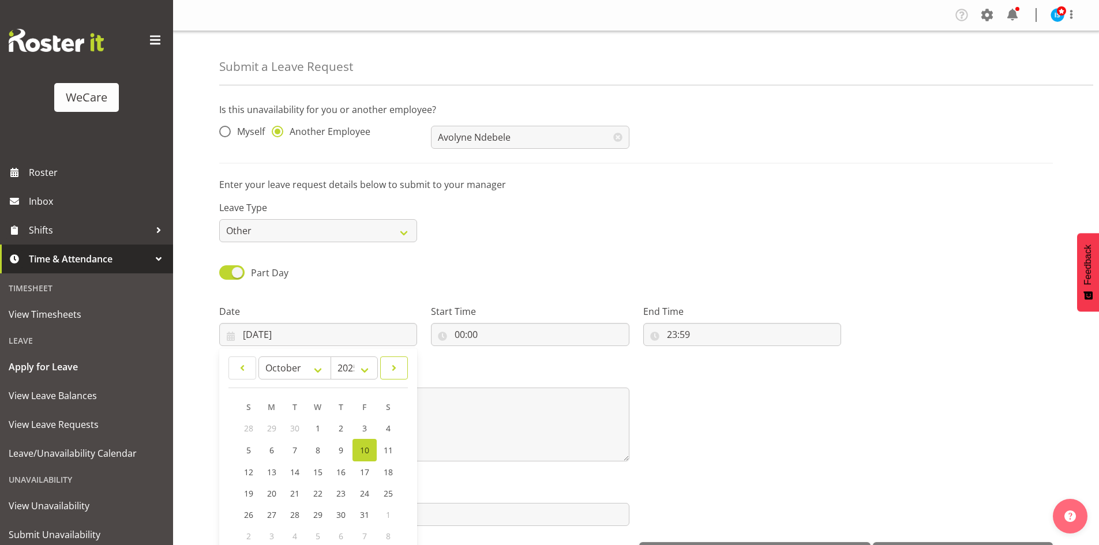
click at [385, 366] on link at bounding box center [394, 367] width 28 height 23
select select "11"
click at [341, 425] on span "4" at bounding box center [341, 428] width 5 height 11
type input "04/12/2025"
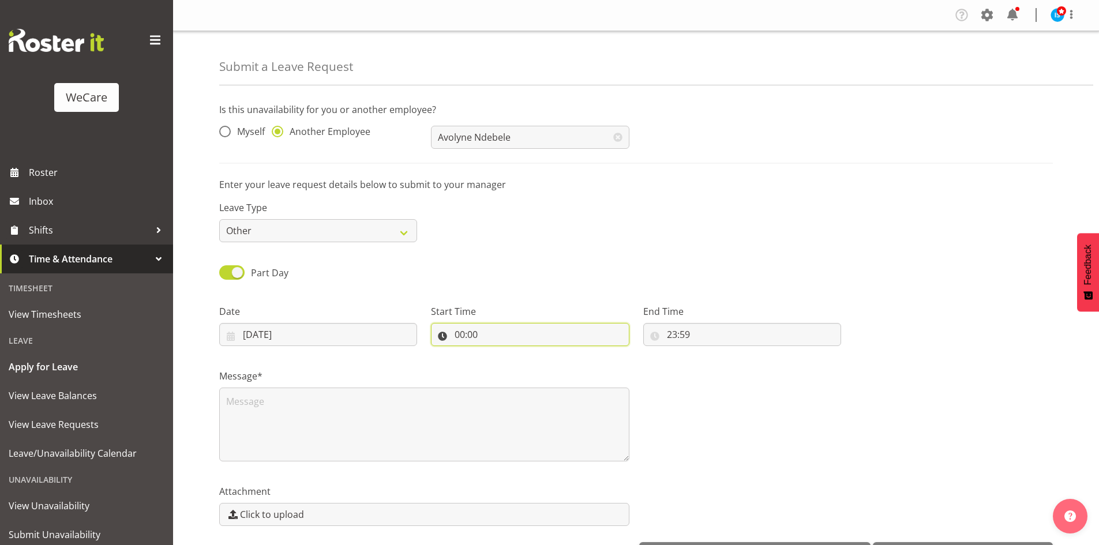
click at [465, 329] on input "00:00" at bounding box center [530, 334] width 198 height 23
click at [516, 359] on select "00 01 02 03 04 05 06 07 08 09 10 11 12 13 14 15 16 17 18 19 20 21 22 23" at bounding box center [509, 364] width 26 height 23
select select "14"
click at [496, 353] on select "00 01 02 03 04 05 06 07 08 09 10 11 12 13 14 15 16 17 18 19 20 21 22 23" at bounding box center [509, 364] width 26 height 23
type input "14:00"
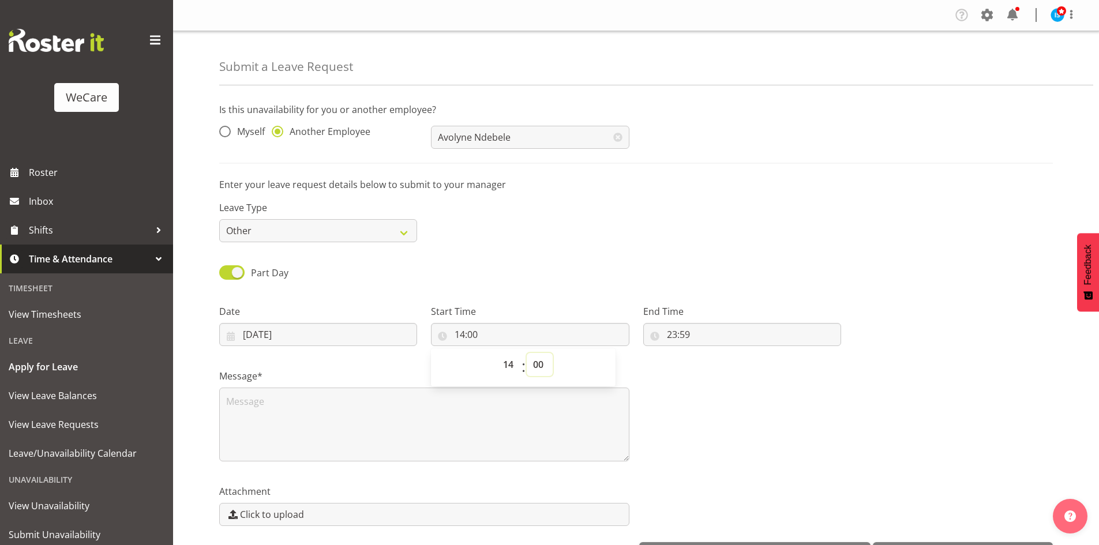
select select "30"
type input "14:30"
drag, startPoint x: 663, startPoint y: 332, endPoint x: 691, endPoint y: 348, distance: 32.0
click at [665, 331] on input "23:59" at bounding box center [742, 334] width 198 height 23
click at [707, 360] on div "00 01 02 03 04 05 06 07 08 09 10 11 12 13 14 15 16 17 18 19 20 21 22 23" at bounding box center [720, 367] width 26 height 29
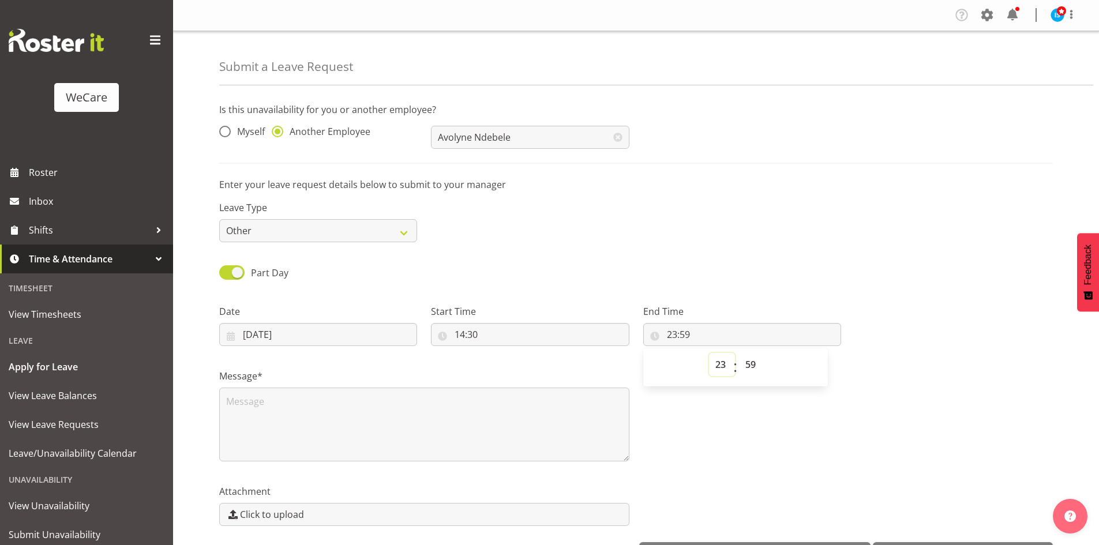
click at [715, 371] on select "00 01 02 03 04 05 06 07 08 09 10 11 12 13 14 15 16 17 18 19 20 21 22 23" at bounding box center [722, 364] width 26 height 23
select select "16"
click at [709, 353] on select "00 01 02 03 04 05 06 07 08 09 10 11 12 13 14 15 16 17 18 19 20 21 22 23" at bounding box center [722, 364] width 26 height 23
type input "16:59"
select select "30"
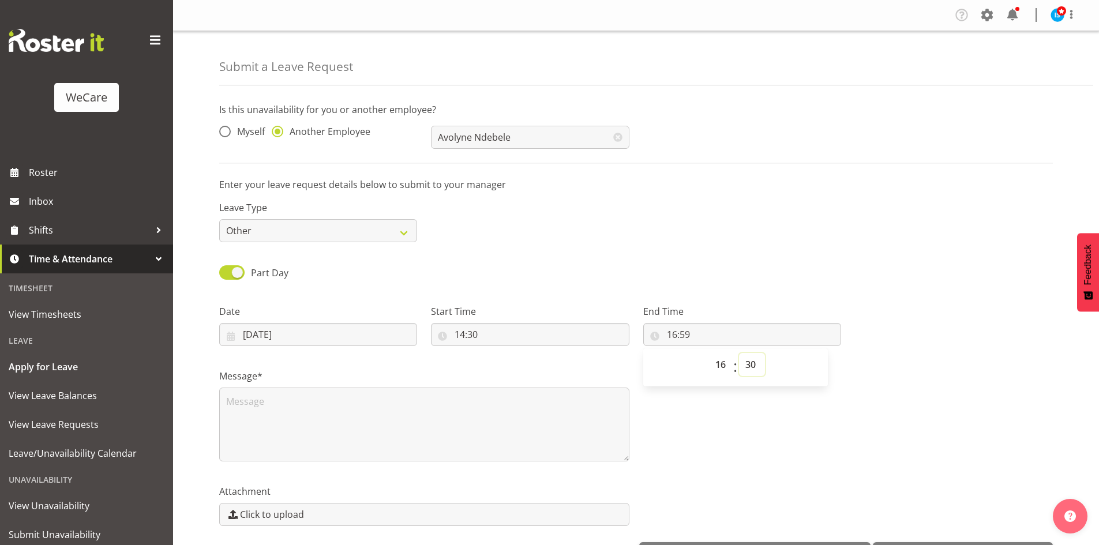
type input "16:30"
click at [387, 435] on textarea at bounding box center [424, 425] width 410 height 74
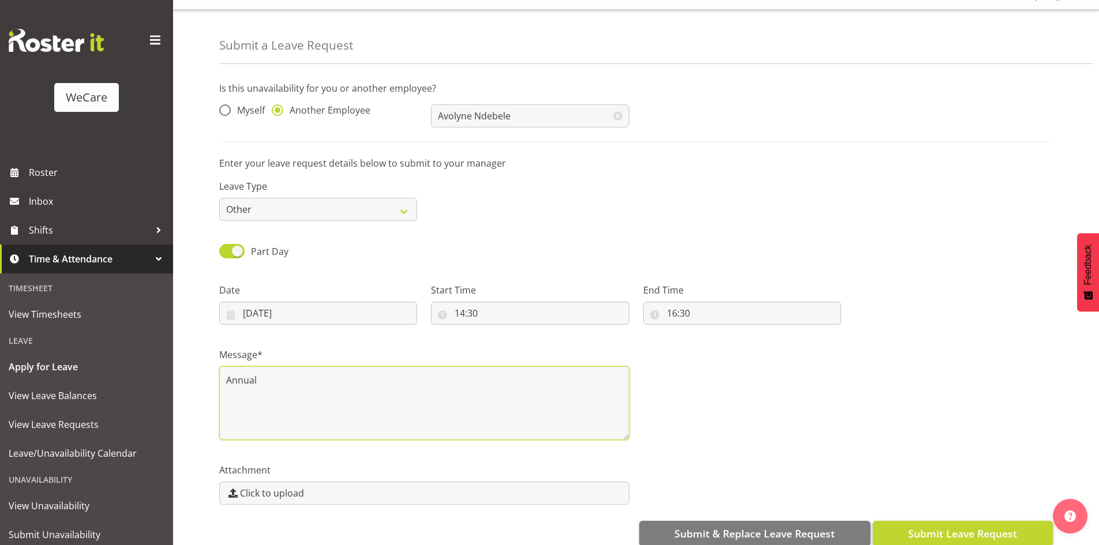
scroll to position [40, 0]
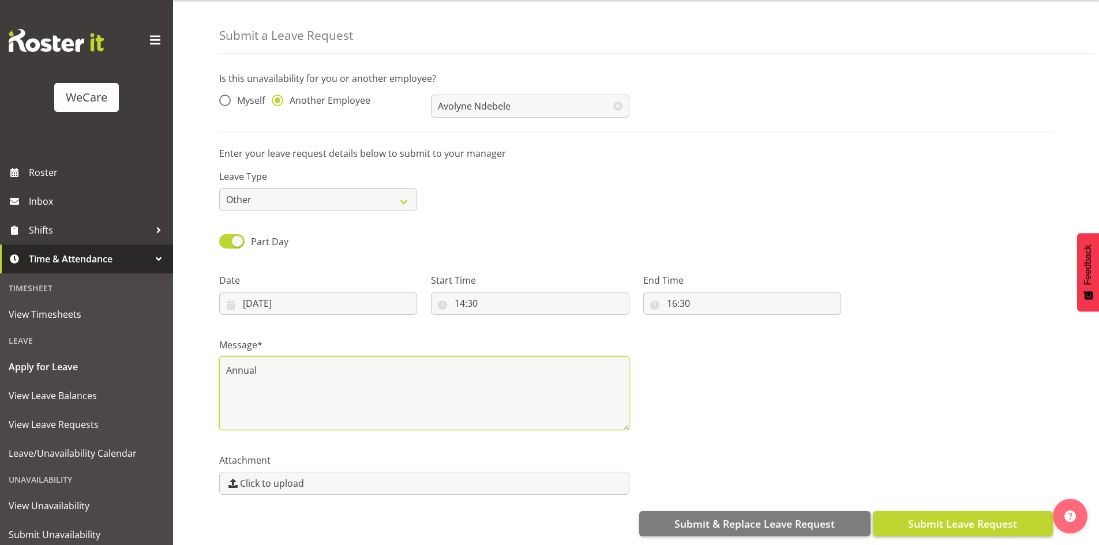
type textarea "Annual"
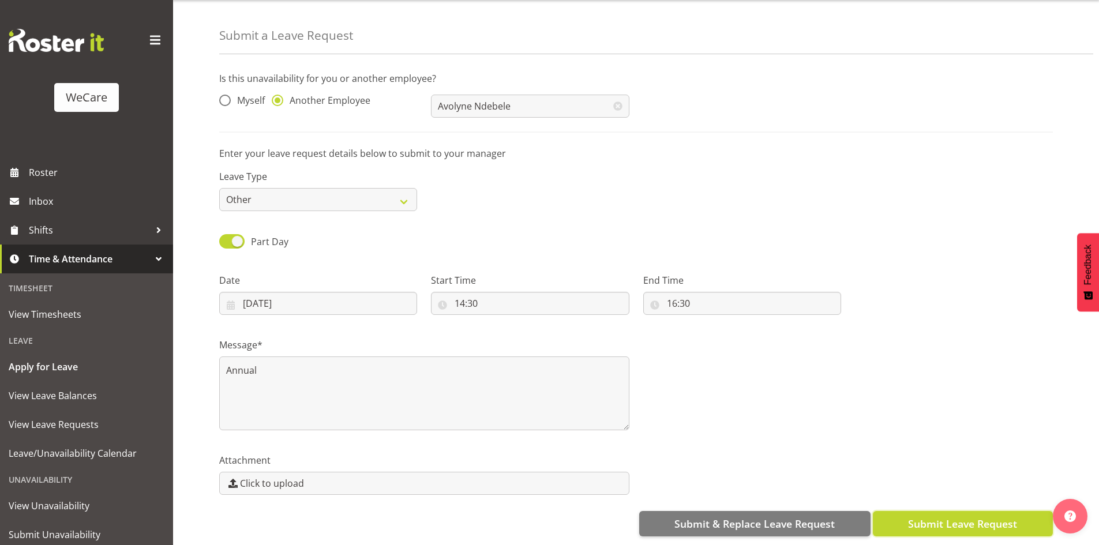
click at [957, 516] on span "Submit Leave Request" at bounding box center [962, 523] width 109 height 15
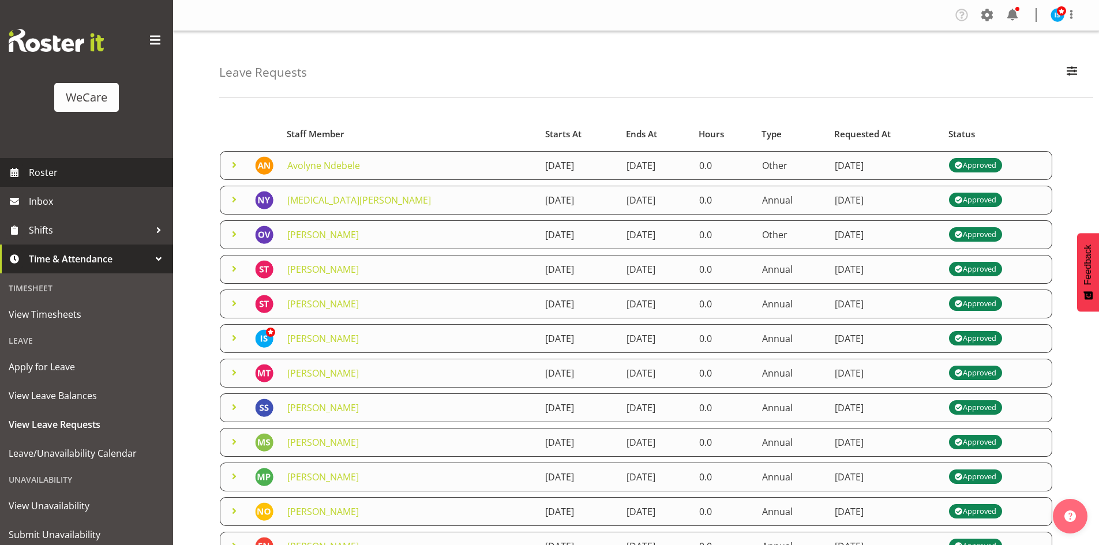
click at [99, 168] on span "Roster" at bounding box center [98, 172] width 138 height 17
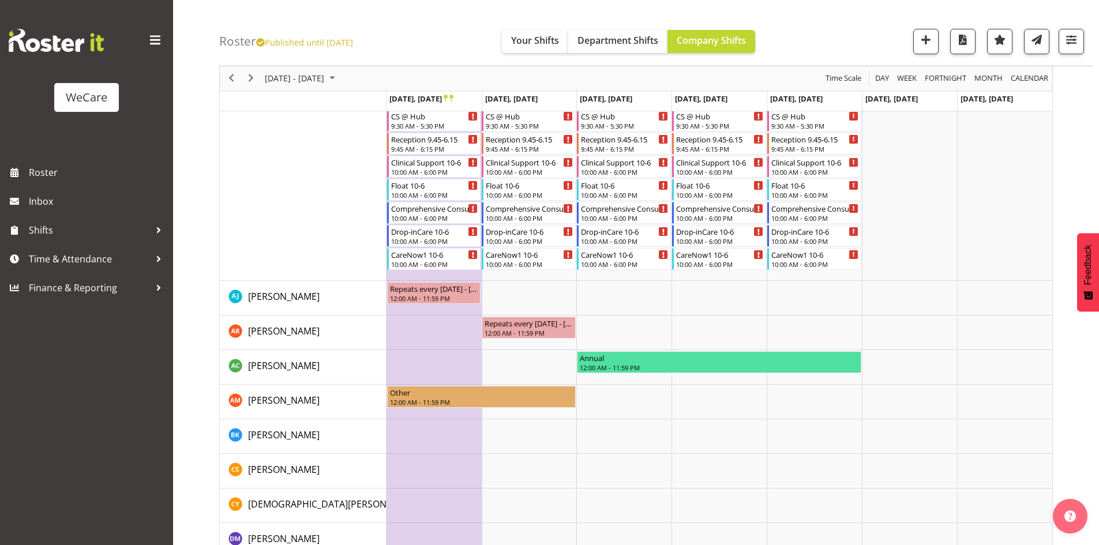
scroll to position [4059, 0]
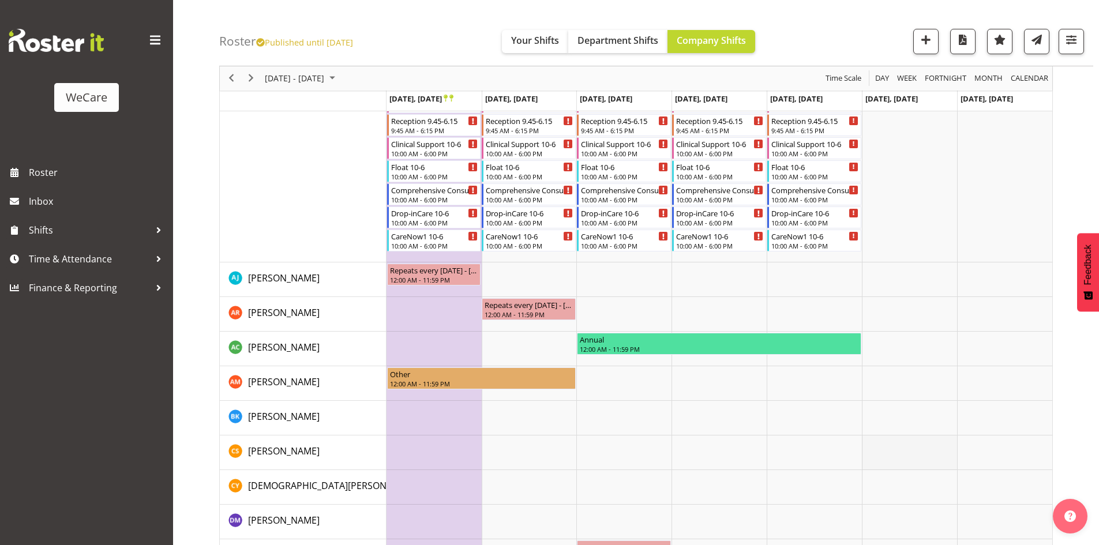
click at [906, 457] on td "Timeline Week of December 1, 2025" at bounding box center [909, 452] width 95 height 35
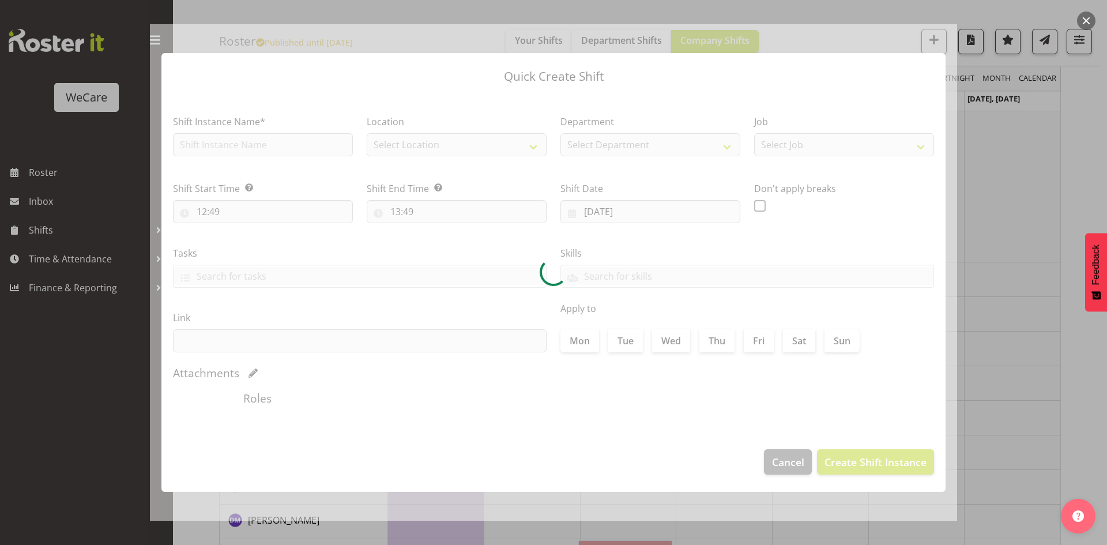
click at [1021, 197] on div at bounding box center [553, 272] width 1107 height 545
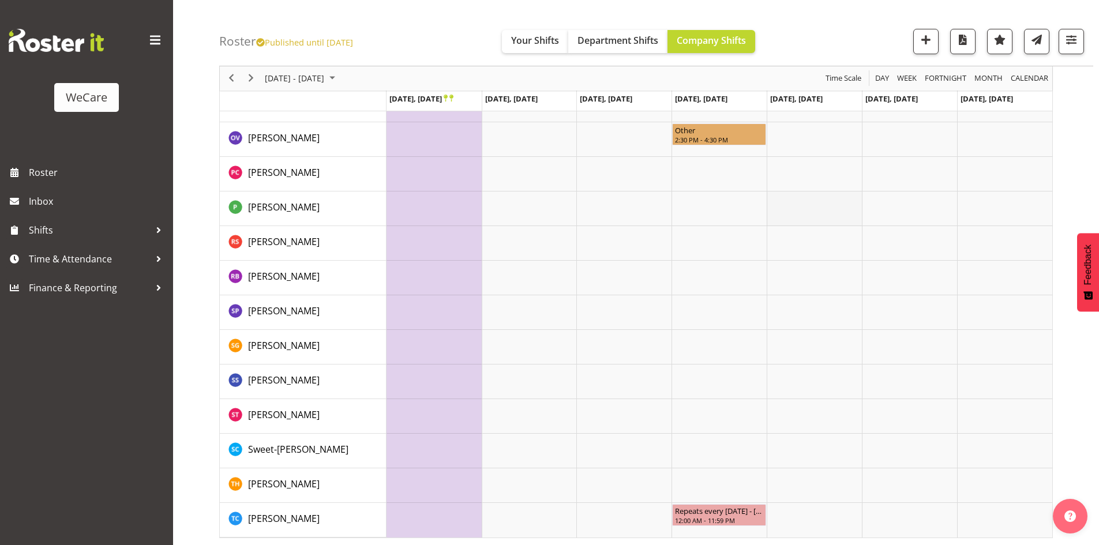
scroll to position [4893, 0]
click at [256, 80] on span "Next" at bounding box center [251, 79] width 14 height 14
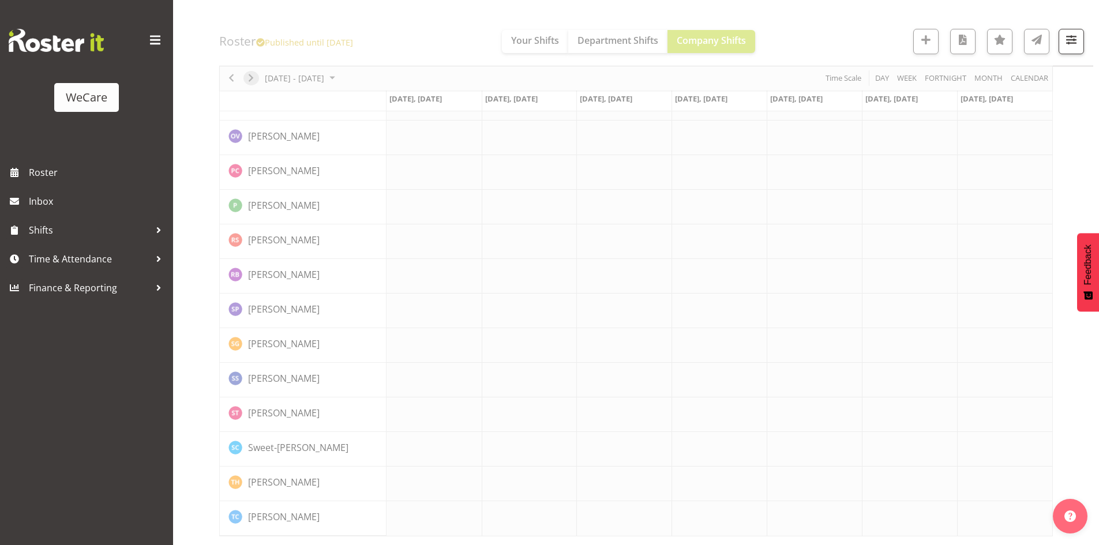
scroll to position [3674, 0]
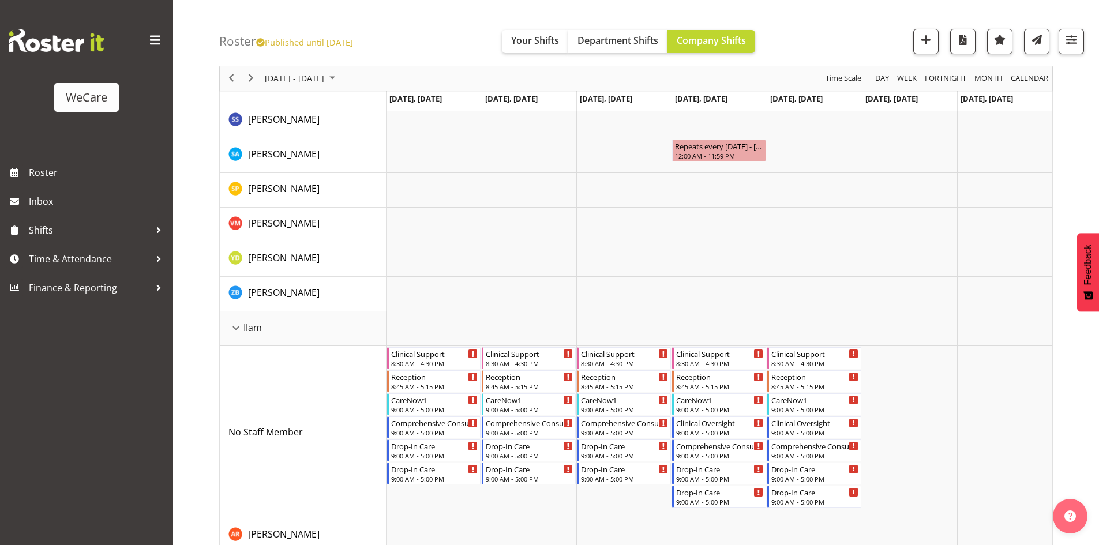
scroll to position [1628, 0]
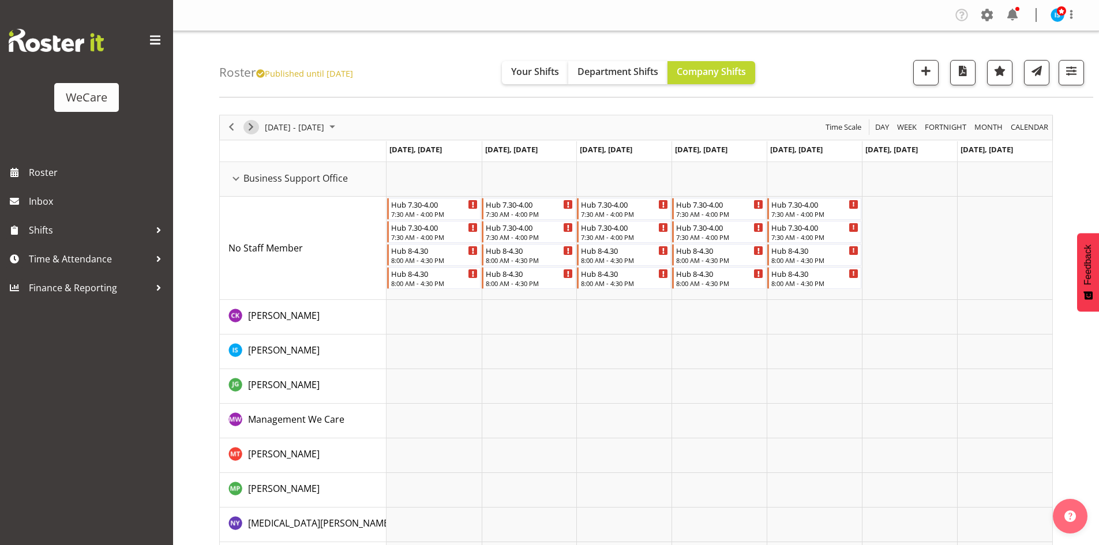
click at [255, 128] on span "Next" at bounding box center [251, 127] width 14 height 14
click at [255, 130] on span "Next" at bounding box center [251, 127] width 14 height 14
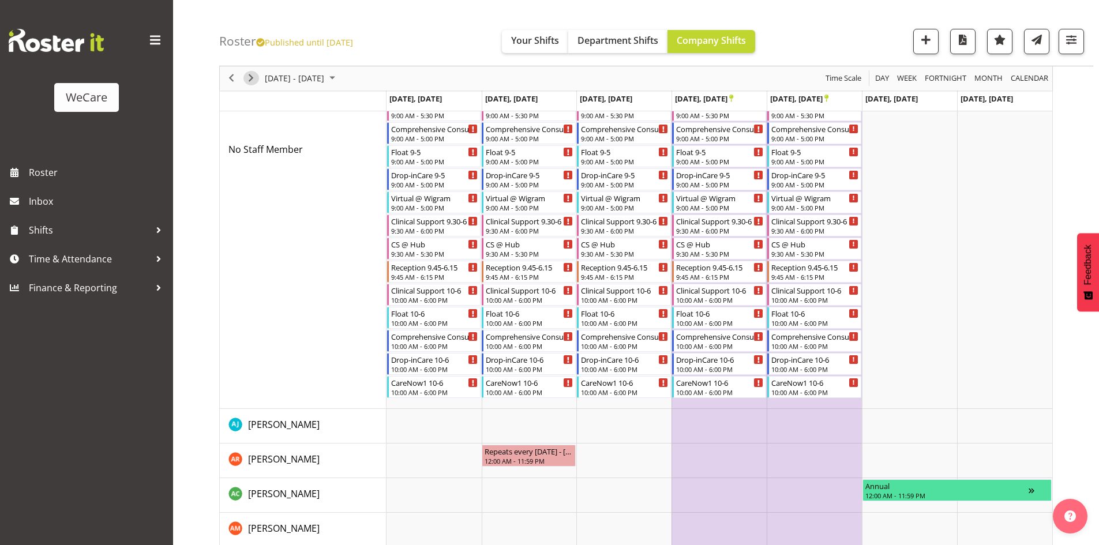
scroll to position [3670, 0]
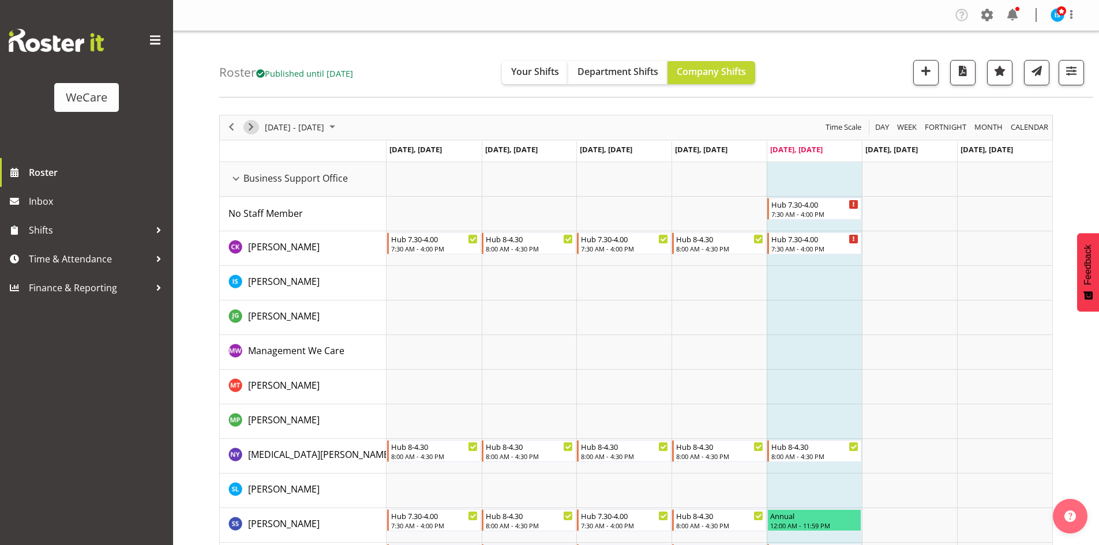
drag, startPoint x: 247, startPoint y: 127, endPoint x: 262, endPoint y: 123, distance: 14.8
click at [247, 126] on span "Next" at bounding box center [251, 127] width 14 height 14
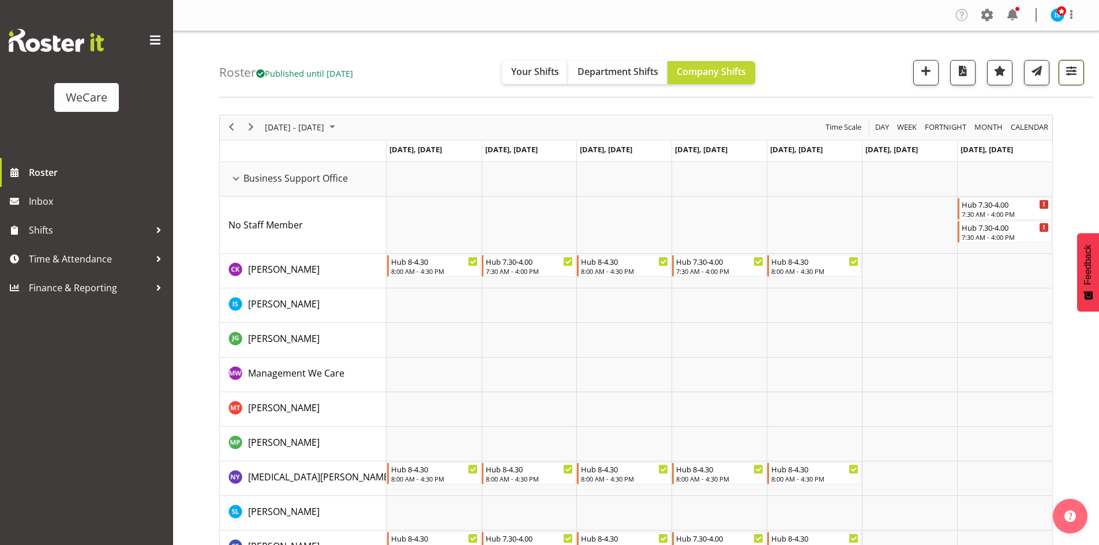
click at [1075, 73] on span "button" at bounding box center [1070, 70] width 15 height 15
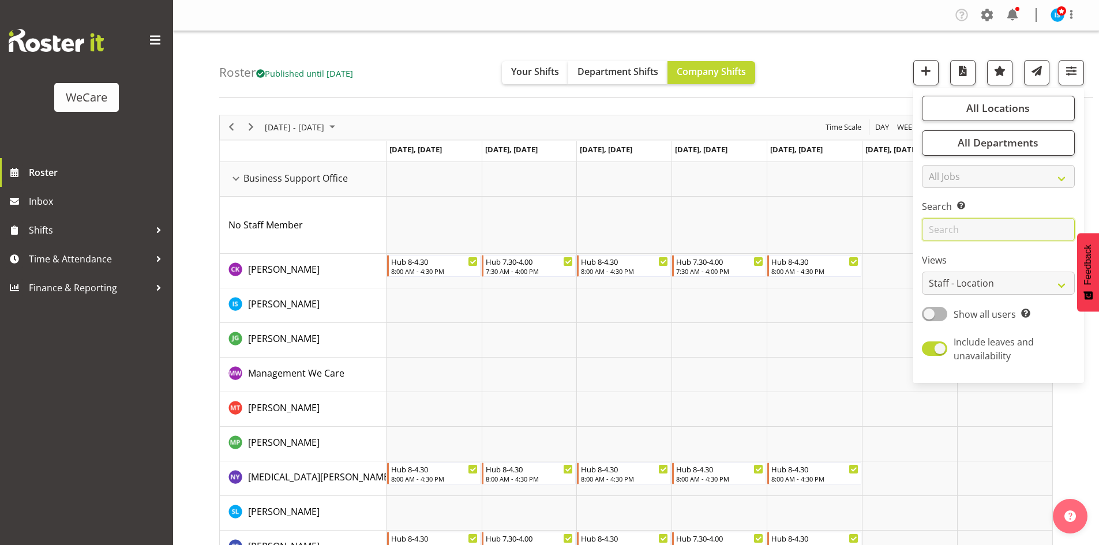
click at [1021, 236] on input "text" at bounding box center [997, 229] width 153 height 23
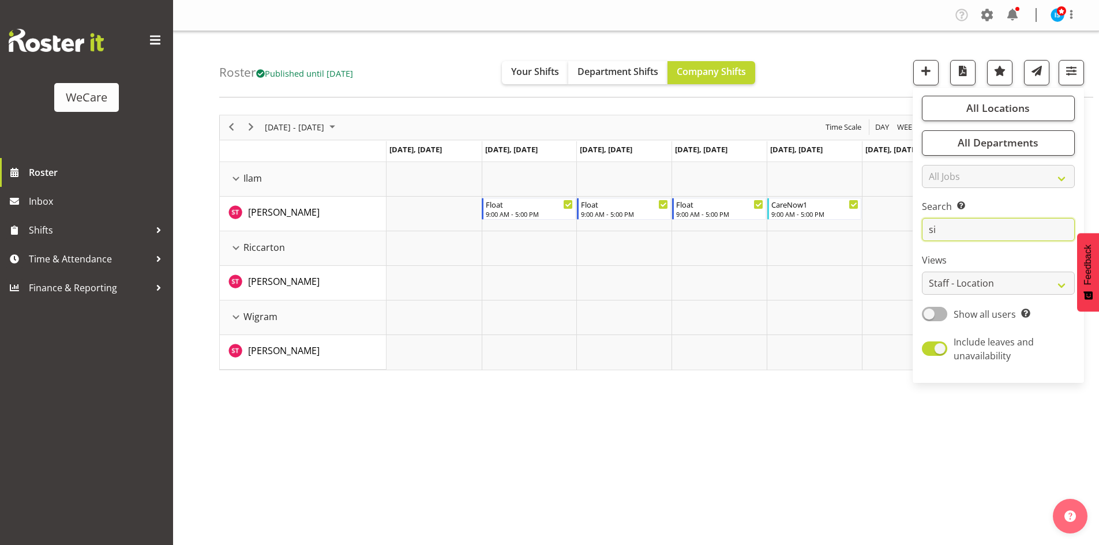
type input "s"
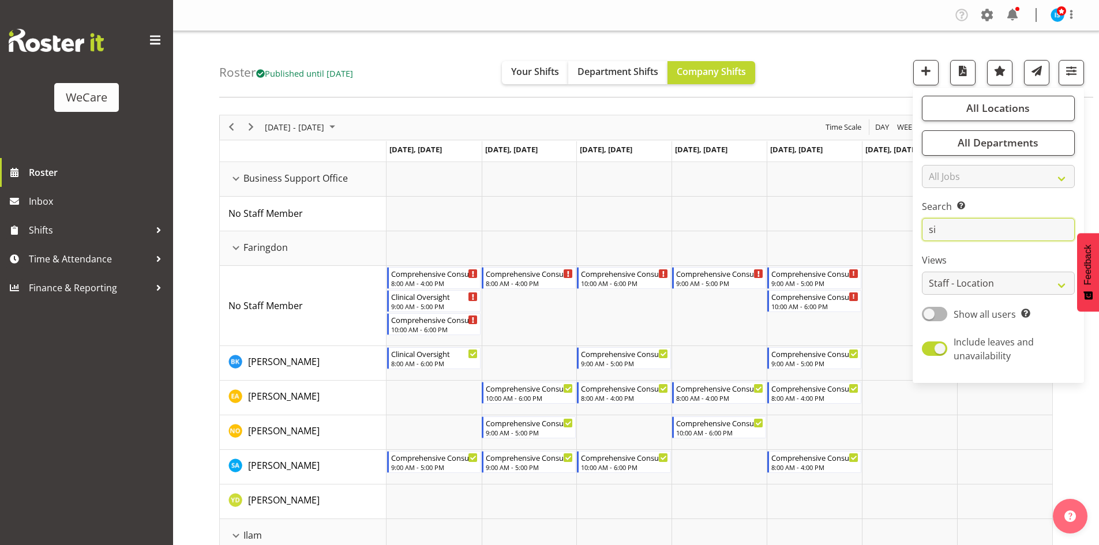
type input "s"
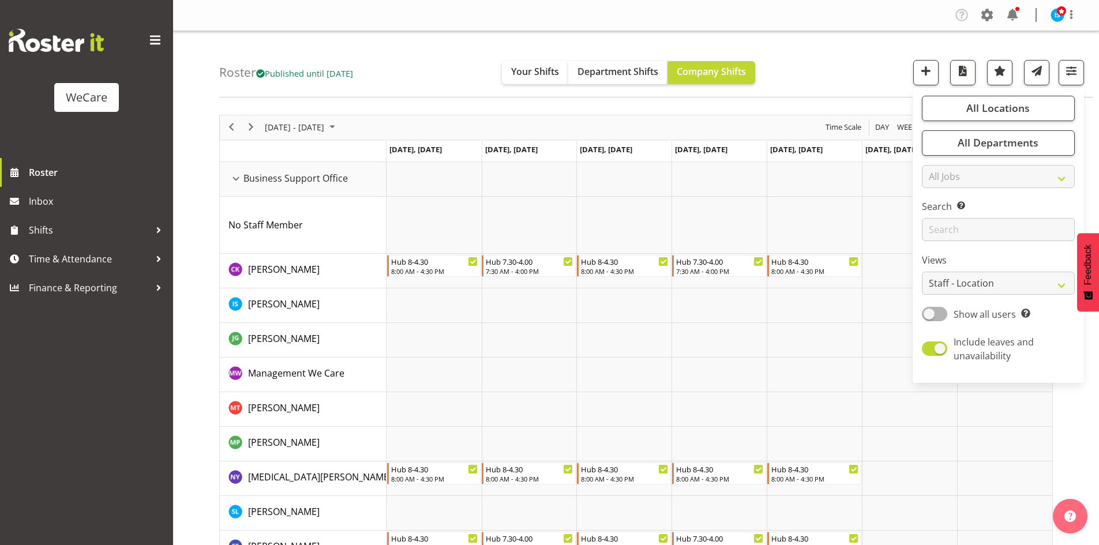
drag, startPoint x: 352, startPoint y: 36, endPoint x: 335, endPoint y: 77, distance: 44.2
click at [351, 35] on div "Roster Published until [DATE] Your Shifts Department Shifts Company Shifts All …" at bounding box center [656, 64] width 874 height 66
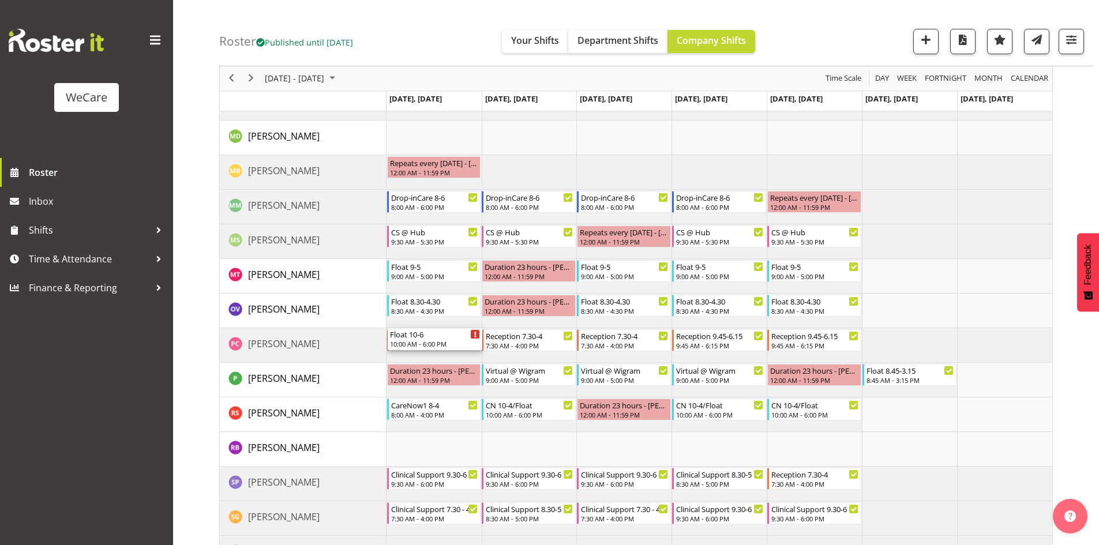
scroll to position [4236, 0]
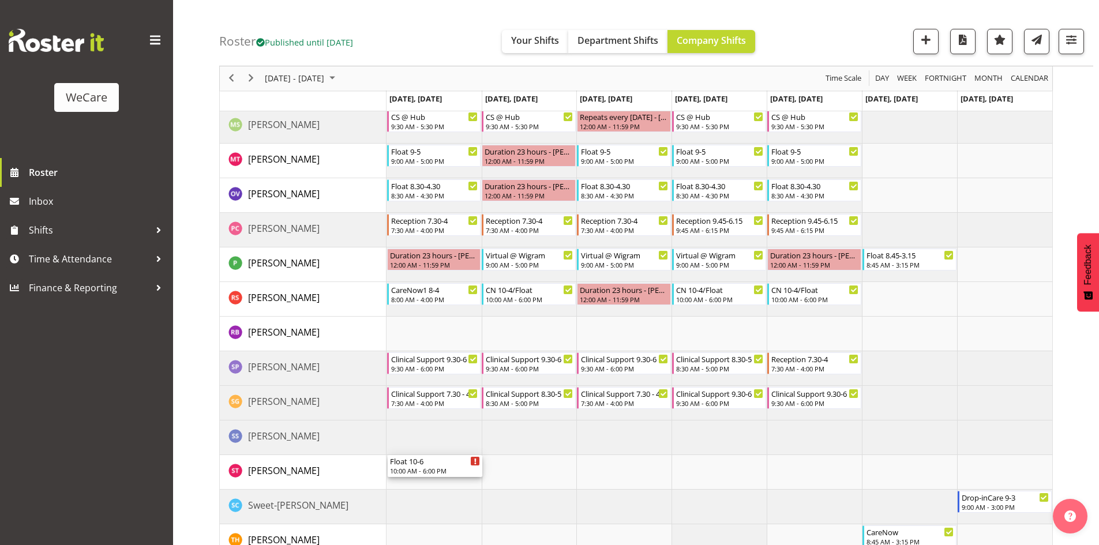
drag, startPoint x: 417, startPoint y: 228, endPoint x: 422, endPoint y: 456, distance: 228.4
